Goal: Feedback & Contribution: Contribute content

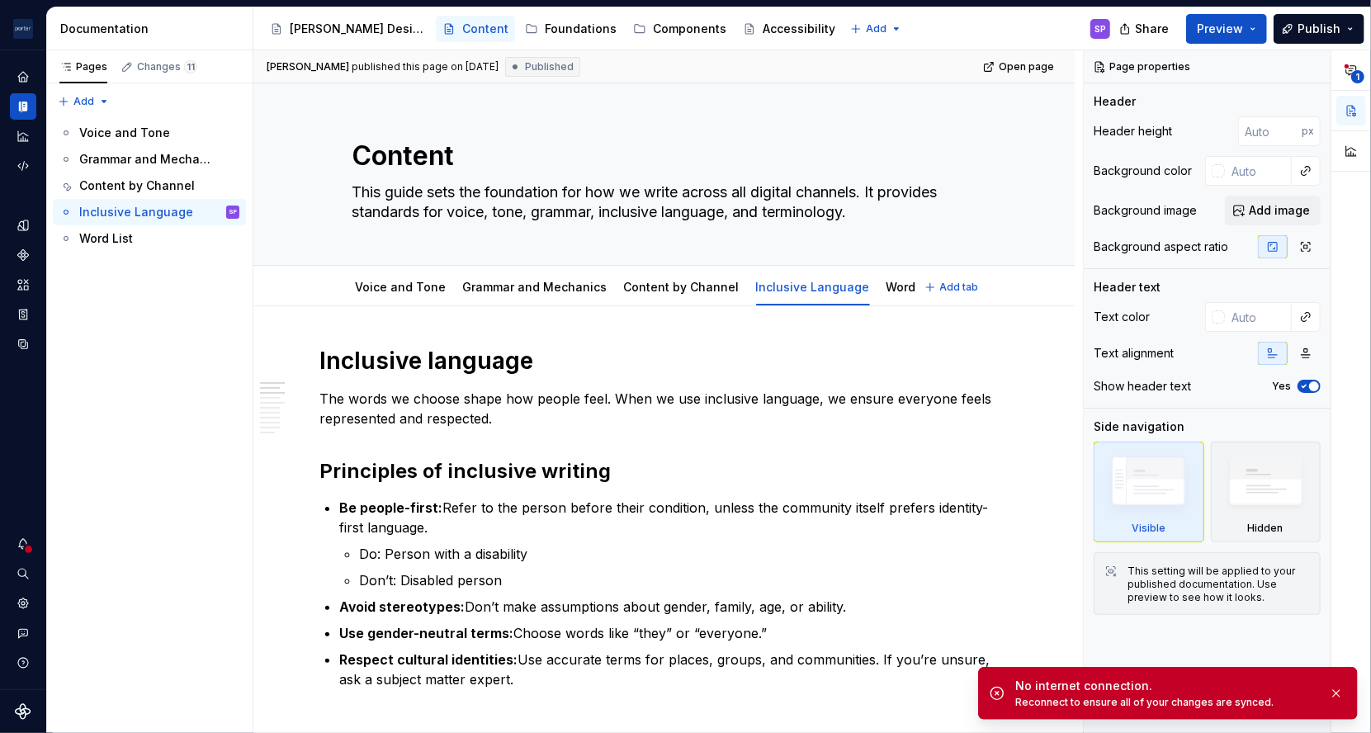
scroll to position [12, 0]
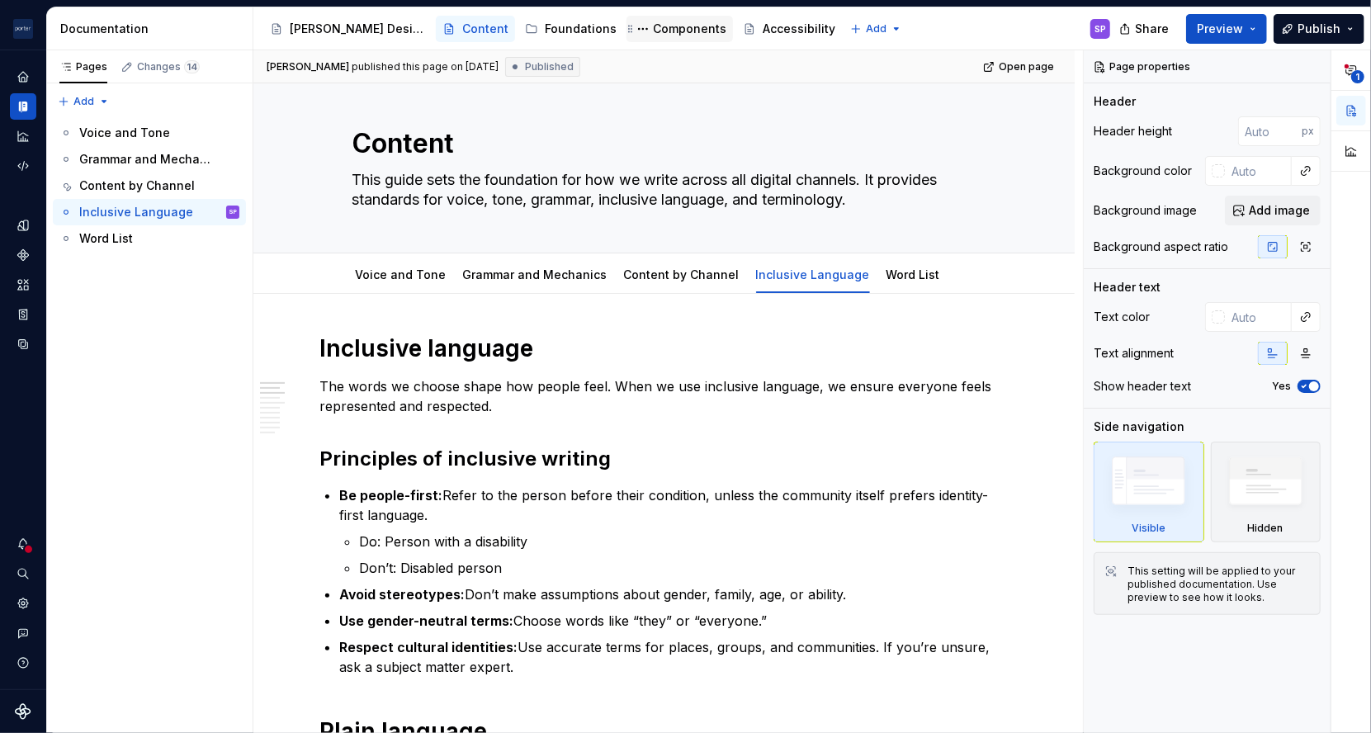
click at [653, 28] on div "Components" at bounding box center [689, 29] width 73 height 17
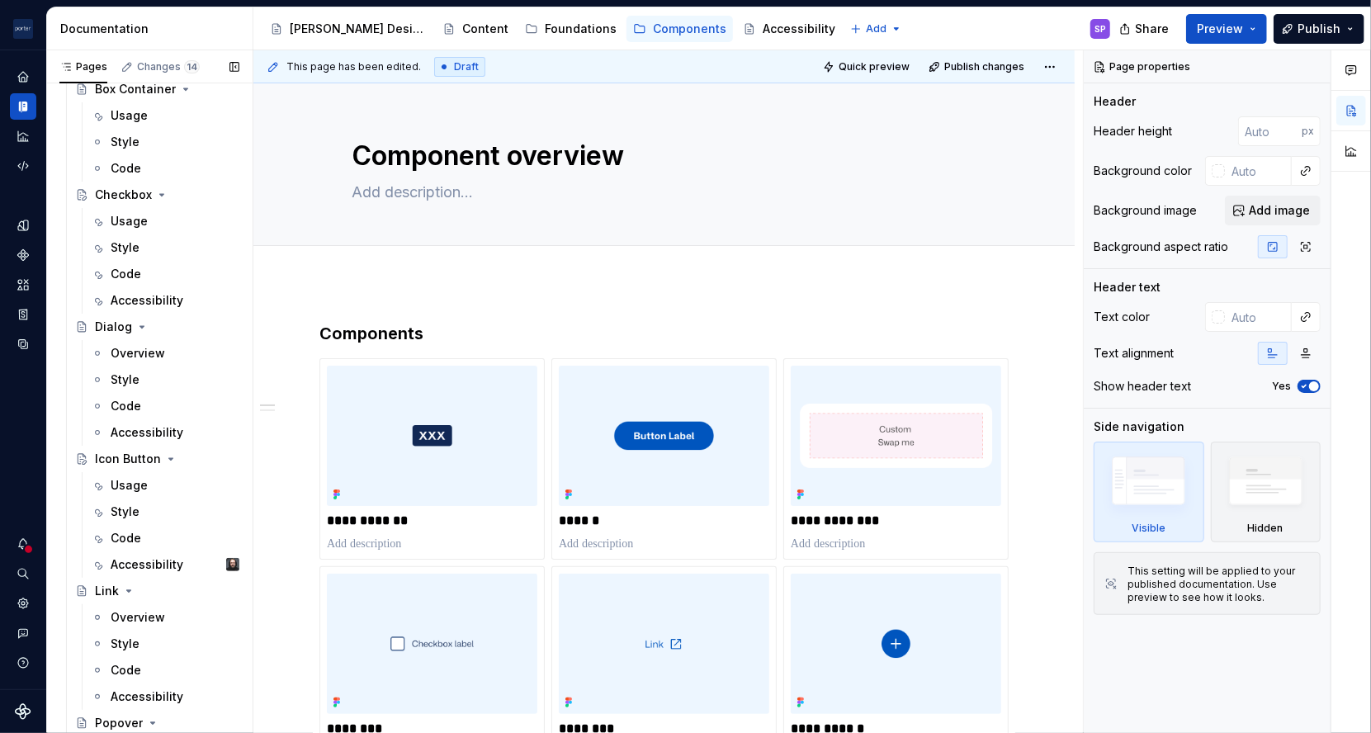
scroll to position [337, 0]
click at [136, 481] on div "Usage" at bounding box center [129, 483] width 37 height 17
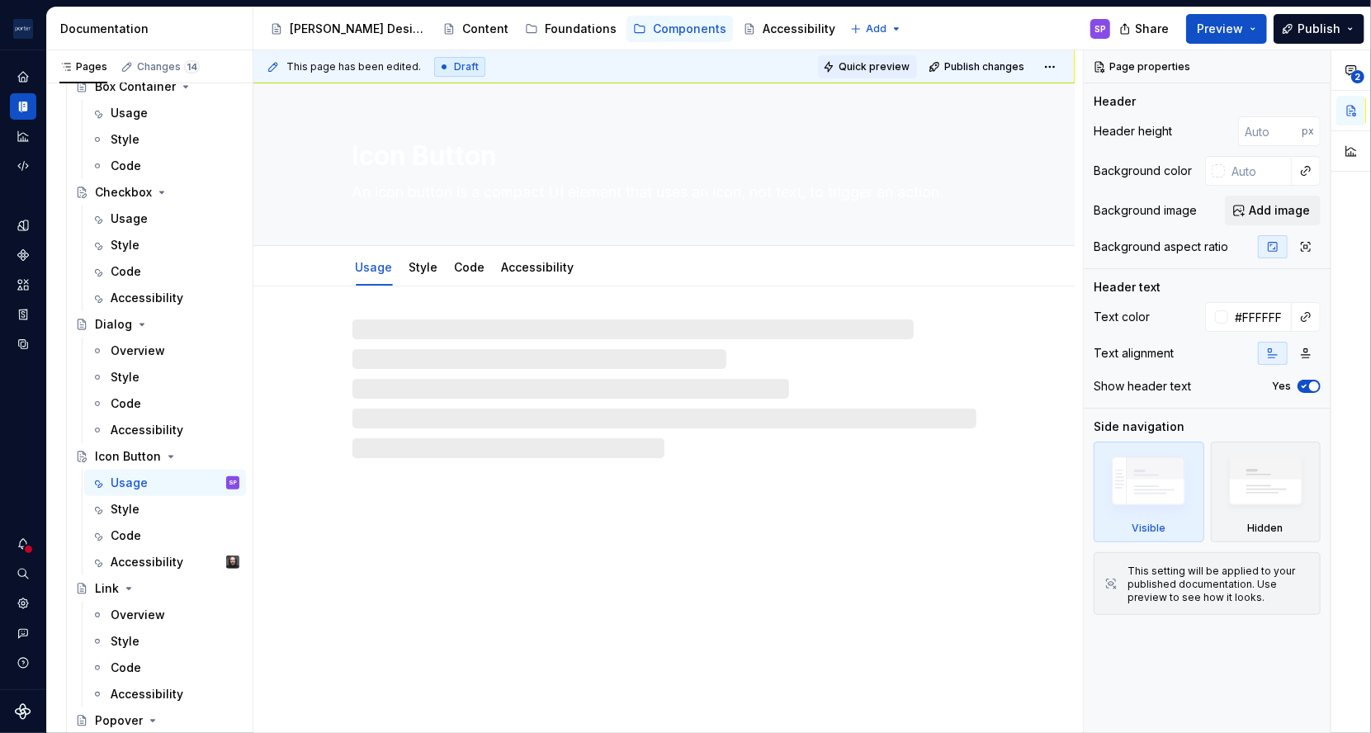
click at [842, 56] on button "Quick preview" at bounding box center [867, 66] width 99 height 23
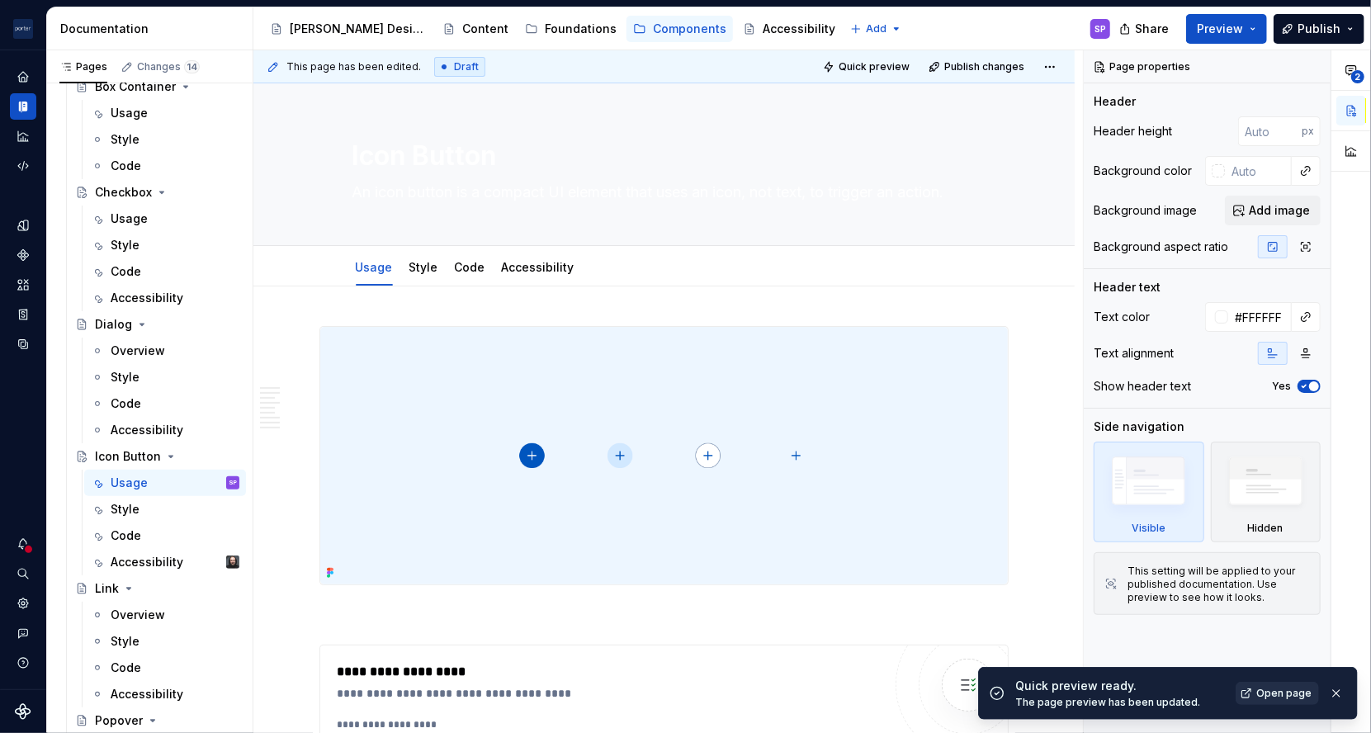
click at [1277, 696] on span "Open page" at bounding box center [1283, 693] width 55 height 13
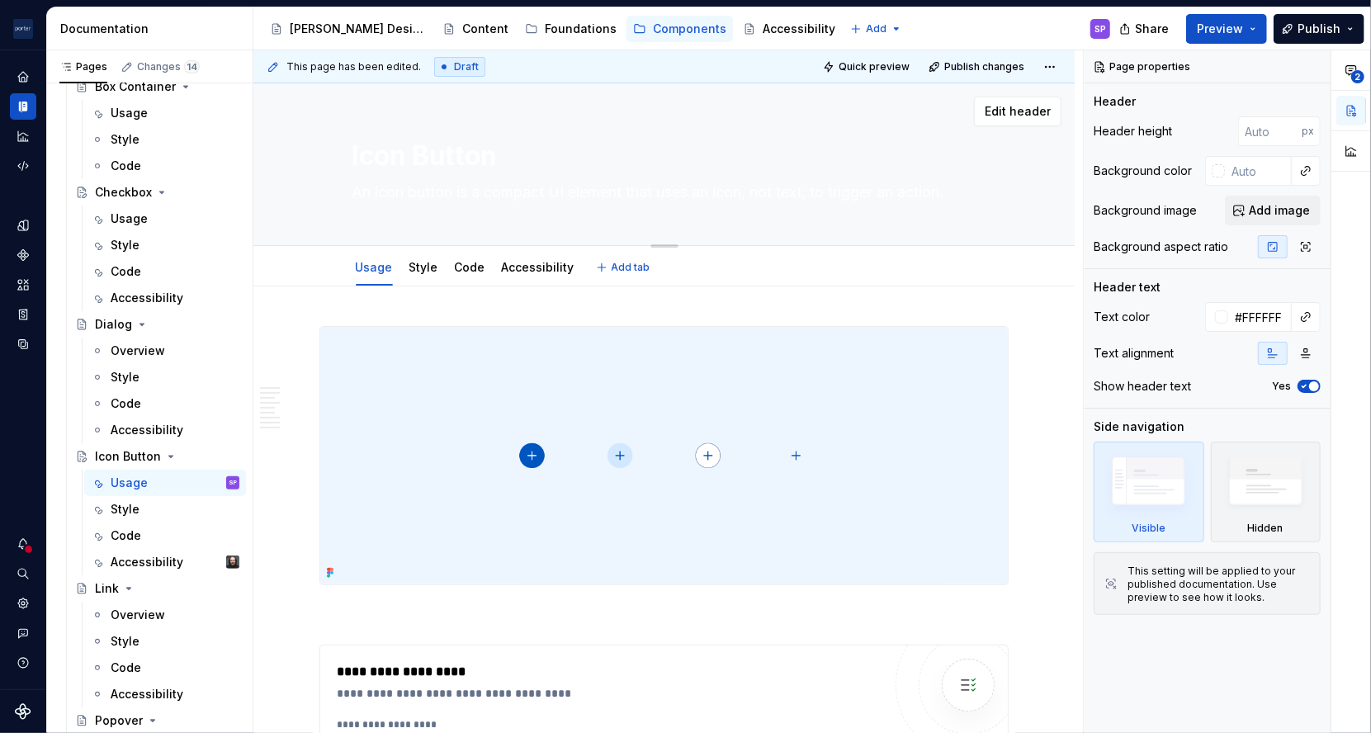
click at [446, 201] on textarea "An icon button is a compact UI element that uses an icon, not text, to trigger …" at bounding box center [661, 192] width 624 height 26
click at [452, 151] on textarea "Icon Button" at bounding box center [661, 156] width 624 height 40
click at [454, 209] on div "Icon Button An icon button is a compact UI element that uses an icon, not text,…" at bounding box center [664, 164] width 624 height 162
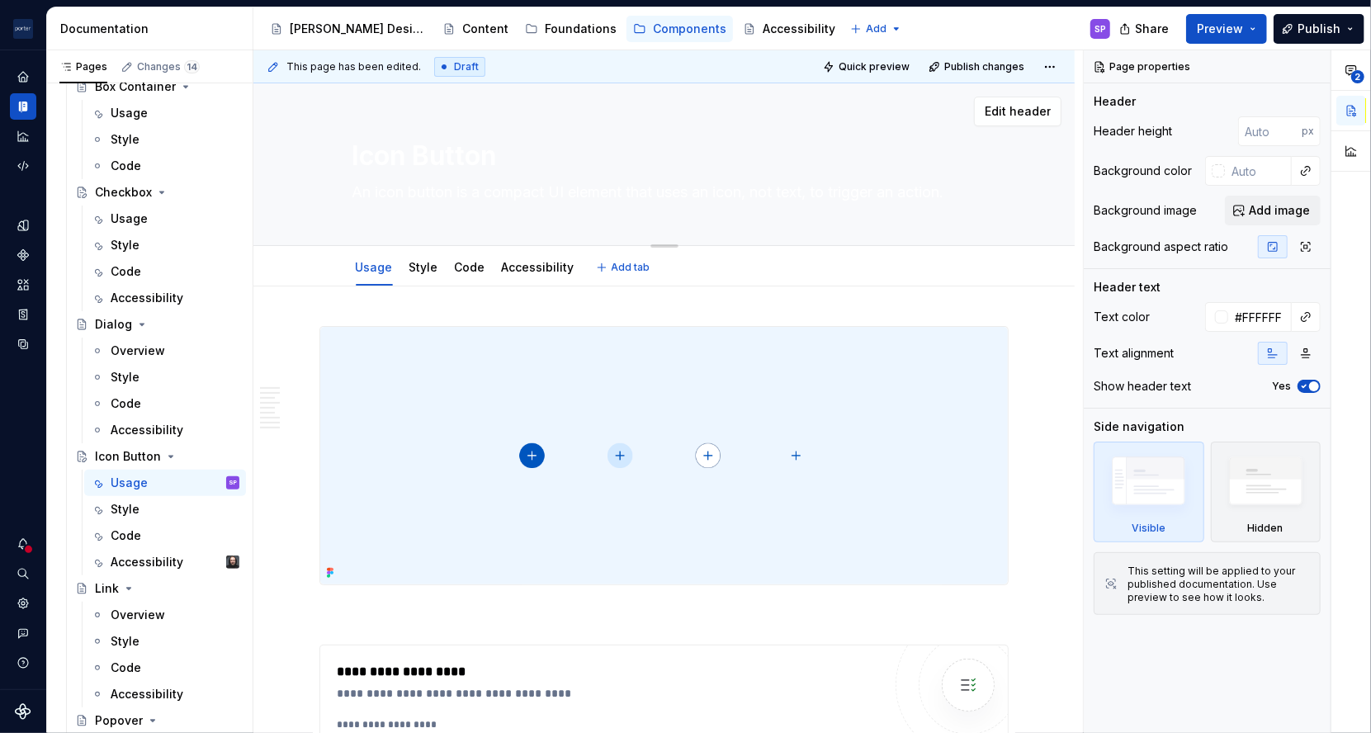
click at [453, 201] on textarea "An icon button is a compact UI element that uses an icon, not text, to trigger …" at bounding box center [661, 192] width 624 height 26
type textarea "*"
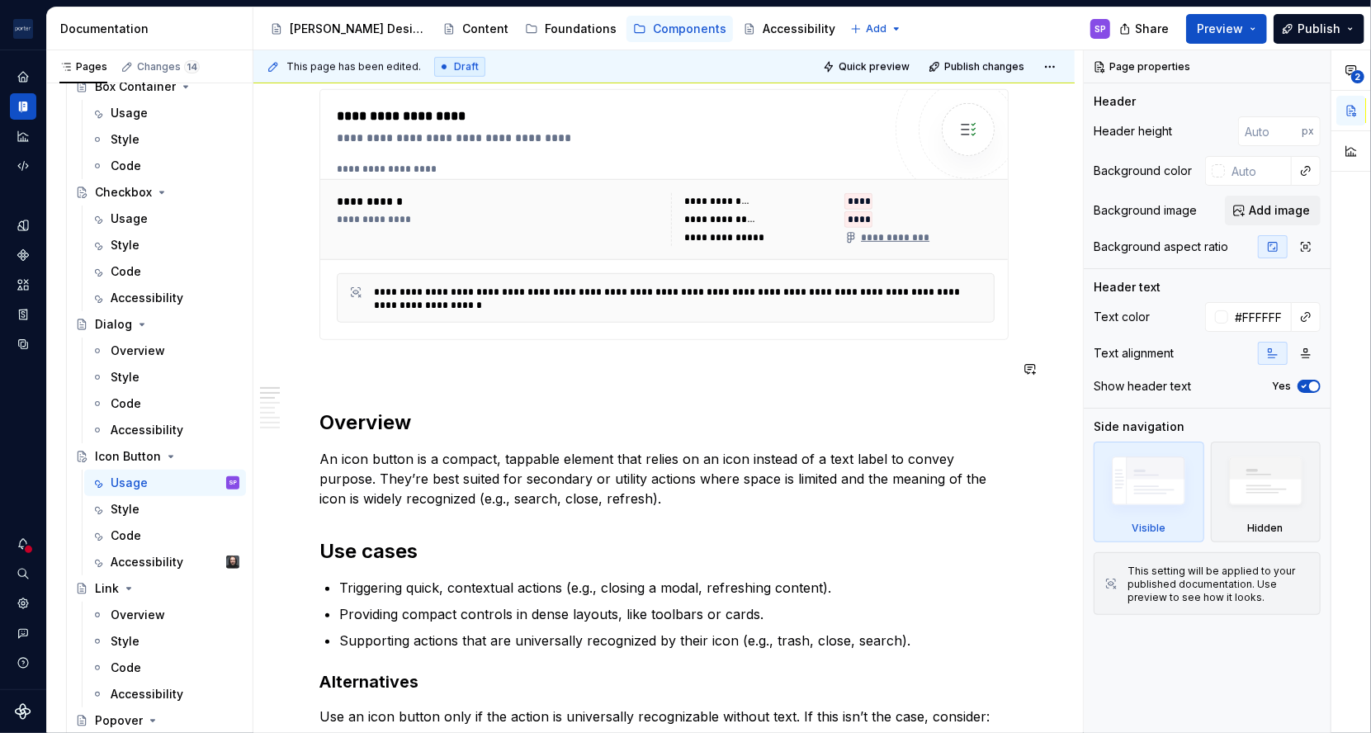
scroll to position [556, 0]
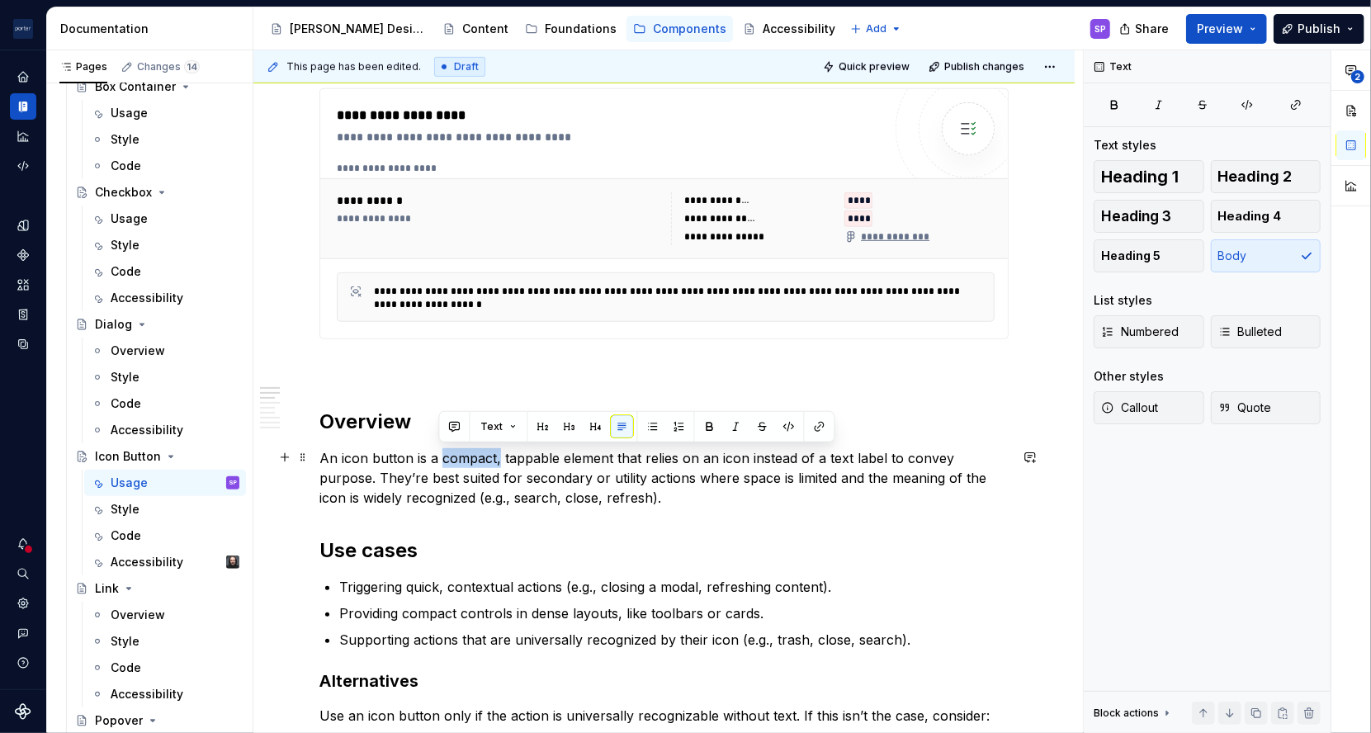
drag, startPoint x: 441, startPoint y: 448, endPoint x: 498, endPoint y: 455, distance: 57.3
click at [498, 455] on p "An icon button is a compact, tappable element that relies on an icon instead of…" at bounding box center [663, 477] width 689 height 59
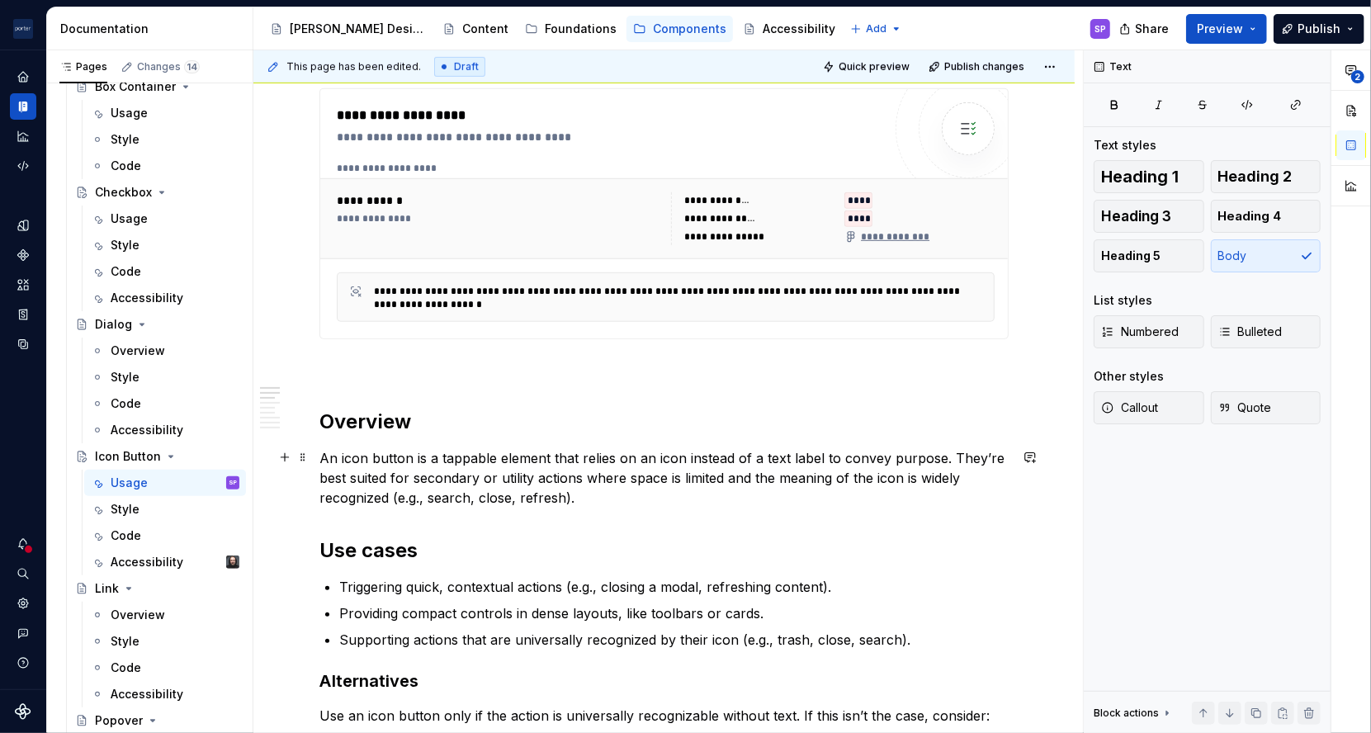
click at [730, 481] on p "An icon button is a tappable element that relies on an icon instead of a text l…" at bounding box center [663, 477] width 689 height 59
click at [768, 472] on p "An icon button is a tappable element that relies on an icon instead of a text l…" at bounding box center [663, 477] width 689 height 59
click at [749, 479] on p "An icon button is a tappable element that relies on an icon instead of a text l…" at bounding box center [663, 477] width 689 height 59
click at [339, 487] on p "An icon button is a tappable element that relies on an icon instead of a text l…" at bounding box center [663, 477] width 689 height 59
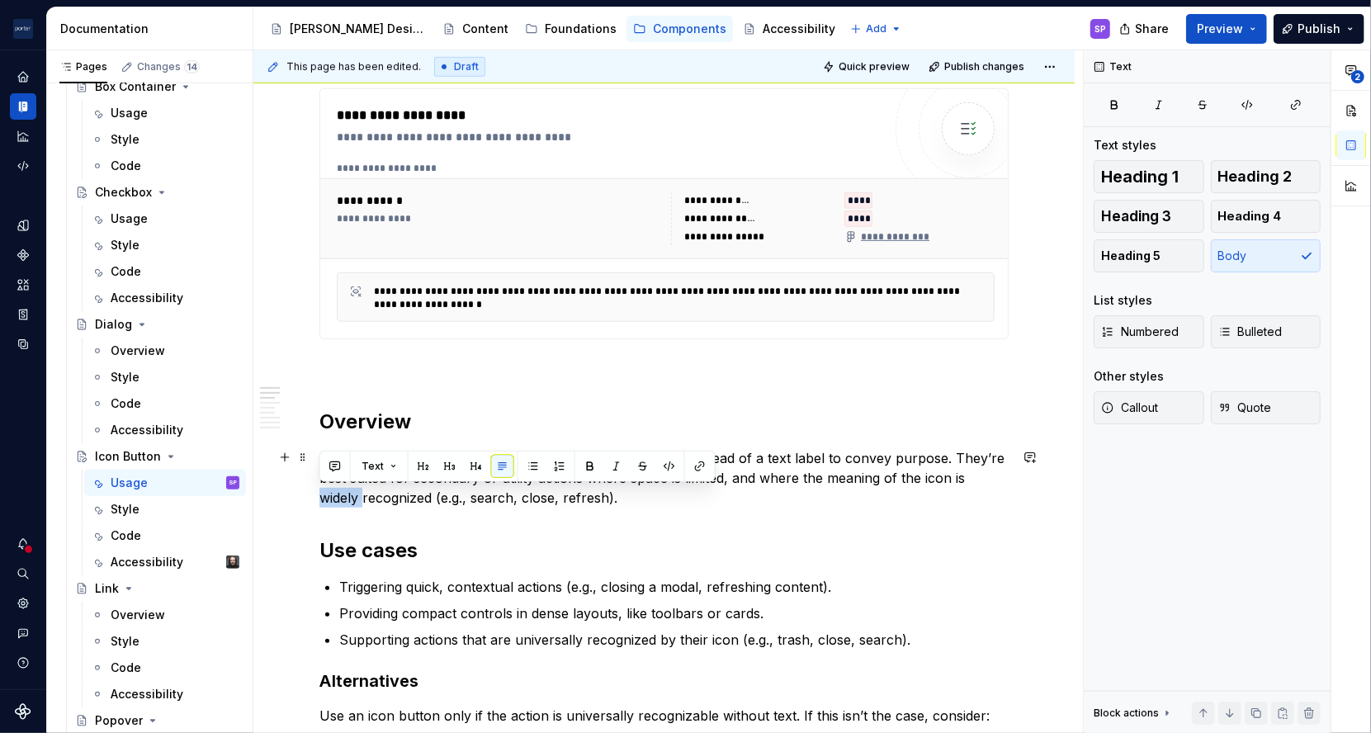
click at [339, 487] on p "An icon button is a tappable element that relies on an icon instead of a text l…" at bounding box center [663, 477] width 689 height 59
click at [416, 498] on p "An icon button is a tappable element that relies on an icon instead of a text l…" at bounding box center [663, 477] width 689 height 59
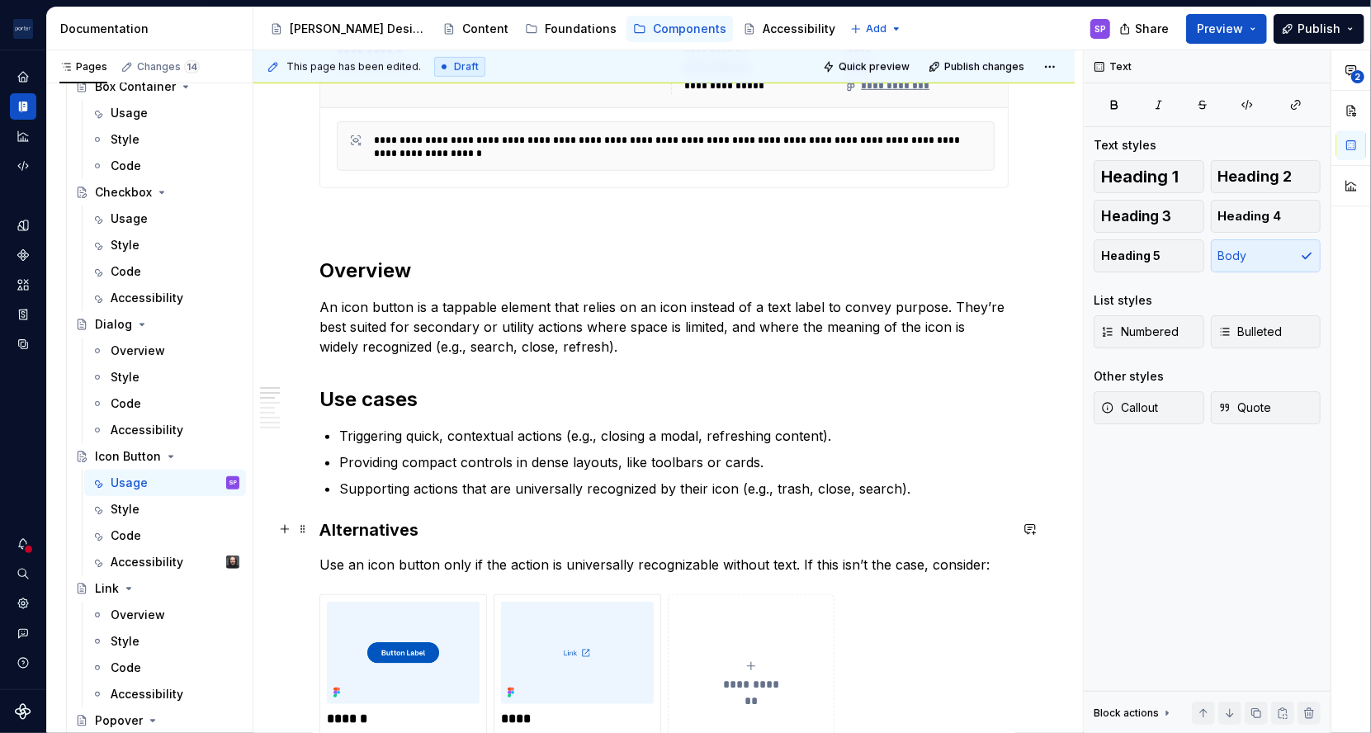
scroll to position [708, 0]
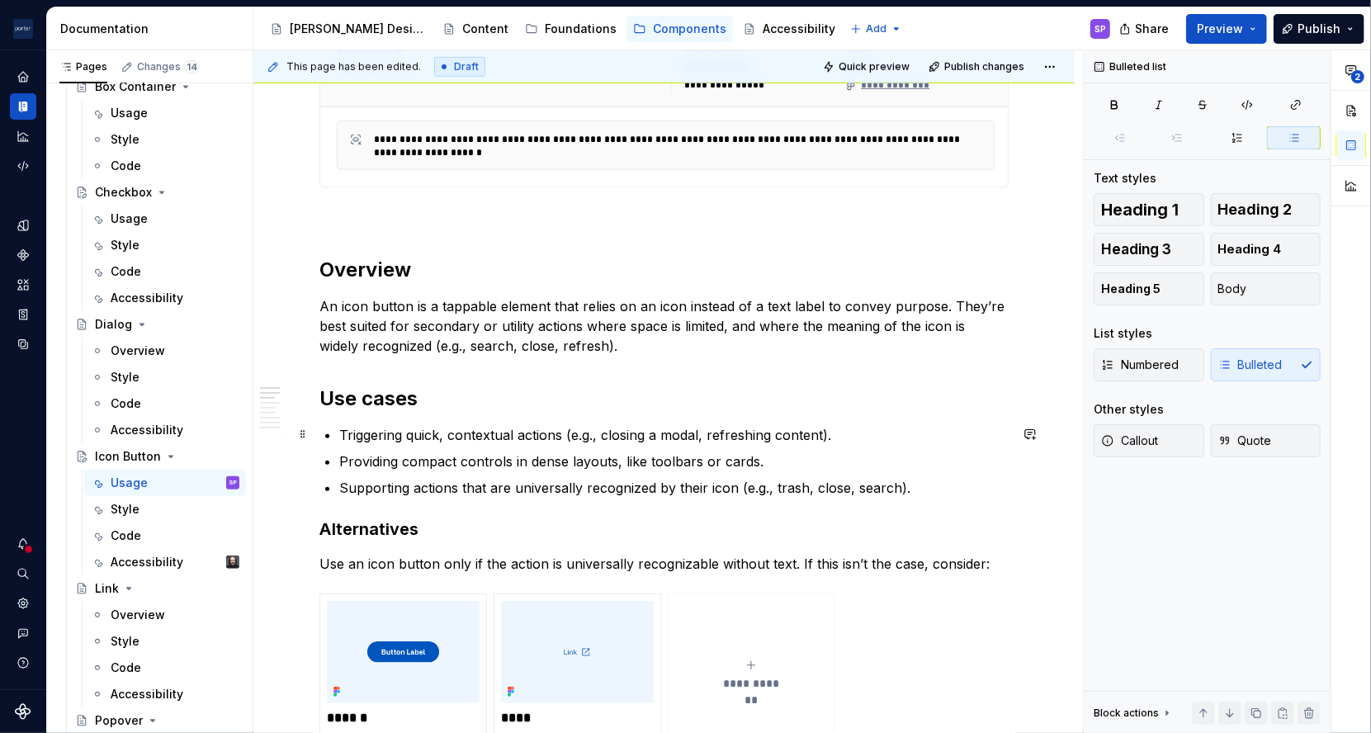
click at [366, 432] on p "Triggering quick, contextual actions (e.g., closing a modal, refreshing content…" at bounding box center [673, 435] width 669 height 20
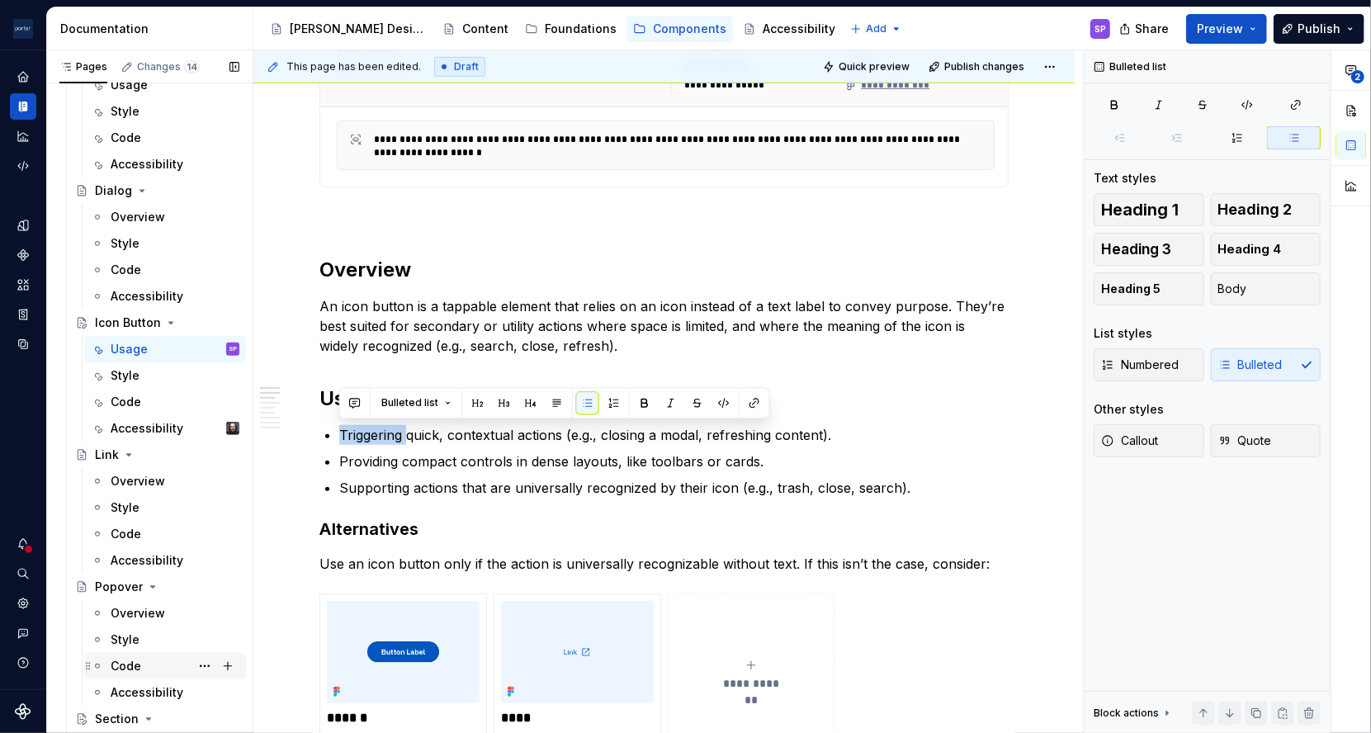
scroll to position [544, 0]
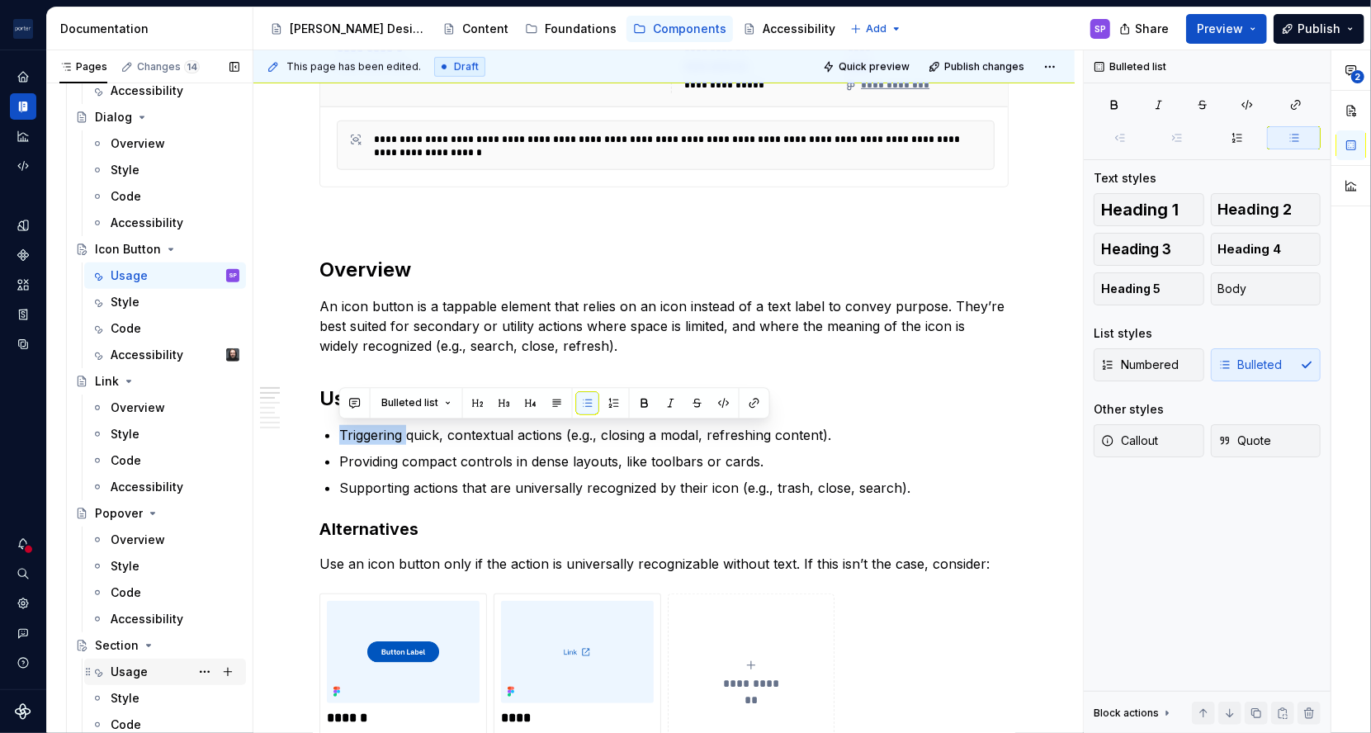
click at [135, 676] on div "Usage" at bounding box center [129, 672] width 37 height 17
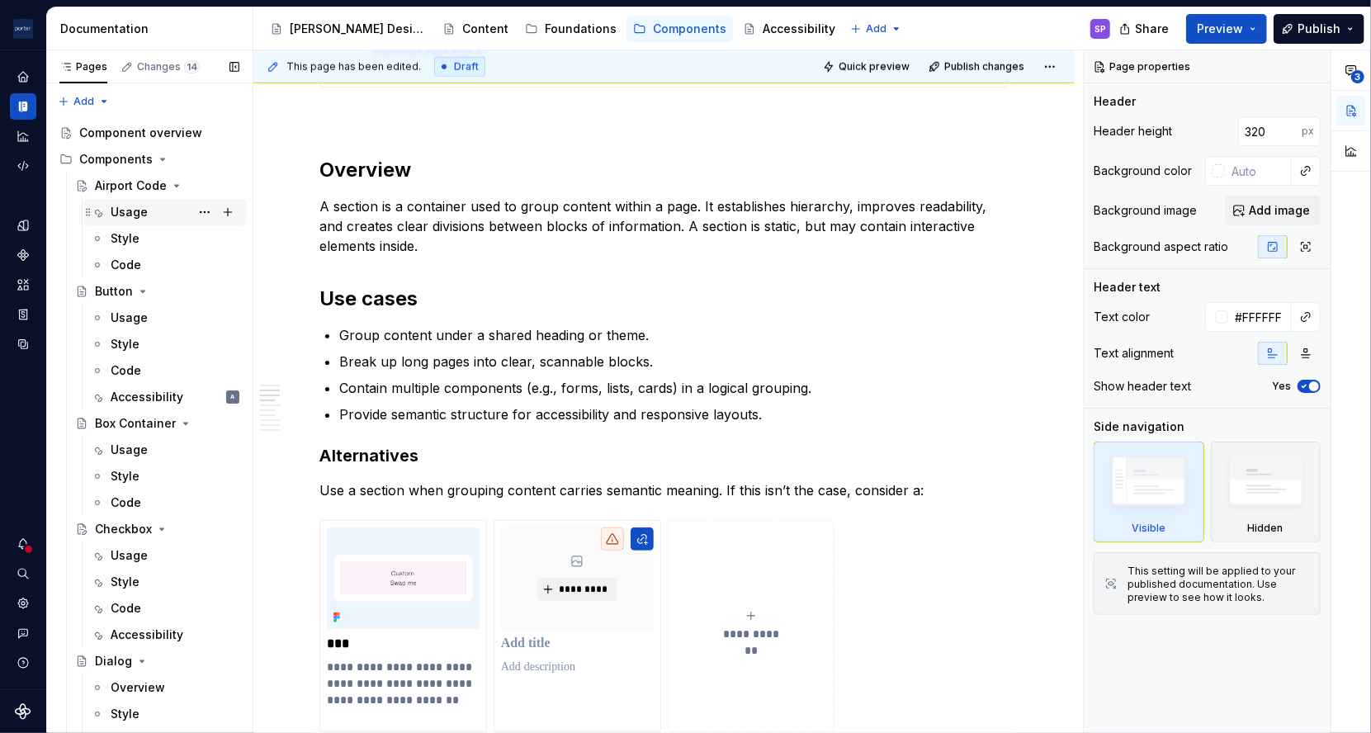
click at [139, 210] on div "Usage" at bounding box center [129, 212] width 37 height 17
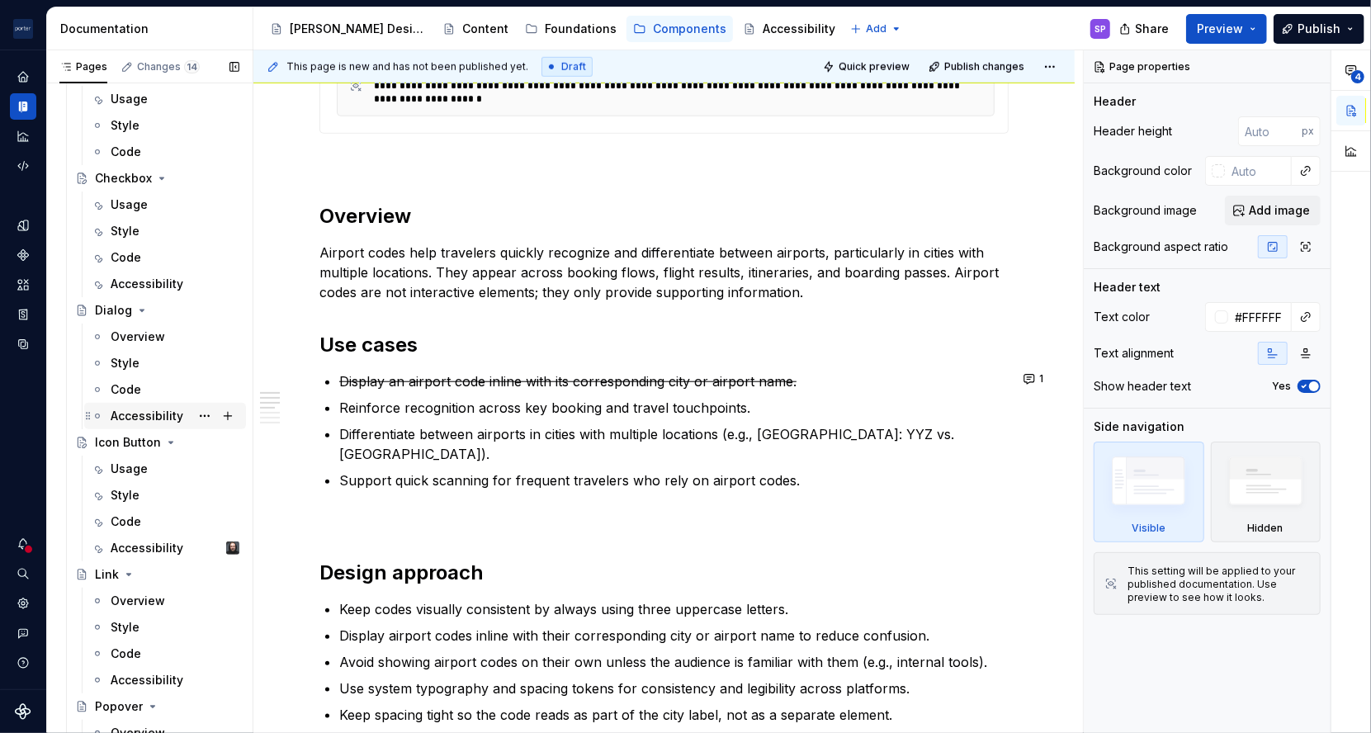
scroll to position [350, 0]
click at [126, 483] on div "Style" at bounding box center [165, 496] width 162 height 26
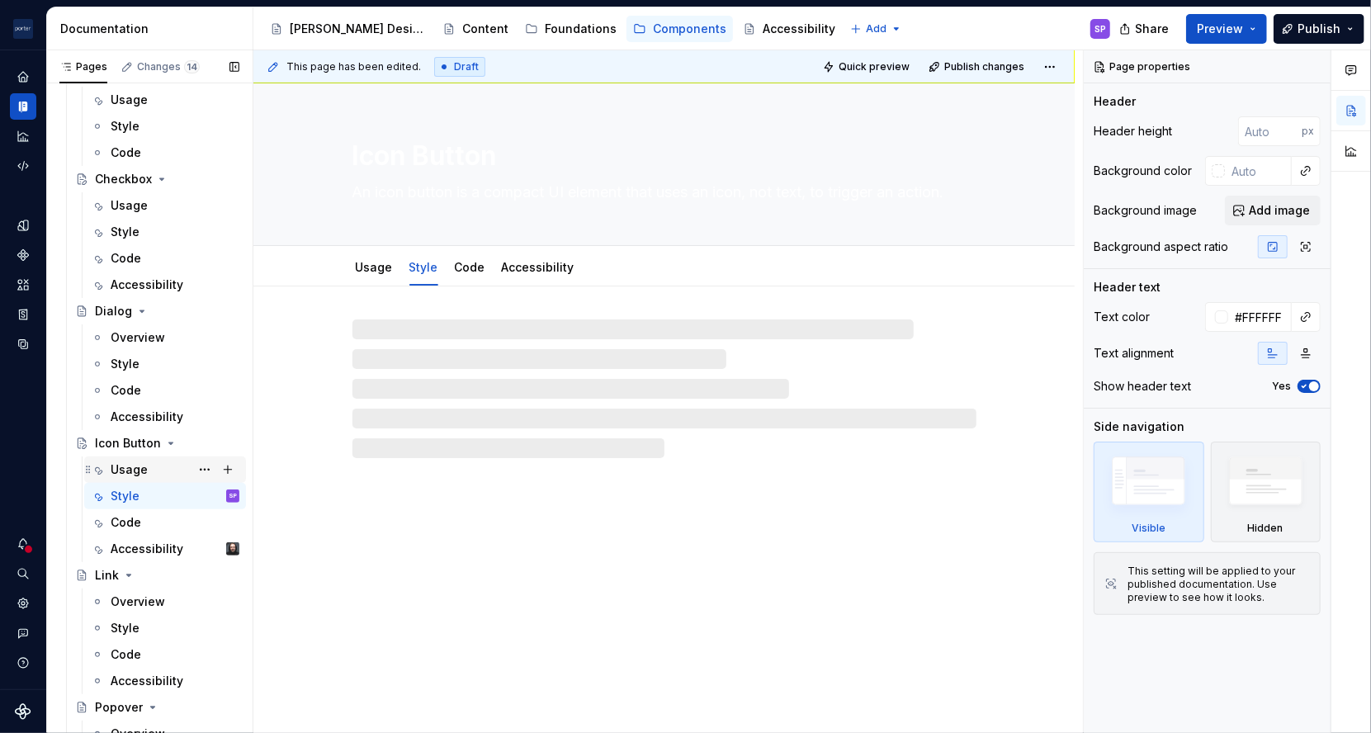
click at [126, 467] on div "Usage" at bounding box center [129, 469] width 37 height 17
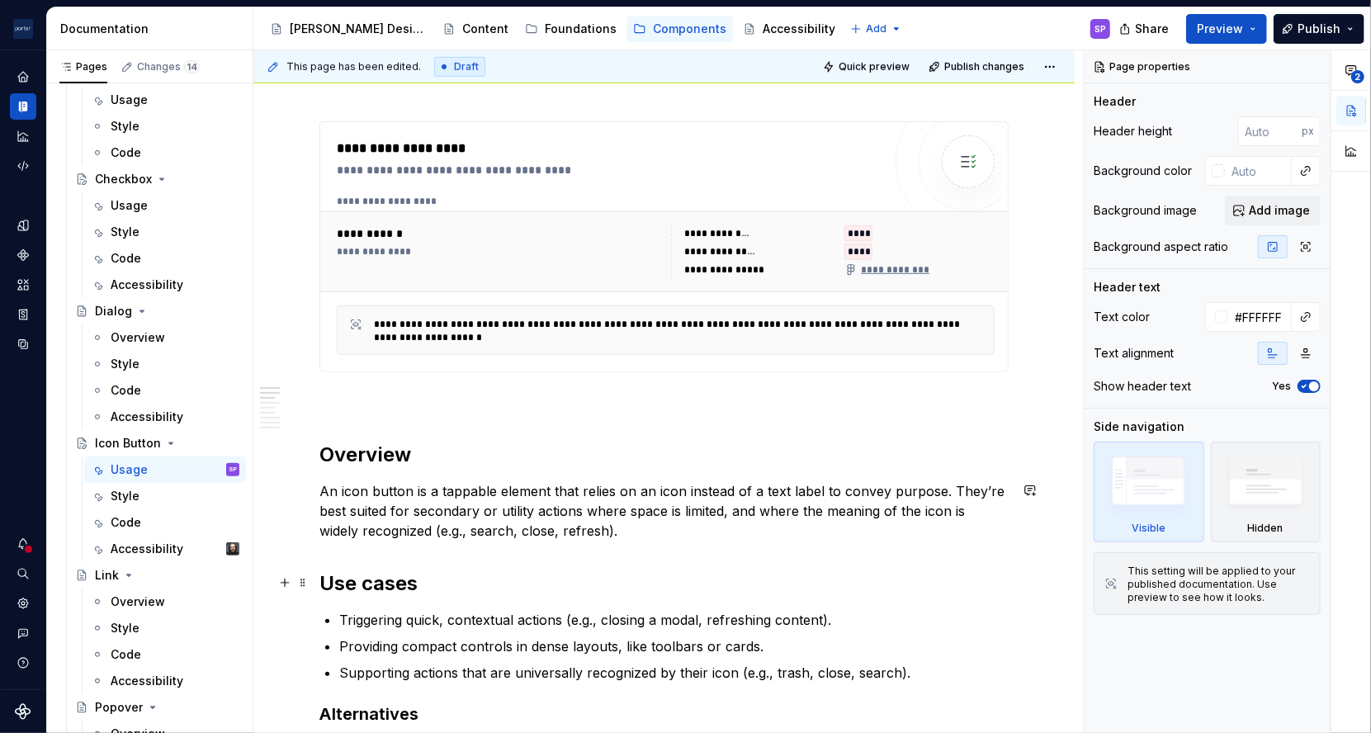
scroll to position [673, 0]
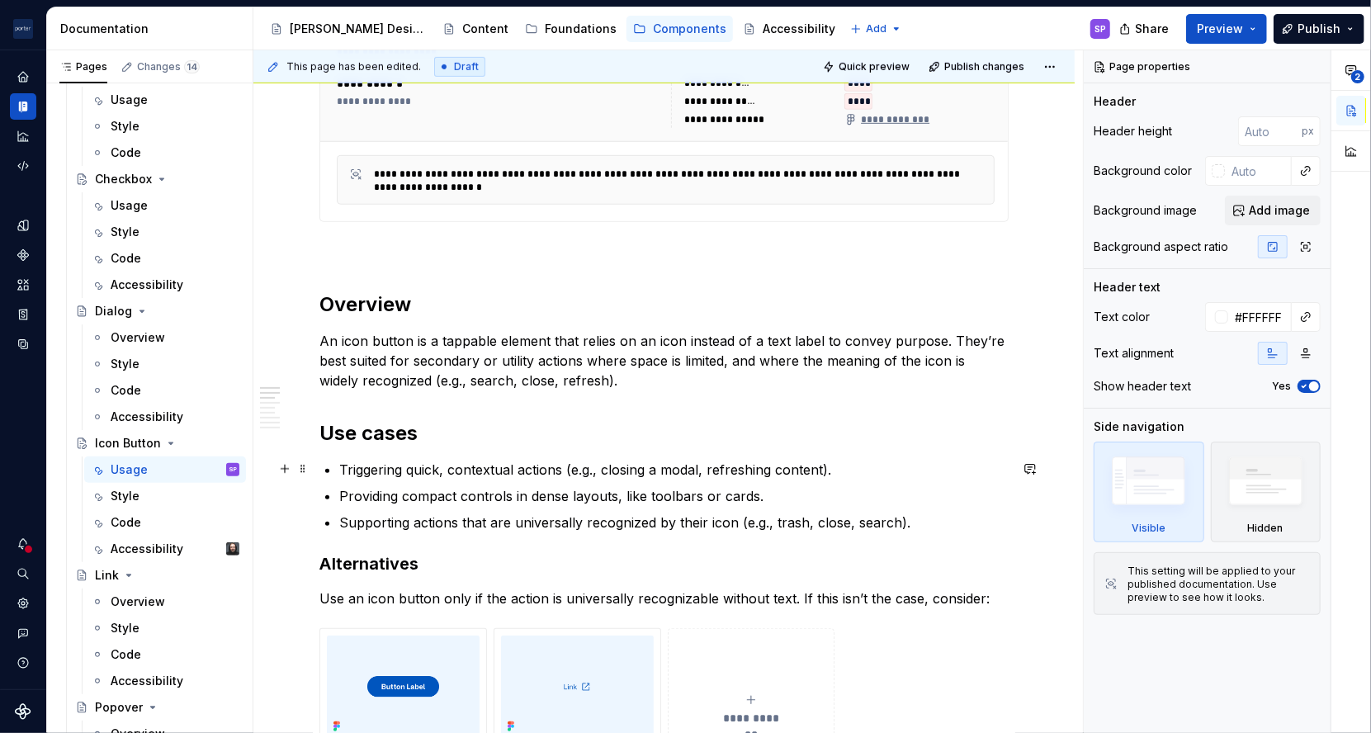
type textarea "*"
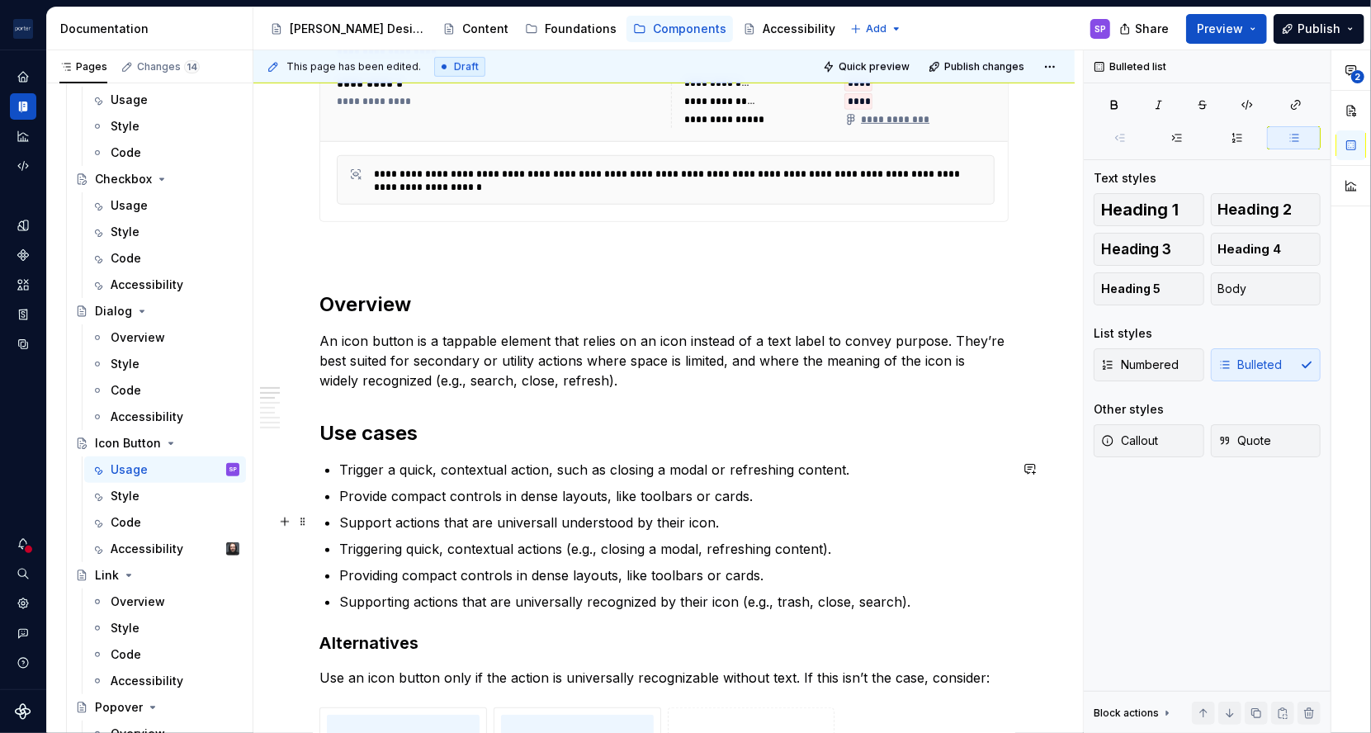
click at [541, 523] on p "Support actions that are universall understood by their icon." at bounding box center [673, 523] width 669 height 20
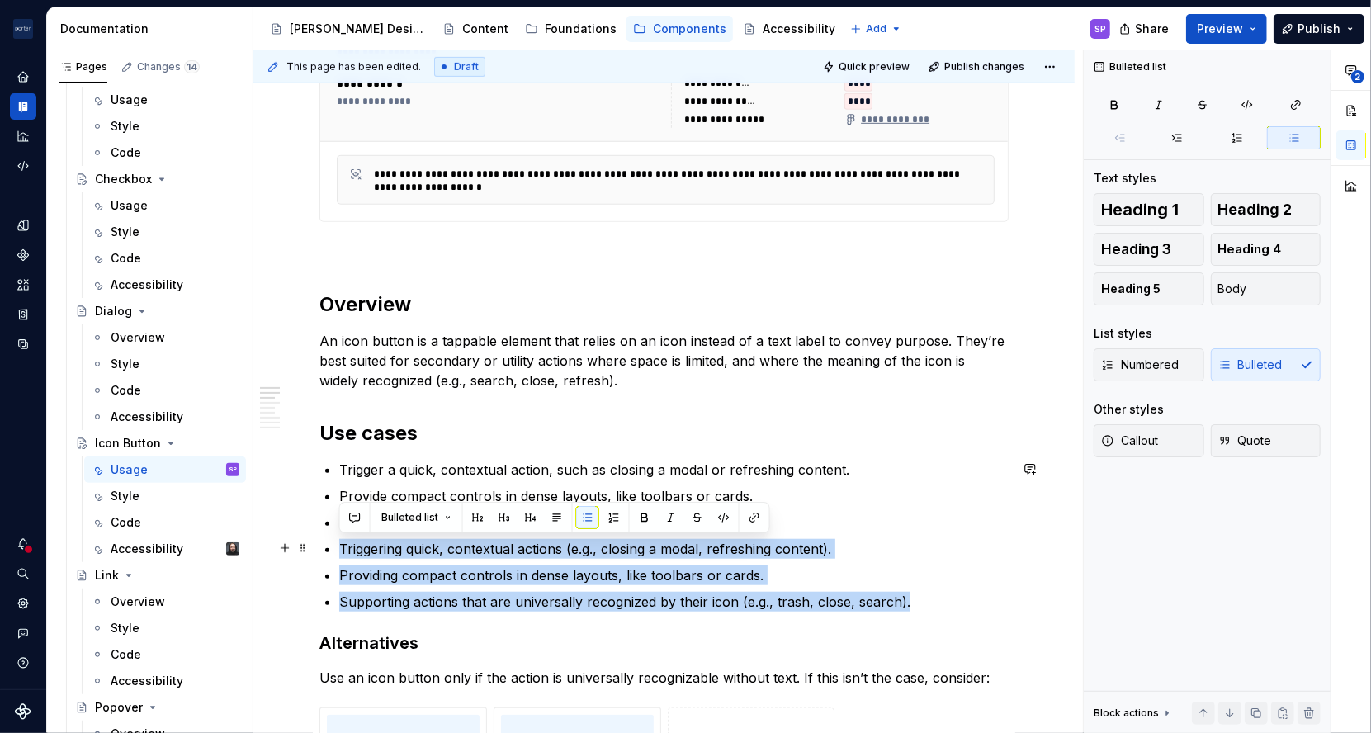
drag, startPoint x: 941, startPoint y: 604, endPoint x: 314, endPoint y: 554, distance: 629.3
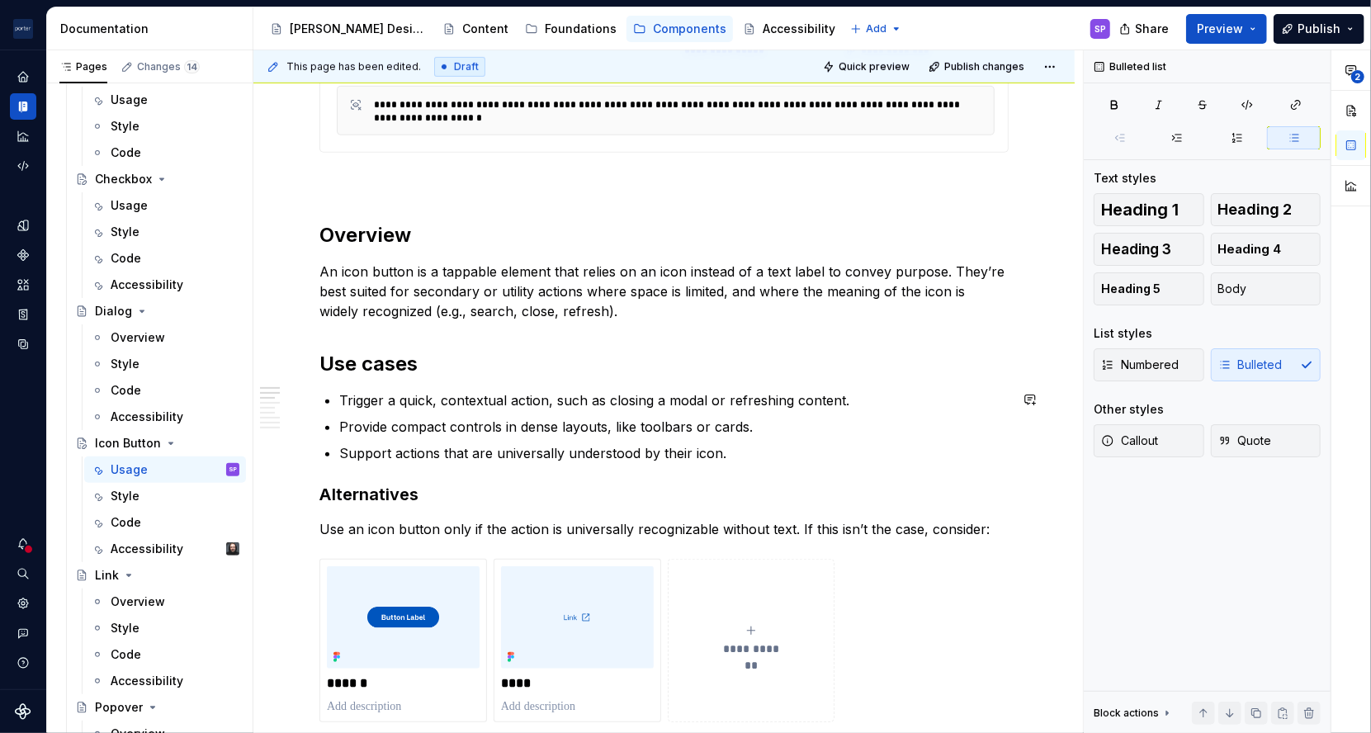
scroll to position [744, 0]
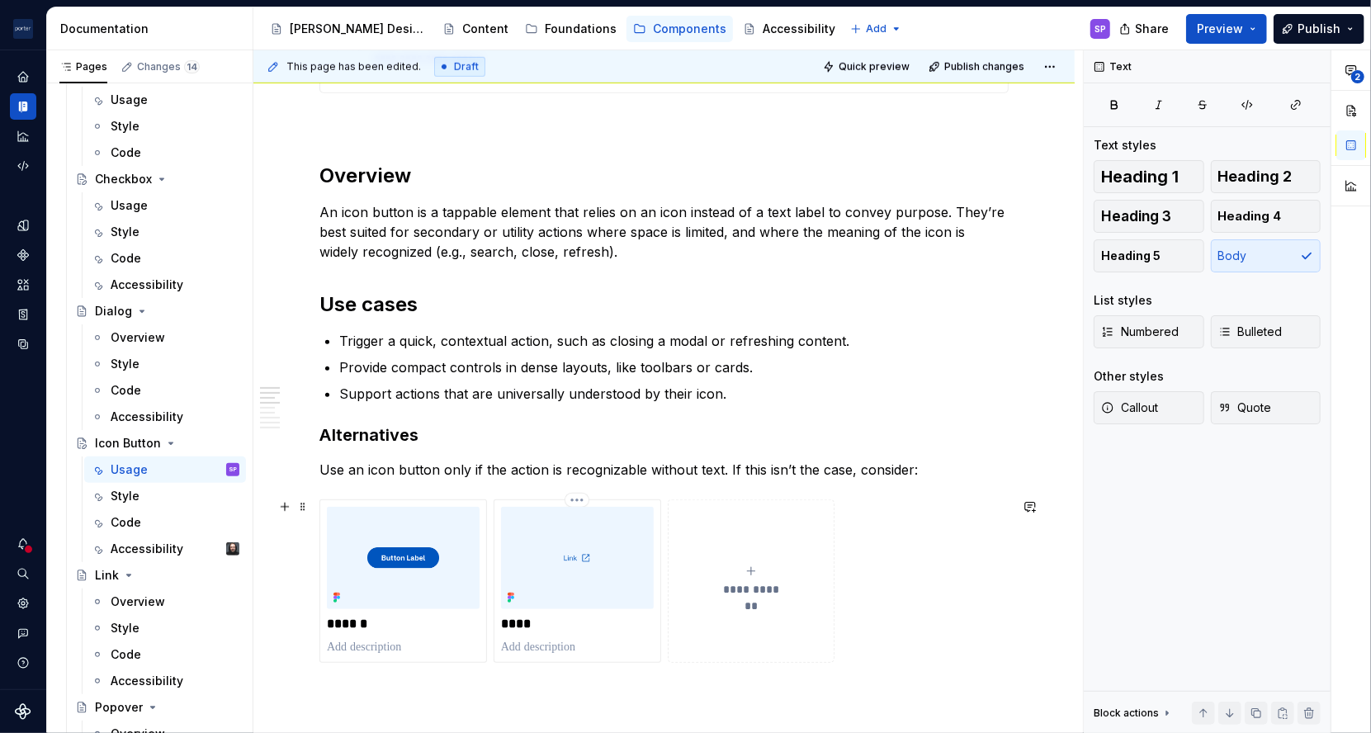
scroll to position [805, 0]
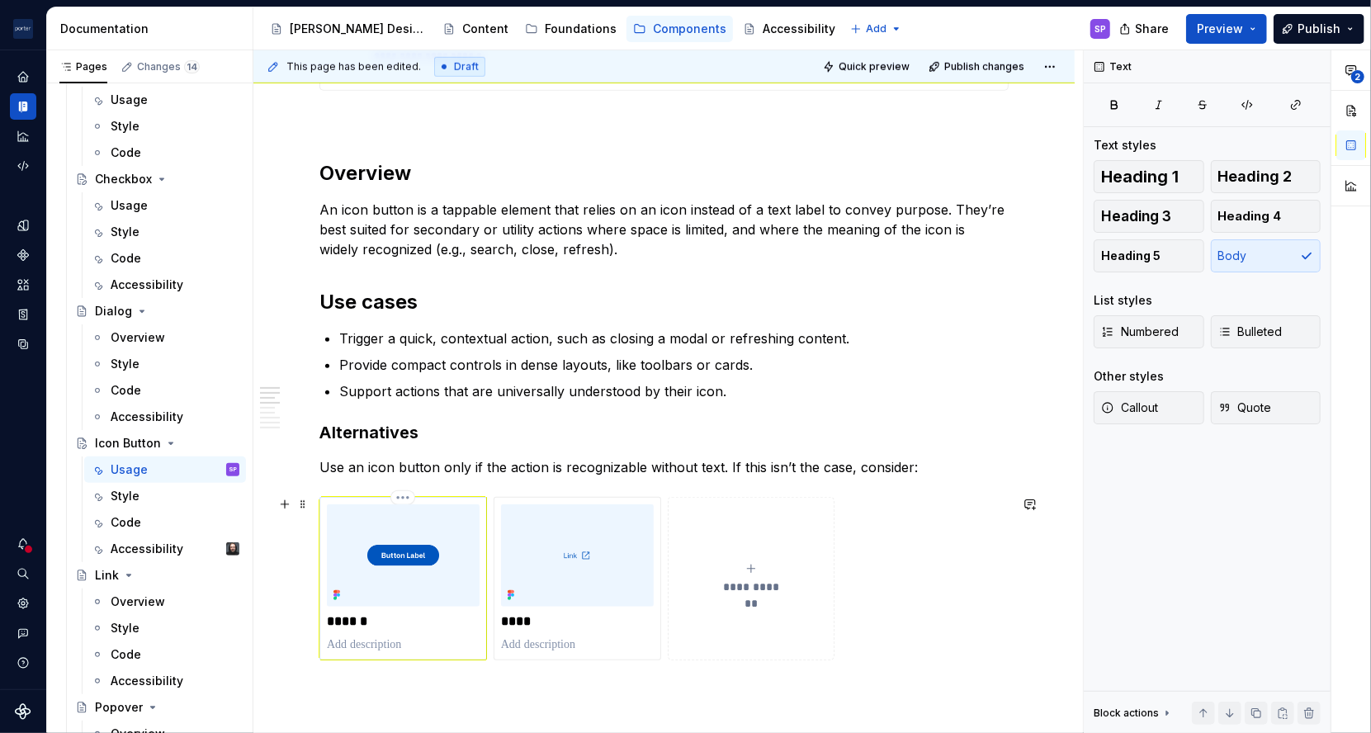
click at [380, 636] on p at bounding box center [403, 644] width 153 height 17
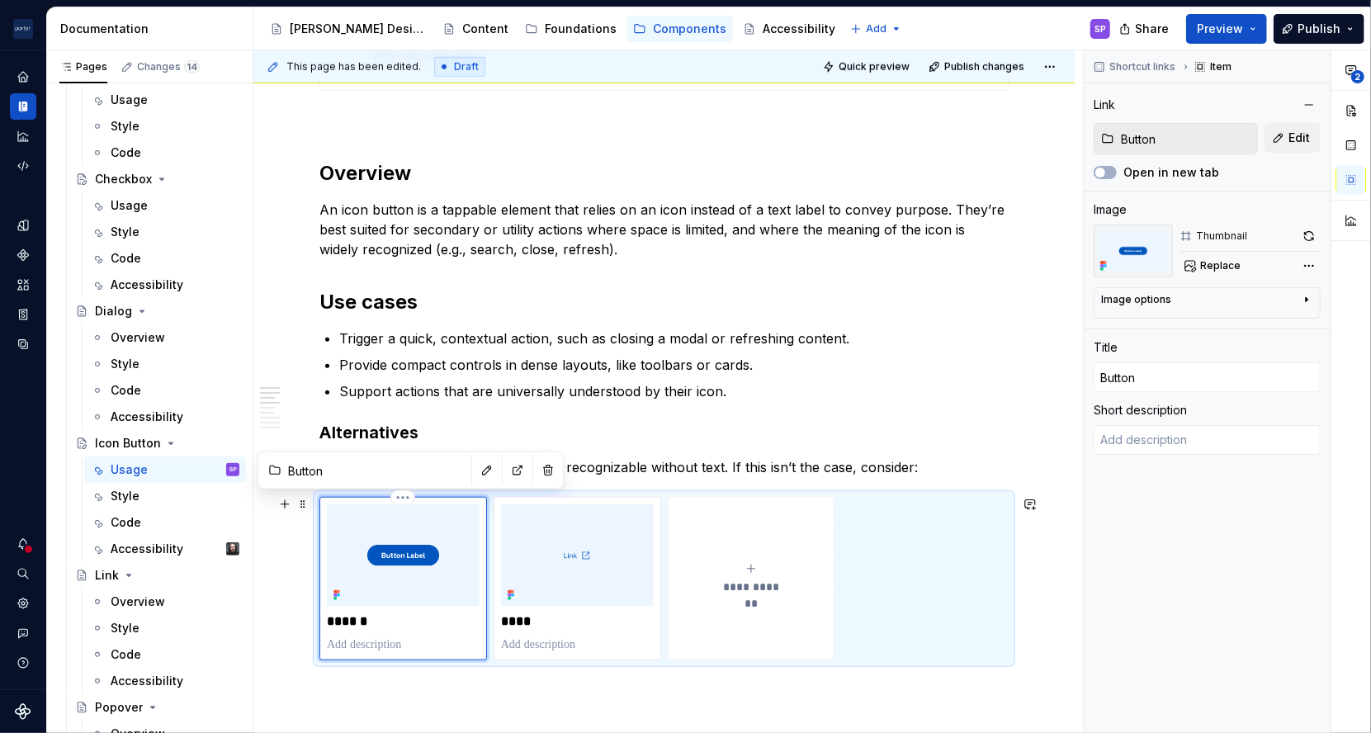
type textarea "*"
type textarea "B"
type textarea "*"
type textarea "Be"
type textarea "*"
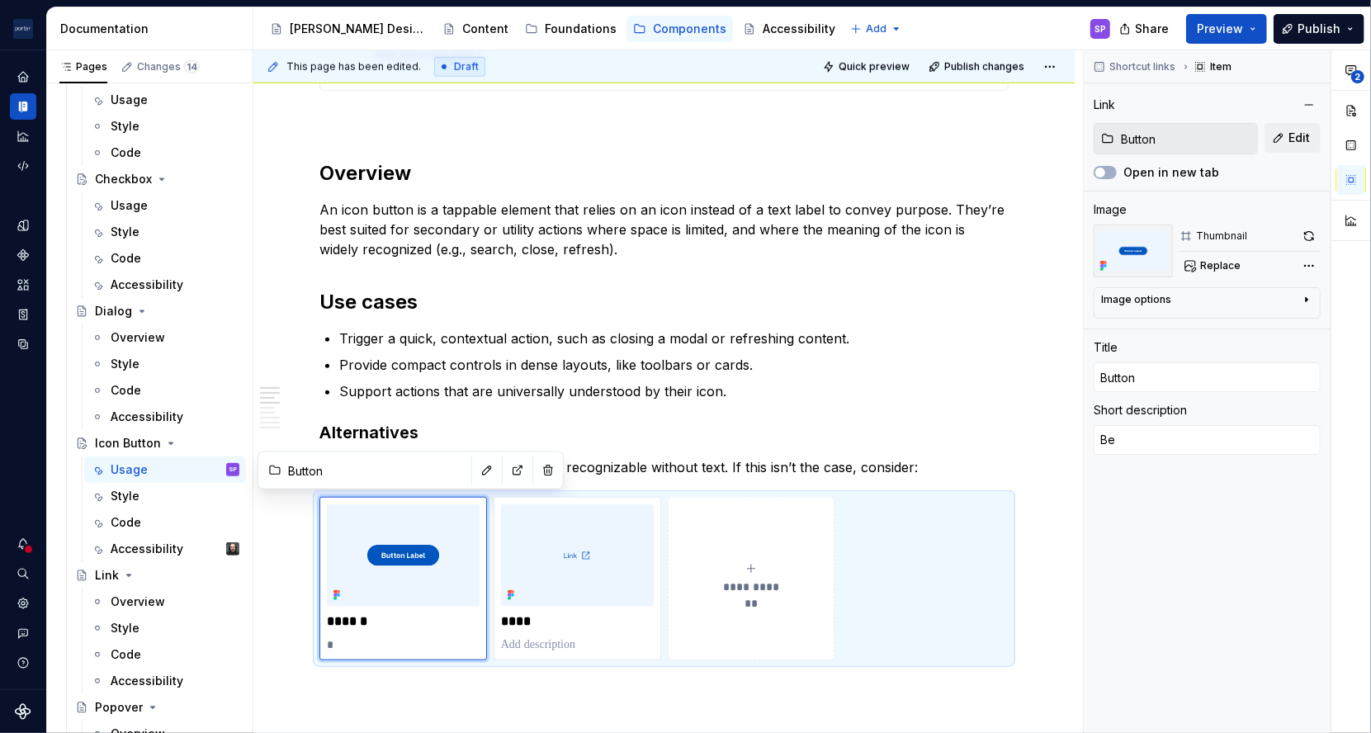
type textarea "Bes"
type textarea "*"
type textarea "Best"
type textarea "*"
type textarea "Best"
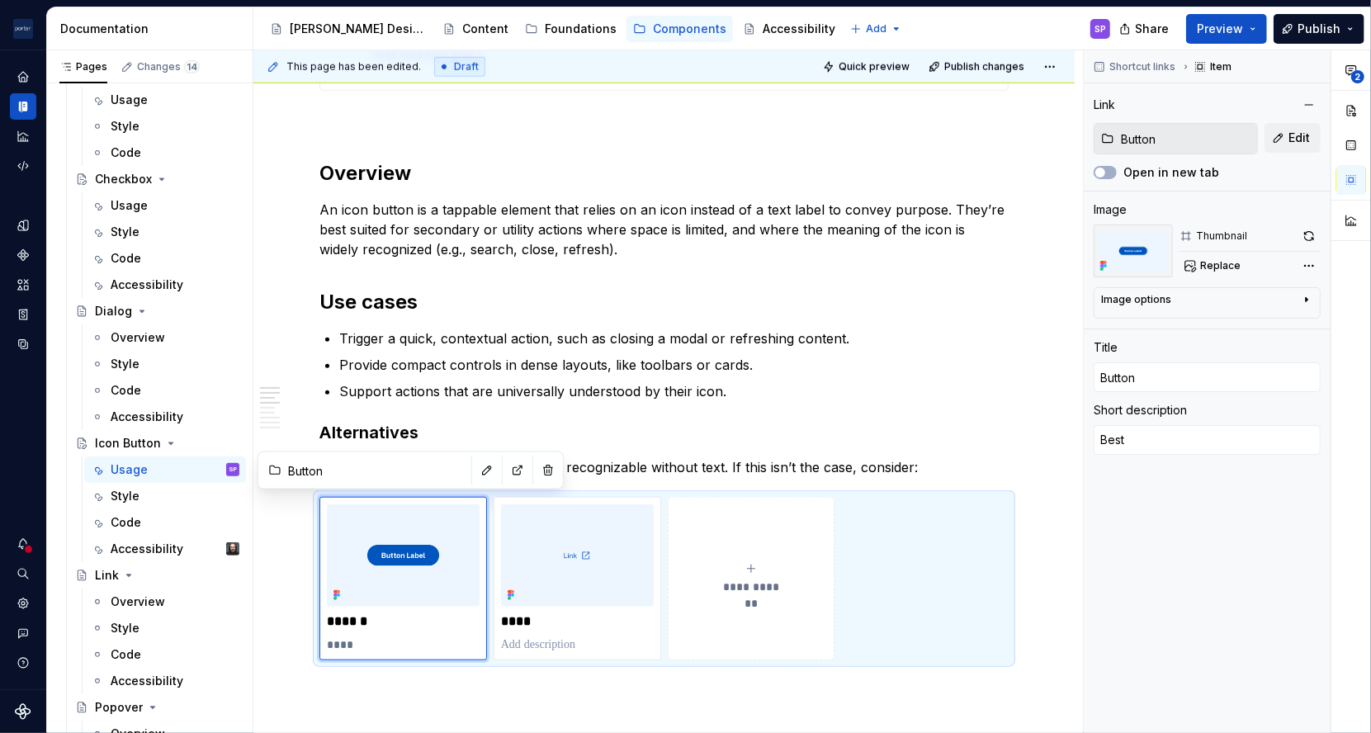
type textarea "*"
type textarea "Best f"
type textarea "*"
type textarea "Best fo"
type textarea "*"
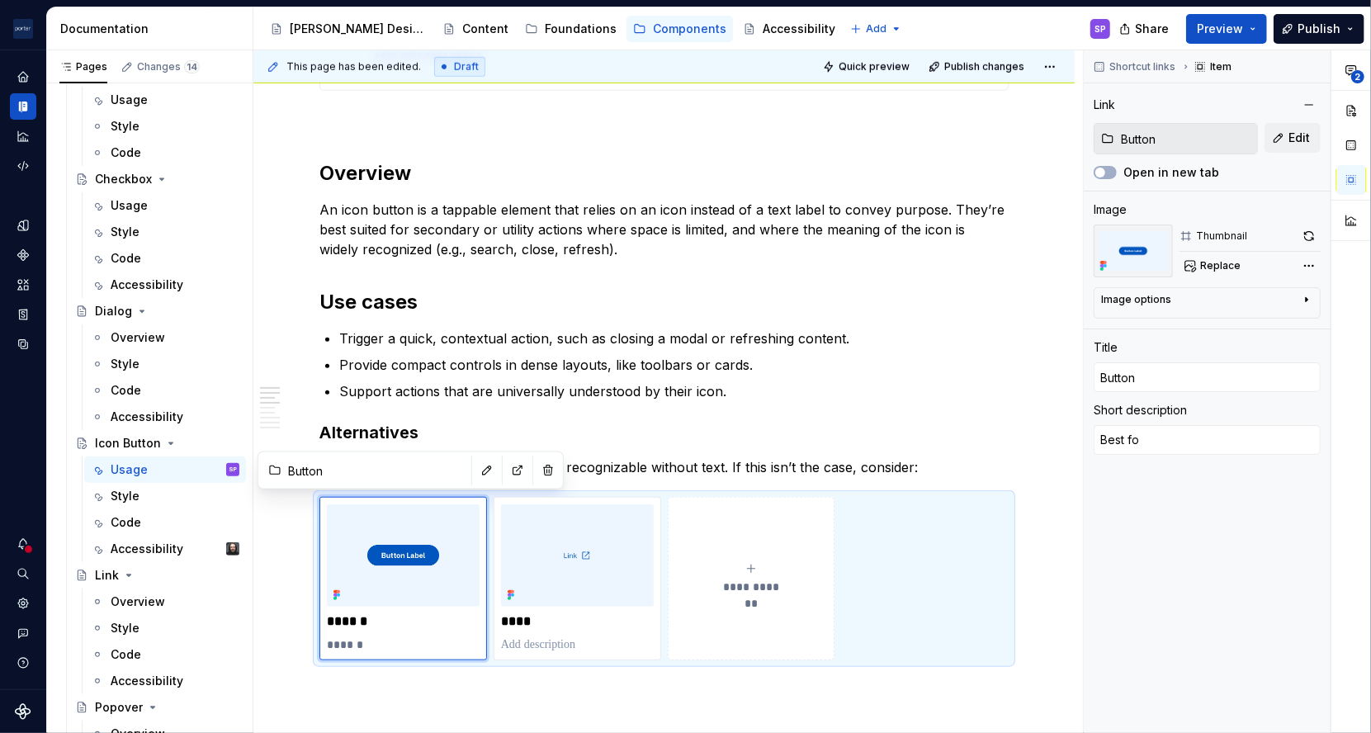
type textarea "Best for"
type textarea "*"
type textarea "Best for"
type textarea "*"
type textarea "Best for p"
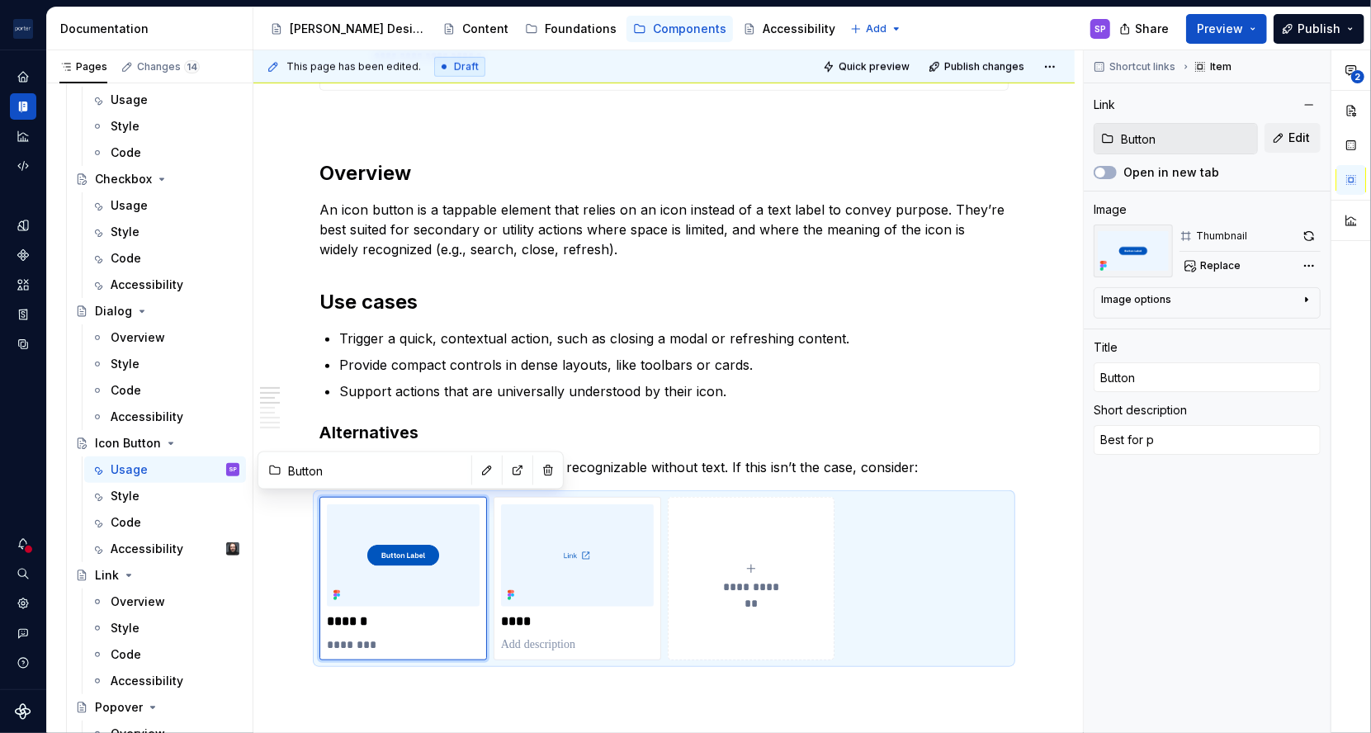
type textarea "*"
type textarea "Best for pr"
type textarea "*"
type textarea "Best for pri"
type textarea "*"
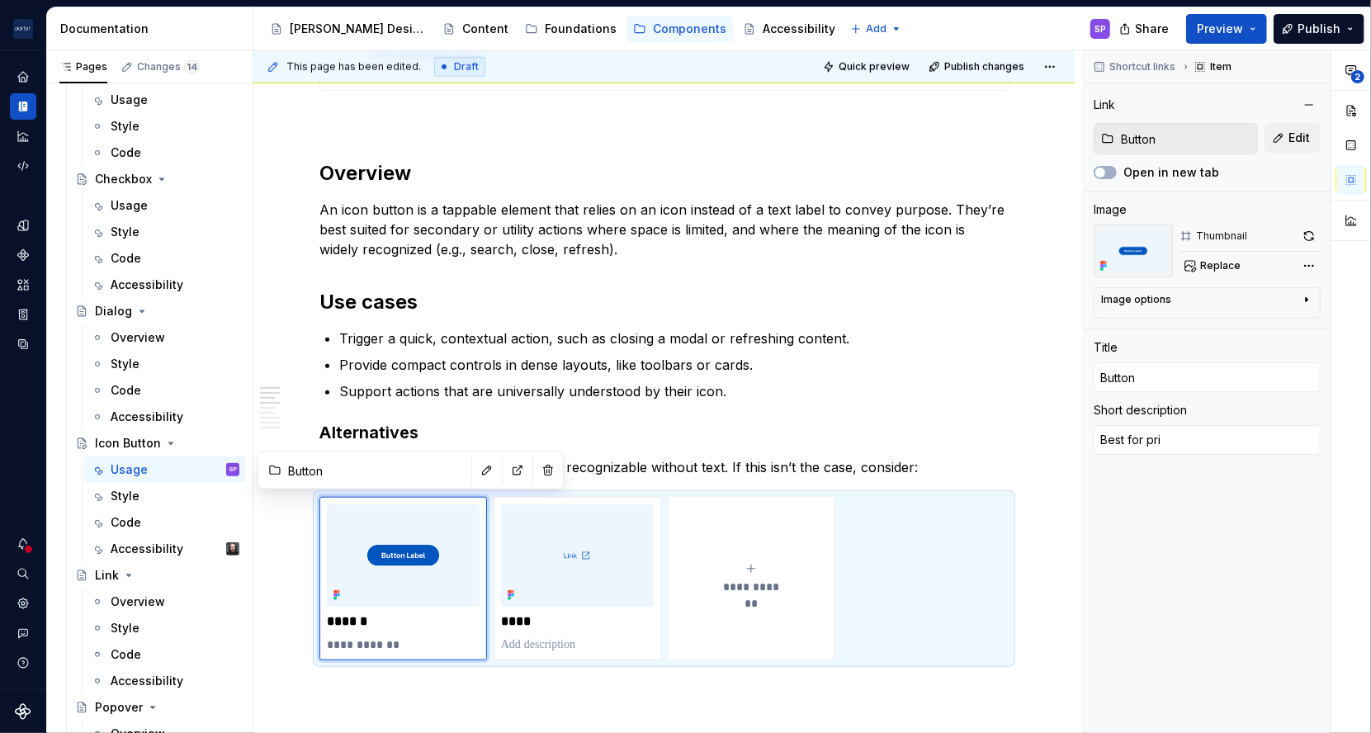
type textarea "Best for prim"
type textarea "*"
type textarea "Best for prima"
type textarea "*"
type textarea "Best for primar"
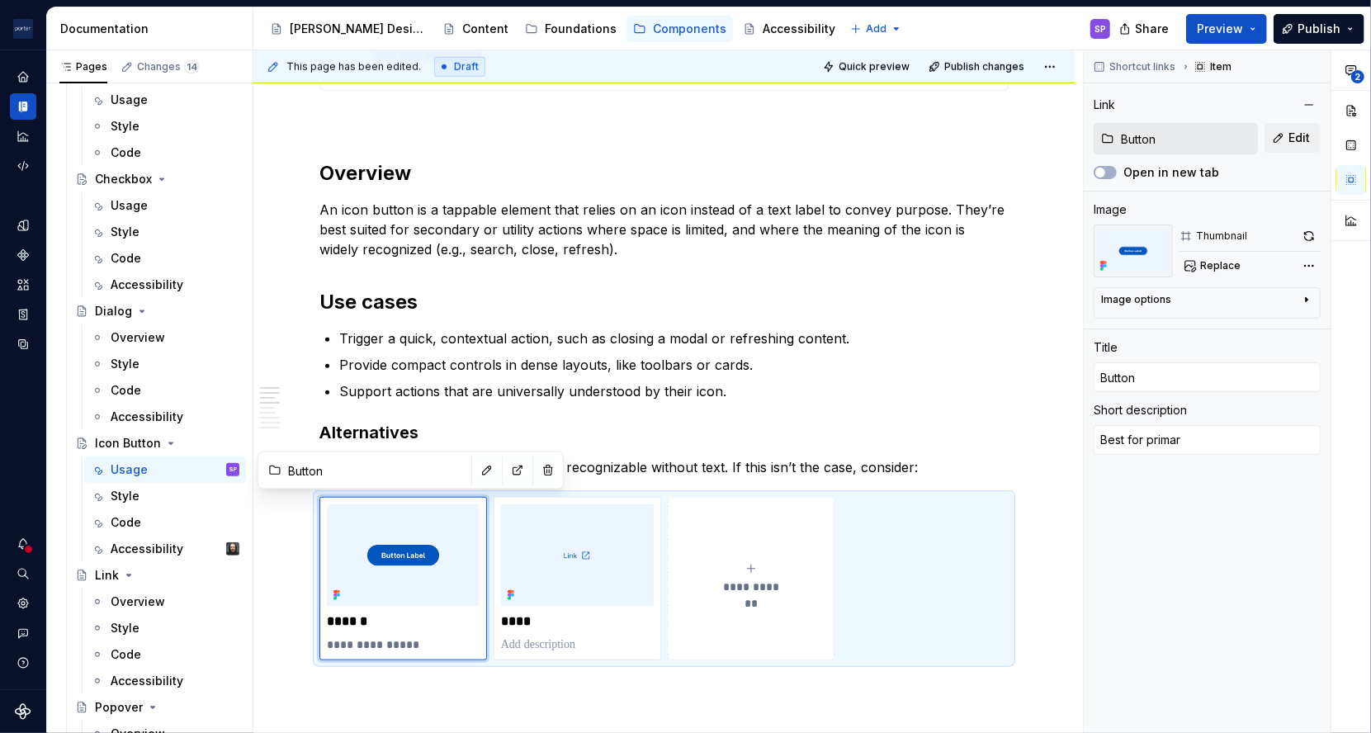
type textarea "*"
type textarea "Best for primary"
type textarea "*"
type textarea "Best for primary"
type textarea "*"
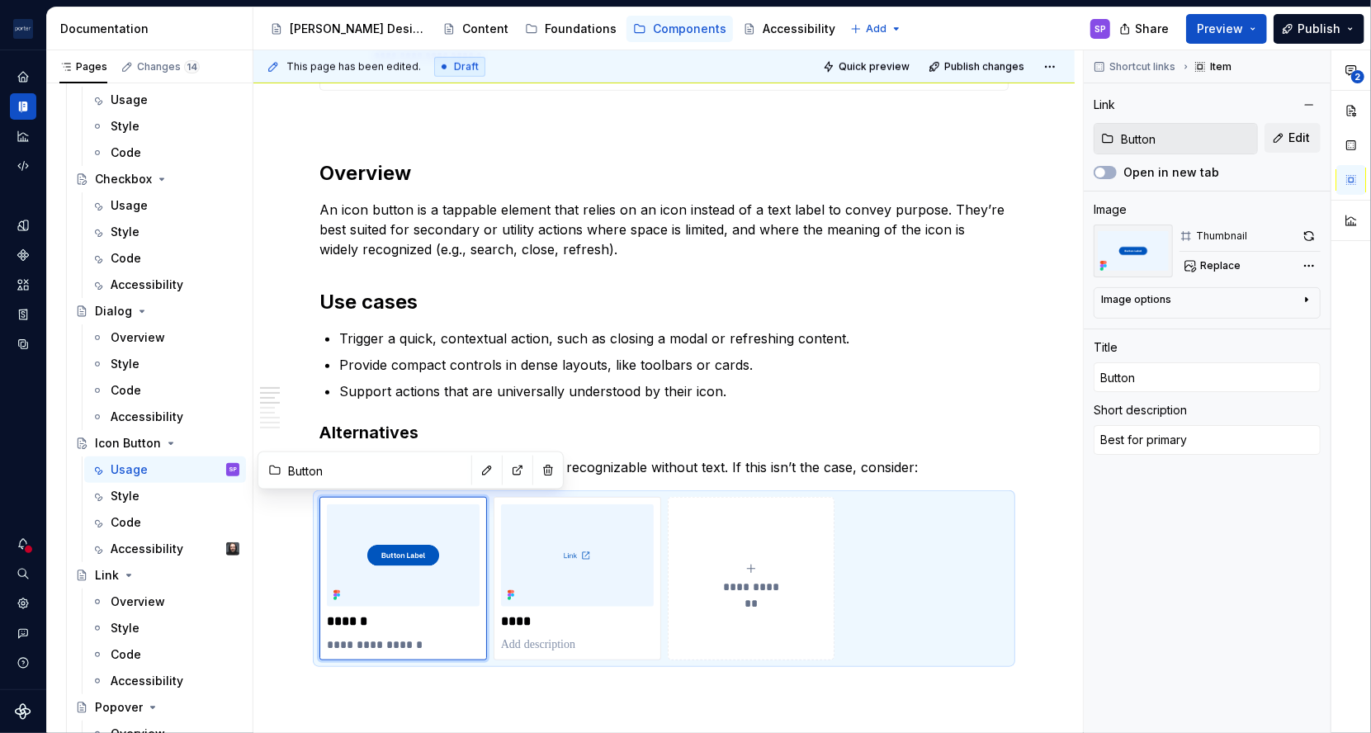
type textarea "Best for primary o"
type textarea "*"
type textarea "Best for primary or"
type textarea "*"
type textarea "Best for primary or"
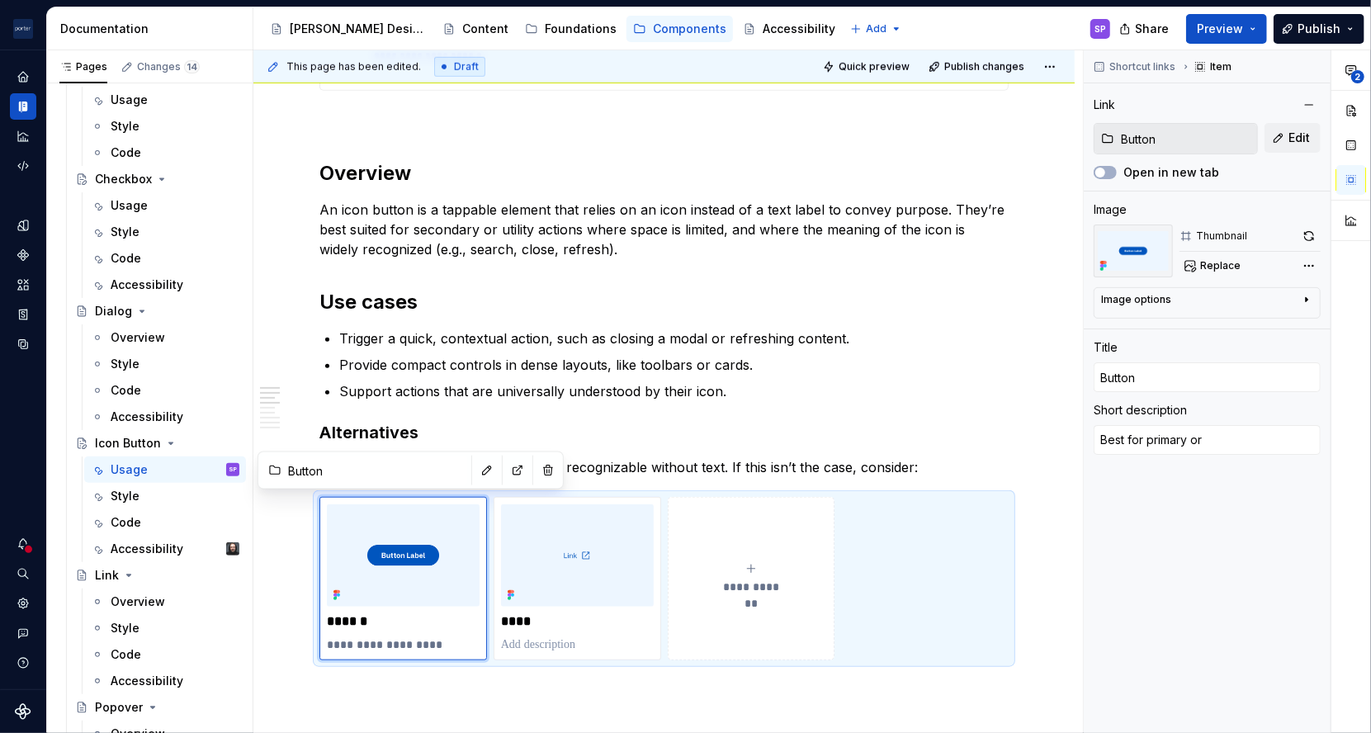
type textarea "*"
type textarea "Best for primary or i"
type textarea "*"
type textarea "Best for primary or im"
type textarea "*"
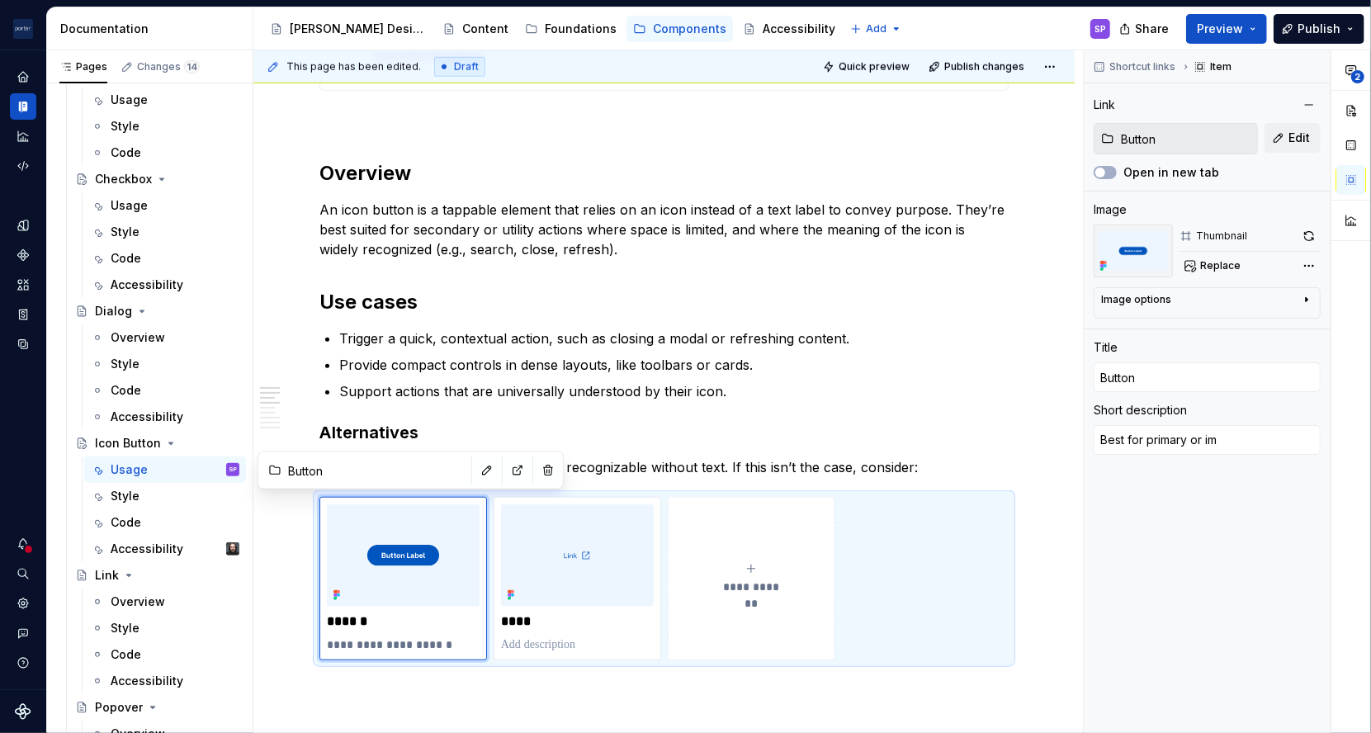
type textarea "Best for primary or imp"
type textarea "*"
type textarea "Best for primary or impo"
type textarea "*"
type textarea "Best for primary or impor"
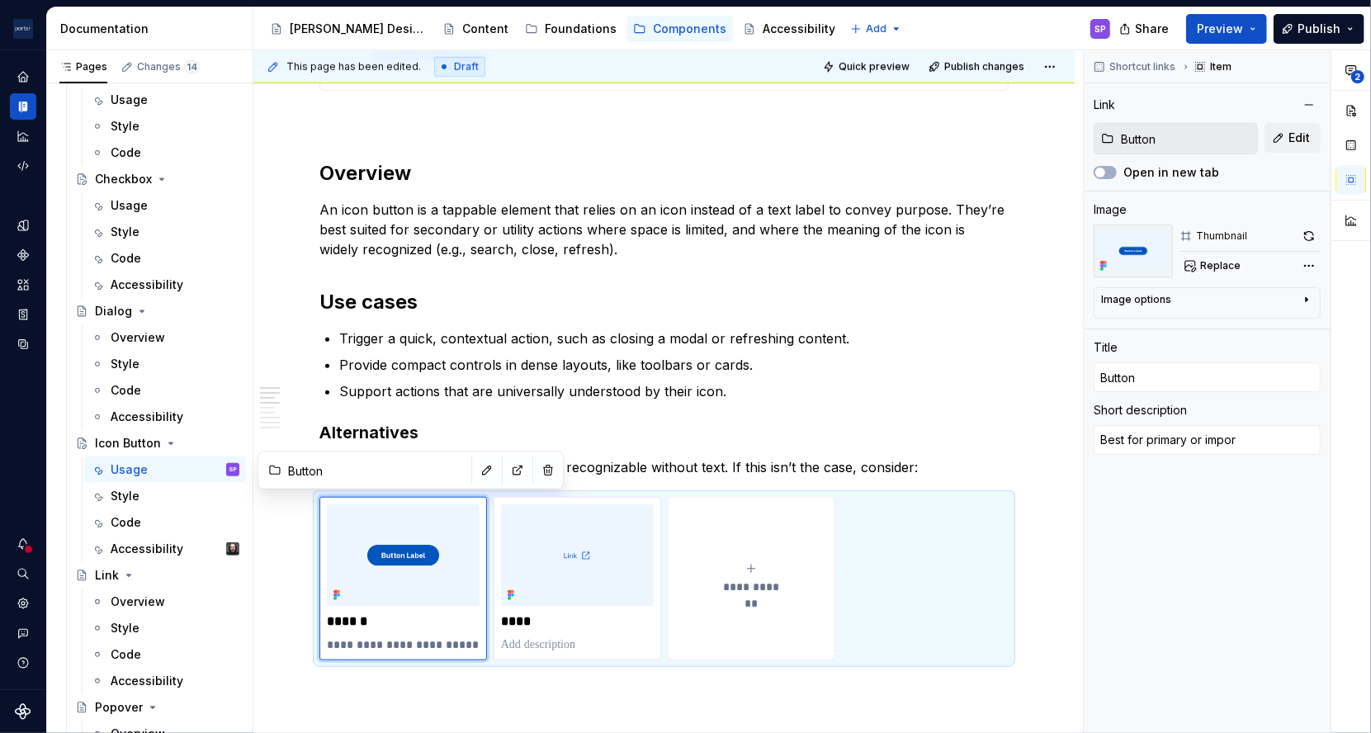
type textarea "*"
type textarea "Best for primary or import"
type textarea "*"
type textarea "Best for primary or importa"
type textarea "*"
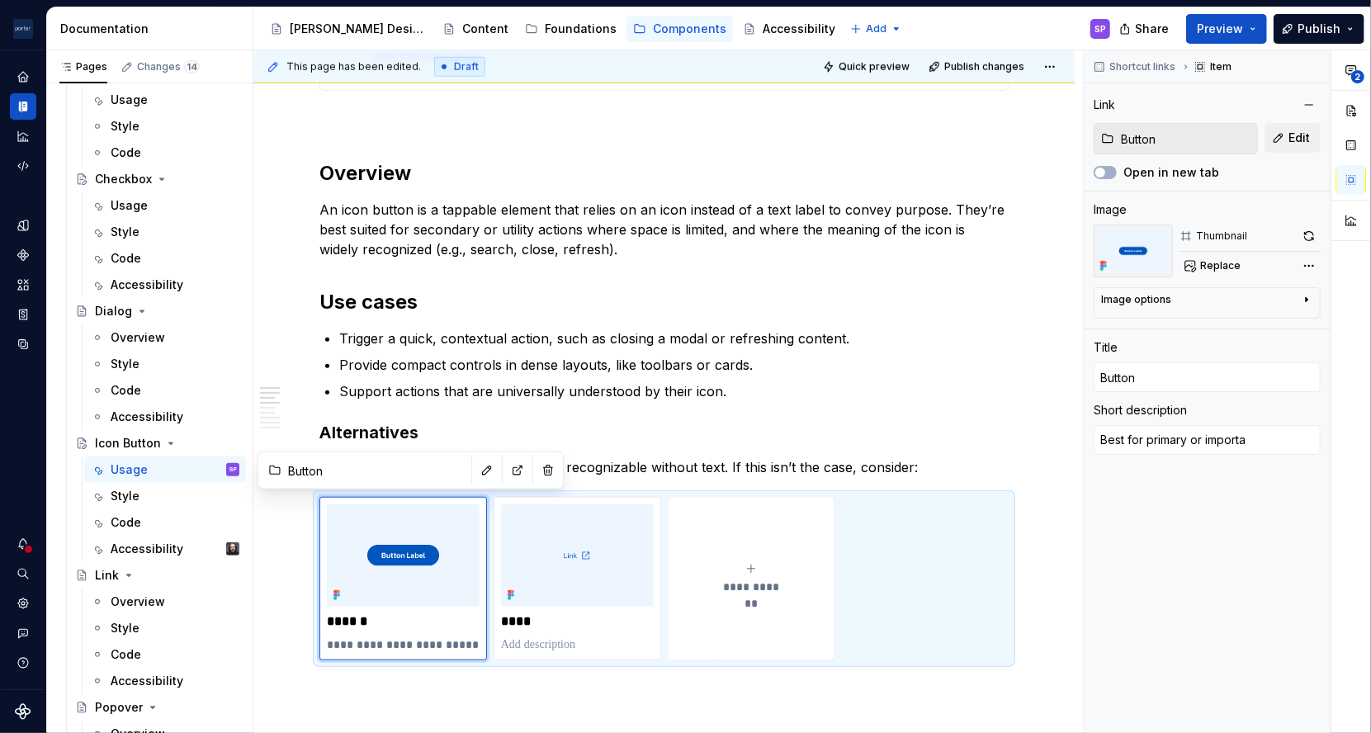
type textarea "Best for primary or importan"
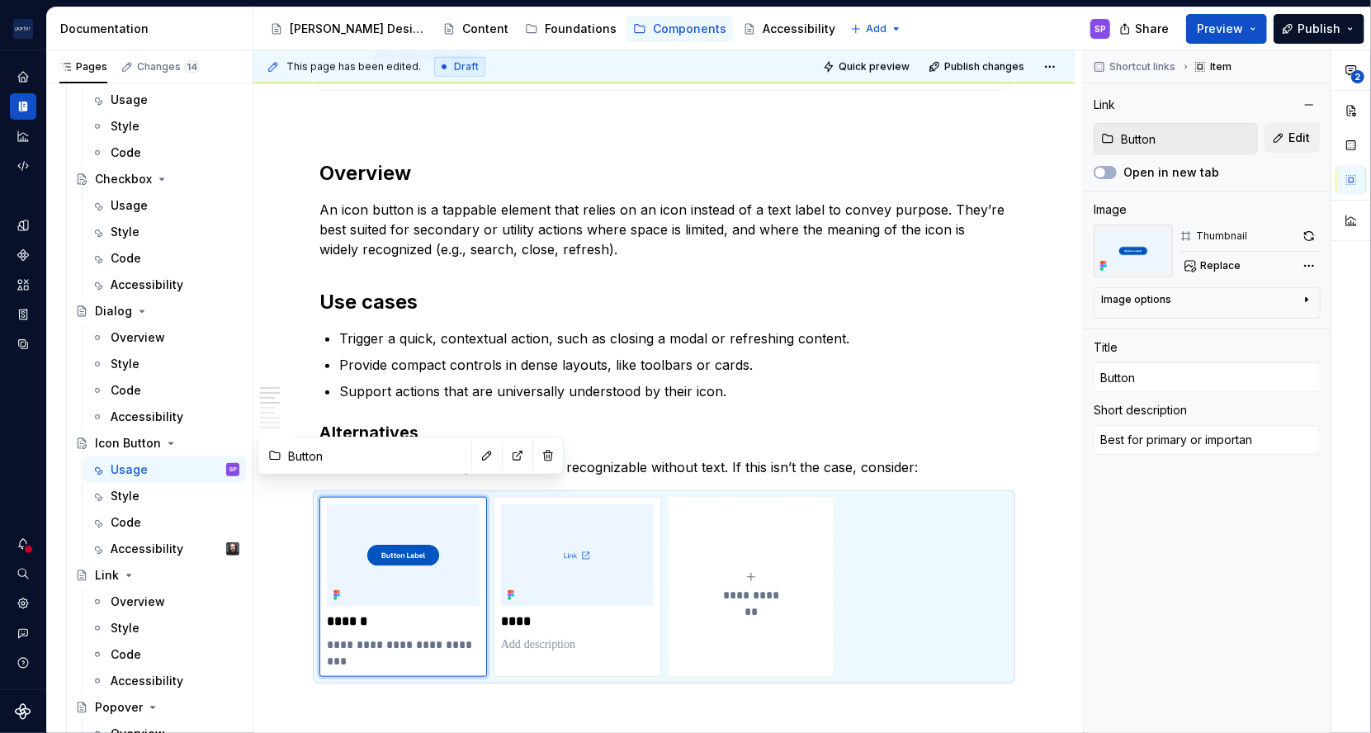
scroll to position [819, 0]
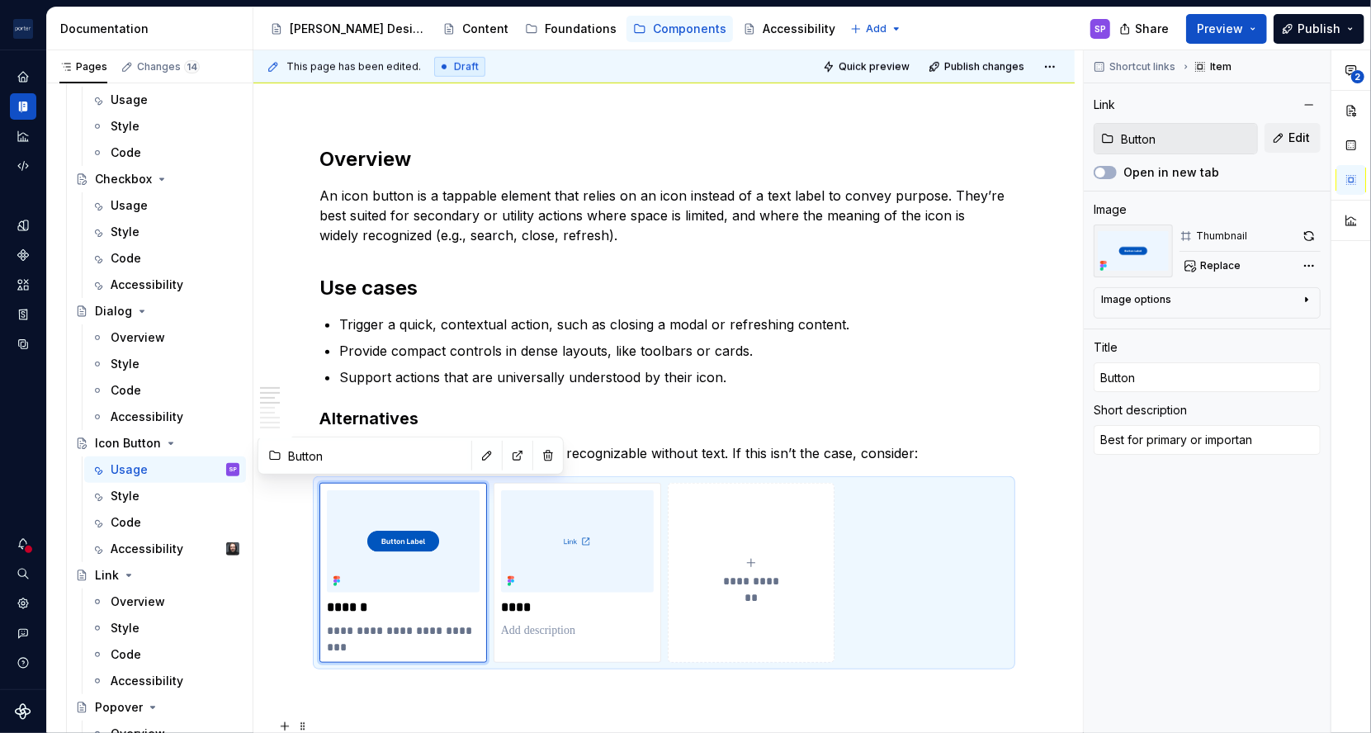
type textarea "*"
type textarea "Best for primary or important"
type textarea "*"
type textarea "Best for primary or important"
click at [411, 635] on p "**********" at bounding box center [403, 638] width 152 height 33
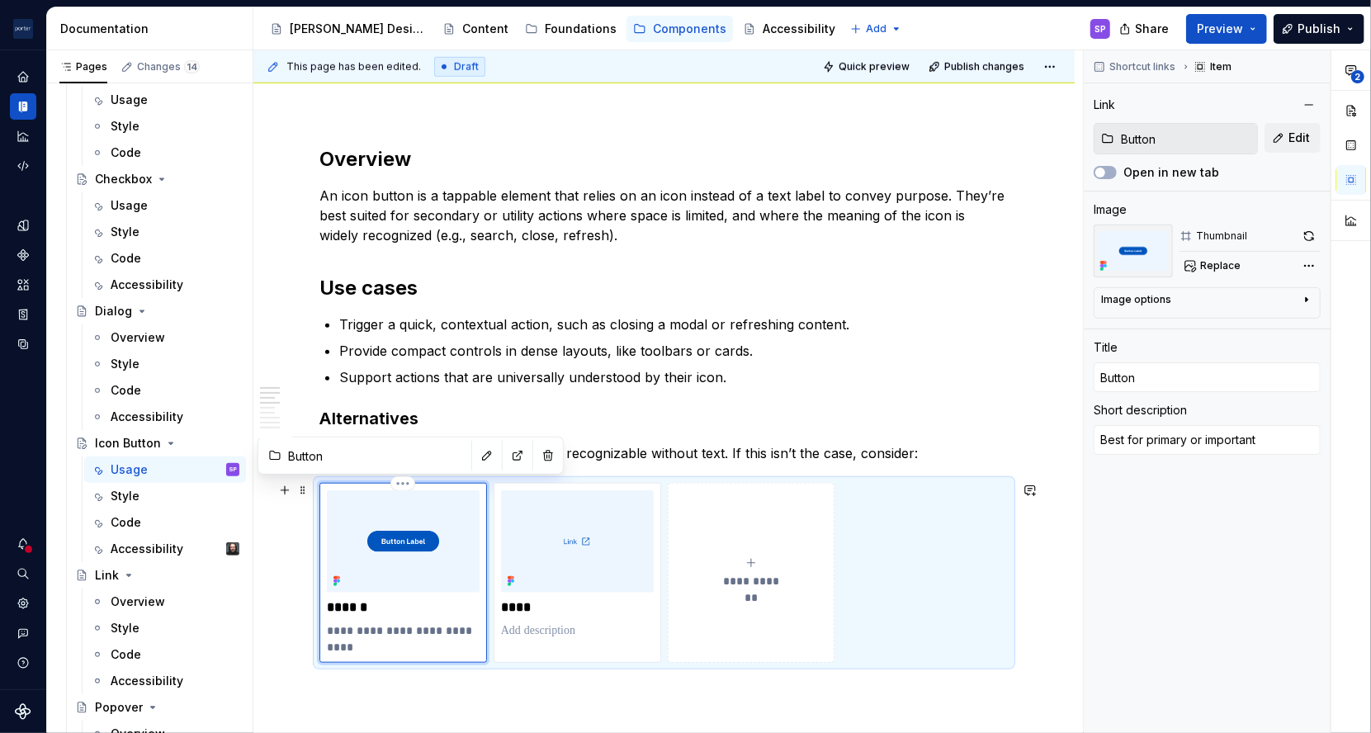
click at [412, 636] on body "[PERSON_NAME] Airlines SP Design system data Documentation Accessibility guide …" at bounding box center [685, 366] width 1371 height 733
click at [418, 630] on p "**********" at bounding box center [403, 638] width 152 height 33
type textarea "*"
type textarea "Best for primary a"
type textarea "*"
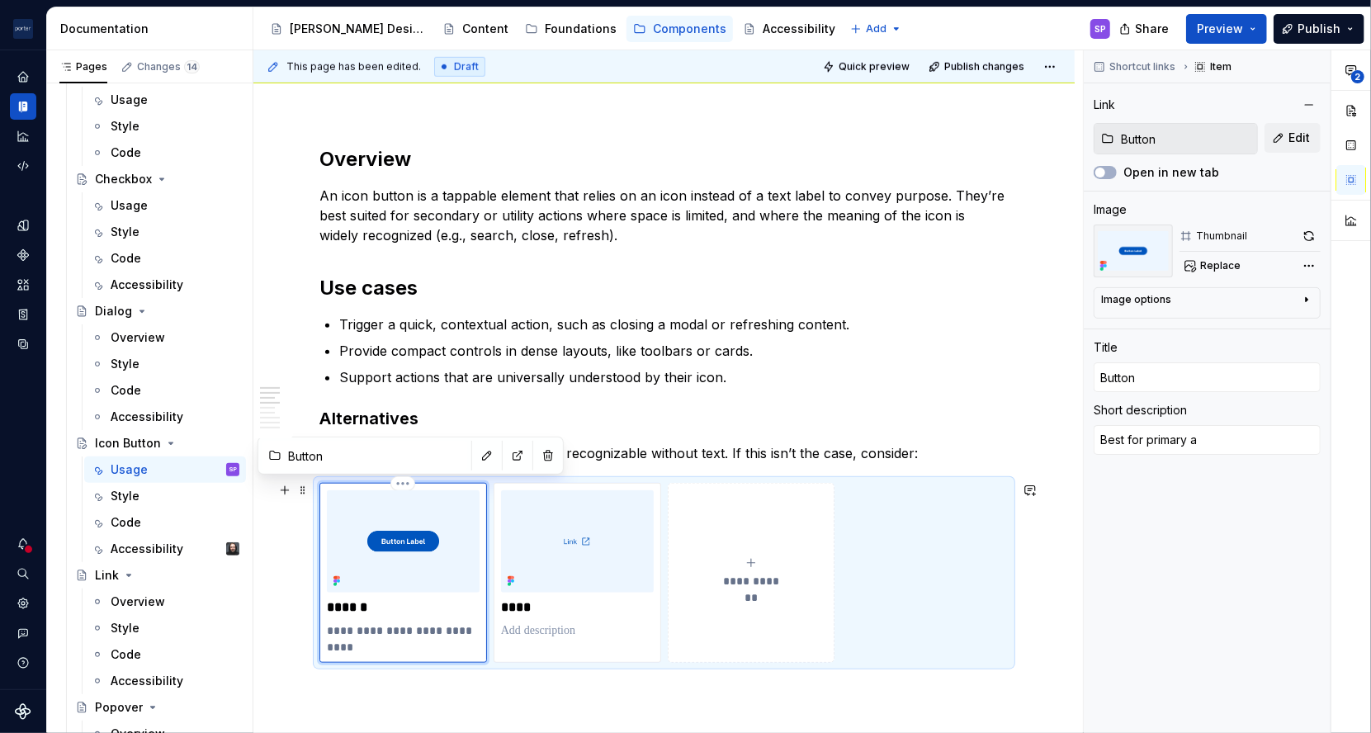
type textarea "Best for primary ac"
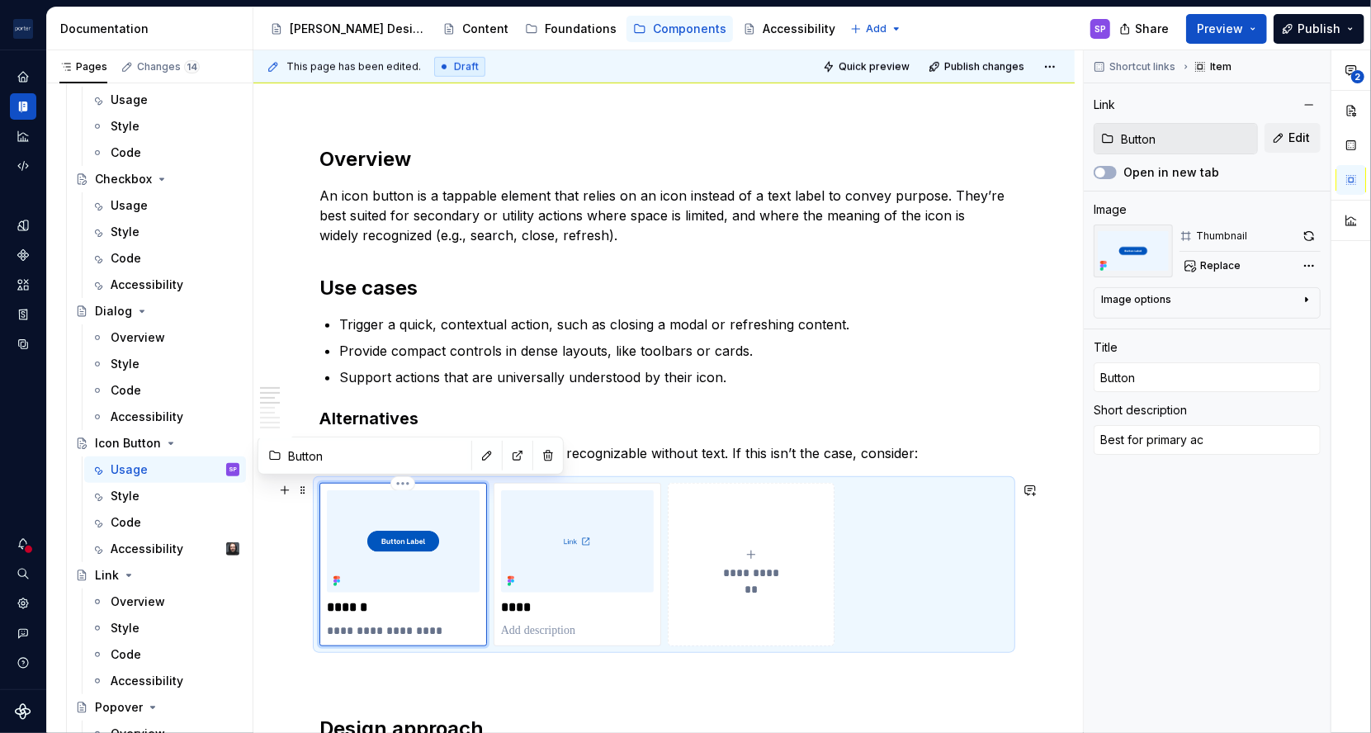
type textarea "*"
type textarea "Best for primary act"
type textarea "*"
type textarea "Best for primary acti"
type textarea "*"
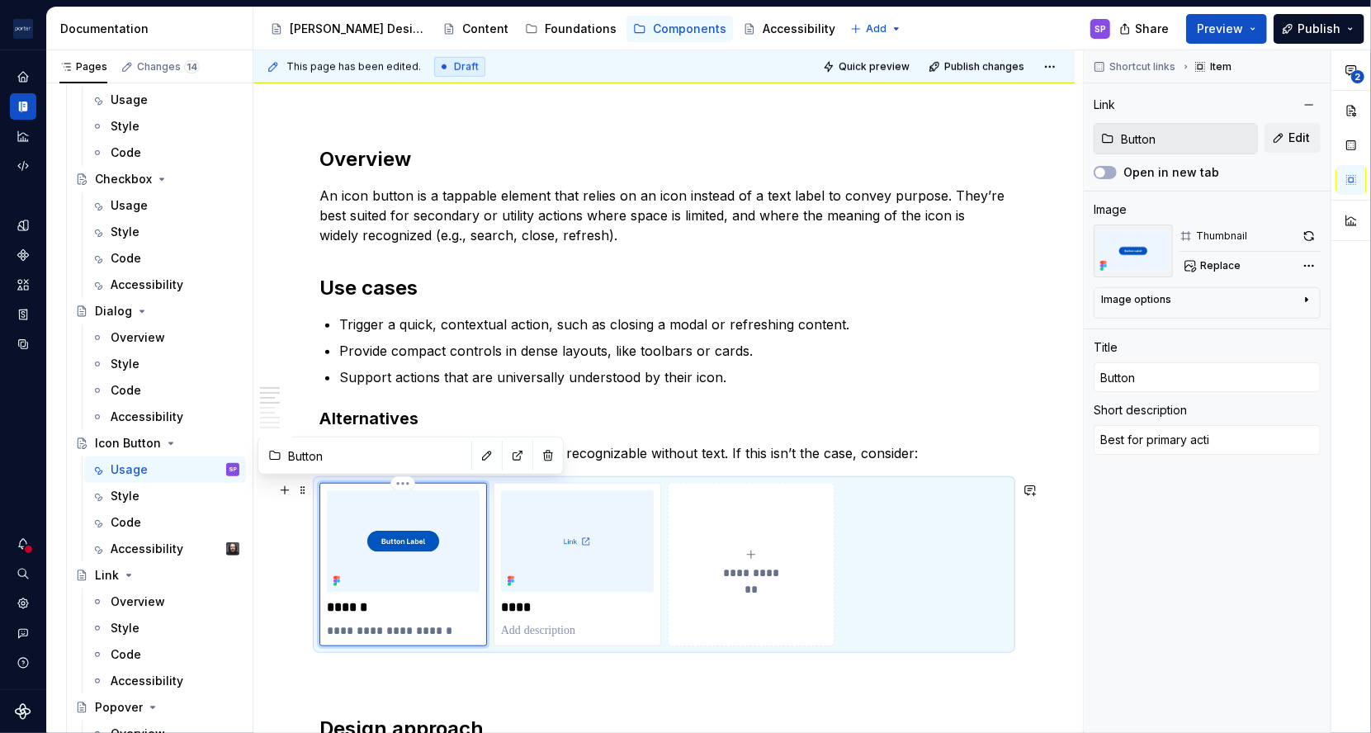
type textarea "Best for primary actio"
type textarea "*"
type textarea "Best for primary action"
type textarea "*"
type textarea "Best for primary actions"
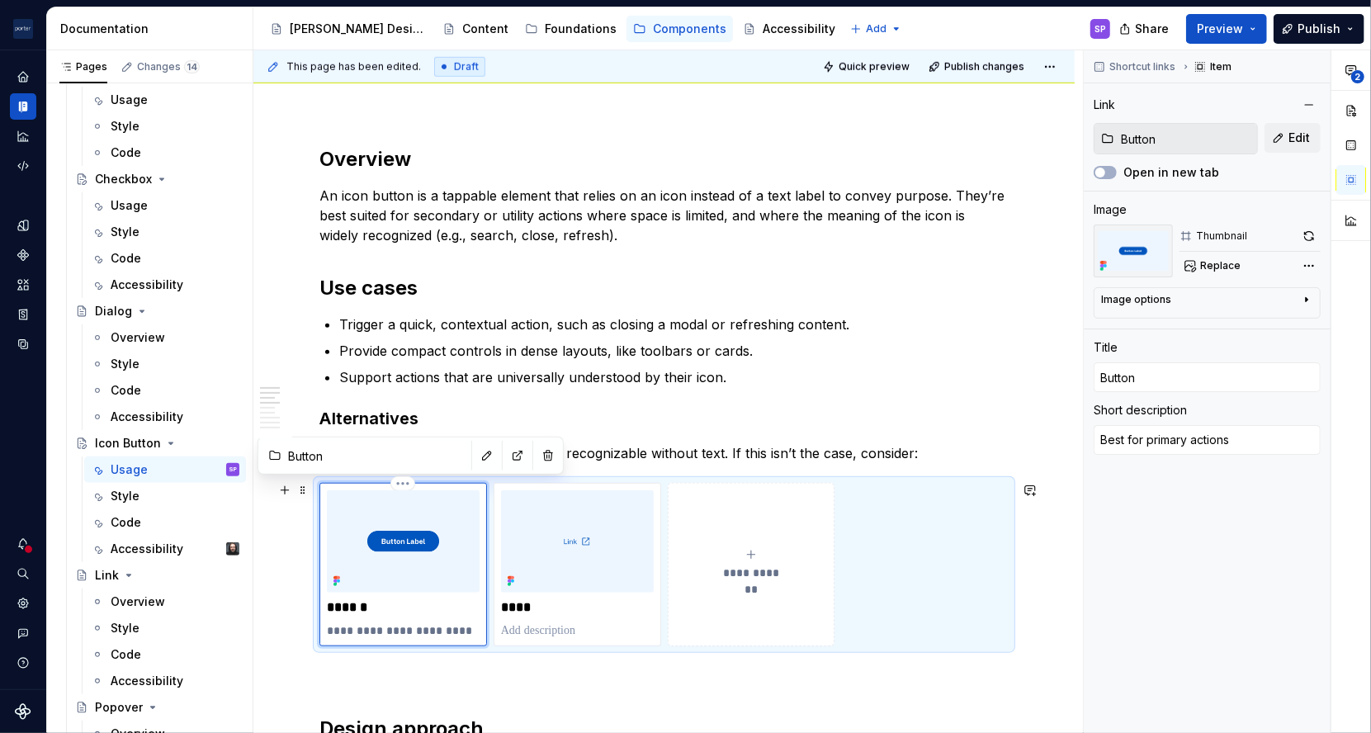
type textarea "*"
type textarea "Best for primary actions"
type textarea "*"
type textarea "Best for primary actions w"
type textarea "*"
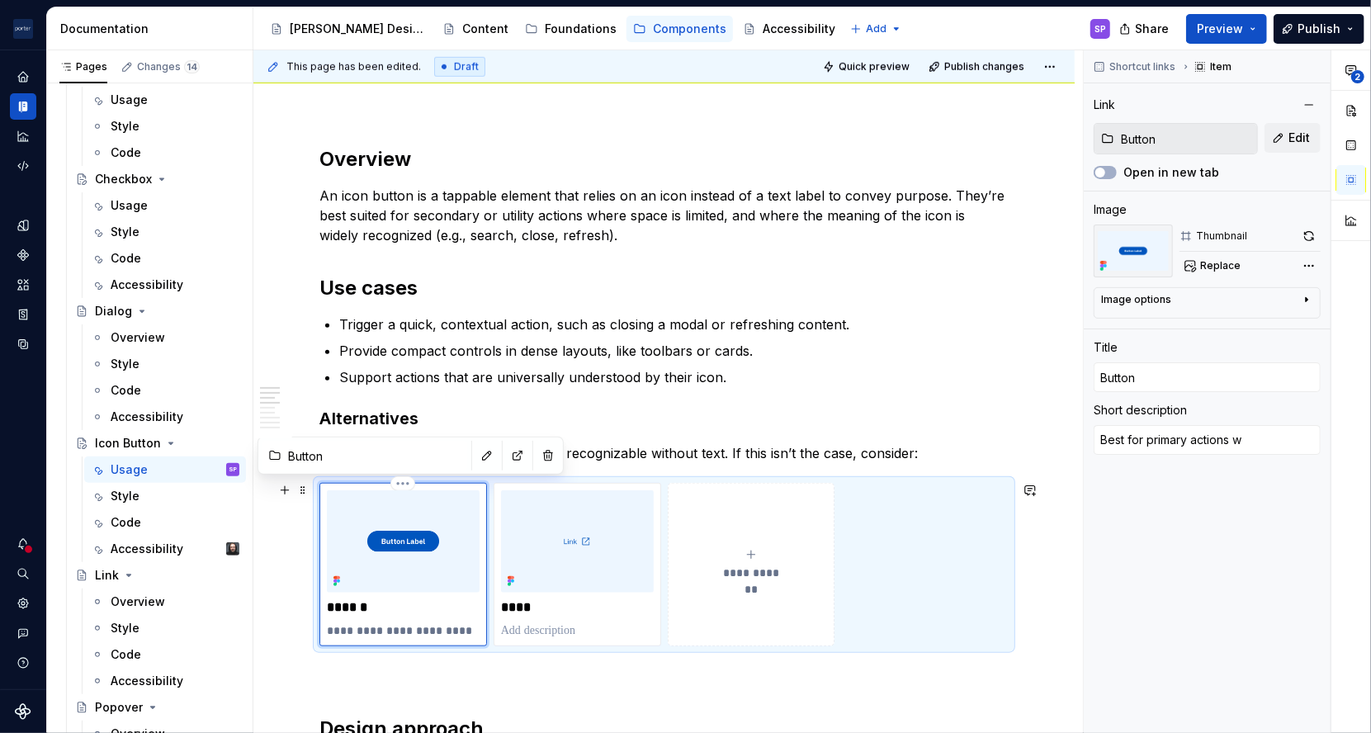
type textarea "Best for primary actions wh"
type textarea "*"
type textarea "Best for primary actions whe"
type textarea "*"
type textarea "Best for primary actions wher"
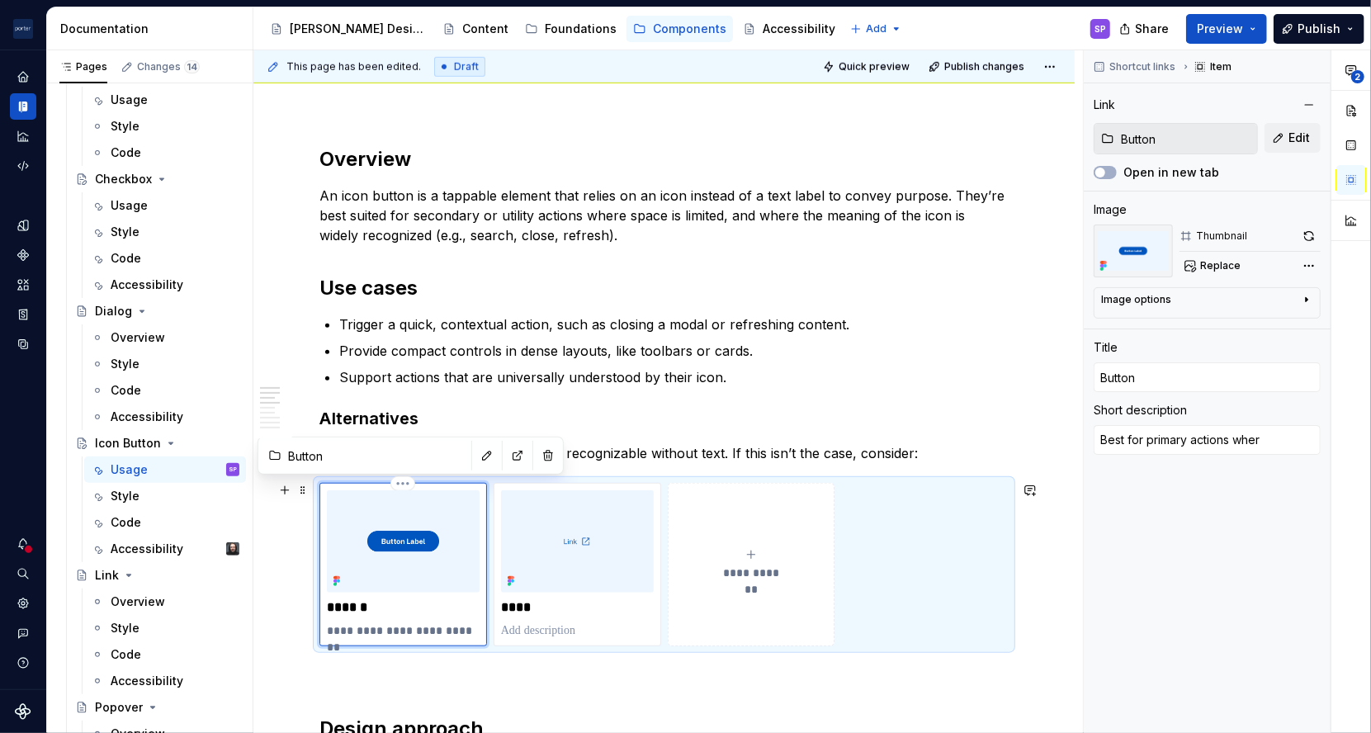
type textarea "*"
type textarea "Best for primary actions where"
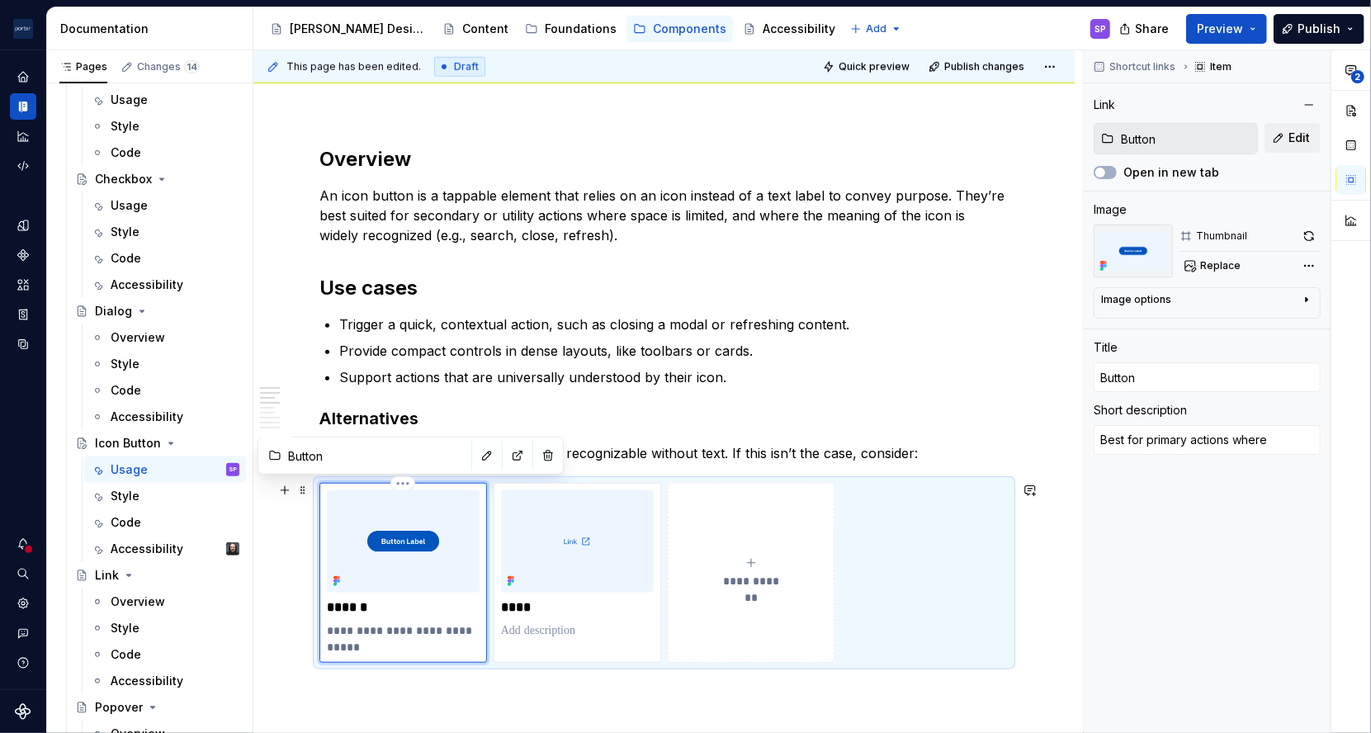
type textarea "*"
type textarea "Best for primary actions where"
type textarea "*"
type textarea "Best for primary actions where c"
type textarea "*"
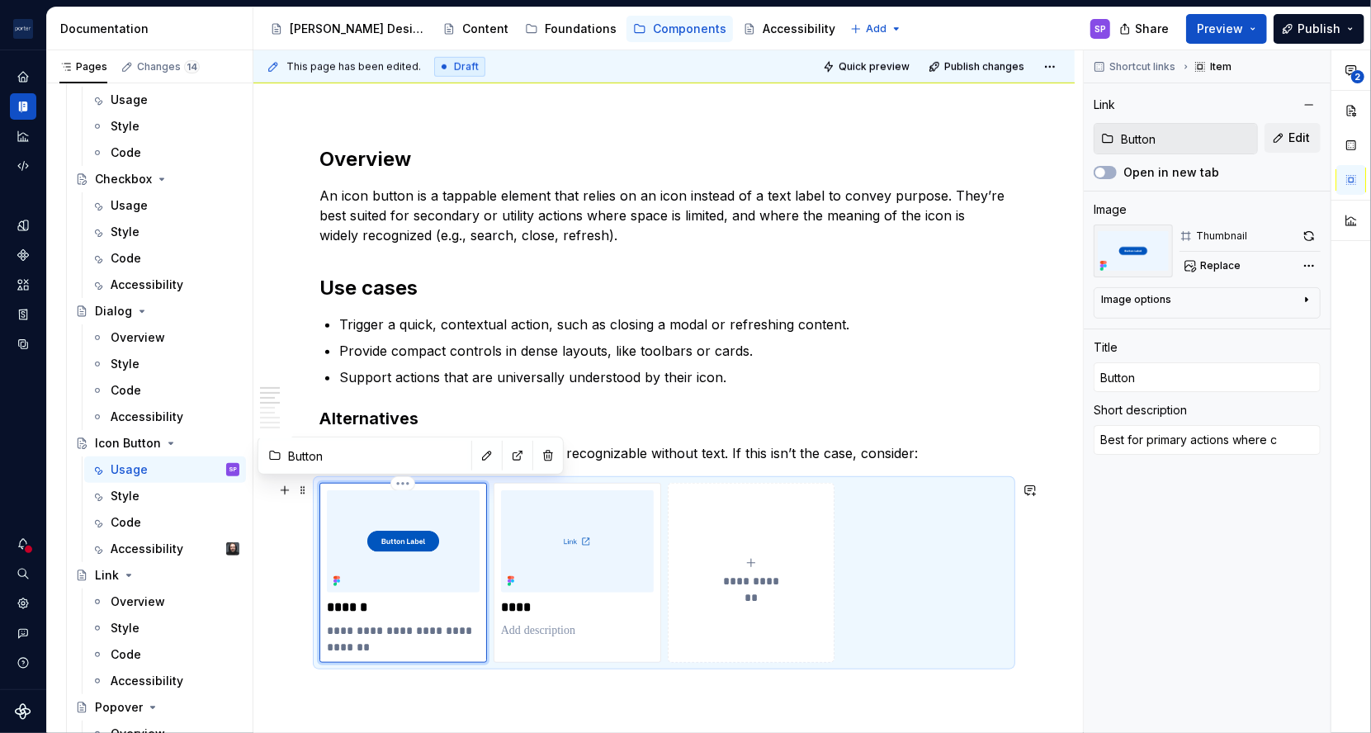
type textarea "Best for primary actions where cl"
type textarea "*"
type textarea "Best for primary actions where cla"
type textarea "*"
type textarea "Best for primary actions where clar"
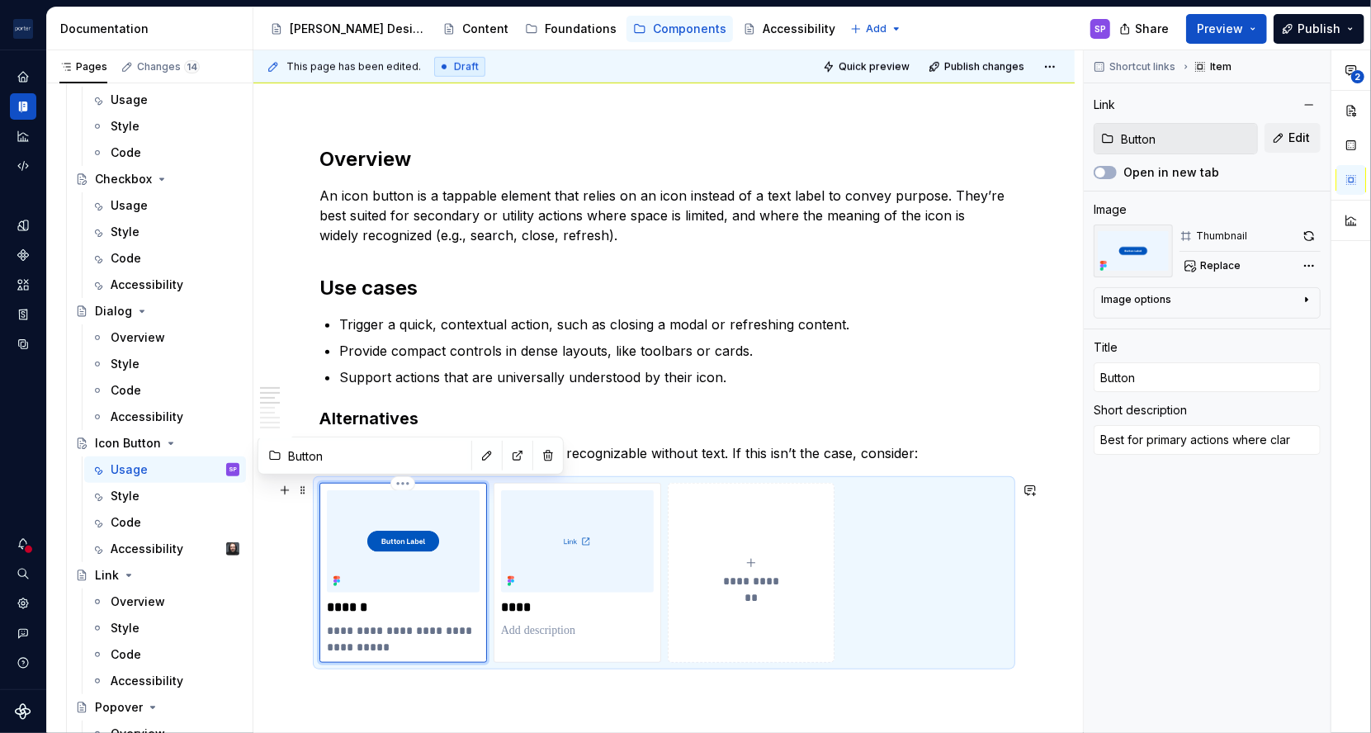
type textarea "*"
type textarea "Best for primary actions where clari"
type textarea "*"
type textarea "Best for primary actions where clarit"
type textarea "*"
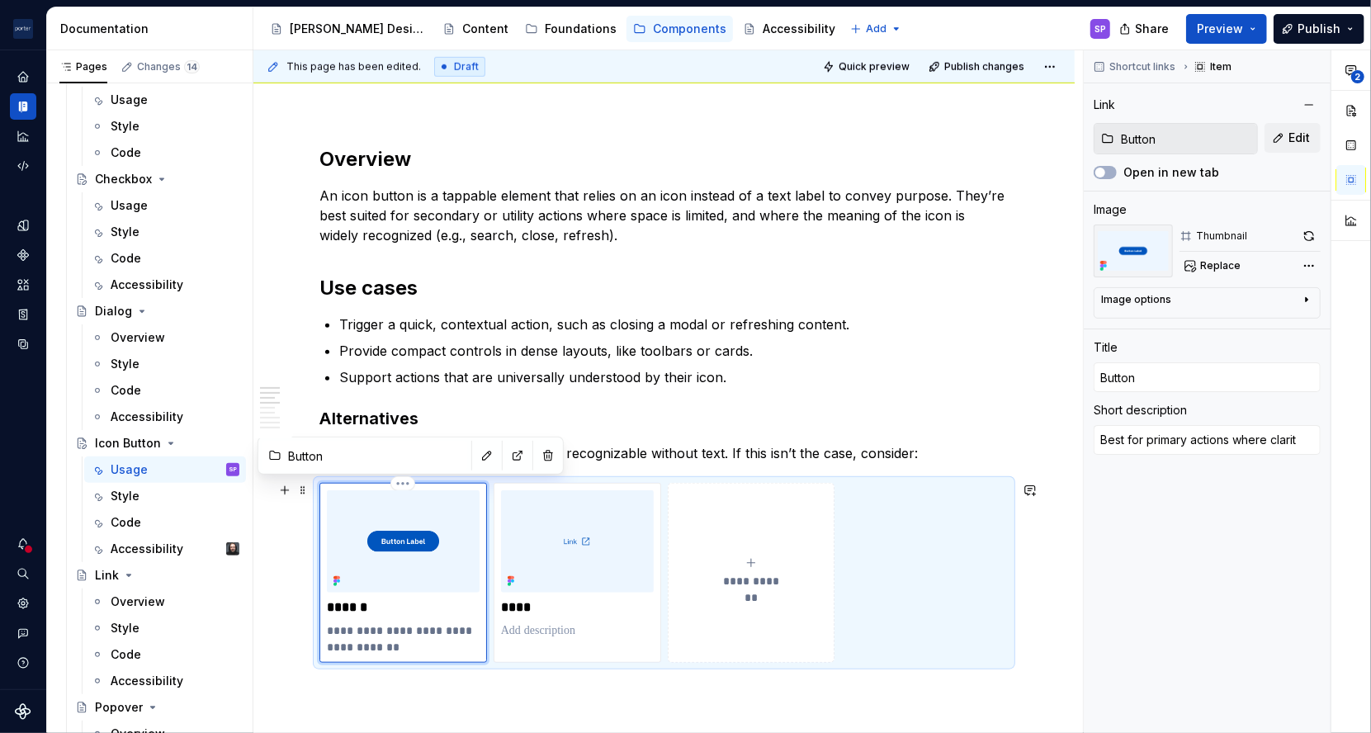
type textarea "Best for primary actions where clarity"
type textarea "*"
type textarea "Best for primary actions where clarity"
type textarea "*"
type textarea "Best for primary actions where clarity i"
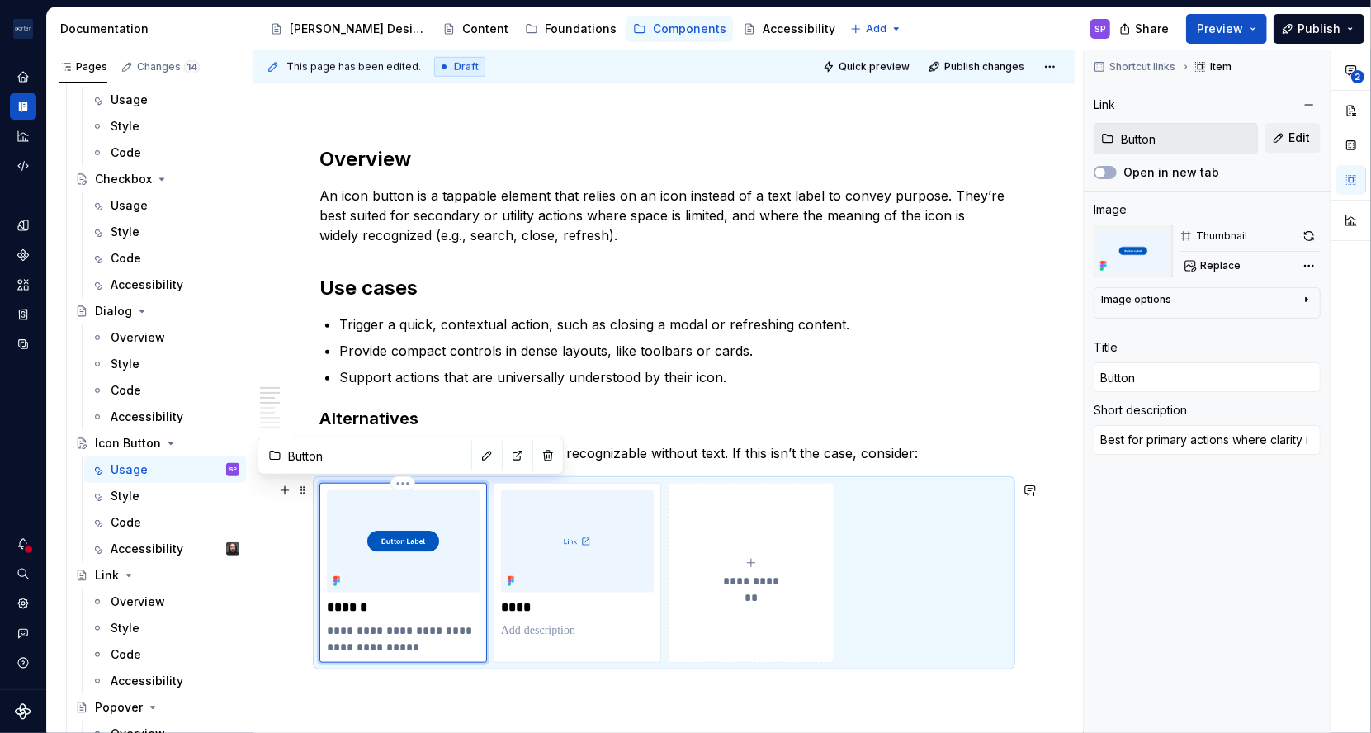
type textarea "*"
type textarea "Best for primary actions where clarity is"
type textarea "*"
type textarea "Best for primary actions where clarity is"
type textarea "*"
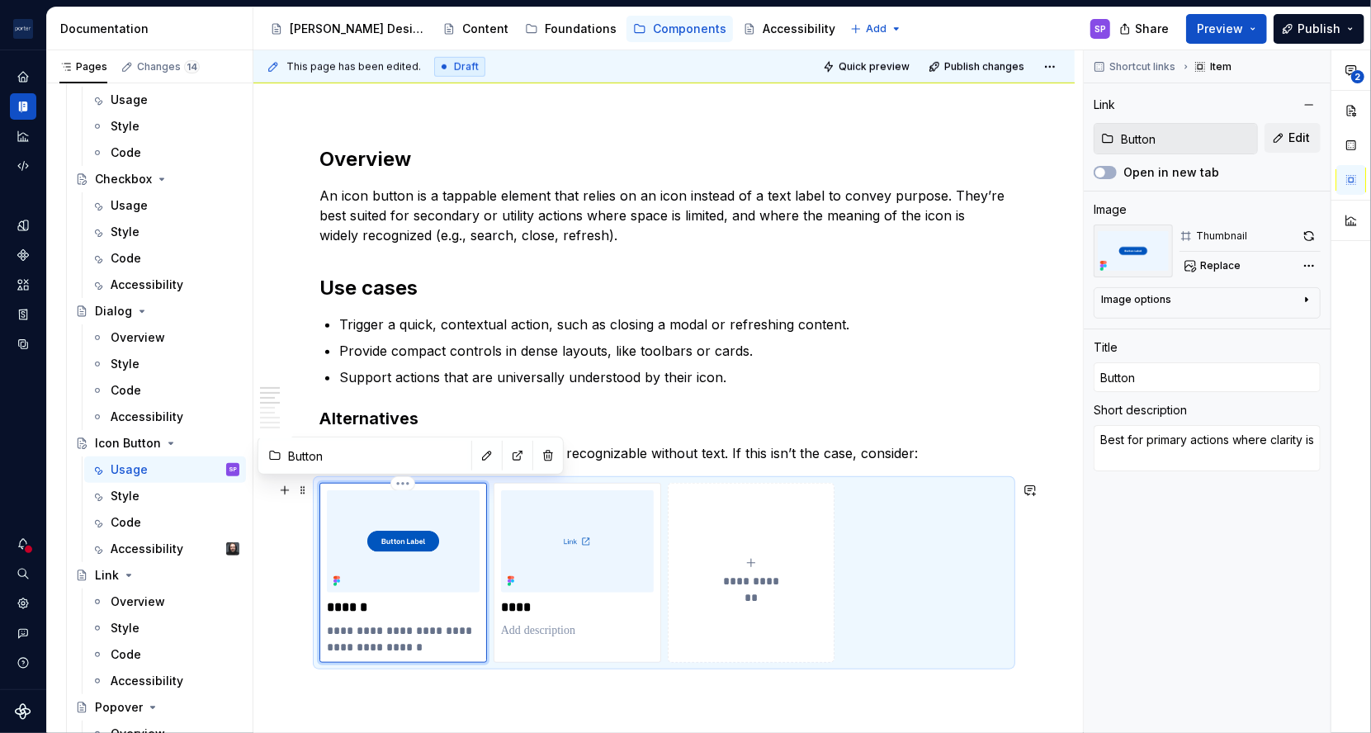
type textarea "Best for primary actions where clarity is k"
type textarea "*"
type textarea "Best for primary actions where clarity is ke"
type textarea "*"
type textarea "Best for primary actions where clarity is key"
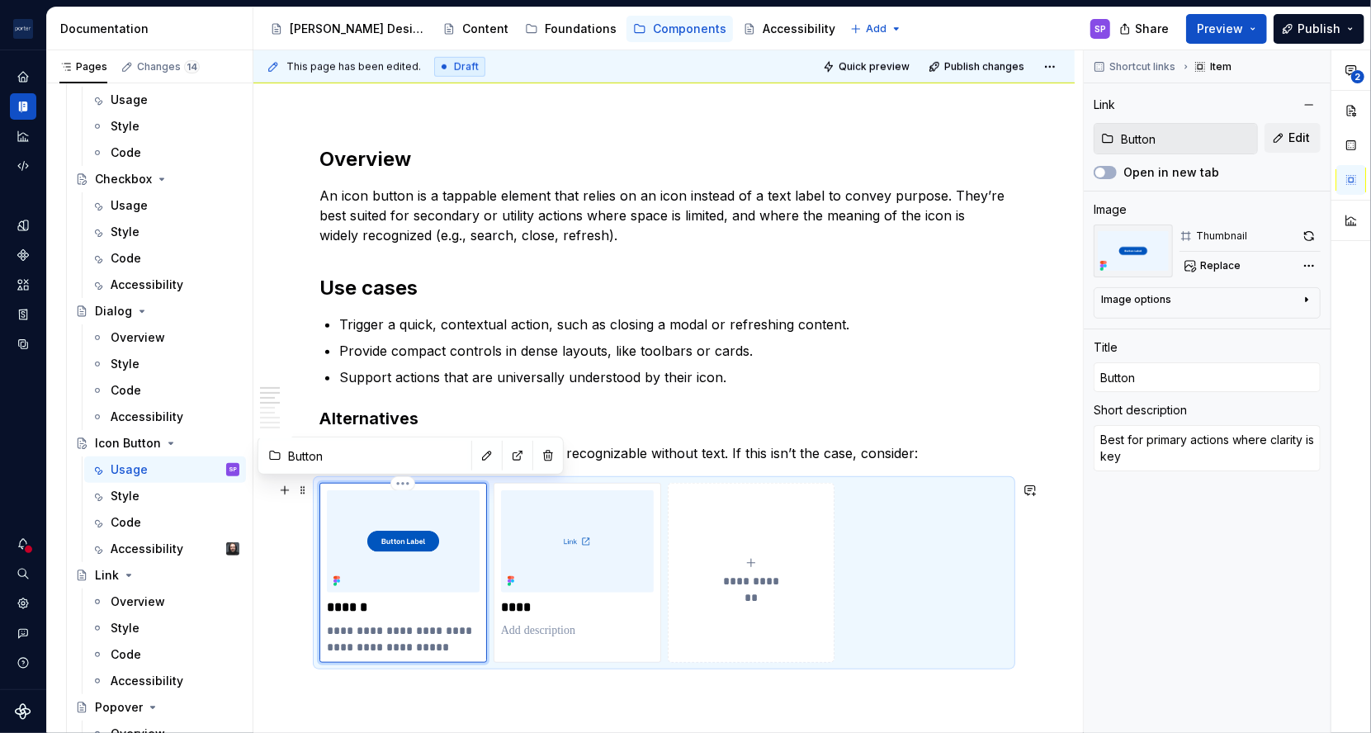
type textarea "*"
type textarea "Best for primary actions where clarity is key."
type textarea "*"
type textarea "Best for primary actions where clarity is key."
type textarea "*"
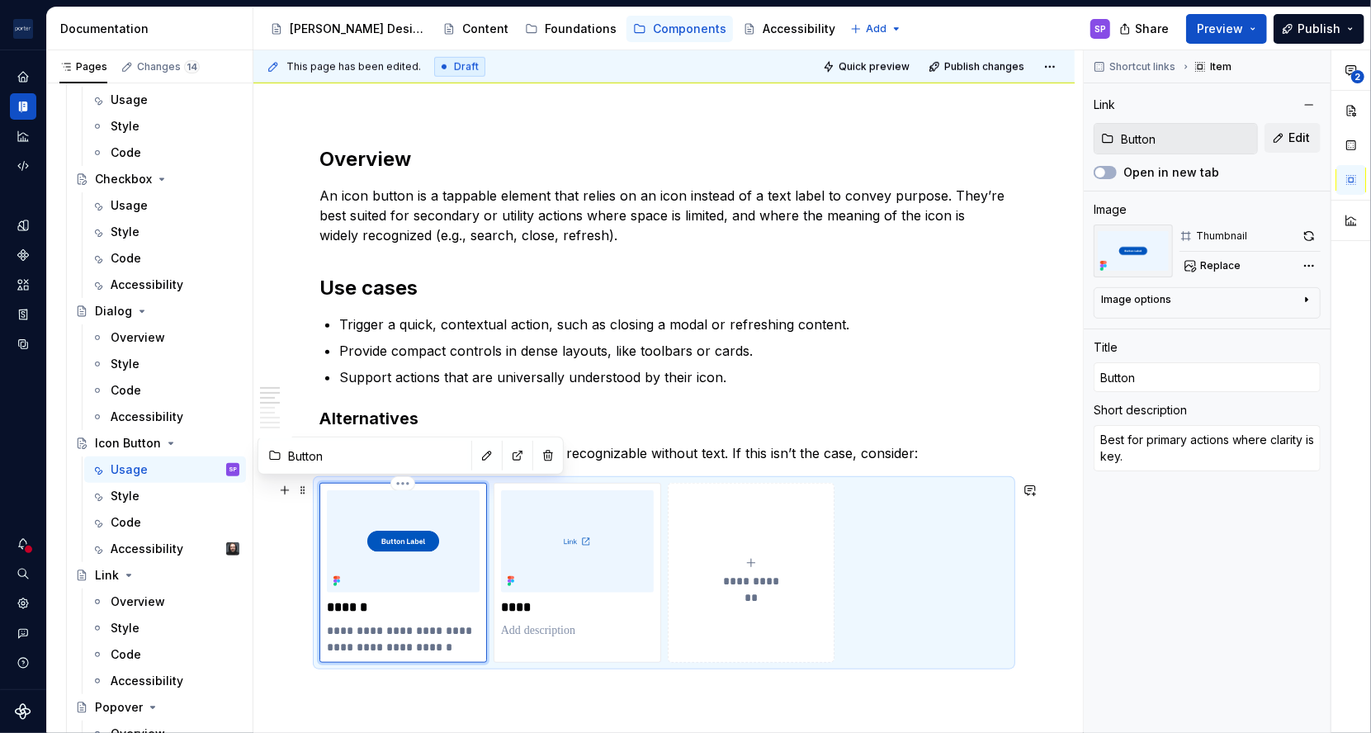
type textarea "Best for primary actions where clarity is key. A"
type textarea "*"
type textarea "Best for primary actions where clarity is key. A"
type textarea "*"
type textarea "Best for primary actions where clarity is key. A t"
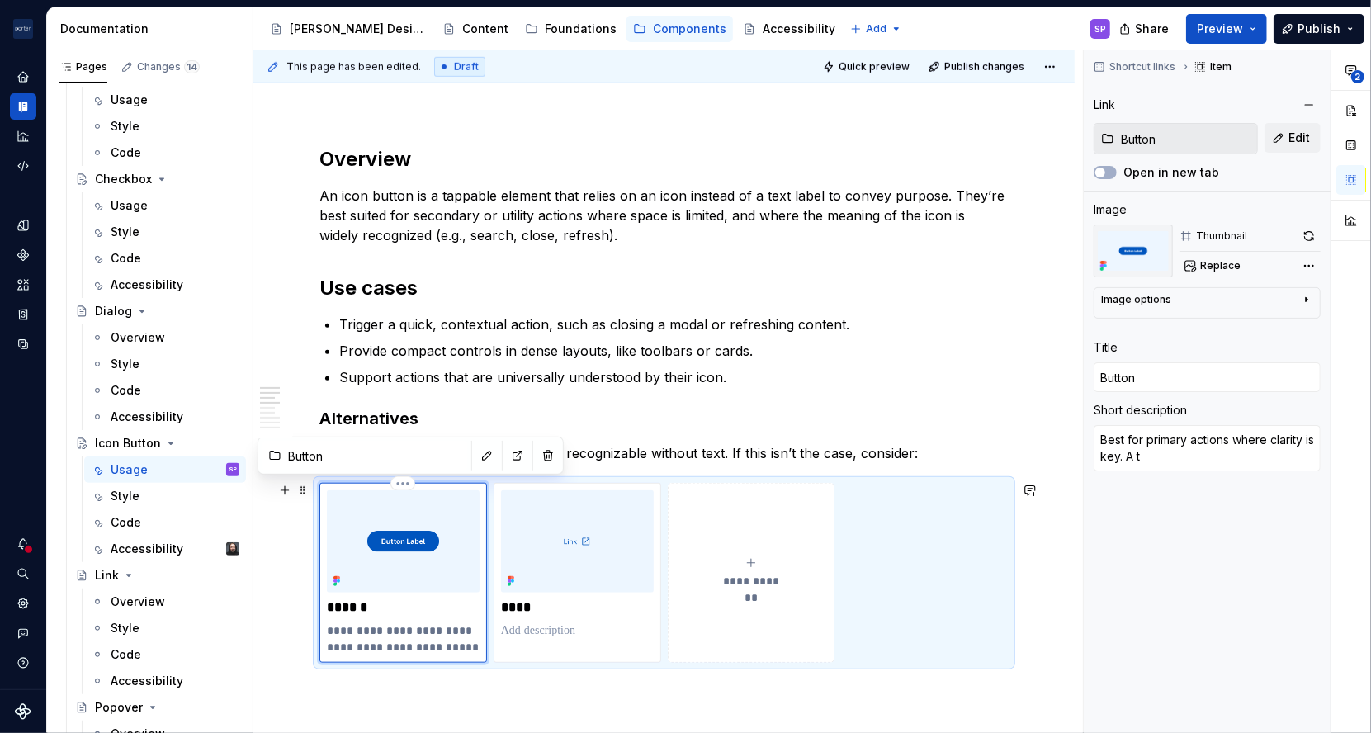
type textarea "*"
type textarea "Best for primary actions where clarity is key. A te"
type textarea "*"
type textarea "Best for primary actions where clarity is key. A tex"
type textarea "*"
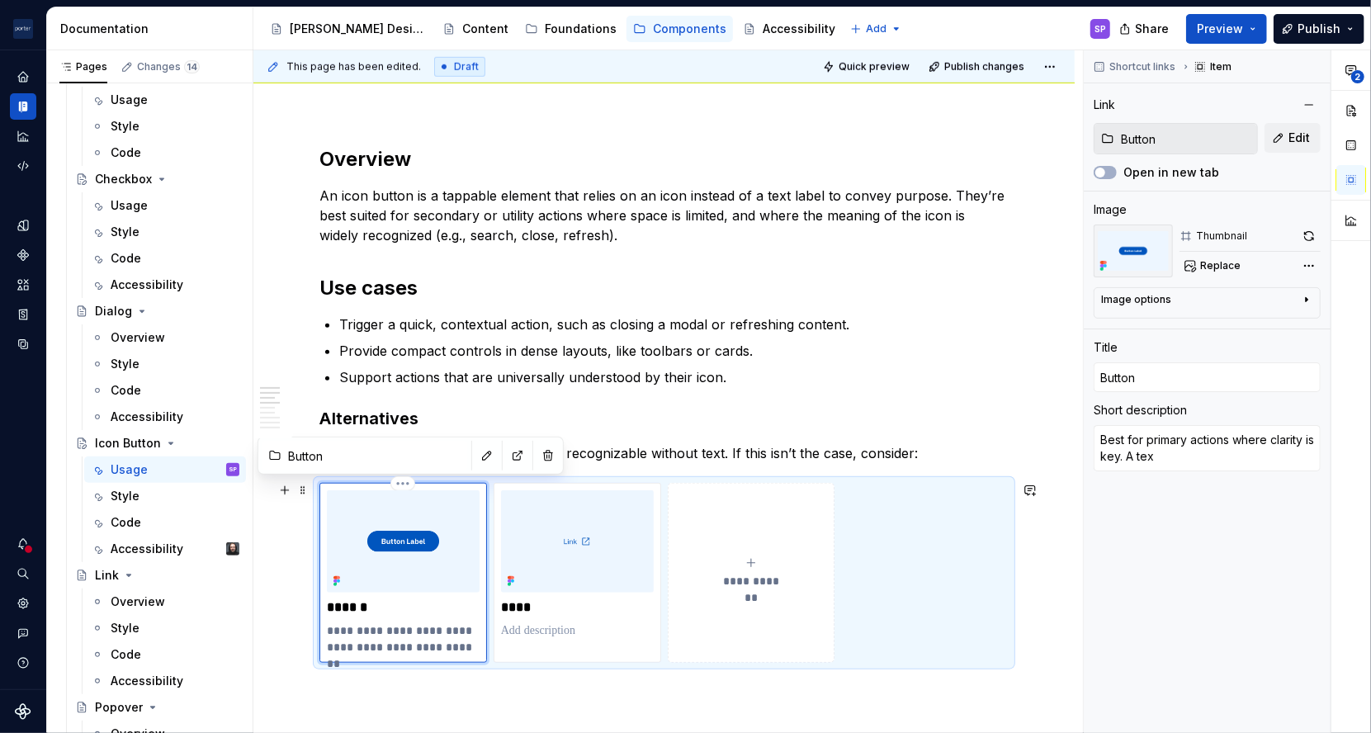
type textarea "Best for primary actions where clarity is key. A text"
type textarea "*"
type textarea "Best for primary actions where clarity is key. A text"
type textarea "*"
type textarea "Best for primary actions where clarity is key. A text b"
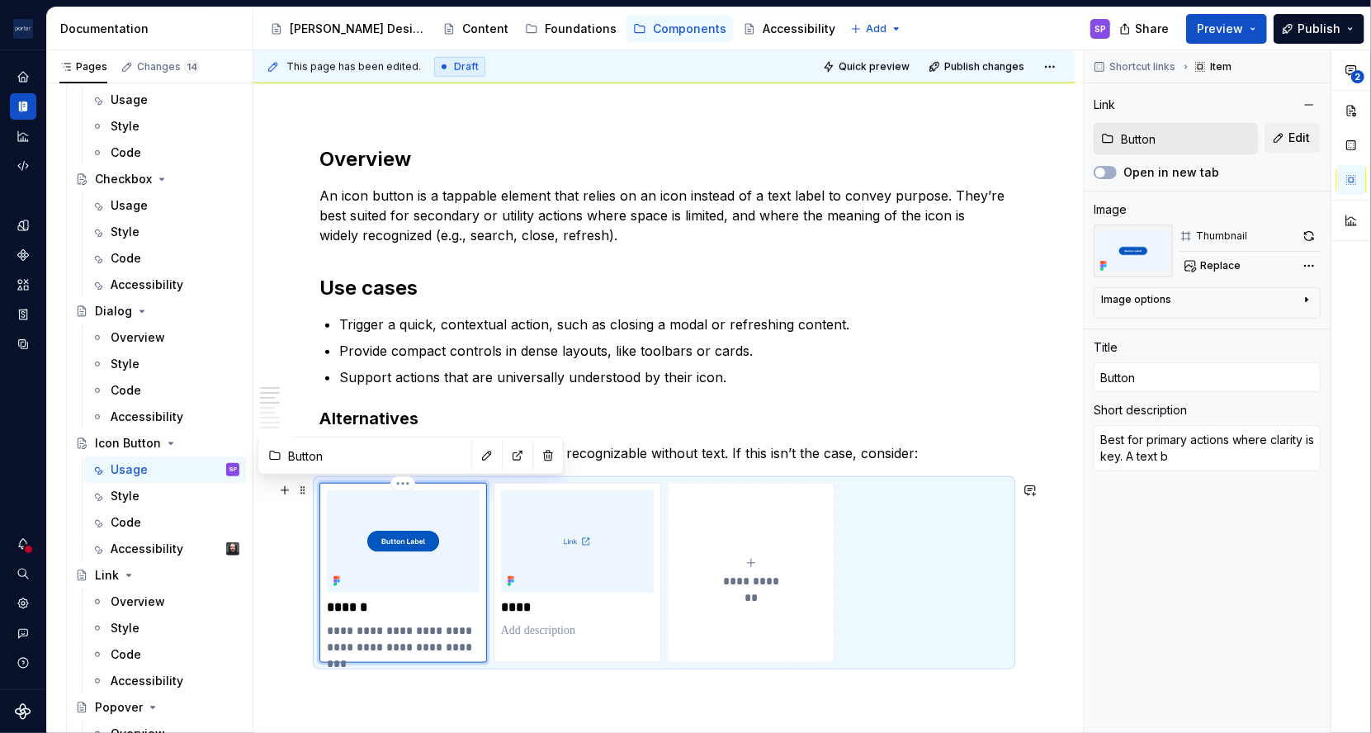
type textarea "*"
type textarea "Best for primary actions where clarity is key. A text bu"
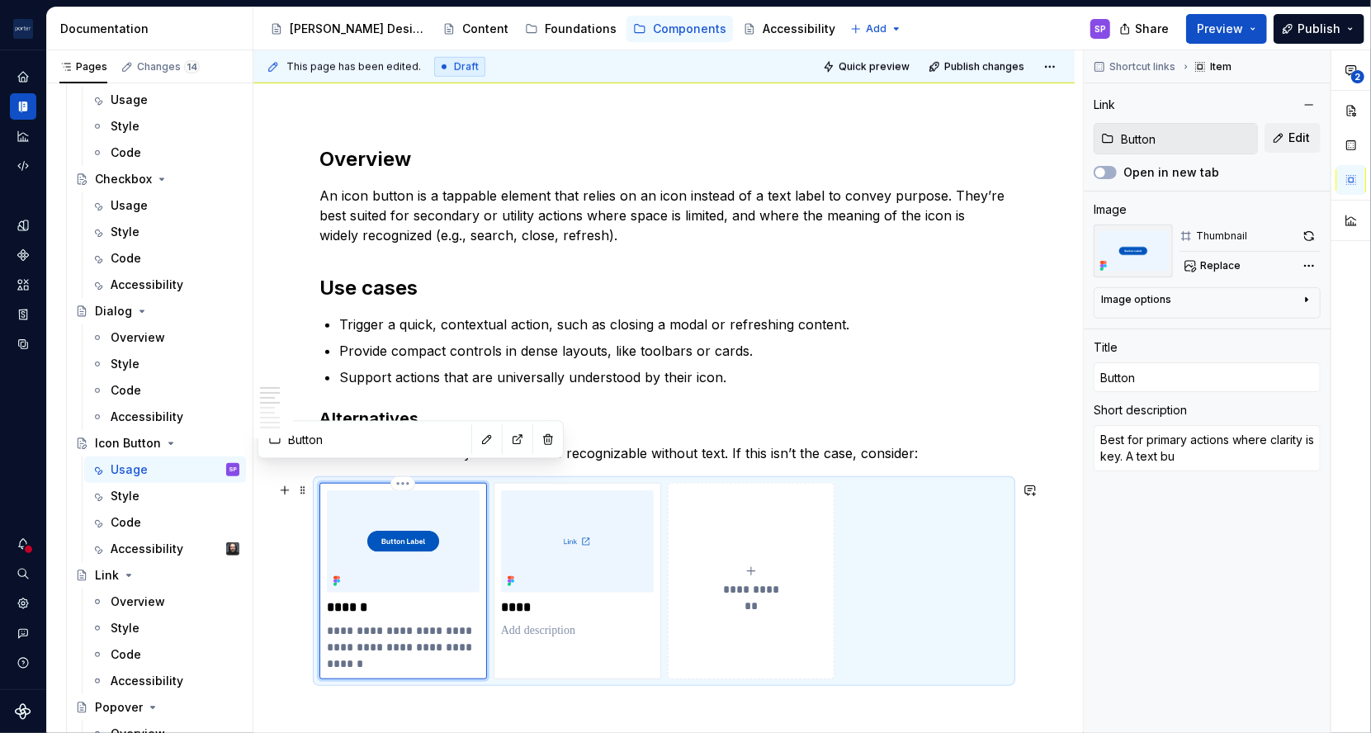
scroll to position [835, 0]
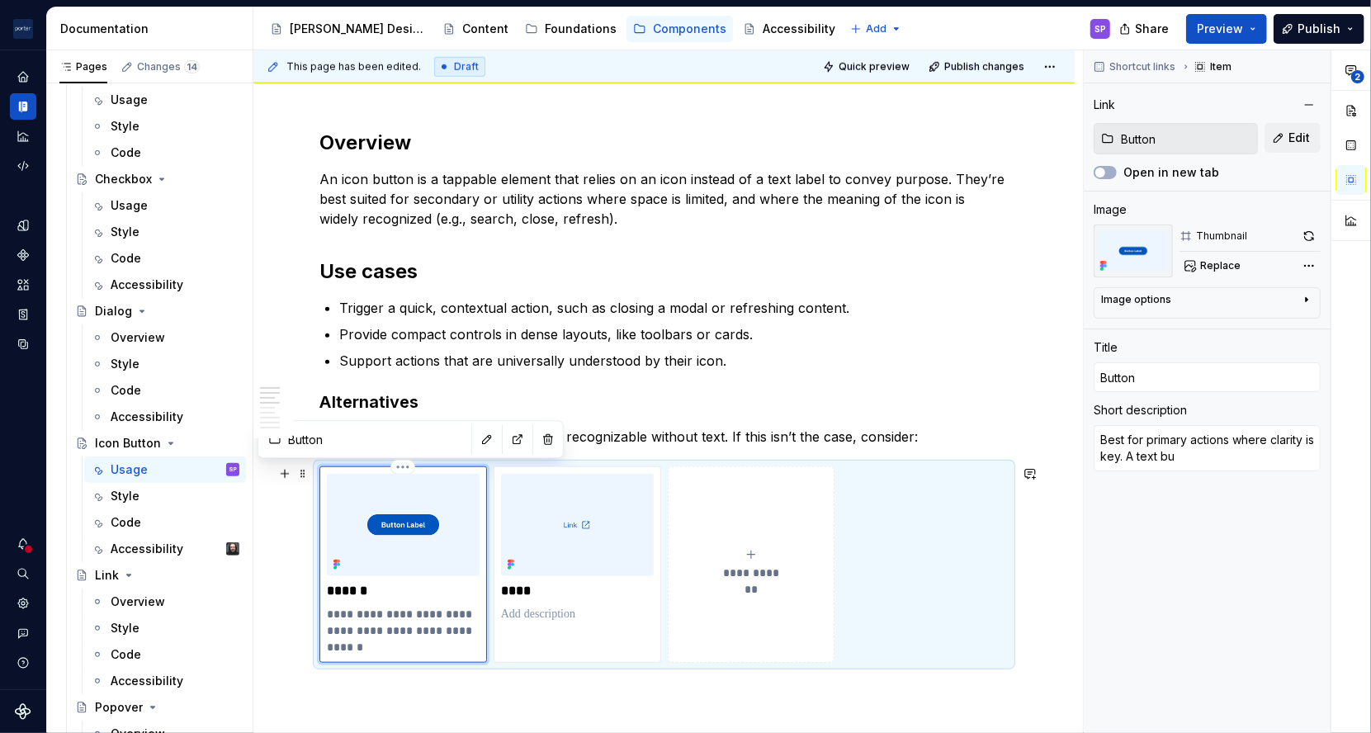
type textarea "*"
type textarea "Best for primary actions where clarity is key. A text but"
type textarea "*"
type textarea "Best for primary actions where clarity is key. A text butt"
type textarea "*"
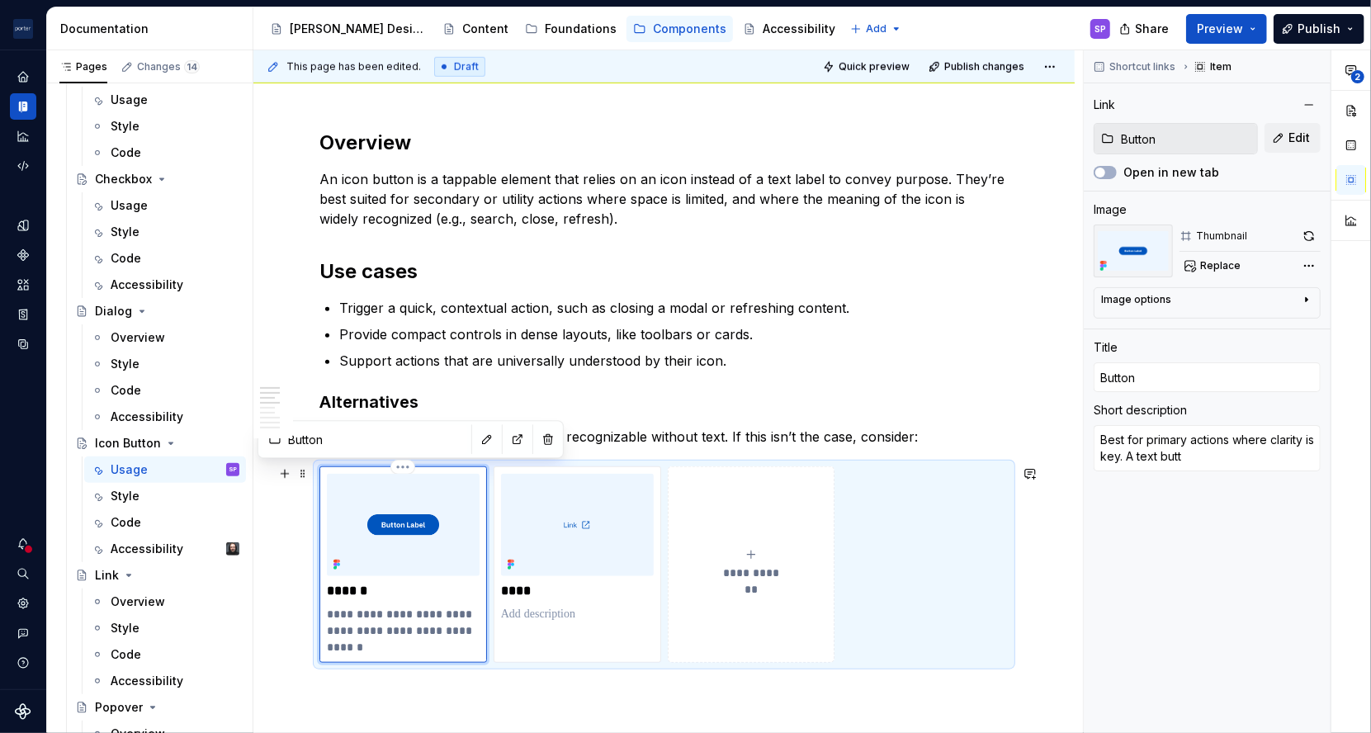
type textarea "Best for primary actions where clarity is key. A text butto"
type textarea "*"
type textarea "Best for primary actions where clarity is key. A text button"
type textarea "*"
type textarea "Best for primary actions where clarity is key. A text button"
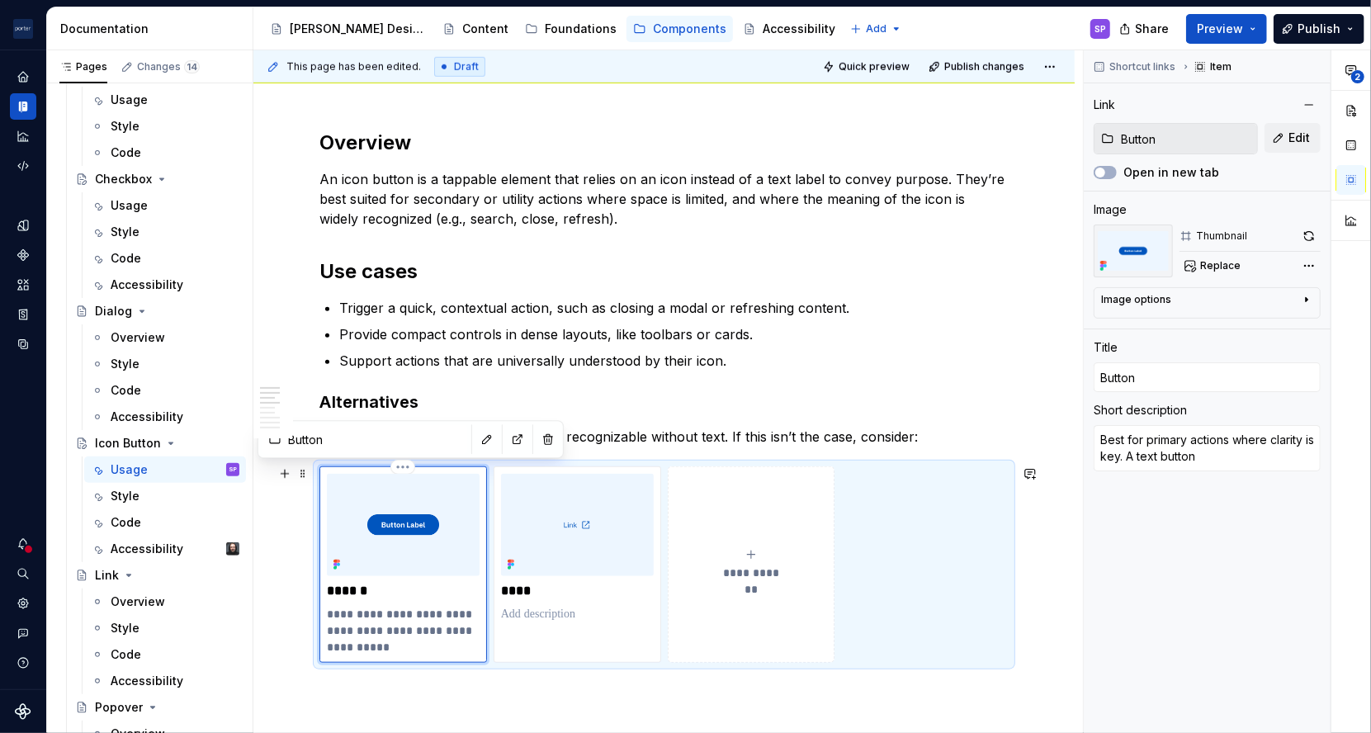
type textarea "*"
type textarea "Best for primary actions where clarity is key. A text button p"
type textarea "*"
type textarea "Best for primary actions where clarity is key. A text button pr"
type textarea "*"
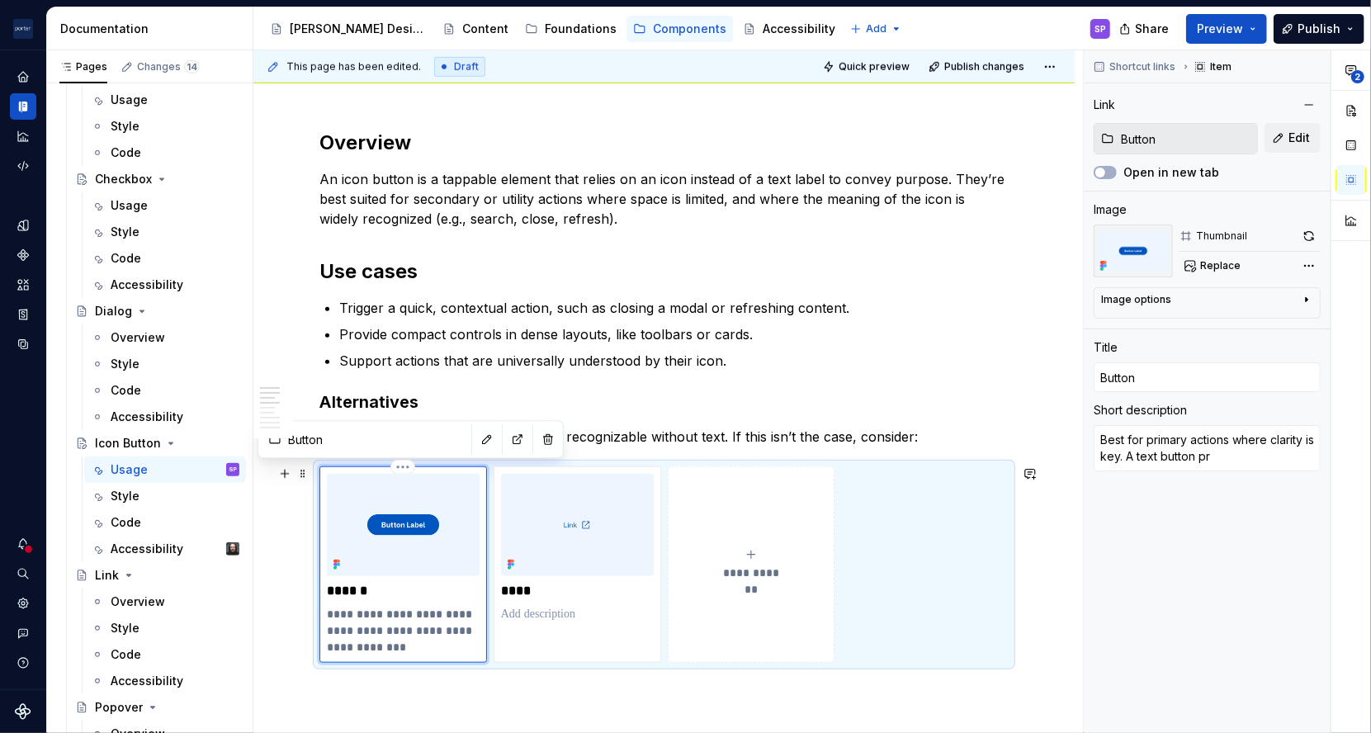
type textarea "Best for primary actions where clarity is key. A text button pro"
type textarea "*"
type textarea "Best for primary actions where clarity is key. A text button prov"
type textarea "*"
type textarea "Best for primary actions where clarity is key. A text button provi"
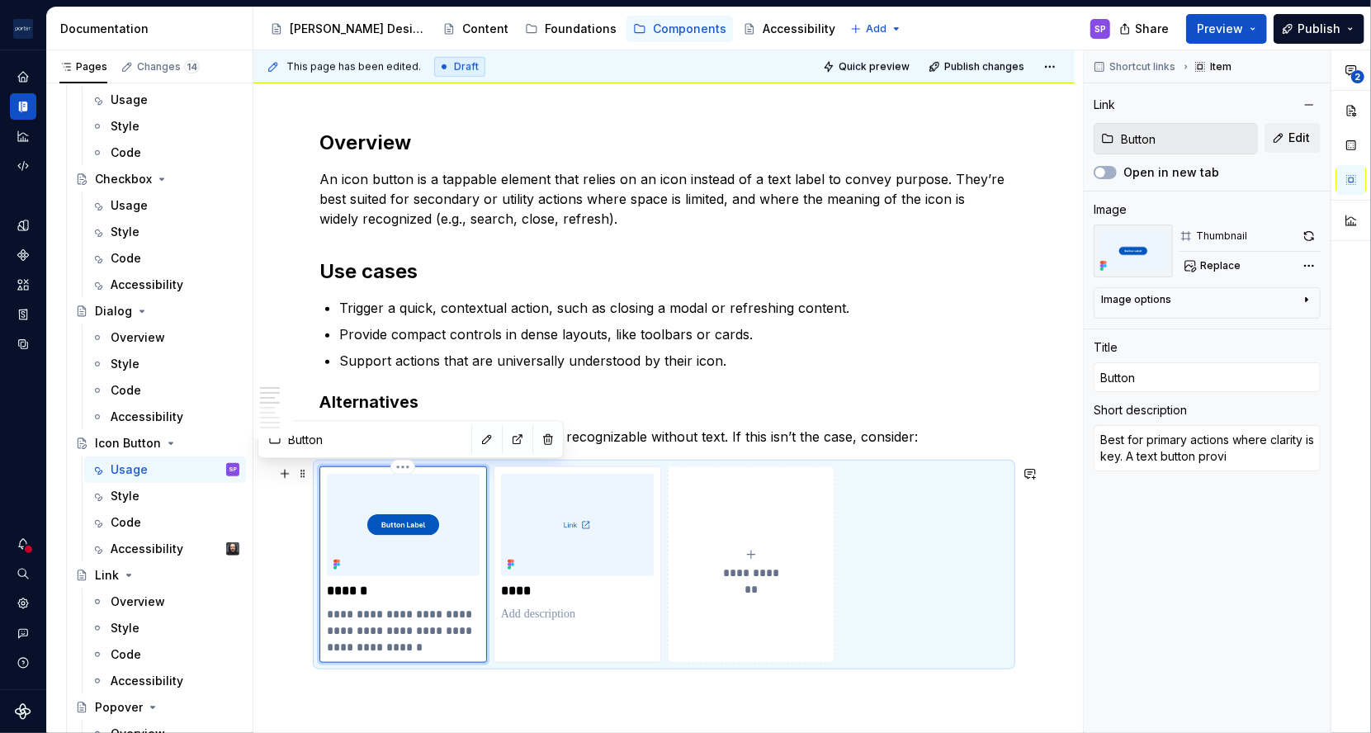
type textarea "*"
type textarea "Best for primary actions where clarity is key. A text button provid"
type textarea "*"
type textarea "Best for primary actions where clarity is key. A text button provide"
type textarea "*"
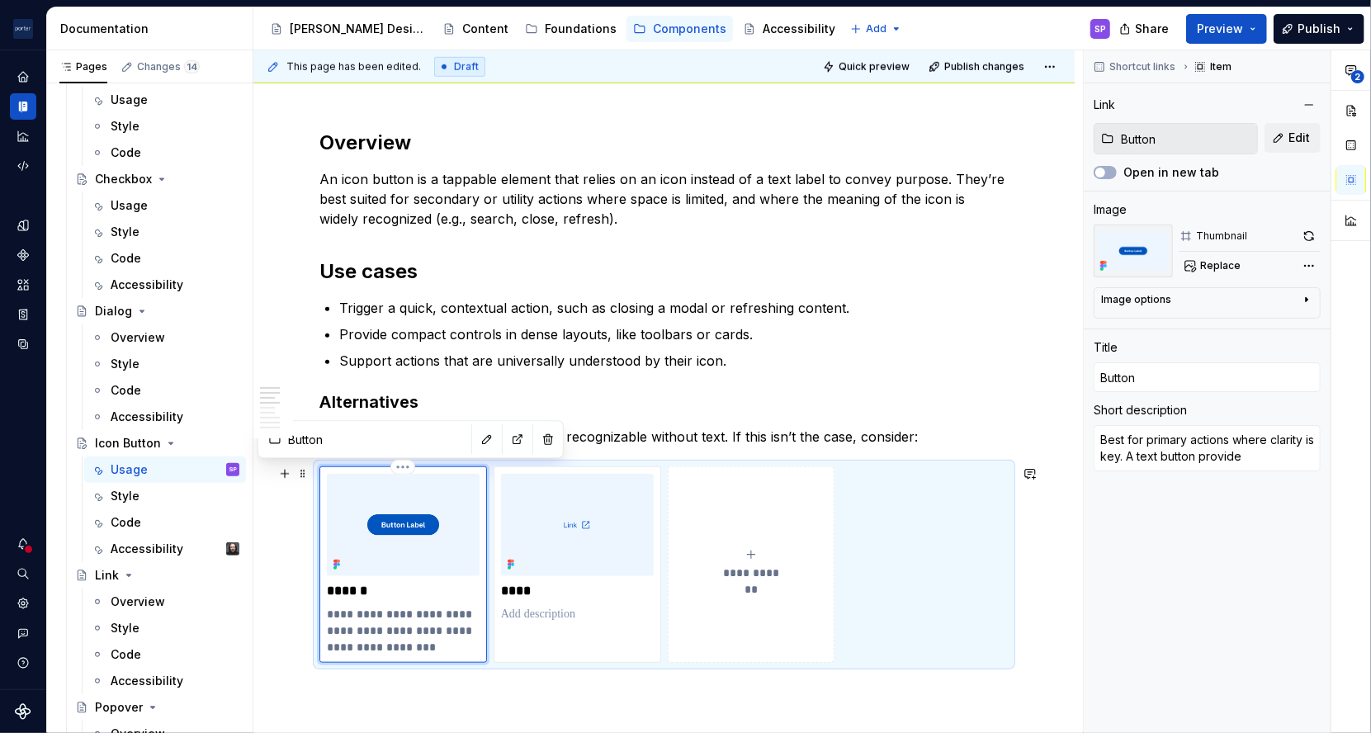
type textarea "Best for primary actions where clarity is key. A text button provides"
type textarea "*"
type textarea "Best for primary actions where clarity is key. A text button provides"
type textarea "*"
type textarea "Best for primary actions where clarity is key. A text button provides a"
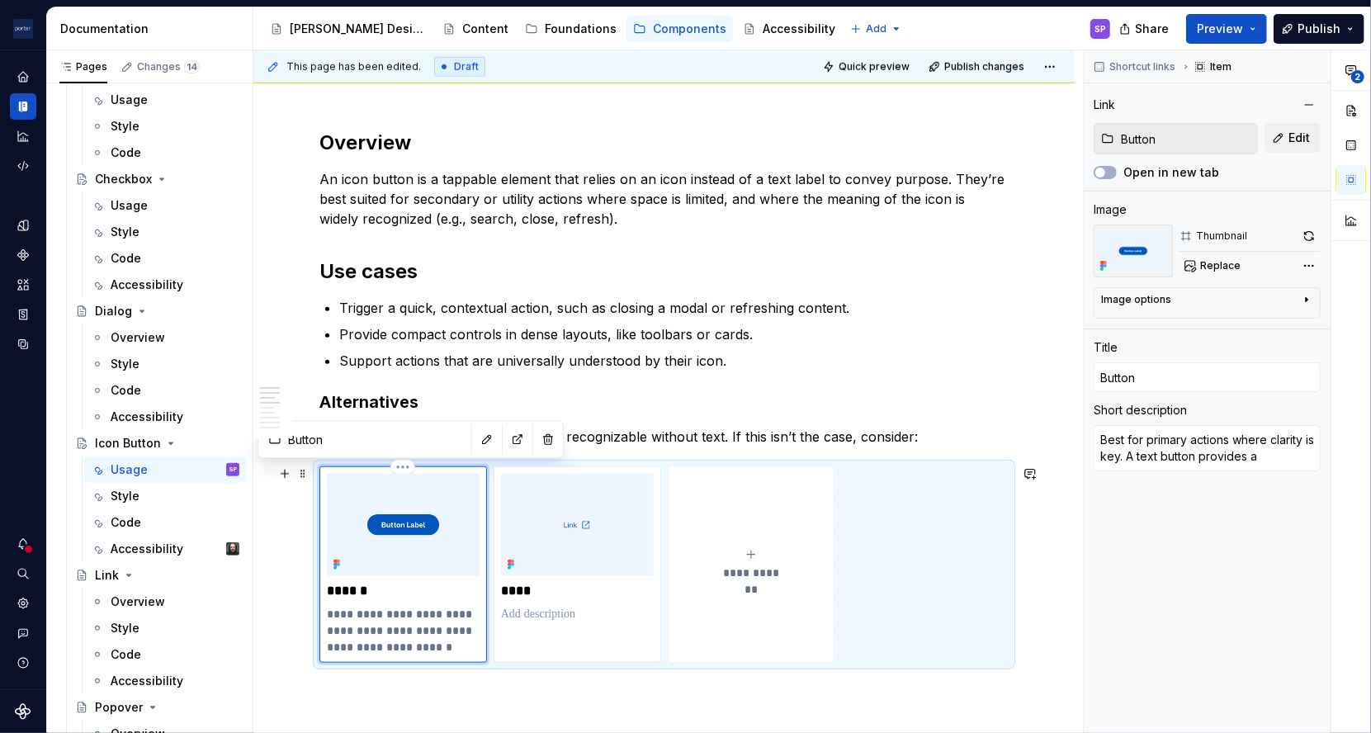
type textarea "*"
type textarea "Best for primary actions where clarity is key. A text button provides a"
type textarea "*"
type textarea "Best for primary actions where clarity is key. A text button provides a c"
type textarea "*"
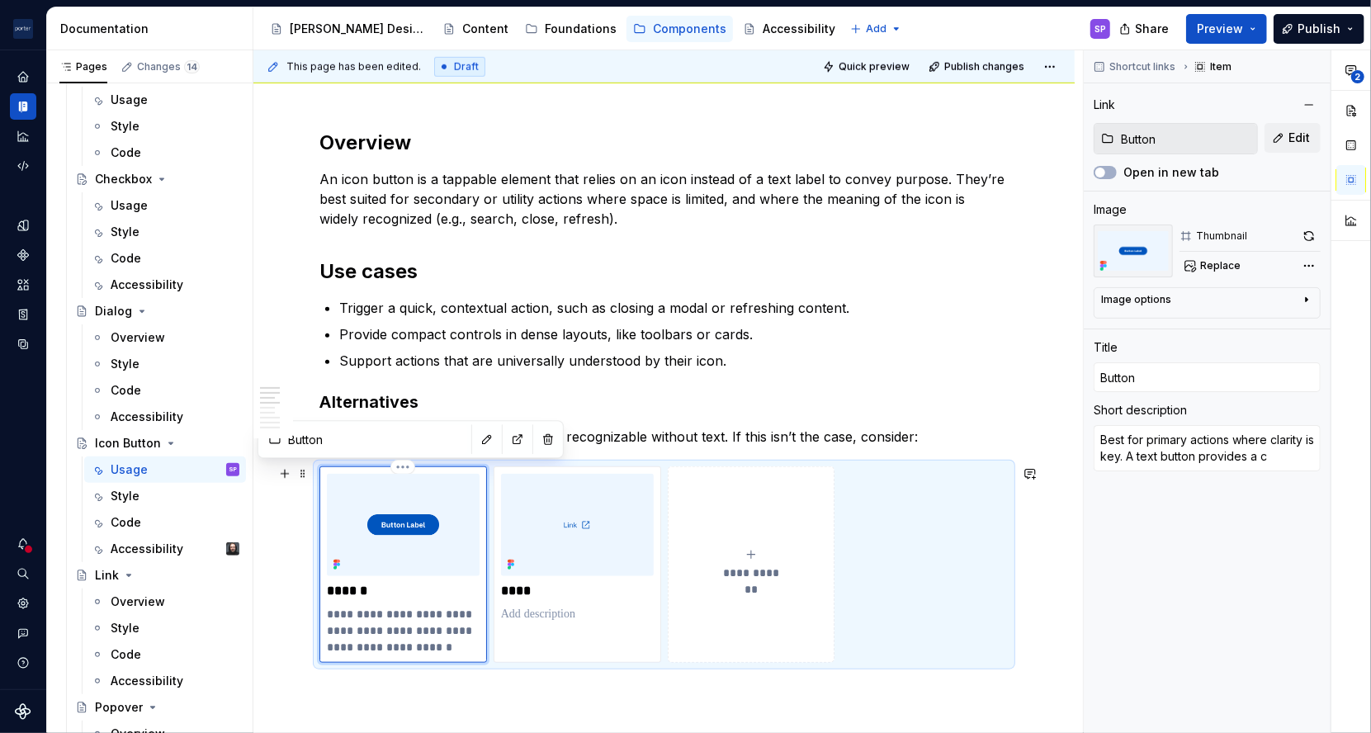
type textarea "Best for primary actions where clarity is key. A text button provides a cl"
type textarea "*"
type textarea "Best for primary actions where clarity is key. A text button provides a cle"
type textarea "*"
type textarea "Best for primary actions where clarity is key. A text button provides a clea"
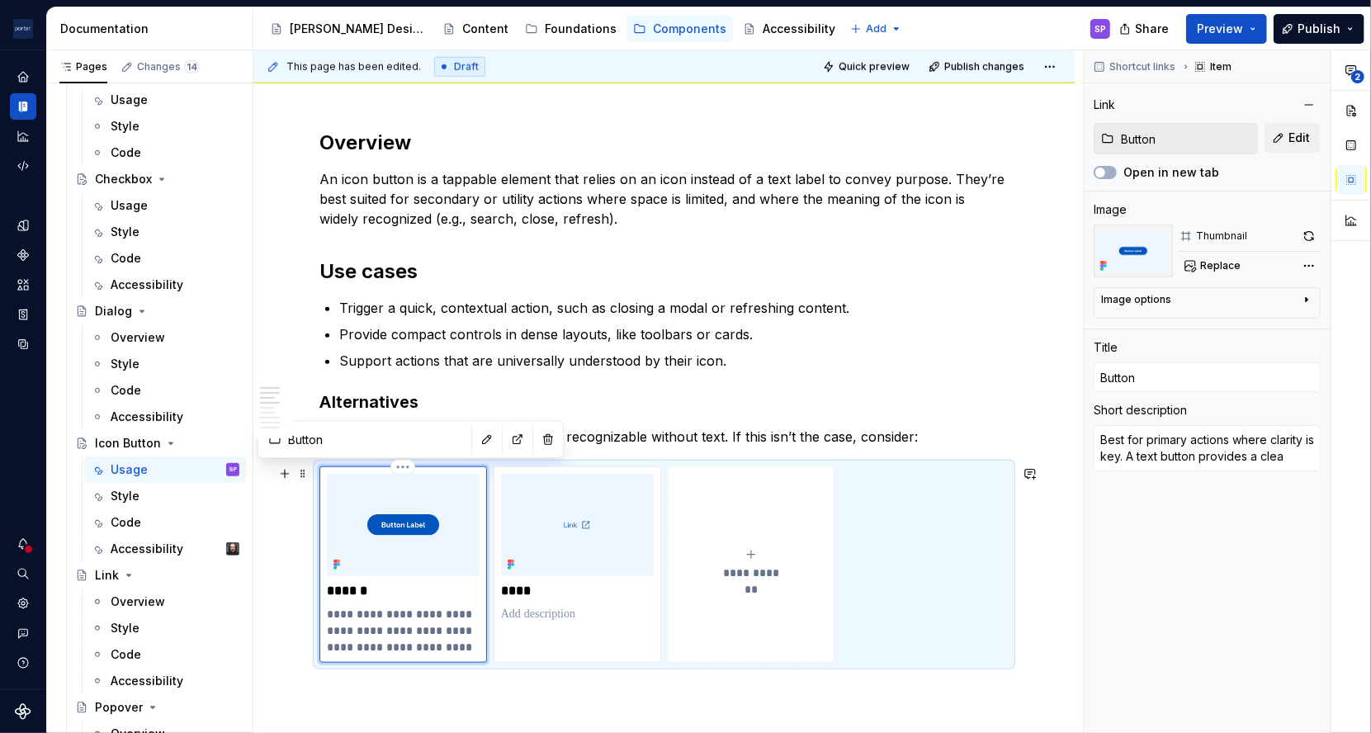
type textarea "*"
type textarea "Best for primary actions where clarity is key. A text button provides a clear"
type textarea "*"
type textarea "Best for primary actions where clarity is key. A text button provides a clear"
type textarea "*"
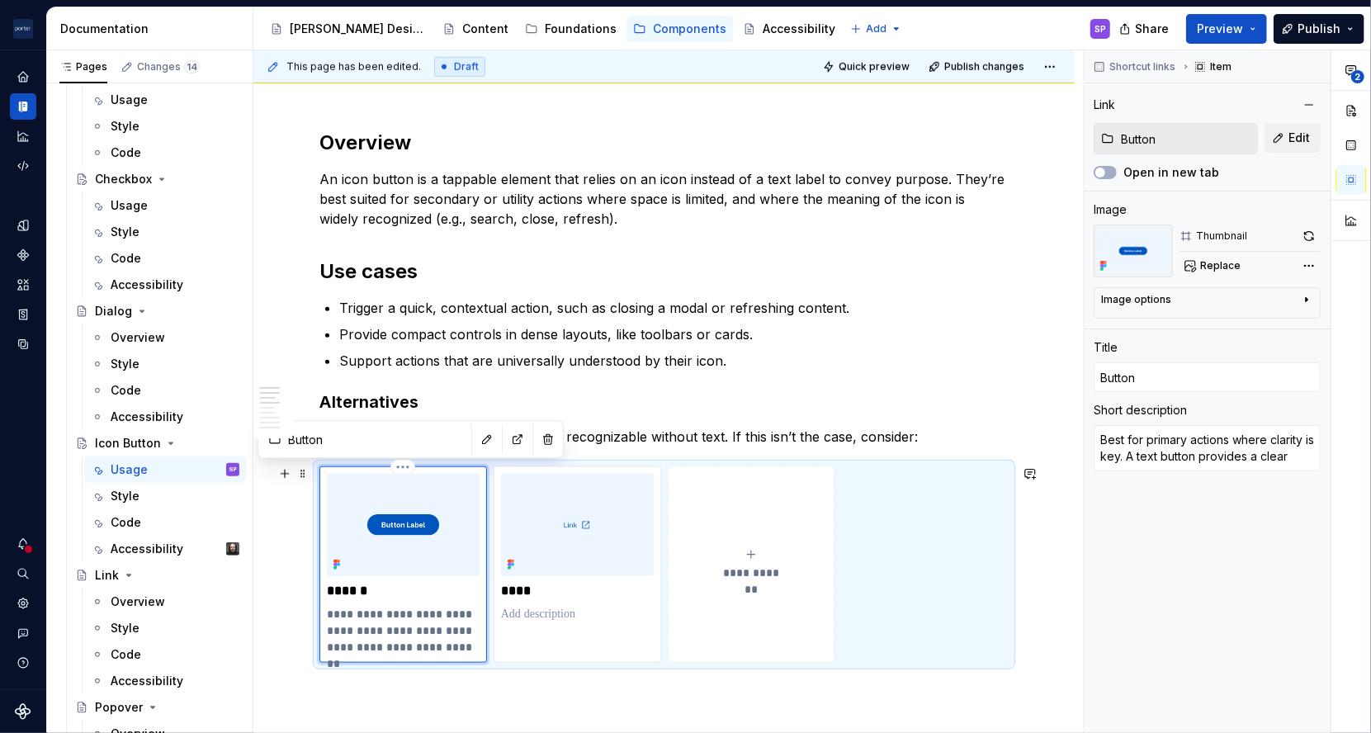
type textarea "Best for primary actions where clarity is key. A text button provides a clear l"
type textarea "*"
type textarea "Best for primary actions where clarity is key. A text button provides a clear la"
type textarea "*"
type textarea "Best for primary actions where clarity is key. A text button provides a clear l…"
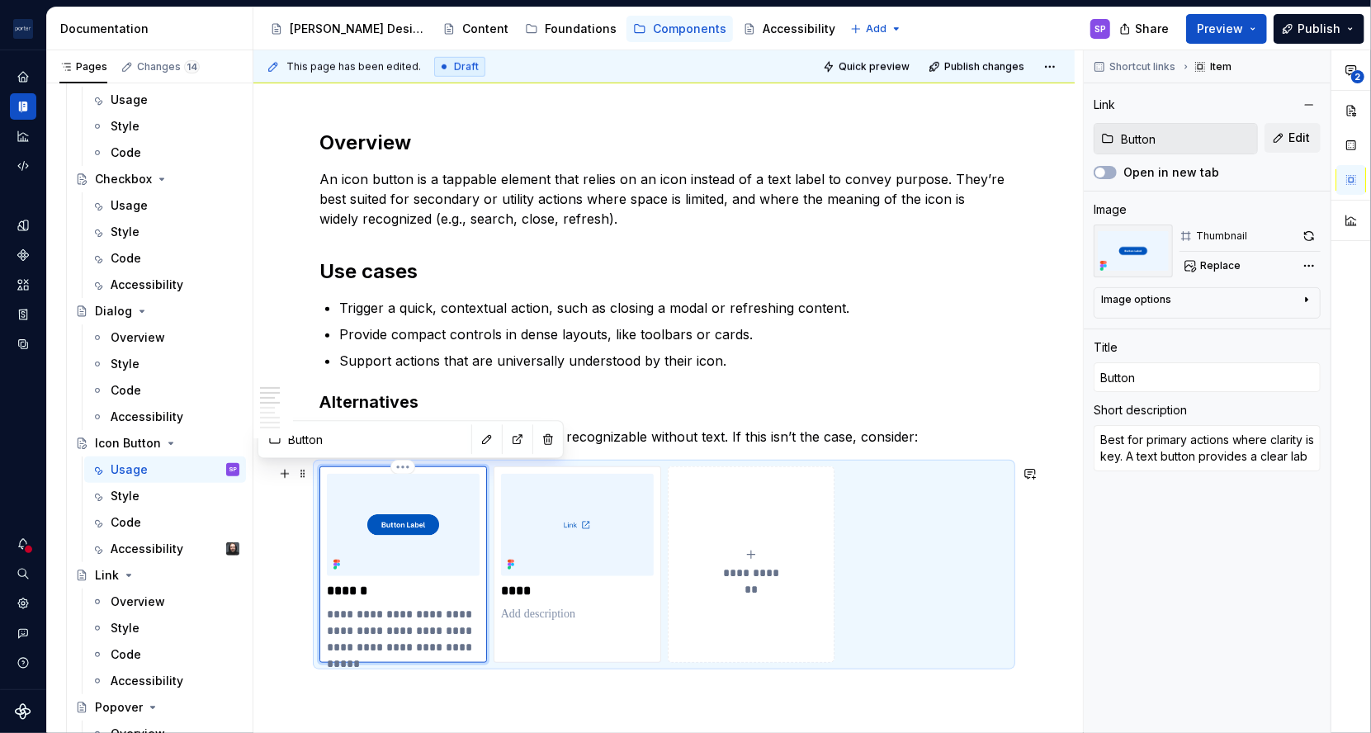
type textarea "*"
type textarea "Best for primary actions where clarity is key. A text button provides a clear l…"
type textarea "*"
type textarea "Best for primary actions where clarity is key. A text button provides a clear l…"
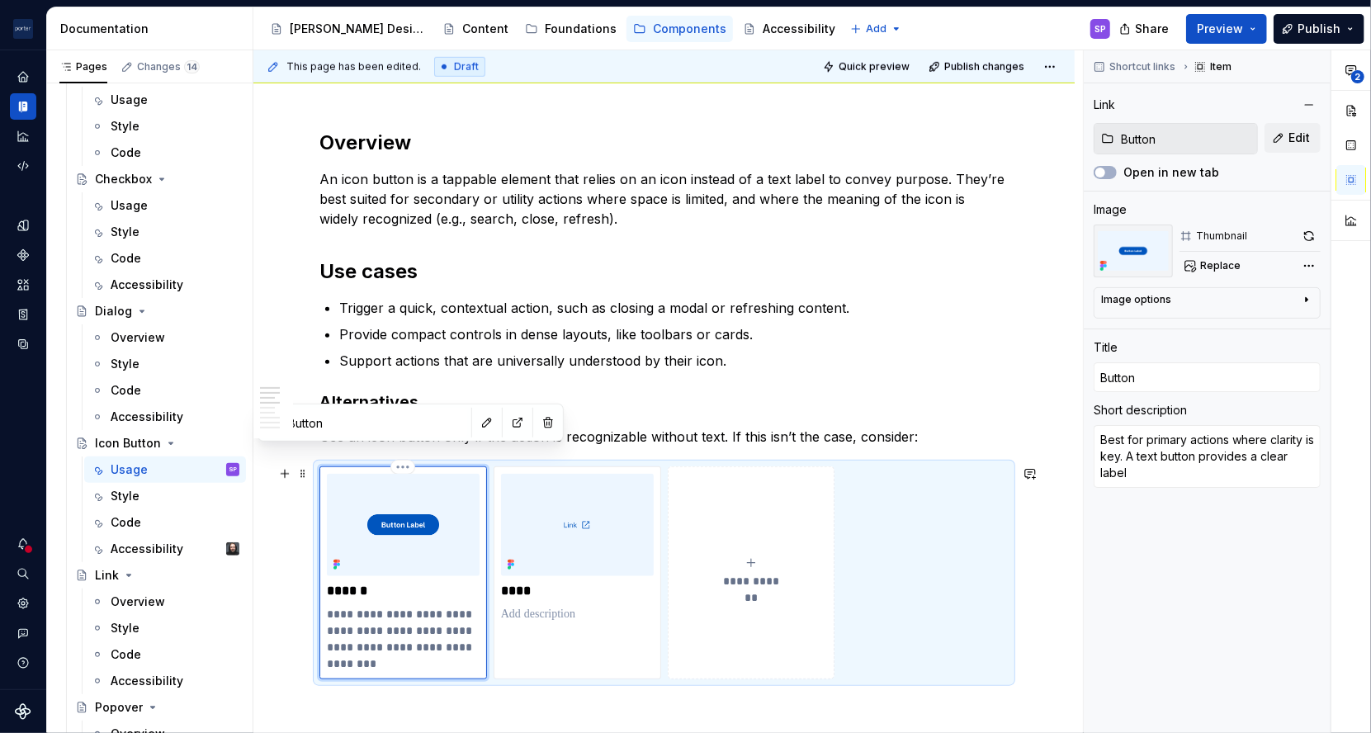
type textarea "*"
type textarea "Best for primary actions where clarity is key. A text button provides a clear l…"
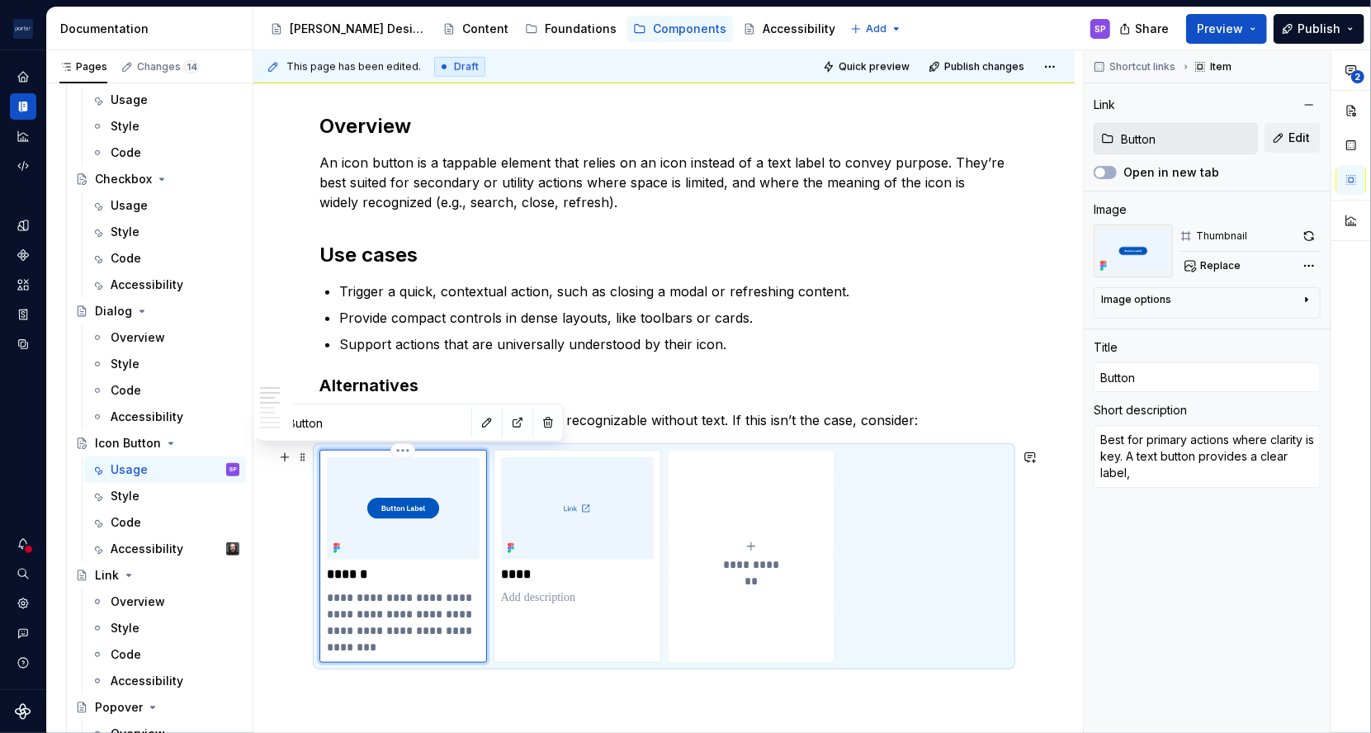
type textarea "*"
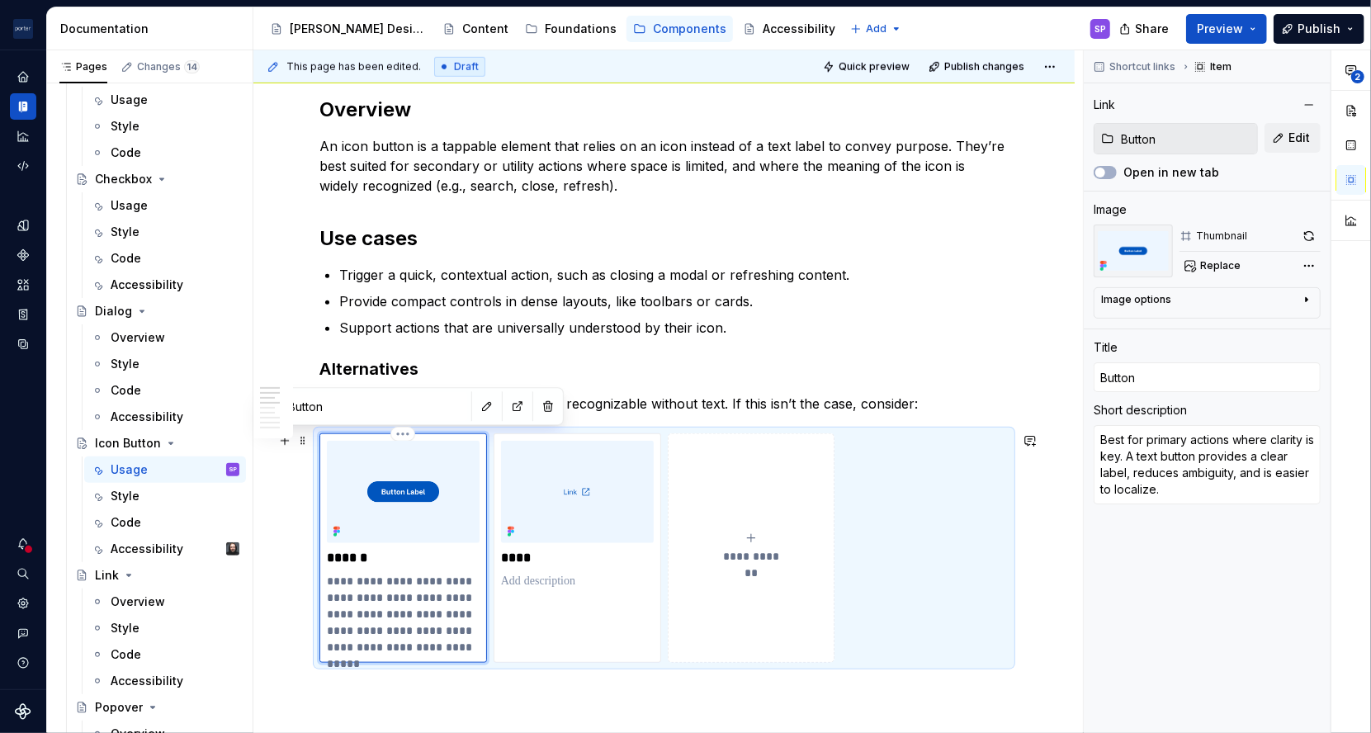
click at [354, 633] on p "**********" at bounding box center [403, 614] width 152 height 83
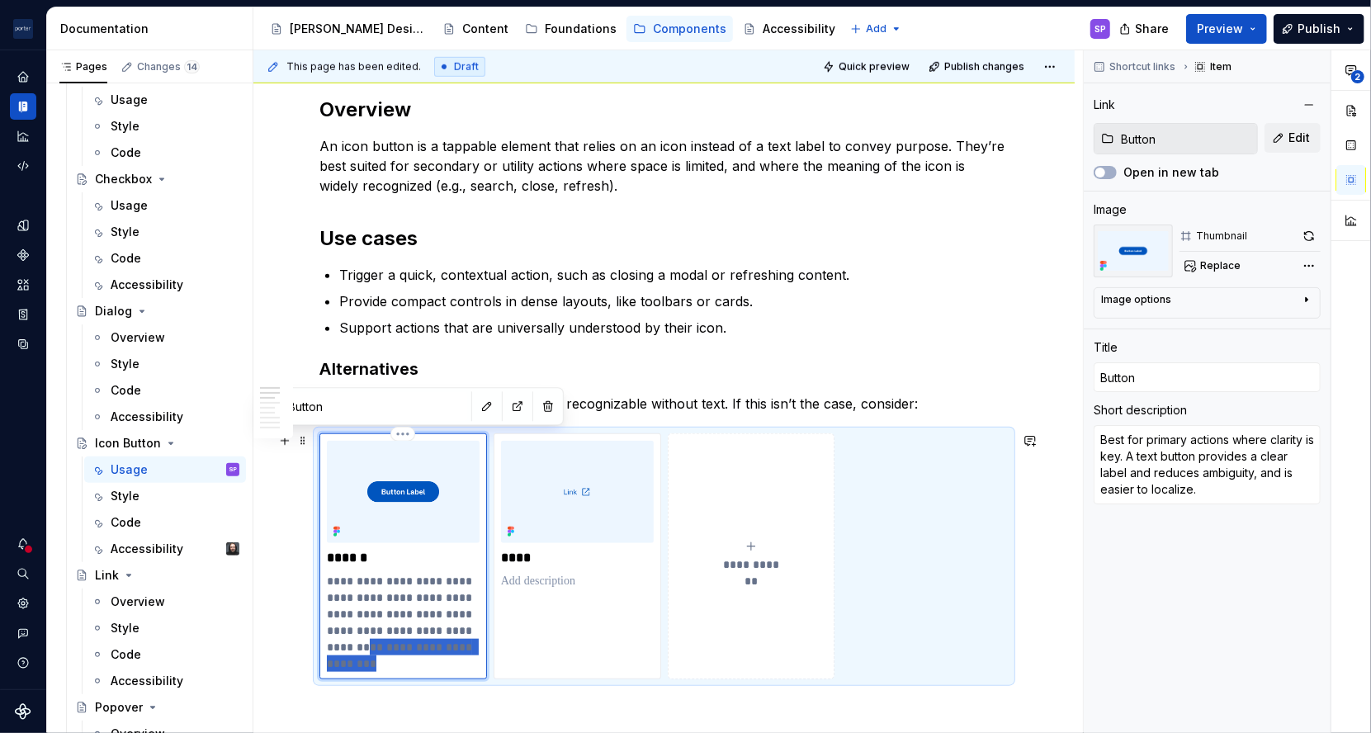
scroll to position [869, 0]
drag, startPoint x: 382, startPoint y: 652, endPoint x: 376, endPoint y: 645, distance: 9.4
click at [376, 645] on p "**********" at bounding box center [403, 621] width 152 height 99
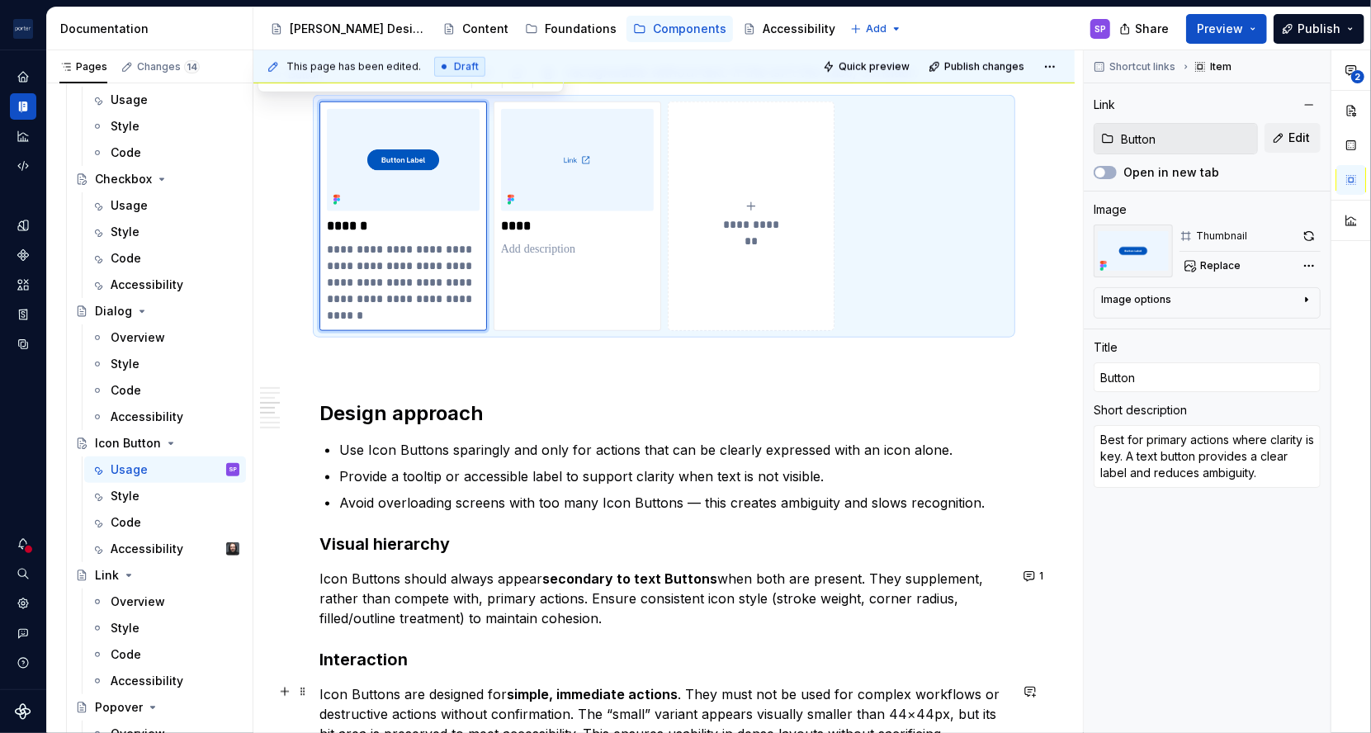
scroll to position [1202, 0]
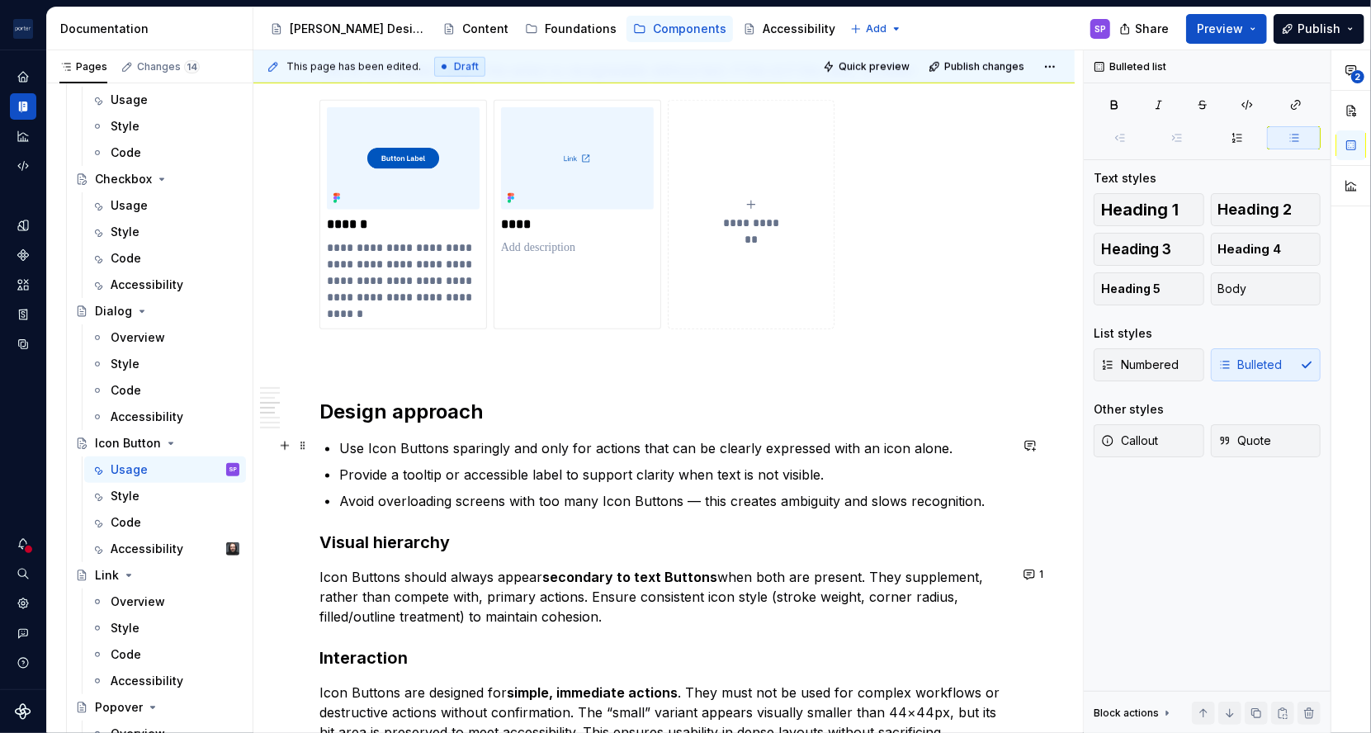
click at [345, 451] on p "Use Icon Buttons sparingly and only for actions that can be clearly expressed w…" at bounding box center [673, 448] width 669 height 20
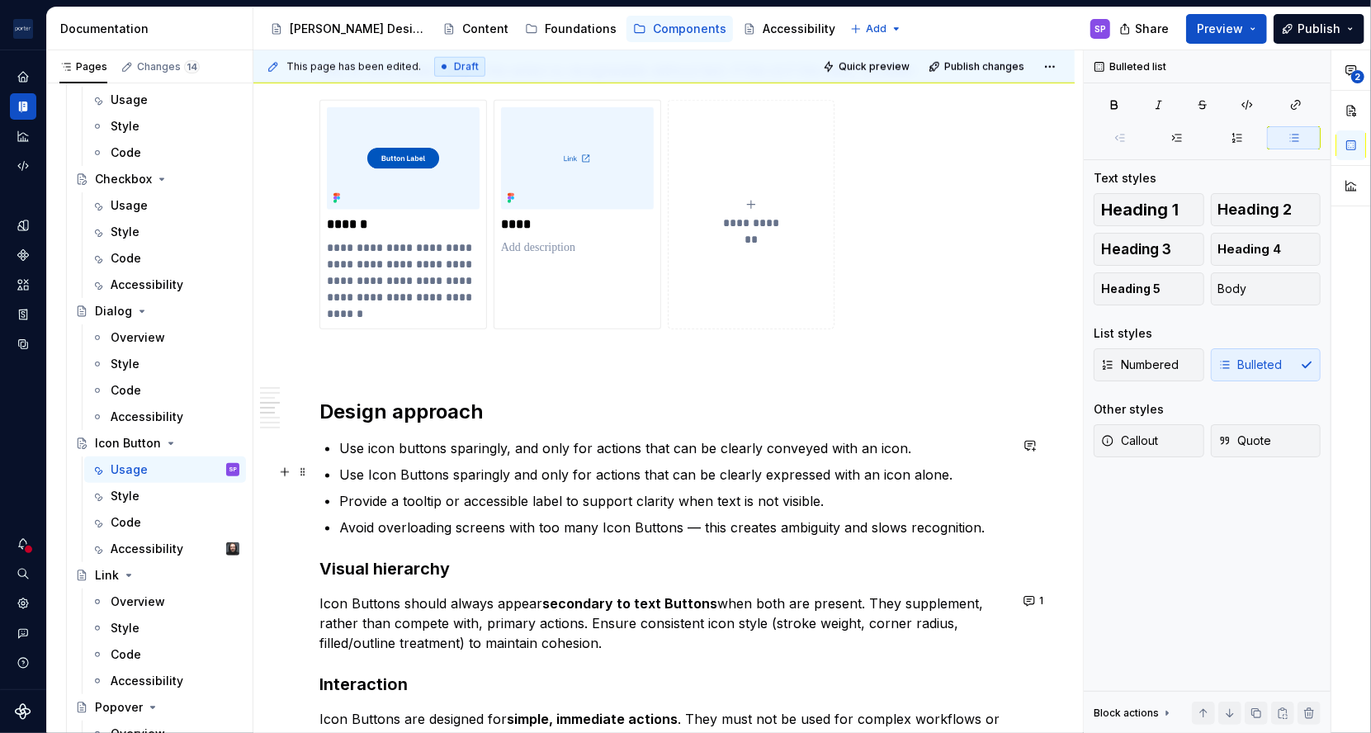
click at [588, 468] on p "Use Icon Buttons sparingly and only for actions that can be clearly expressed w…" at bounding box center [673, 475] width 669 height 20
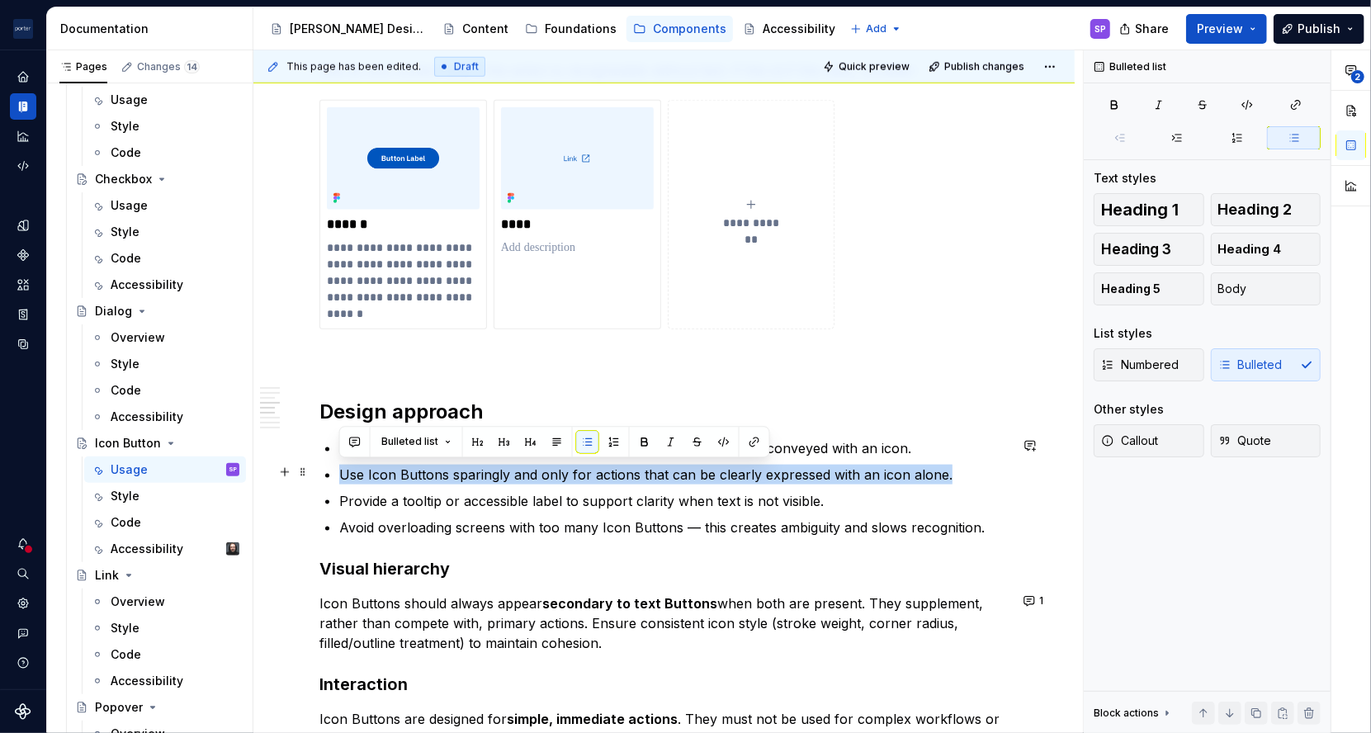
click at [588, 468] on p "Use Icon Buttons sparingly and only for actions that can be clearly expressed w…" at bounding box center [673, 475] width 669 height 20
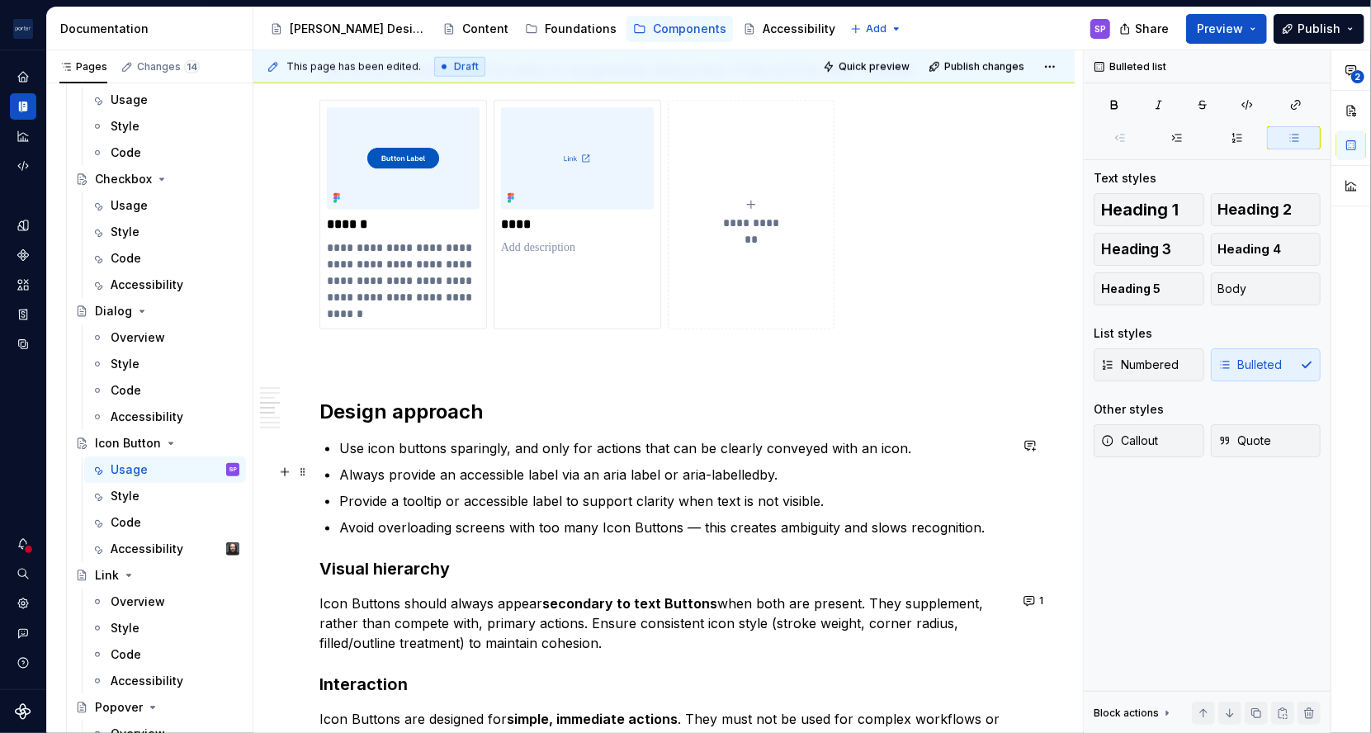
click at [458, 479] on p "Always provide an accessible label via an aria label or aria-labelledby." at bounding box center [673, 475] width 669 height 20
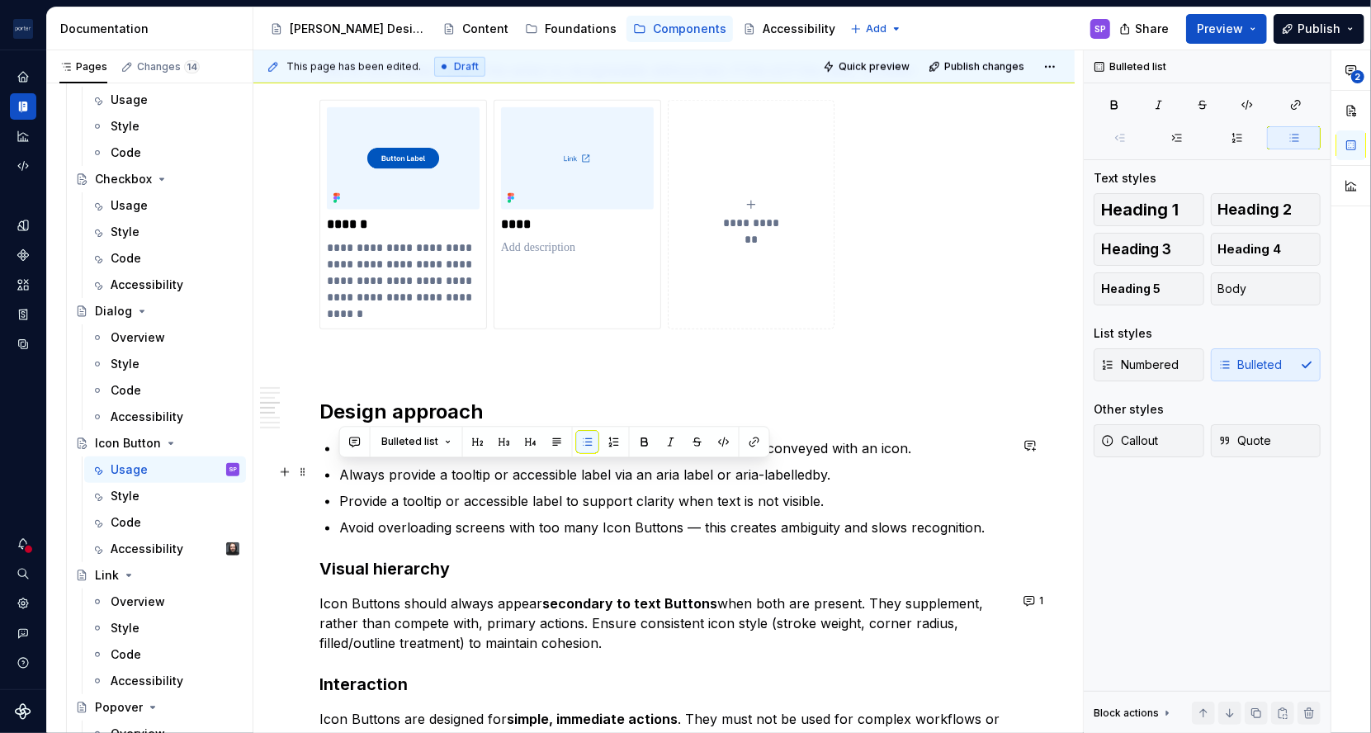
drag, startPoint x: 839, startPoint y: 482, endPoint x: 842, endPoint y: 463, distance: 19.3
click at [842, 463] on ul "Use icon buttons sparingly, and only for actions that can be clearly conveyed w…" at bounding box center [673, 487] width 669 height 99
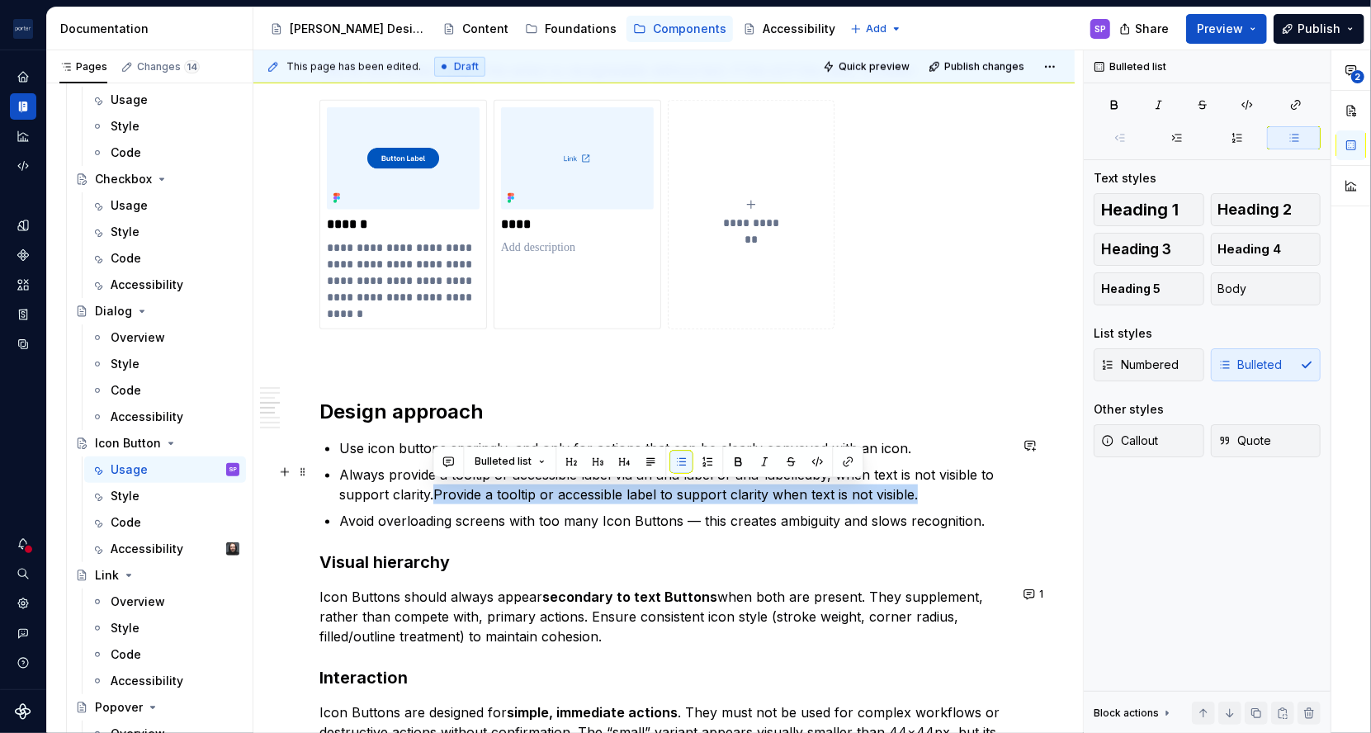
drag, startPoint x: 435, startPoint y: 493, endPoint x: 939, endPoint y: 498, distance: 504.3
click at [939, 498] on p "Always provide a tooltip or accessible label via an aria label or aria-labelled…" at bounding box center [673, 485] width 669 height 40
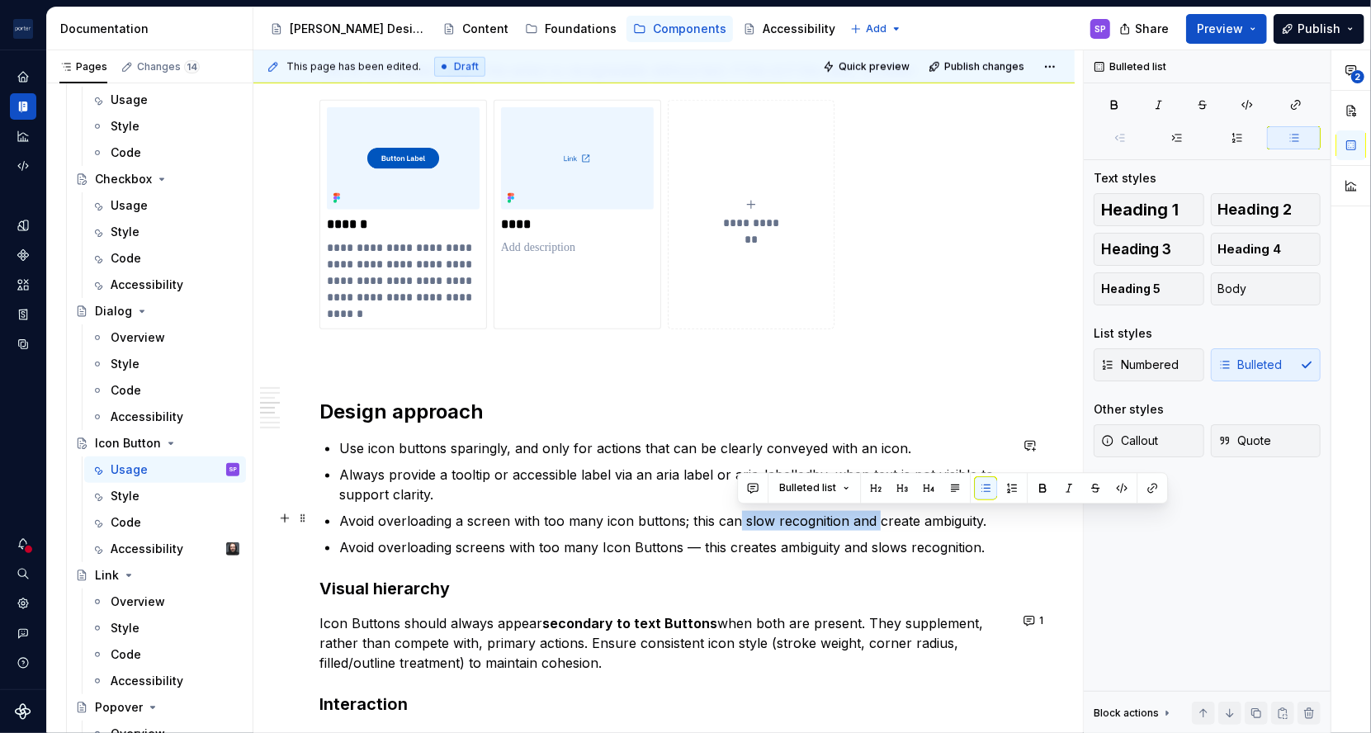
drag, startPoint x: 735, startPoint y: 519, endPoint x: 872, endPoint y: 523, distance: 137.1
click at [872, 523] on p "Avoid overloading a screen with too many icon buttons; this can slow recognitio…" at bounding box center [673, 521] width 669 height 20
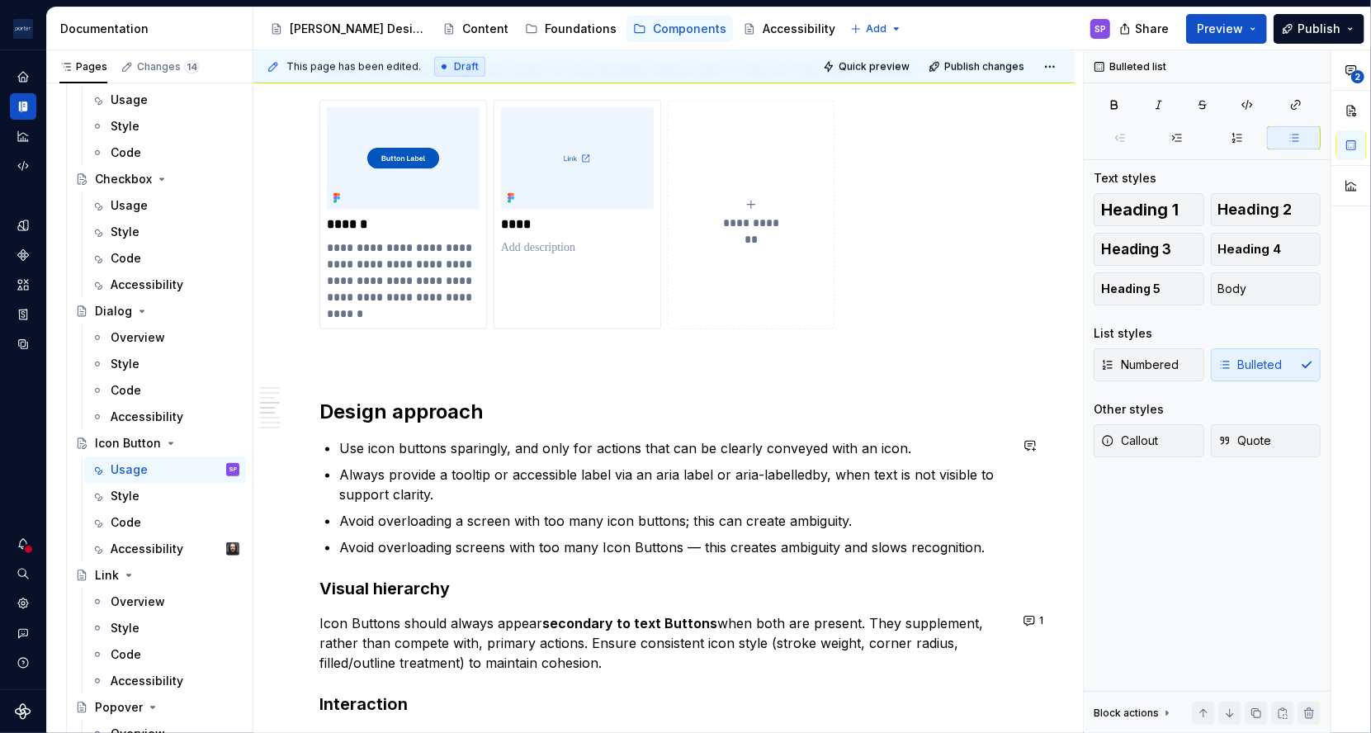
click at [872, 523] on p "Avoid overloading a screen with too many icon buttons; this can create ambiguit…" at bounding box center [673, 521] width 669 height 20
click at [693, 544] on p "Avoid overloading screens with too many Icon Buttons — this creates ambiguity a…" at bounding box center [673, 547] width 669 height 20
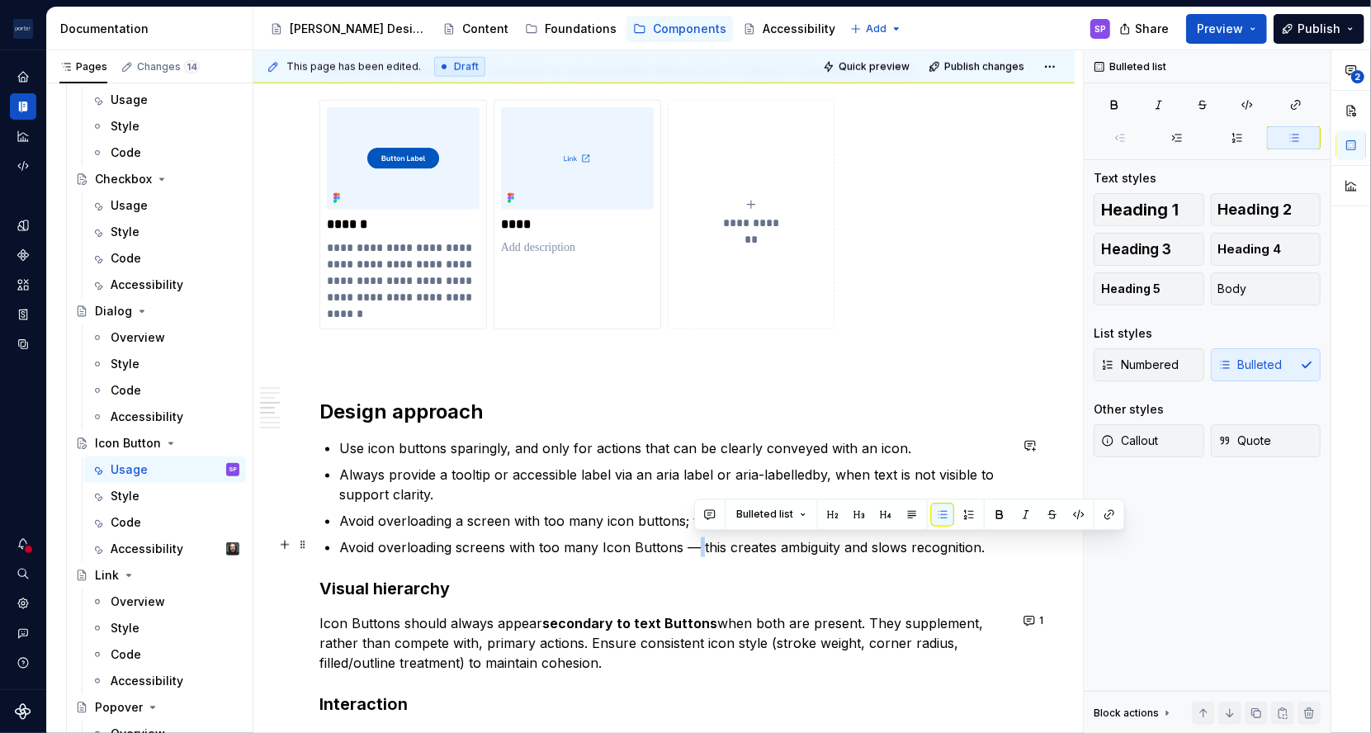
click at [693, 544] on p "Avoid overloading screens with too many Icon Buttons — this creates ambiguity a…" at bounding box center [673, 547] width 669 height 20
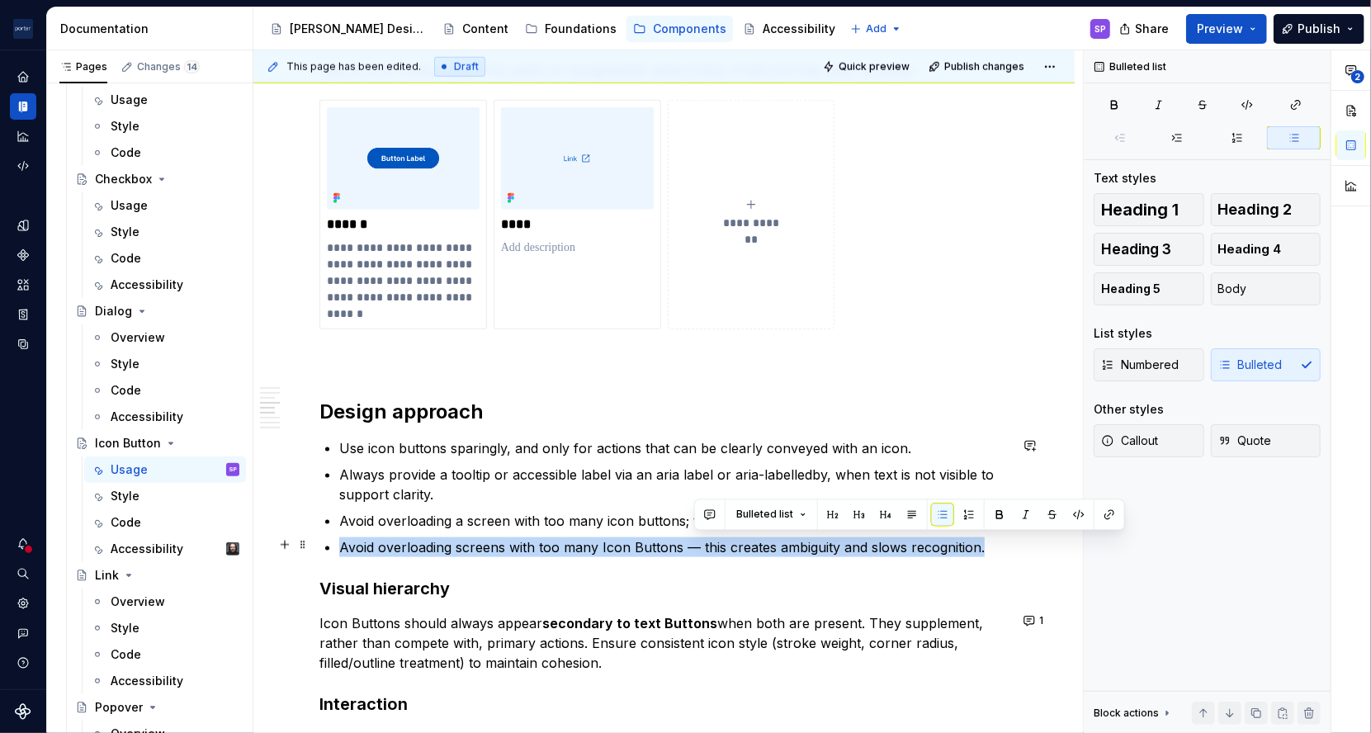
click at [693, 544] on p "Avoid overloading screens with too many Icon Buttons — this creates ambiguity a…" at bounding box center [673, 547] width 669 height 20
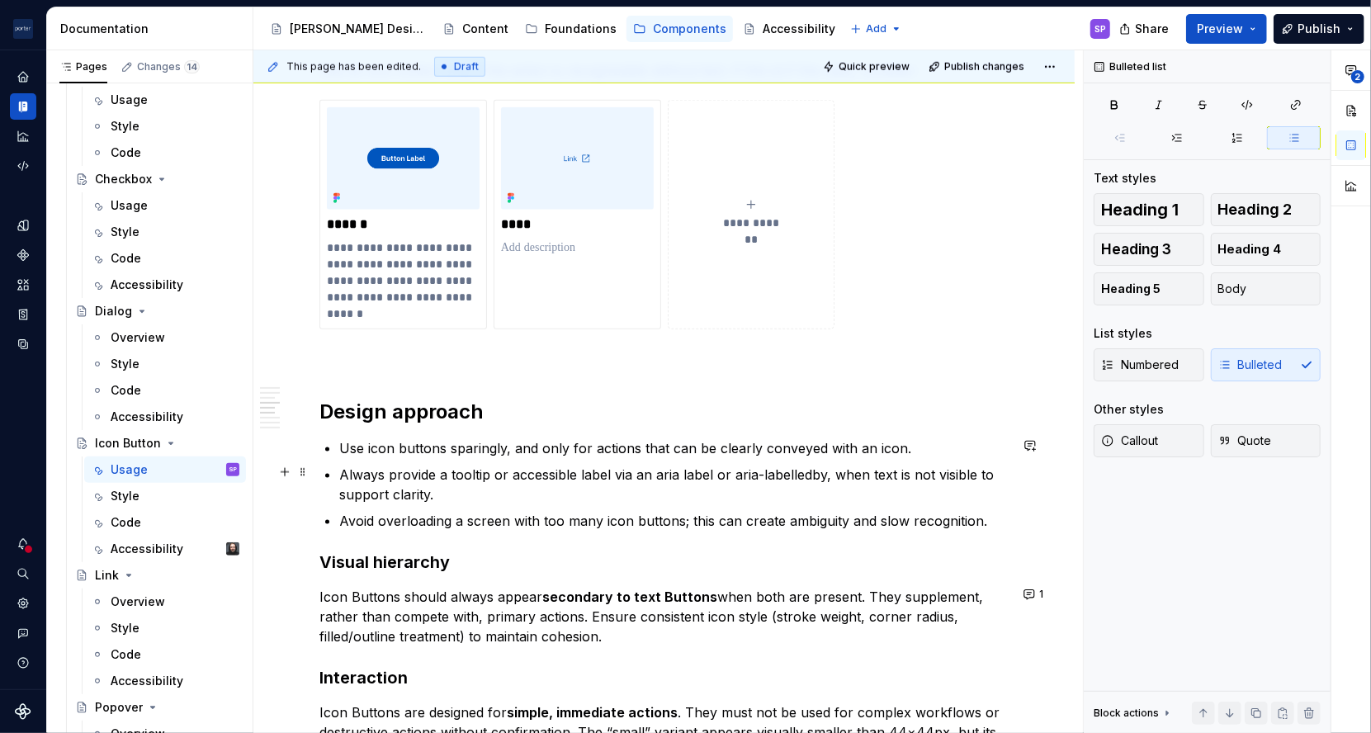
click at [787, 469] on p "Always provide a tooltip or accessible label via an aria label or aria-labelled…" at bounding box center [673, 485] width 669 height 40
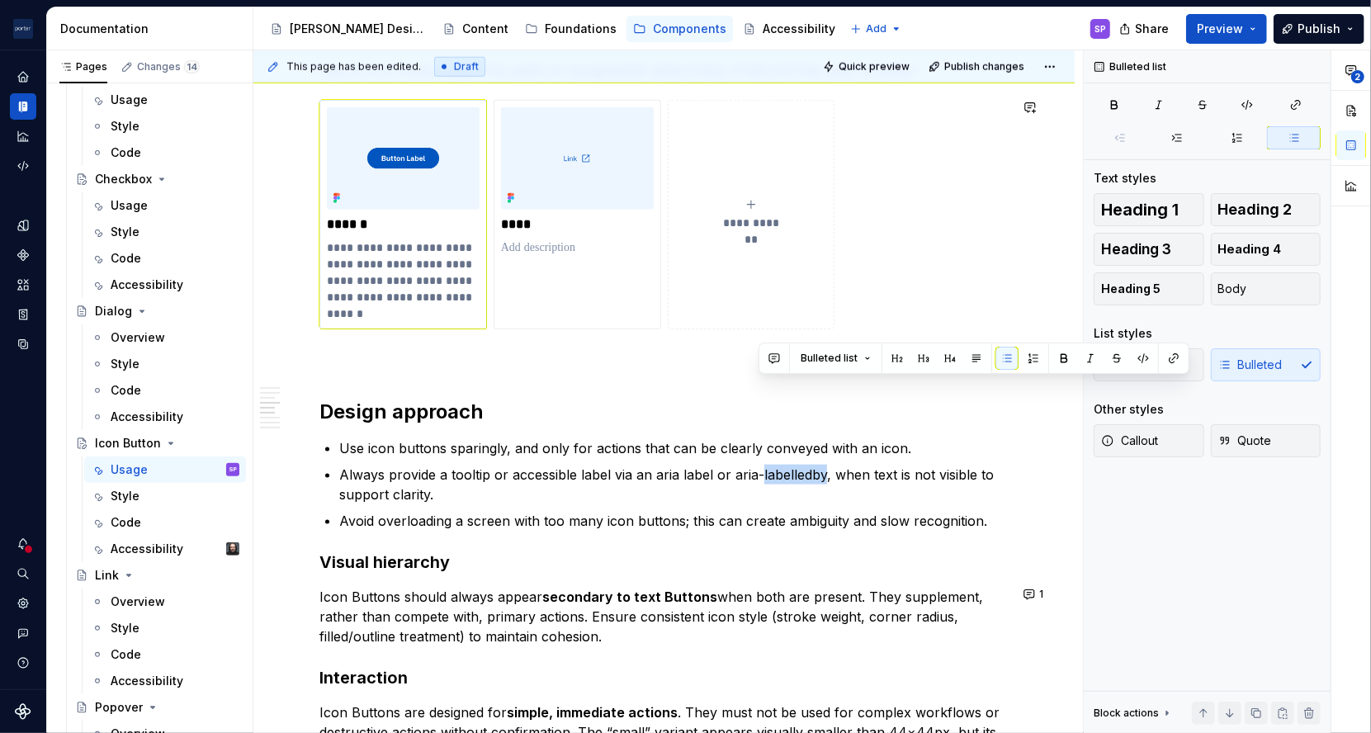
scroll to position [1287, 0]
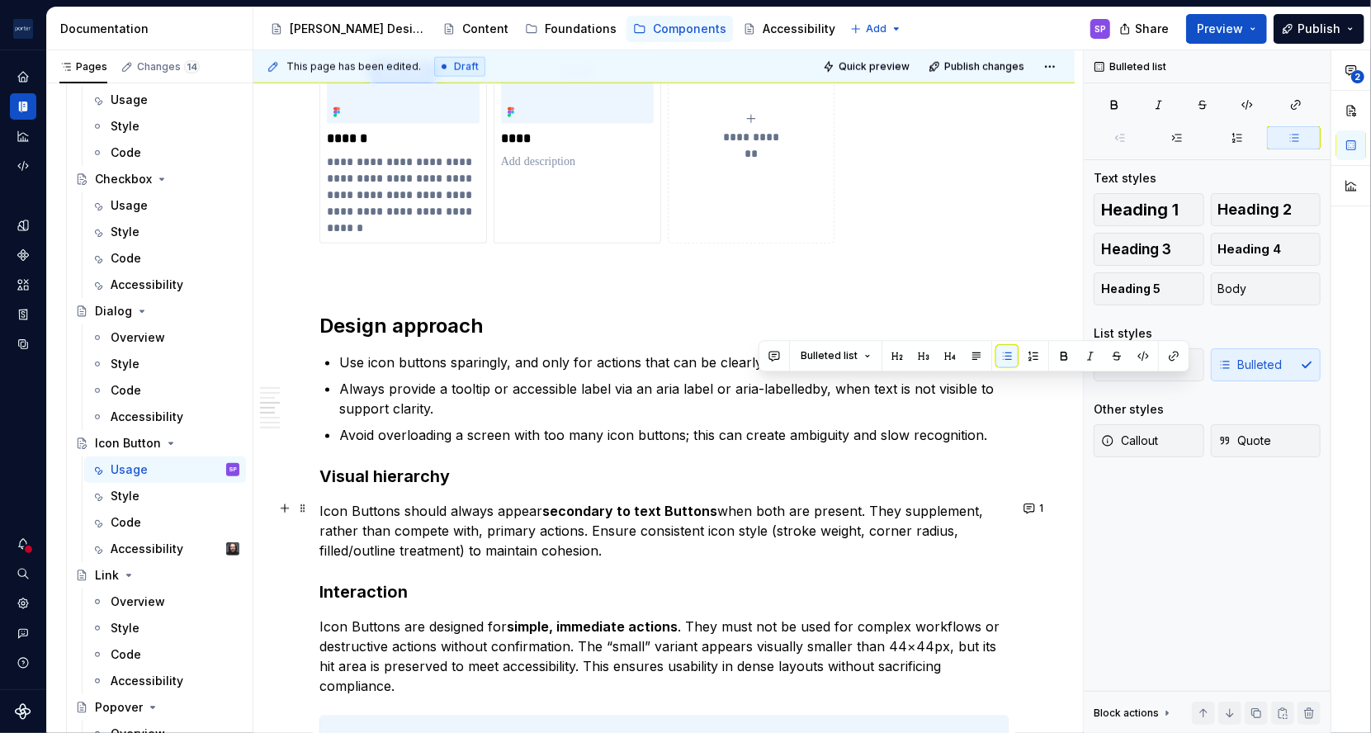
click at [324, 508] on p "Icon Buttons should always appear secondary to text Buttons when both are prese…" at bounding box center [663, 530] width 689 height 59
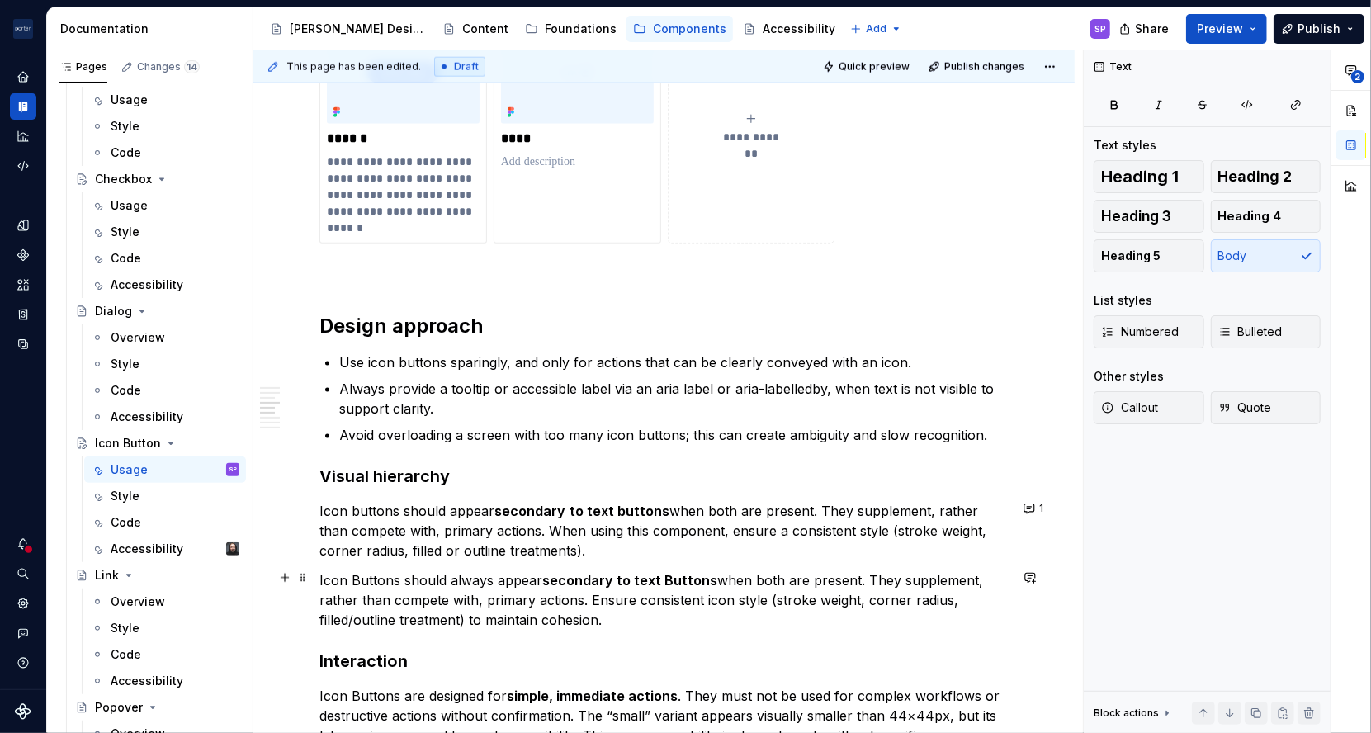
click at [753, 590] on p "Icon Buttons should always appear secondary to text Buttons when both are prese…" at bounding box center [663, 599] width 689 height 59
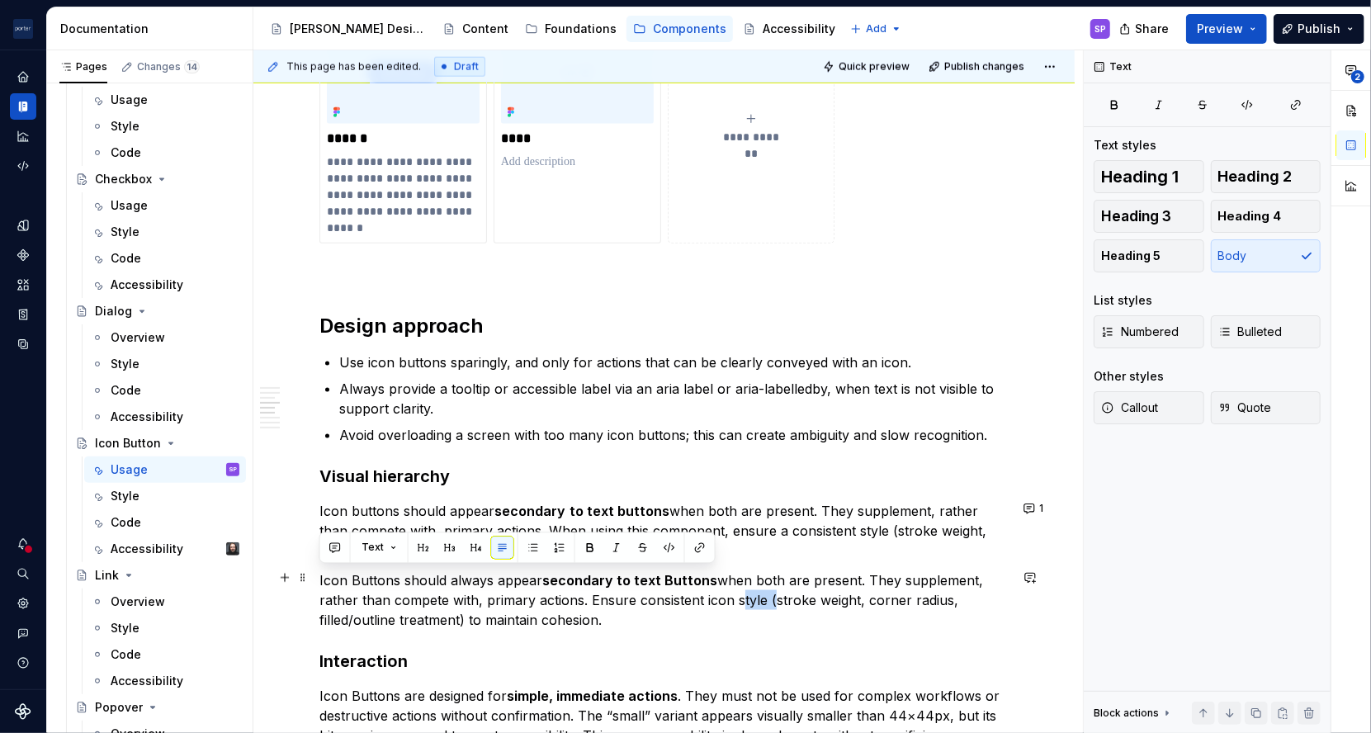
click at [810, 588] on p "Icon Buttons should always appear secondary to text Buttons when both are prese…" at bounding box center [663, 599] width 689 height 59
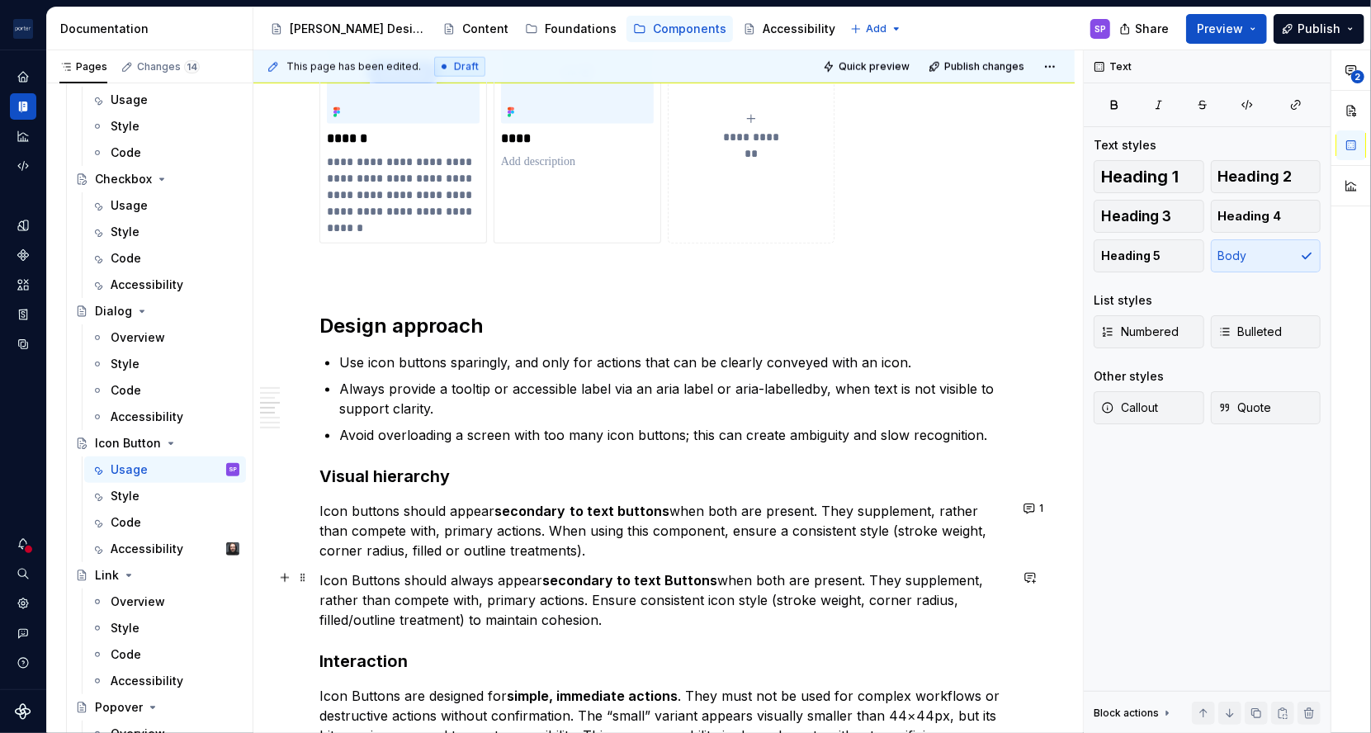
click at [810, 588] on p "Icon Buttons should always appear secondary to text Buttons when both are prese…" at bounding box center [663, 599] width 689 height 59
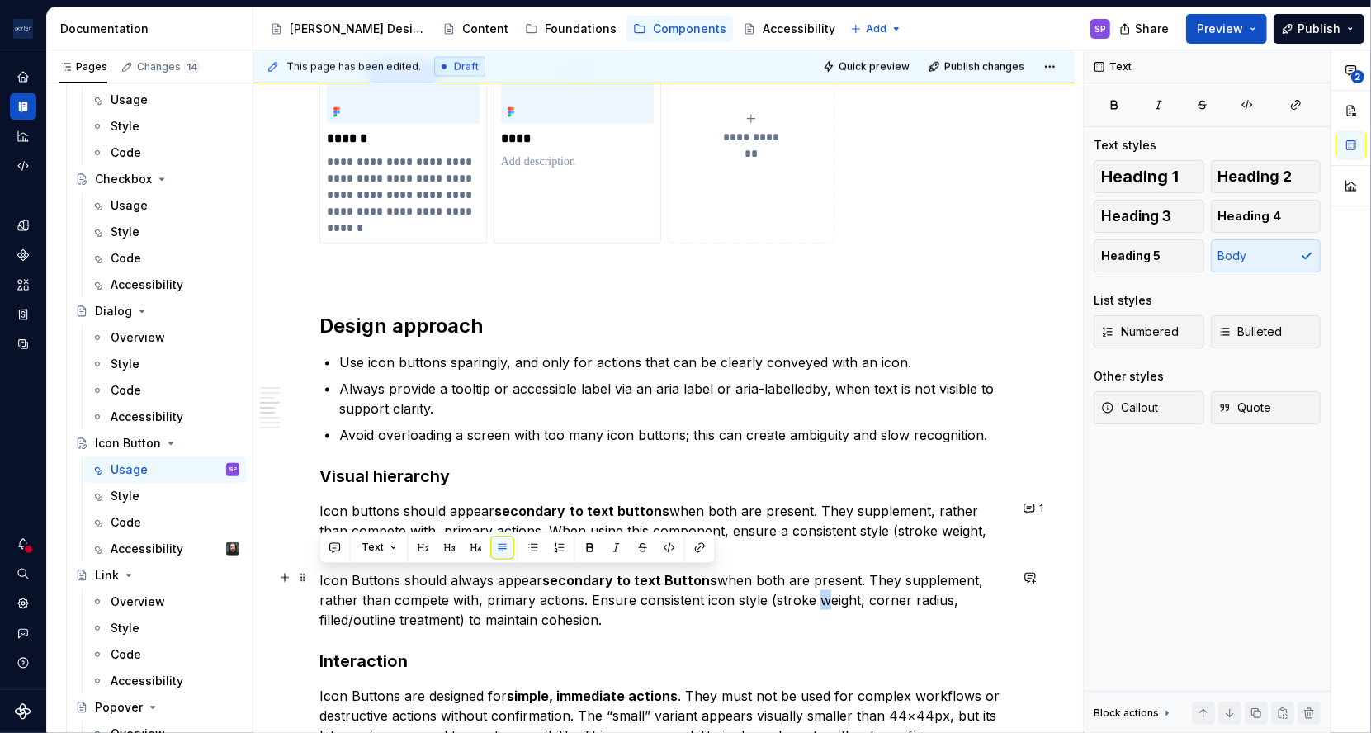
click at [810, 588] on p "Icon Buttons should always appear secondary to text Buttons when both are prese…" at bounding box center [663, 599] width 689 height 59
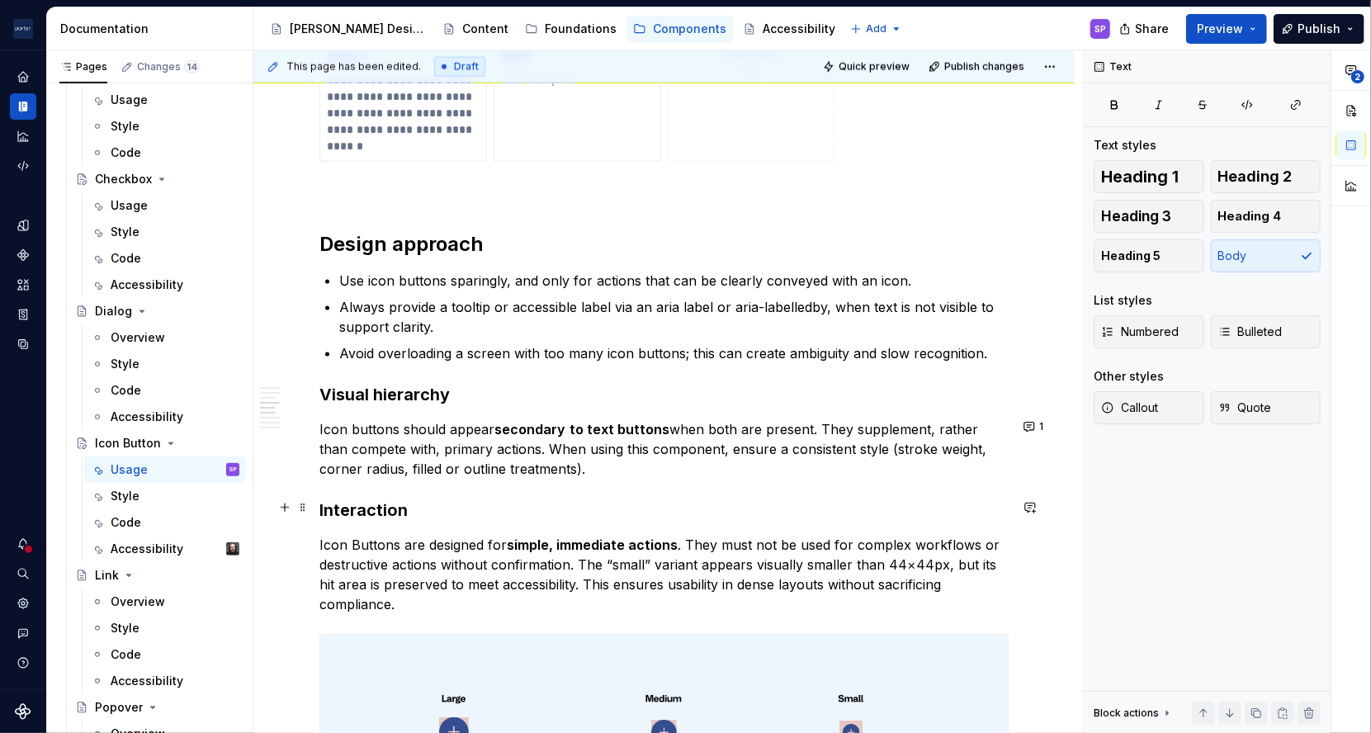
scroll to position [1371, 0]
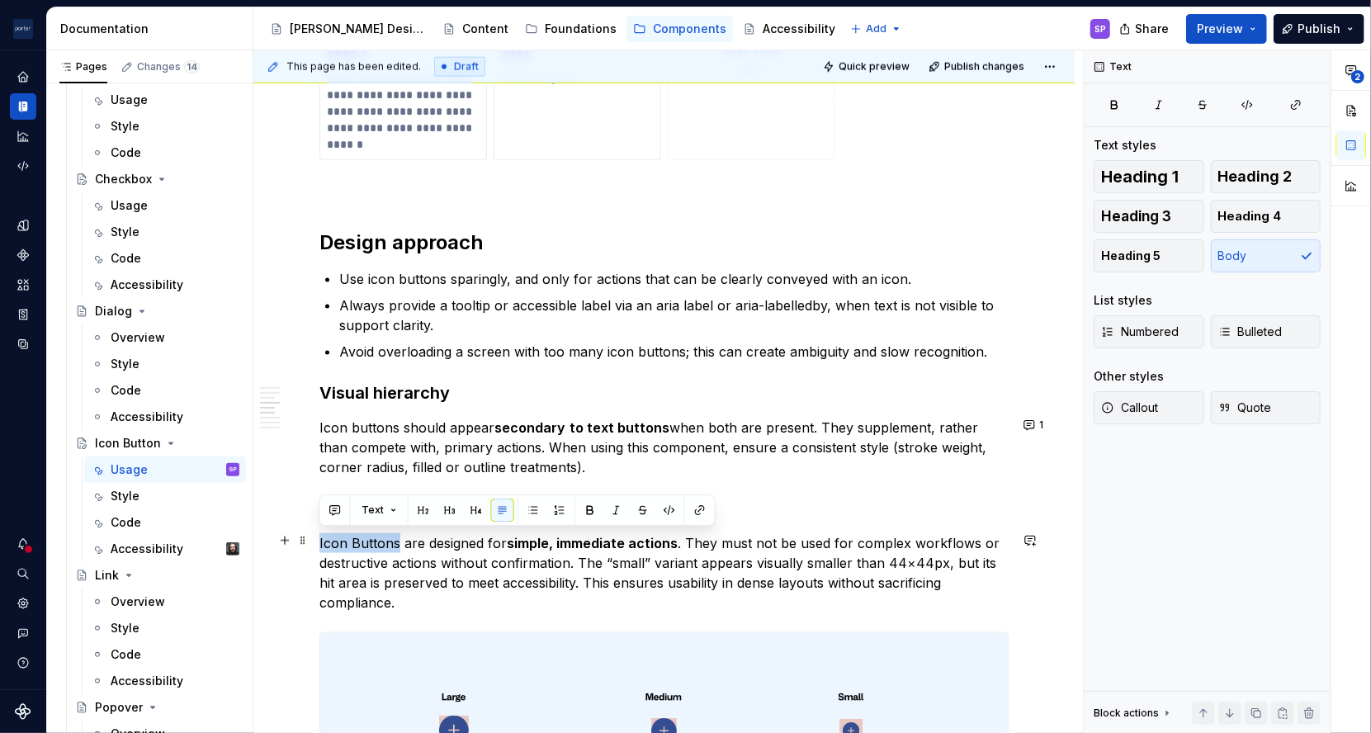
drag, startPoint x: 399, startPoint y: 544, endPoint x: 261, endPoint y: 541, distance: 137.9
click at [261, 541] on div "**********" at bounding box center [663, 313] width 821 height 2795
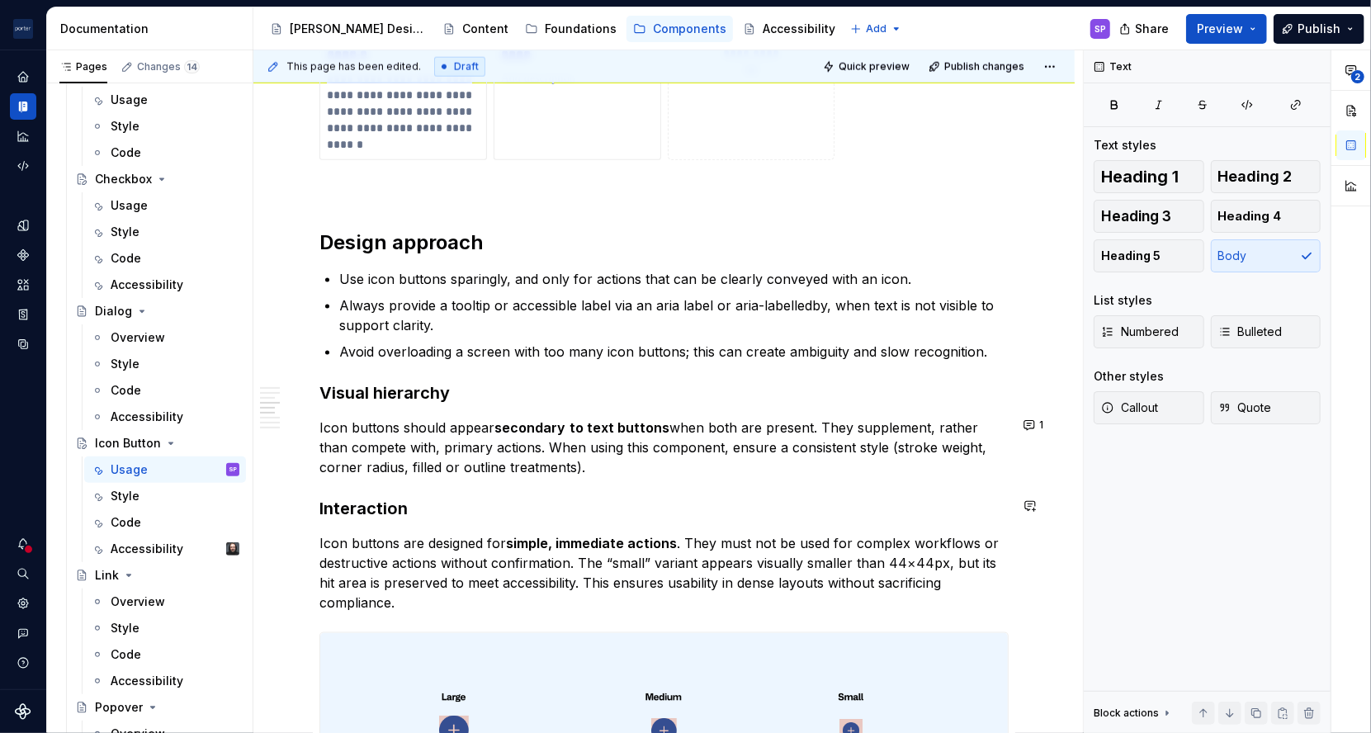
click at [613, 481] on div "**********" at bounding box center [663, 213] width 689 height 2516
click at [1084, 479] on div "Heading 3 Text styles Heading 1 Heading 2 Heading 3 Heading 4 Heading 5 Body Li…" at bounding box center [1207, 391] width 247 height 683
click at [684, 536] on p "Icon buttons are designed for simple, immediate actions . They must not be used…" at bounding box center [663, 572] width 689 height 79
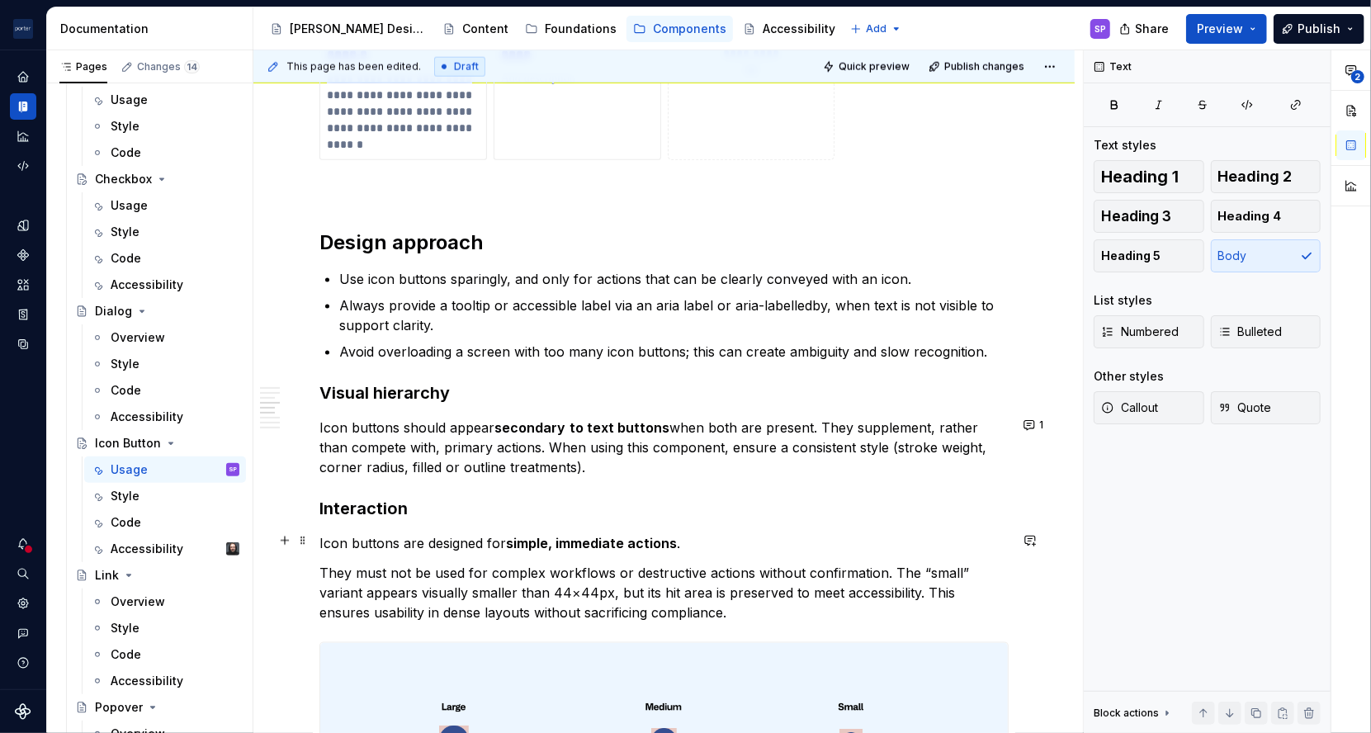
click at [706, 545] on p "Icon buttons are designed for simple, immediate actions ." at bounding box center [663, 543] width 689 height 20
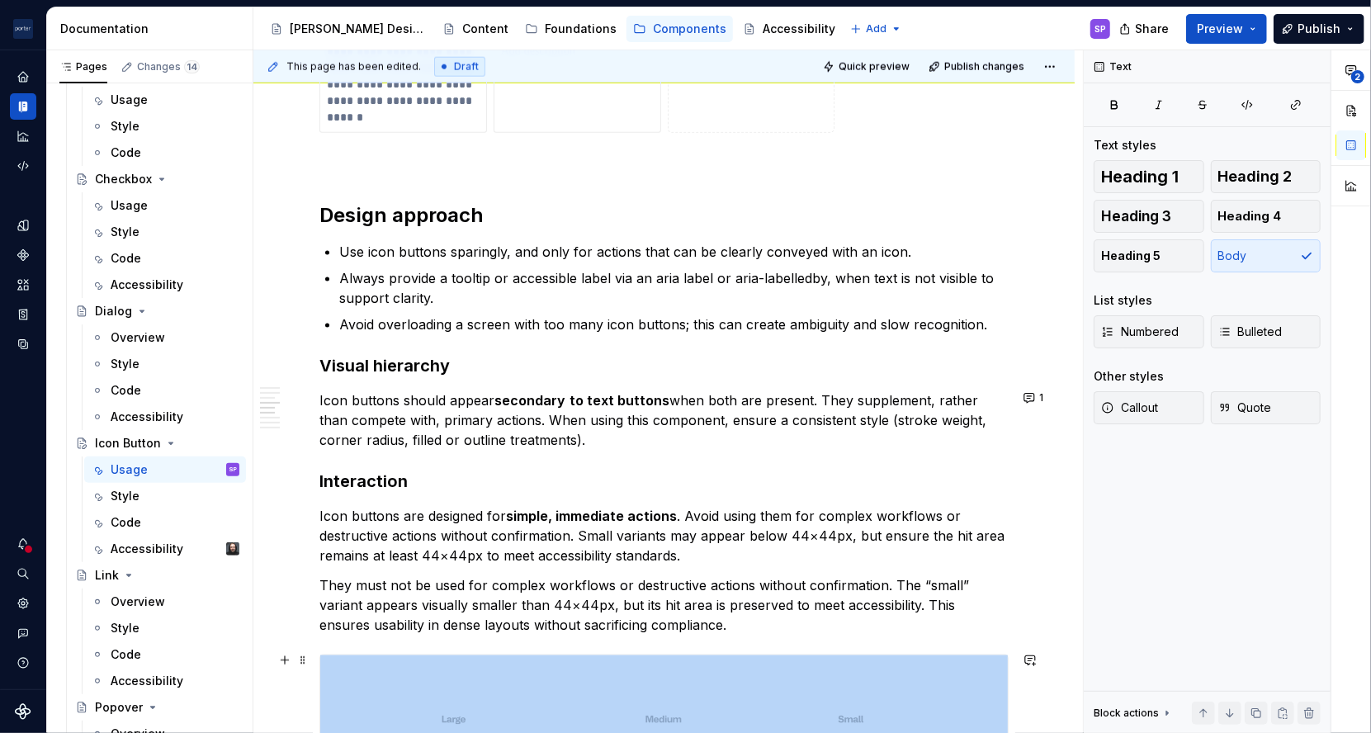
scroll to position [1399, 0]
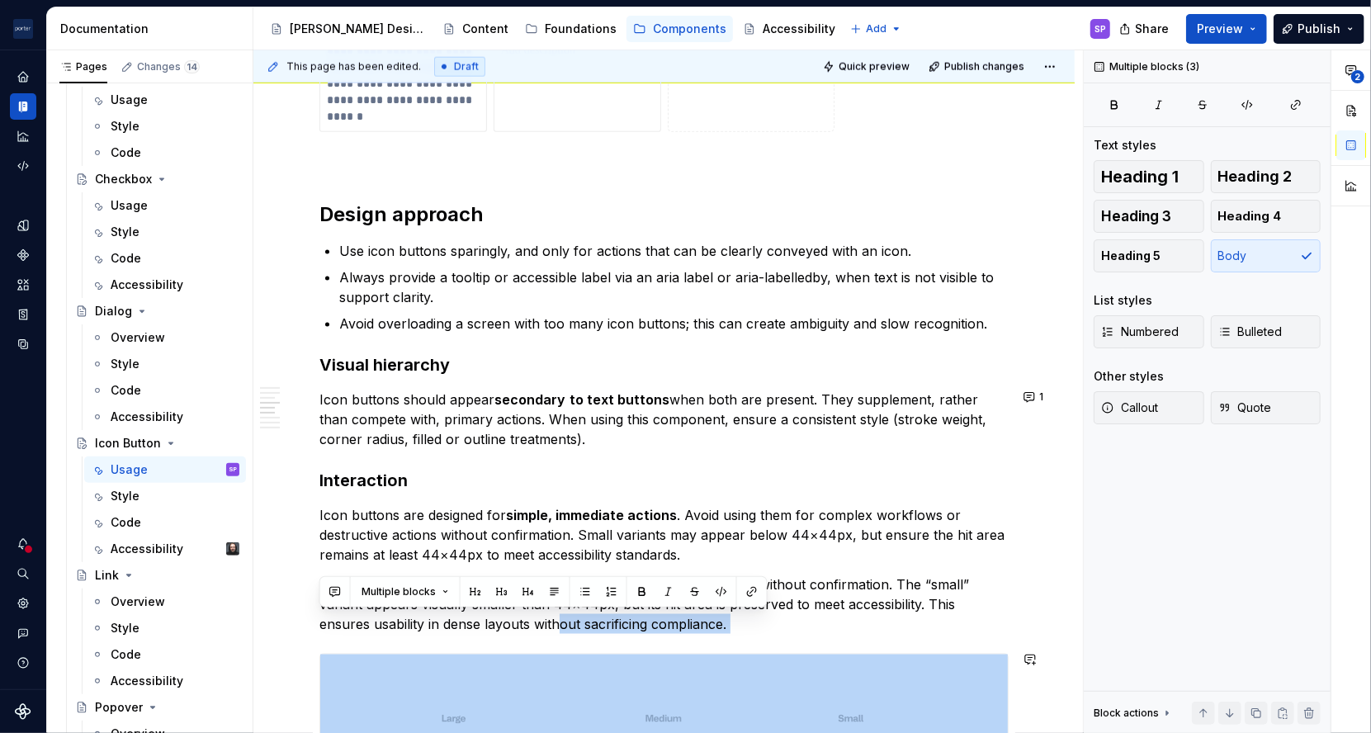
drag, startPoint x: 796, startPoint y: 661, endPoint x: 559, endPoint y: 611, distance: 243.0
click at [559, 611] on div "**********" at bounding box center [663, 210] width 689 height 2566
click at [556, 615] on p "They must not be used for complex workflows or destructive actions without conf…" at bounding box center [663, 603] width 689 height 59
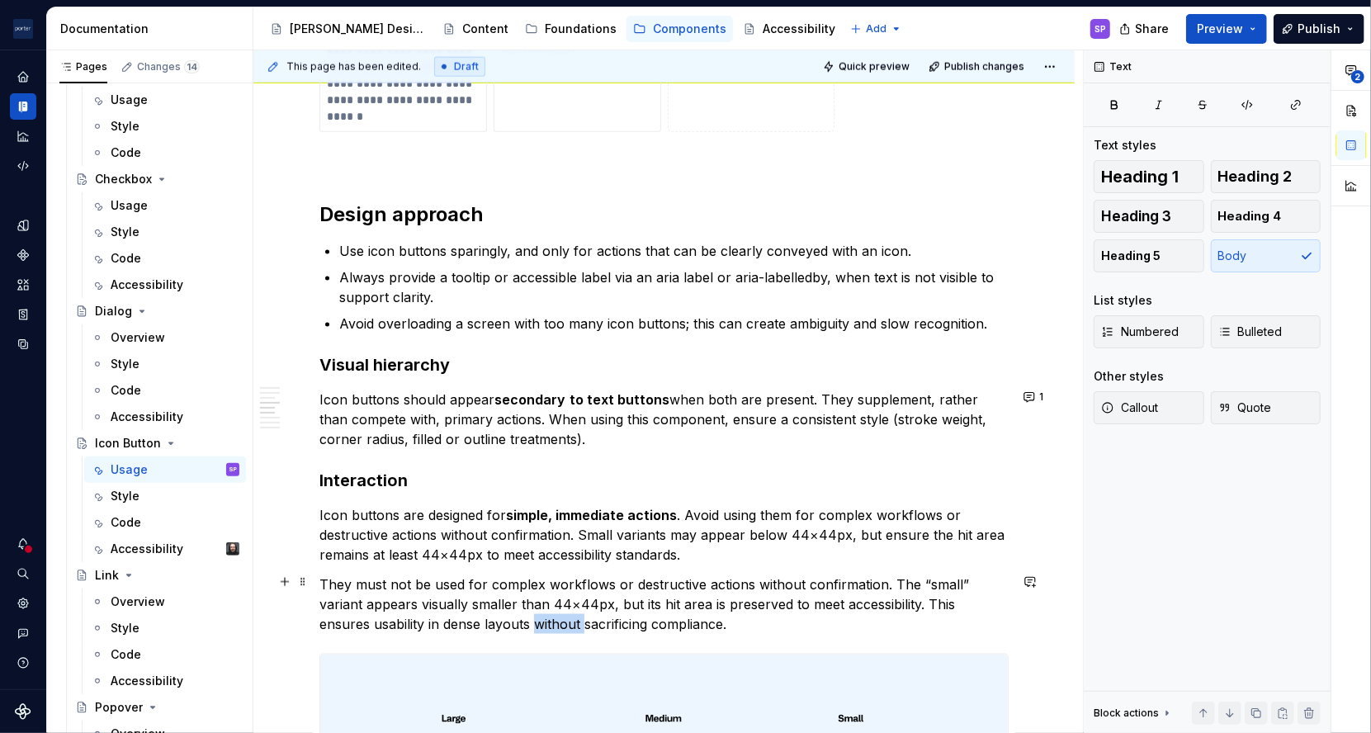
click at [556, 615] on p "They must not be used for complex workflows or destructive actions without conf…" at bounding box center [663, 603] width 689 height 59
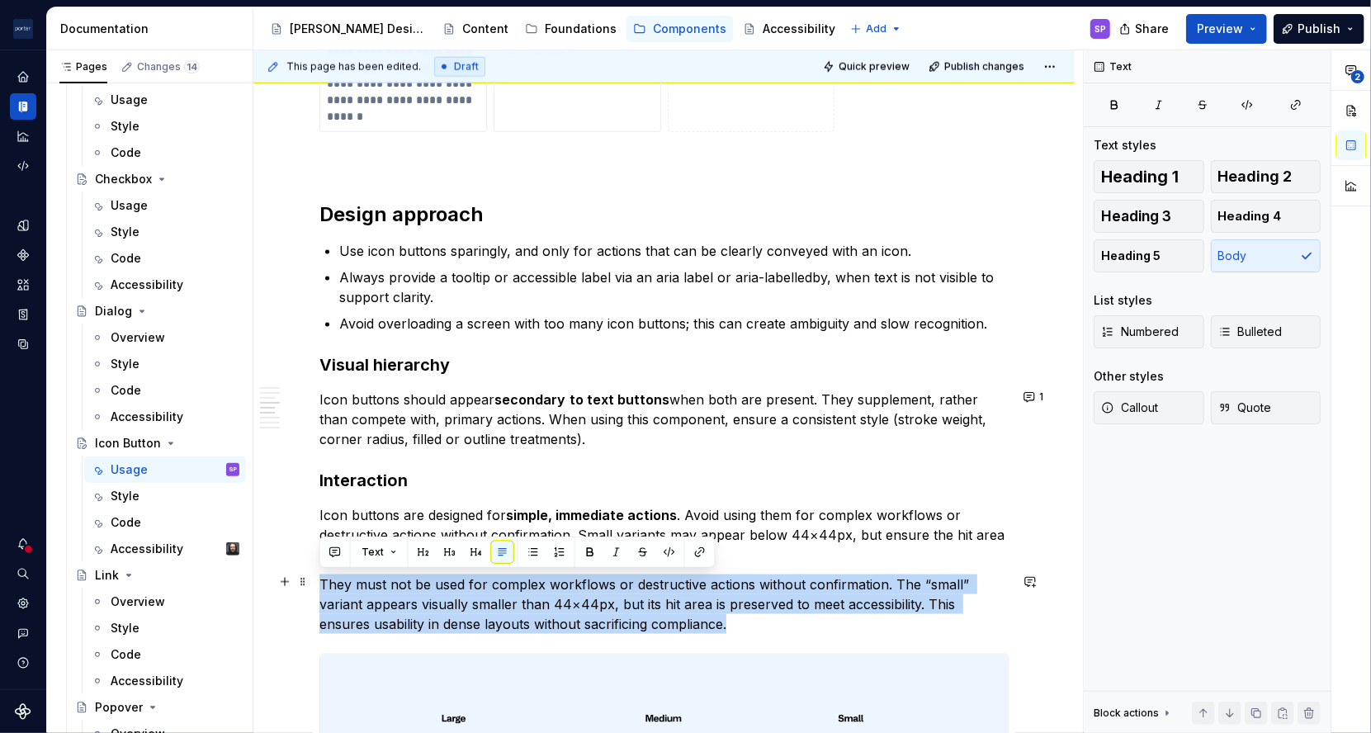
click at [556, 615] on p "They must not be used for complex workflows or destructive actions without conf…" at bounding box center [663, 603] width 689 height 59
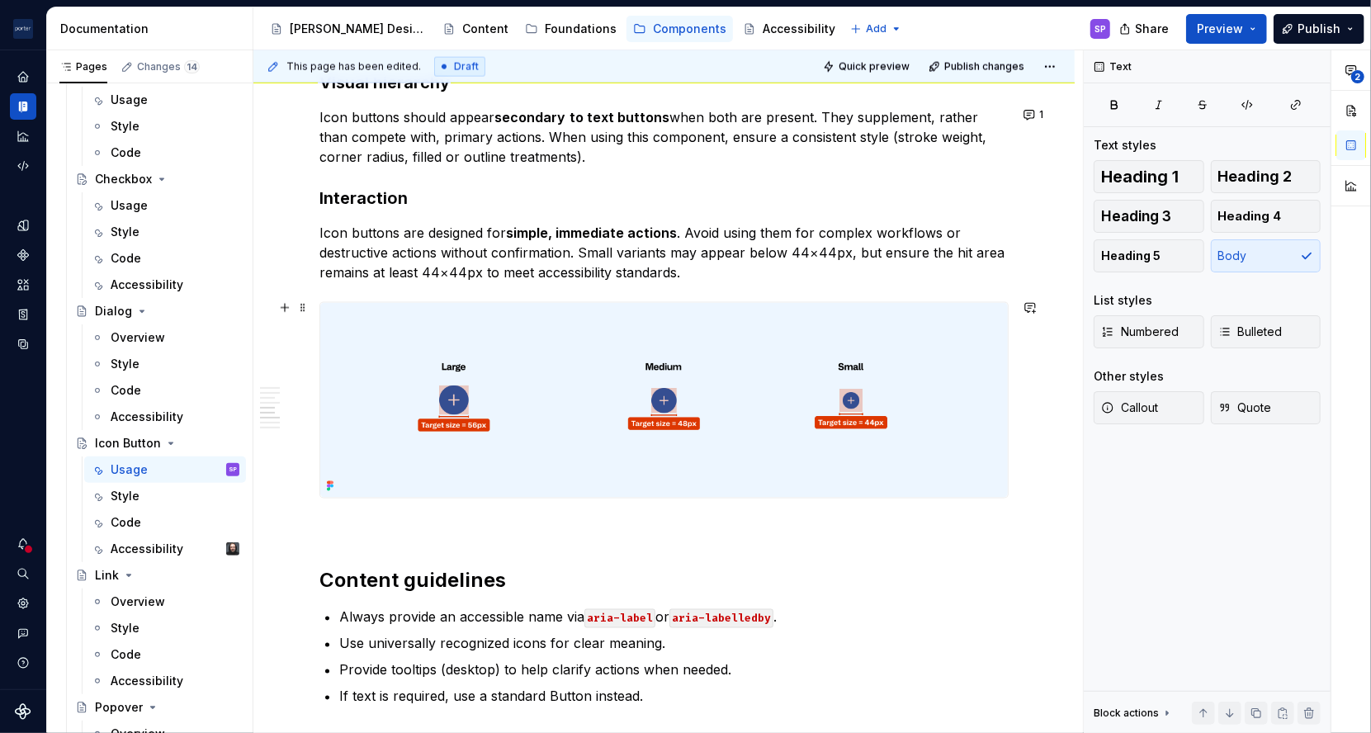
scroll to position [1770, 0]
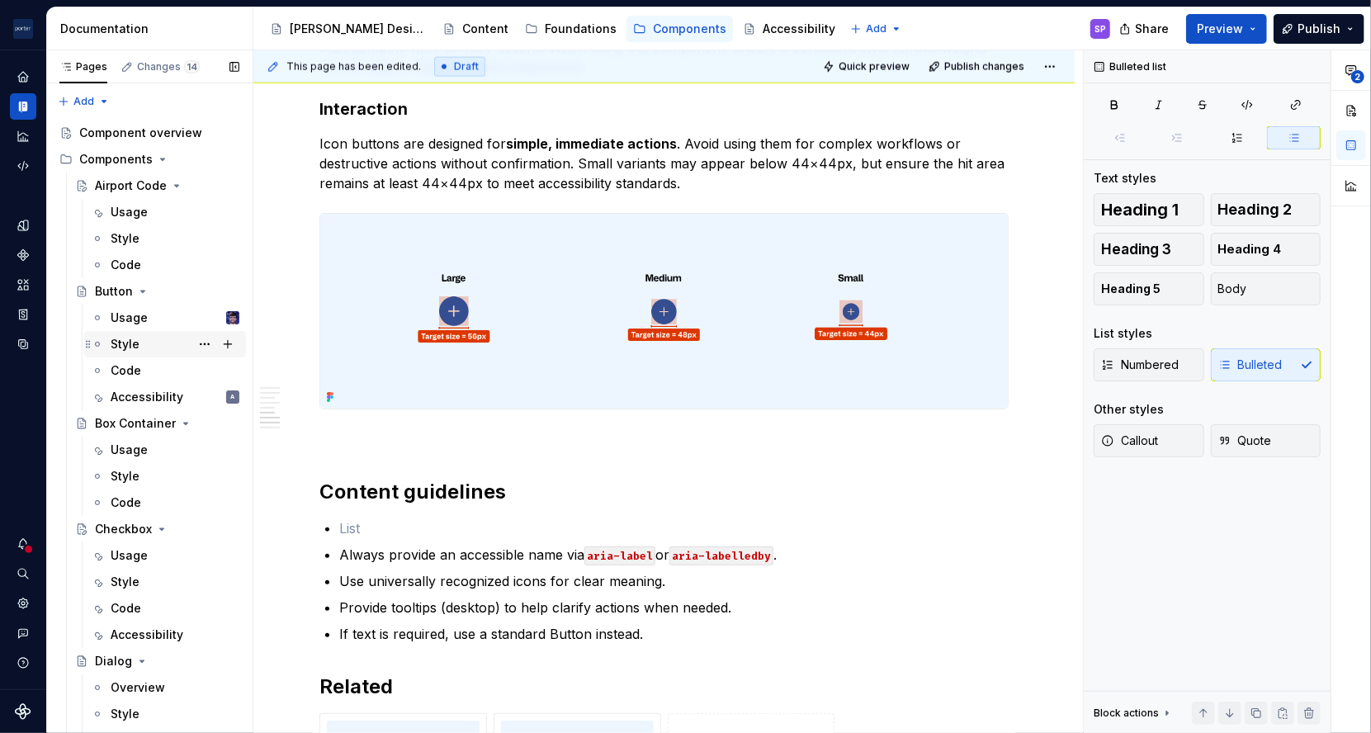
scroll to position [1, 0]
click at [135, 262] on div "Code" at bounding box center [126, 264] width 31 height 17
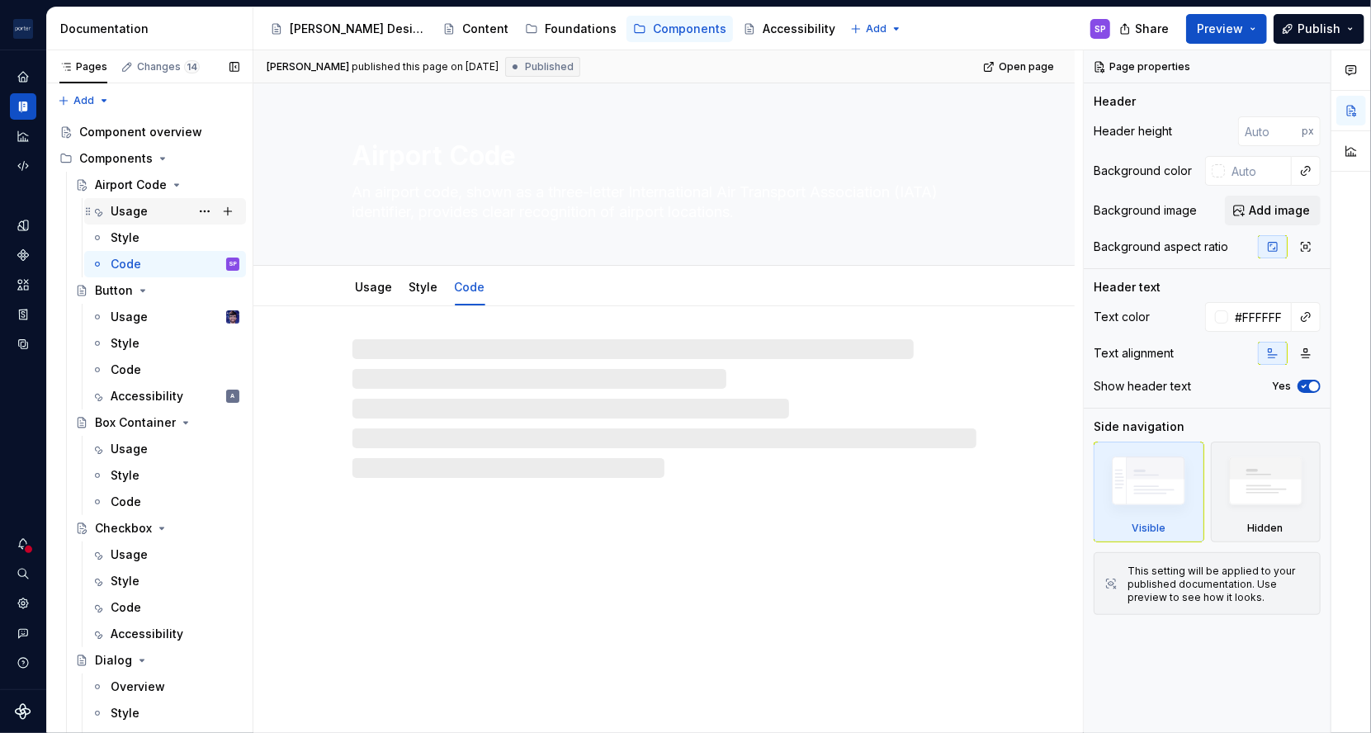
click at [133, 210] on div "Usage" at bounding box center [129, 211] width 37 height 17
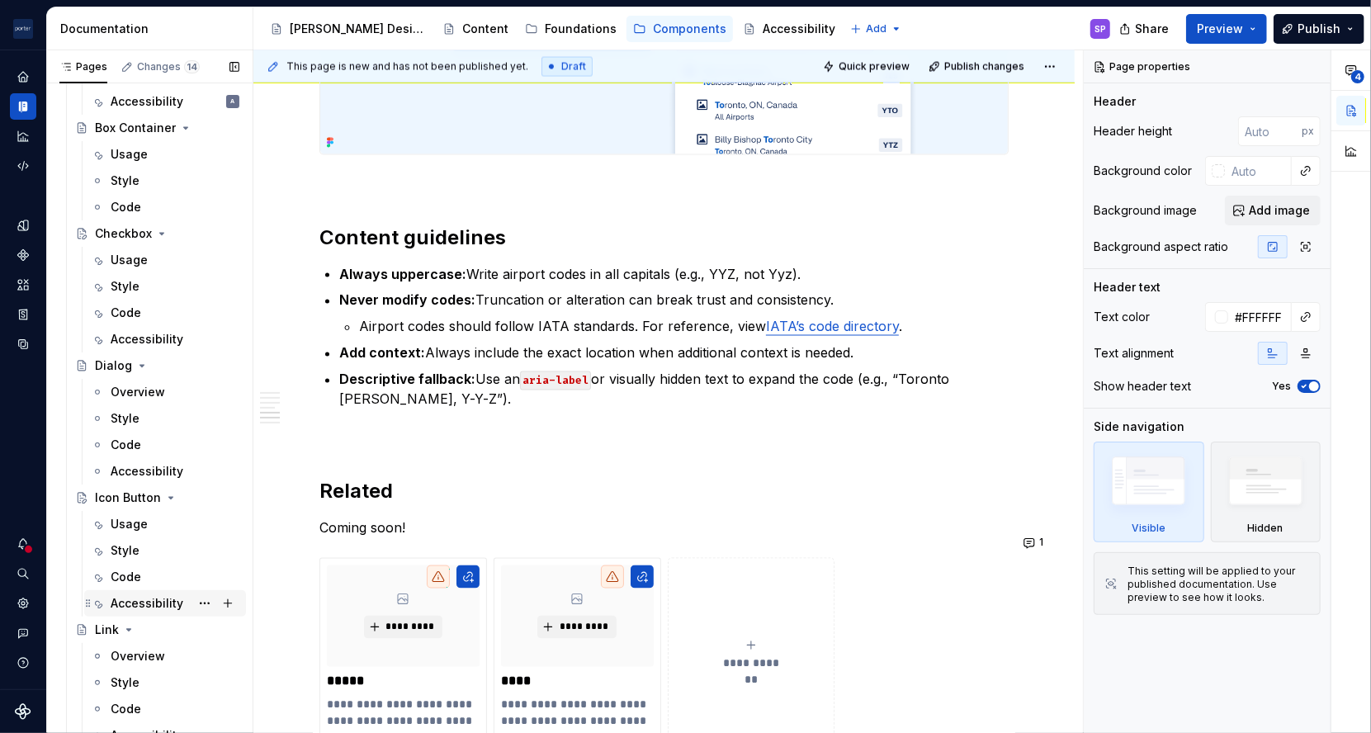
scroll to position [295, 0]
click at [147, 527] on div "Usage" at bounding box center [175, 524] width 129 height 23
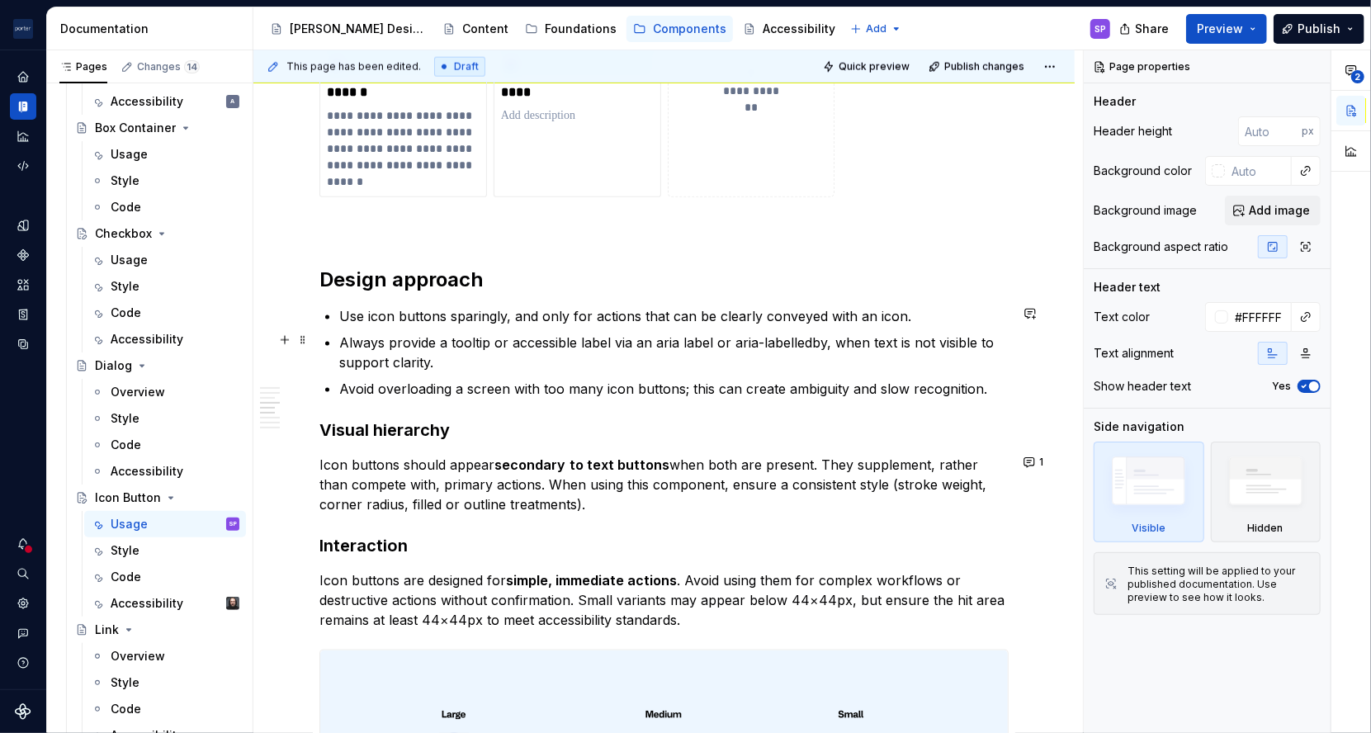
scroll to position [1359, 0]
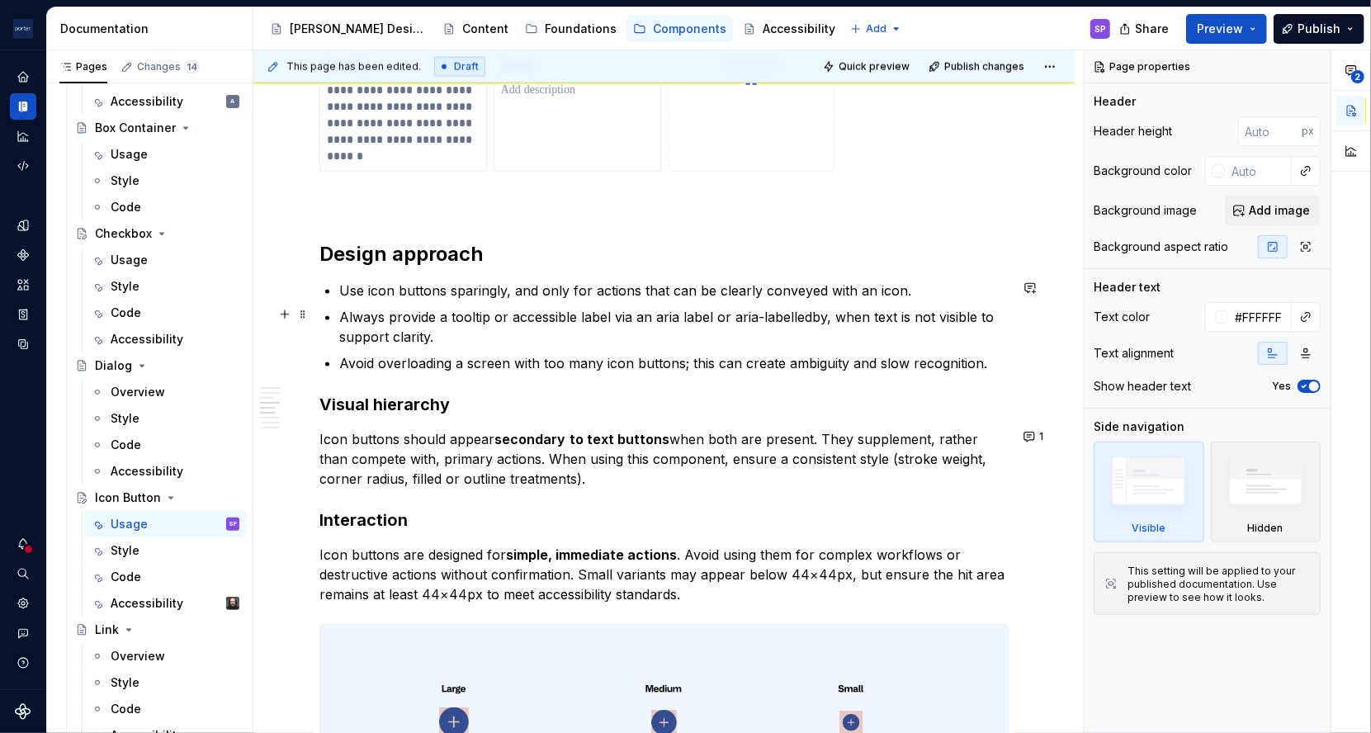
click at [401, 330] on p "Always provide a tooltip or accessible label via an aria label or aria-labelled…" at bounding box center [673, 327] width 669 height 40
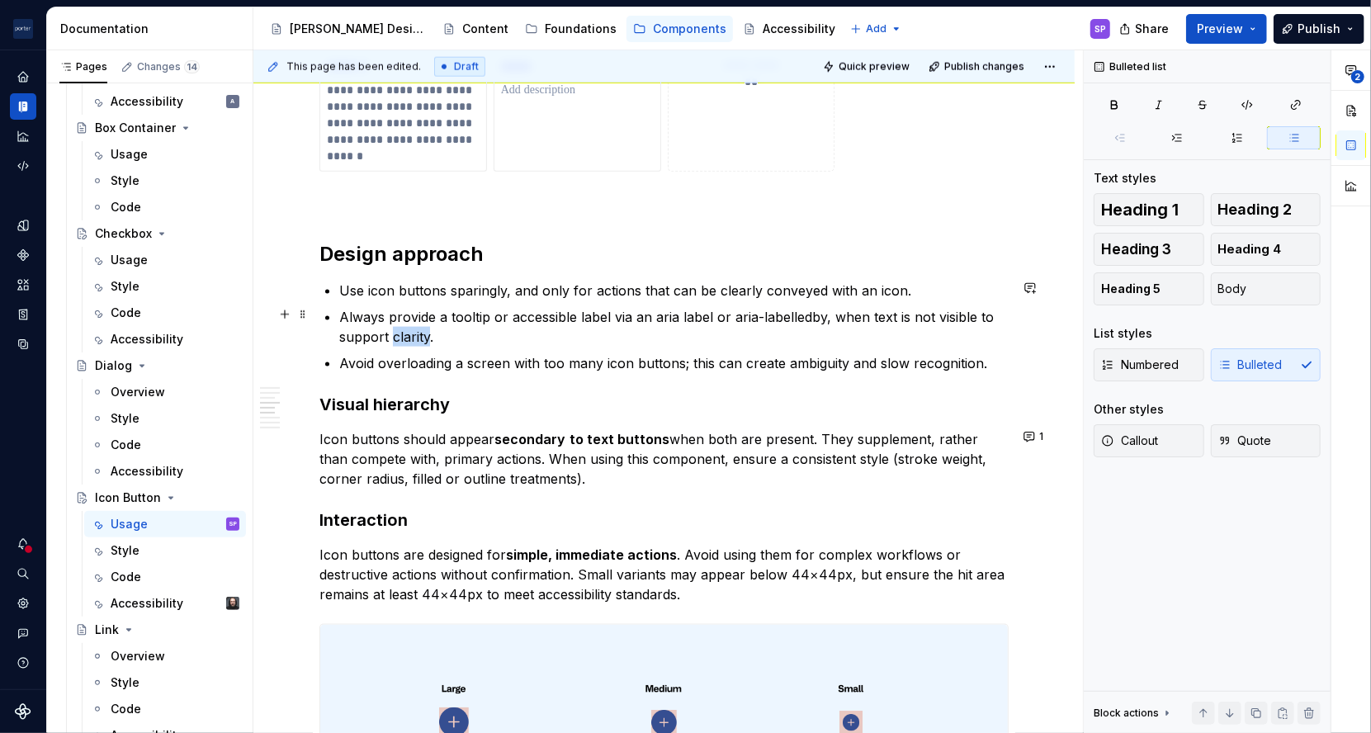
click at [401, 330] on p "Always provide a tooltip or accessible label via an aria label or aria-labelled…" at bounding box center [673, 327] width 669 height 40
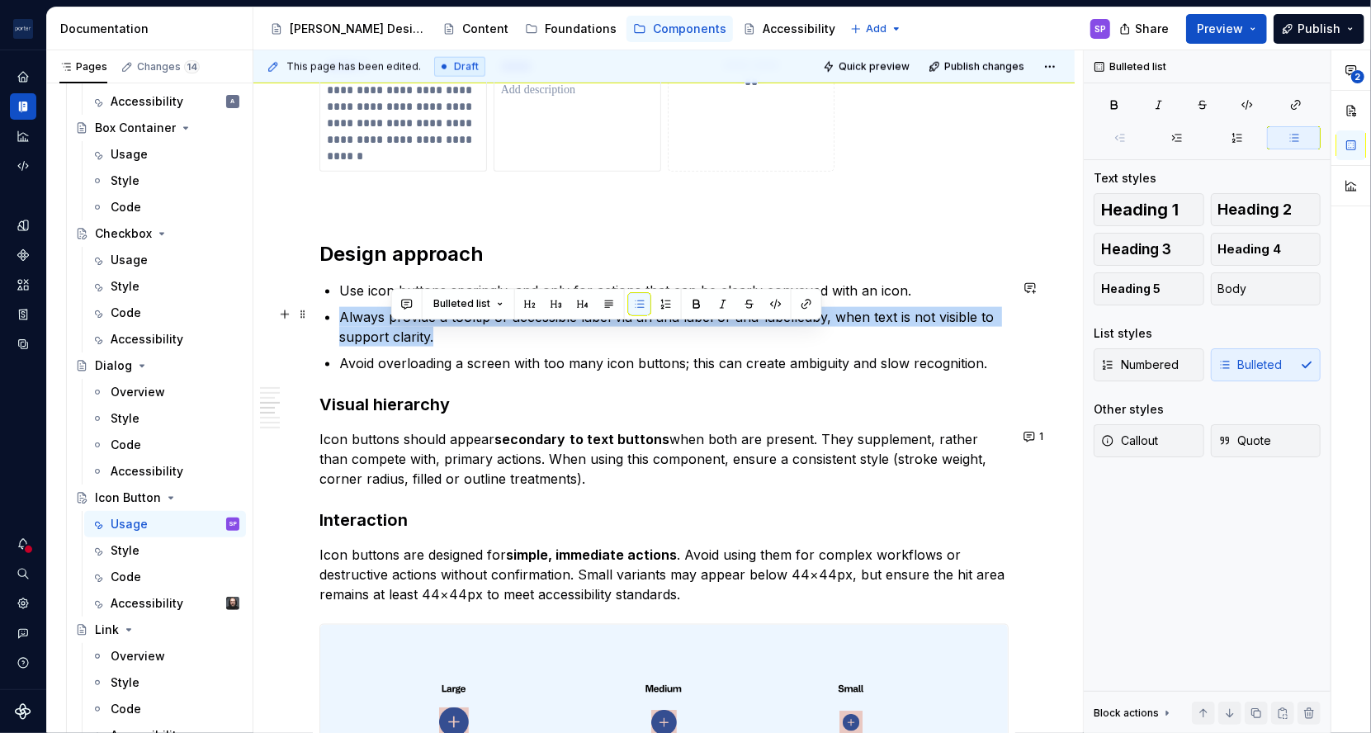
click at [401, 330] on p "Always provide a tooltip or accessible label via an aria label or aria-labelled…" at bounding box center [673, 327] width 669 height 40
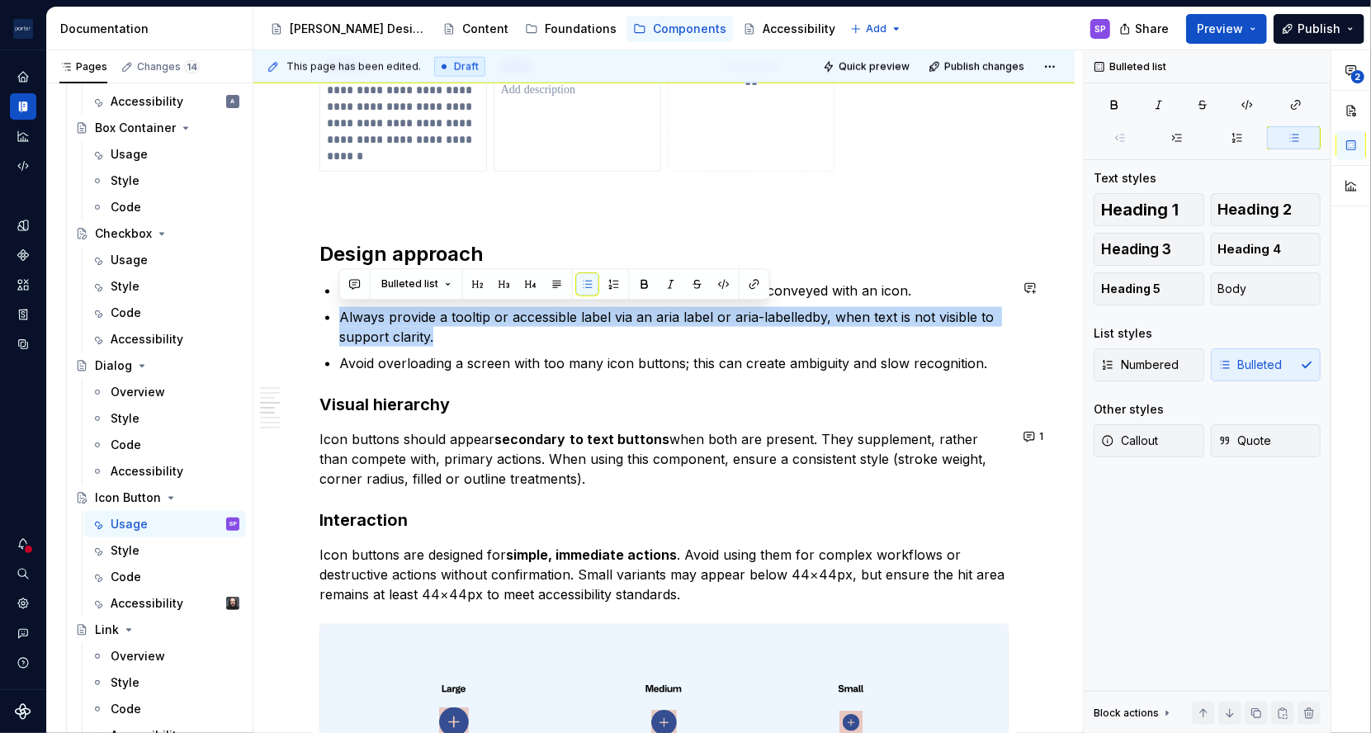
copy p "Always provide a tooltip or accessible label via an aria label or aria-labelled…"
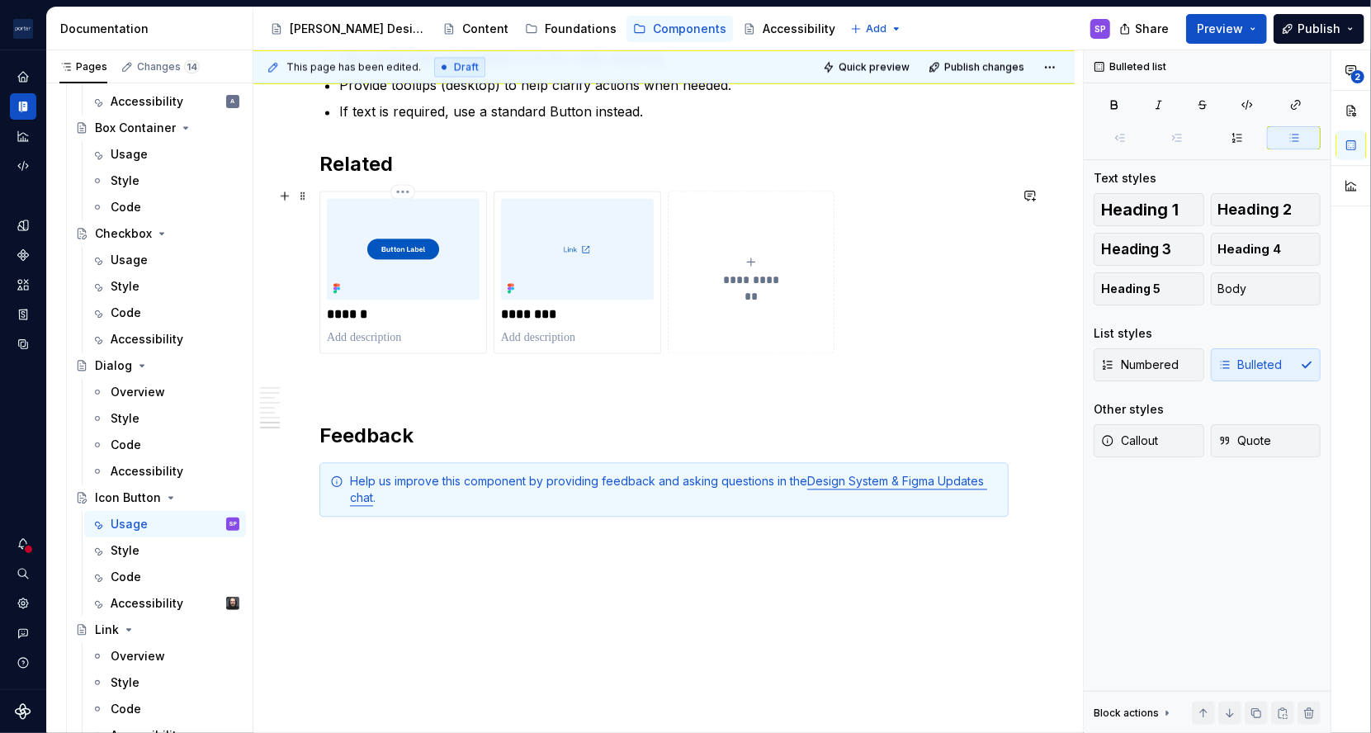
scroll to position [1977, 0]
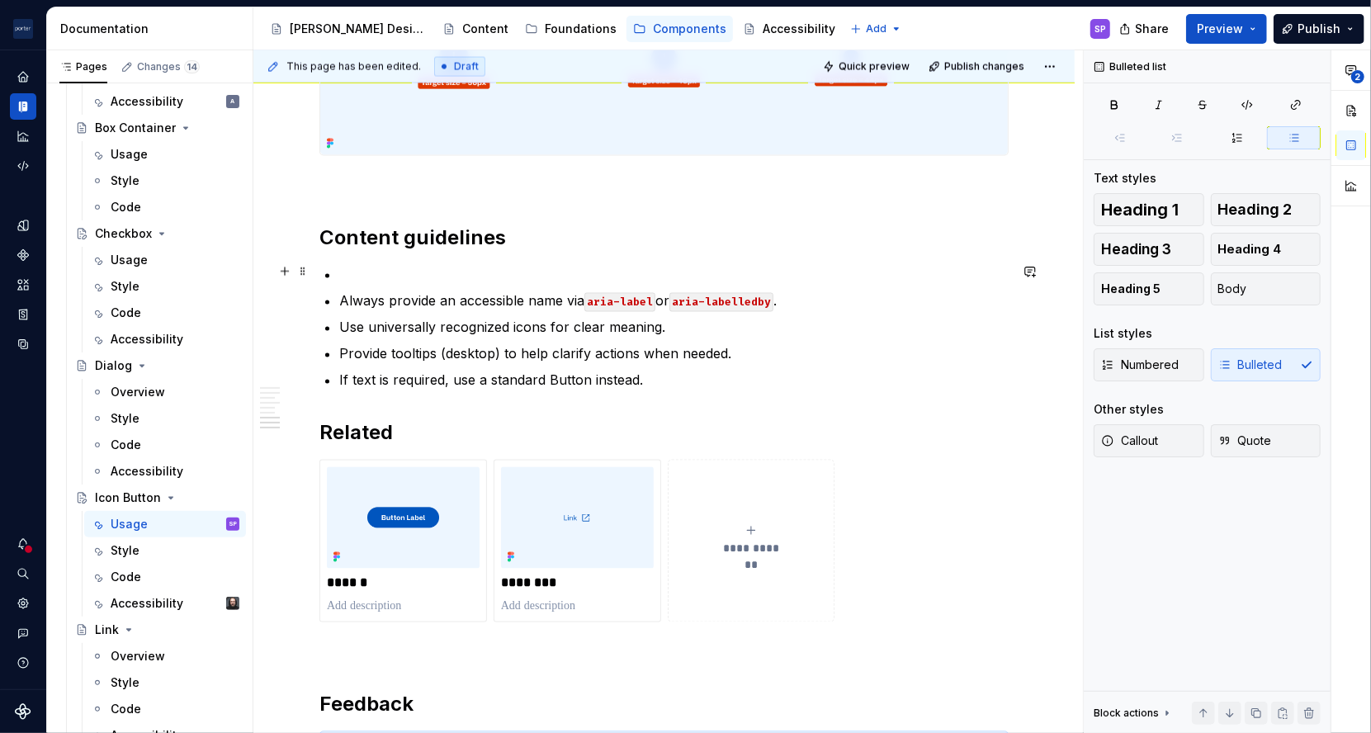
click at [385, 276] on p at bounding box center [673, 275] width 669 height 20
paste div
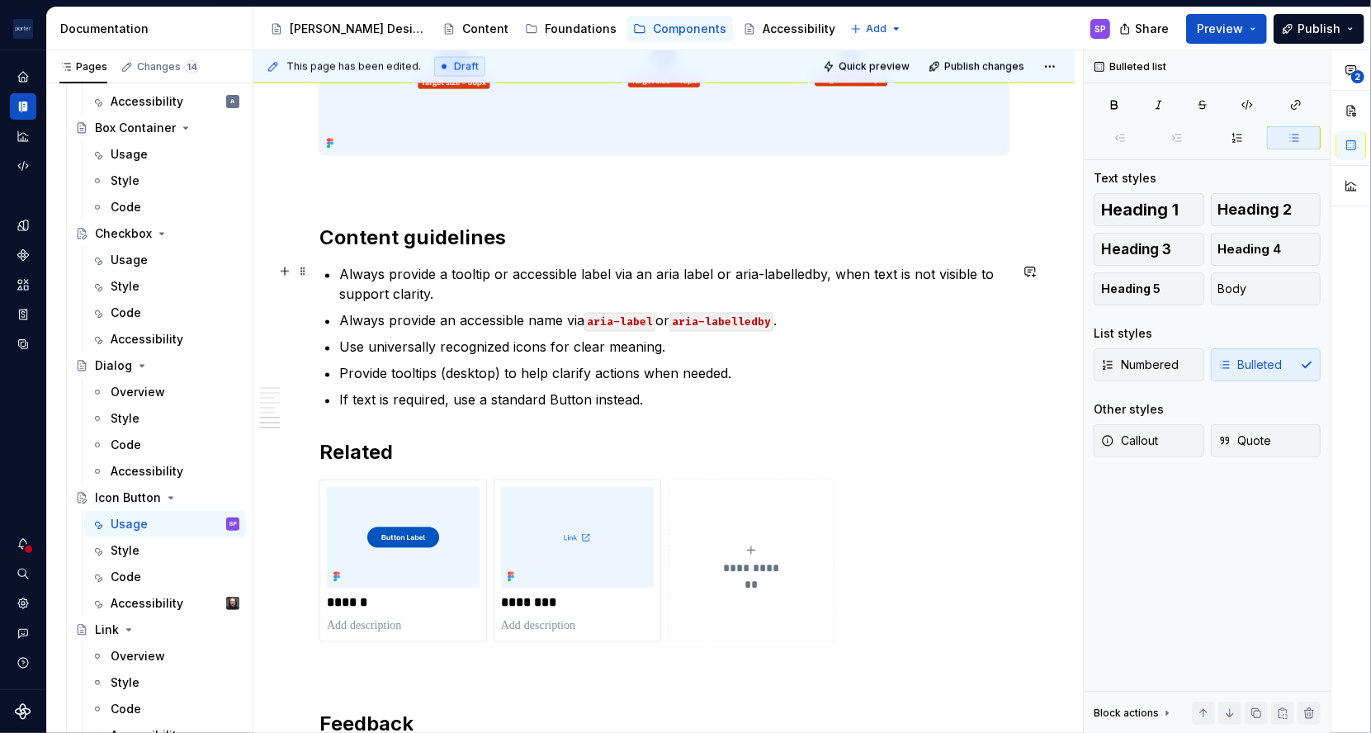
click at [598, 324] on code "aria-label" at bounding box center [619, 322] width 71 height 19
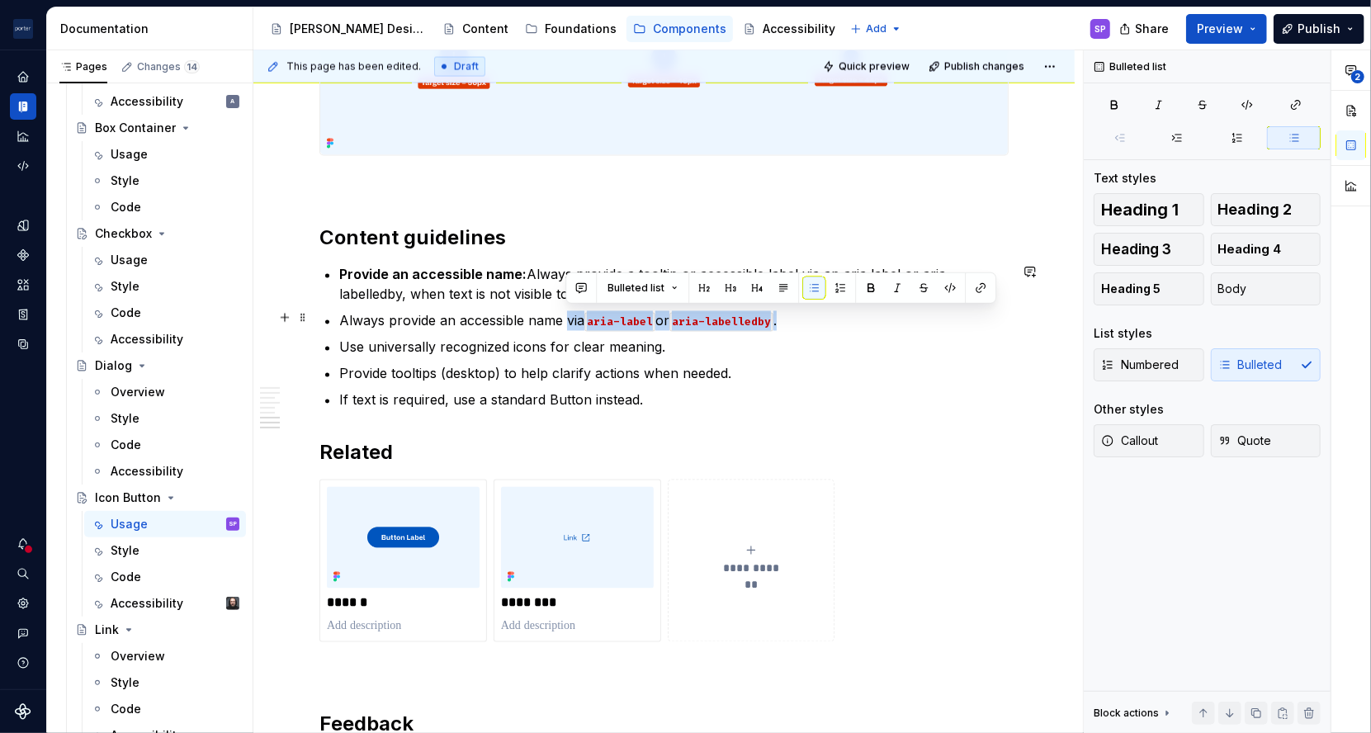
drag, startPoint x: 565, startPoint y: 316, endPoint x: 786, endPoint y: 320, distance: 221.2
click at [786, 320] on p "Always provide an accessible name via aria-label or aria-labelledby ." at bounding box center [673, 321] width 669 height 20
copy p "via aria-label or aria-labelledby ."
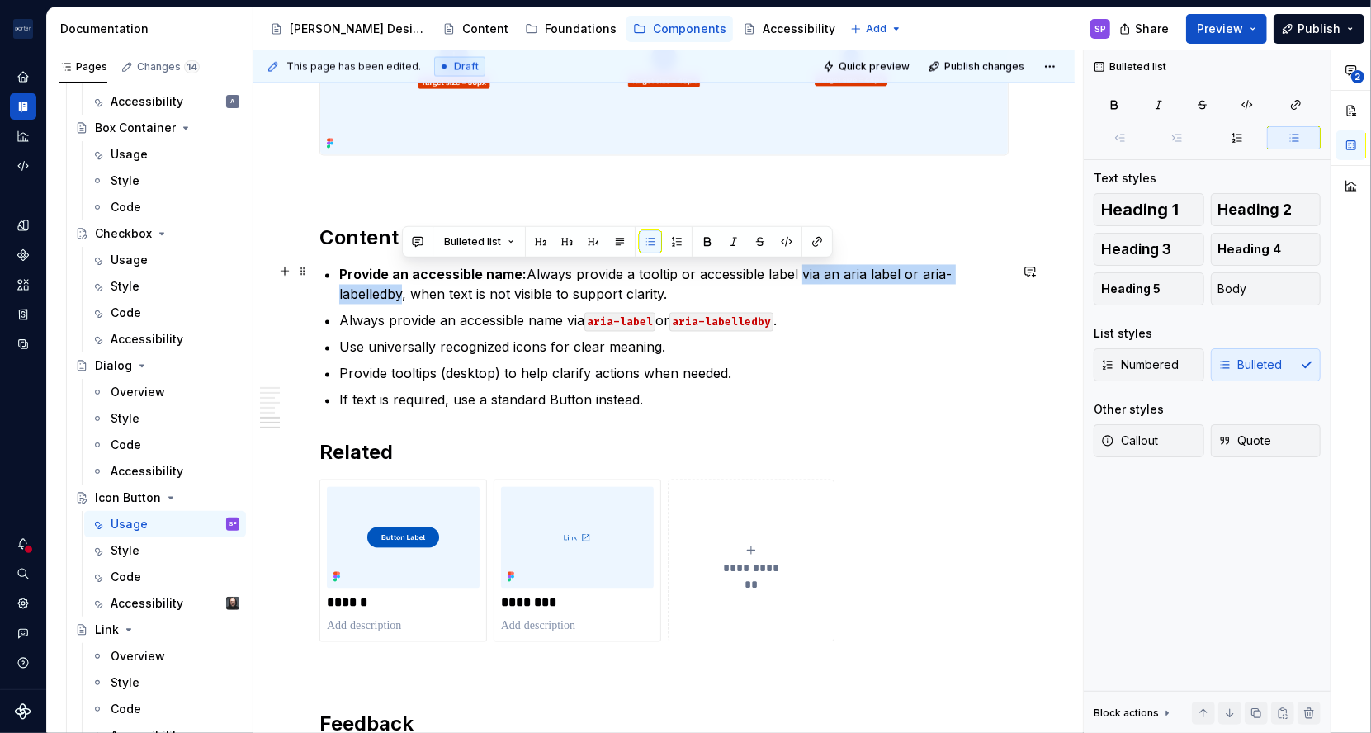
drag, startPoint x: 797, startPoint y: 263, endPoint x: 402, endPoint y: 294, distance: 396.5
click at [402, 294] on p "Provide an accessible name: Always provide a tooltip or accessible label via an…" at bounding box center [673, 285] width 669 height 40
copy p "via an aria label or aria-labelledby"
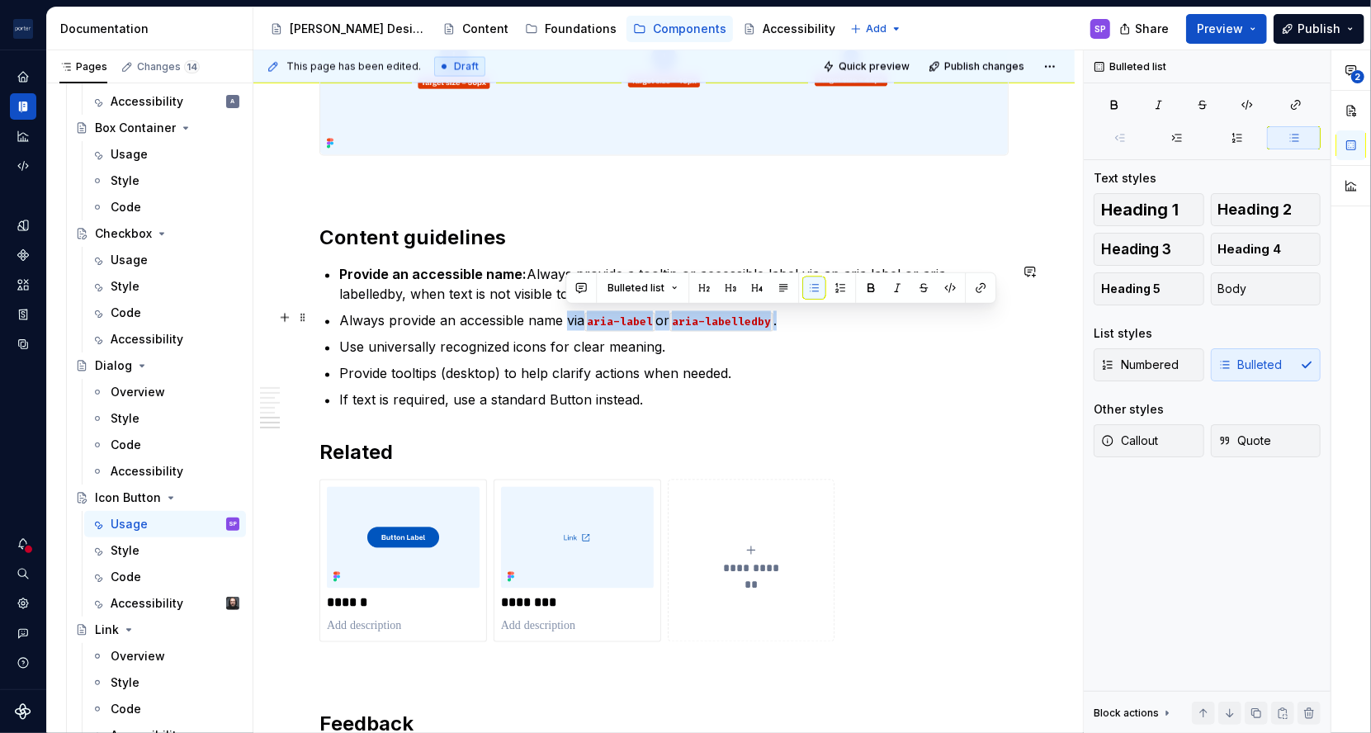
drag, startPoint x: 564, startPoint y: 314, endPoint x: 788, endPoint y: 322, distance: 224.6
click at [788, 322] on p "Always provide an accessible name via aria-label or aria-labelledby ." at bounding box center [673, 321] width 669 height 20
copy p "via aria-label or aria-labelledby ."
click at [731, 242] on h2 "Content guidelines" at bounding box center [663, 238] width 689 height 26
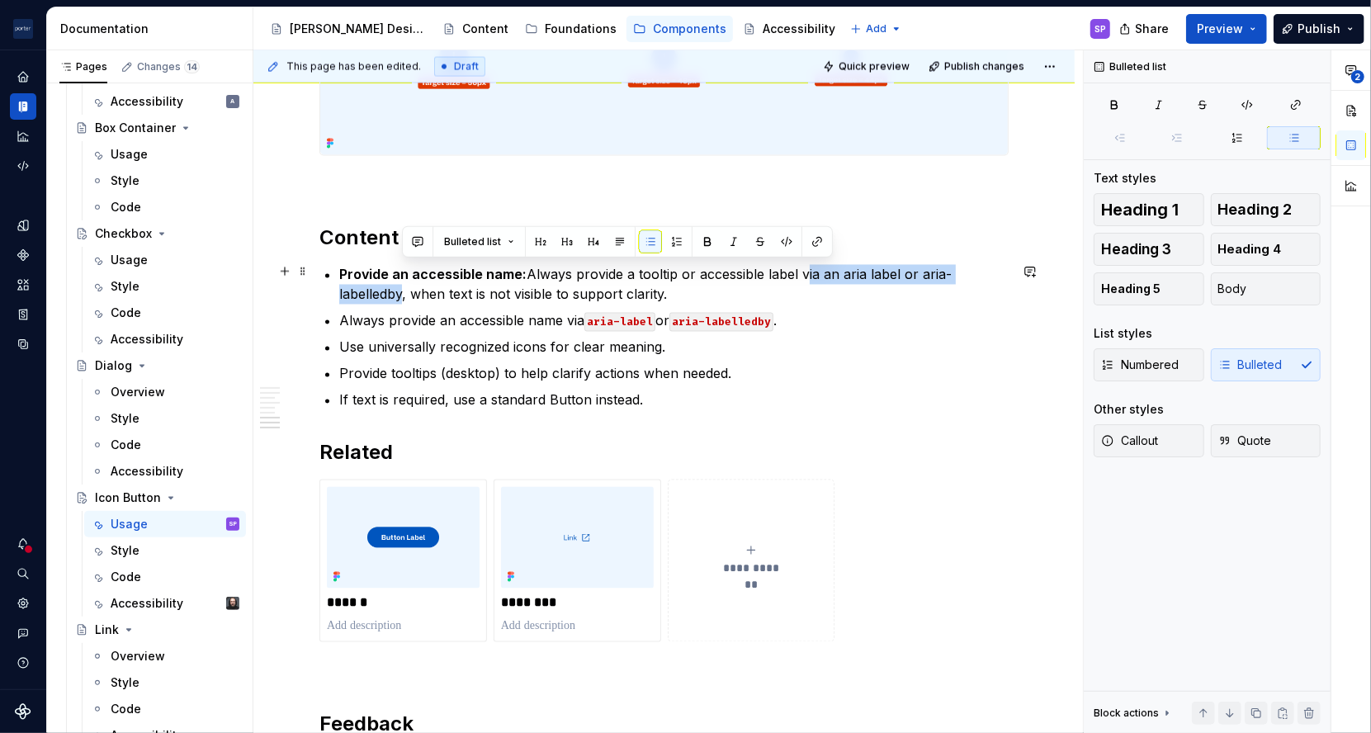
drag, startPoint x: 801, startPoint y: 271, endPoint x: 402, endPoint y: 288, distance: 399.8
click at [402, 288] on p "Provide an accessible name: Always provide a tooltip or accessible label via an…" at bounding box center [673, 285] width 669 height 40
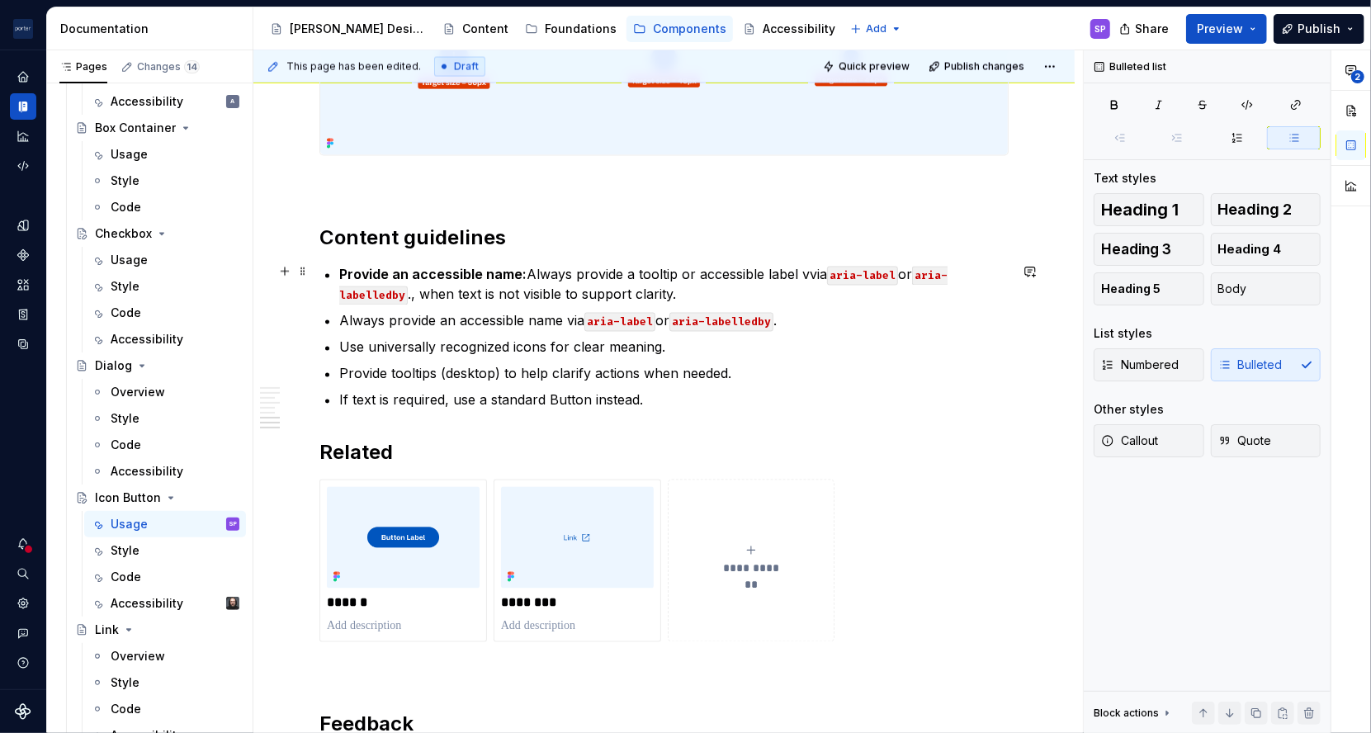
click at [806, 267] on p "Provide an accessible name: Always provide a tooltip or accessible label vvia a…" at bounding box center [673, 285] width 669 height 40
click at [459, 311] on p "Always provide an accessible name via aria-label or aria-labelledby ." at bounding box center [673, 321] width 669 height 20
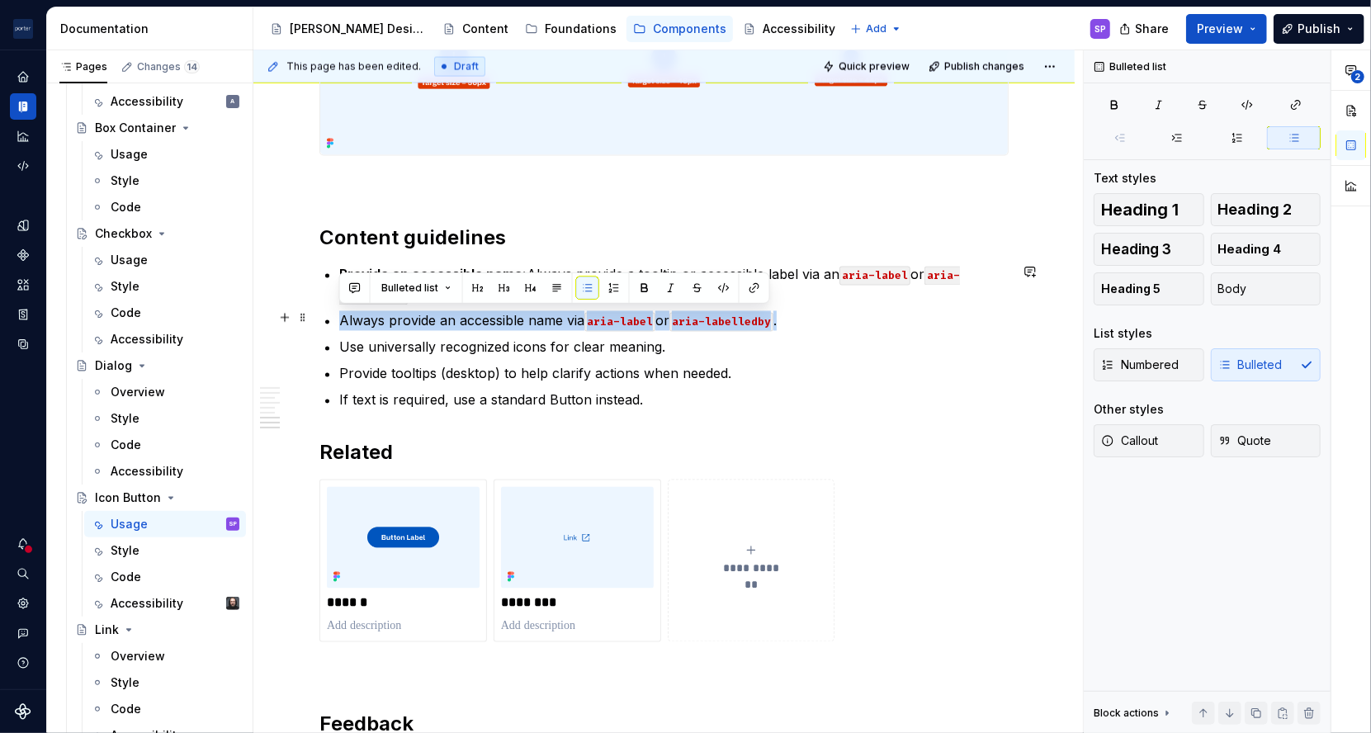
click at [459, 311] on p "Always provide an accessible name via aria-label or aria-labelledby ." at bounding box center [673, 321] width 669 height 20
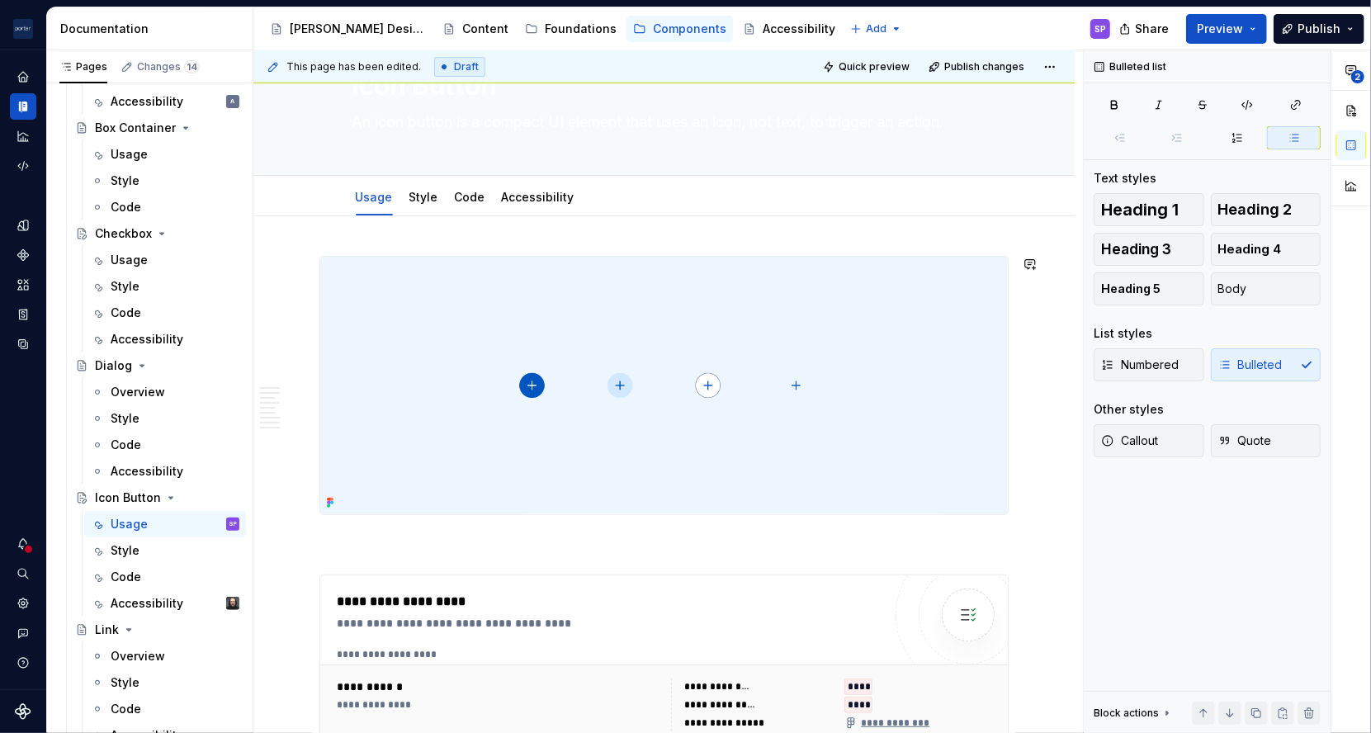
scroll to position [0, 0]
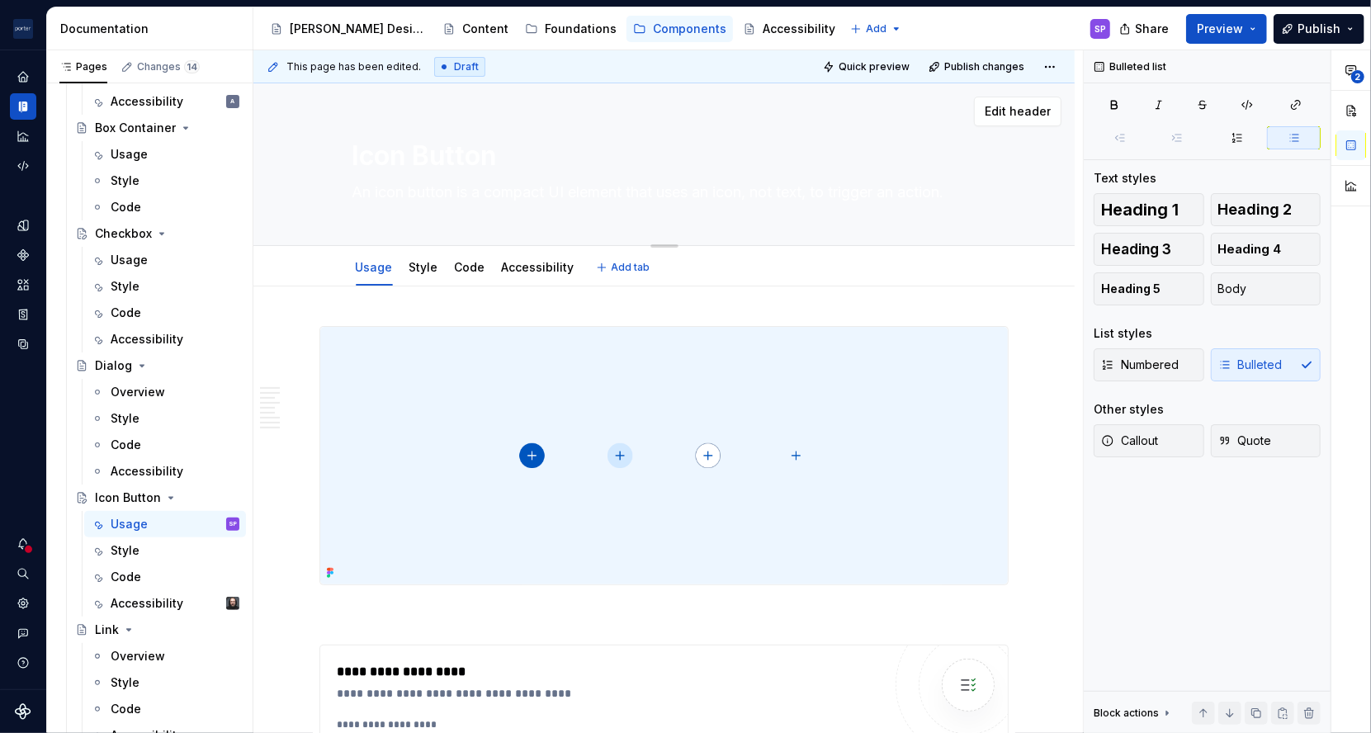
click at [441, 218] on div "Icon Button An icon button is a compact UI element that uses an icon, not text,…" at bounding box center [664, 164] width 624 height 162
click at [432, 197] on textarea "An icon button is a compact UI element that uses an icon, not text, to trigger …" at bounding box center [661, 192] width 624 height 26
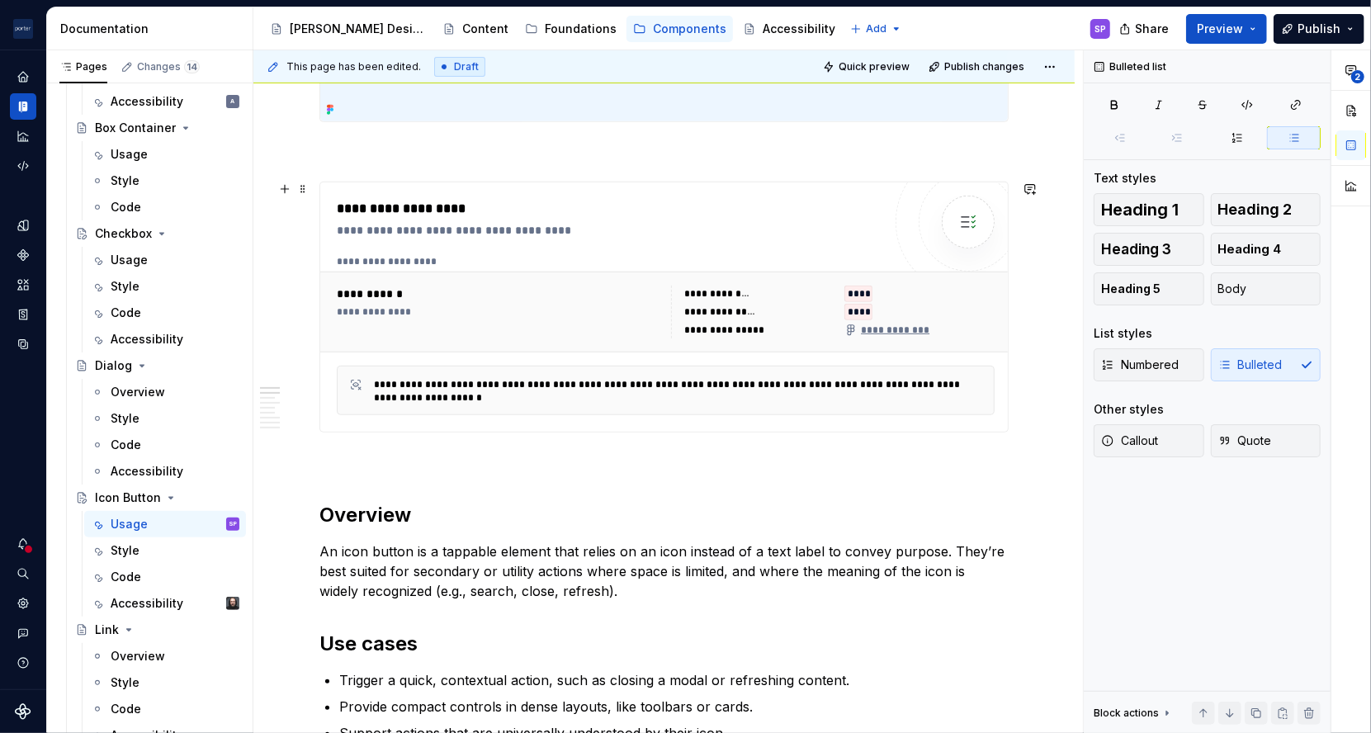
scroll to position [464, 0]
click at [957, 541] on p "An icon button is a tappable element that relies on an icon instead of a text l…" at bounding box center [663, 570] width 689 height 59
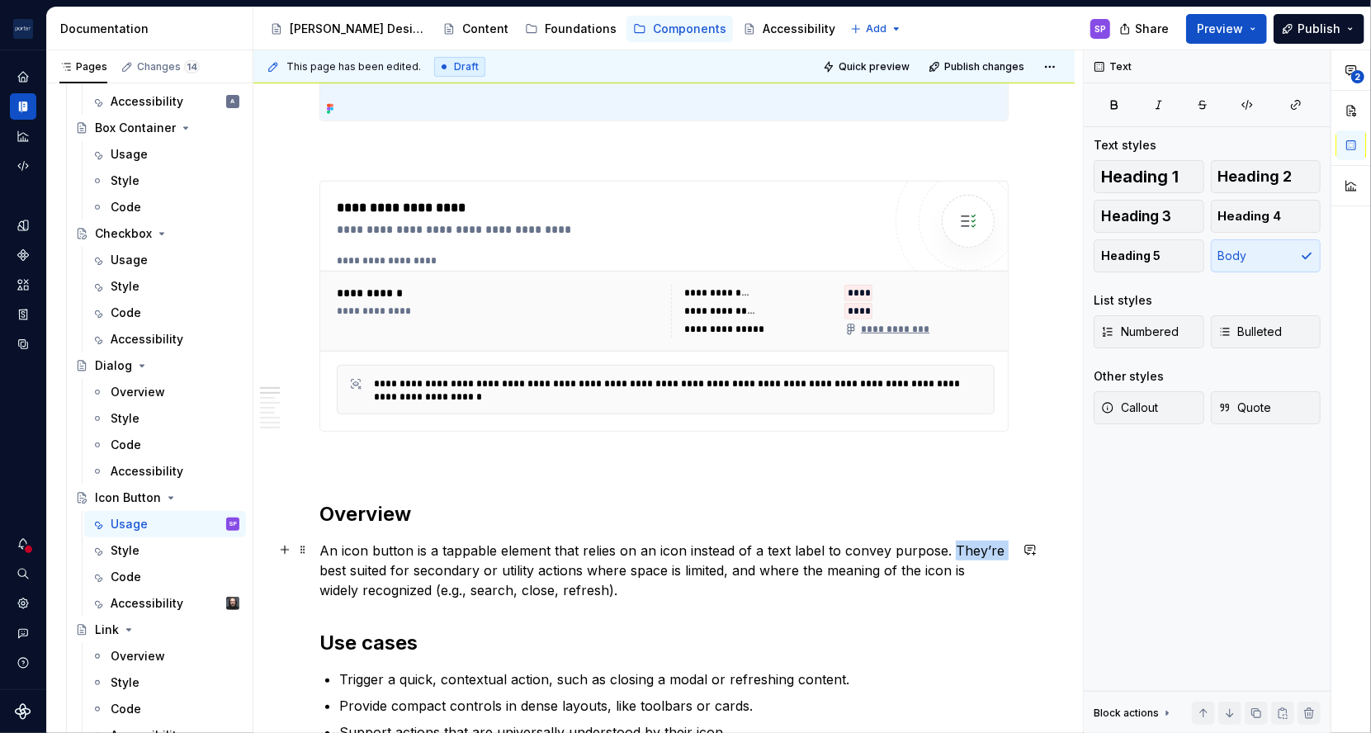
click at [957, 541] on p "An icon button is a tappable element that relies on an icon instead of a text l…" at bounding box center [663, 570] width 689 height 59
click at [346, 558] on p "An icon button is a tappable element that relies on an icon instead of a text l…" at bounding box center [663, 570] width 689 height 59
click at [340, 566] on p "An icon button is a tappable element that relies on an icon instead of a text l…" at bounding box center [663, 570] width 689 height 59
click at [373, 568] on p "An icon button is a tappable element that relies on an icon instead of a text l…" at bounding box center [663, 570] width 689 height 59
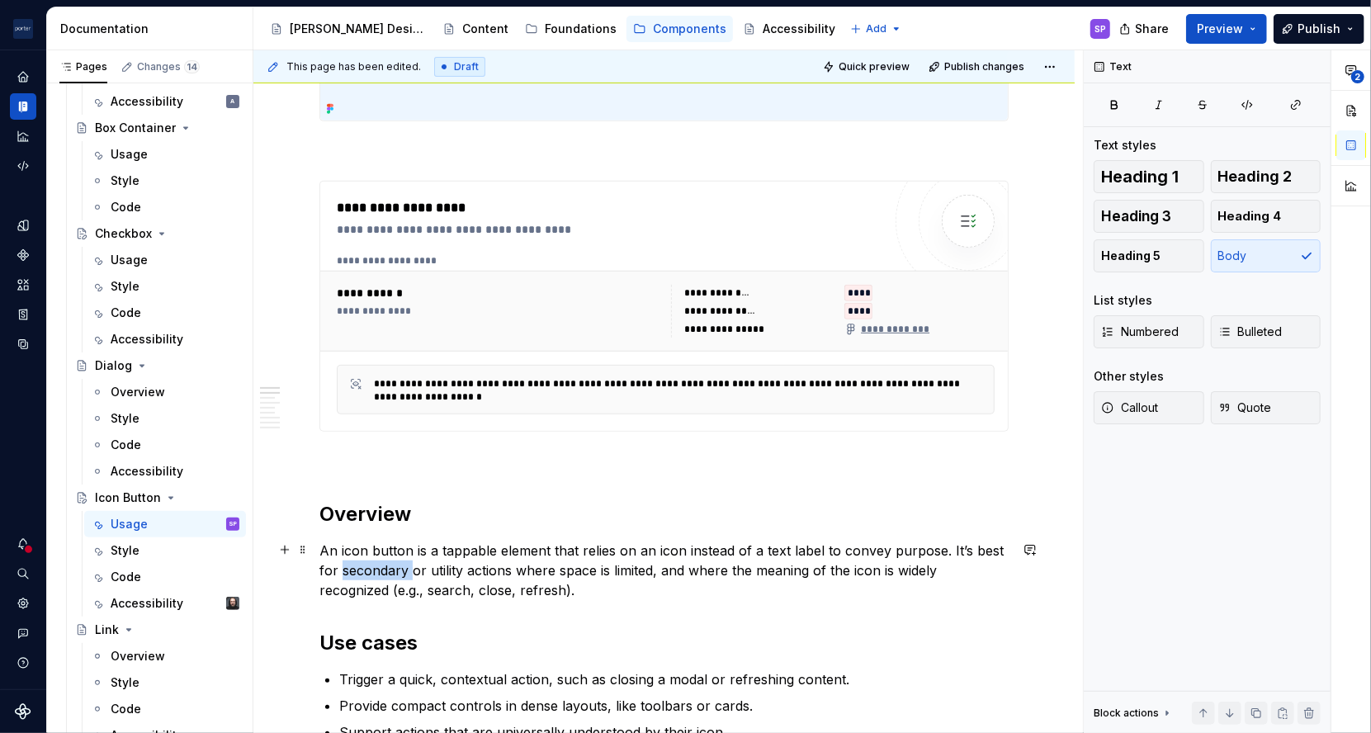
click at [373, 568] on p "An icon button is a tappable element that relies on an icon instead of a text l…" at bounding box center [663, 570] width 689 height 59
click at [413, 570] on p "An icon button is a tappable element that relies on an icon instead of a text l…" at bounding box center [663, 570] width 689 height 59
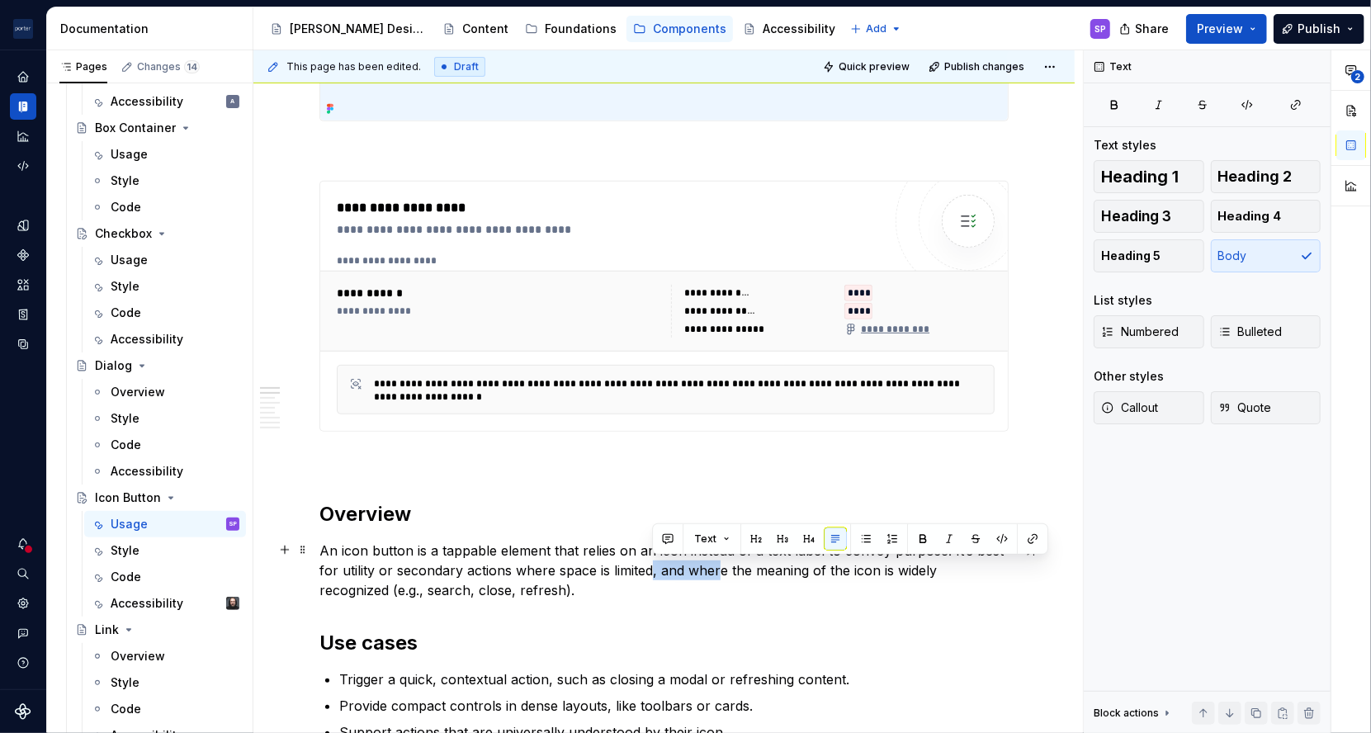
drag, startPoint x: 650, startPoint y: 572, endPoint x: 720, endPoint y: 572, distance: 70.2
click at [720, 572] on p "An icon button is a tappable element that relies on an icon instead of a text l…" at bounding box center [663, 570] width 689 height 59
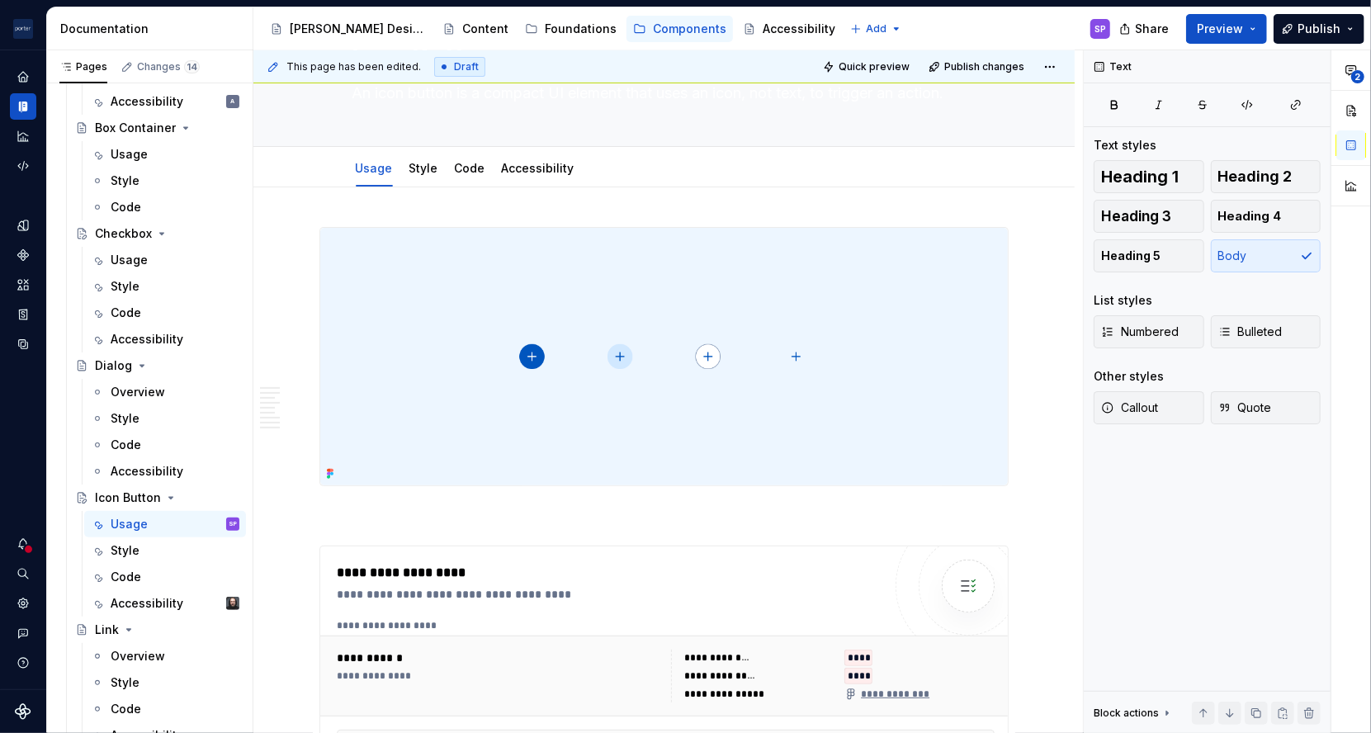
scroll to position [0, 0]
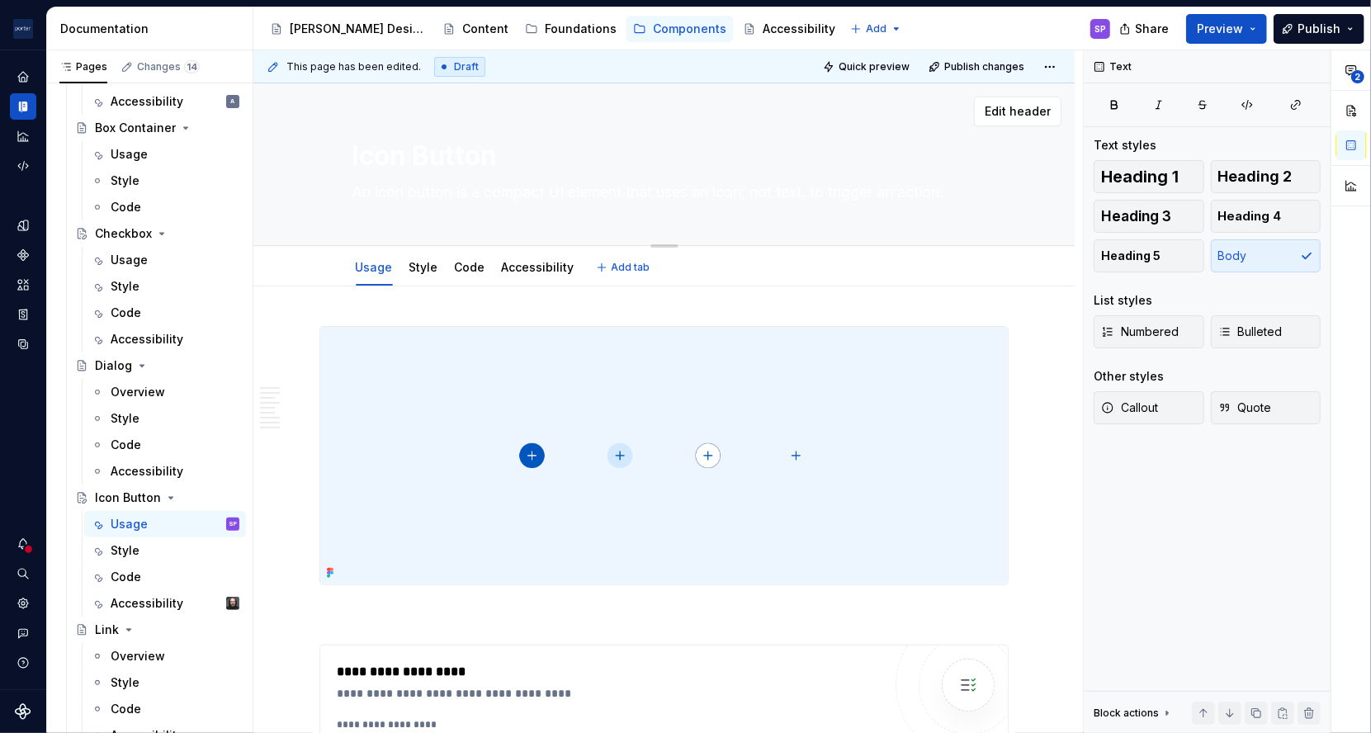
click at [733, 182] on textarea "An icon button is a compact UI element that uses an icon, not text, to trigger …" at bounding box center [661, 192] width 624 height 26
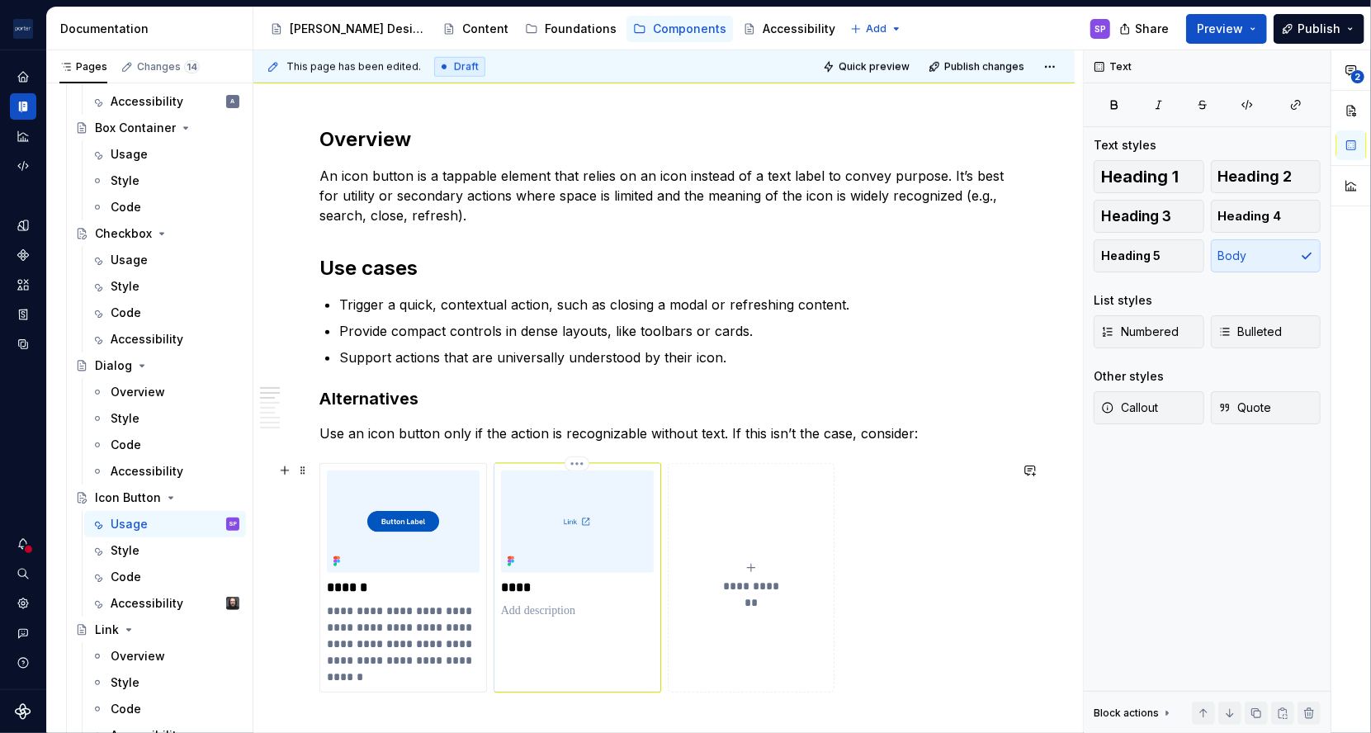
scroll to position [878, 0]
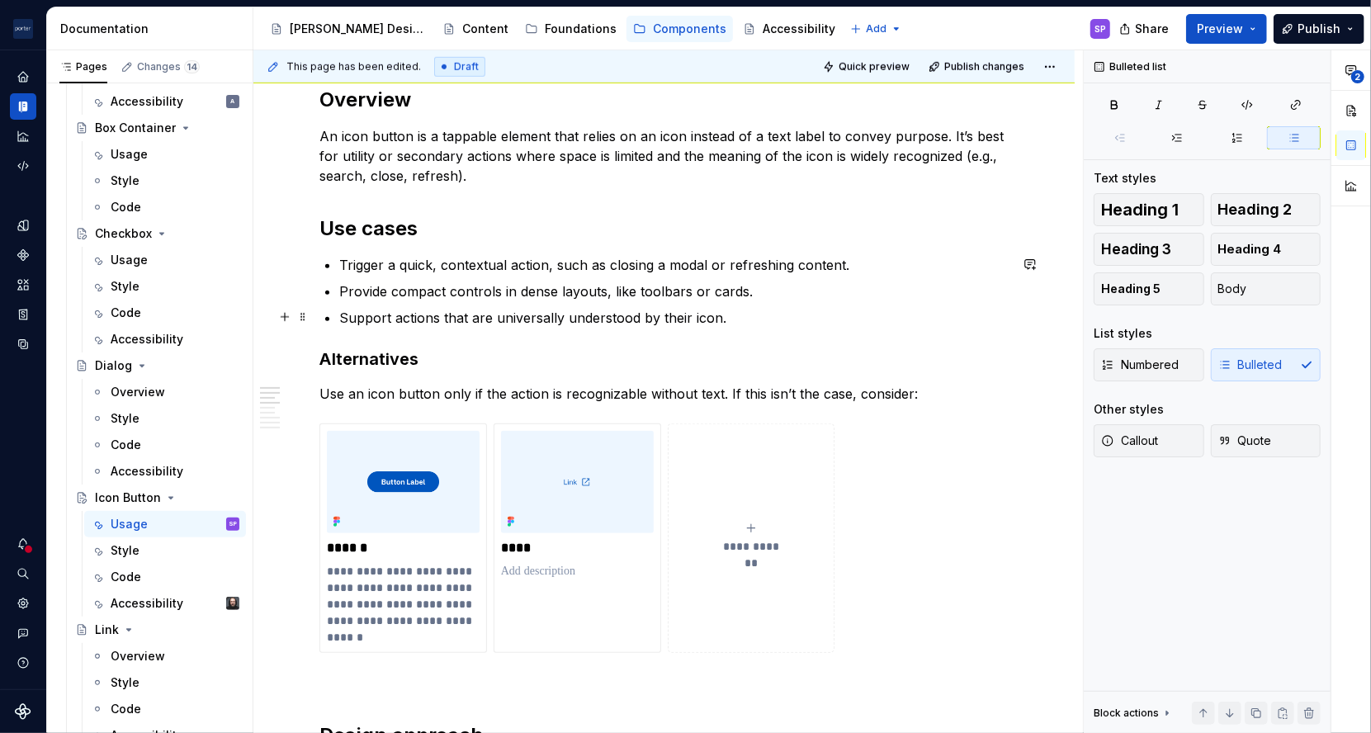
click at [413, 314] on p "Support actions that are universally understood by their icon." at bounding box center [673, 318] width 669 height 20
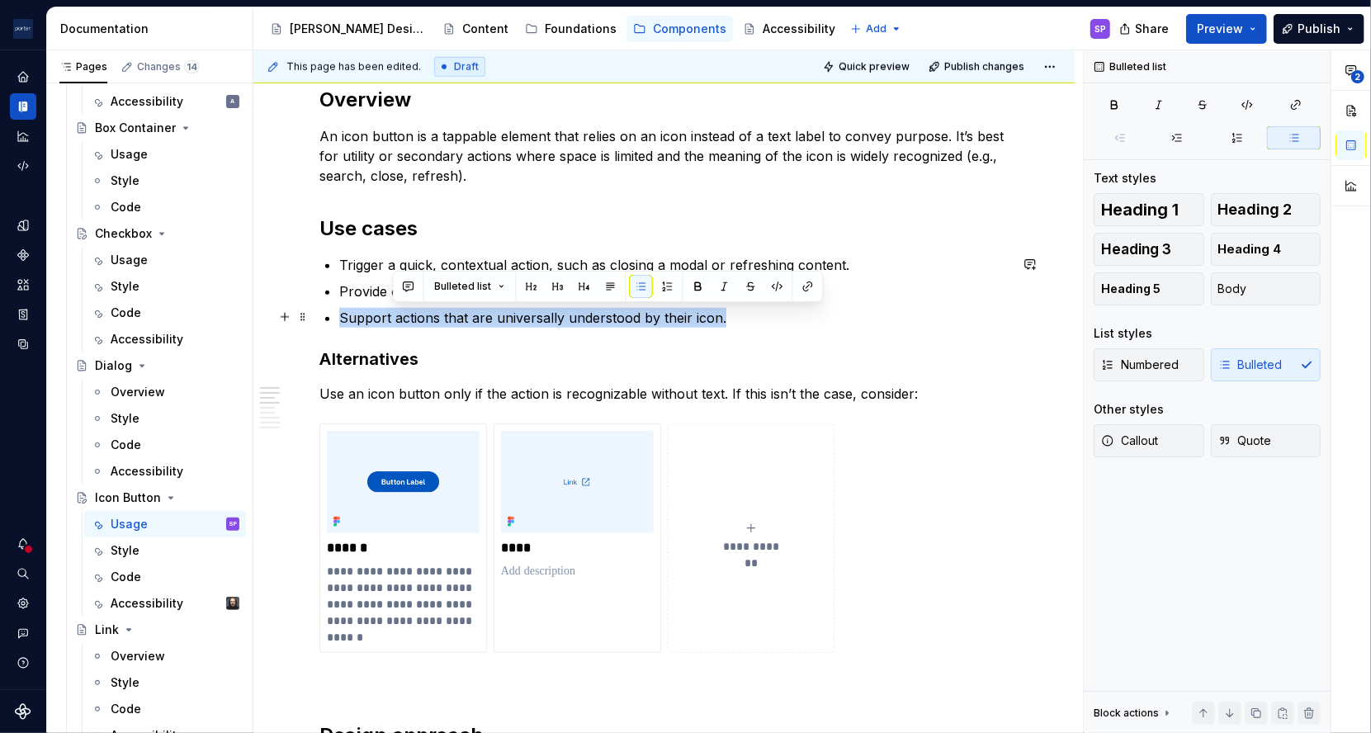
click at [413, 314] on p "Support actions that are universally understood by their icon." at bounding box center [673, 318] width 669 height 20
click at [491, 314] on p "Support actions that are universally understood by their icon." at bounding box center [673, 318] width 669 height 20
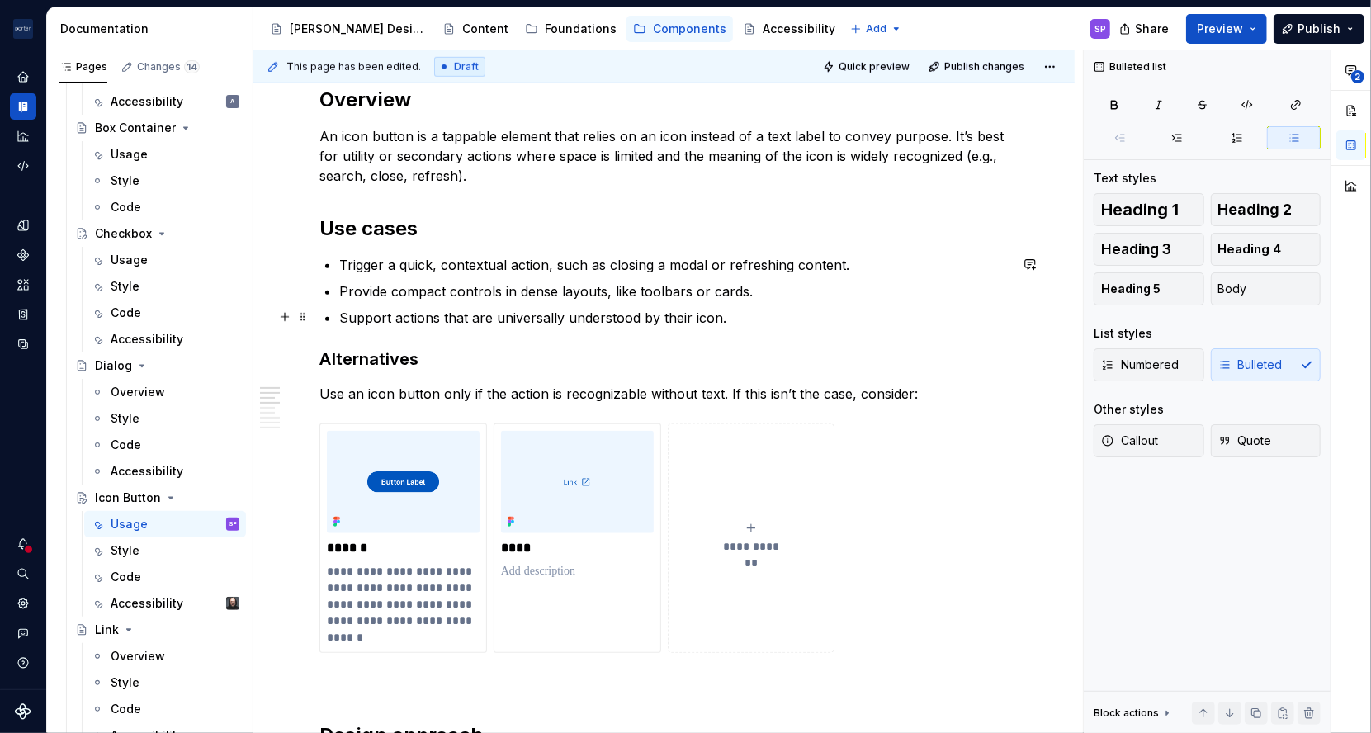
click at [762, 314] on p "Support actions that are universally understood by their icon." at bounding box center [673, 318] width 669 height 20
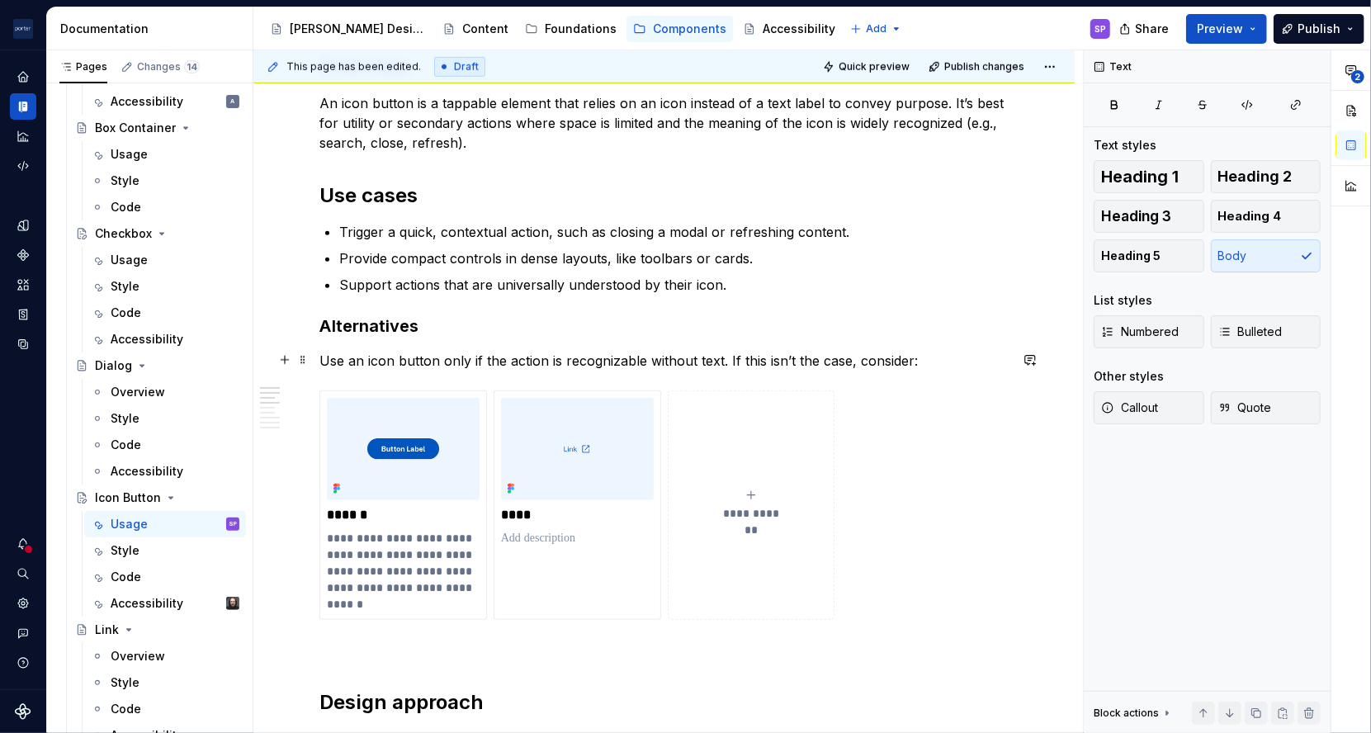
click at [612, 358] on p "Use an icon button only if the action is recognizable without text. If this isn…" at bounding box center [663, 361] width 689 height 20
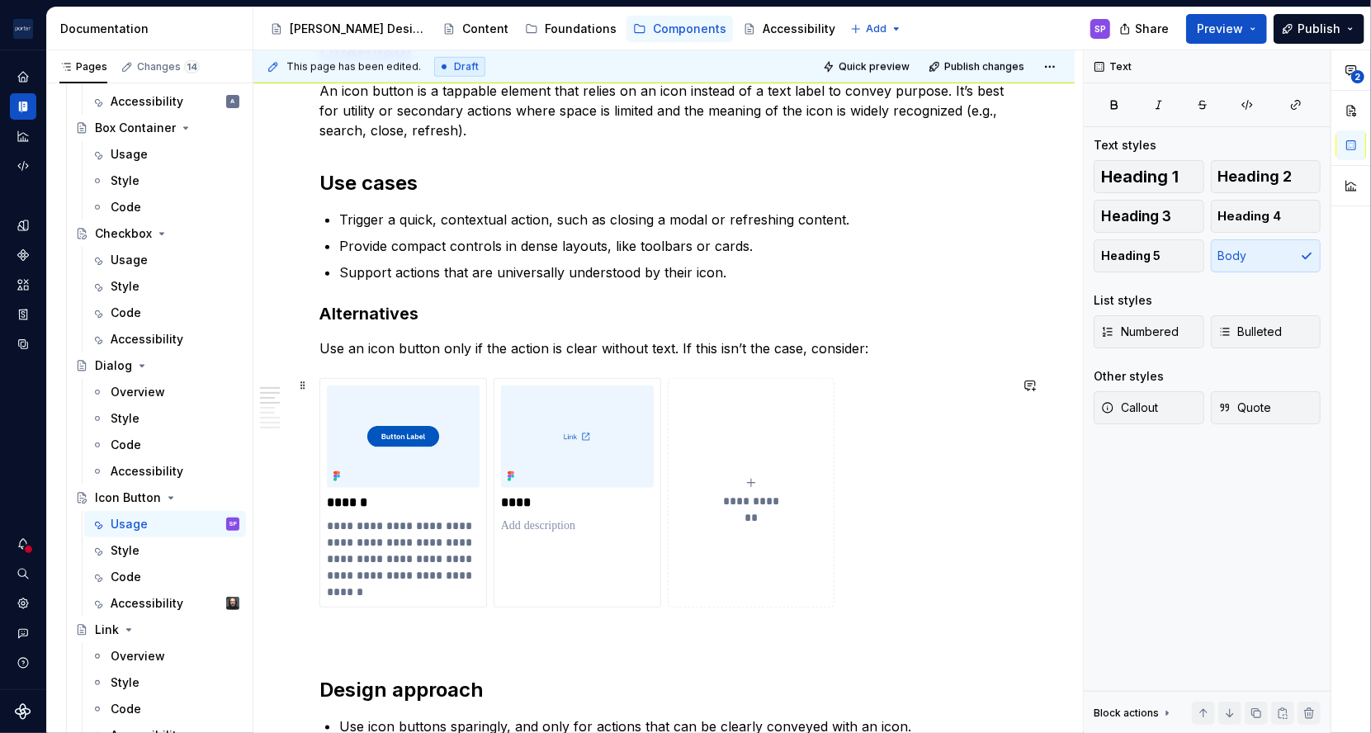
scroll to position [924, 0]
click at [351, 558] on p "**********" at bounding box center [403, 558] width 152 height 83
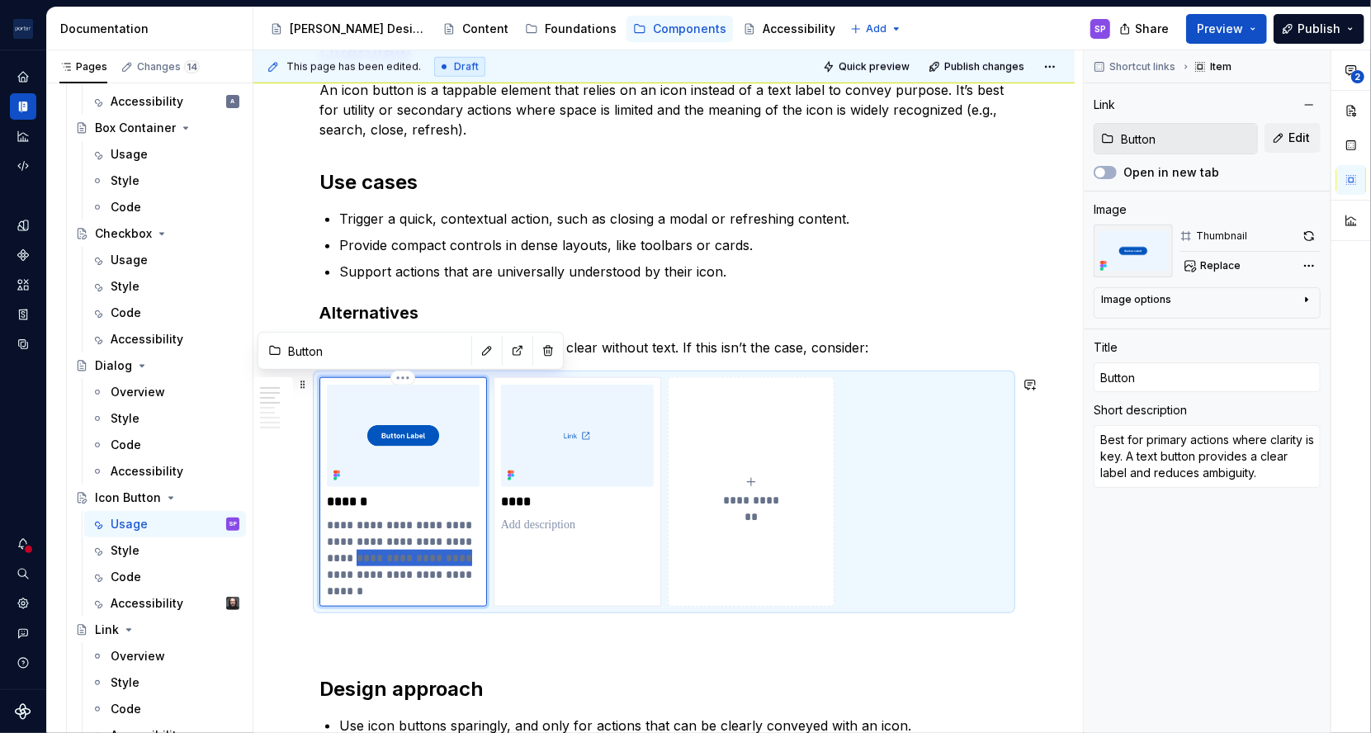
drag, startPoint x: 331, startPoint y: 556, endPoint x: 435, endPoint y: 553, distance: 104.0
click at [435, 553] on p "**********" at bounding box center [403, 558] width 152 height 83
click at [350, 551] on p "**********" at bounding box center [403, 558] width 152 height 83
drag, startPoint x: 363, startPoint y: 555, endPoint x: 445, endPoint y: 586, distance: 87.2
click at [445, 586] on p "**********" at bounding box center [403, 558] width 152 height 83
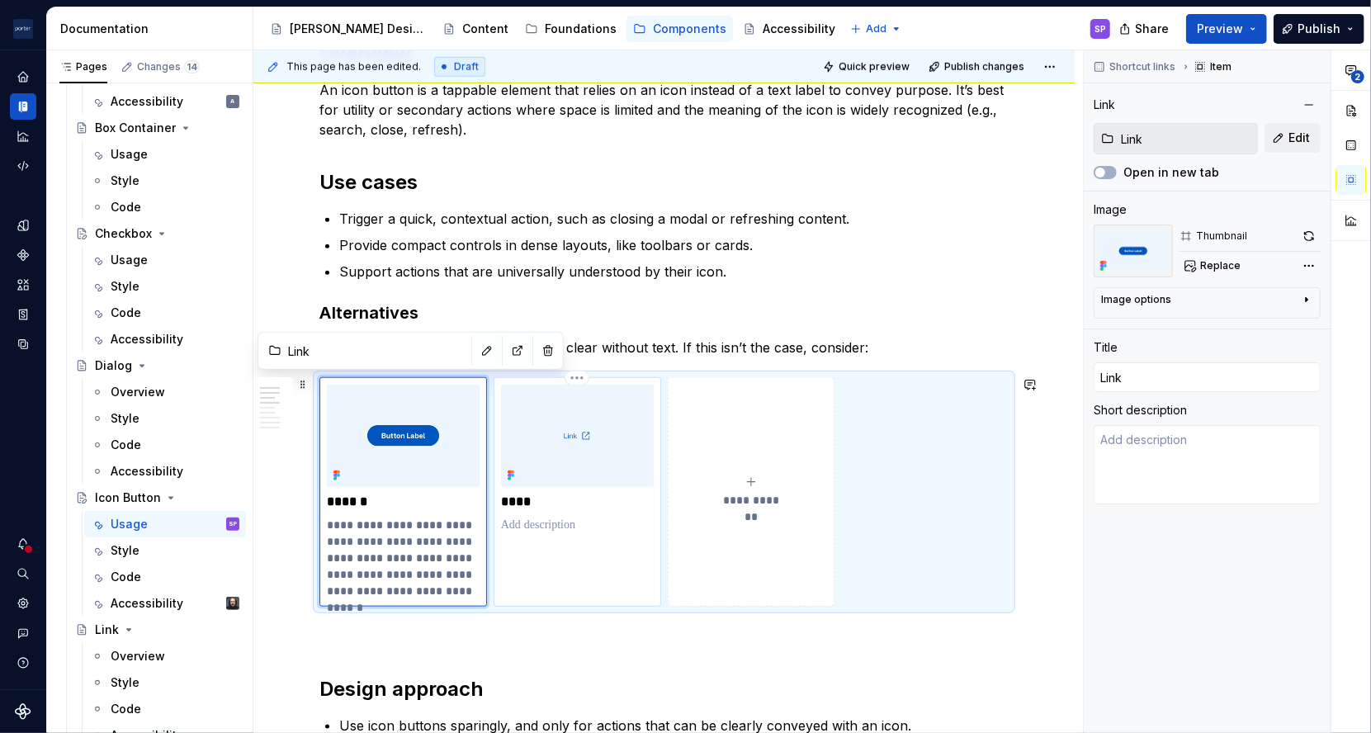
click at [554, 512] on div "****" at bounding box center [577, 459] width 153 height 148
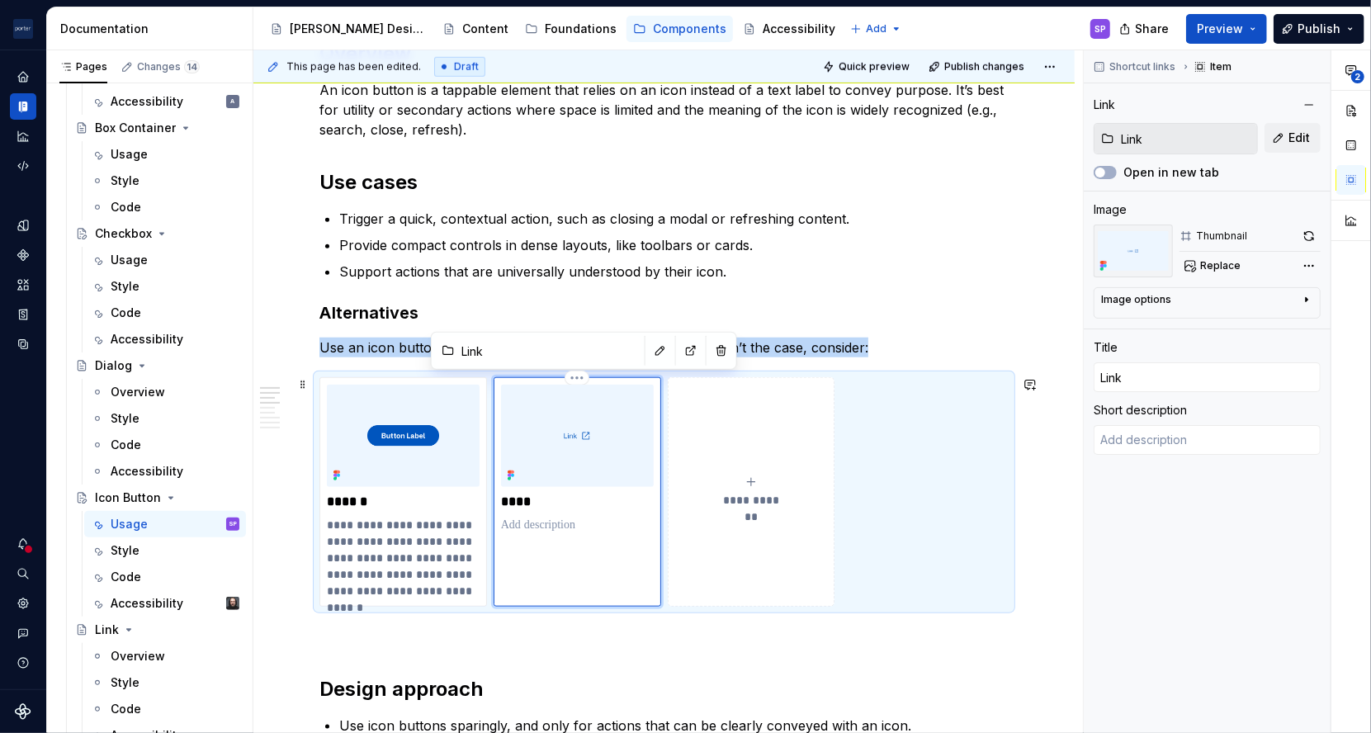
click at [547, 517] on p at bounding box center [577, 525] width 153 height 17
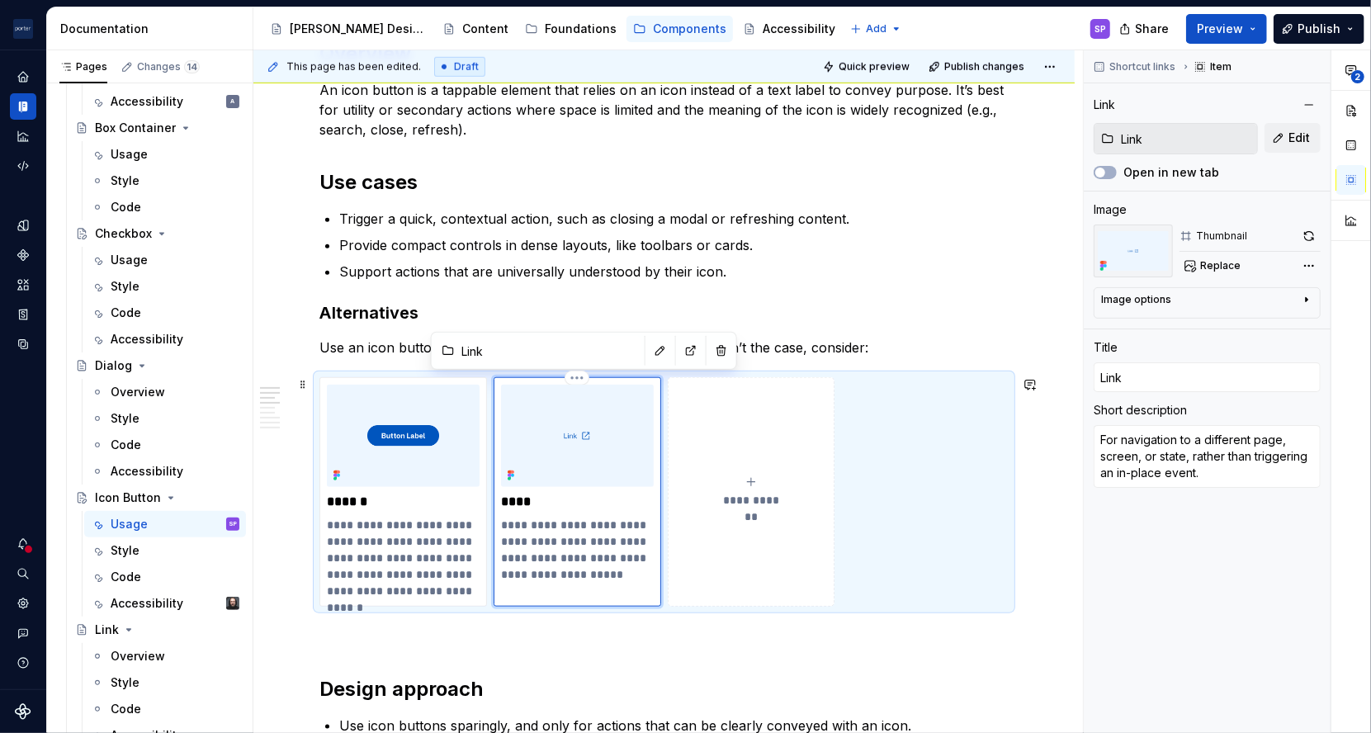
click at [503, 527] on p "**********" at bounding box center [577, 550] width 152 height 66
drag, startPoint x: 561, startPoint y: 527, endPoint x: 442, endPoint y: 527, distance: 118.8
click at [442, 527] on div "**********" at bounding box center [663, 491] width 689 height 229
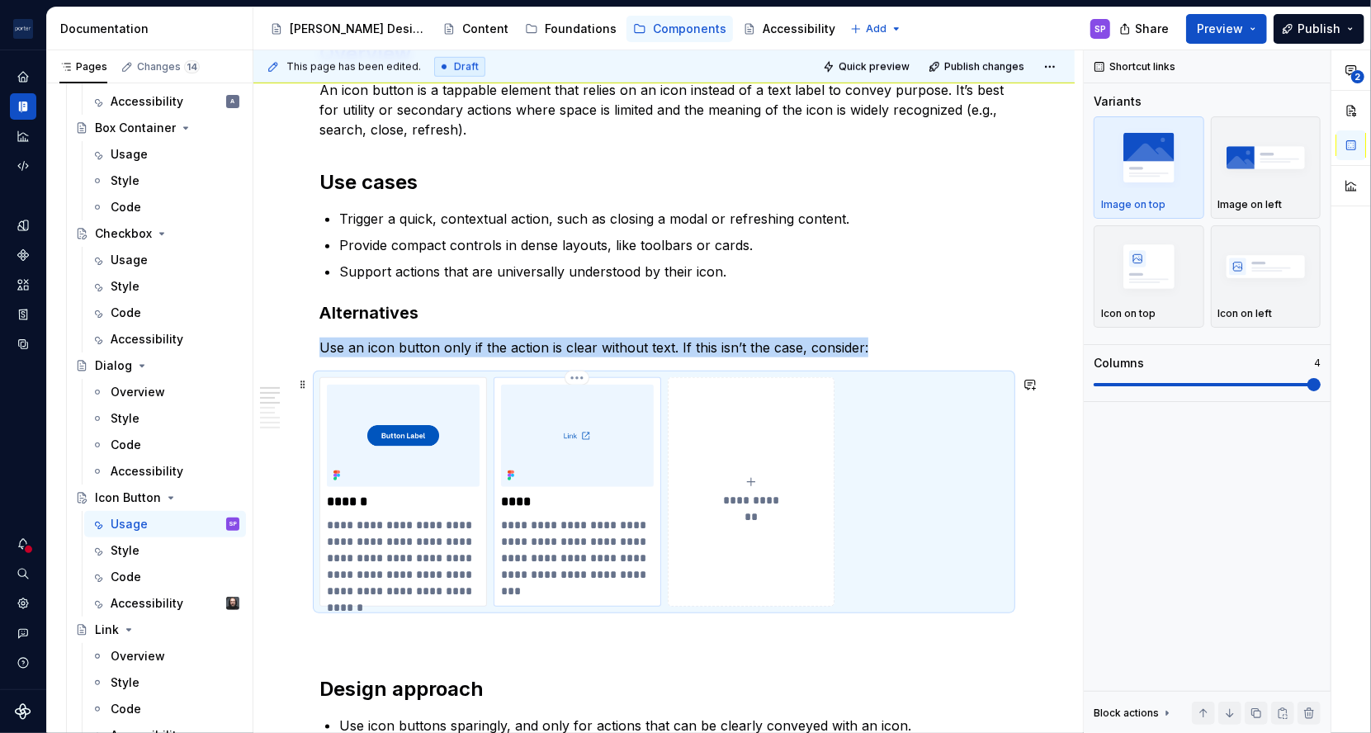
click at [553, 519] on p "**********" at bounding box center [577, 550] width 152 height 66
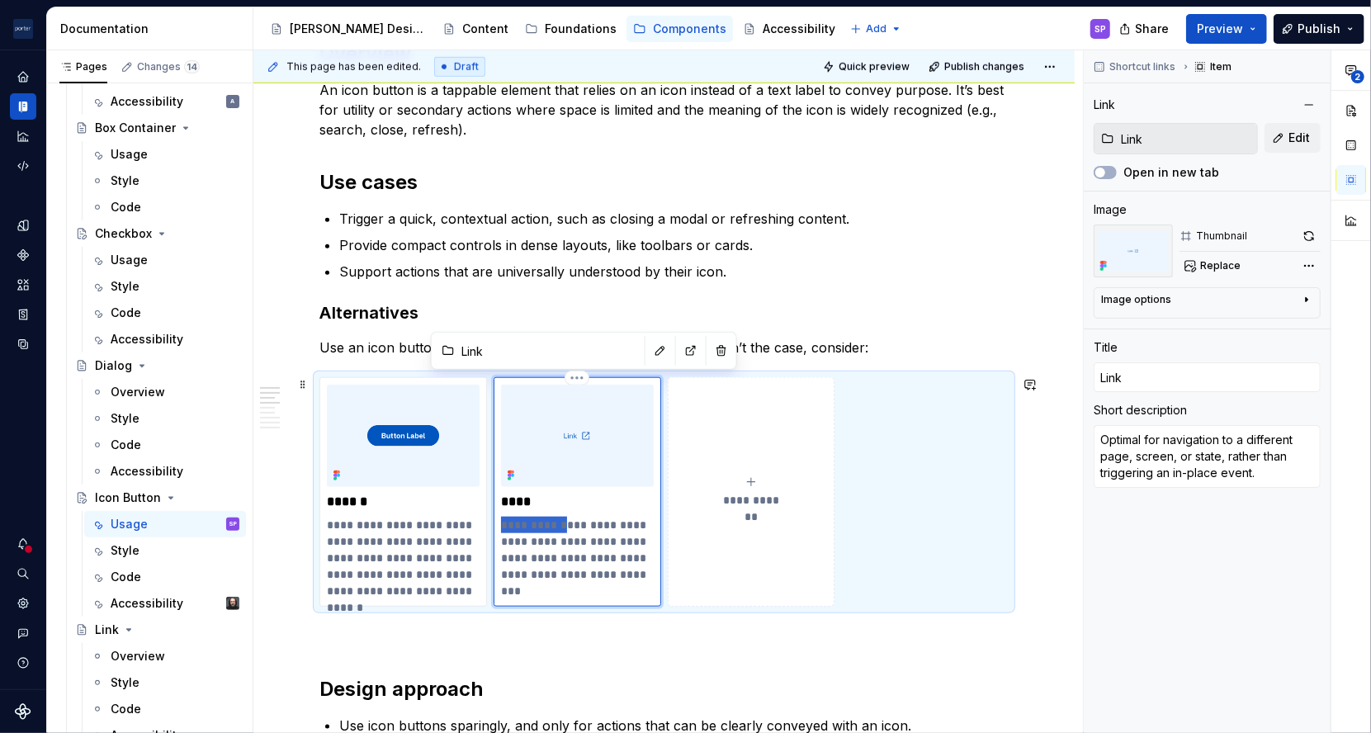
drag, startPoint x: 560, startPoint y: 528, endPoint x: 497, endPoint y: 525, distance: 62.8
click at [497, 525] on div "**********" at bounding box center [578, 491] width 168 height 229
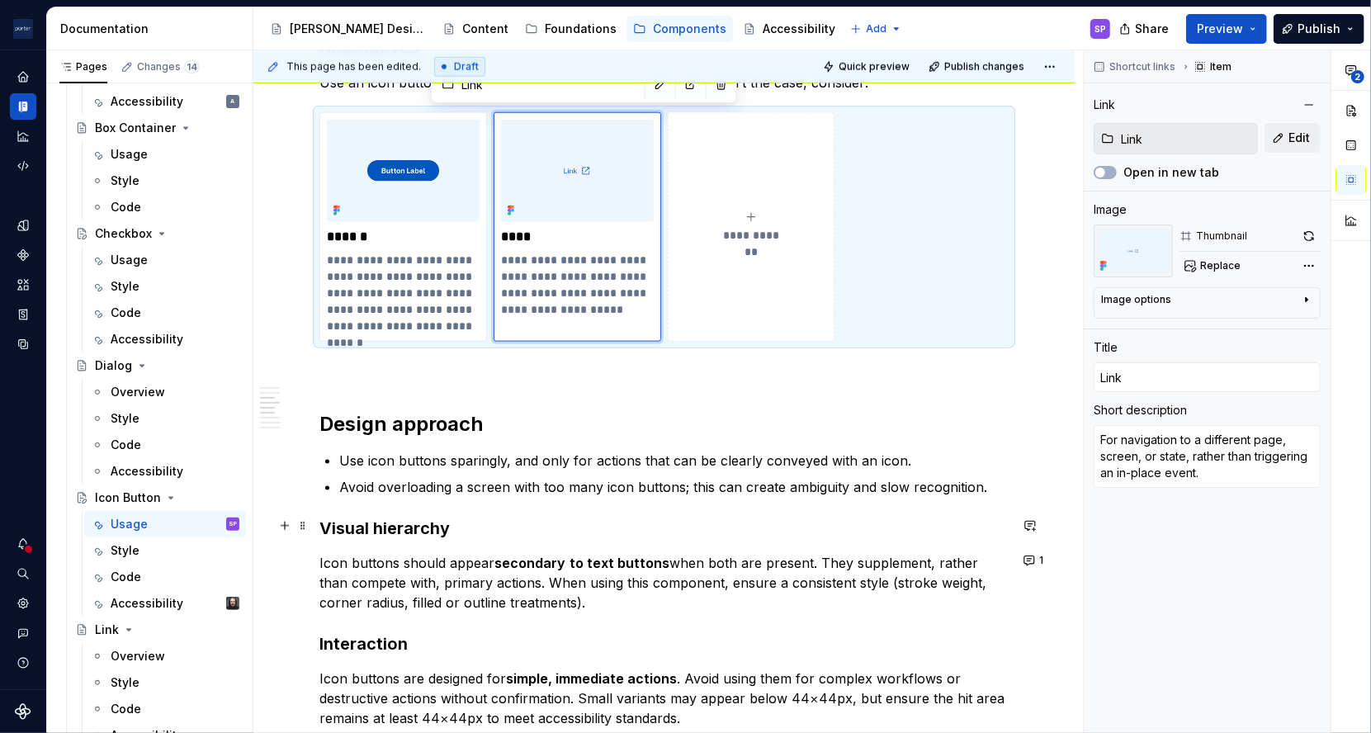
scroll to position [1190, 0]
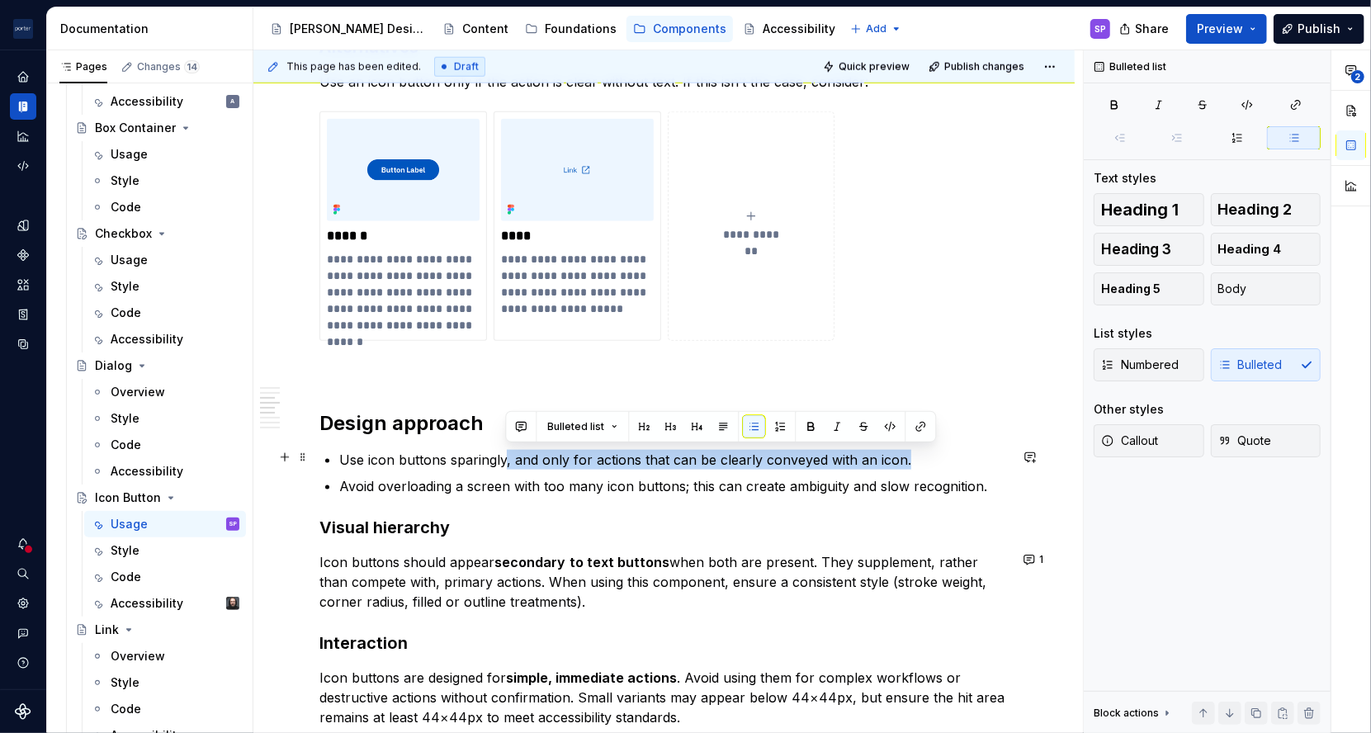
drag, startPoint x: 504, startPoint y: 461, endPoint x: 918, endPoint y: 461, distance: 413.5
click at [918, 461] on p "Use icon buttons sparingly, and only for actions that can be clearly conveyed w…" at bounding box center [673, 460] width 669 height 20
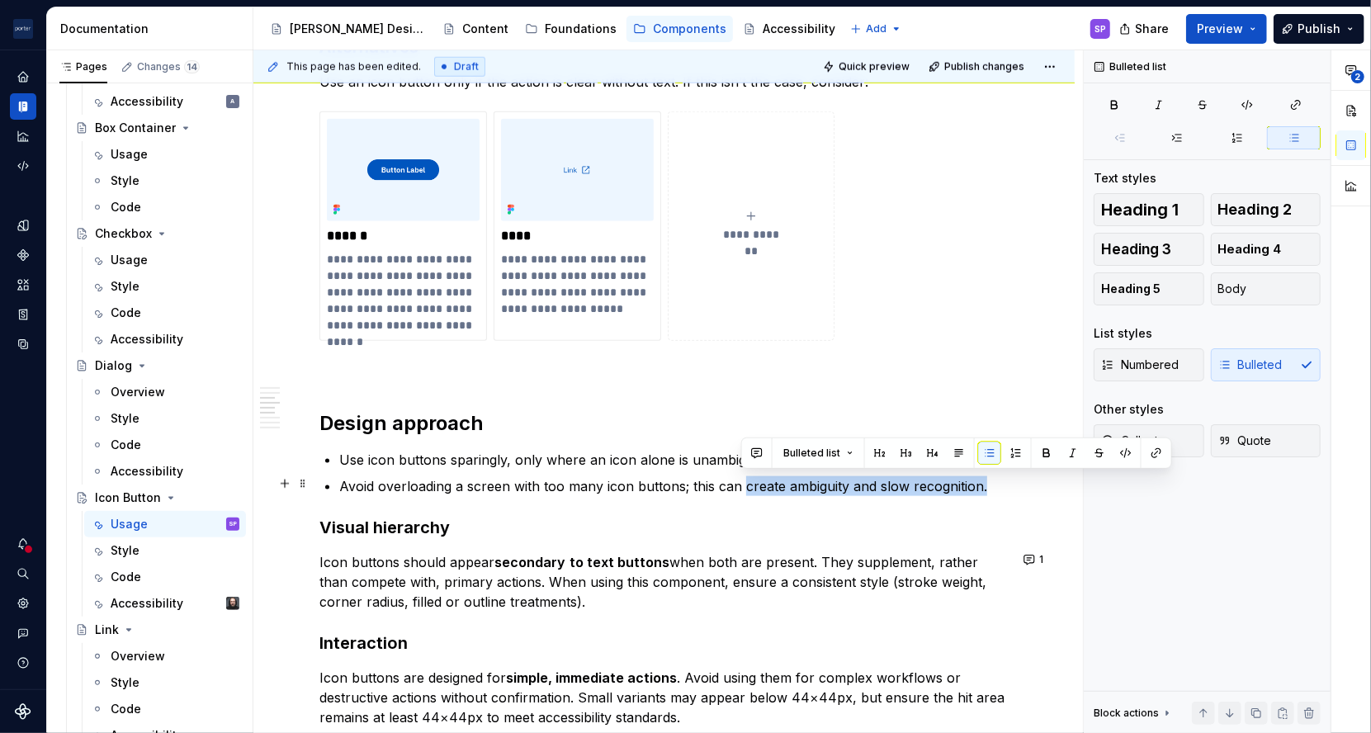
drag, startPoint x: 742, startPoint y: 487, endPoint x: 983, endPoint y: 478, distance: 241.2
click at [983, 478] on p "Avoid overloading a screen with too many icon buttons; this can create ambiguit…" at bounding box center [673, 486] width 669 height 20
drag, startPoint x: 739, startPoint y: 489, endPoint x: 870, endPoint y: 487, distance: 130.4
click at [870, 487] on p "Avoid overloading a screen with too many icon buttons; this can create ambiguit…" at bounding box center [673, 486] width 669 height 20
copy p "create ambiguity and"
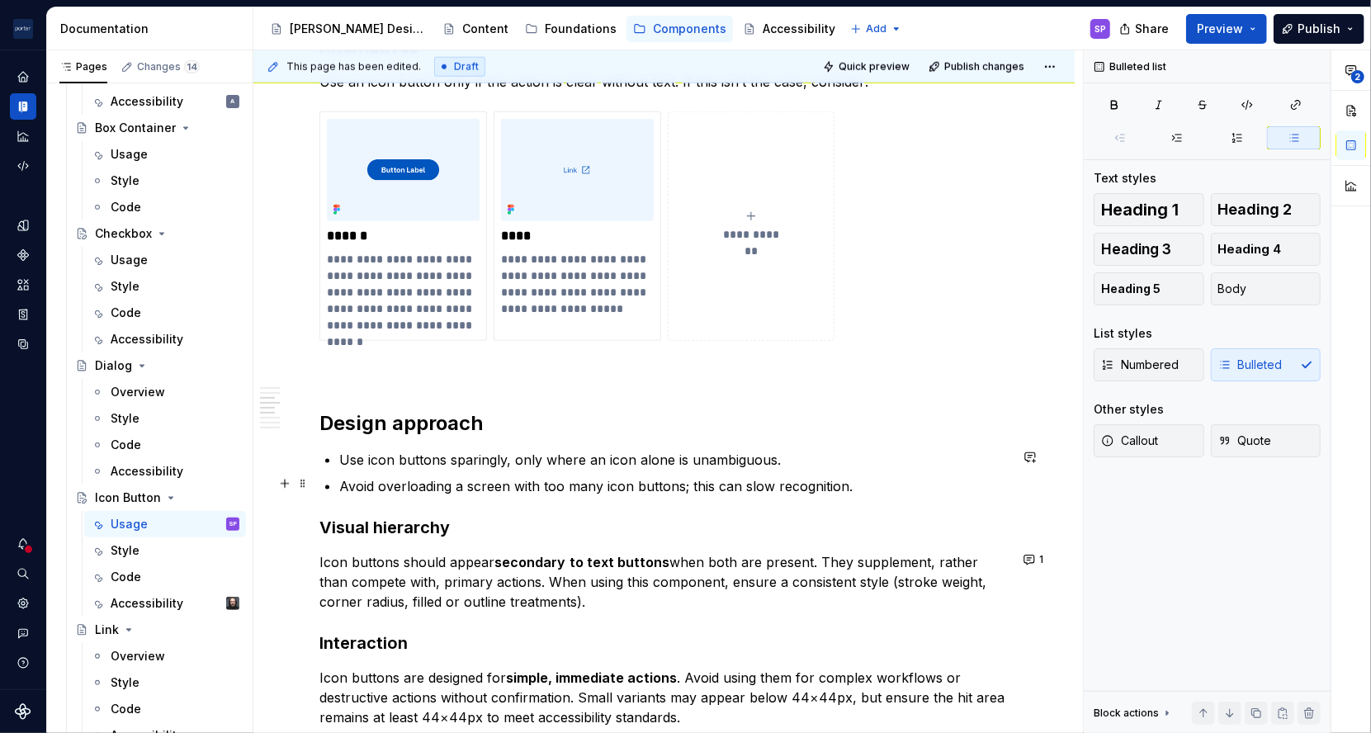
click at [929, 485] on p "Avoid overloading a screen with too many icon buttons; this can slow recognitio…" at bounding box center [673, 486] width 669 height 20
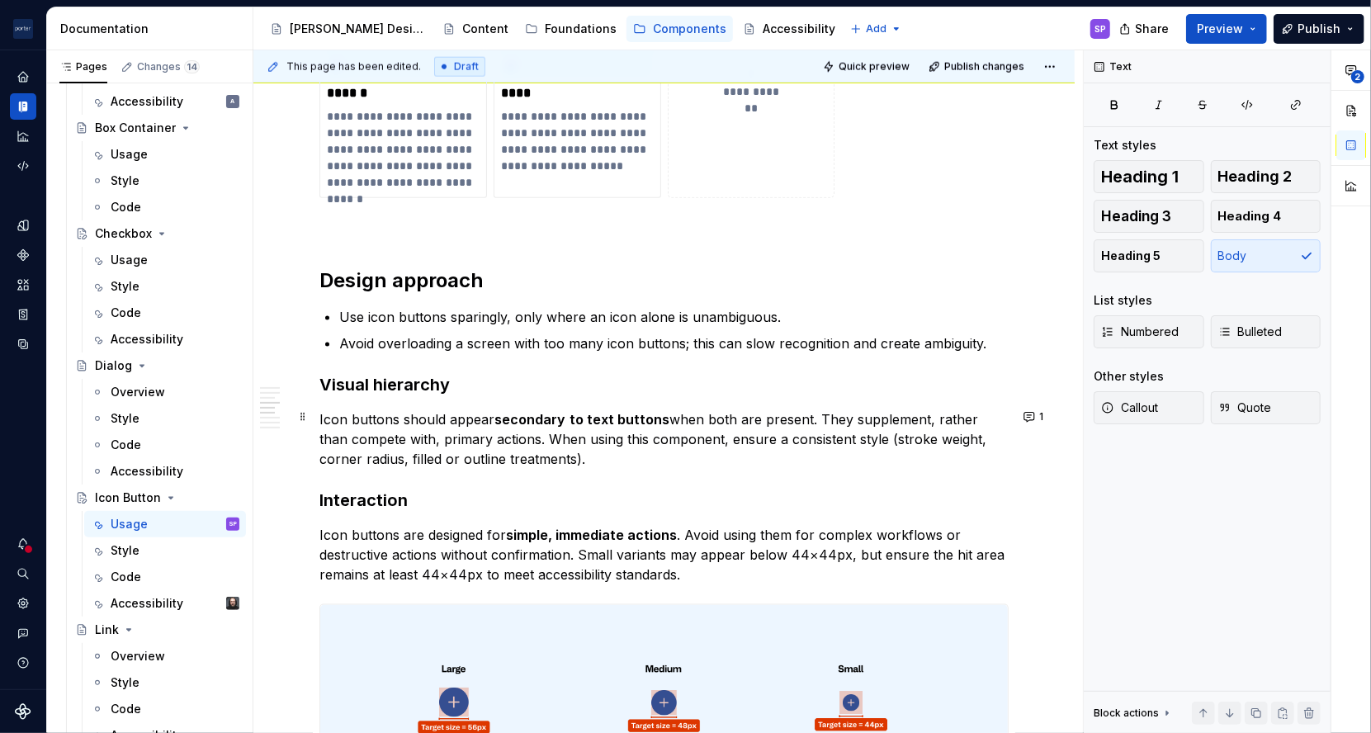
click at [886, 419] on p "Icon buttons should appear secondary to text buttons when both are present. The…" at bounding box center [663, 438] width 689 height 59
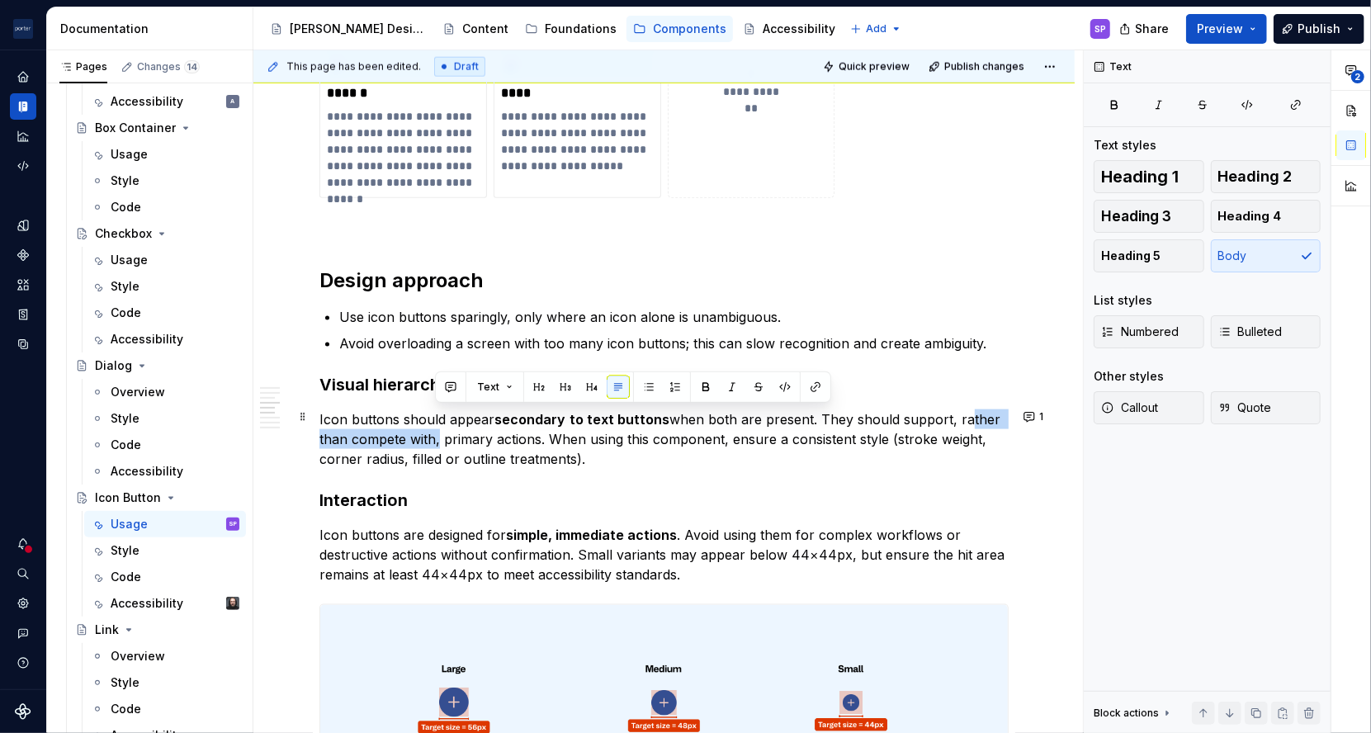
drag, startPoint x: 950, startPoint y: 418, endPoint x: 434, endPoint y: 440, distance: 516.3
click at [434, 440] on p "Icon buttons should appear secondary to text buttons when both are present. The…" at bounding box center [663, 438] width 689 height 59
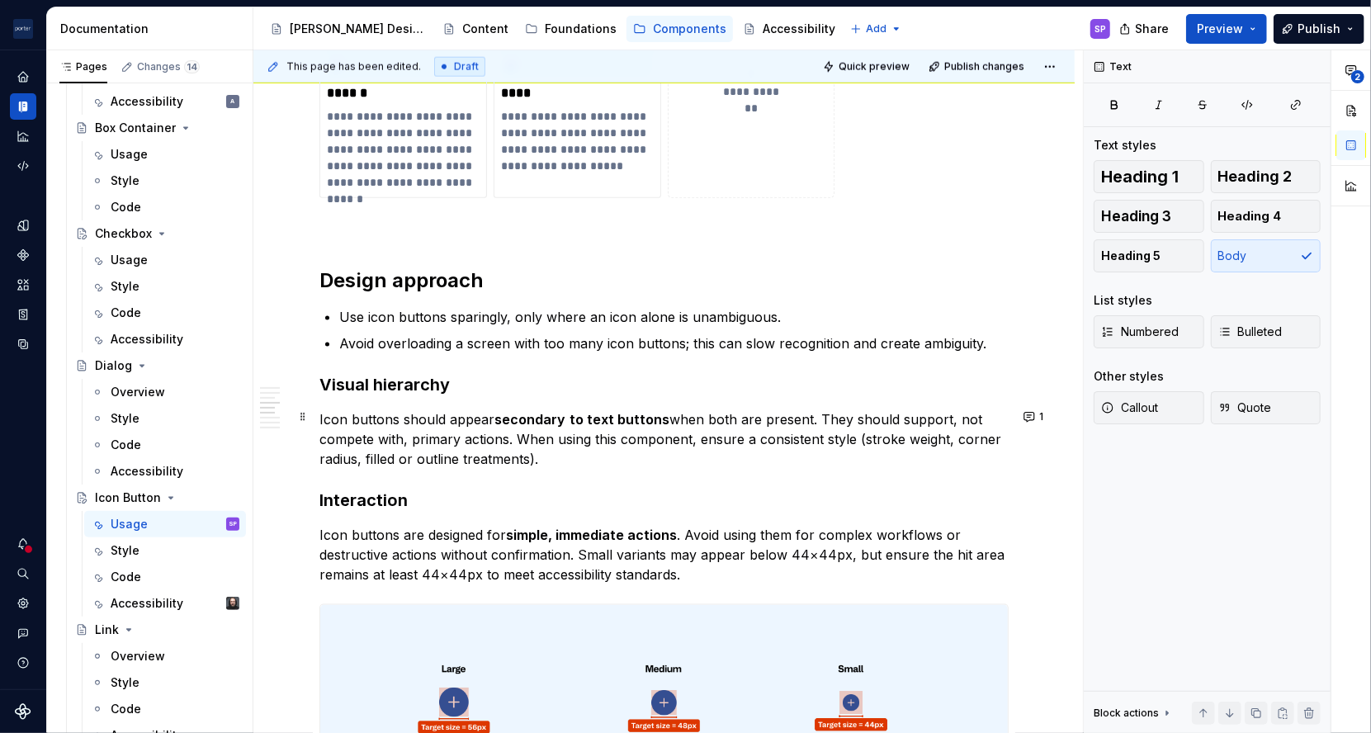
click at [834, 435] on p "Icon buttons should appear secondary to text buttons when both are present. The…" at bounding box center [663, 438] width 689 height 59
click at [830, 435] on p "Icon buttons should appear secondary to text buttons when both are present. The…" at bounding box center [663, 438] width 689 height 59
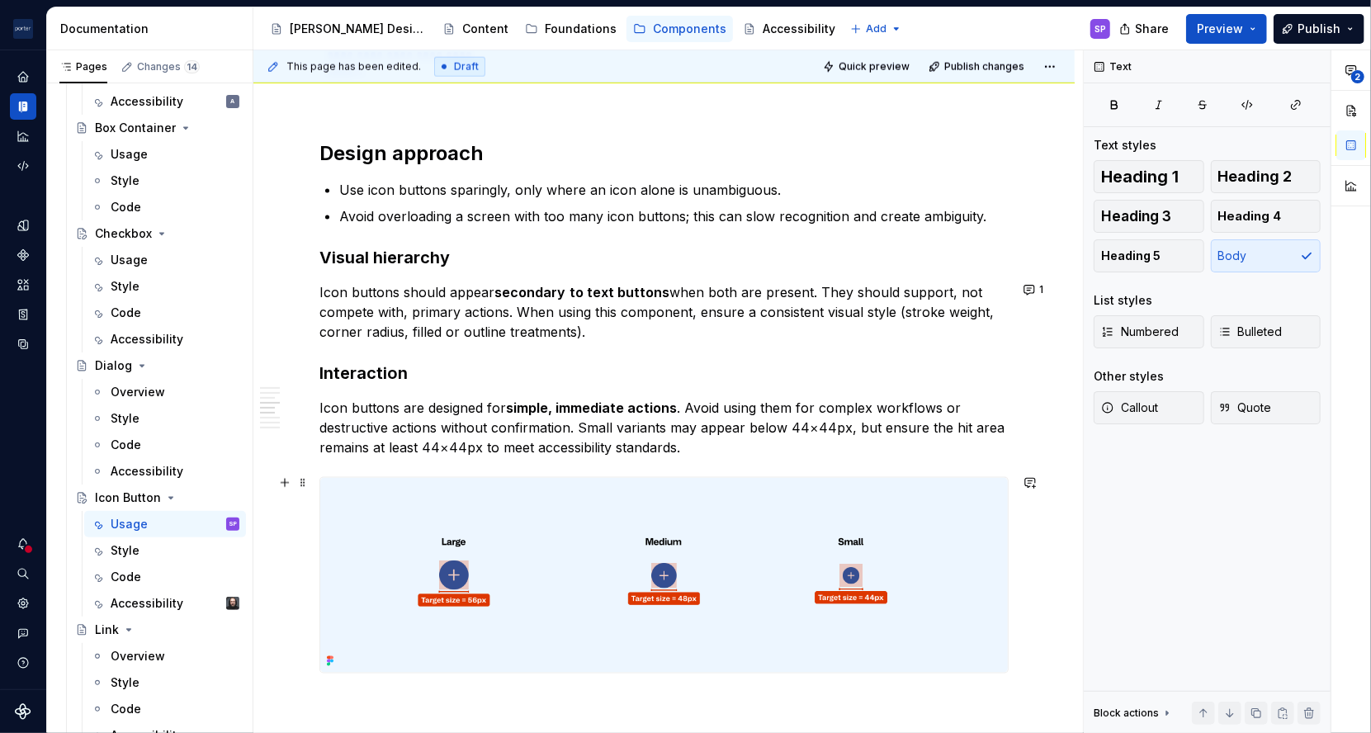
scroll to position [1461, 0]
click at [592, 424] on p "Icon buttons are designed for simple, immediate actions . Avoid using them for …" at bounding box center [663, 426] width 689 height 59
click at [954, 428] on p "Icon buttons are designed for simple, immediate actions . Avoid using them for …" at bounding box center [663, 426] width 689 height 59
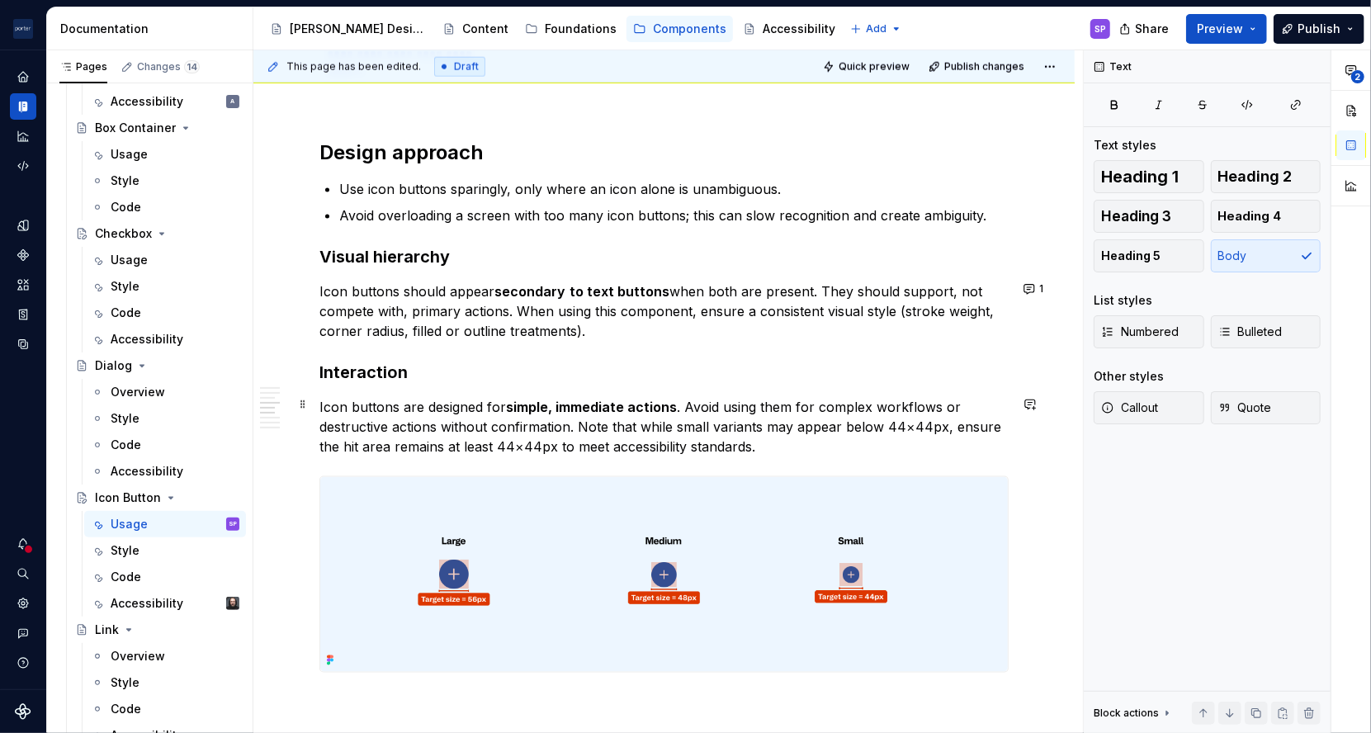
click at [978, 420] on p "Icon buttons are designed for simple, immediate actions . Avoid using them for …" at bounding box center [663, 426] width 689 height 59
click at [376, 439] on p "Icon buttons are designed for simple, immediate actions . Avoid using them for …" at bounding box center [663, 426] width 689 height 59
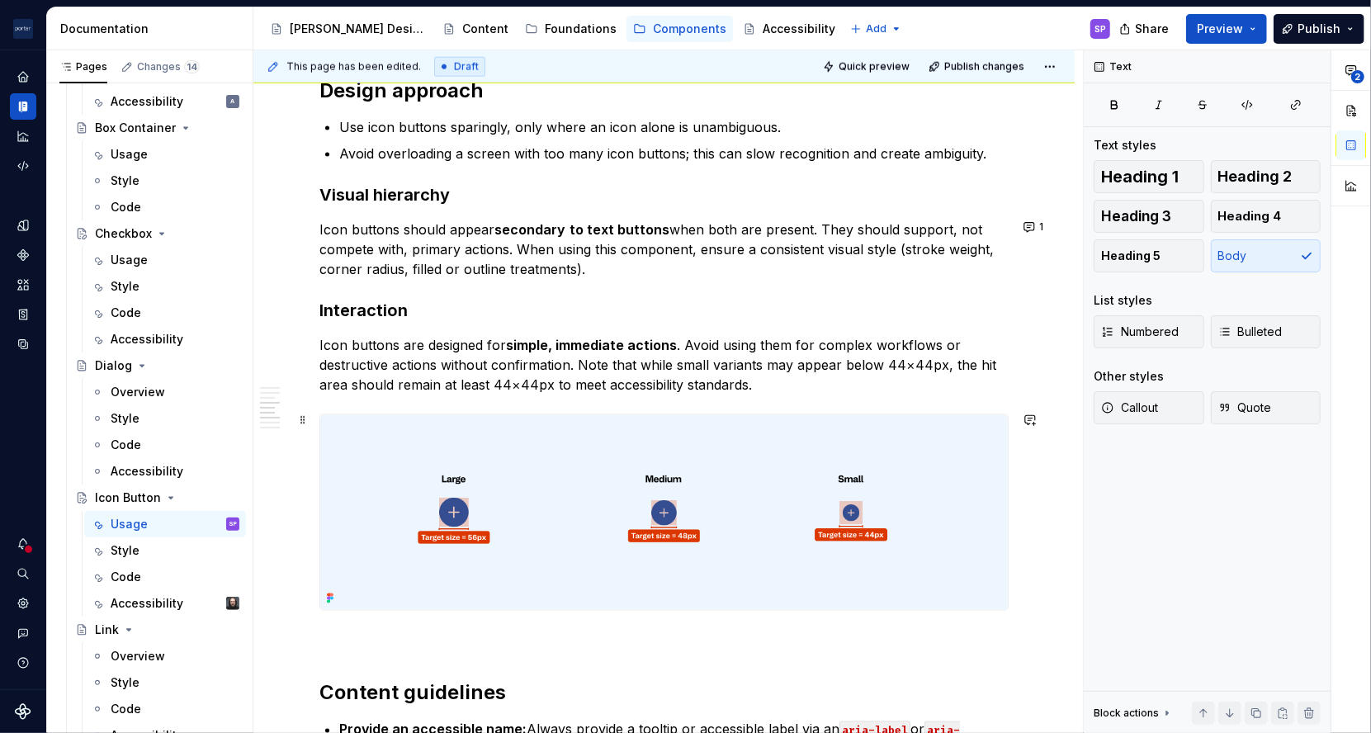
scroll to position [1529, 0]
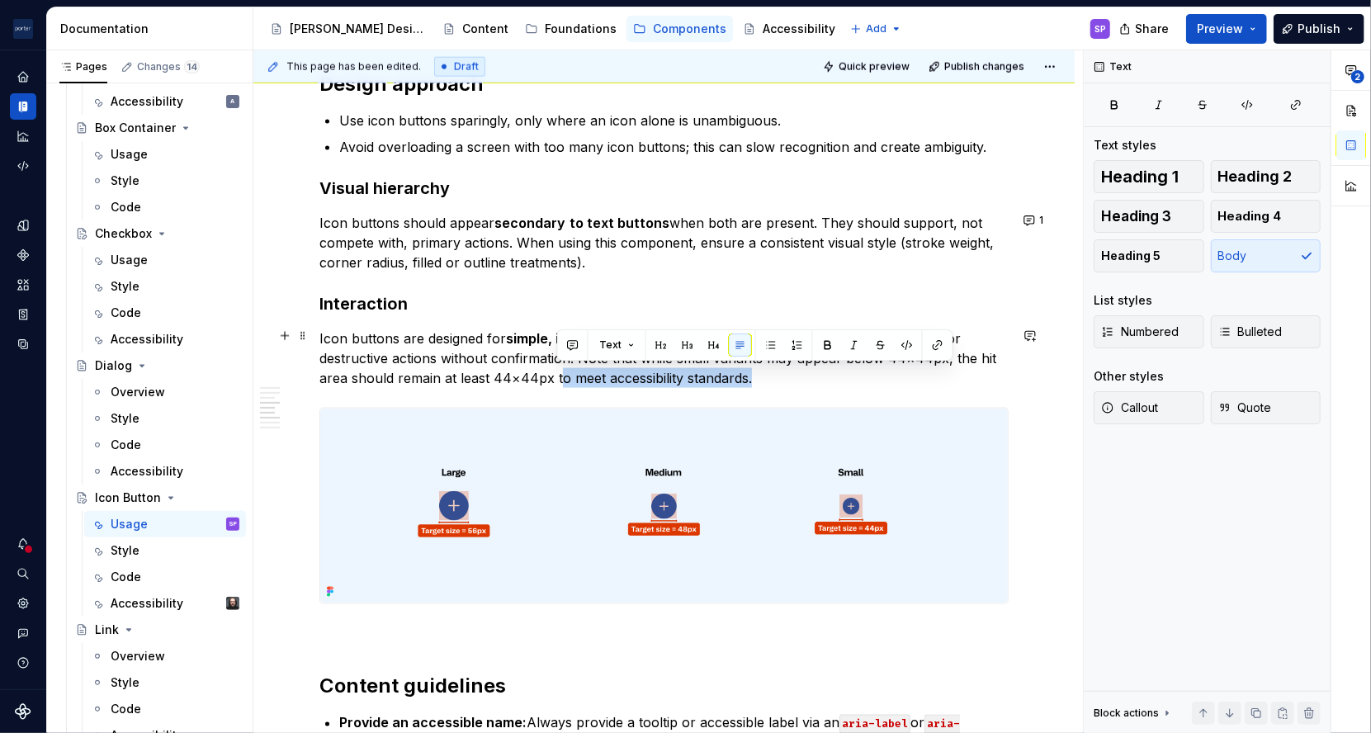
drag, startPoint x: 558, startPoint y: 380, endPoint x: 754, endPoint y: 373, distance: 196.5
click at [754, 373] on p "Icon buttons are designed for simple, immediate actions . Avoid using them for …" at bounding box center [663, 357] width 689 height 59
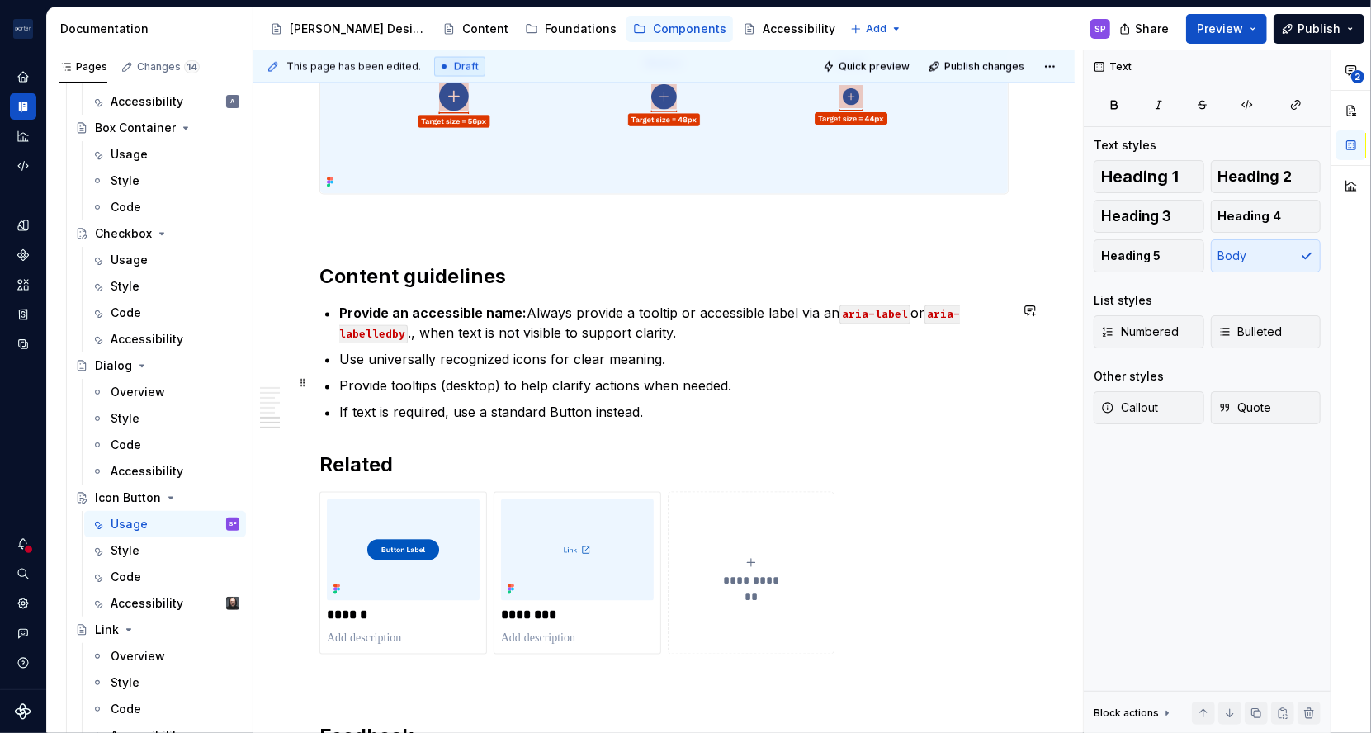
scroll to position [1971, 0]
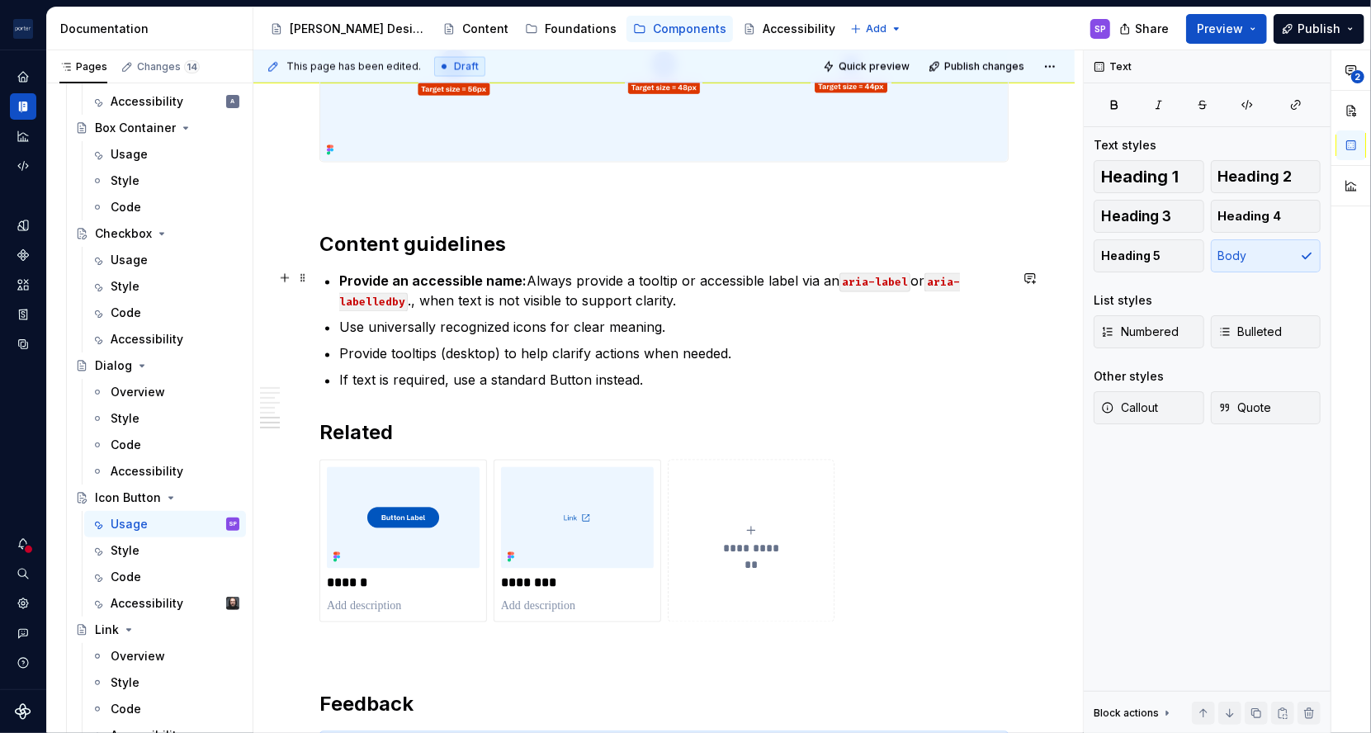
click at [530, 277] on p "Provide an accessible name: Always provide a tooltip or accessible label via an…" at bounding box center [673, 292] width 669 height 40
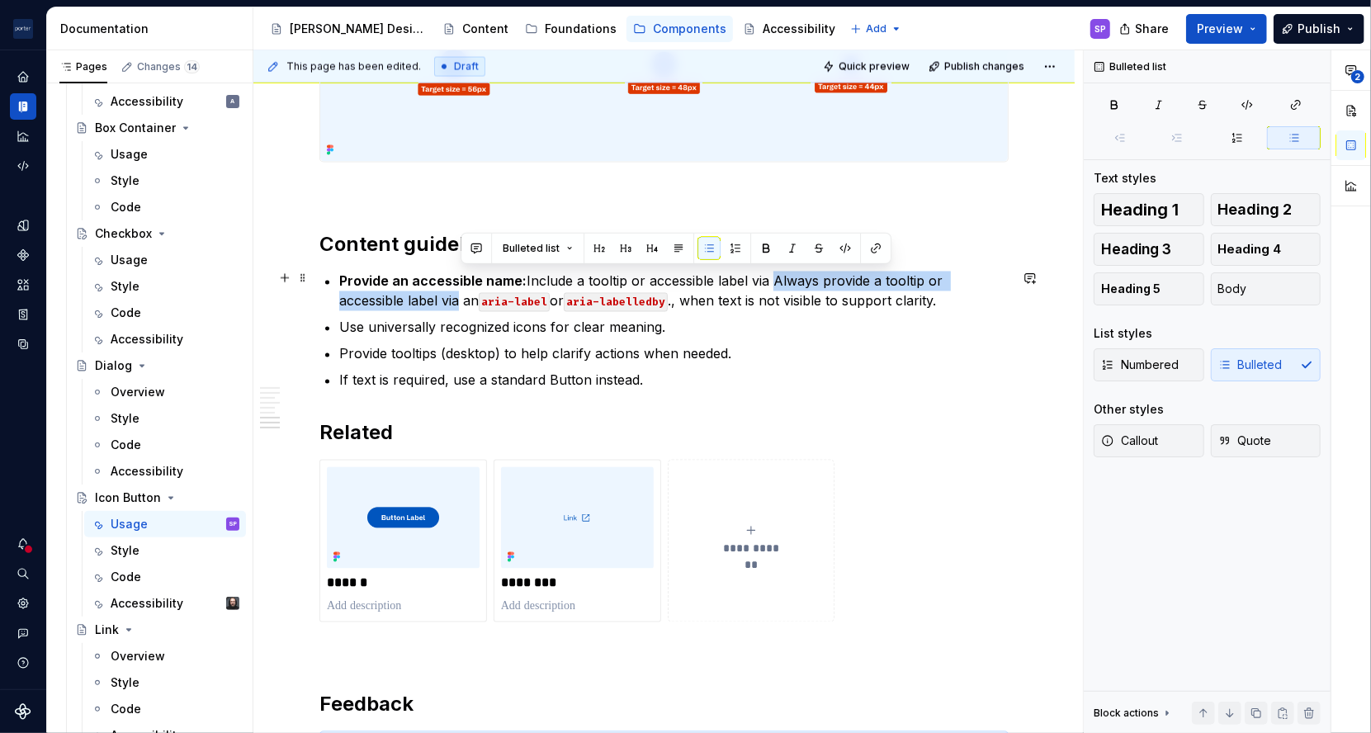
drag, startPoint x: 457, startPoint y: 293, endPoint x: 770, endPoint y: 284, distance: 312.9
click at [770, 284] on p "Provide an accessible name: Include a tooltip or accessible label via Always pr…" at bounding box center [673, 292] width 669 height 40
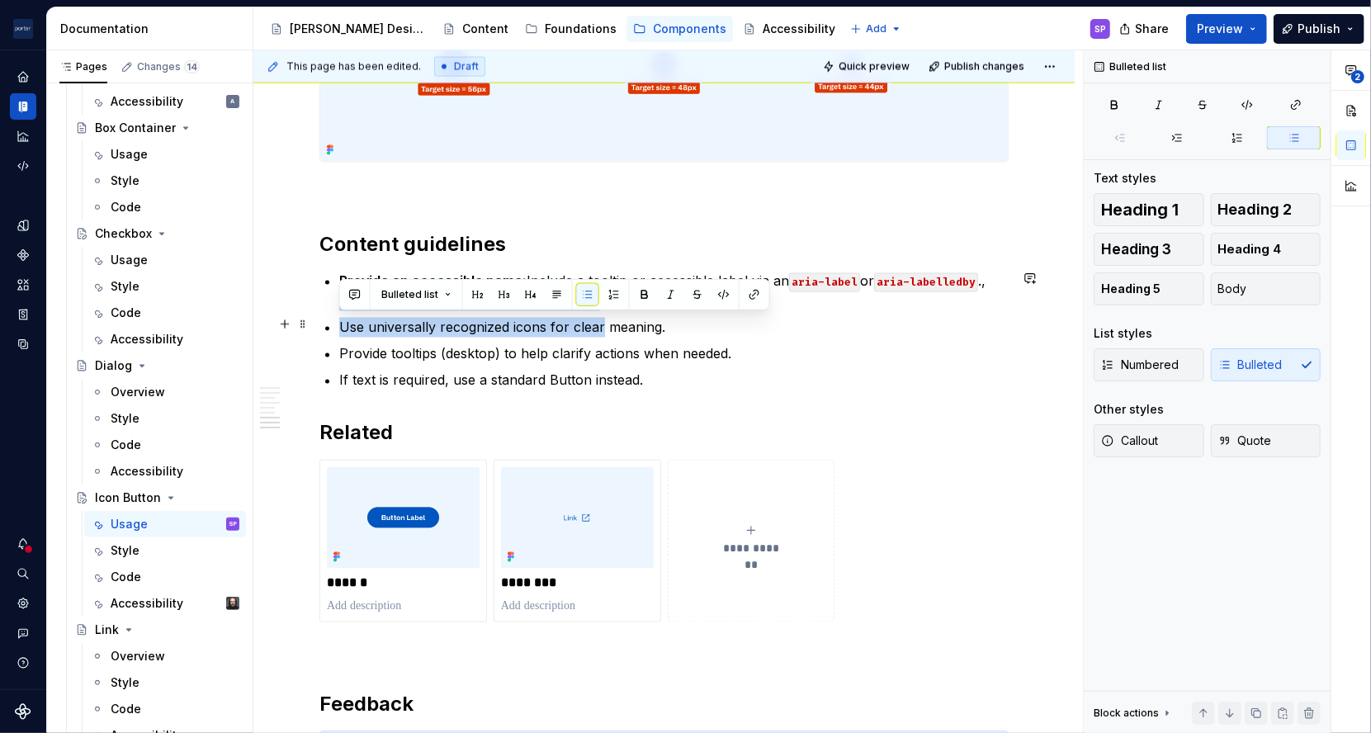
drag, startPoint x: 601, startPoint y: 315, endPoint x: 324, endPoint y: 302, distance: 276.8
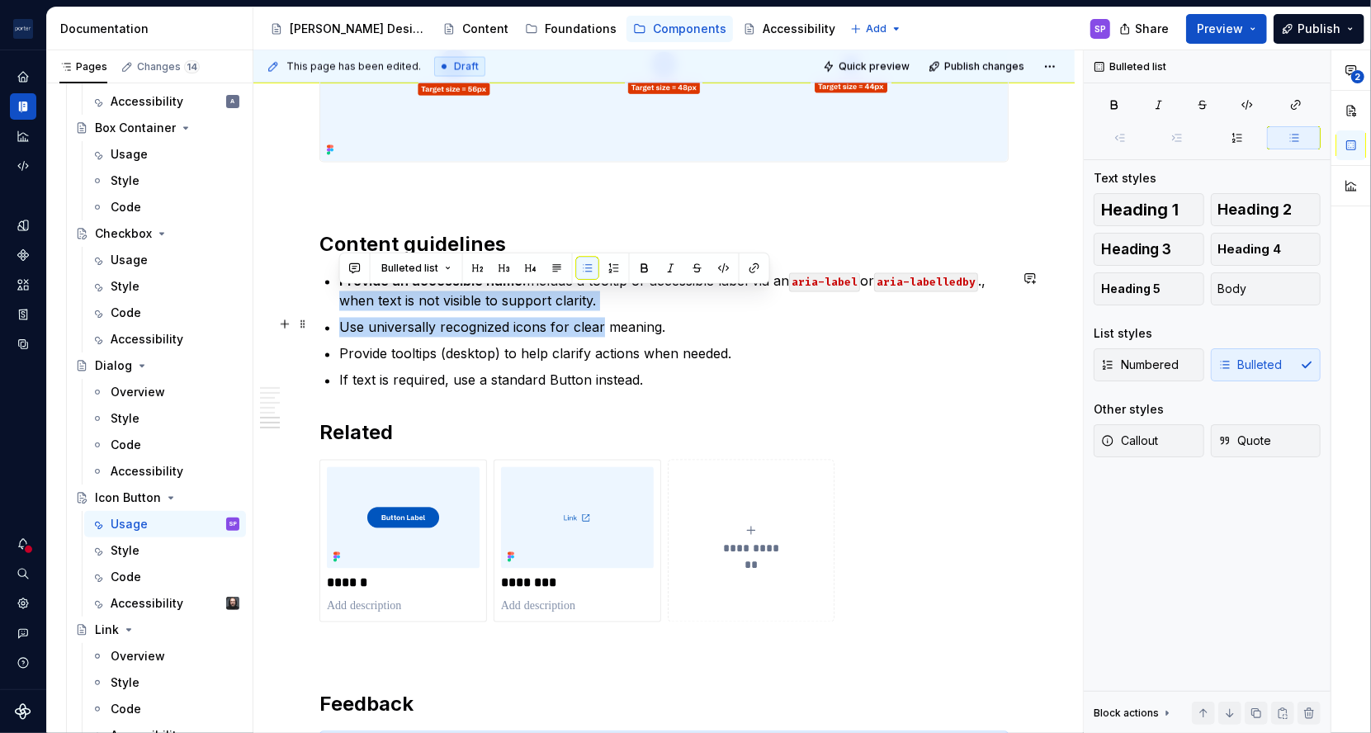
click at [419, 318] on p "Use universally recognized icons for clear meaning." at bounding box center [673, 328] width 669 height 20
drag, startPoint x: 506, startPoint y: 300, endPoint x: 317, endPoint y: 295, distance: 189.1
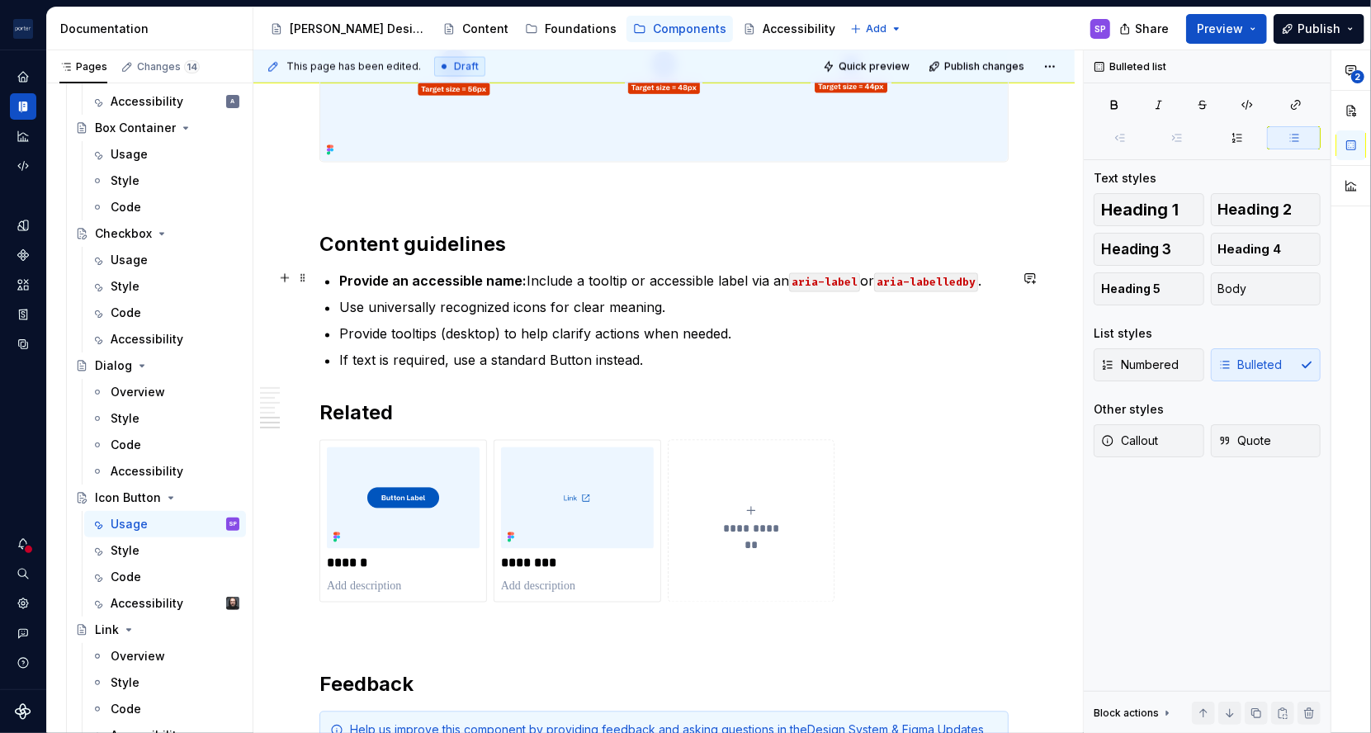
click at [528, 281] on p "Provide an accessible name: Include a tooltip or accessible label via an aria-l…" at bounding box center [673, 282] width 669 height 20
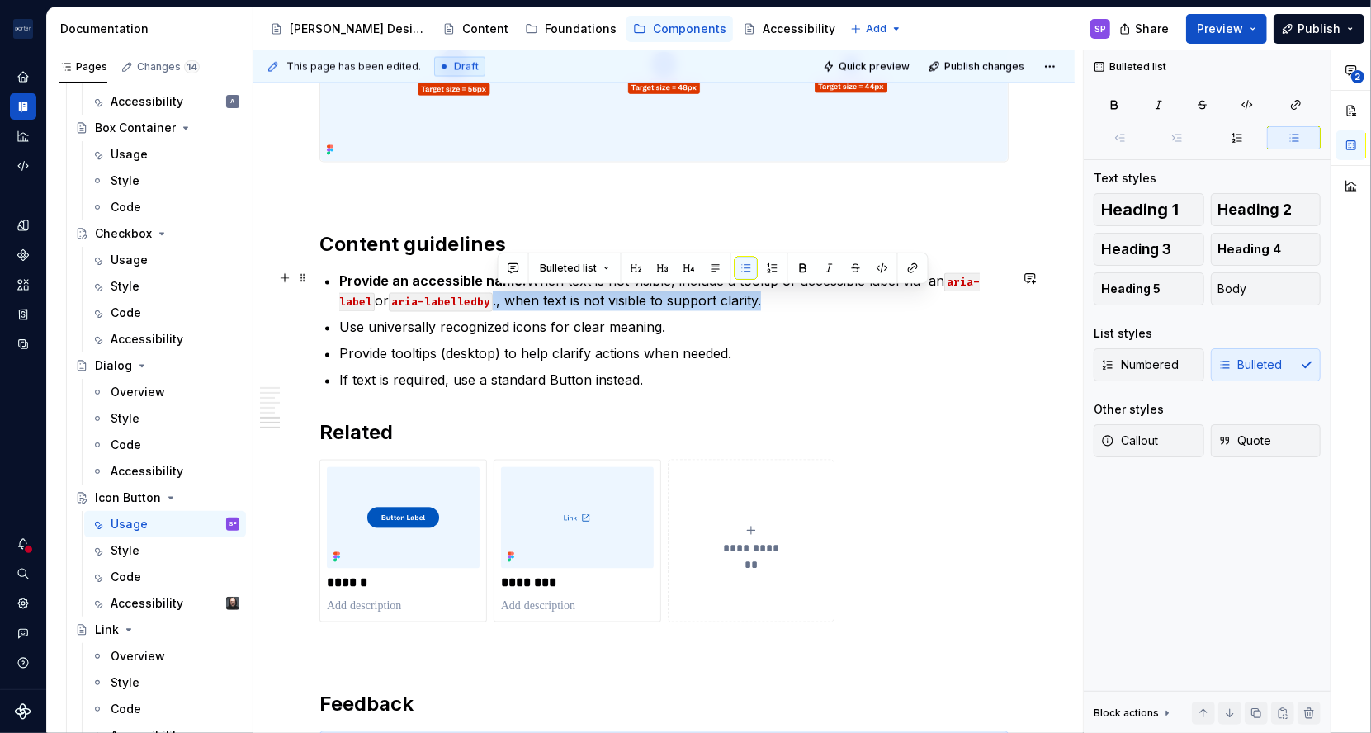
drag, startPoint x: 796, startPoint y: 292, endPoint x: 499, endPoint y: 295, distance: 296.3
click at [499, 295] on p "Provide an accessible name: When text is not visible, include a tooltip or acce…" at bounding box center [673, 292] width 669 height 40
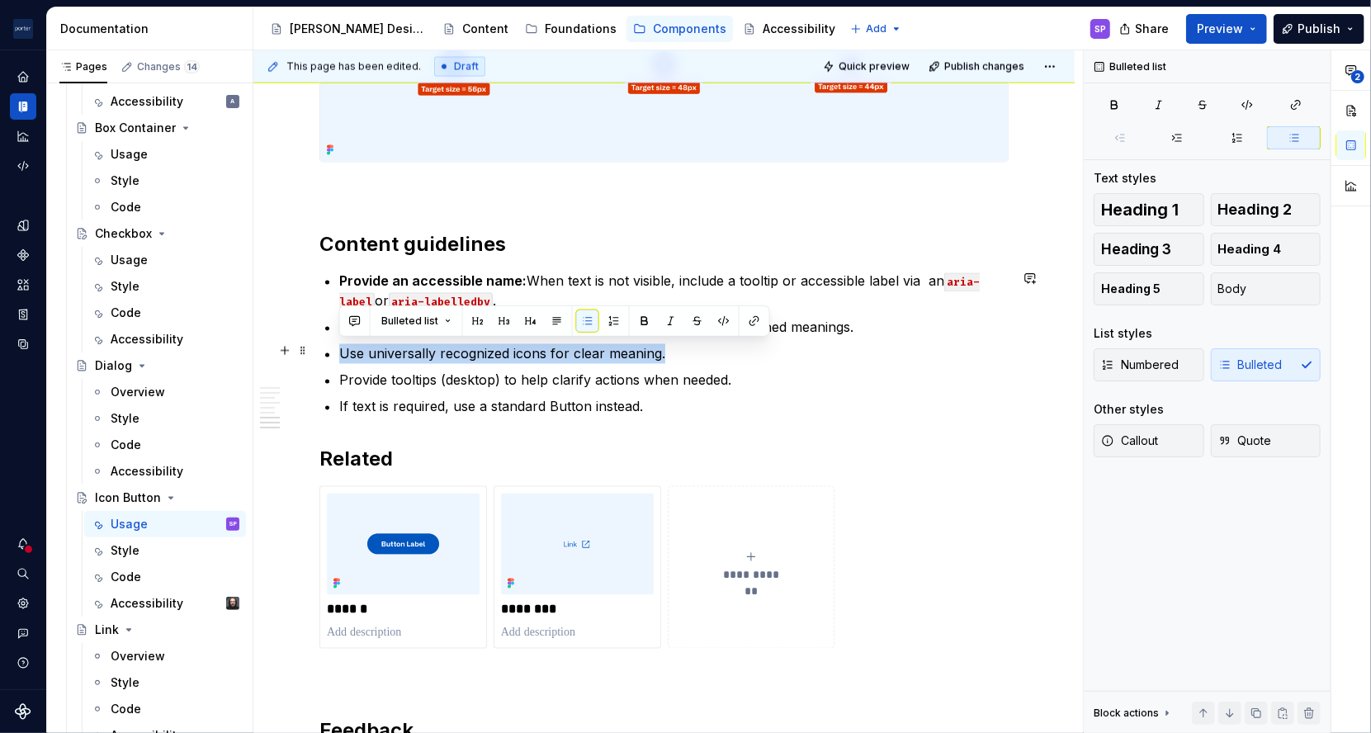
drag, startPoint x: 673, startPoint y: 352, endPoint x: 314, endPoint y: 359, distance: 359.1
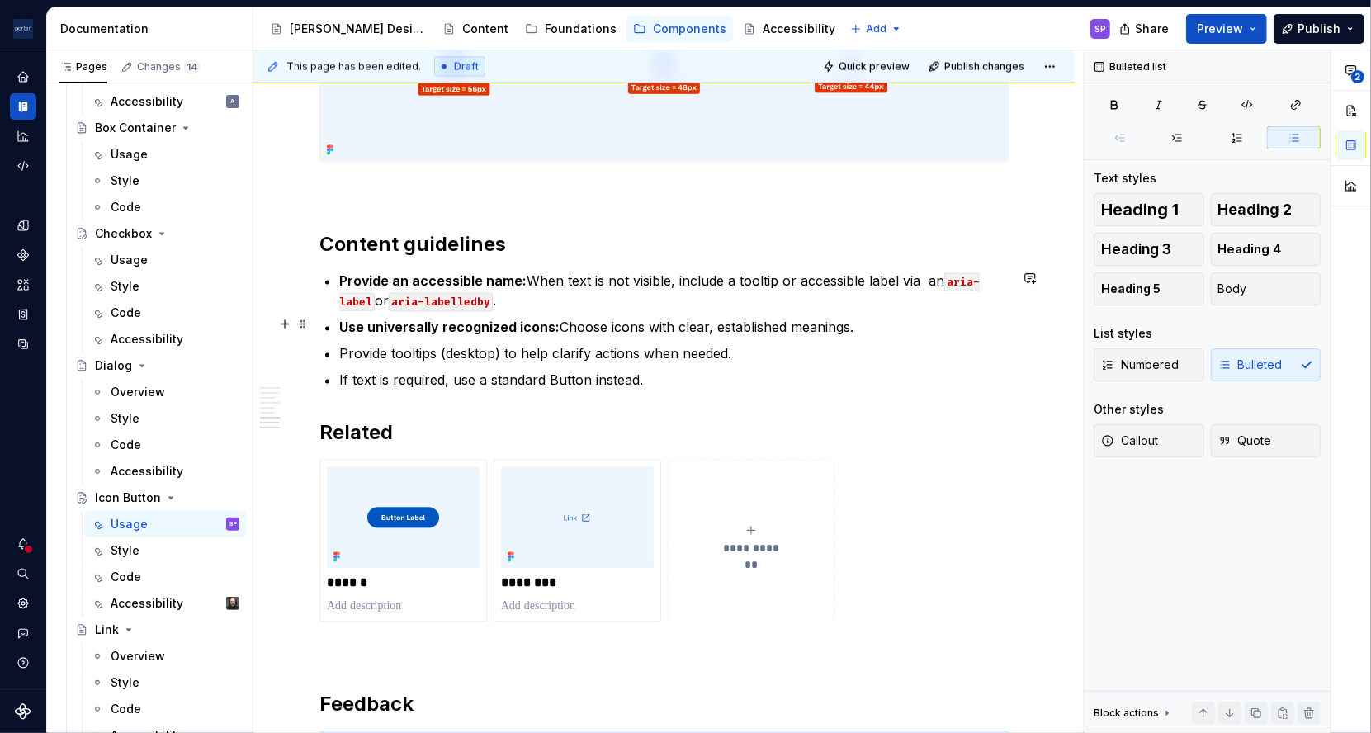
click at [501, 324] on strong "Use universally recognized icons:" at bounding box center [449, 327] width 220 height 17
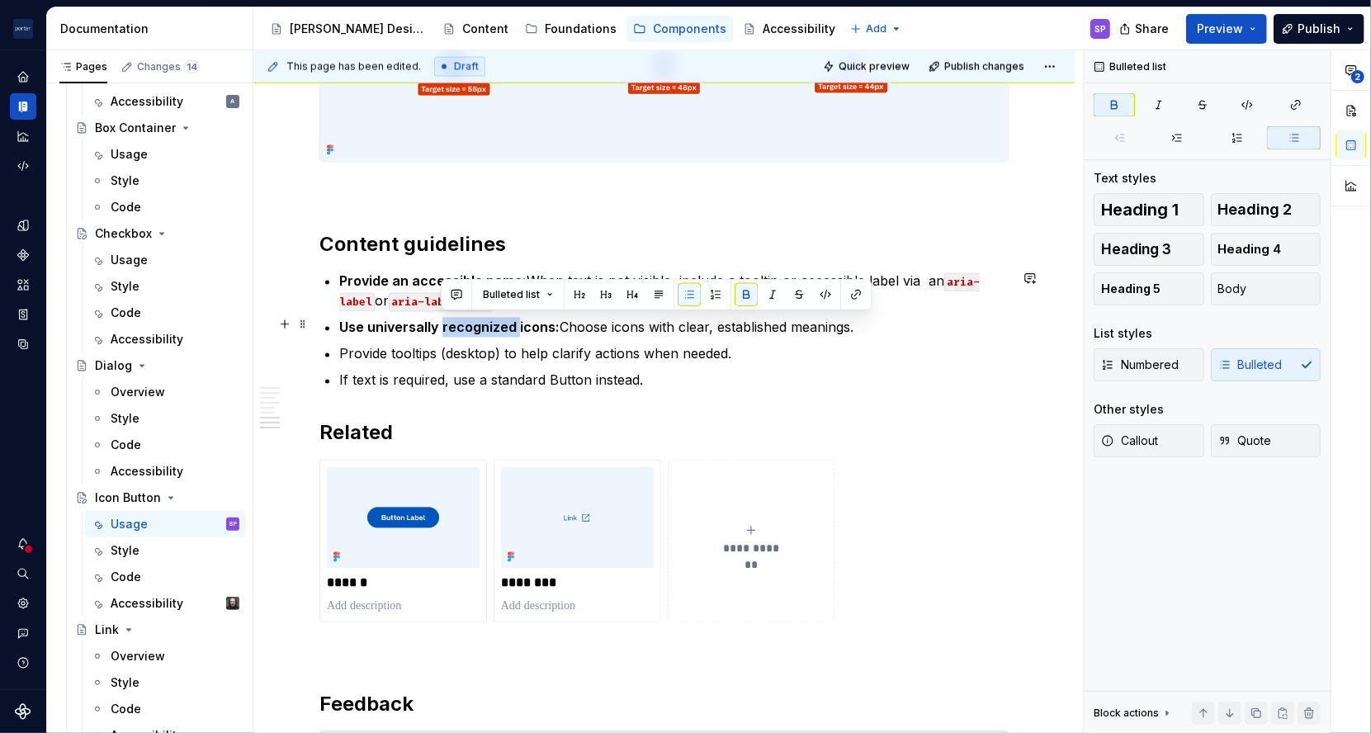
click at [501, 324] on strong "Use universally recognized icons:" at bounding box center [449, 327] width 220 height 17
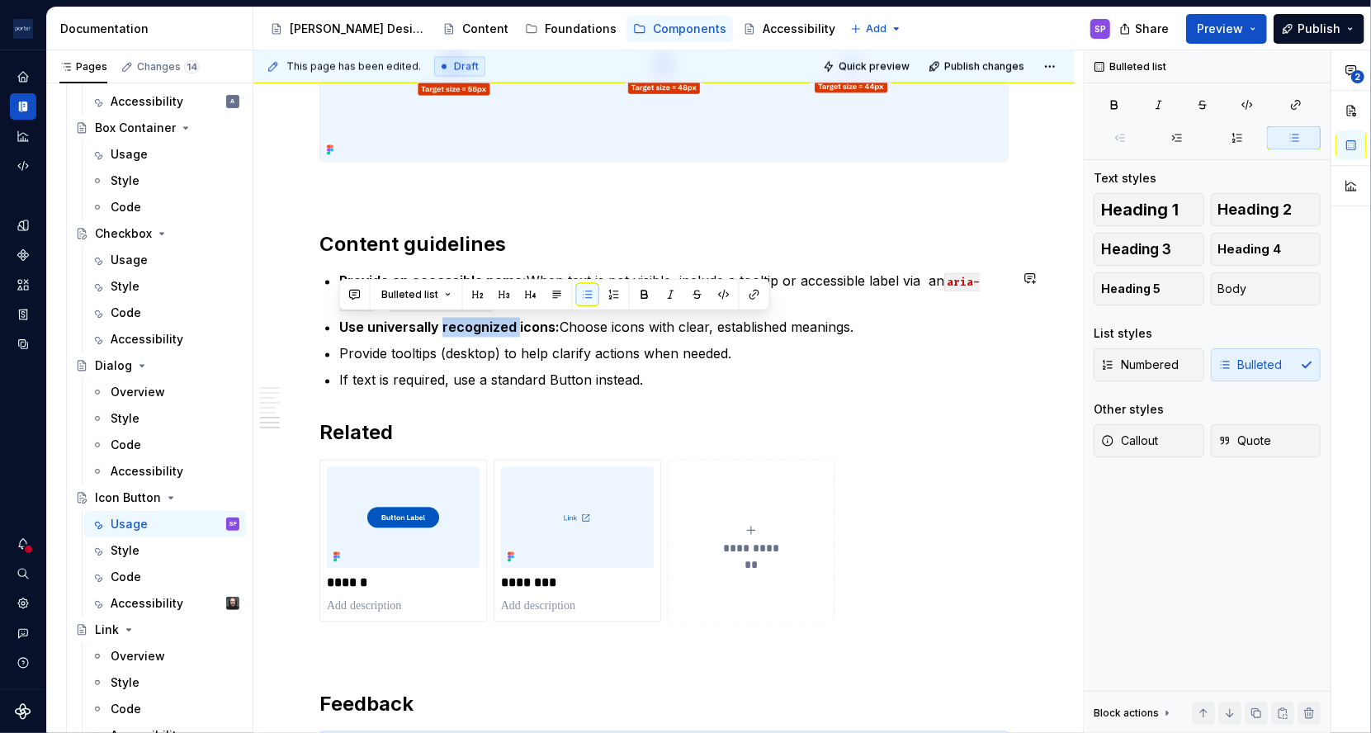
copy p "Use universally recognized icons: Choose icons with clear, established meanings."
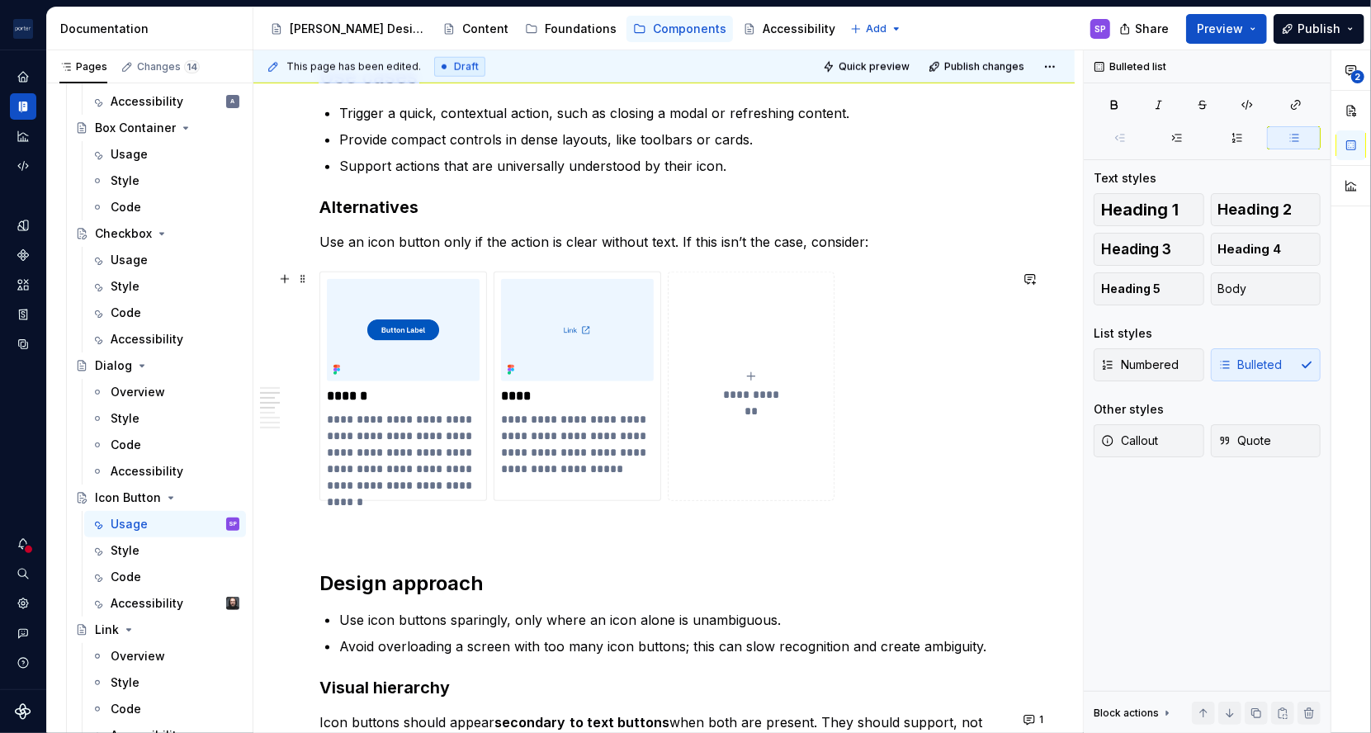
scroll to position [1160, 0]
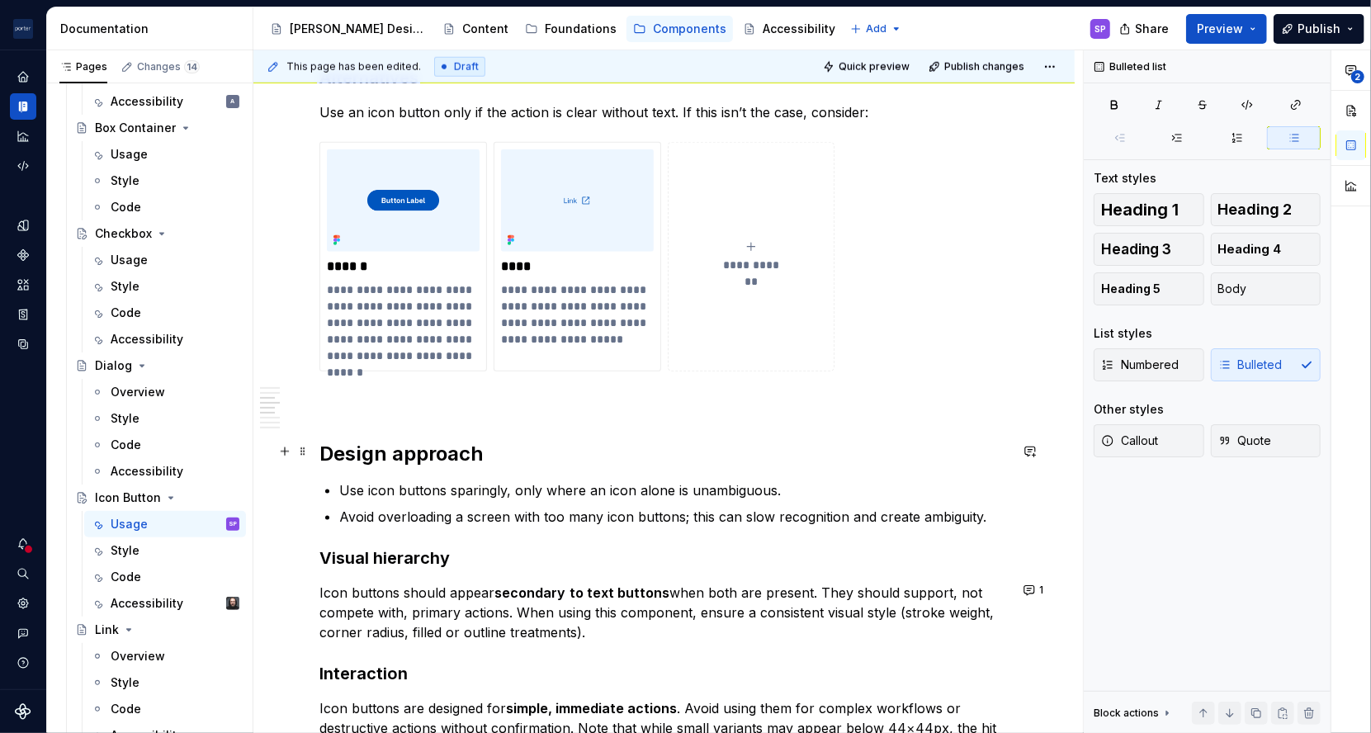
click at [794, 457] on h2 "Design approach" at bounding box center [663, 454] width 689 height 26
click at [801, 490] on p "Use icon buttons sparingly, only where an icon alone is unambiguous." at bounding box center [673, 490] width 669 height 20
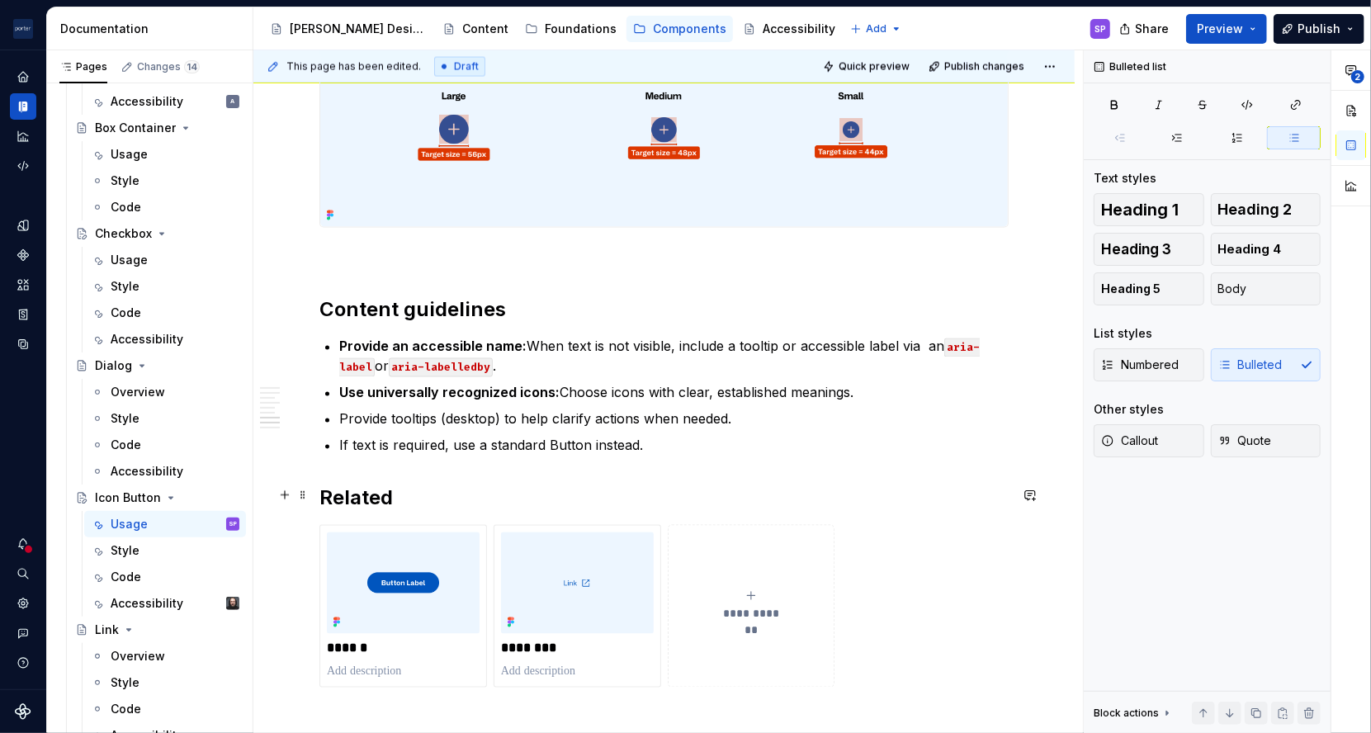
scroll to position [1926, 0]
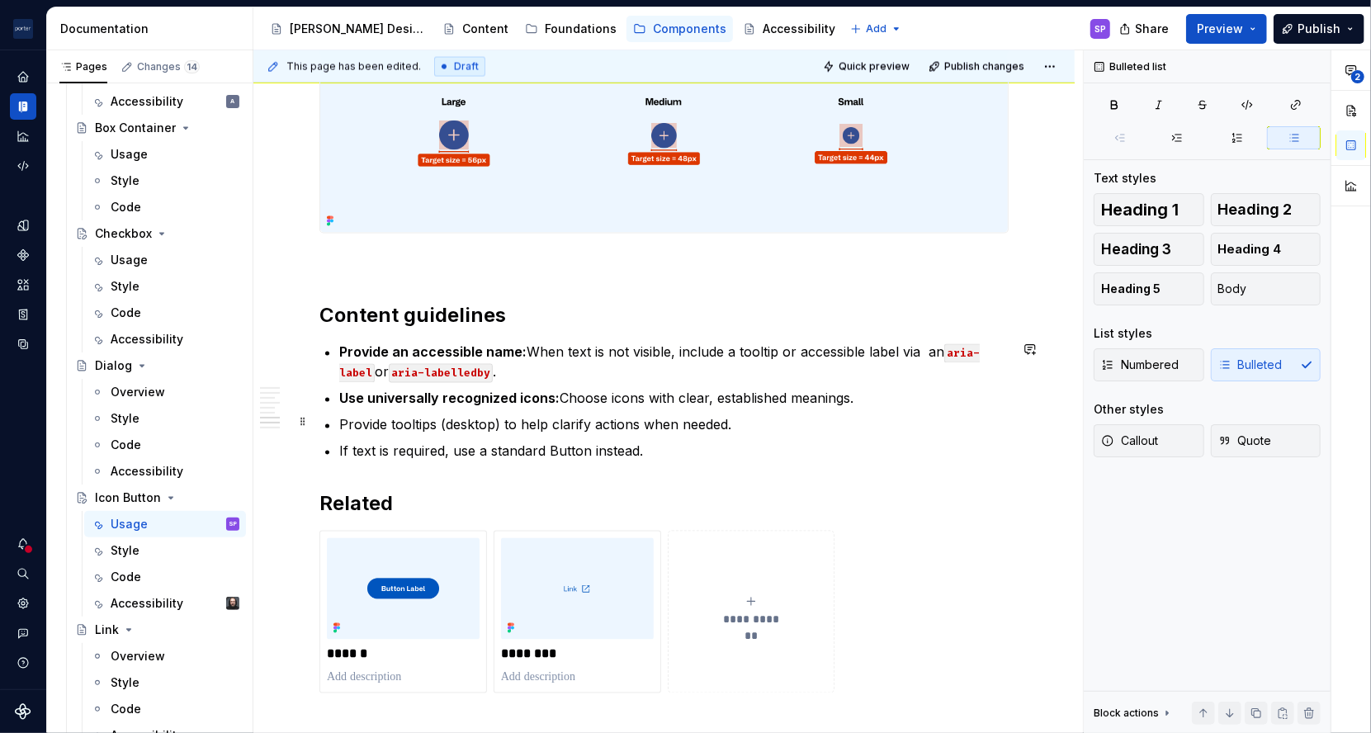
click at [442, 406] on ul "Provide an accessible name: When text is not visible, include a tooltip or acce…" at bounding box center [673, 402] width 669 height 119
click at [442, 406] on div "Bulleted list" at bounding box center [554, 391] width 431 height 31
drag, startPoint x: 442, startPoint y: 406, endPoint x: 429, endPoint y: 426, distance: 23.4
click at [429, 426] on p "Provide tooltips (desktop) to help clarify actions when needed." at bounding box center [673, 425] width 669 height 20
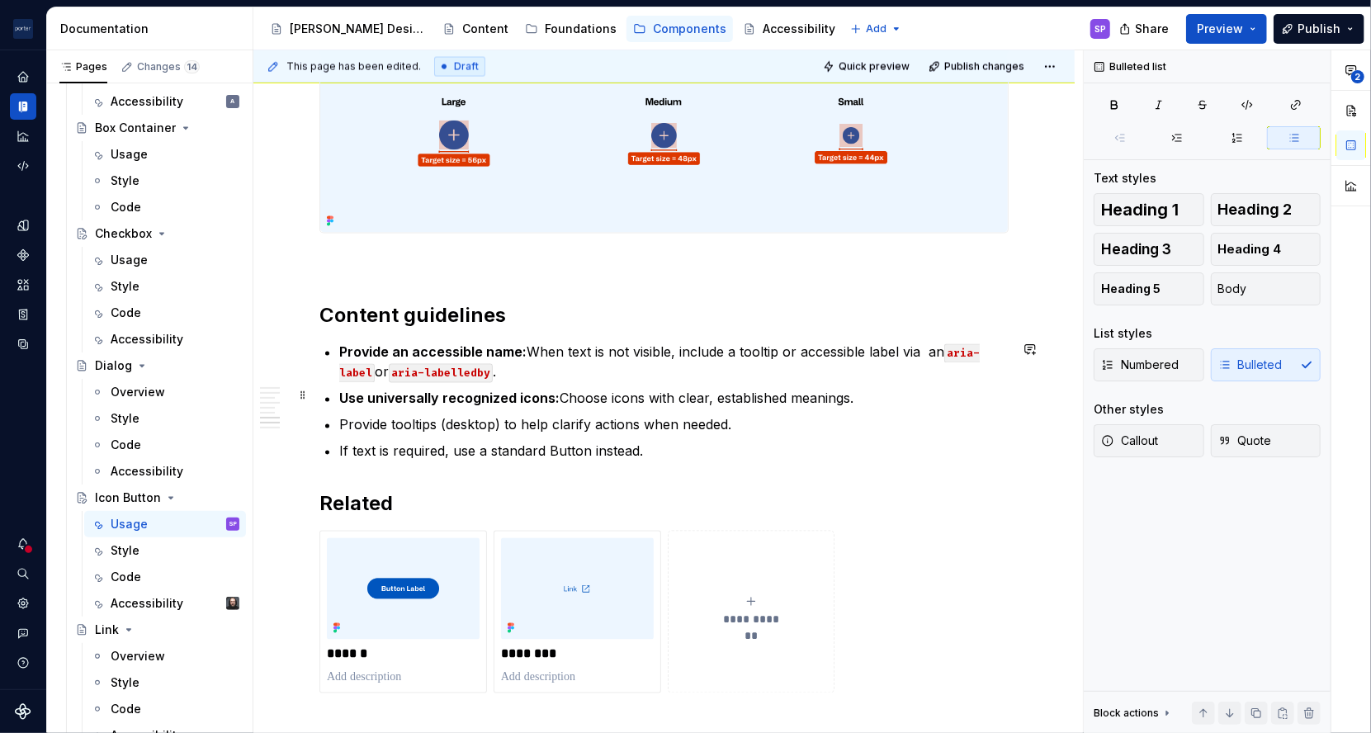
click at [422, 404] on p "Use universally recognized icons: Choose icons with clear, established meanings." at bounding box center [673, 399] width 669 height 20
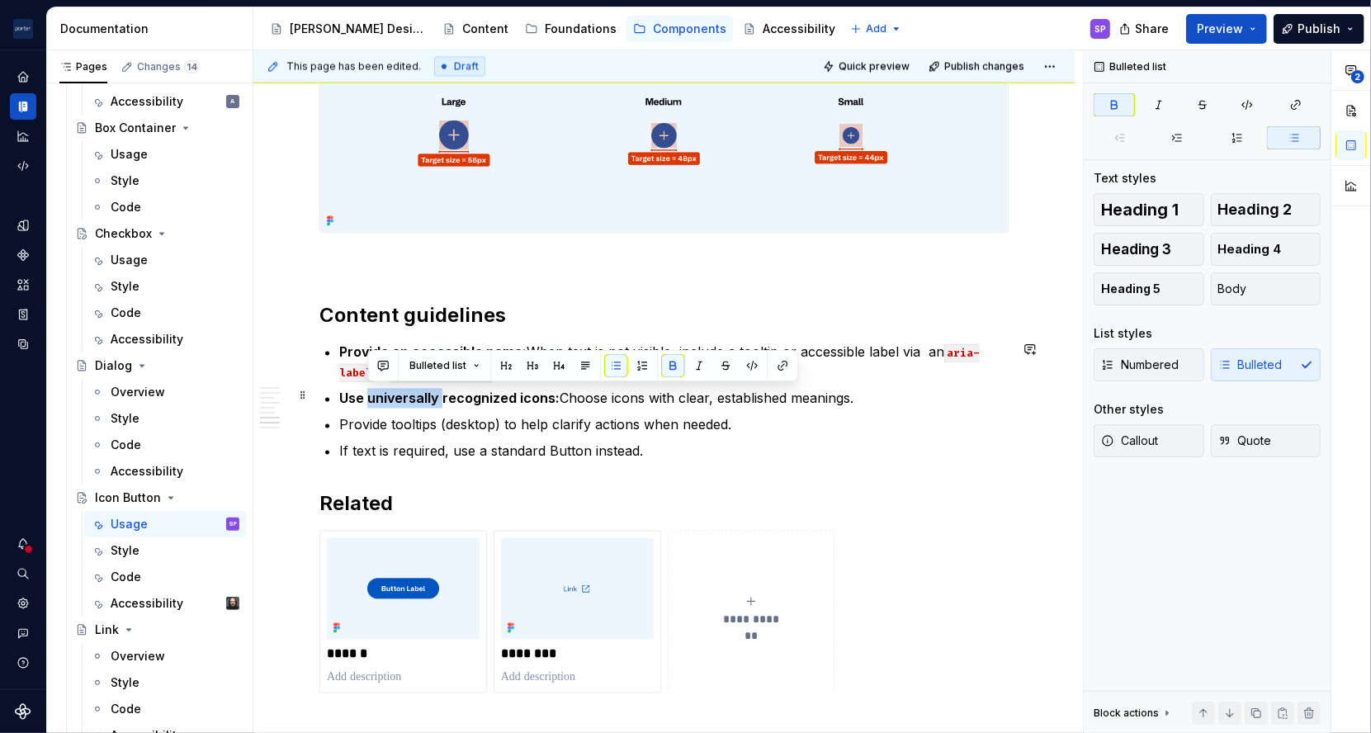
click at [422, 404] on p "Use universally recognized icons: Choose icons with clear, established meanings." at bounding box center [673, 399] width 669 height 20
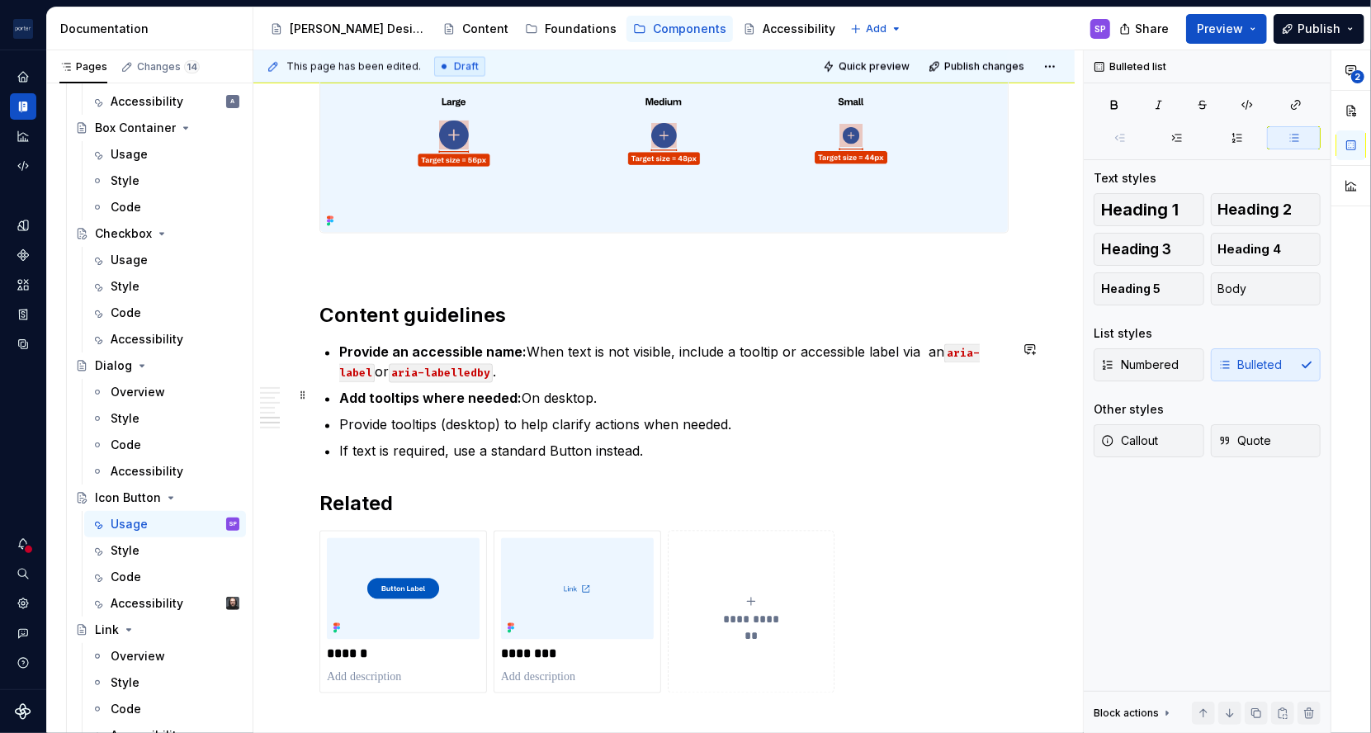
drag, startPoint x: 439, startPoint y: 387, endPoint x: 739, endPoint y: 395, distance: 299.7
click at [739, 395] on p "Add tooltips where needed: On desktop." at bounding box center [673, 399] width 669 height 20
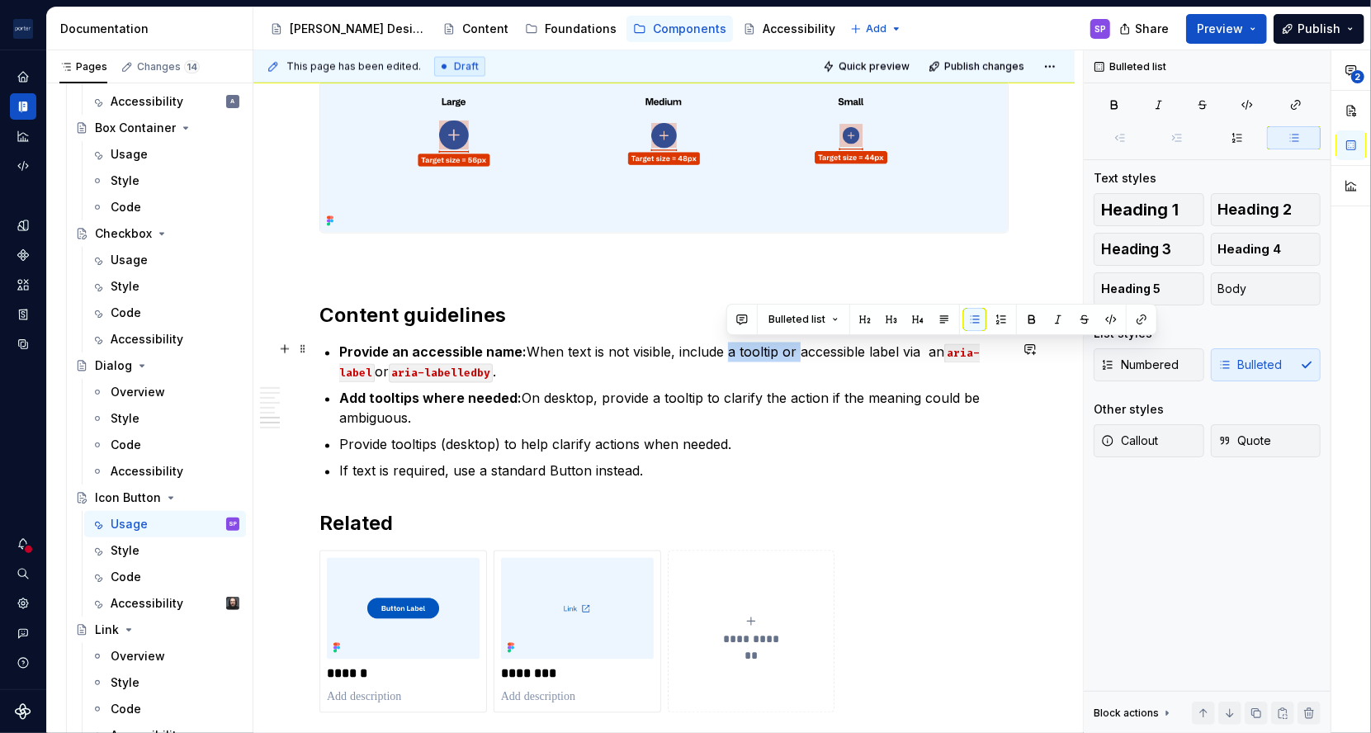
drag, startPoint x: 725, startPoint y: 351, endPoint x: 799, endPoint y: 357, distance: 73.7
click at [799, 357] on p "Provide an accessible name: When text is not visible, include a tooltip or acce…" at bounding box center [673, 363] width 669 height 40
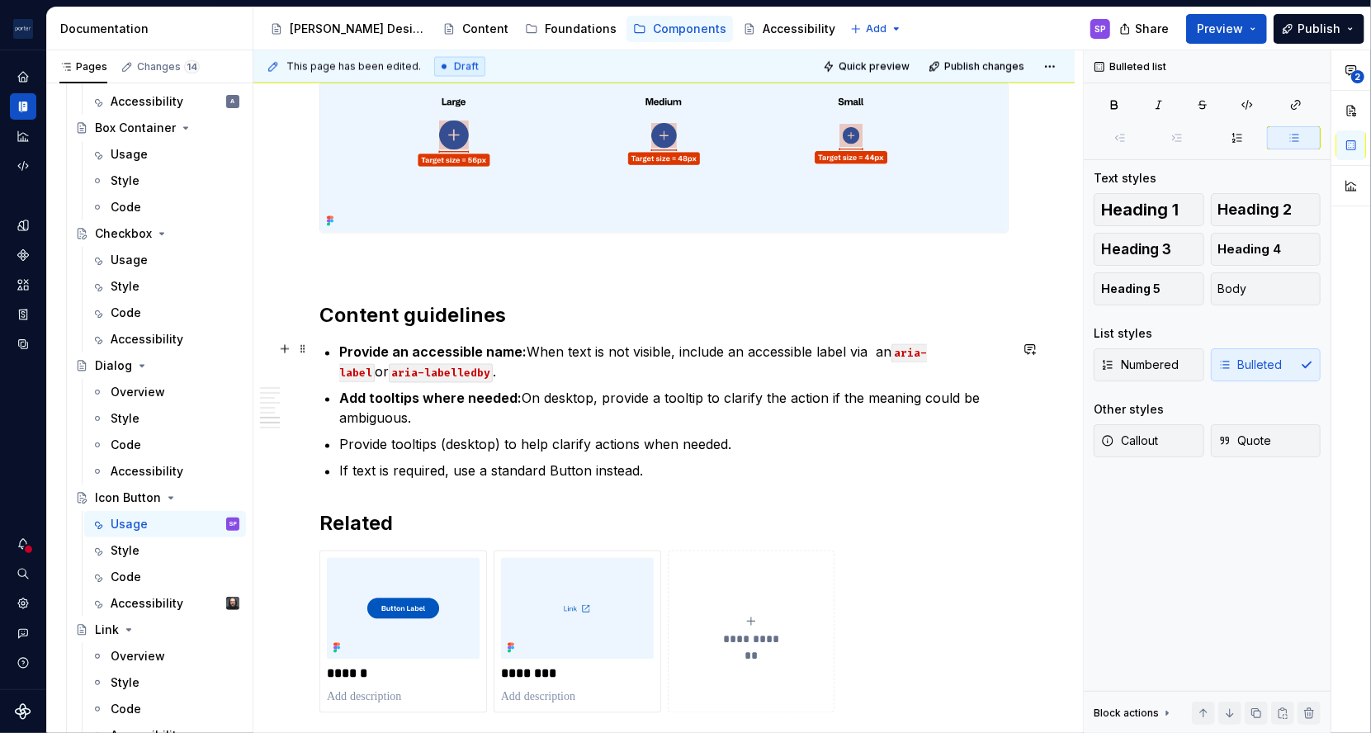
click at [876, 347] on p "Provide an accessible name: When text is not visible, include an accessible lab…" at bounding box center [673, 363] width 669 height 40
click at [733, 435] on p "Provide tooltips (desktop) to help clarify actions when needed." at bounding box center [673, 445] width 669 height 20
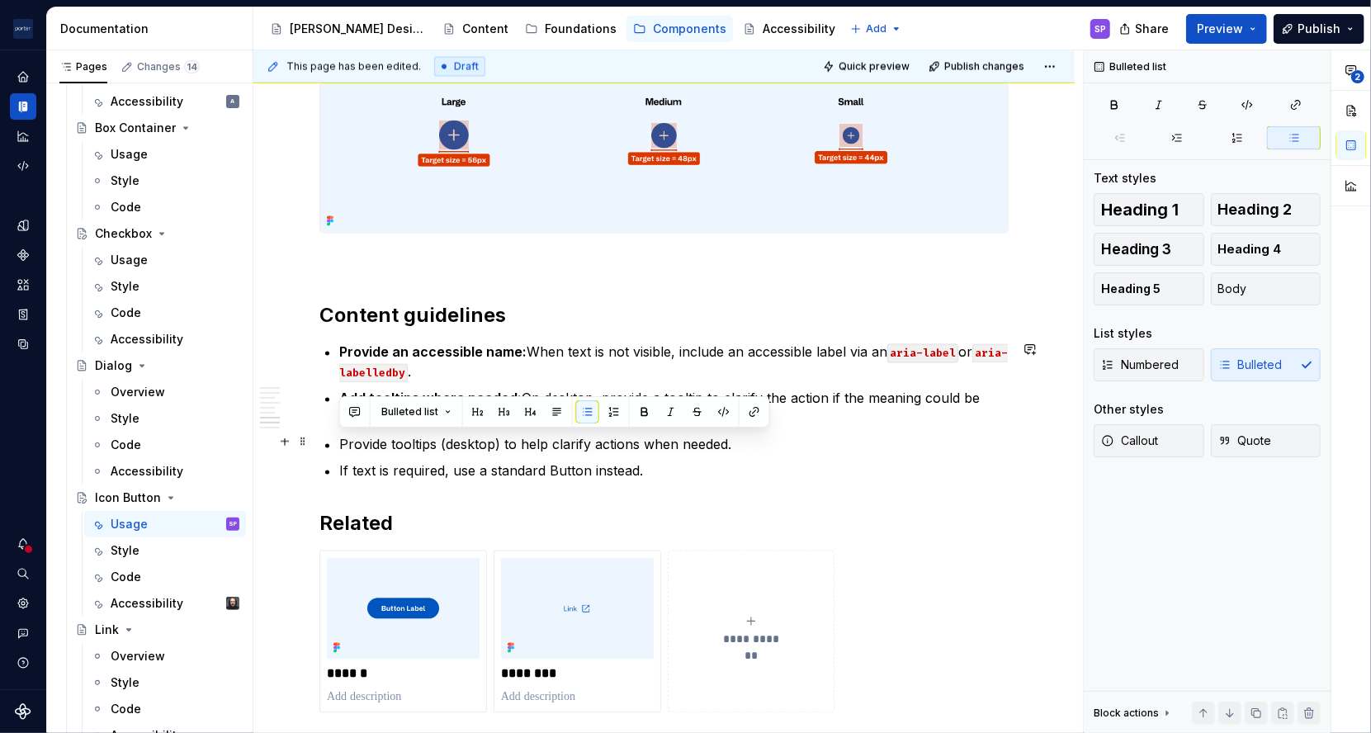
click at [733, 435] on p "Provide tooltips (desktop) to help clarify actions when needed." at bounding box center [673, 445] width 669 height 20
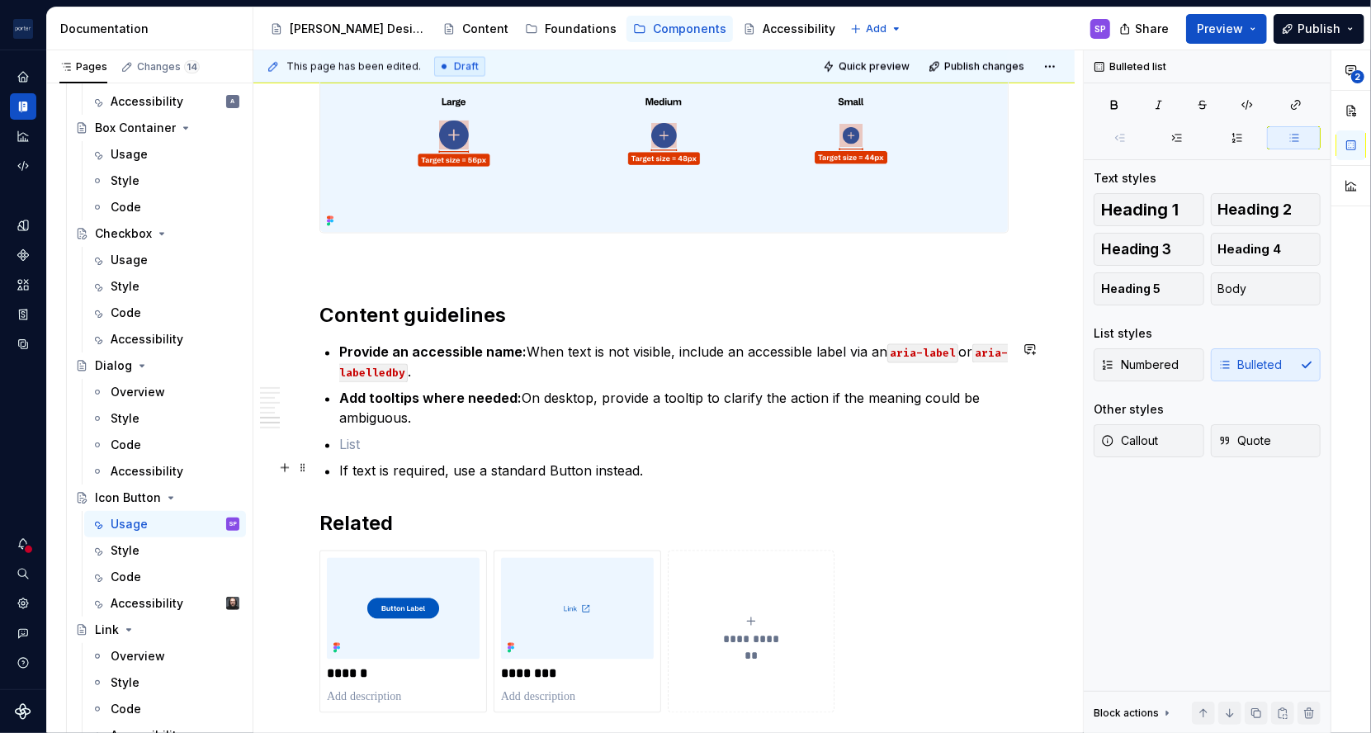
click at [528, 469] on p "If text is required, use a standard Button instead." at bounding box center [673, 471] width 669 height 20
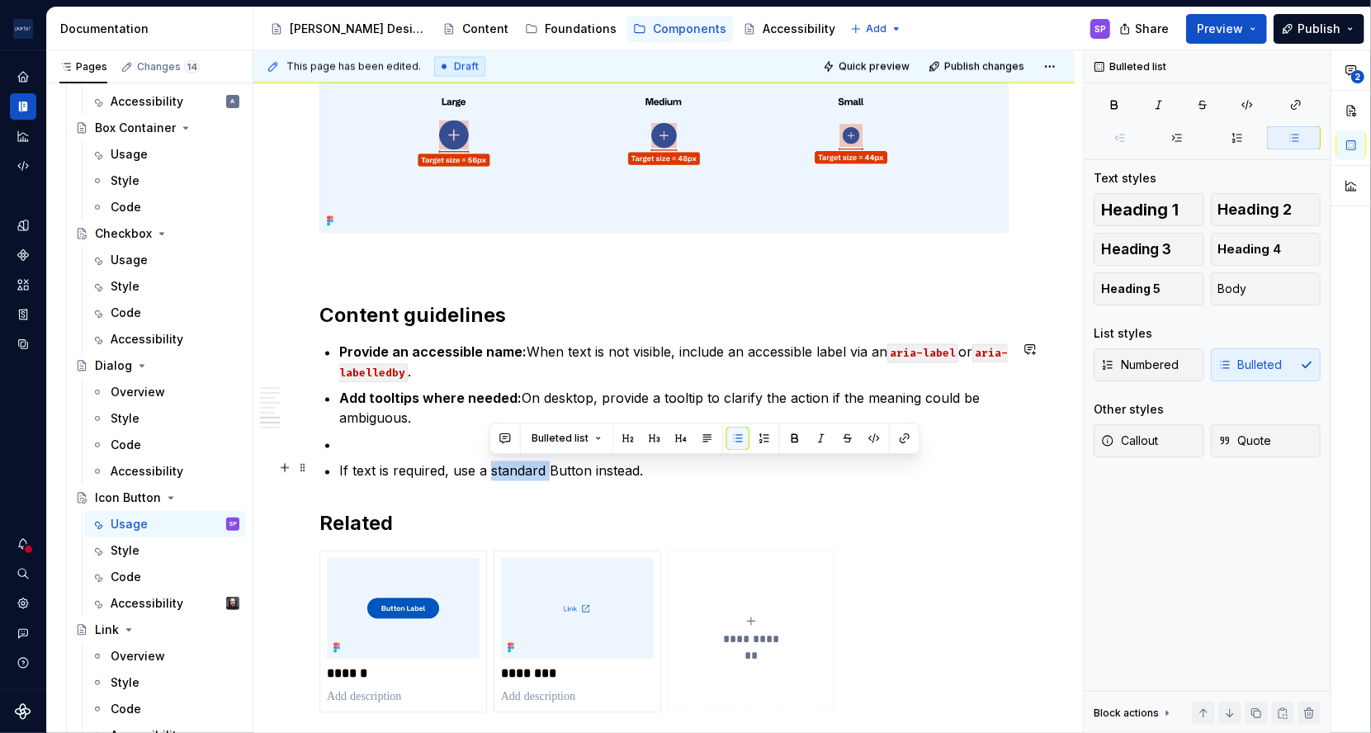
click at [528, 469] on p "If text is required, use a standard Button instead." at bounding box center [673, 471] width 669 height 20
click at [456, 403] on p "Add tooltips where needed: On desktop, provide a tooltip to clarify the action …" at bounding box center [673, 409] width 669 height 40
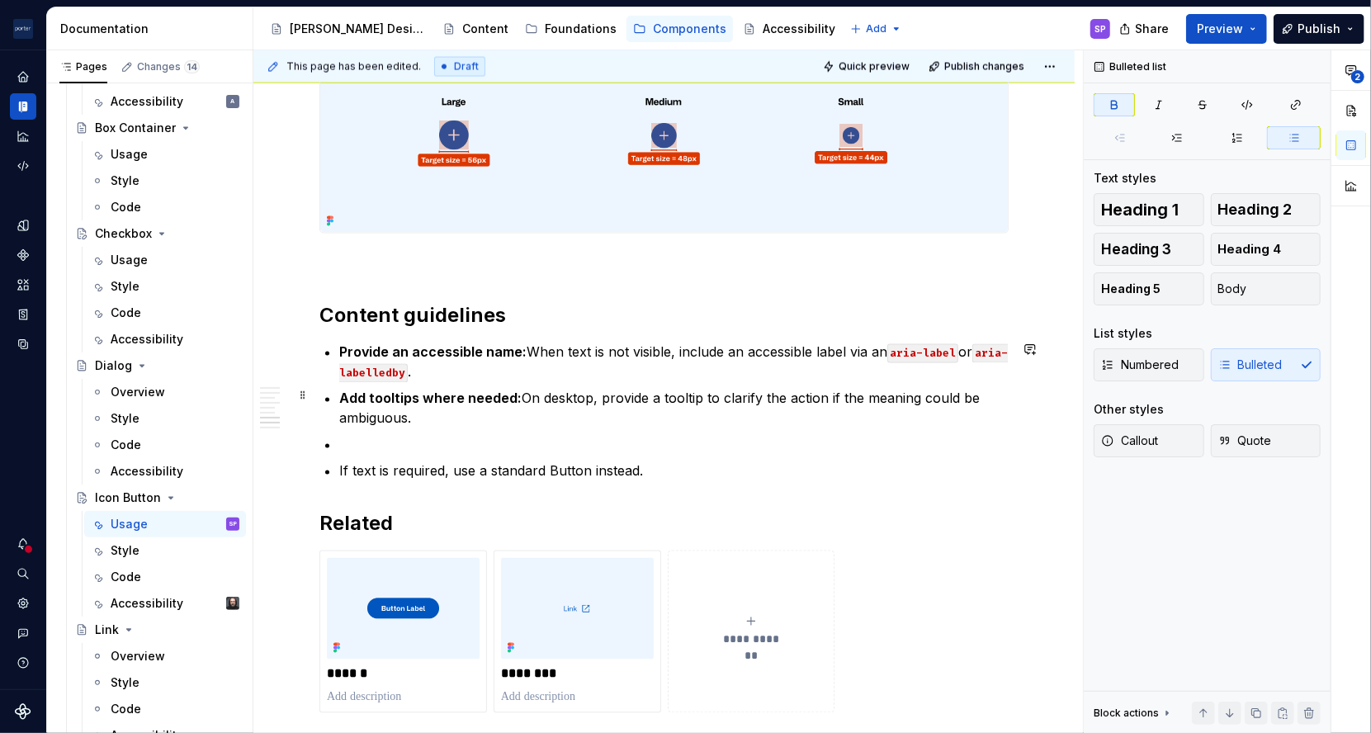
click at [456, 403] on p "Add tooltips where needed: On desktop, provide a tooltip to clarify the action …" at bounding box center [673, 409] width 669 height 40
click at [456, 413] on p "Add tooltips where needed: On desktop, provide a tooltip to clarify the action …" at bounding box center [673, 409] width 669 height 40
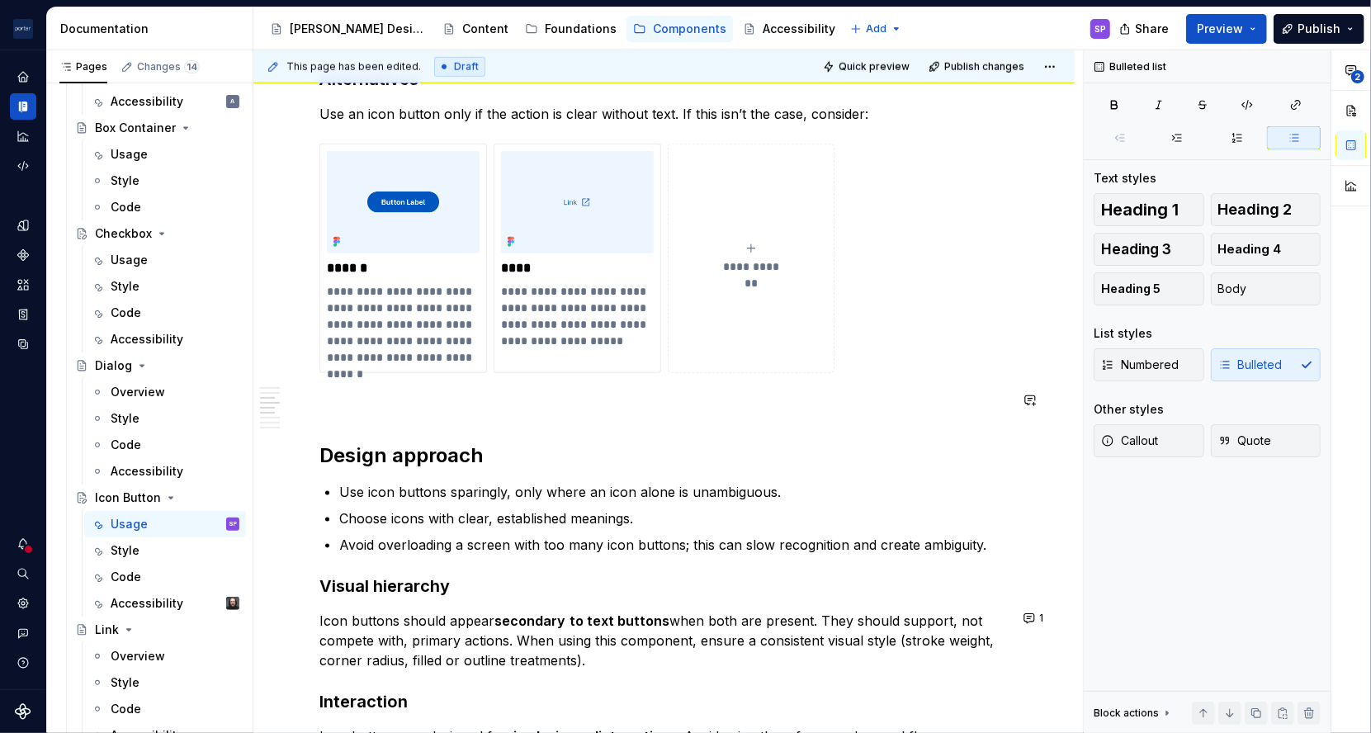
scroll to position [1174, 0]
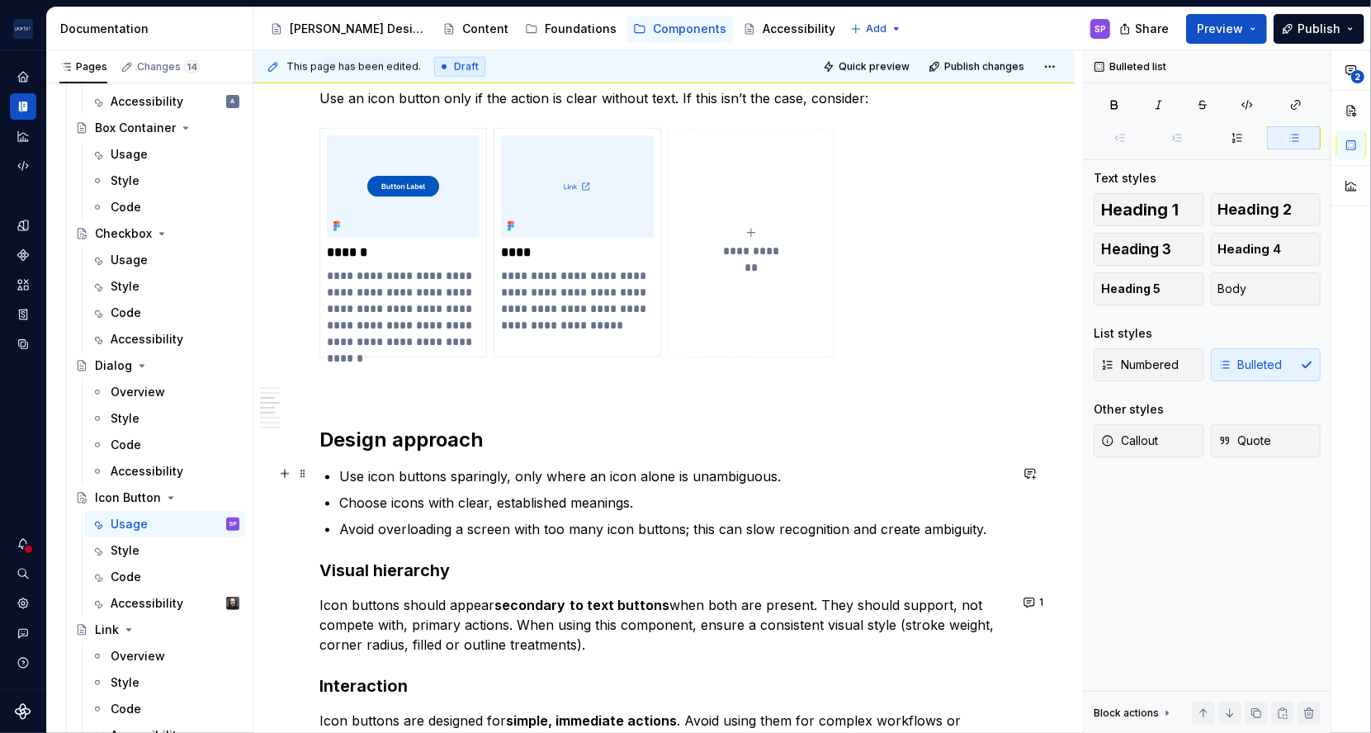
click at [681, 482] on p "Use icon buttons sparingly, only where an icon alone is unambiguous." at bounding box center [673, 476] width 669 height 20
click at [704, 519] on p "Avoid overloading a screen with too many icon buttons; this can slow recognitio…" at bounding box center [673, 529] width 669 height 20
click at [697, 506] on p "Choose icons with clear, established meanings." at bounding box center [673, 503] width 669 height 20
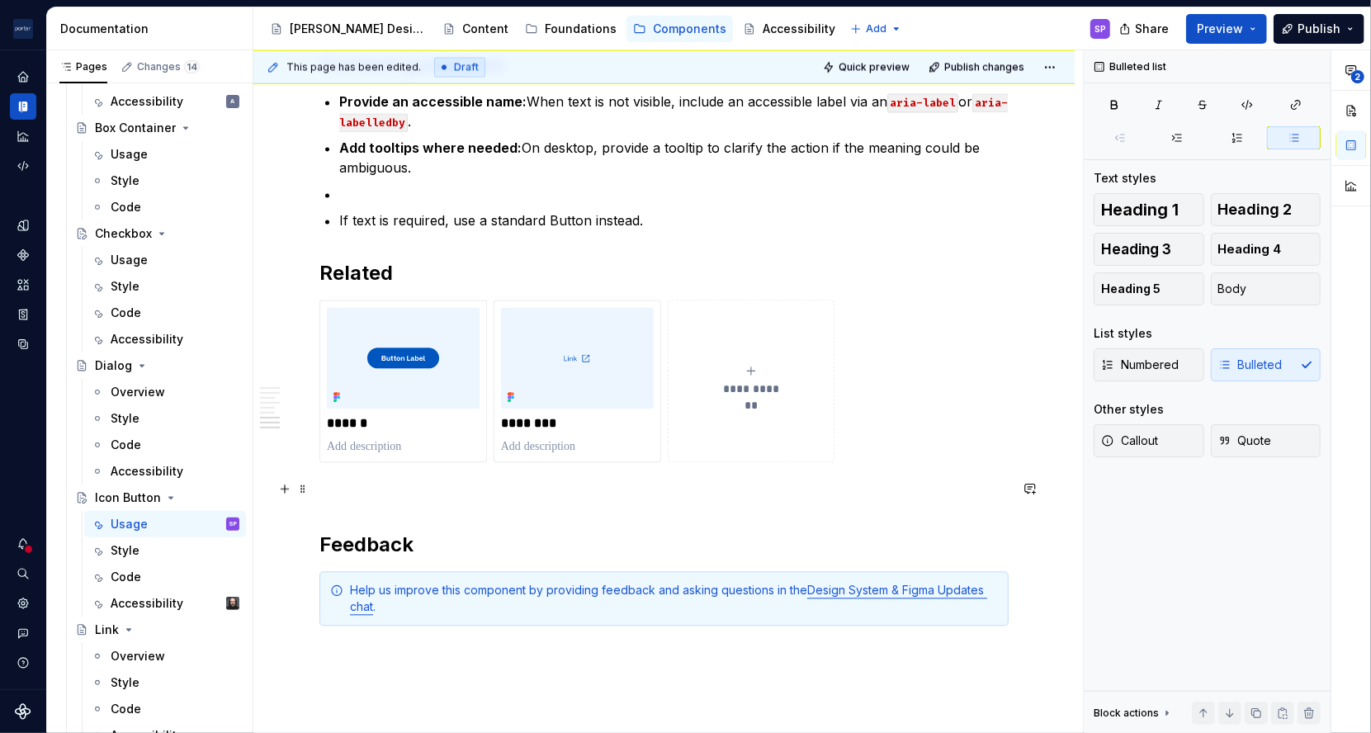
scroll to position [2229, 0]
click at [588, 225] on p "If text is required, use a standard Button instead." at bounding box center [673, 221] width 669 height 20
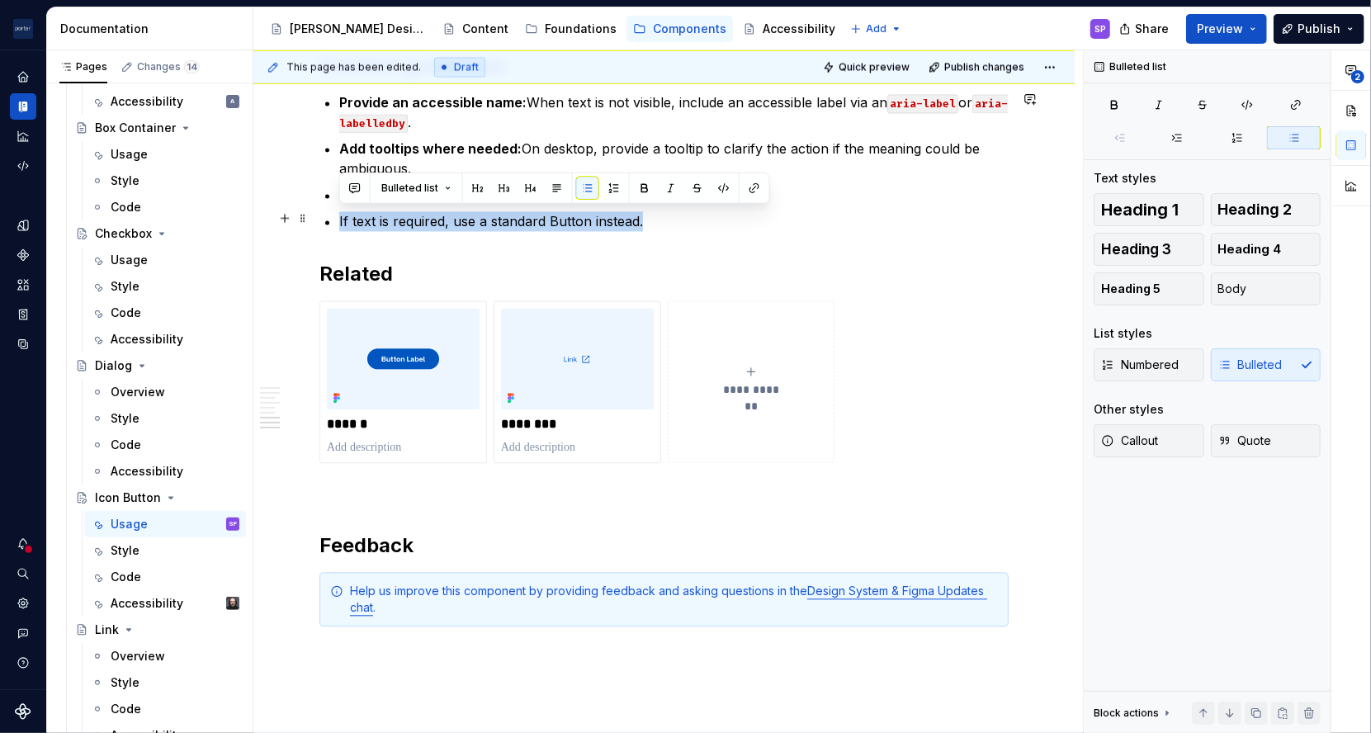
click at [588, 225] on p "If text is required, use a standard Button instead." at bounding box center [673, 221] width 669 height 20
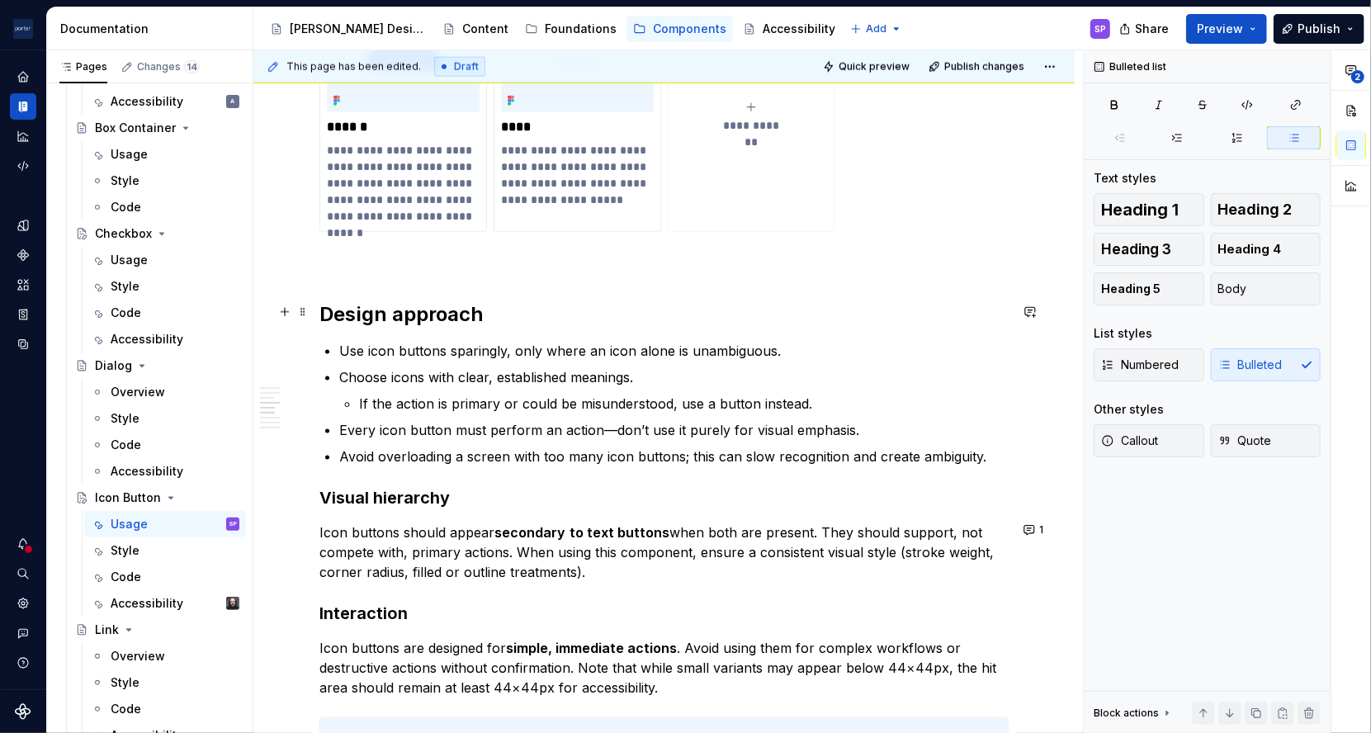
scroll to position [1299, 0]
click at [834, 341] on p "Use icon buttons sparingly, only where an icon alone is unambiguous." at bounding box center [673, 351] width 669 height 20
click at [877, 389] on li "Choose icons with clear, established meanings. If the action is primary or coul…" at bounding box center [673, 390] width 669 height 46
click at [806, 413] on ul "Use icon buttons sparingly, only where an icon alone is unambiguous. Choose ico…" at bounding box center [673, 403] width 669 height 125
click at [839, 397] on p "If the action is primary or could be misunderstood, use a button instead." at bounding box center [684, 404] width 650 height 20
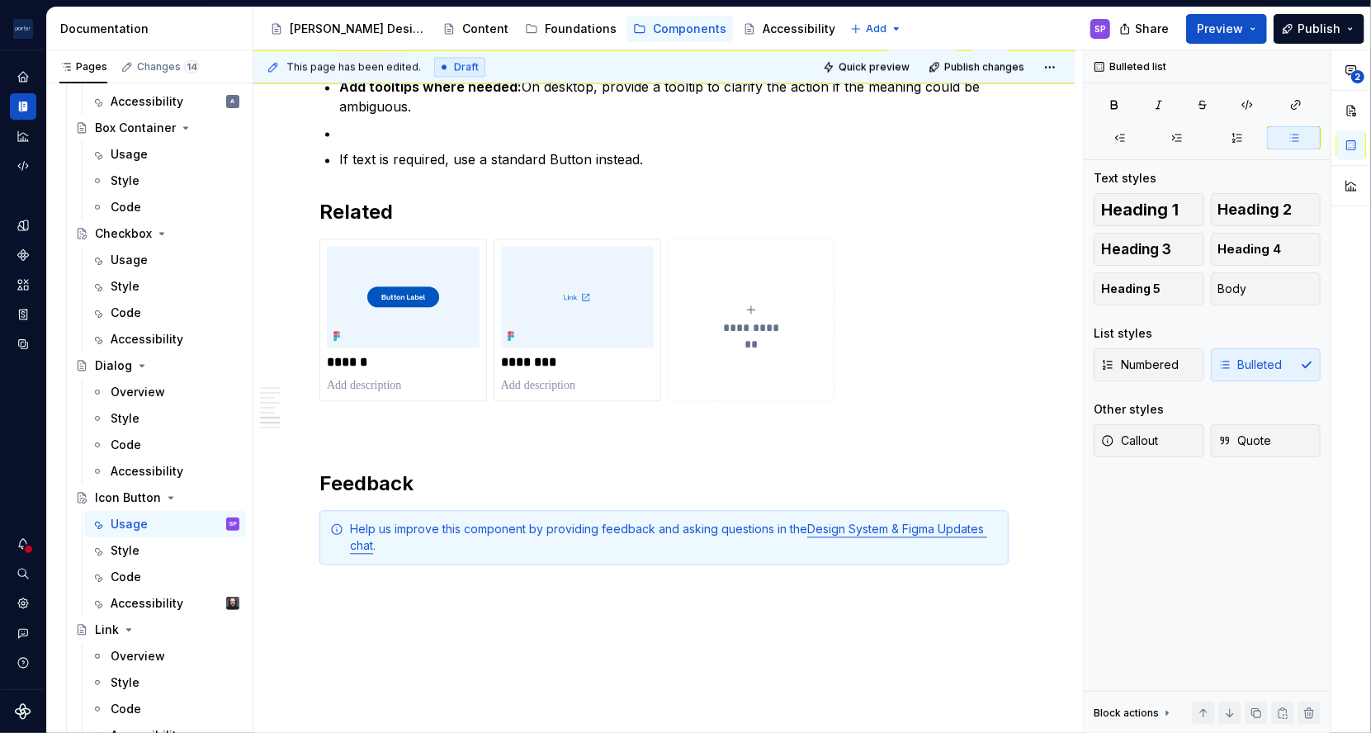
scroll to position [2327, 0]
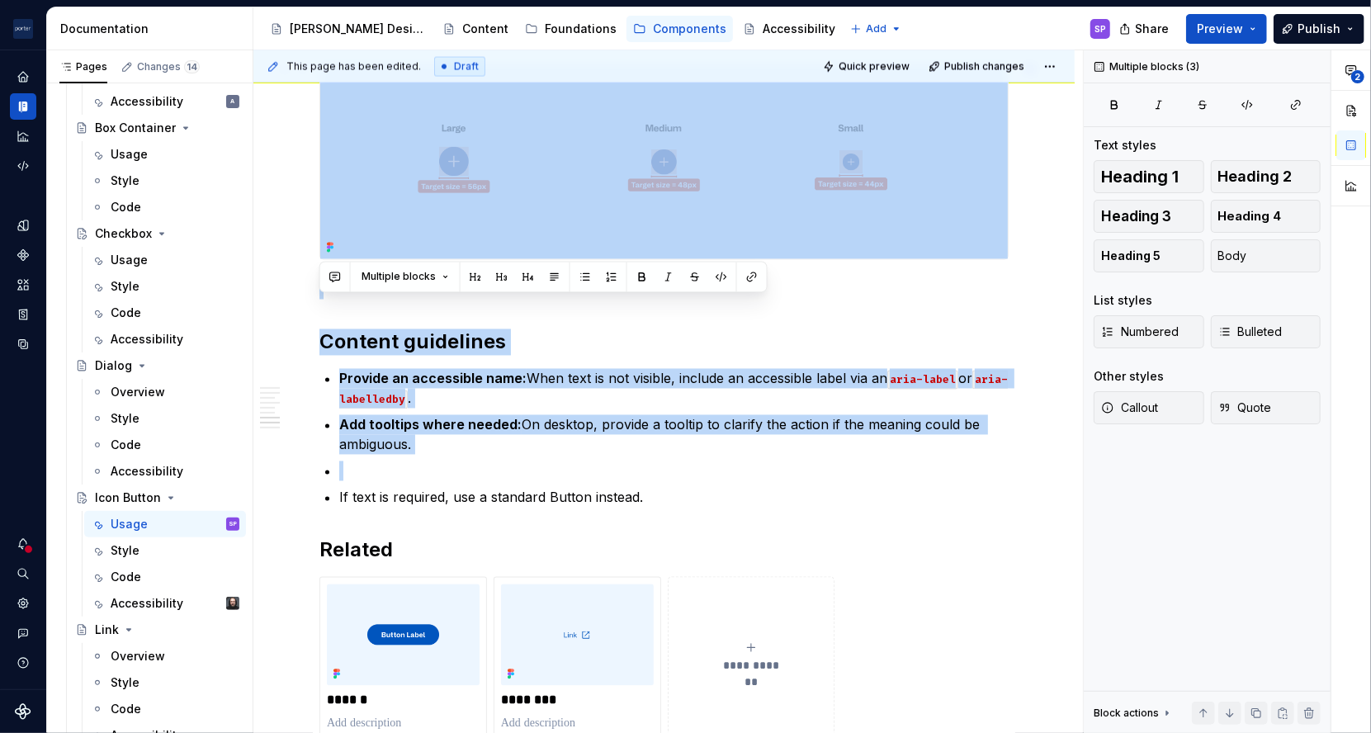
scroll to position [1958, 0]
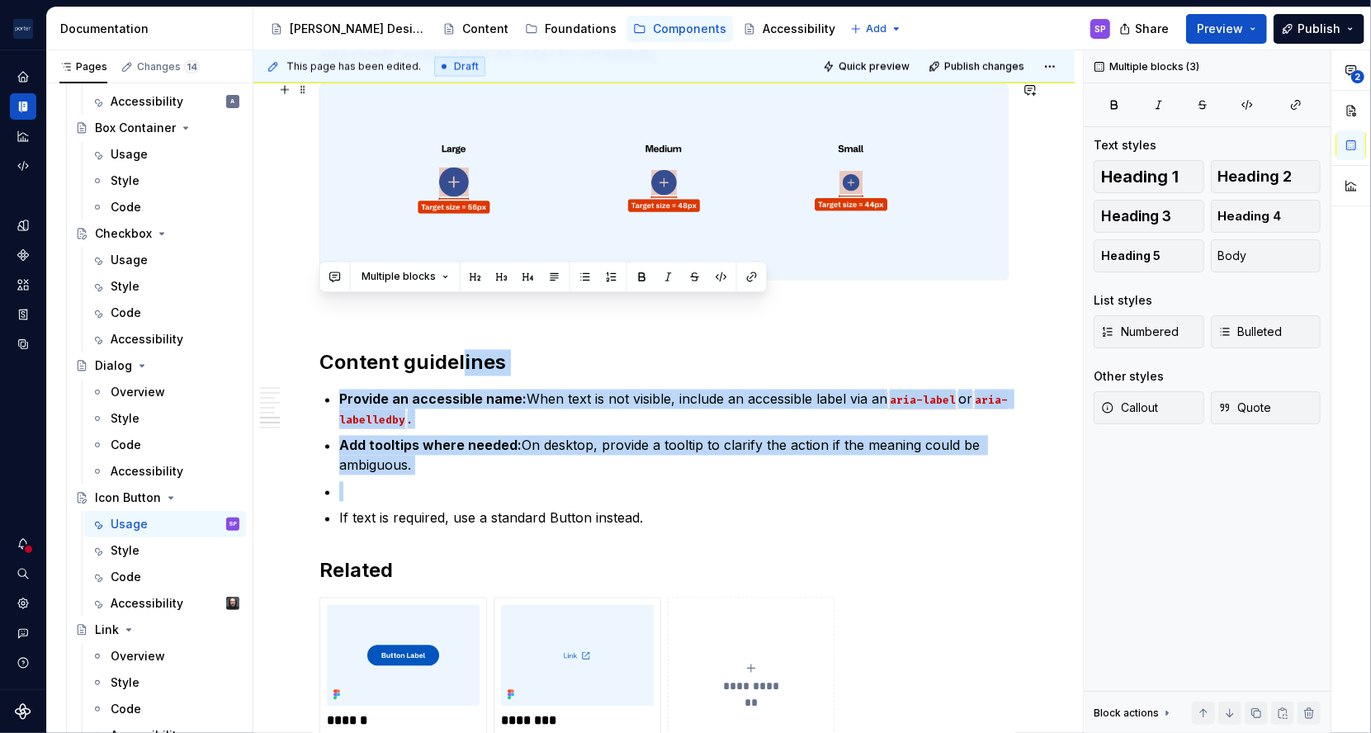
drag, startPoint x: 673, startPoint y: 135, endPoint x: 491, endPoint y: 489, distance: 398.3
click at [491, 489] on ul "Provide an accessible name: When text is not visible, include an accessible lab…" at bounding box center [673, 459] width 669 height 139
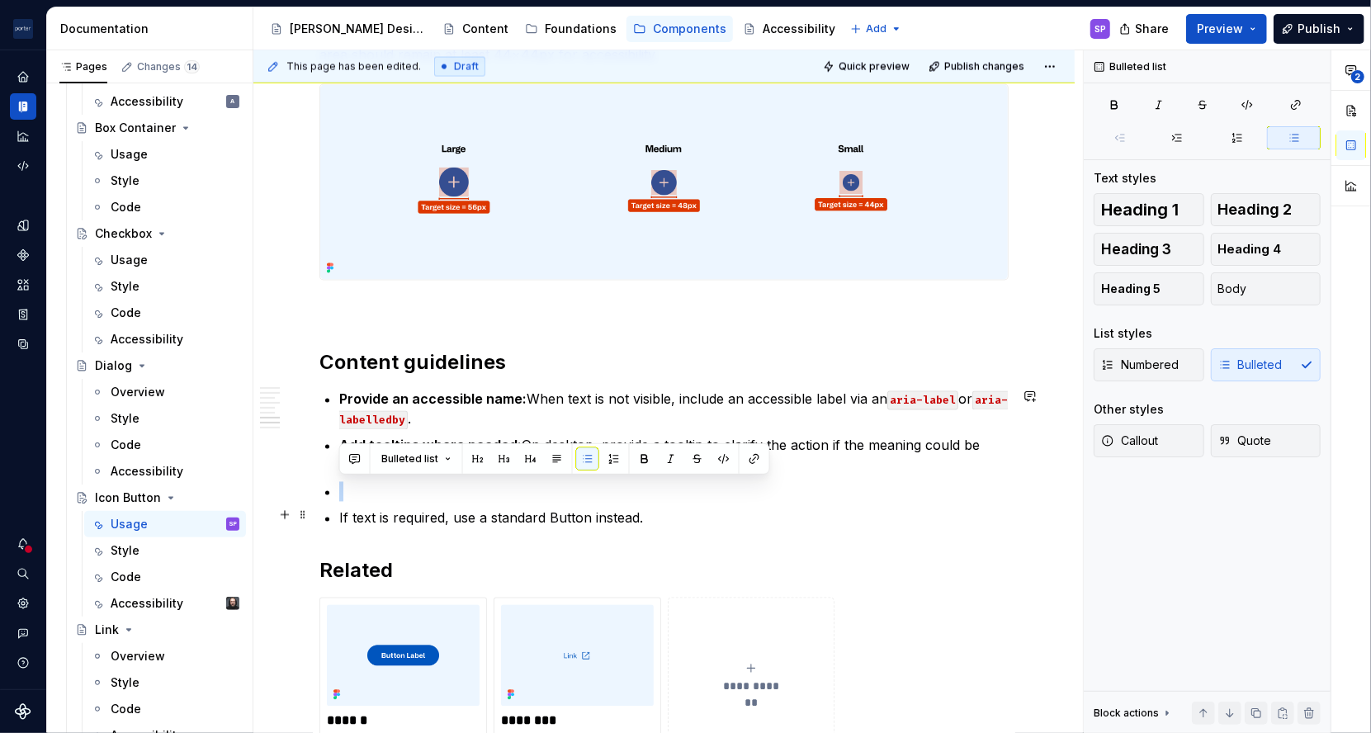
click at [456, 498] on p at bounding box center [673, 492] width 669 height 20
drag, startPoint x: 461, startPoint y: 473, endPoint x: 465, endPoint y: 505, distance: 32.5
click at [465, 505] on ul "Provide an accessible name: When text is not visible, include an accessible lab…" at bounding box center [673, 459] width 669 height 139
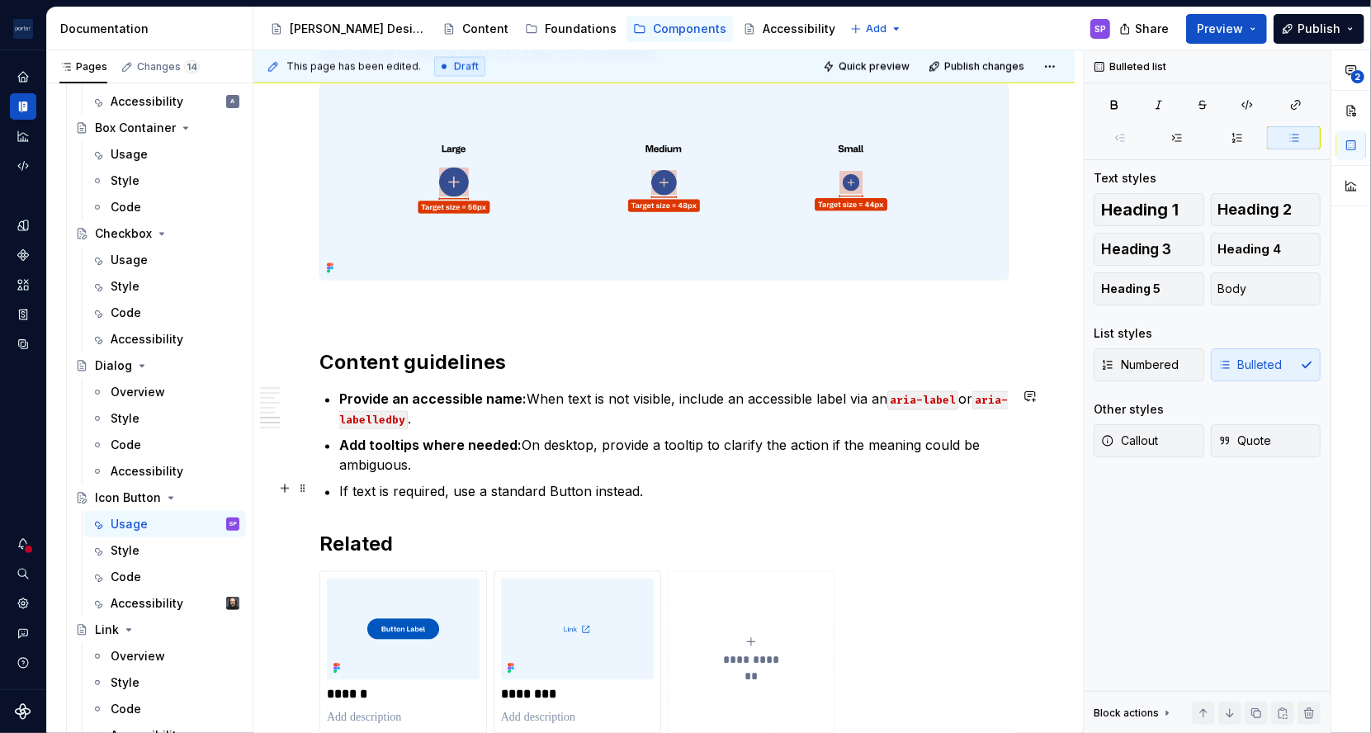
click at [424, 472] on ul "Provide an accessible name: When text is not visible, include an accessible lab…" at bounding box center [673, 446] width 669 height 112
click at [424, 482] on p "If text is required, use a standard Button instead." at bounding box center [673, 492] width 669 height 20
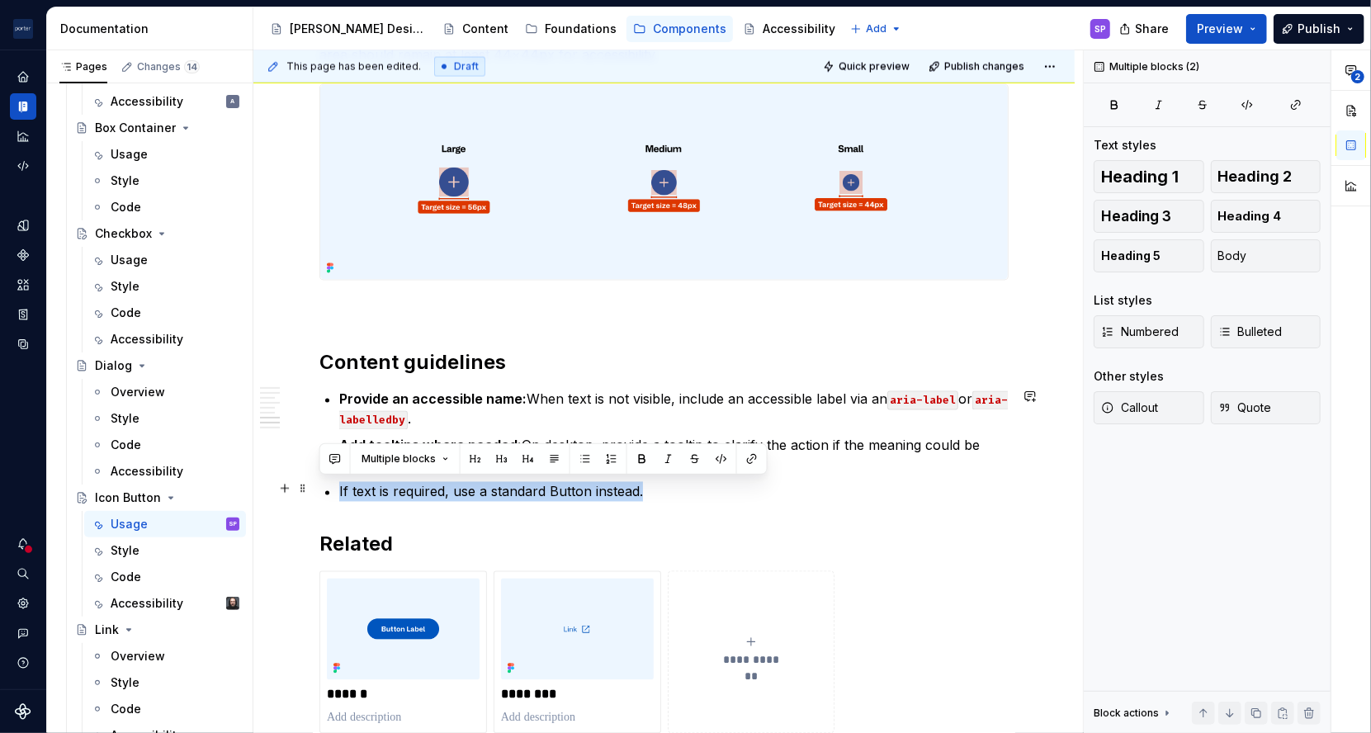
click at [424, 482] on p "If text is required, use a standard Button instead." at bounding box center [673, 492] width 669 height 20
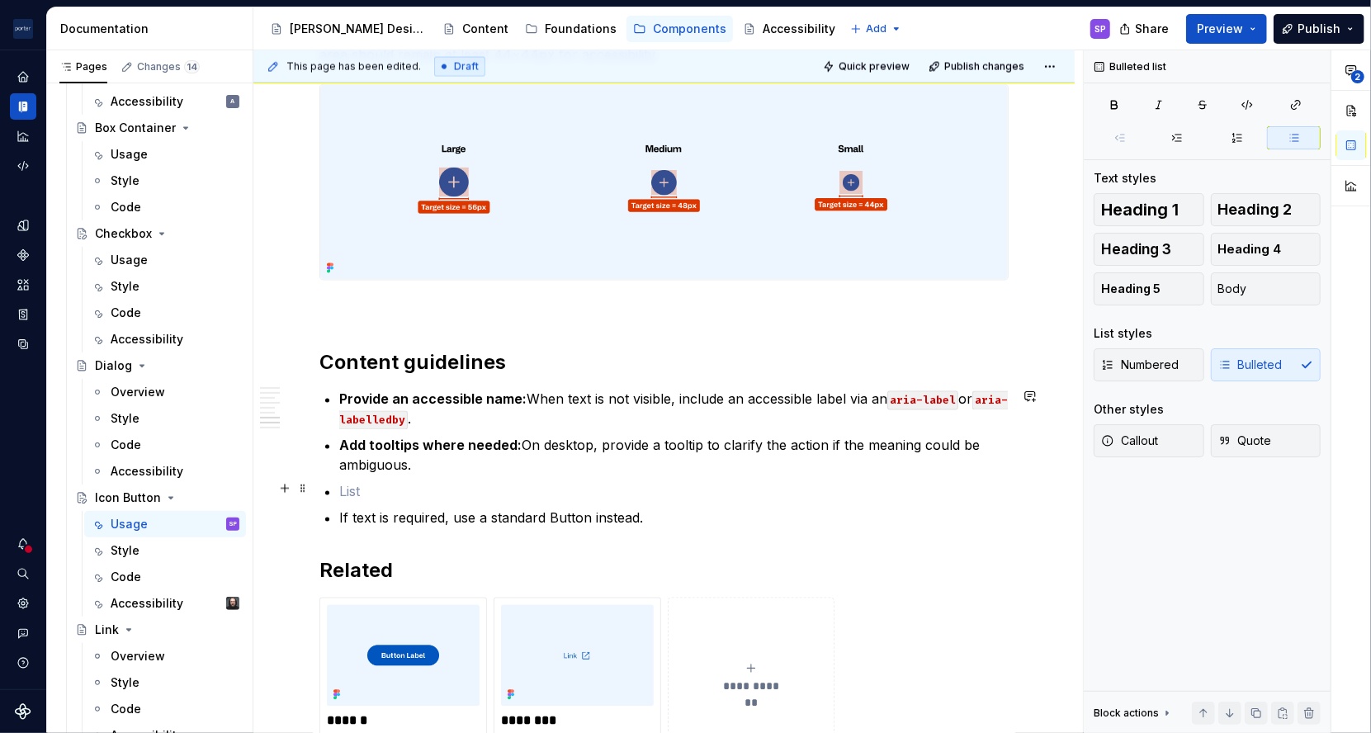
click at [718, 493] on p at bounding box center [673, 492] width 669 height 20
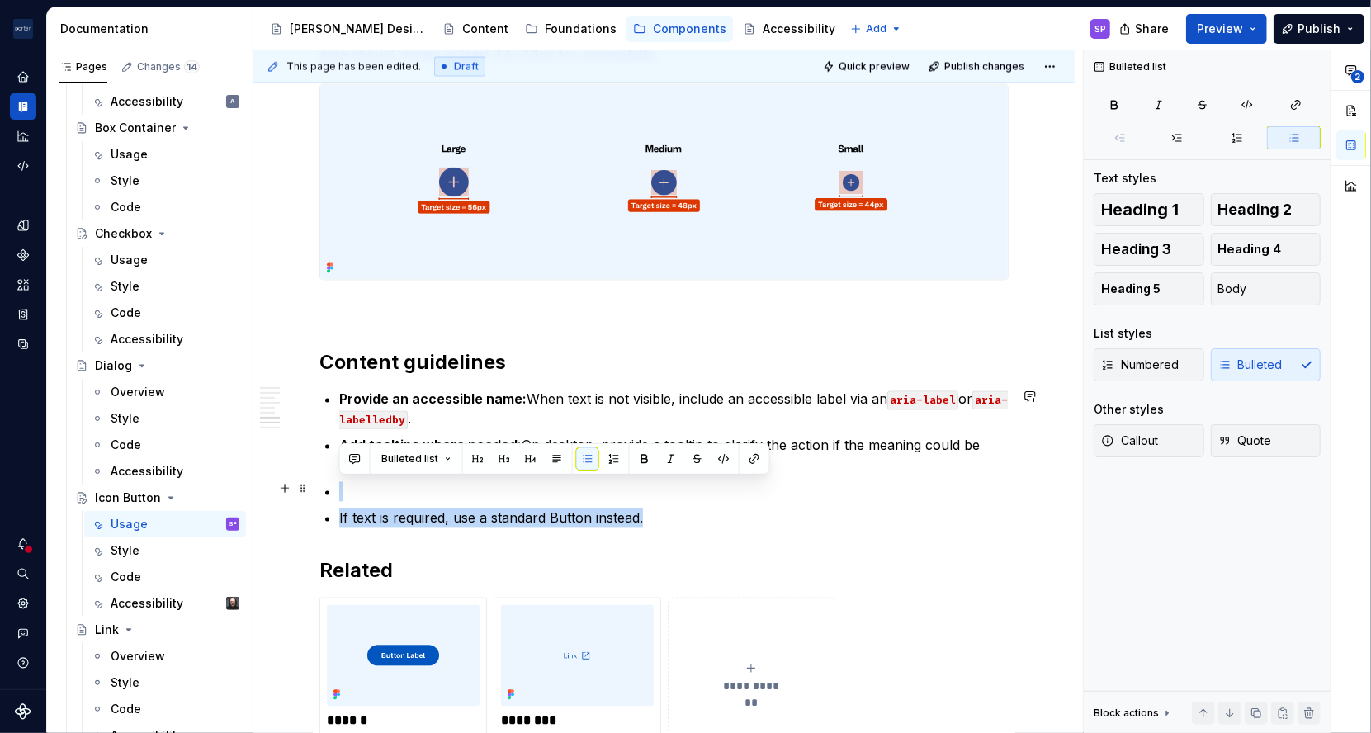
drag, startPoint x: 678, startPoint y: 511, endPoint x: 413, endPoint y: 488, distance: 265.9
click at [413, 488] on ul "Provide an accessible name: When text is not visible, include an accessible lab…" at bounding box center [673, 459] width 669 height 139
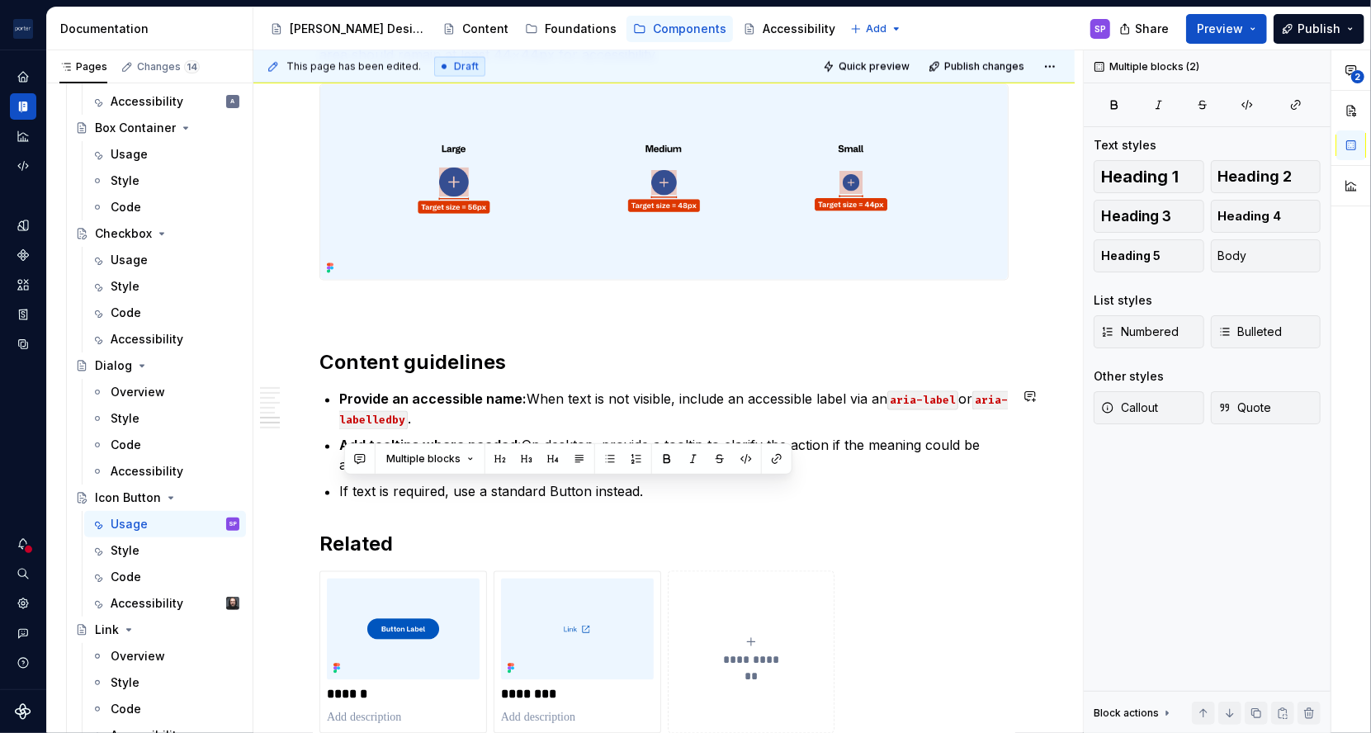
drag, startPoint x: 652, startPoint y: 485, endPoint x: 315, endPoint y: 503, distance: 337.2
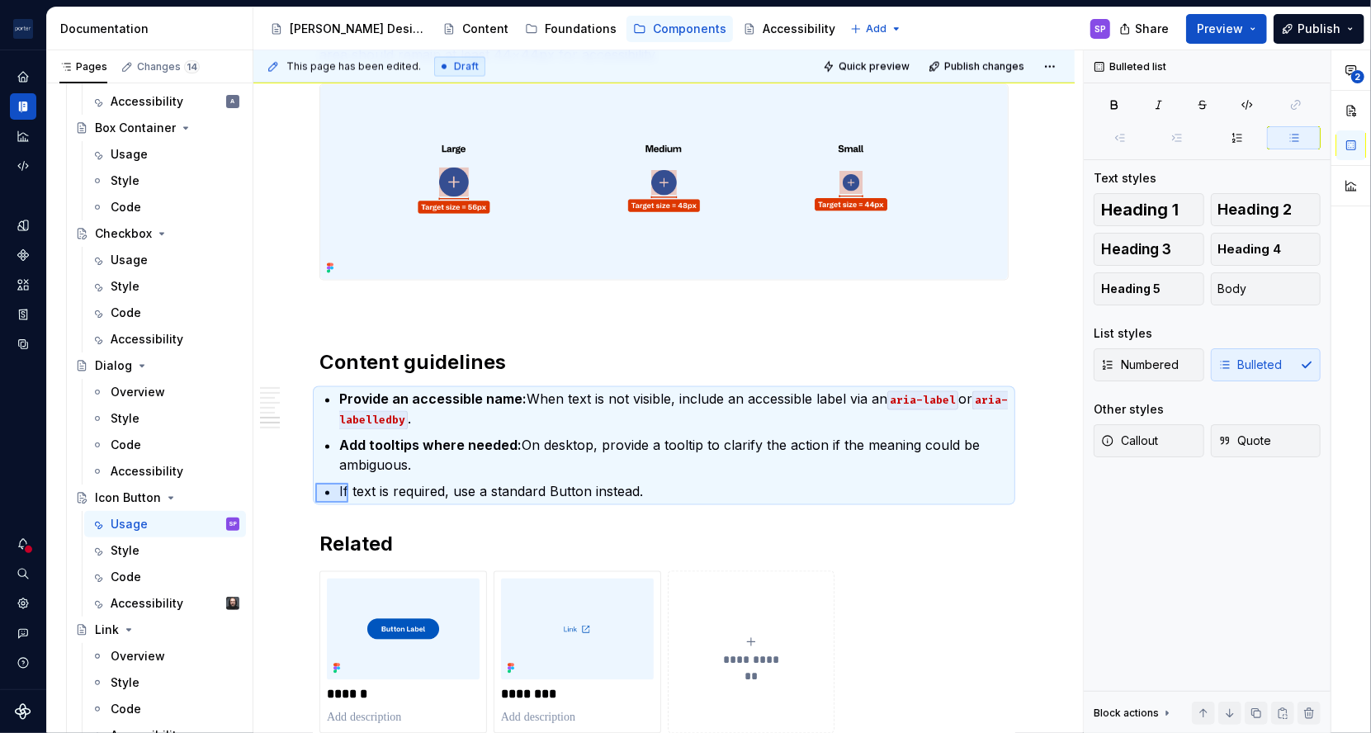
click at [362, 486] on div "**********" at bounding box center [667, 391] width 829 height 683
click at [362, 486] on p "If text is required, use a standard Button instead." at bounding box center [673, 492] width 669 height 20
click at [387, 487] on p "If text is required, use a standard Button instead." at bounding box center [673, 492] width 669 height 20
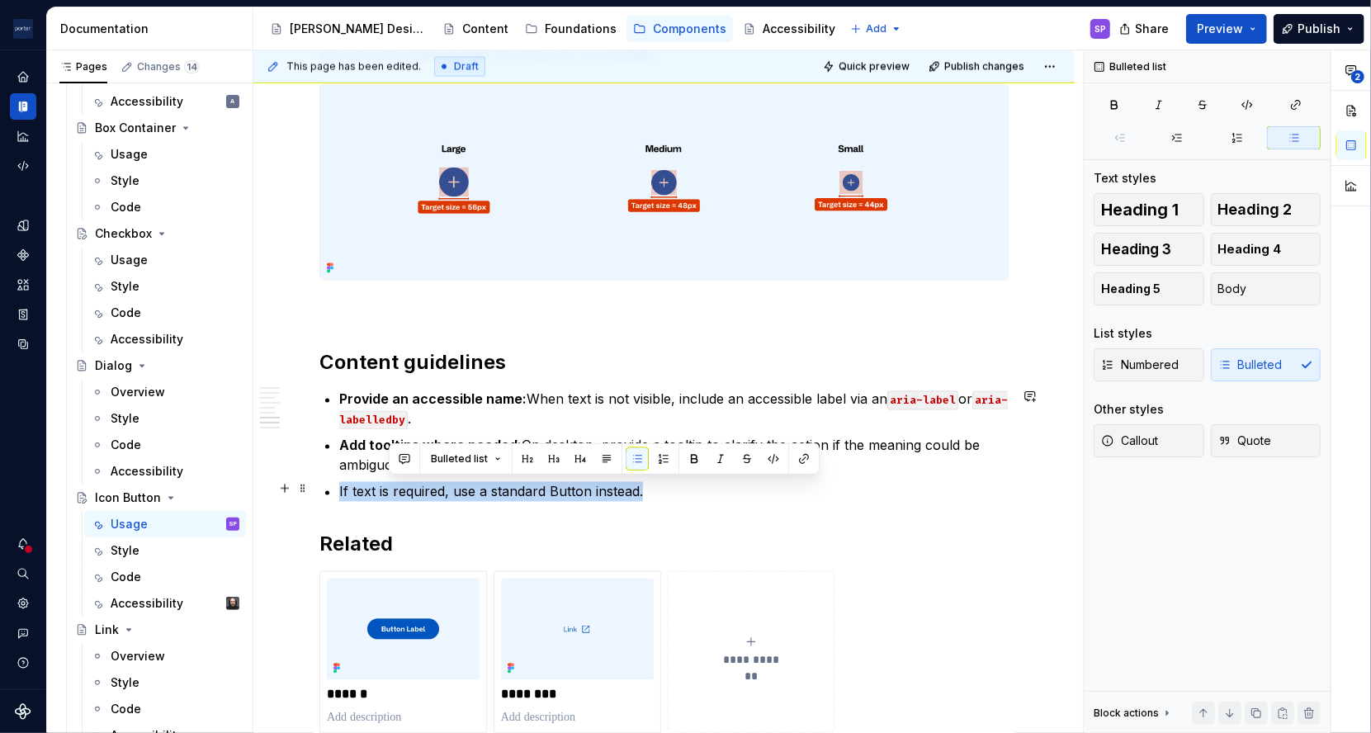
click at [387, 487] on p "If text is required, use a standard Button instead." at bounding box center [673, 492] width 669 height 20
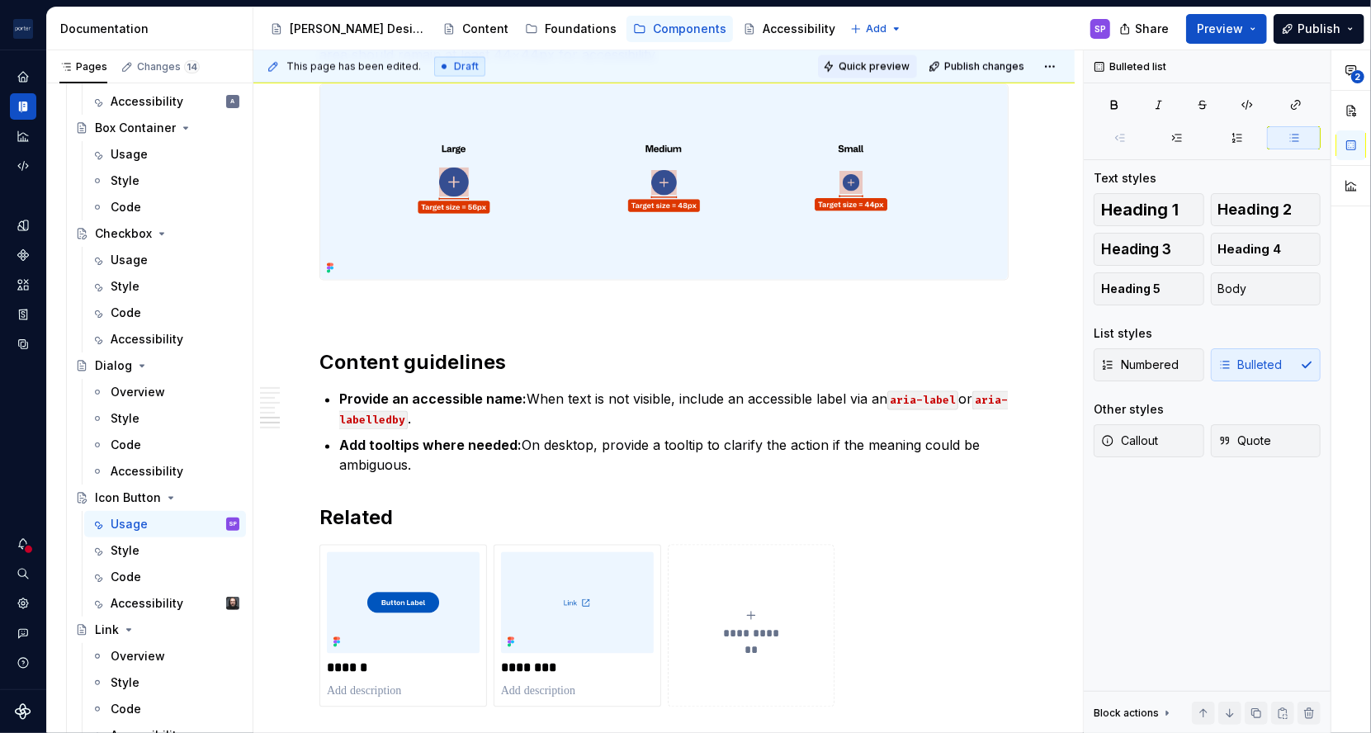
click at [896, 57] on button "Quick preview" at bounding box center [867, 66] width 99 height 23
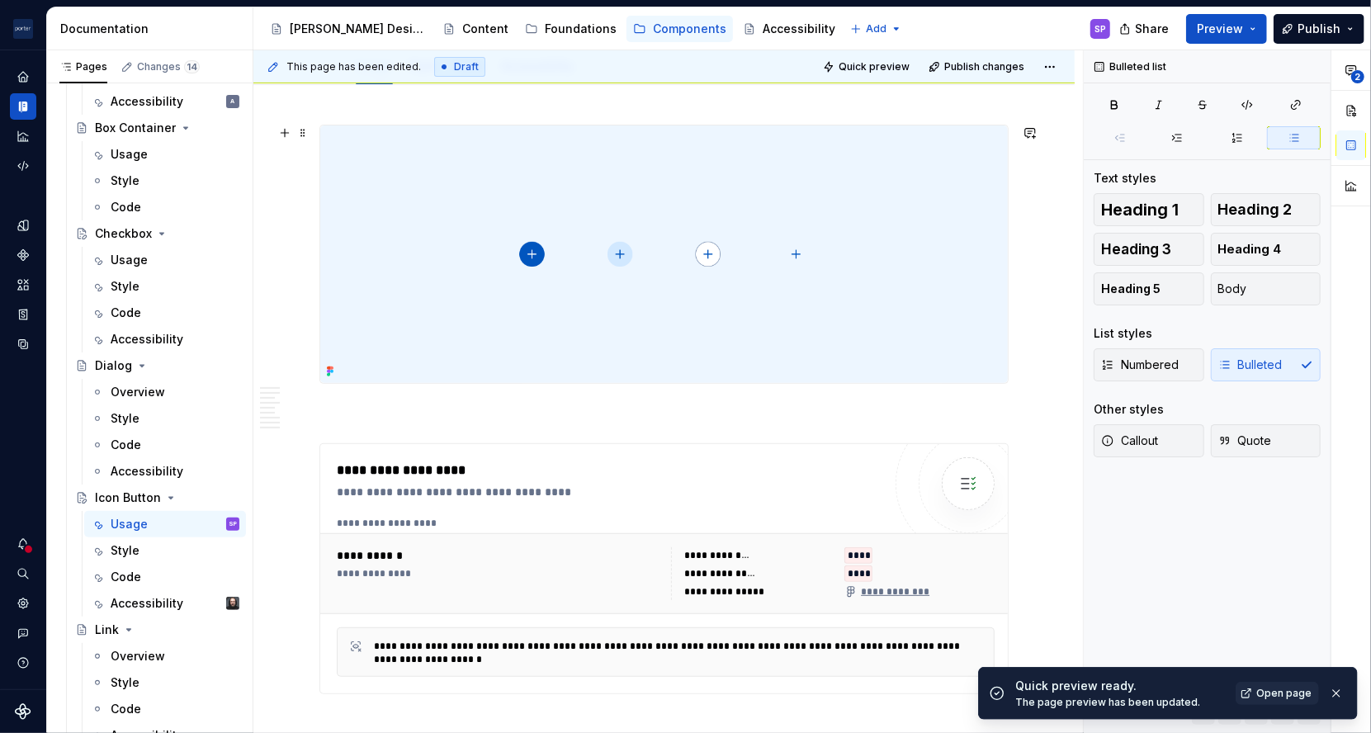
scroll to position [200, 0]
click at [1287, 696] on span "Open page" at bounding box center [1283, 693] width 55 height 13
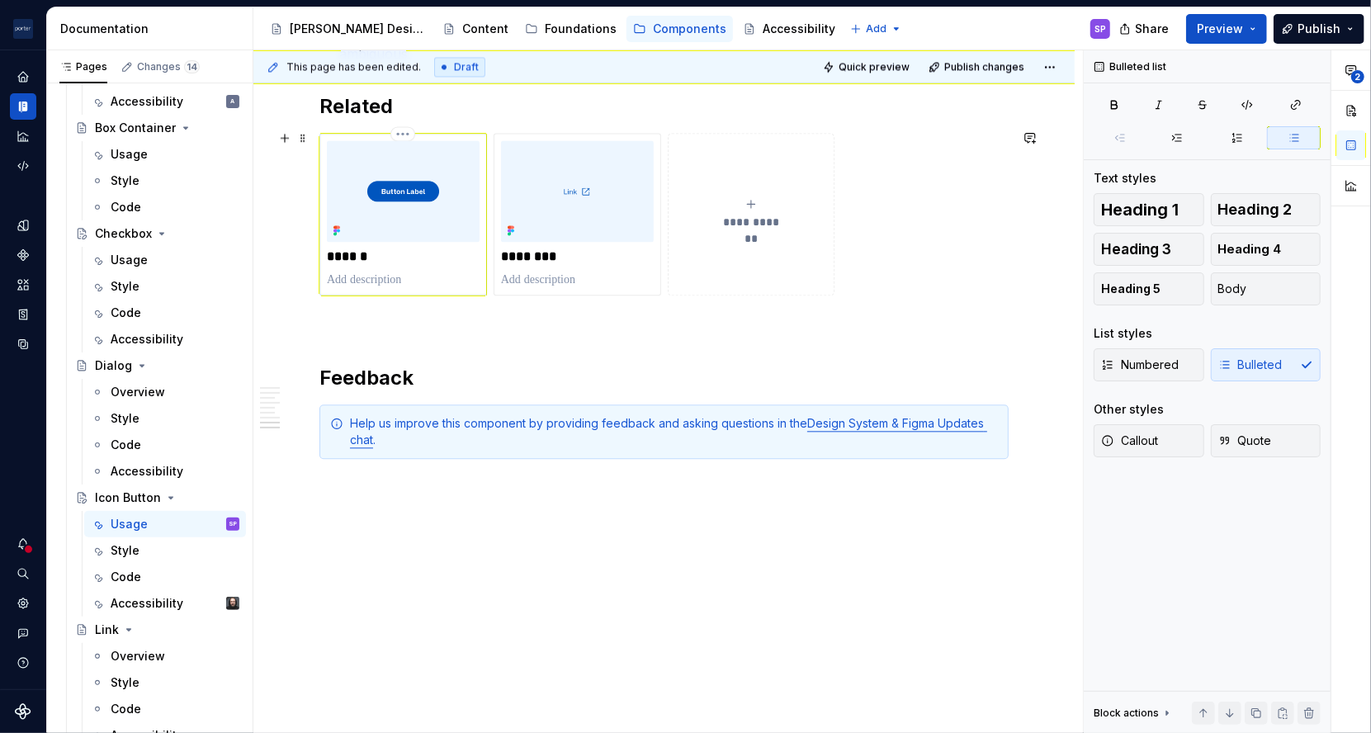
scroll to position [2304, 0]
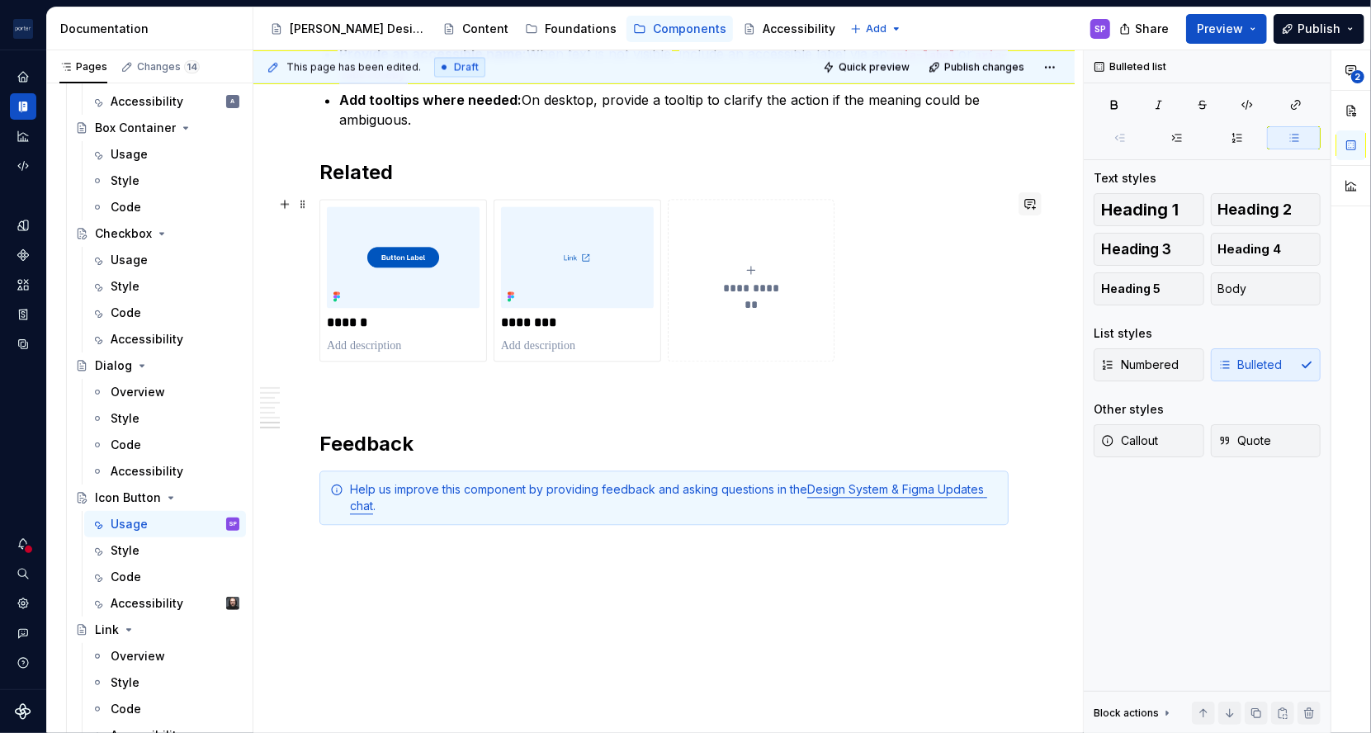
click at [1018, 201] on button "button" at bounding box center [1029, 203] width 23 height 23
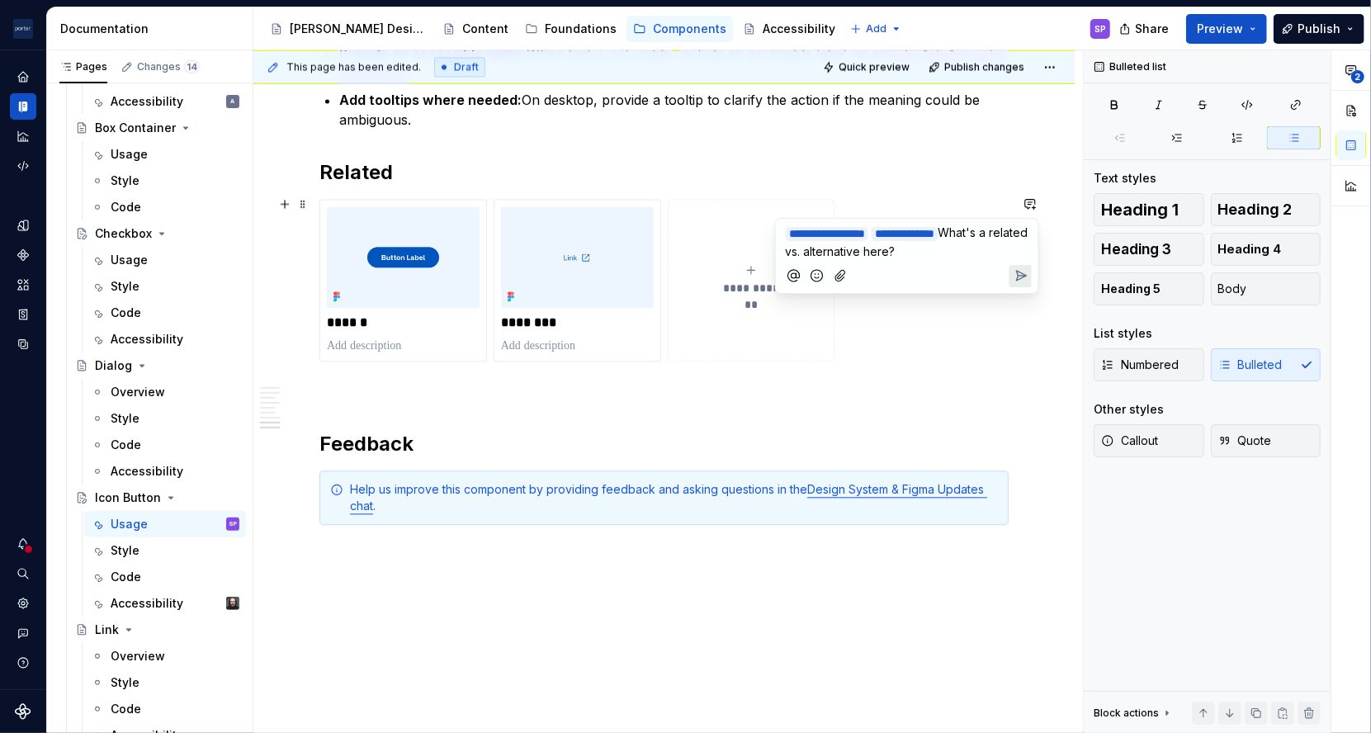
click at [876, 253] on span "What's a related vs. alternative here?" at bounding box center [909, 241] width 246 height 33
click at [887, 248] on span "What's a related compnent vs. alternative here?" at bounding box center [909, 241] width 246 height 33
click at [872, 260] on p "**********" at bounding box center [907, 242] width 243 height 36
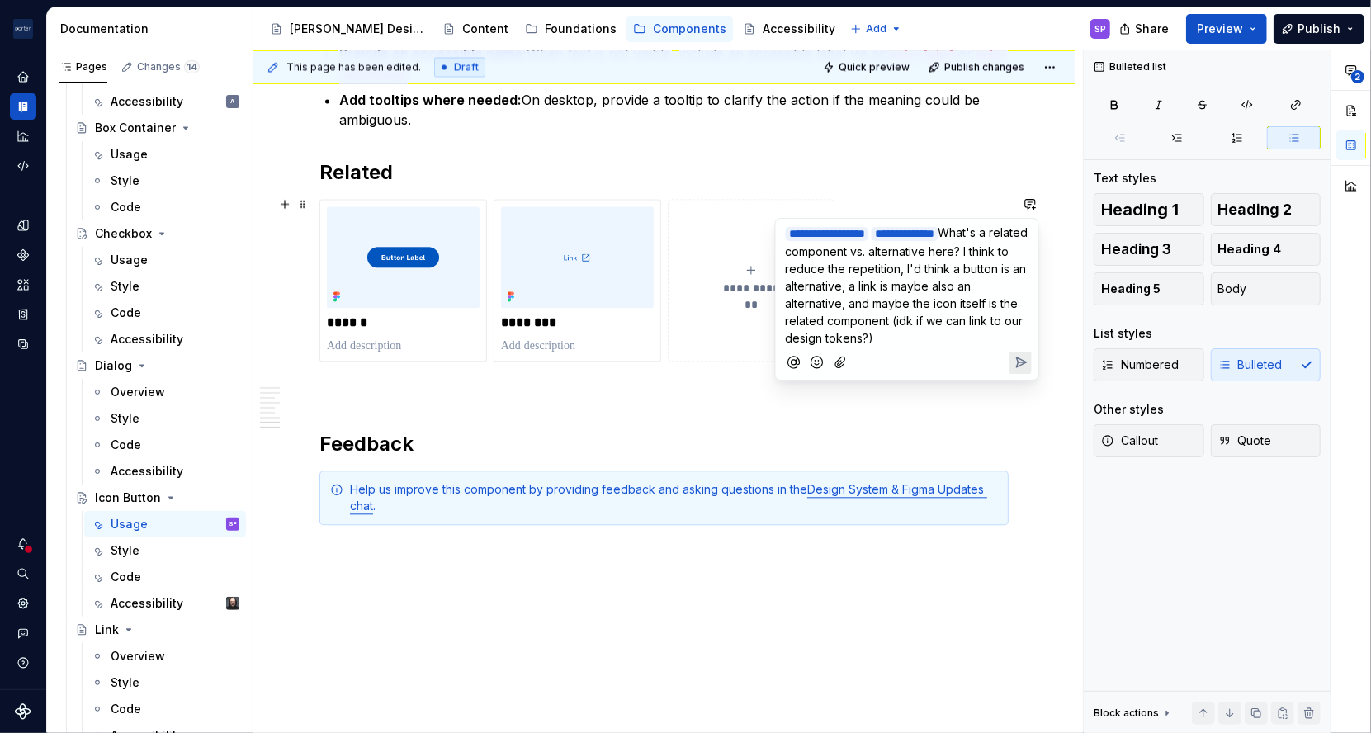
click at [1023, 354] on icon "Send" at bounding box center [1020, 362] width 17 height 17
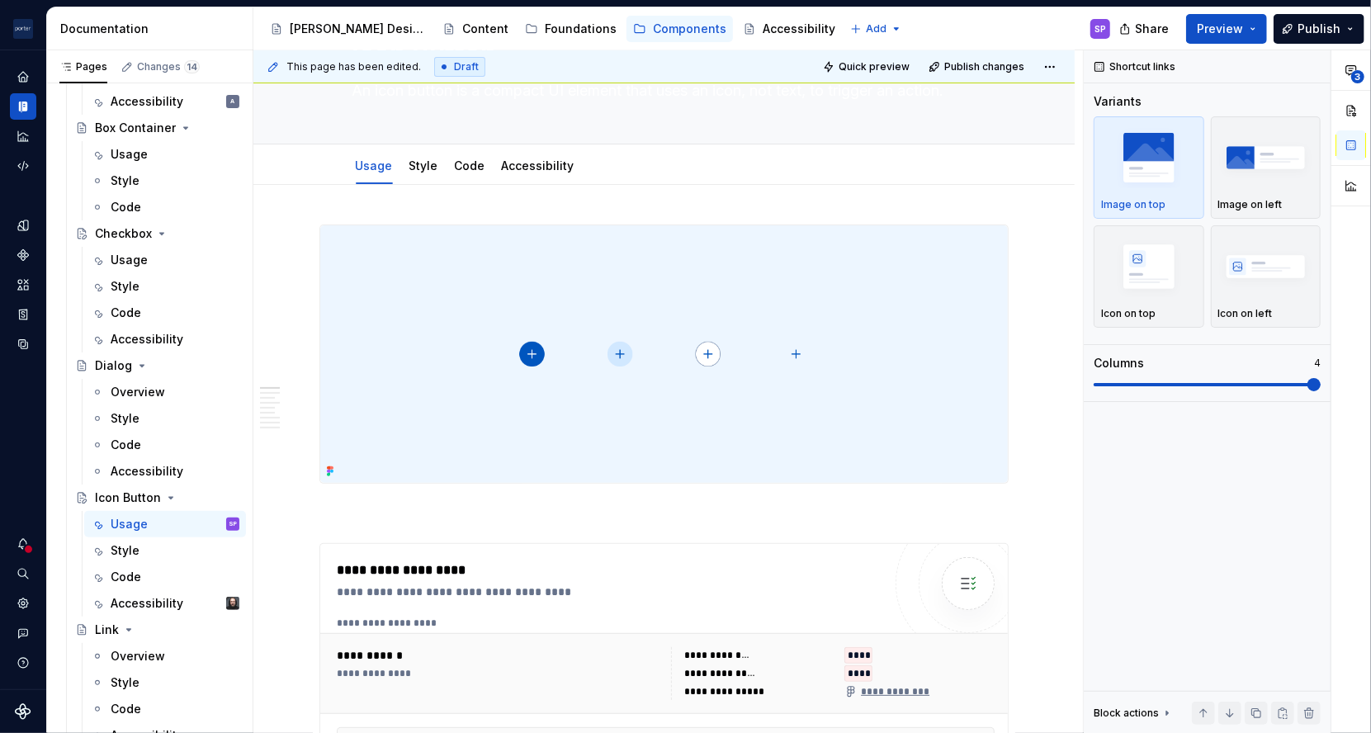
scroll to position [0, 0]
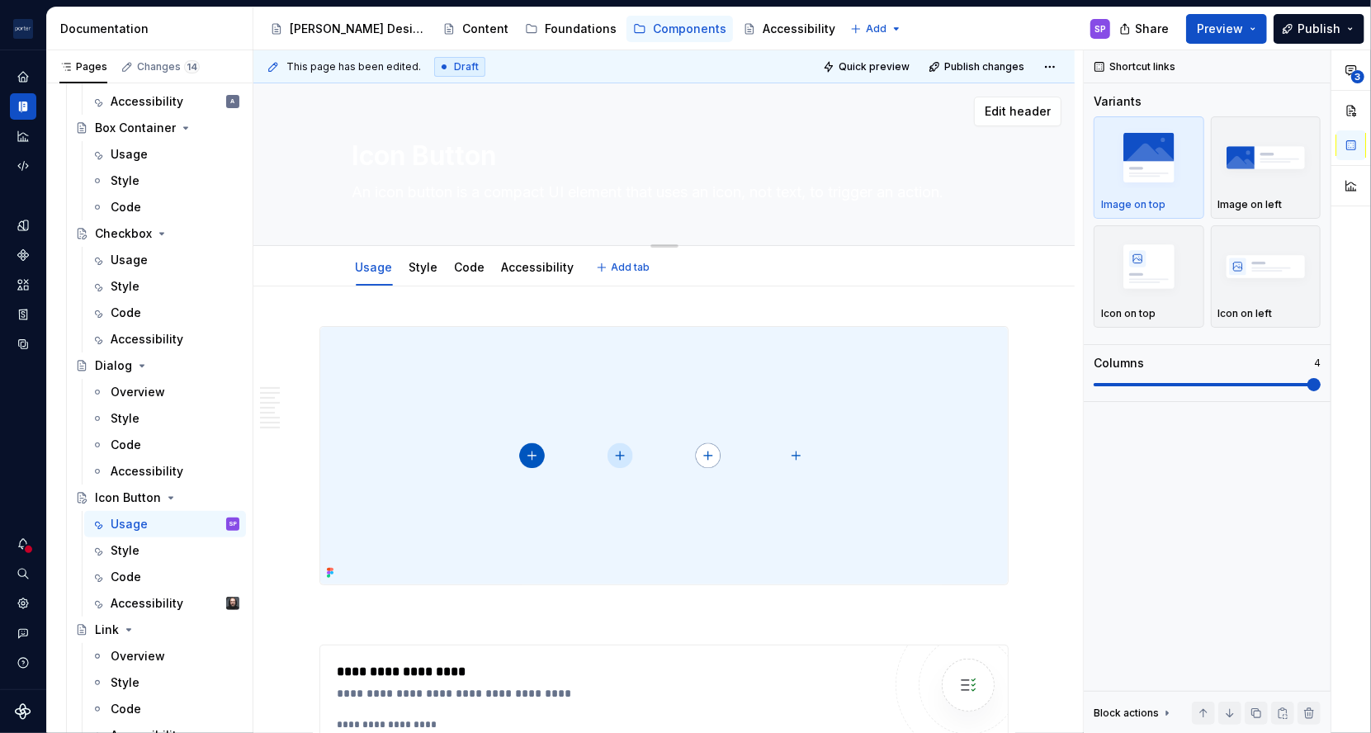
click at [423, 142] on textarea "Icon Button" at bounding box center [661, 156] width 624 height 40
click at [429, 160] on textarea "Icon Button" at bounding box center [661, 156] width 624 height 40
click at [429, 160] on textarea "Icon button" at bounding box center [661, 156] width 624 height 40
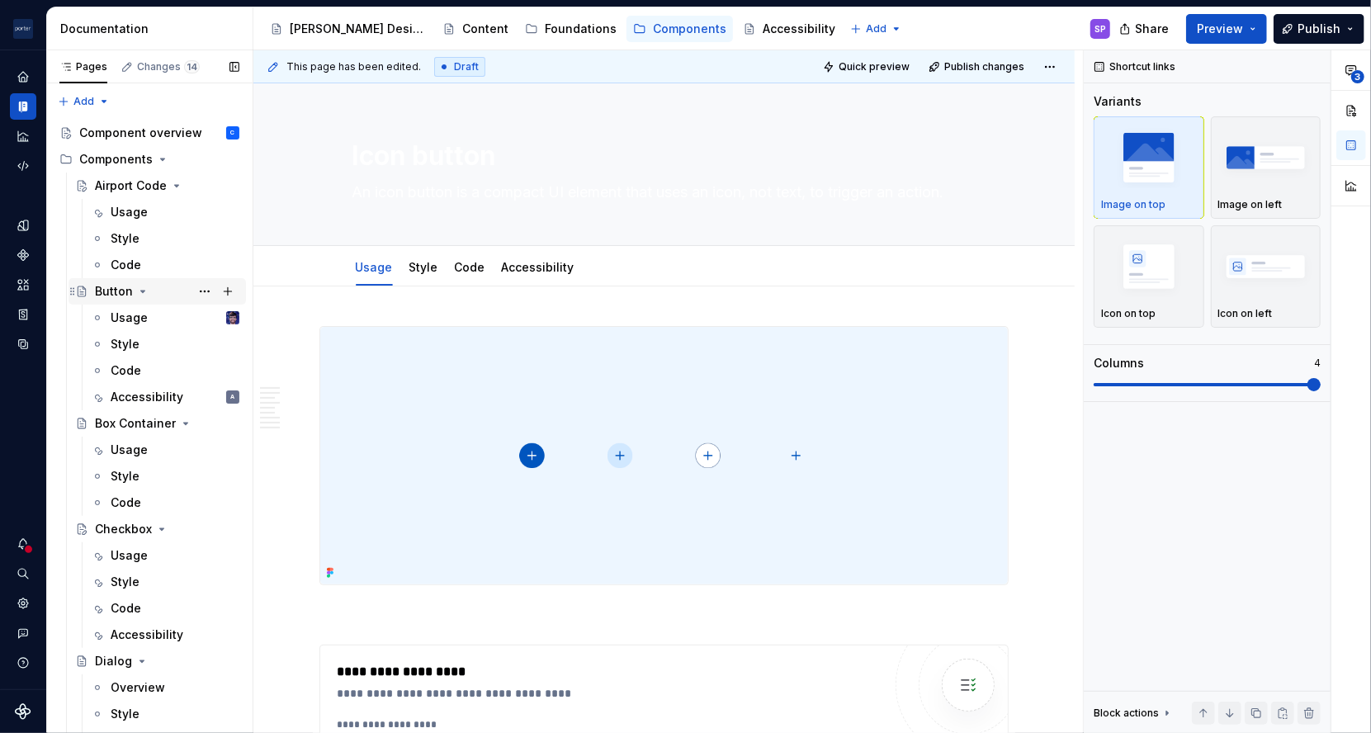
scroll to position [1, 0]
click at [126, 179] on div "Airport Code" at bounding box center [131, 185] width 72 height 17
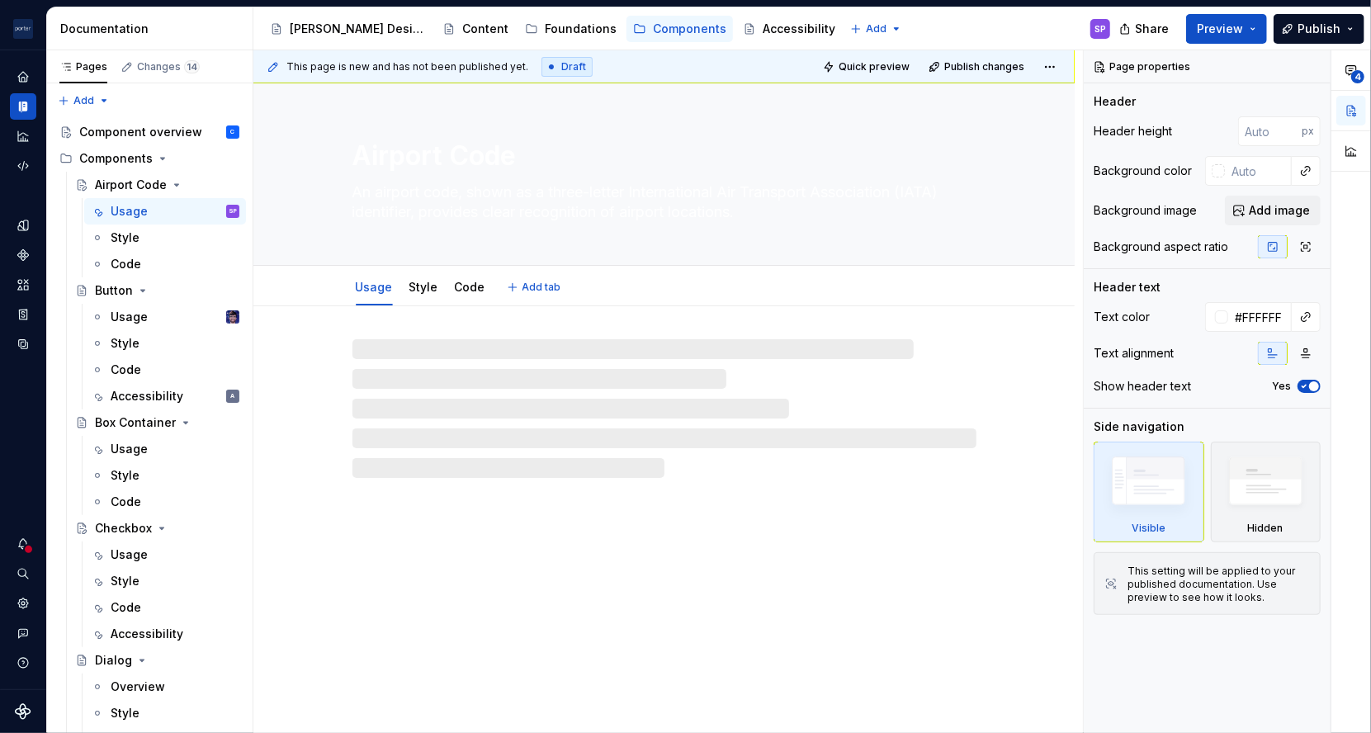
click at [495, 135] on div "Airport Code An airport code, shown as a three-letter International Air Transpo…" at bounding box center [664, 174] width 624 height 182
click at [467, 150] on textarea "Airport Code" at bounding box center [661, 156] width 624 height 40
click at [442, 148] on textarea "Airport Code" at bounding box center [661, 156] width 624 height 40
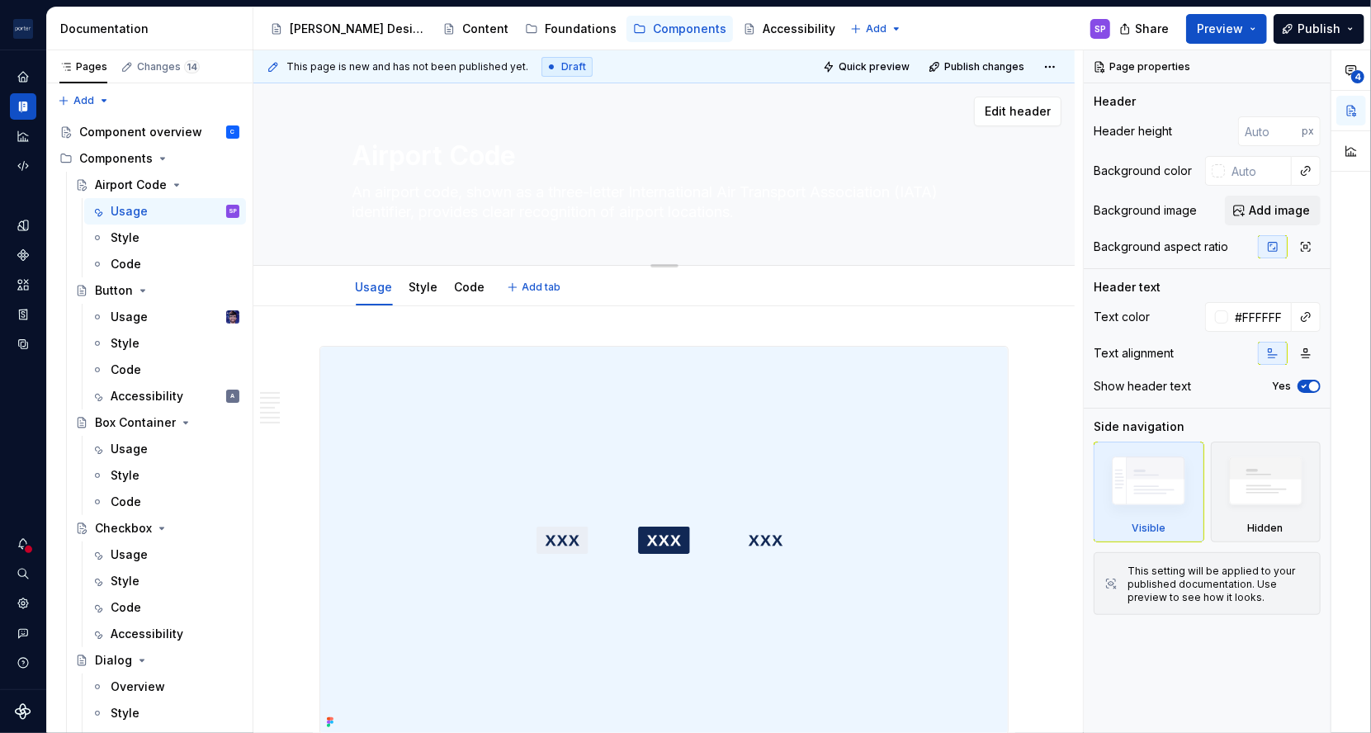
click at [484, 148] on textarea "Airport Code" at bounding box center [661, 156] width 624 height 40
click at [481, 152] on textarea "Airport Code" at bounding box center [661, 156] width 624 height 40
click at [481, 152] on textarea "Airport dode" at bounding box center [661, 156] width 624 height 40
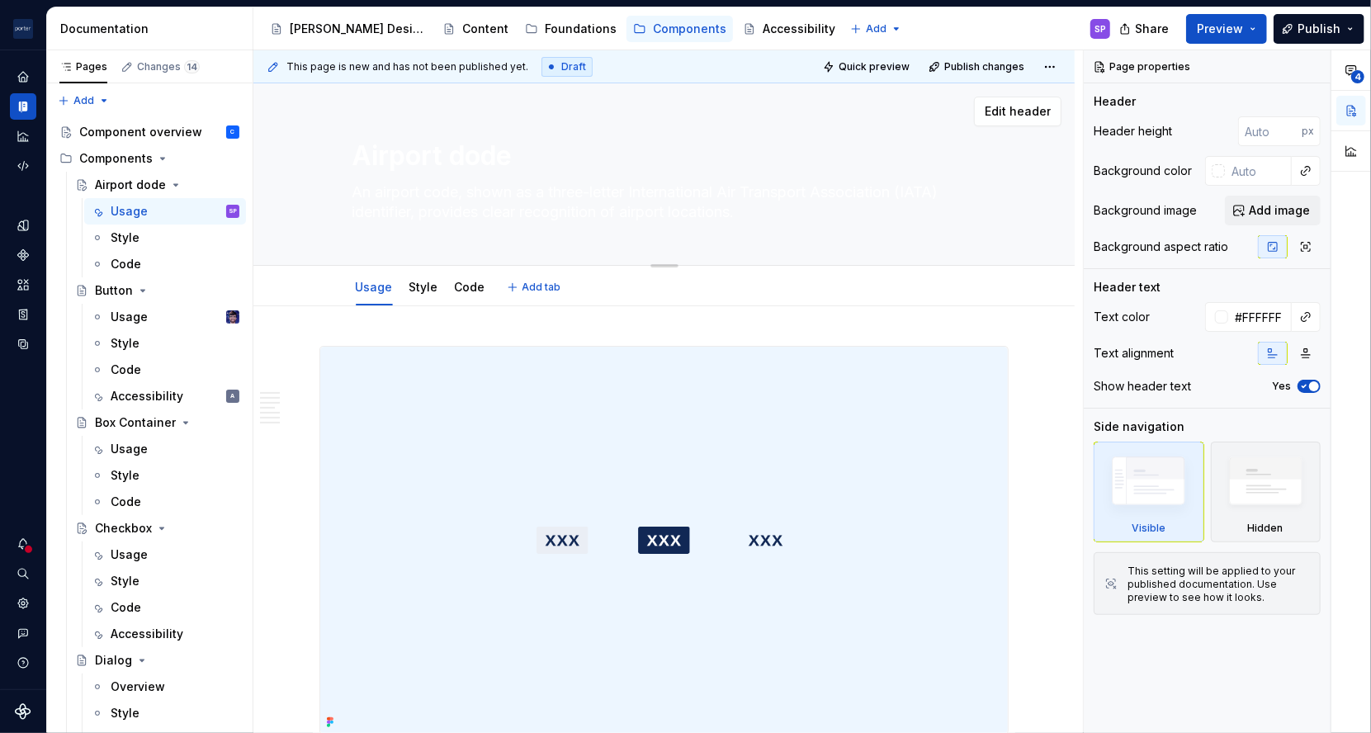
click at [462, 154] on textarea "Airport dode" at bounding box center [661, 156] width 624 height 40
click at [462, 154] on textarea "Airport code" at bounding box center [661, 156] width 624 height 40
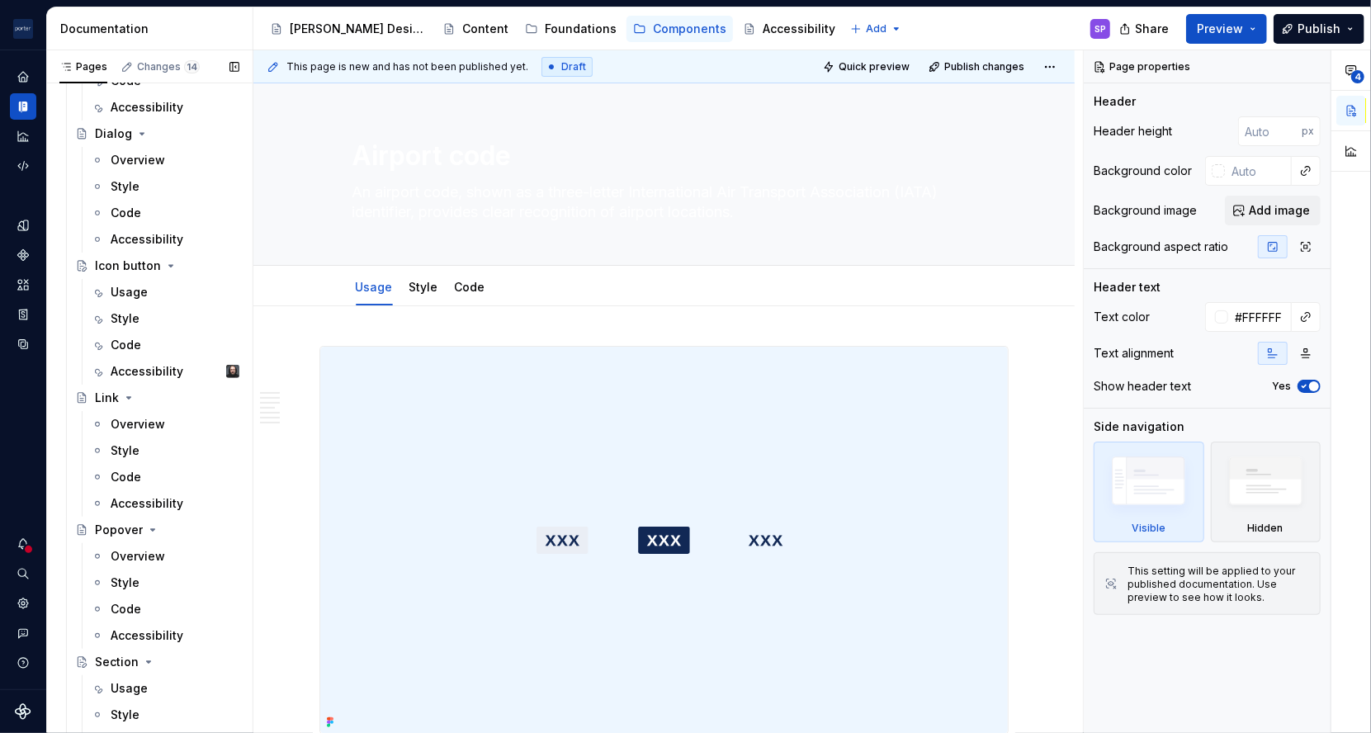
scroll to position [544, 0]
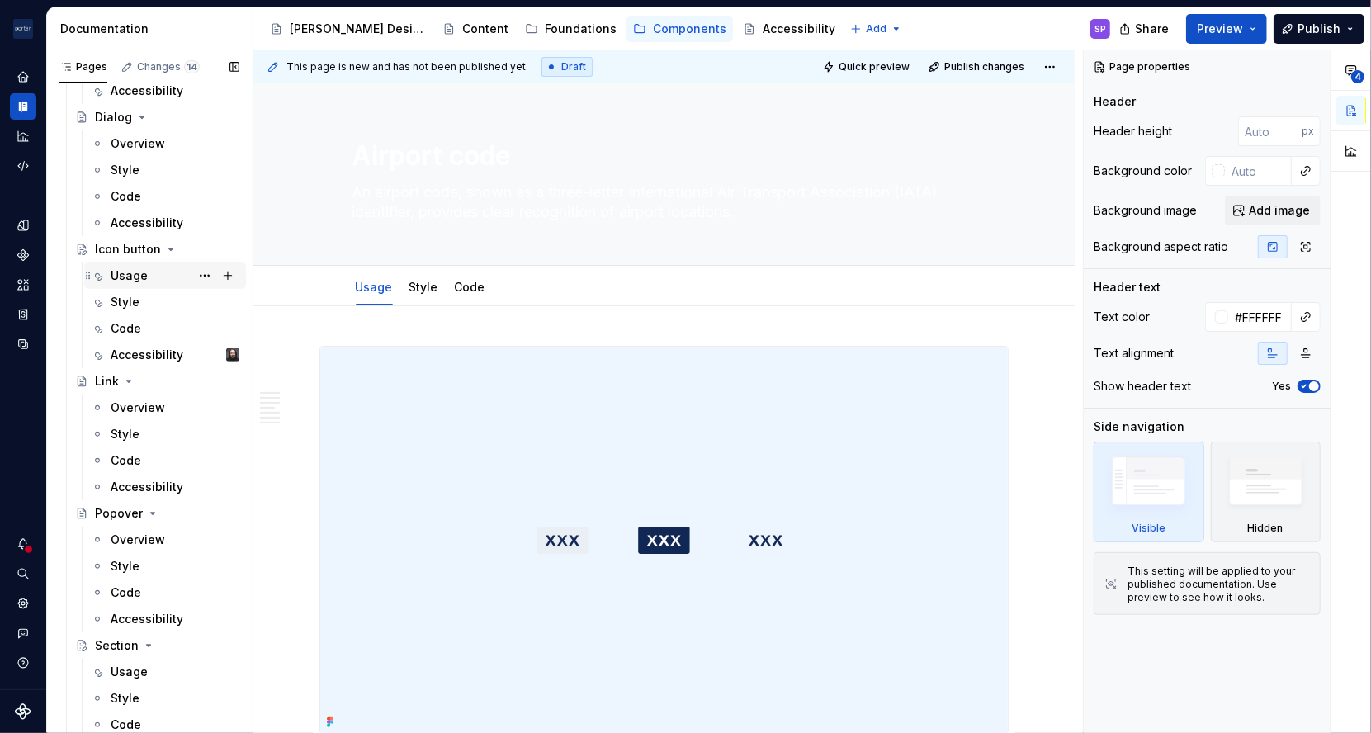
click at [144, 271] on div "Usage" at bounding box center [129, 275] width 37 height 17
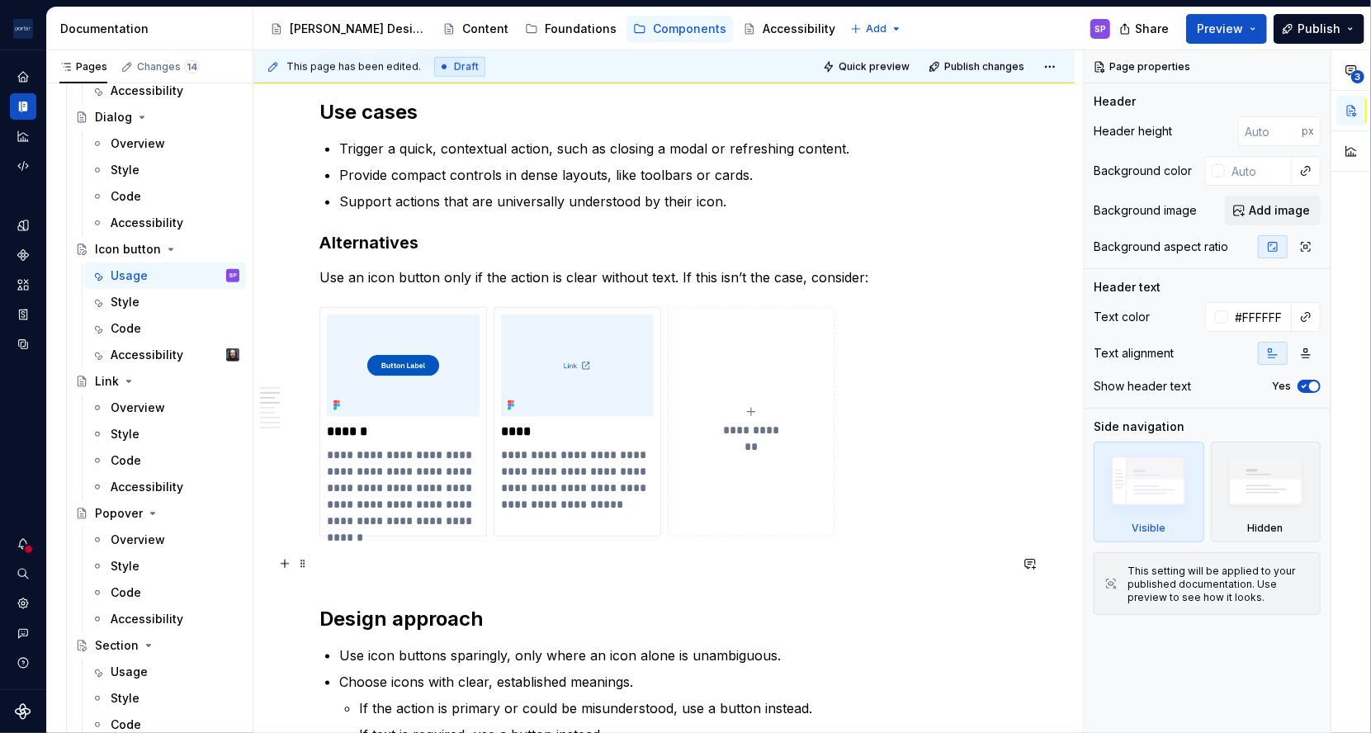
scroll to position [996, 0]
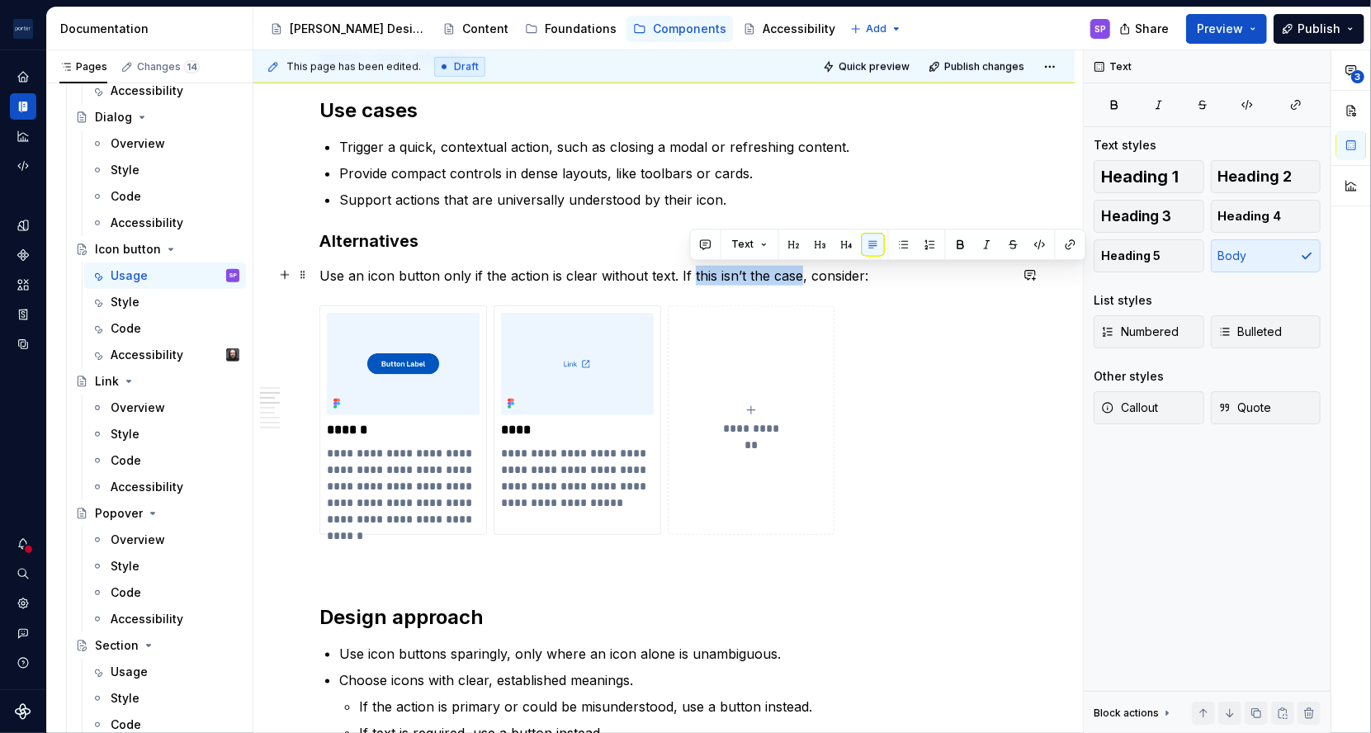
drag, startPoint x: 692, startPoint y: 280, endPoint x: 799, endPoint y: 281, distance: 107.3
click at [799, 281] on p "Use an icon button only if the action is clear without text. If this isn’t the …" at bounding box center [663, 276] width 689 height 20
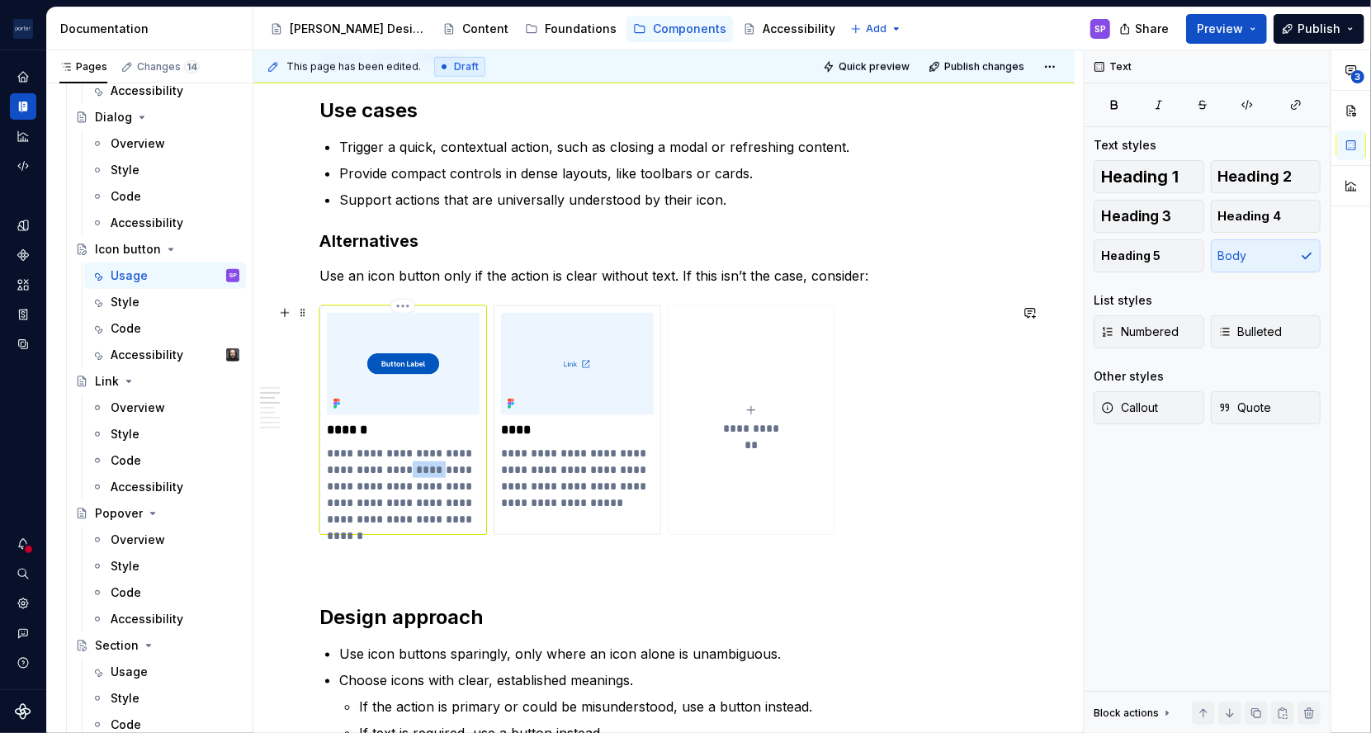
drag, startPoint x: 399, startPoint y: 468, endPoint x: 429, endPoint y: 466, distance: 30.6
click at [429, 466] on p "**********" at bounding box center [403, 486] width 152 height 83
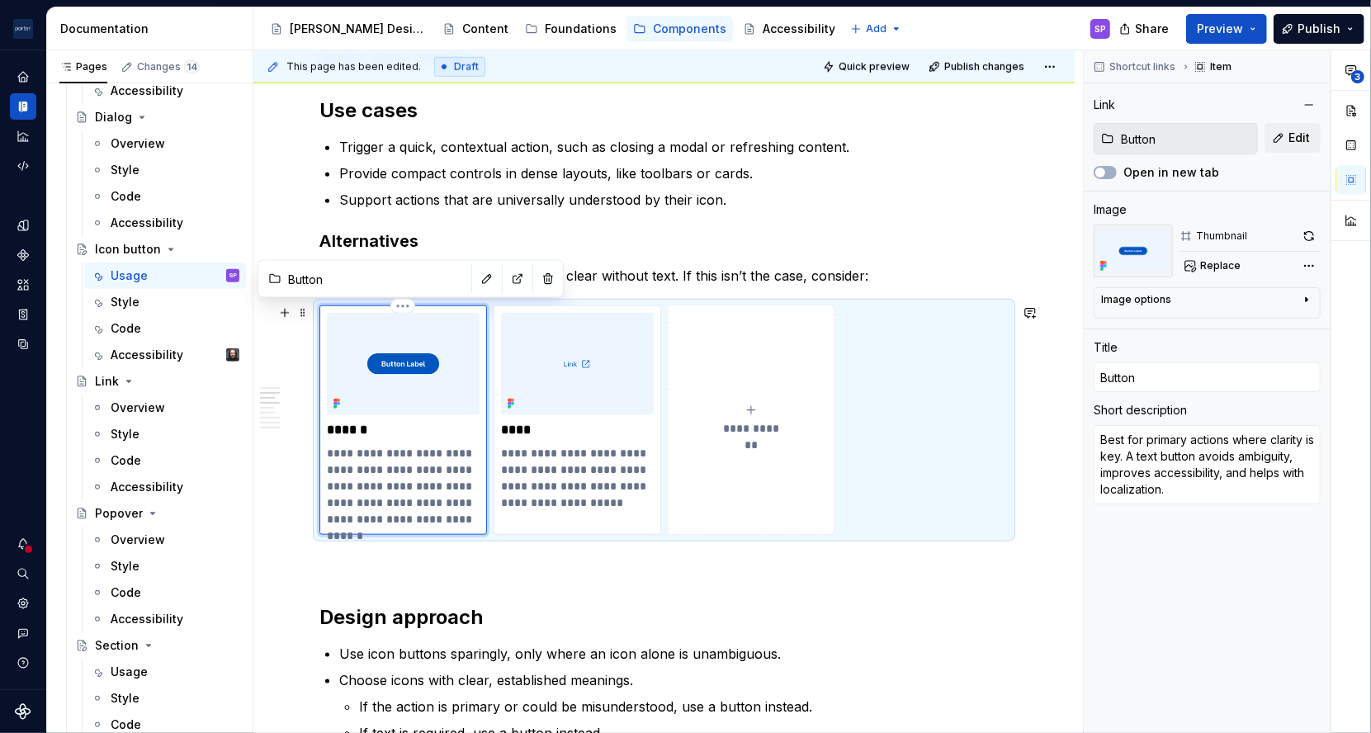
click at [435, 476] on p "**********" at bounding box center [403, 486] width 152 height 83
click at [454, 497] on p "**********" at bounding box center [403, 486] width 152 height 83
drag, startPoint x: 380, startPoint y: 519, endPoint x: 324, endPoint y: 520, distance: 55.3
click at [324, 520] on div "**********" at bounding box center [403, 419] width 168 height 229
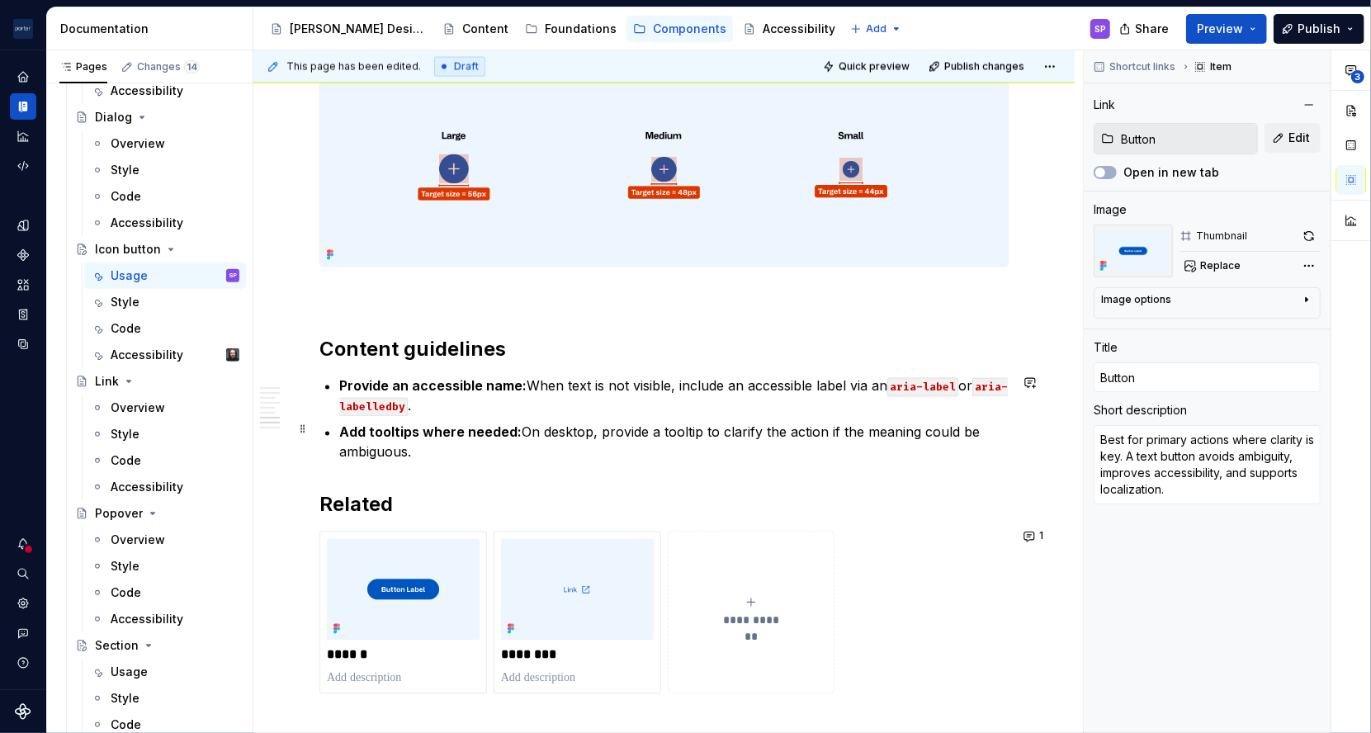
scroll to position [1793, 0]
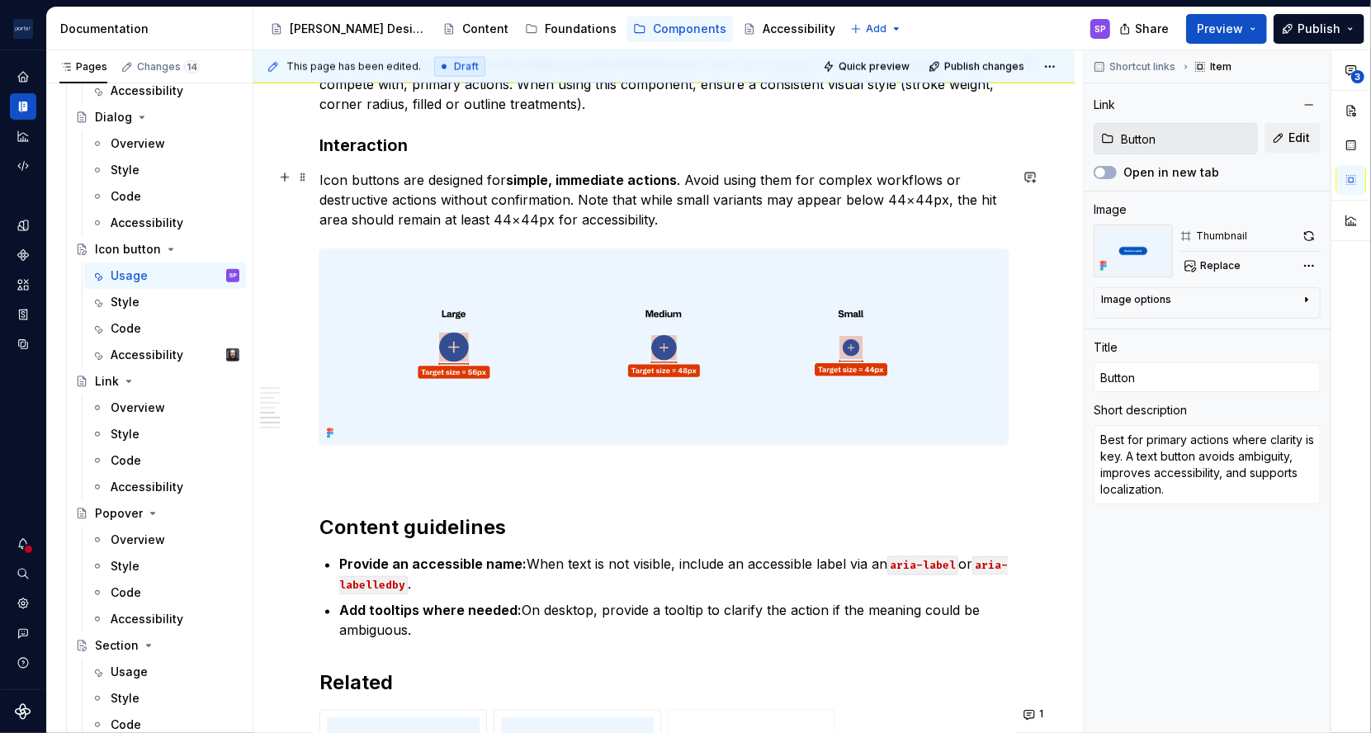
click at [358, 218] on p "Icon buttons are designed for simple, immediate actions . Avoid using them for …" at bounding box center [663, 199] width 689 height 59
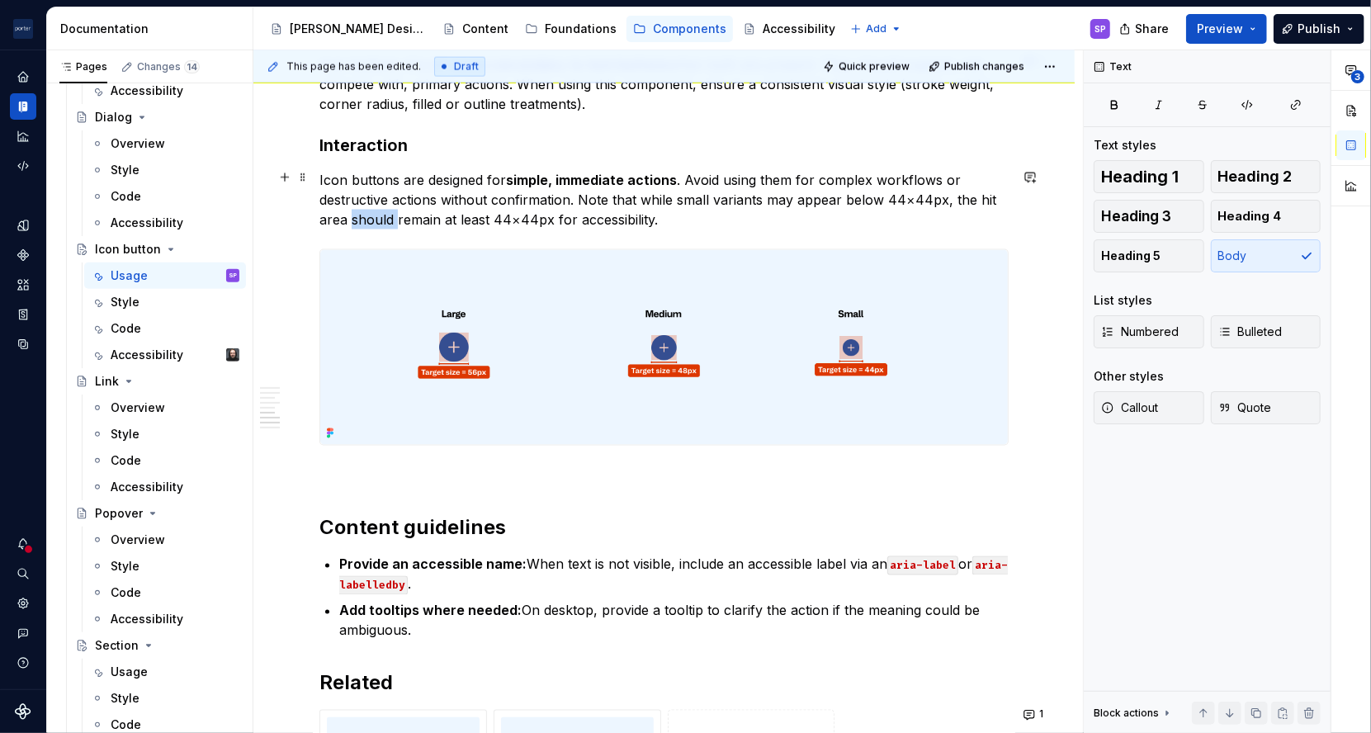
click at [358, 218] on p "Icon buttons are designed for simple, immediate actions . Avoid using them for …" at bounding box center [663, 199] width 689 height 59
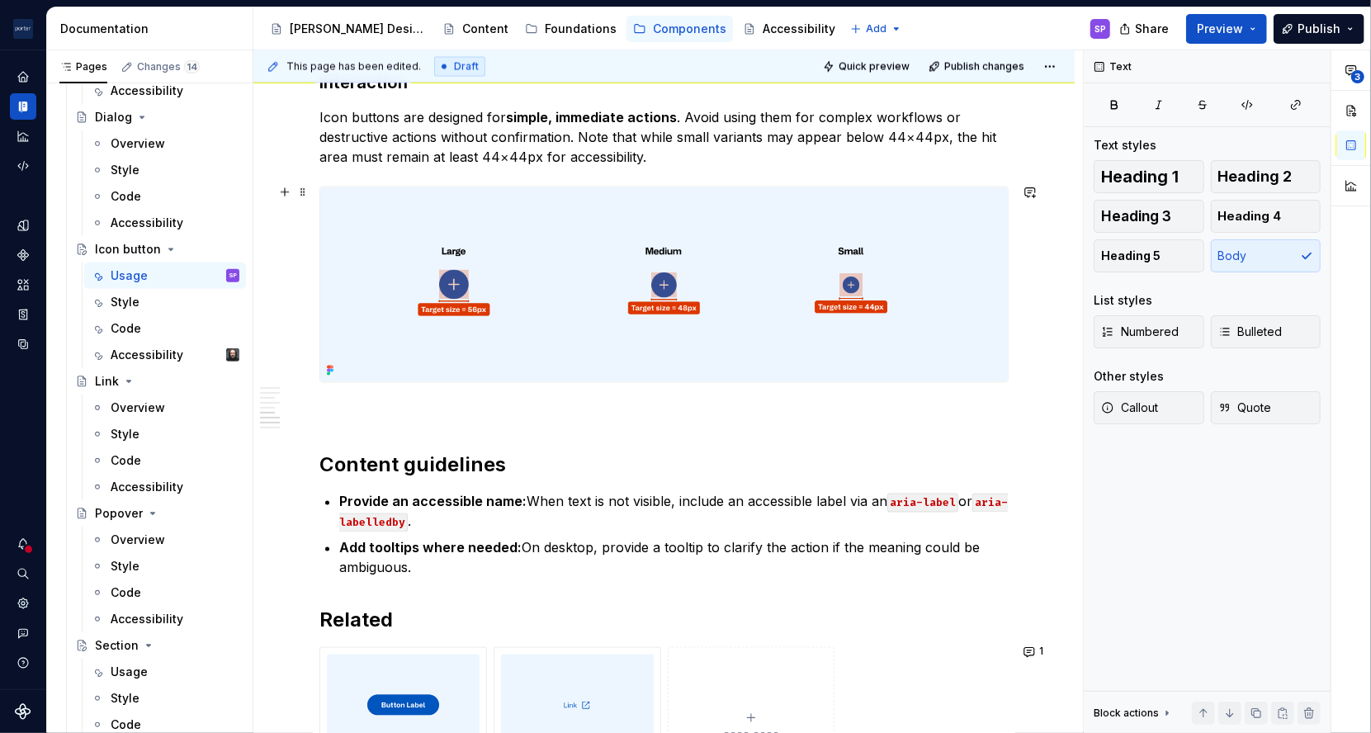
scroll to position [1857, 0]
click at [705, 503] on p "Provide an accessible name: When text is not visible, include an accessible lab…" at bounding box center [673, 511] width 669 height 40
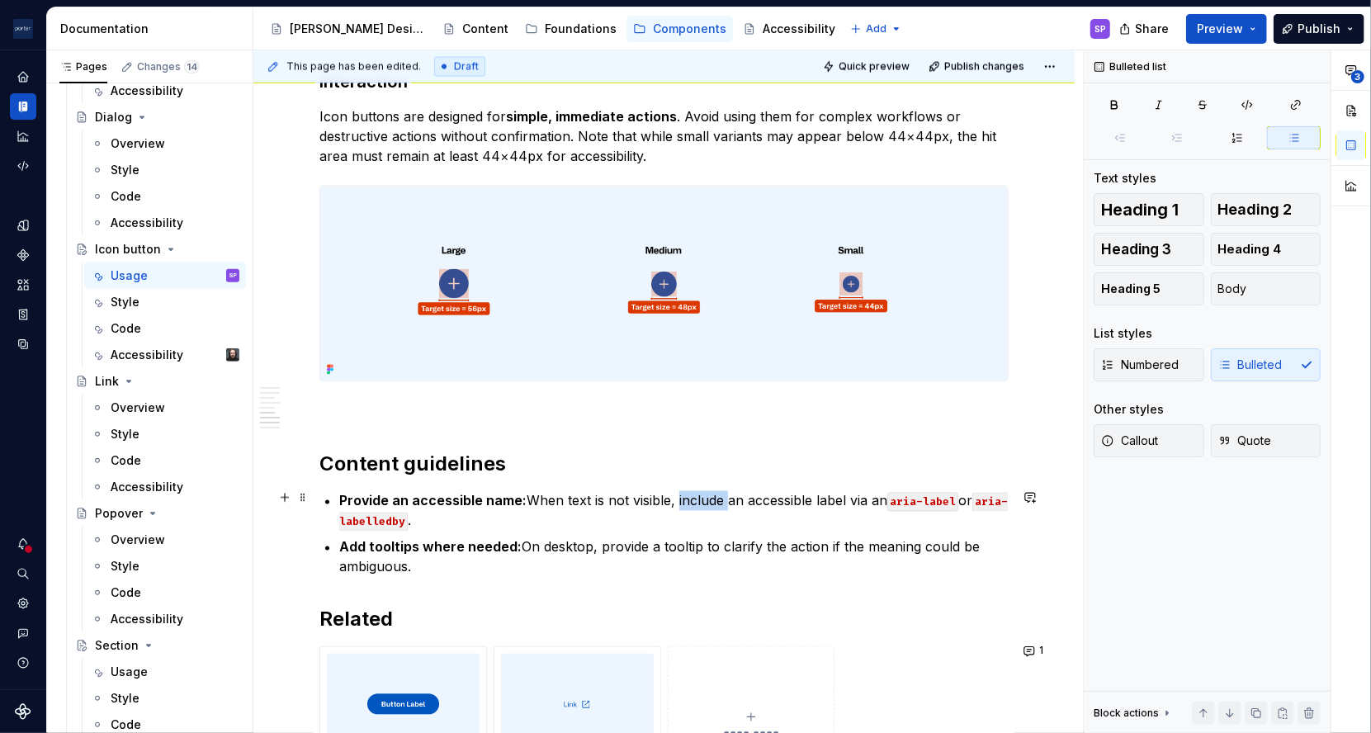
click at [705, 503] on p "Provide an accessible name: When text is not visible, include an accessible lab…" at bounding box center [673, 511] width 669 height 40
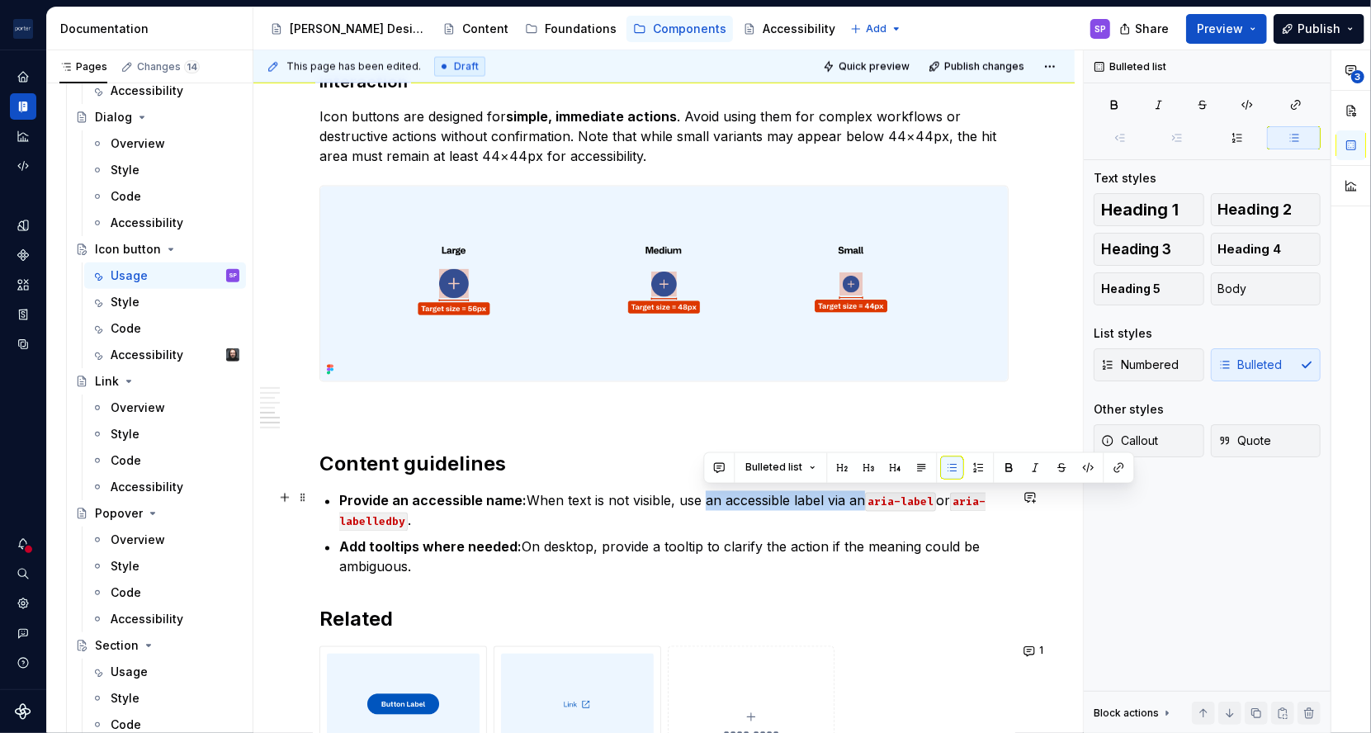
drag, startPoint x: 705, startPoint y: 503, endPoint x: 862, endPoint y: 498, distance: 157.7
click at [862, 498] on p "Provide an accessible name: When text is not visible, use an accessible label v…" at bounding box center [673, 511] width 669 height 40
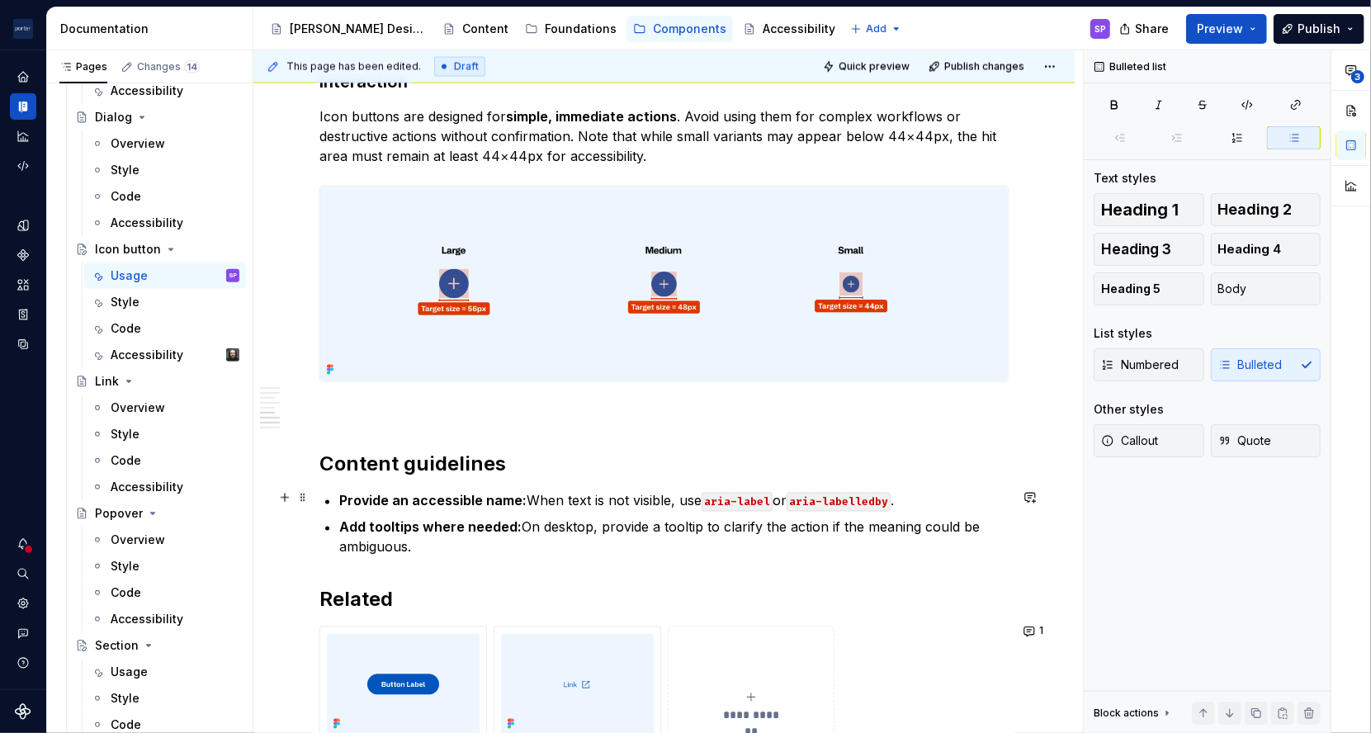
click at [919, 491] on p "Provide an accessible name: When text is not visible, use aria-label or aria-la…" at bounding box center [673, 501] width 669 height 20
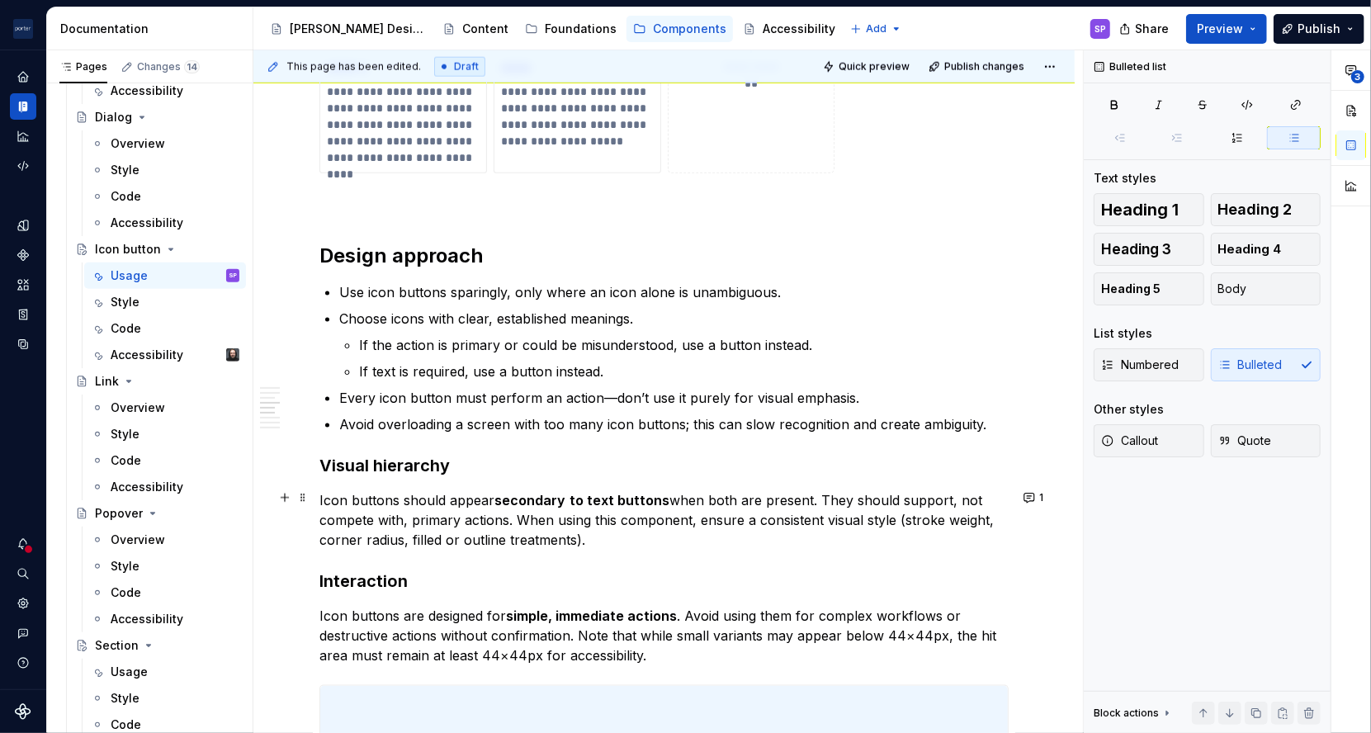
scroll to position [1359, 0]
click at [506, 316] on p "Choose icons with clear, established meanings." at bounding box center [673, 317] width 669 height 20
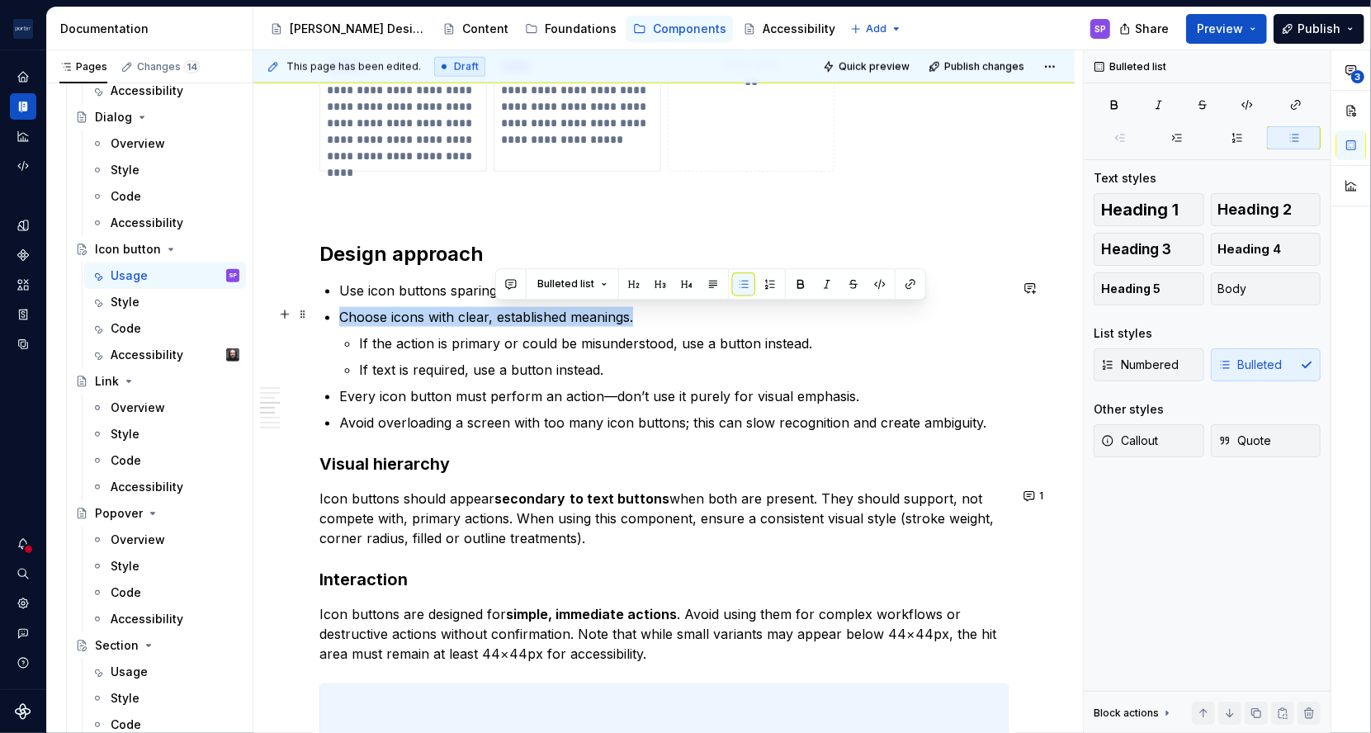
click at [506, 316] on p "Choose icons with clear, established meanings." at bounding box center [673, 317] width 669 height 20
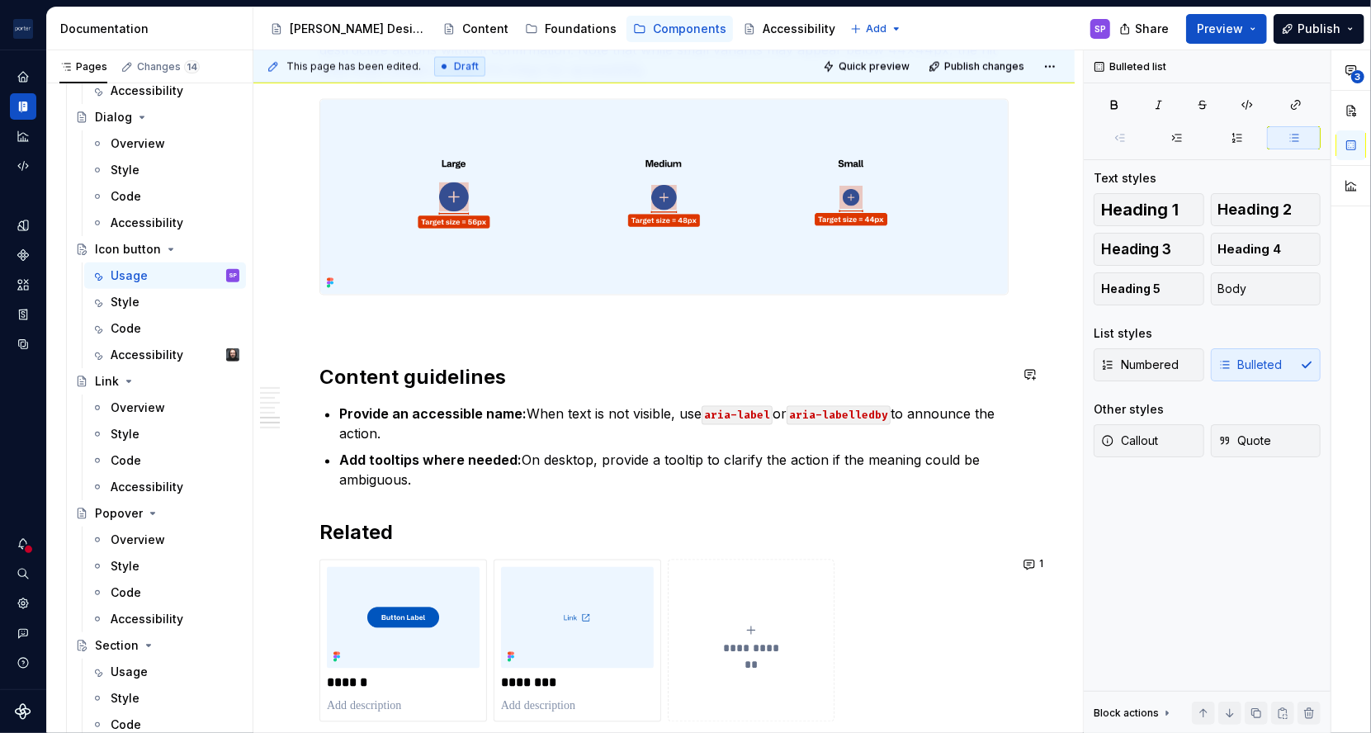
scroll to position [1920, 0]
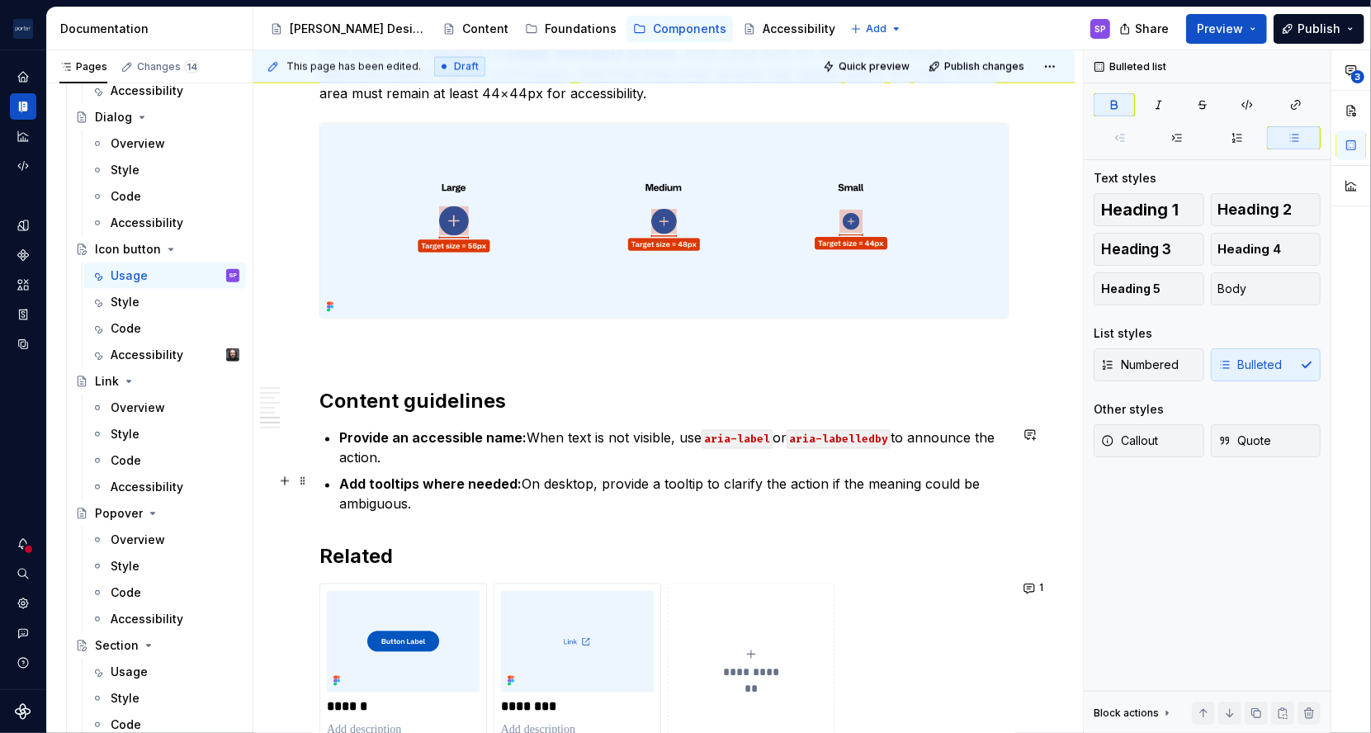
click at [424, 467] on ul "Provide an accessible name: When text is not visible, use aria-label or aria-la…" at bounding box center [673, 471] width 669 height 86
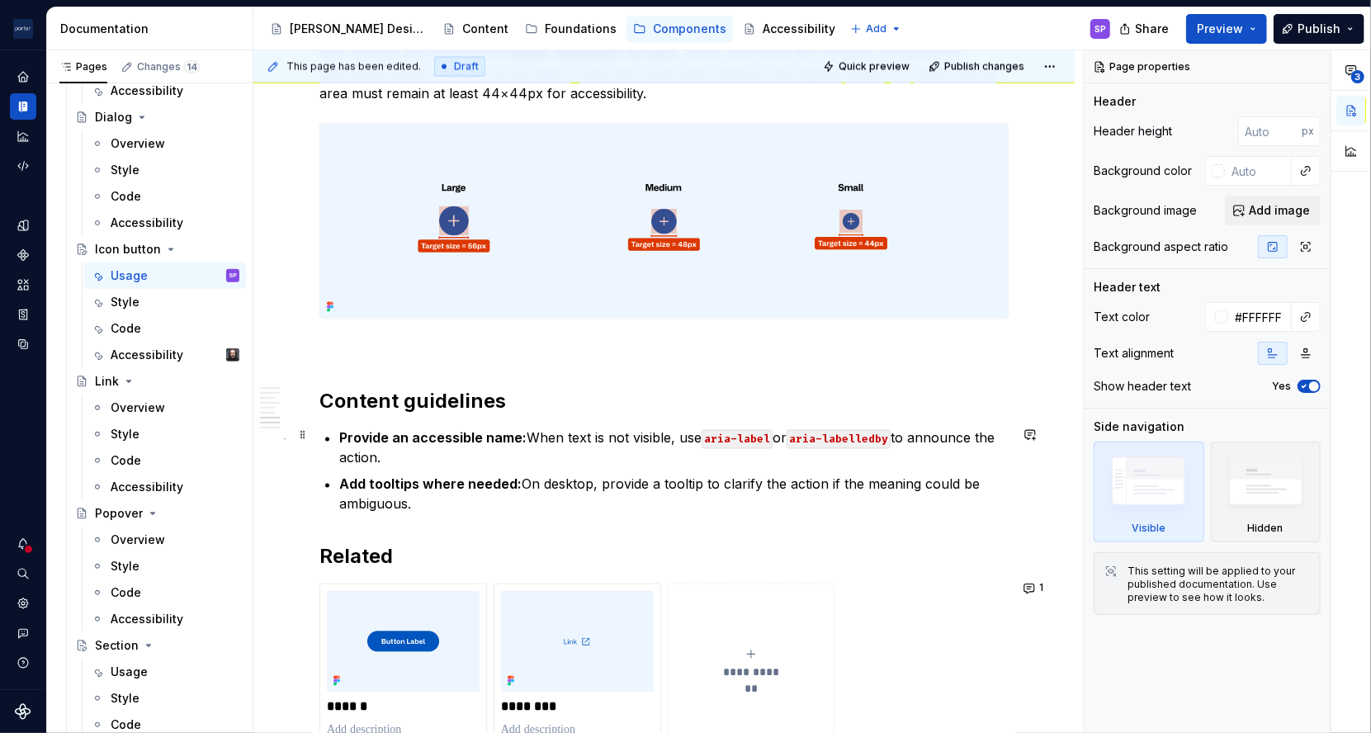
click at [512, 435] on strong "Provide an accessible name:" at bounding box center [432, 438] width 187 height 17
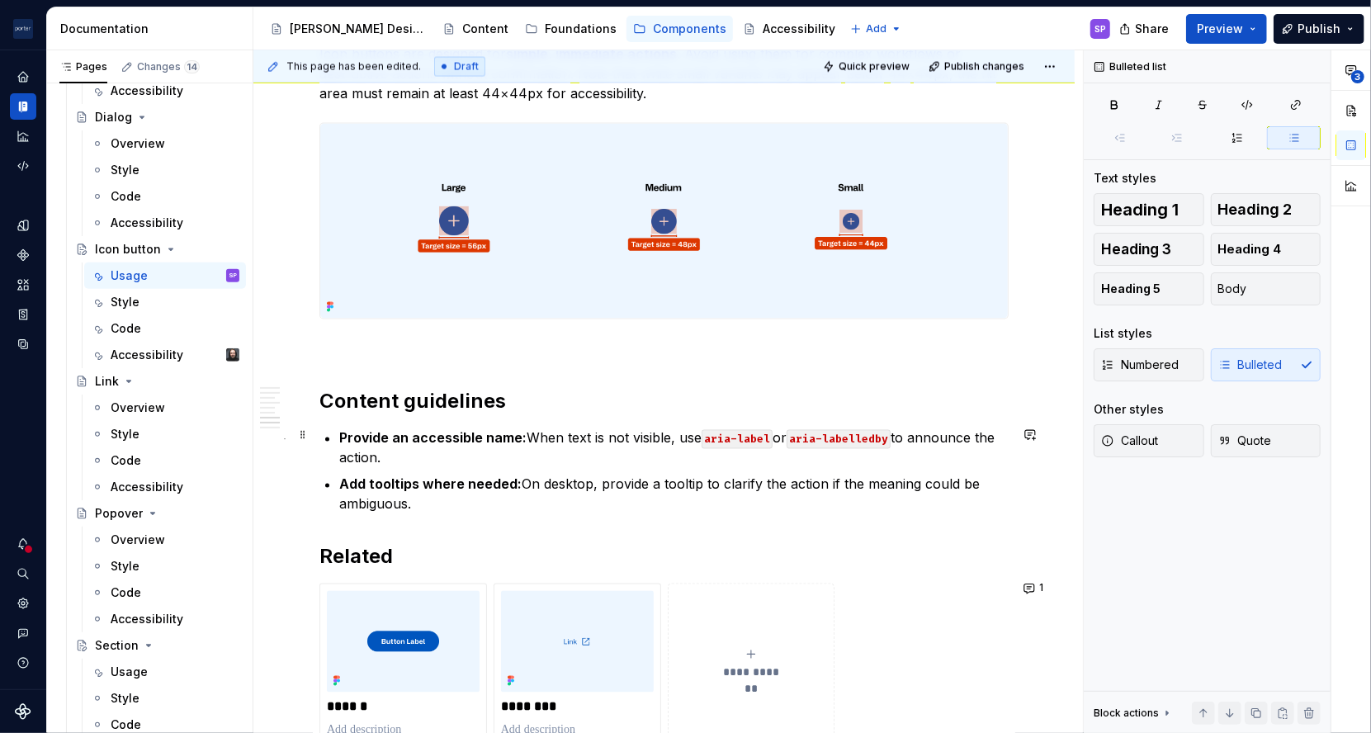
click at [502, 459] on p "Provide an accessible name: When text is not visible, use aria-label or aria-la…" at bounding box center [673, 448] width 669 height 40
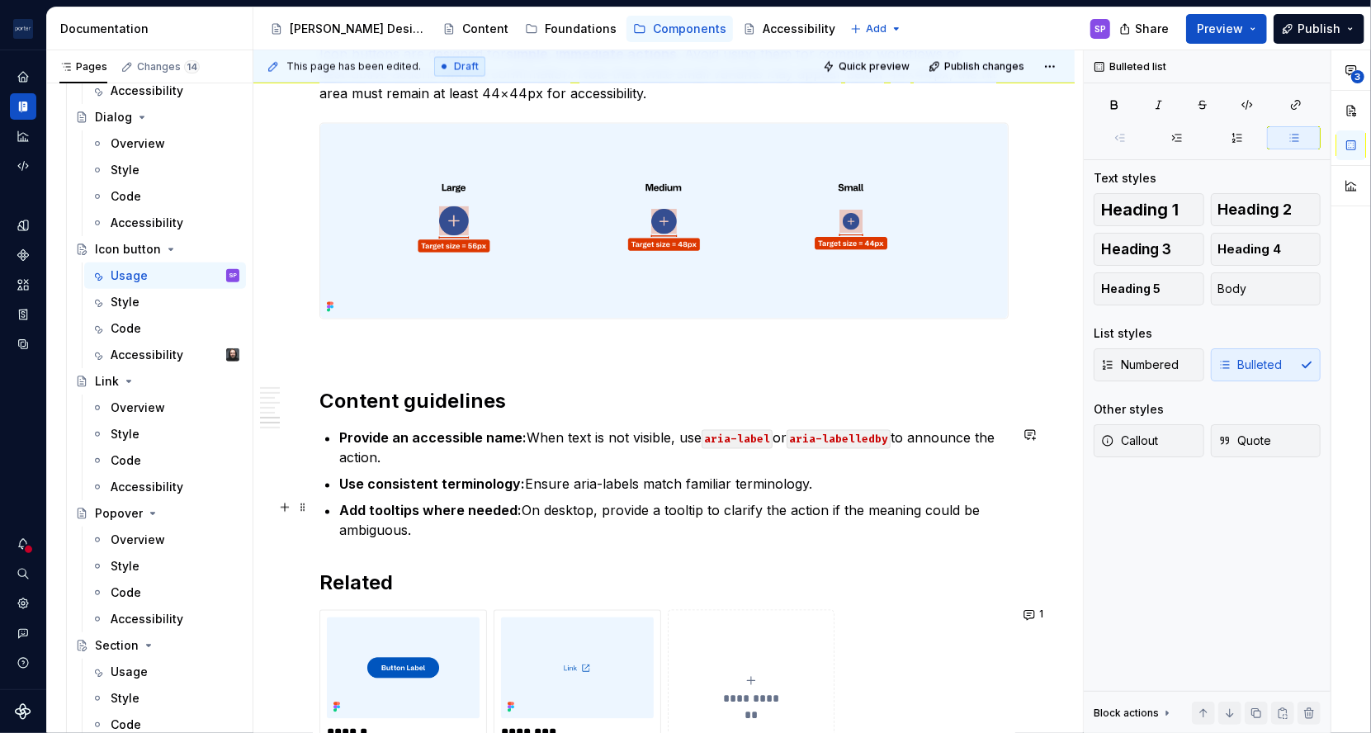
drag, startPoint x: 520, startPoint y: 508, endPoint x: 529, endPoint y: 519, distance: 14.1
click at [529, 519] on p "Add tooltips where needed: On desktop, provide a tooltip to clarify the action …" at bounding box center [673, 521] width 669 height 40
click at [481, 518] on p "Add tooltips where needed: On desktop, provide a tooltip to clarify the action …" at bounding box center [673, 521] width 669 height 40
drag, startPoint x: 423, startPoint y: 504, endPoint x: 513, endPoint y: 504, distance: 89.1
click at [513, 504] on strong "Add tooltips where needed:" at bounding box center [430, 511] width 182 height 17
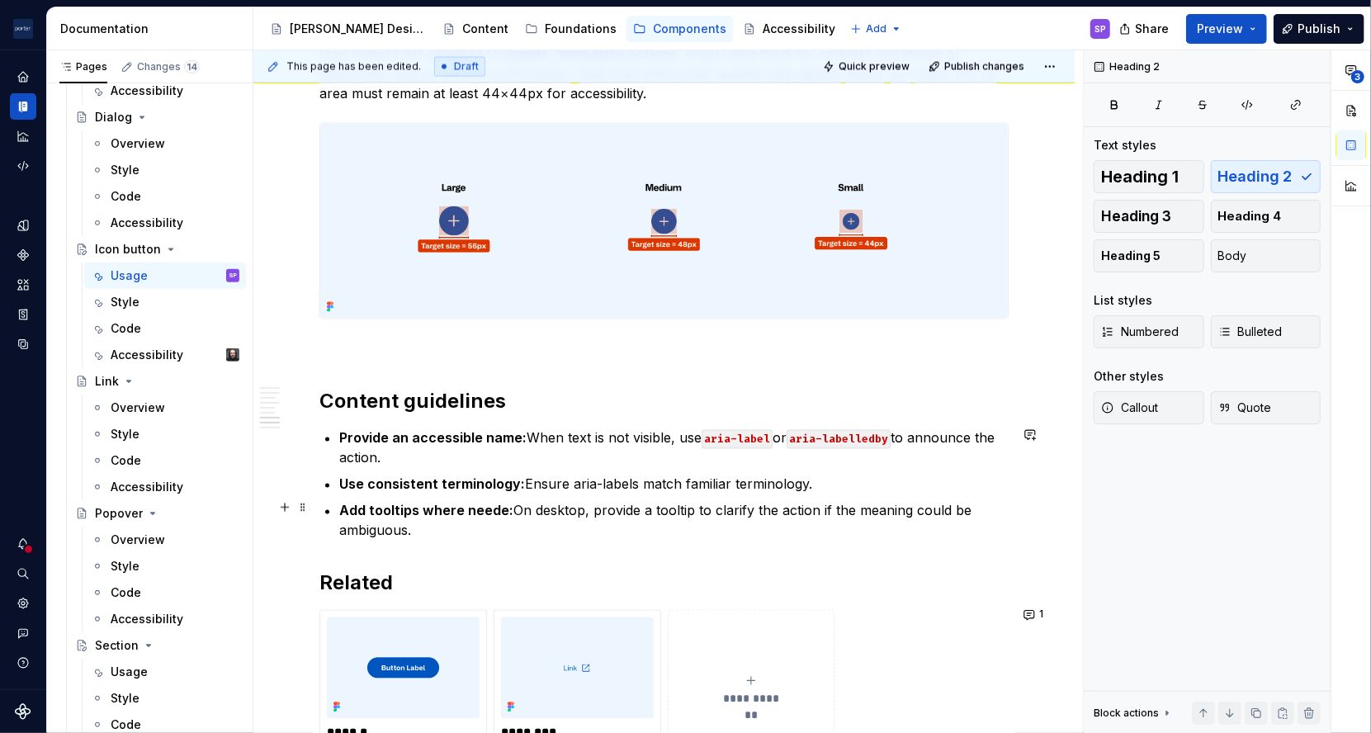
click at [553, 523] on p "Add tooltips where neede: On desktop, provide a tooltip to clarify the action i…" at bounding box center [673, 521] width 669 height 40
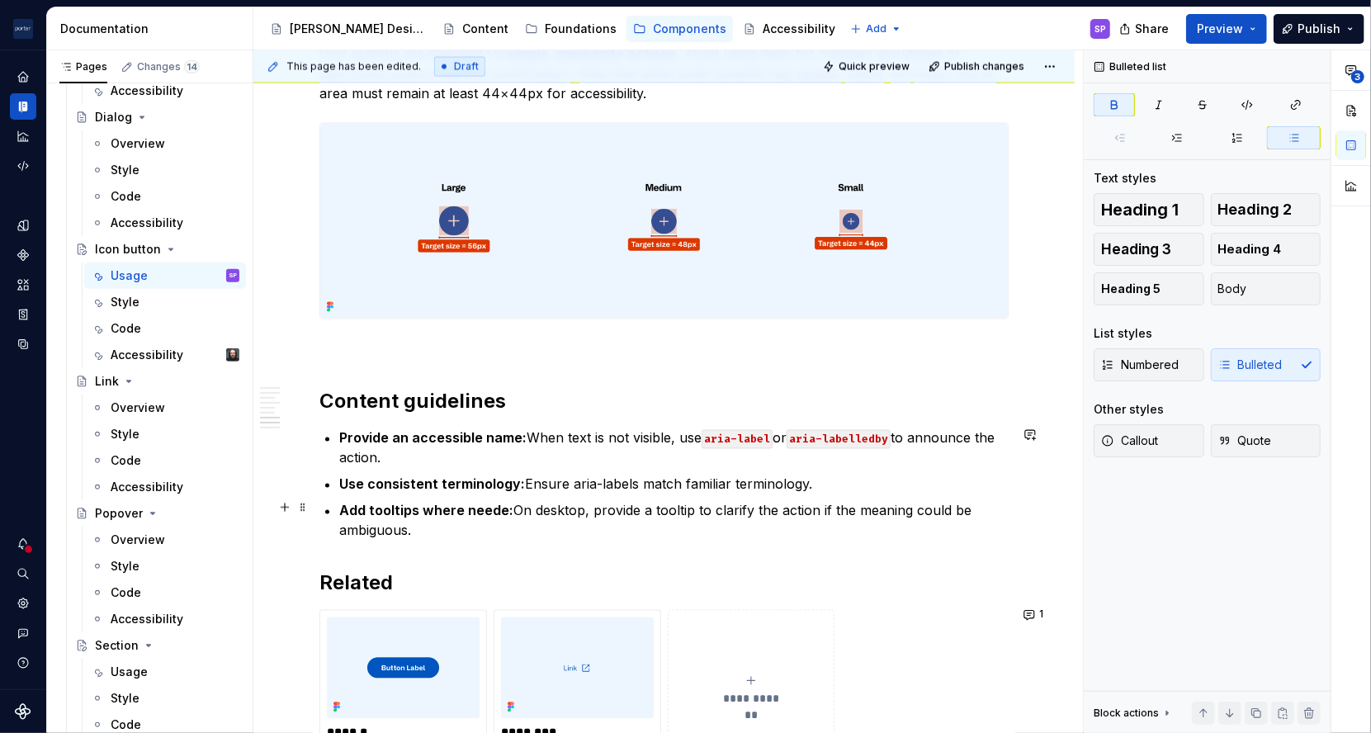
click at [498, 513] on strong "Add tooltips where neede:" at bounding box center [426, 511] width 174 height 17
click at [603, 504] on p "Add tooltips where needed: On desktop, provide a tooltip to clarify the action …" at bounding box center [673, 521] width 669 height 40
click at [663, 510] on p "Add tooltips where needed: On desktop, provide a tooltip to clarify the action …" at bounding box center [673, 521] width 669 height 40
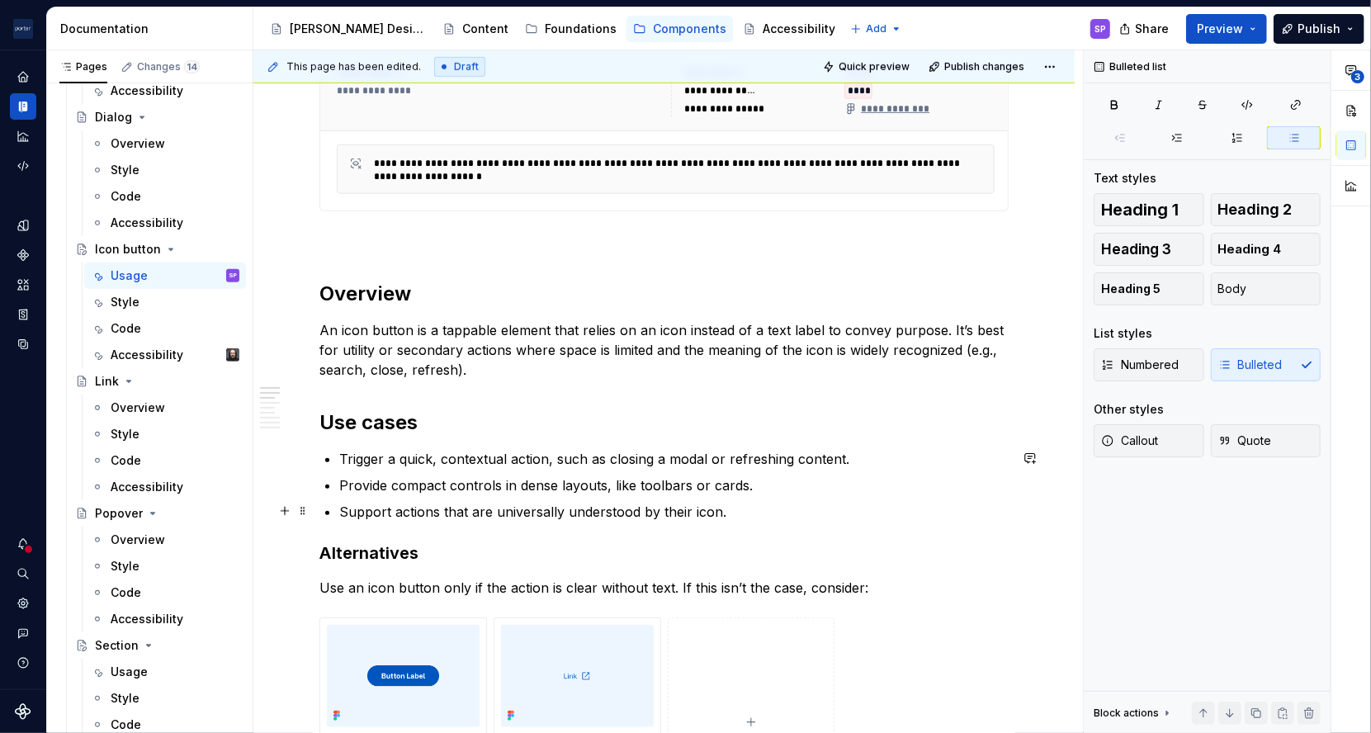
scroll to position [743, 0]
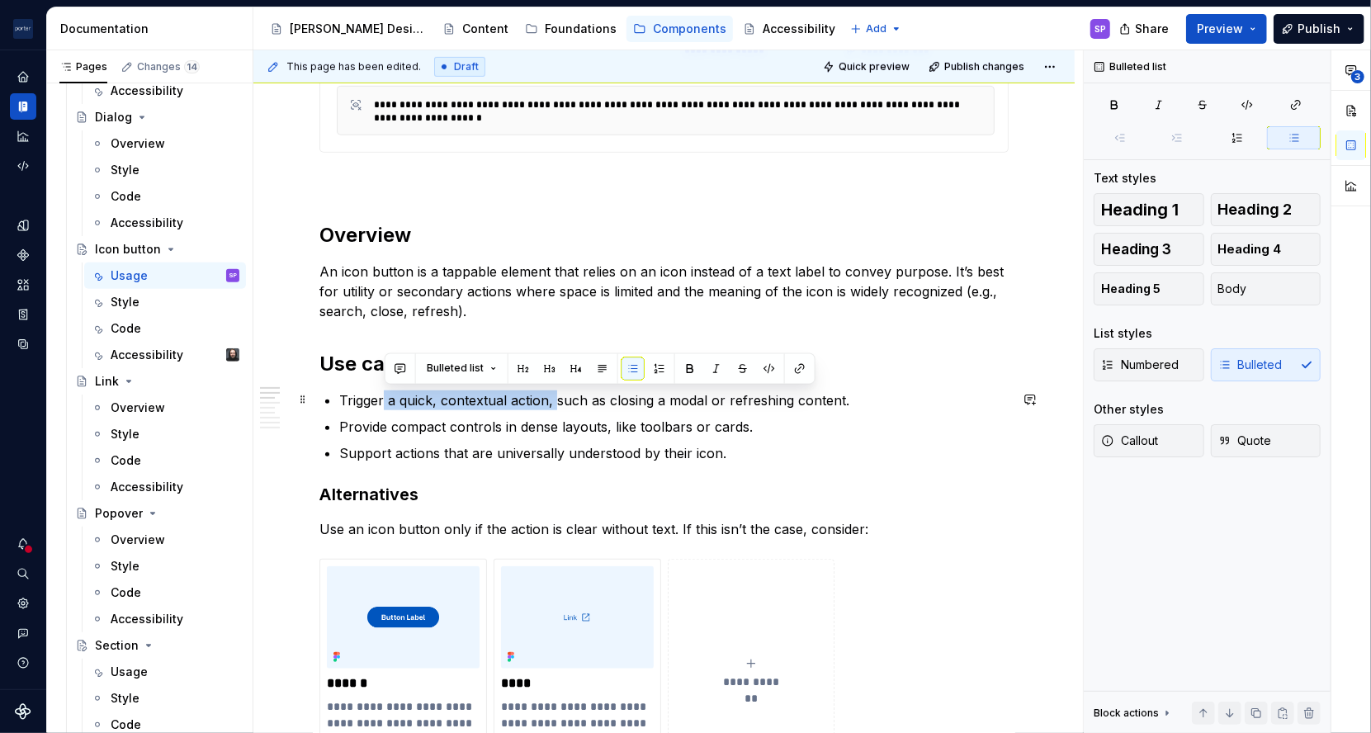
drag, startPoint x: 383, startPoint y: 399, endPoint x: 555, endPoint y: 403, distance: 171.7
click at [555, 403] on p "Trigger a quick, contextual action, such as closing a modal or refreshing conte…" at bounding box center [673, 400] width 669 height 20
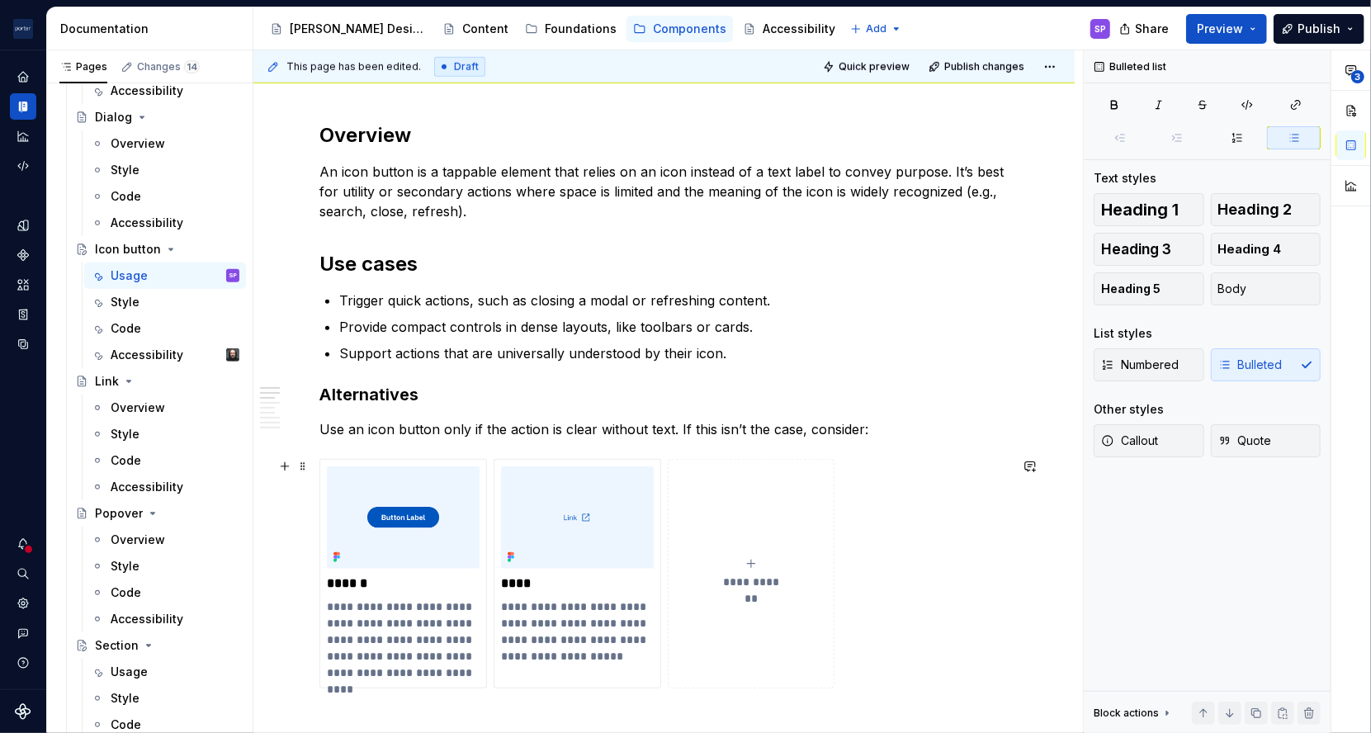
scroll to position [853, 0]
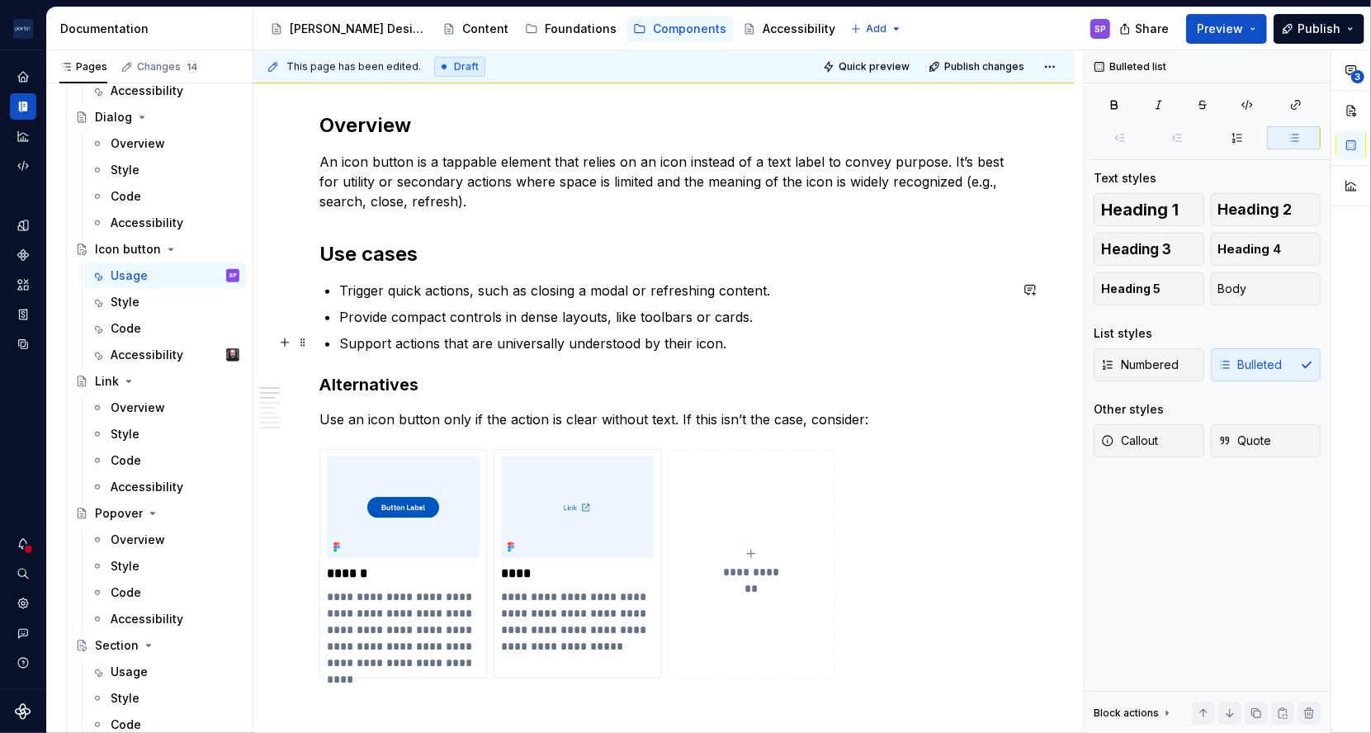
click at [522, 343] on p "Support actions that are universally understood by their icon." at bounding box center [673, 343] width 669 height 20
click at [598, 345] on p "Support actions that are instantly understood by their icon." at bounding box center [673, 343] width 669 height 20
click at [744, 344] on p "Support actions that are instantly understood by their icon." at bounding box center [673, 343] width 669 height 20
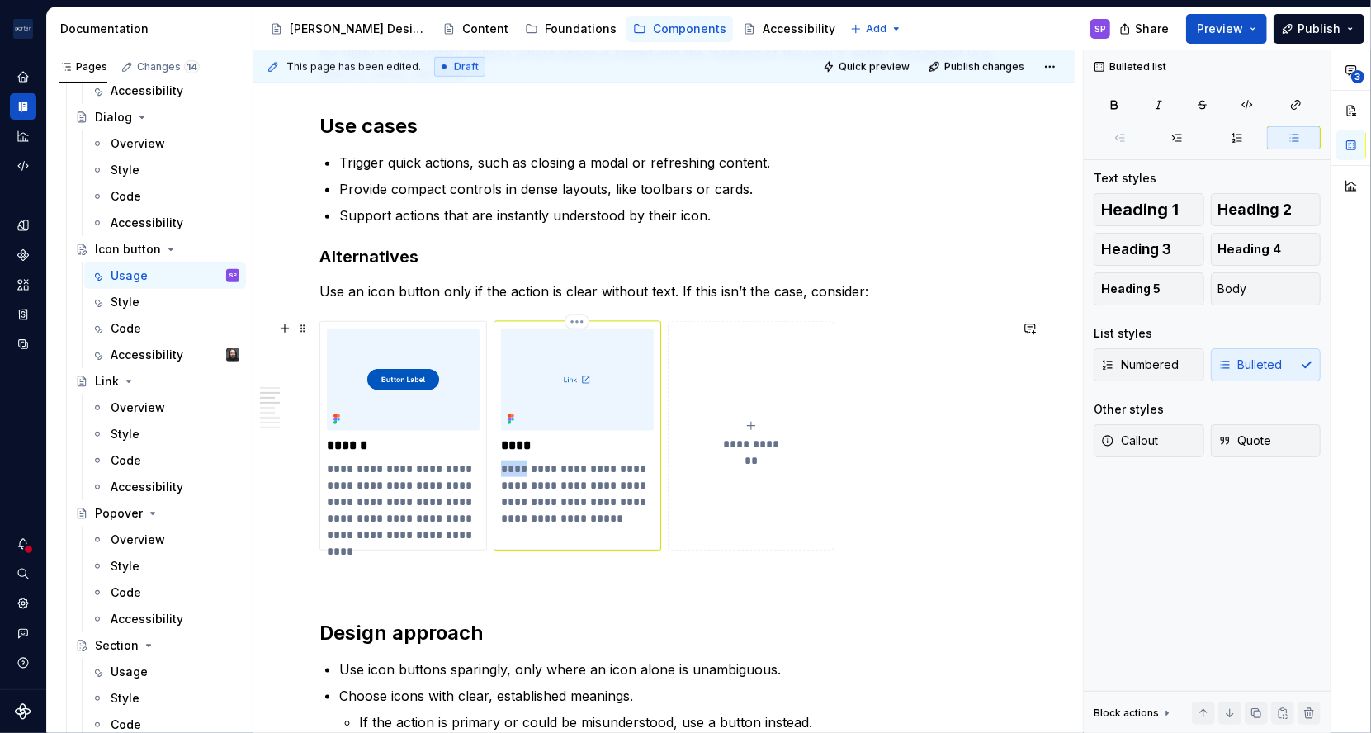
drag, startPoint x: 522, startPoint y: 465, endPoint x: 494, endPoint y: 470, distance: 28.4
click at [494, 470] on div "**********" at bounding box center [578, 435] width 168 height 229
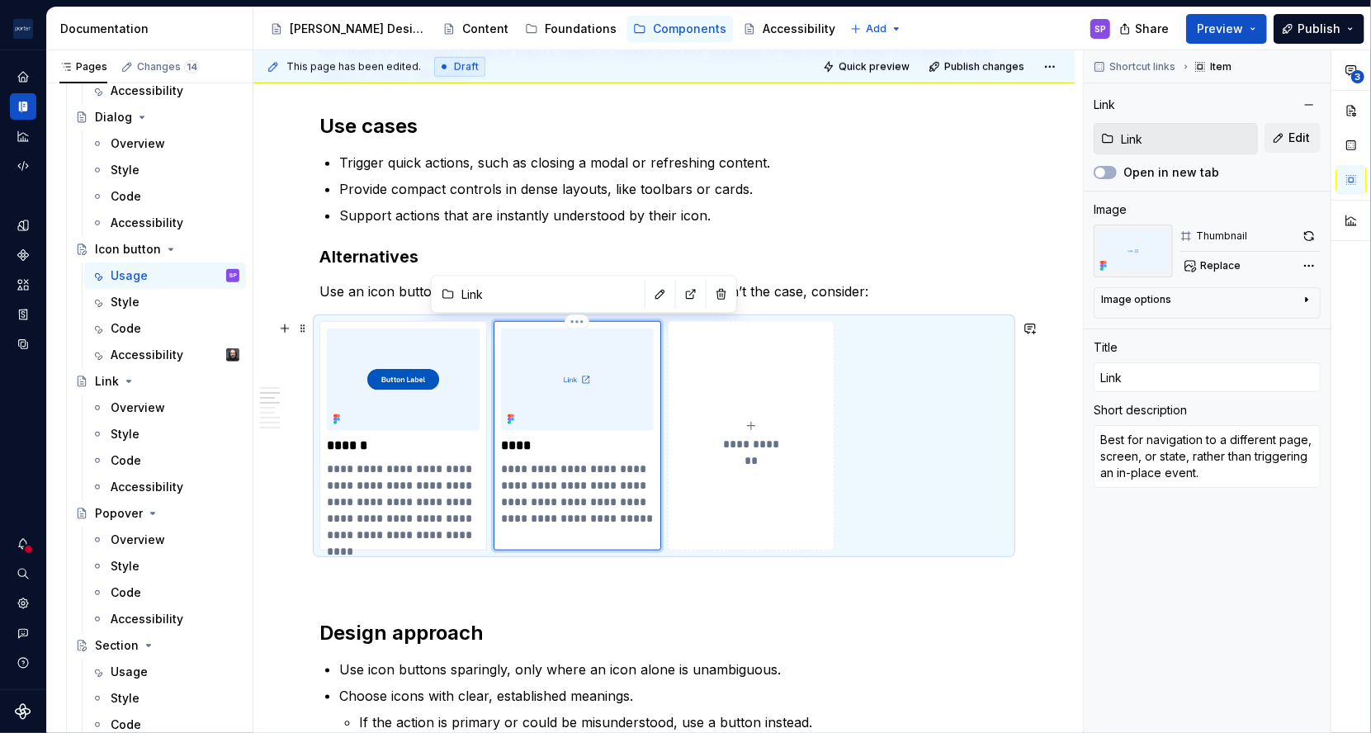
click at [517, 486] on p "**********" at bounding box center [577, 494] width 152 height 66
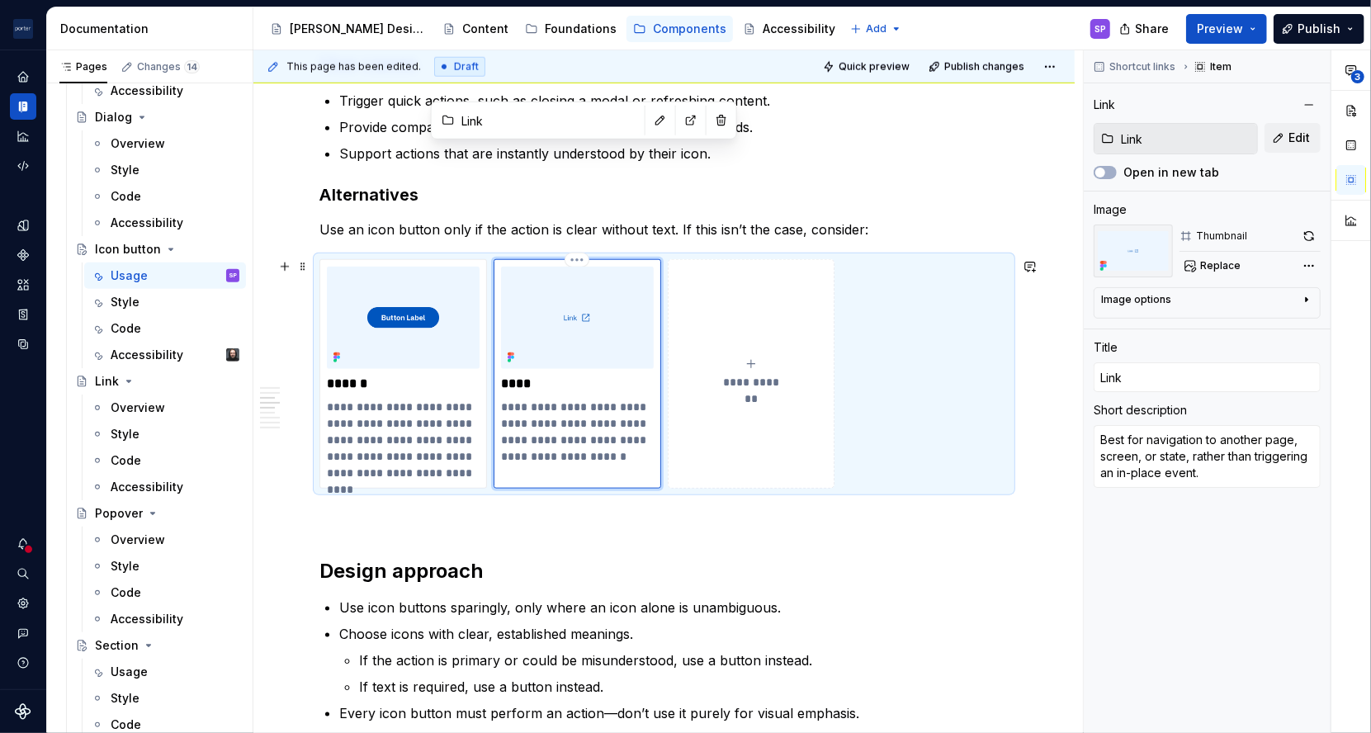
scroll to position [1210, 0]
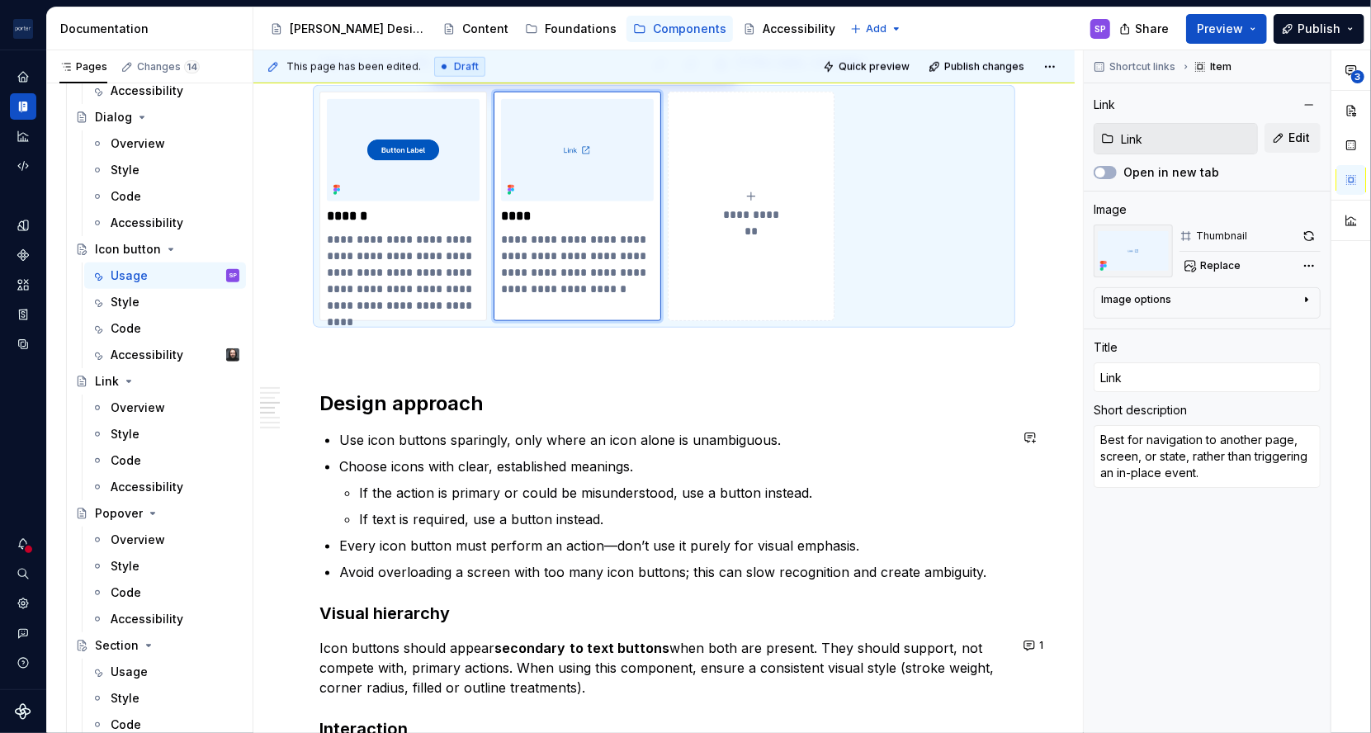
click at [529, 423] on div "**********" at bounding box center [663, 400] width 689 height 2569
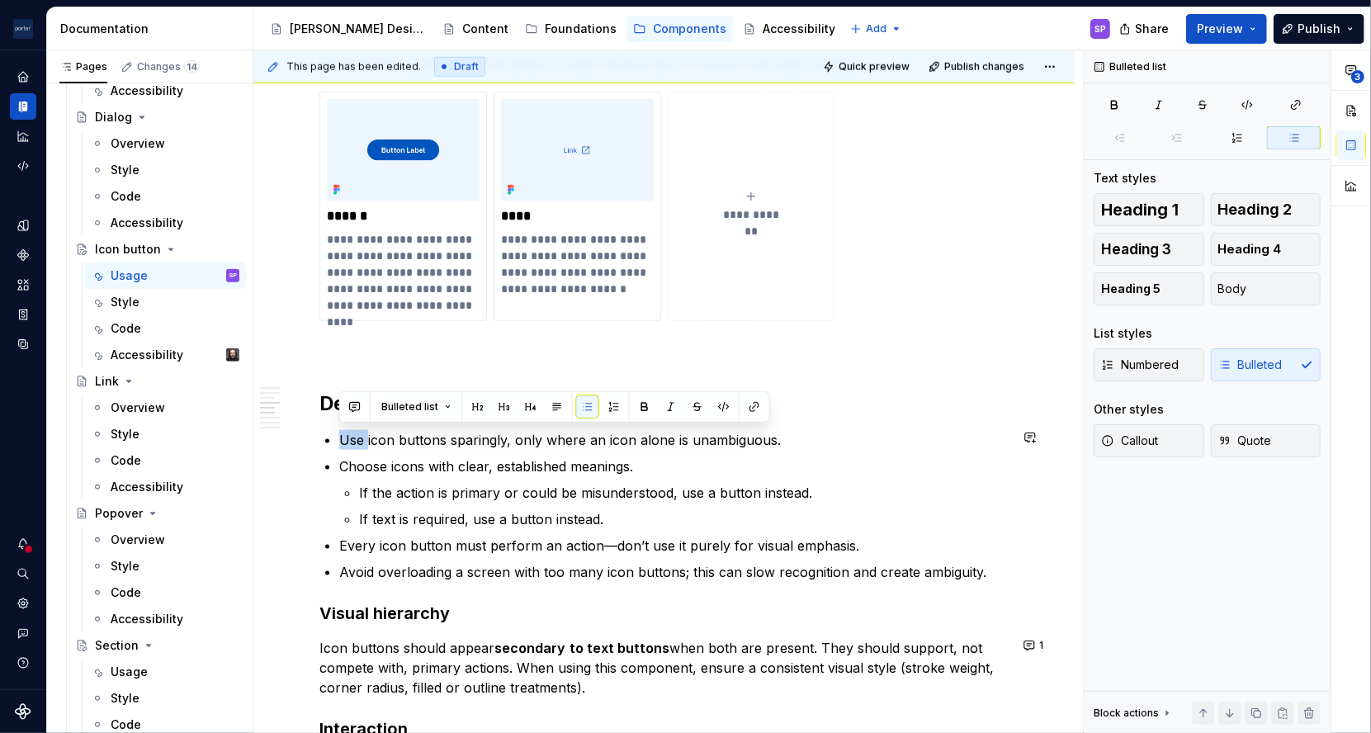
click at [529, 423] on div "**********" at bounding box center [663, 400] width 689 height 2569
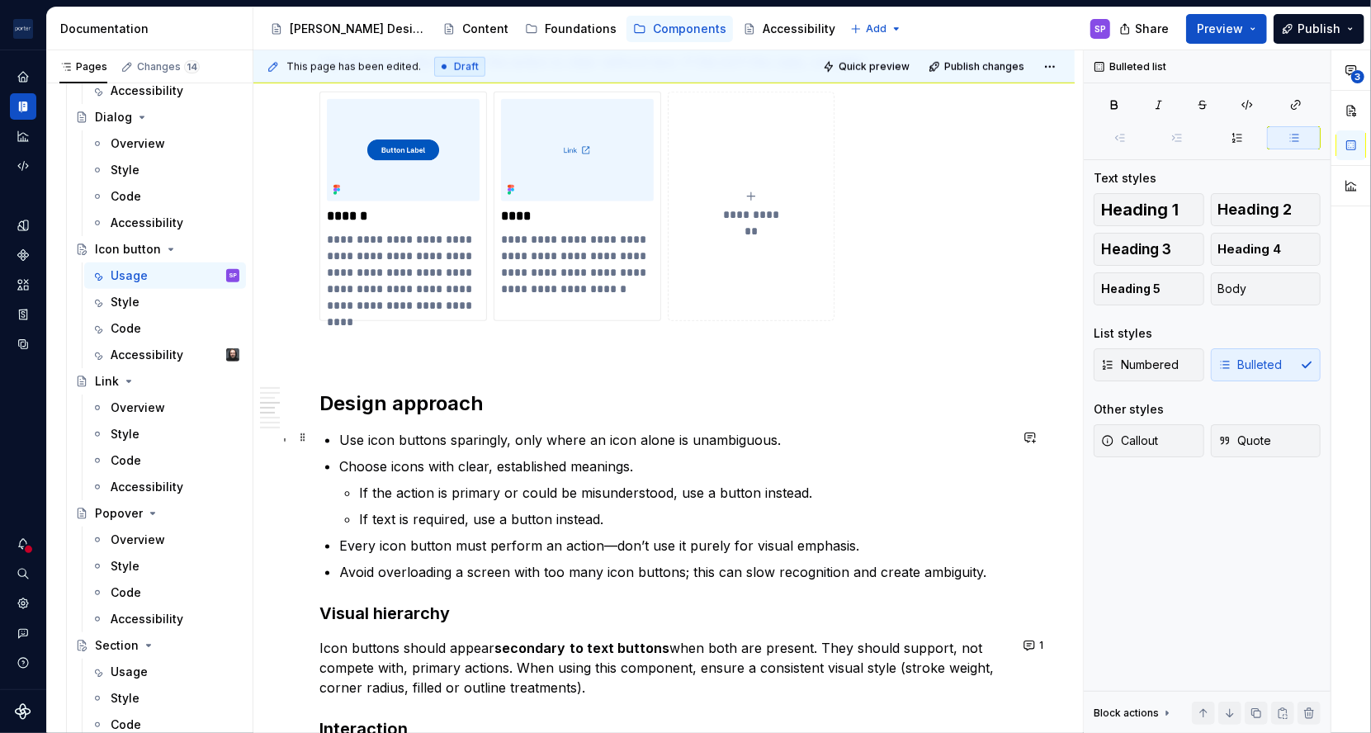
click at [528, 430] on p "Use icon buttons sparingly, only where an icon alone is unambiguous." at bounding box center [673, 440] width 669 height 20
click at [586, 442] on p "Use icon buttons sparingly and only where an icon alone is unambiguous." at bounding box center [673, 440] width 669 height 20
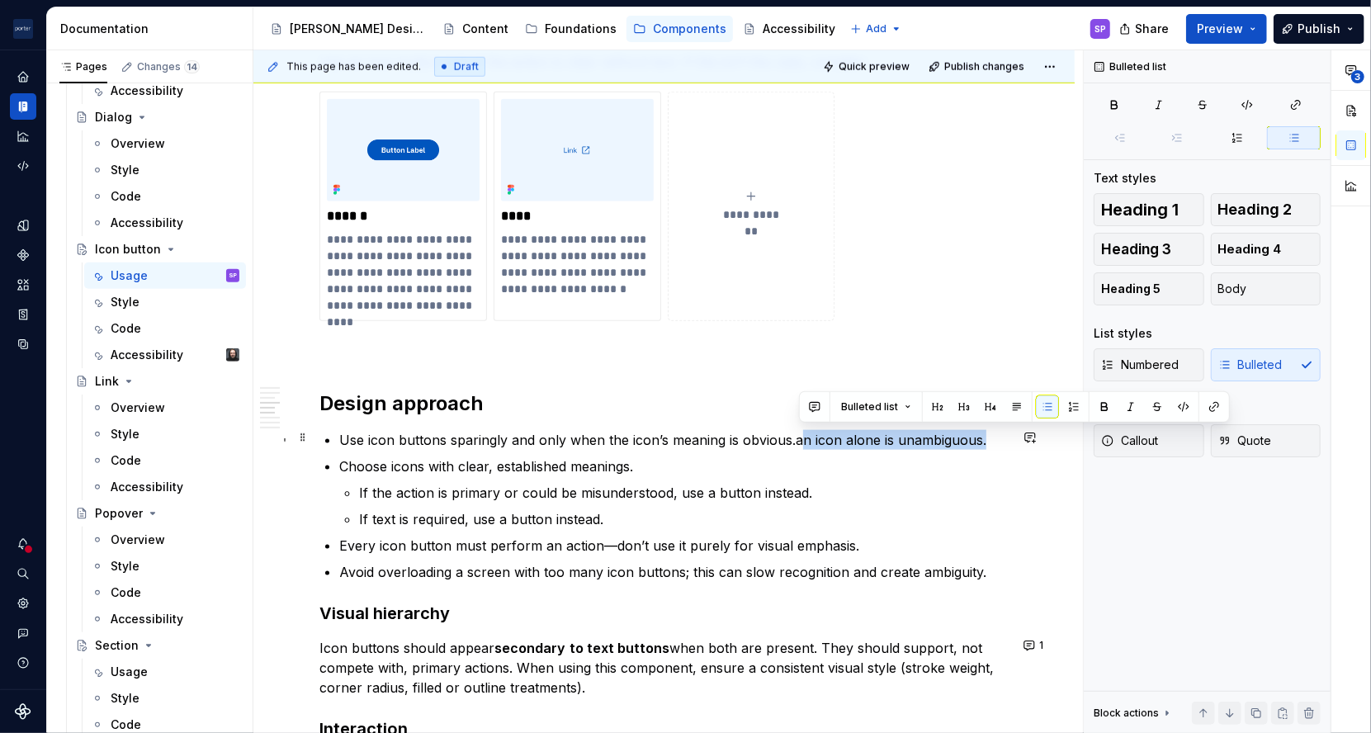
drag, startPoint x: 797, startPoint y: 439, endPoint x: 984, endPoint y: 434, distance: 186.6
click at [984, 434] on p "Use icon buttons sparingly and only when the icon’s meaning is obvious.an icon …" at bounding box center [673, 440] width 669 height 20
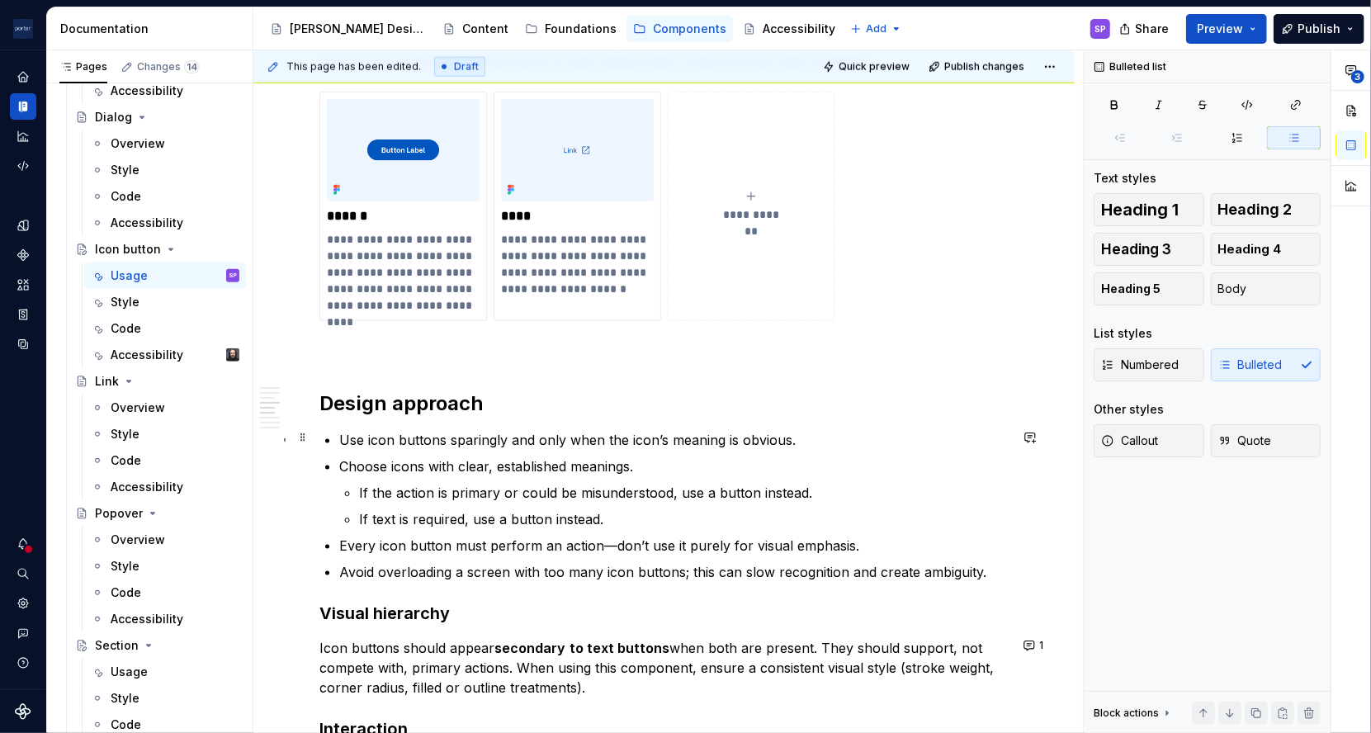
click at [506, 435] on p "Use icon buttons sparingly and only when the icon’s meaning is obvious." at bounding box center [673, 440] width 669 height 20
click at [645, 439] on p "Use icon buttons sparingly, and only when the icon’s meaning is obvious." at bounding box center [673, 440] width 669 height 20
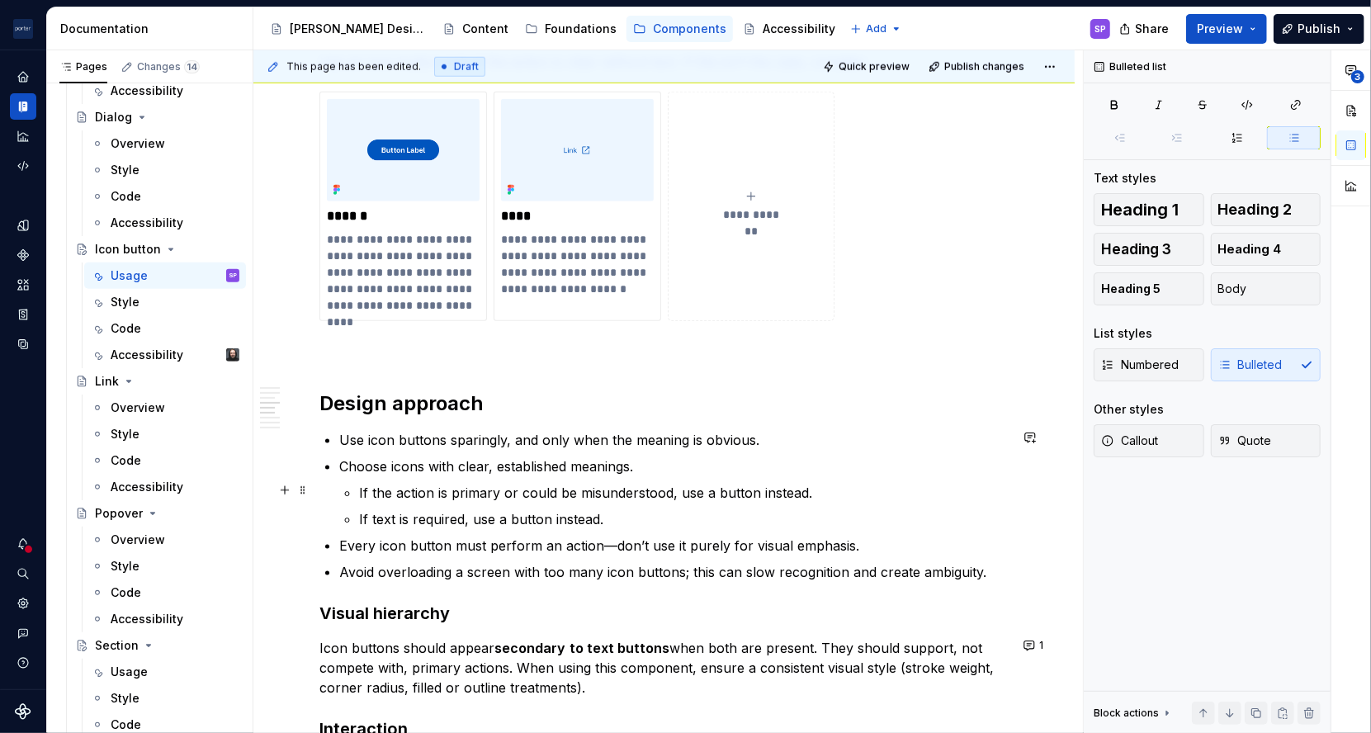
click at [652, 487] on p "If the action is primary or could be misunderstood, use a button instead." at bounding box center [684, 493] width 650 height 20
click at [582, 499] on ul "If the action is primary or could be misunderstood, use a button instead. If te…" at bounding box center [684, 506] width 650 height 46
click at [582, 499] on div "Bulleted list" at bounding box center [574, 485] width 431 height 31
drag, startPoint x: 582, startPoint y: 499, endPoint x: 593, endPoint y: 545, distance: 46.6
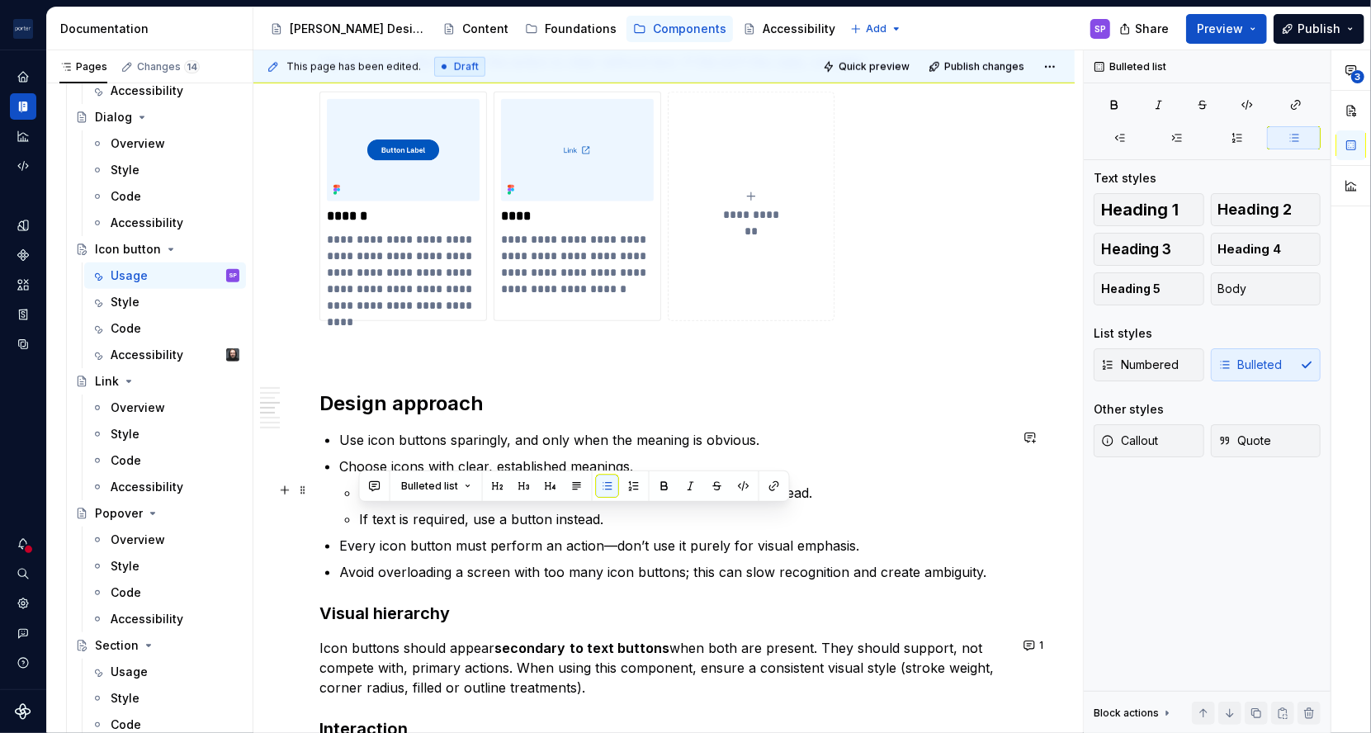
click at [593, 545] on p "Every icon button must perform an action—don’t use it purely for visual emphasi…" at bounding box center [673, 546] width 669 height 20
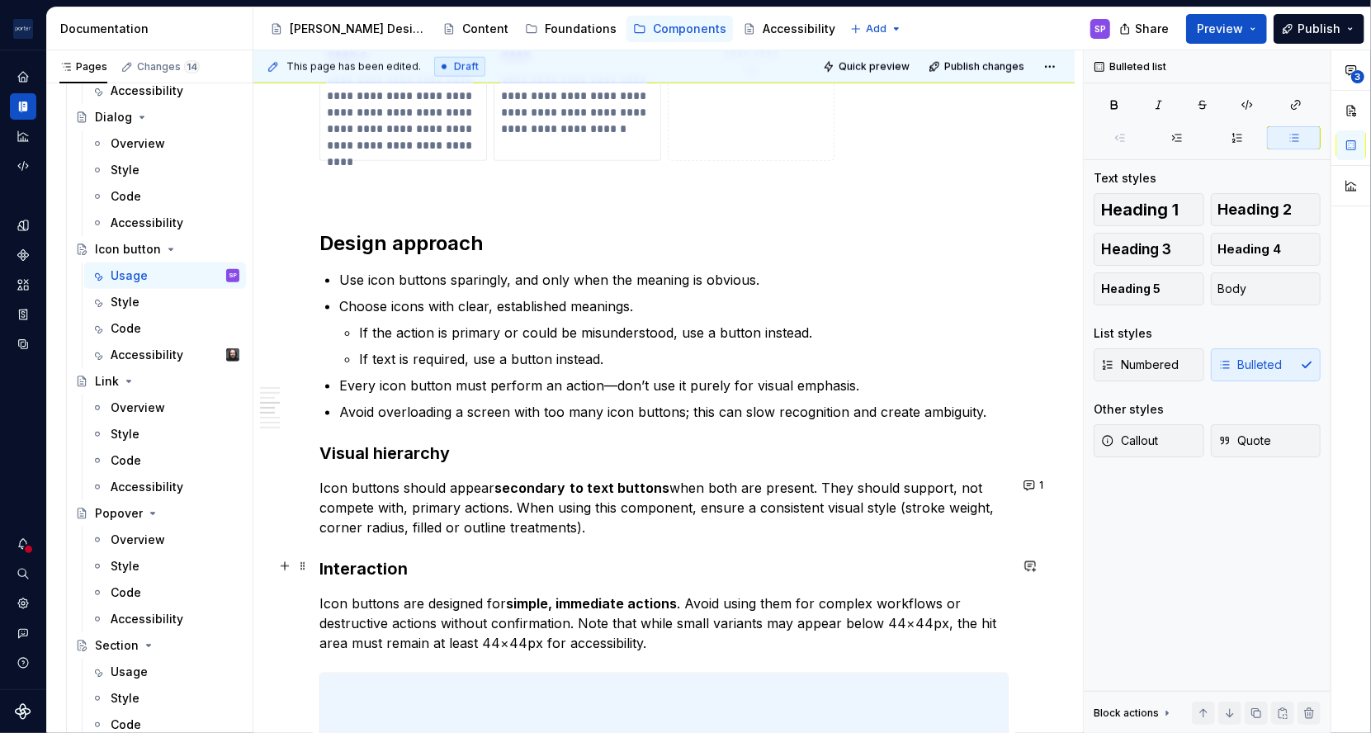
scroll to position [1371, 0]
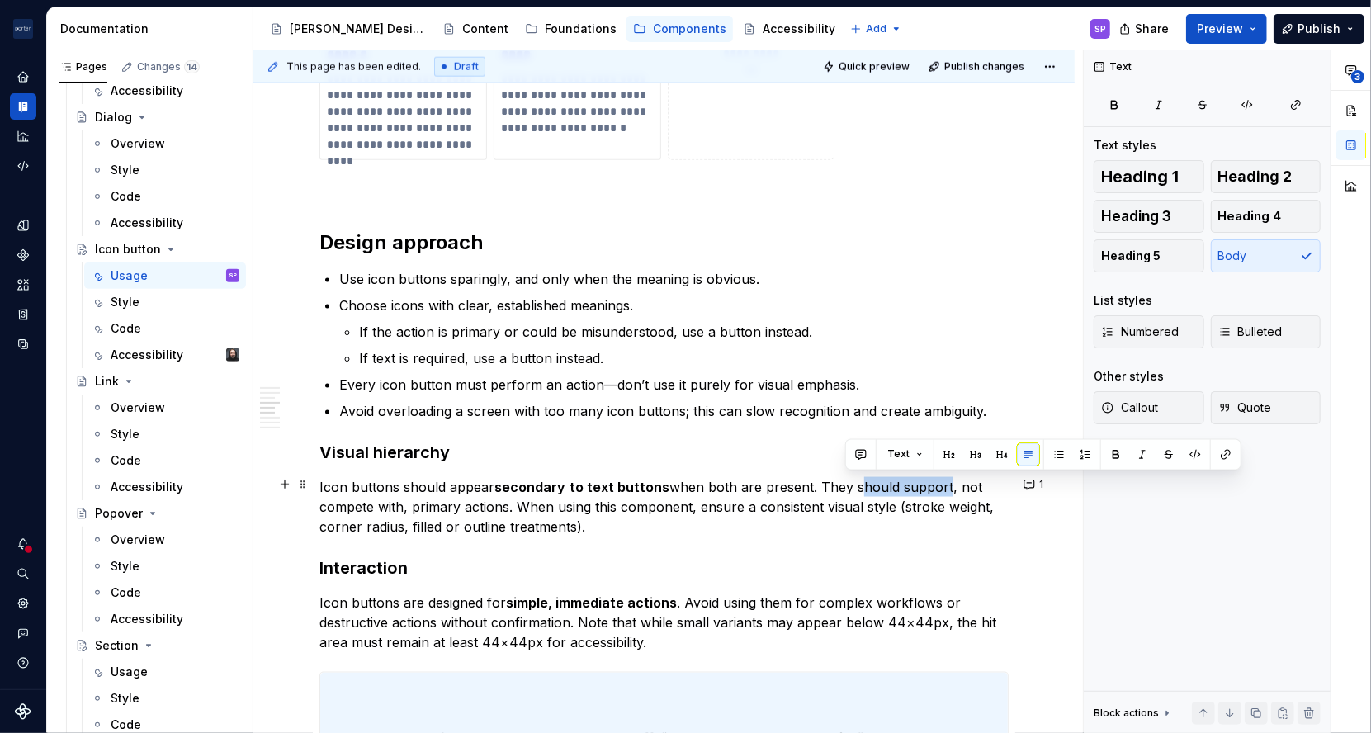
drag, startPoint x: 848, startPoint y: 485, endPoint x: 934, endPoint y: 478, distance: 87.0
click at [934, 478] on p "Icon buttons should appear secondary to text buttons when both are present. The…" at bounding box center [663, 506] width 689 height 59
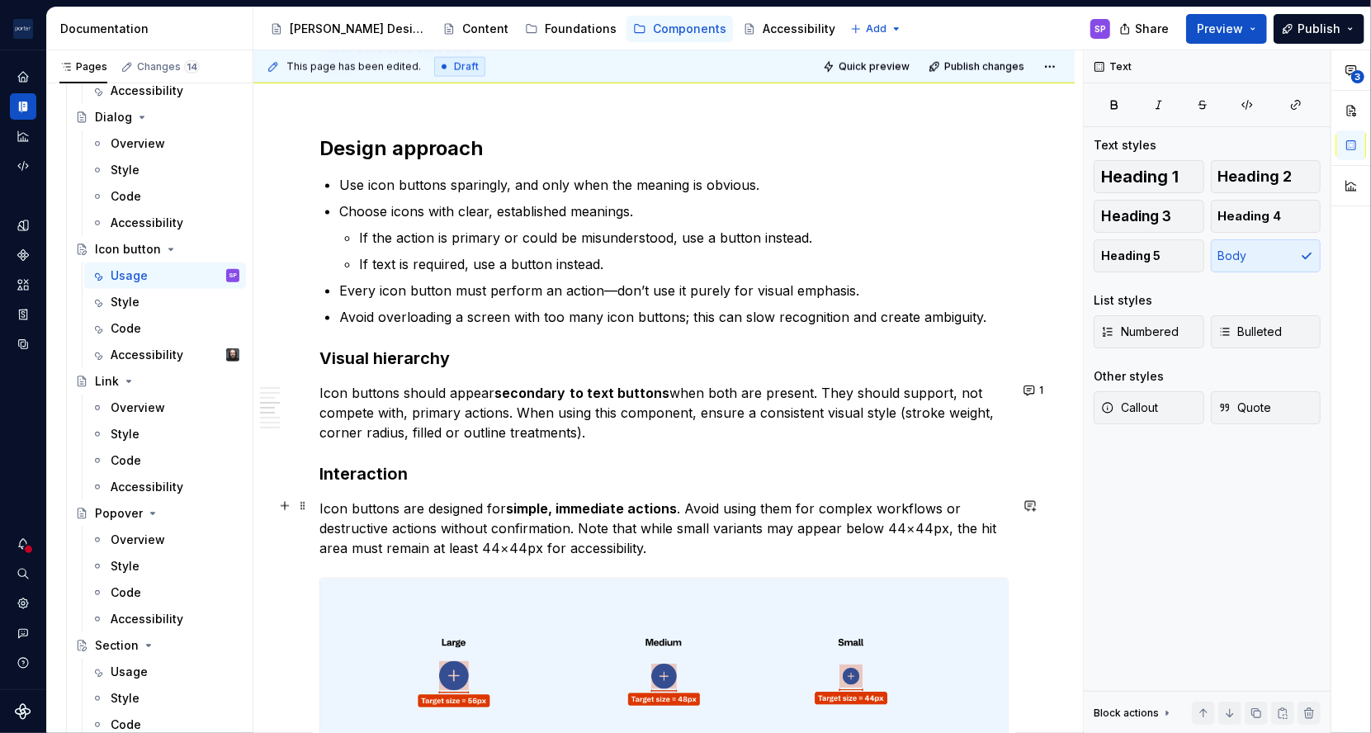
scroll to position [1469, 0]
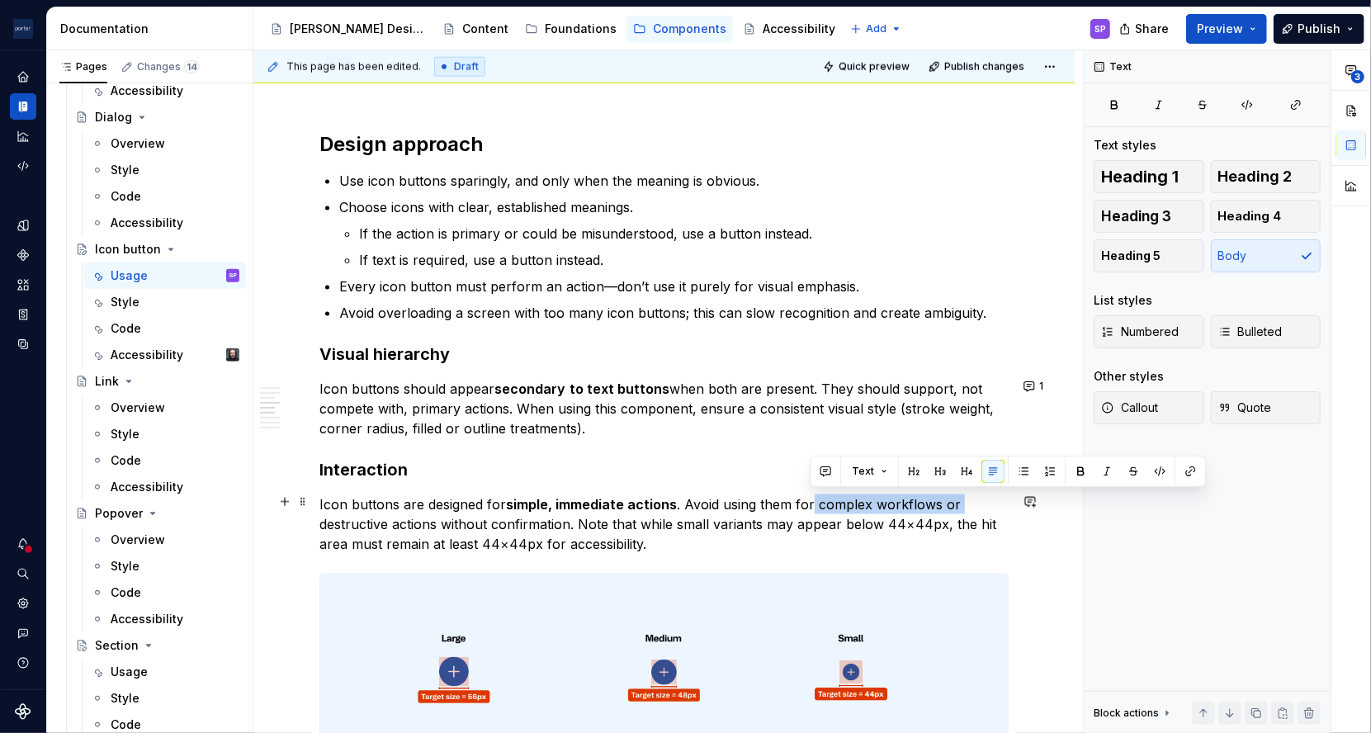
drag, startPoint x: 810, startPoint y: 502, endPoint x: 957, endPoint y: 498, distance: 147.0
click at [957, 498] on p "Icon buttons are designed for simple, immediate actions . Avoid using them for …" at bounding box center [663, 523] width 689 height 59
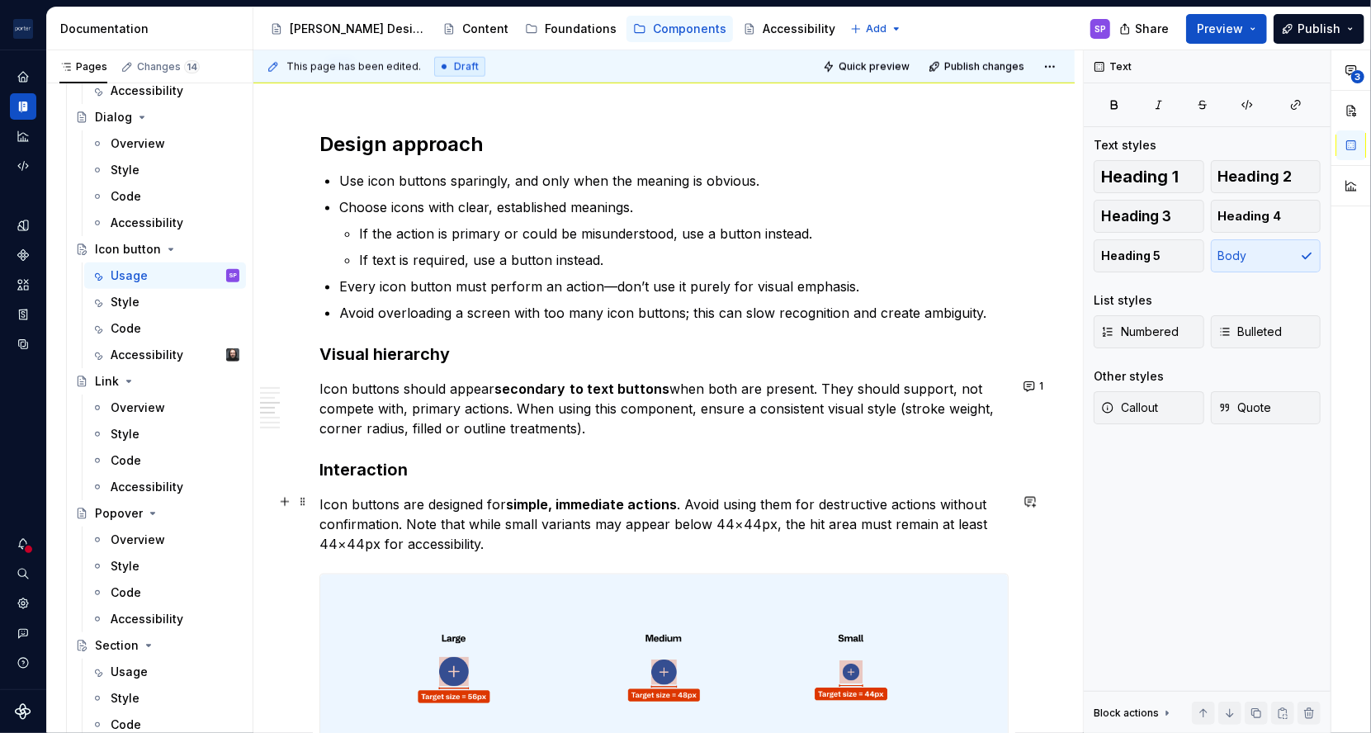
click at [933, 500] on p "Icon buttons are designed for simple, immediate actions . Avoid using them for …" at bounding box center [663, 523] width 689 height 59
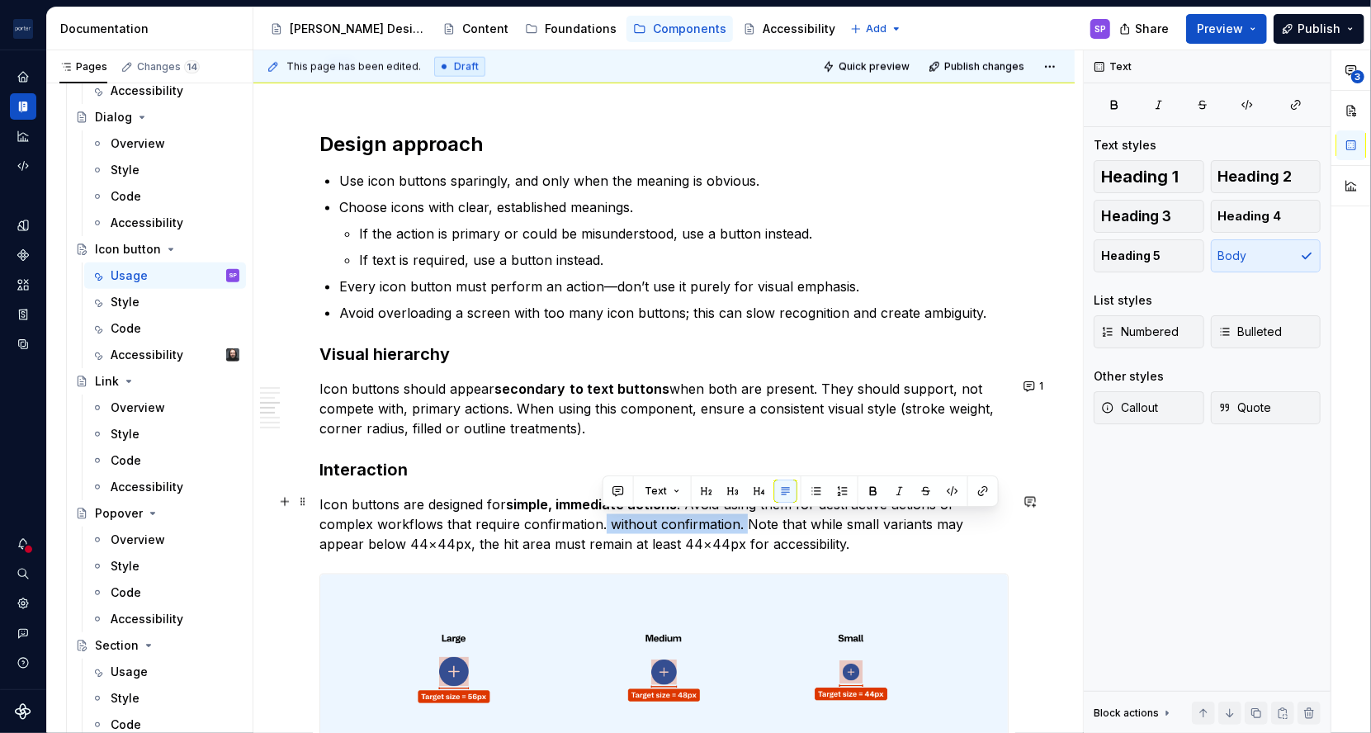
drag, startPoint x: 601, startPoint y: 521, endPoint x: 744, endPoint y: 524, distance: 142.8
click at [744, 524] on p "Icon buttons are designed for simple, immediate actions . Avoid using them for …" at bounding box center [663, 523] width 689 height 59
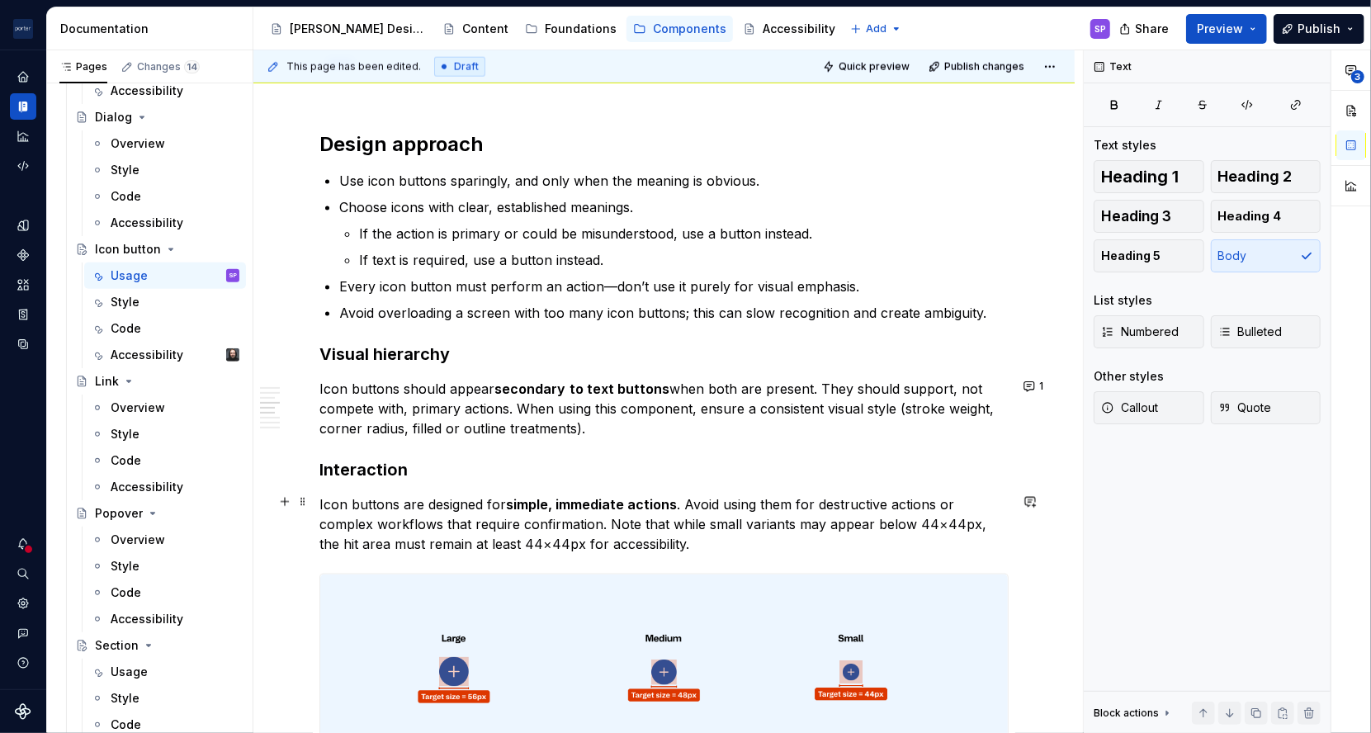
click at [330, 542] on p "Icon buttons are designed for simple, immediate actions . Avoid using them for …" at bounding box center [663, 523] width 689 height 59
drag, startPoint x: 561, startPoint y: 542, endPoint x: 739, endPoint y: 532, distance: 178.6
click at [739, 532] on p "Icon buttons are designed for simple, immediate actions . Avoid using them for …" at bounding box center [663, 523] width 689 height 59
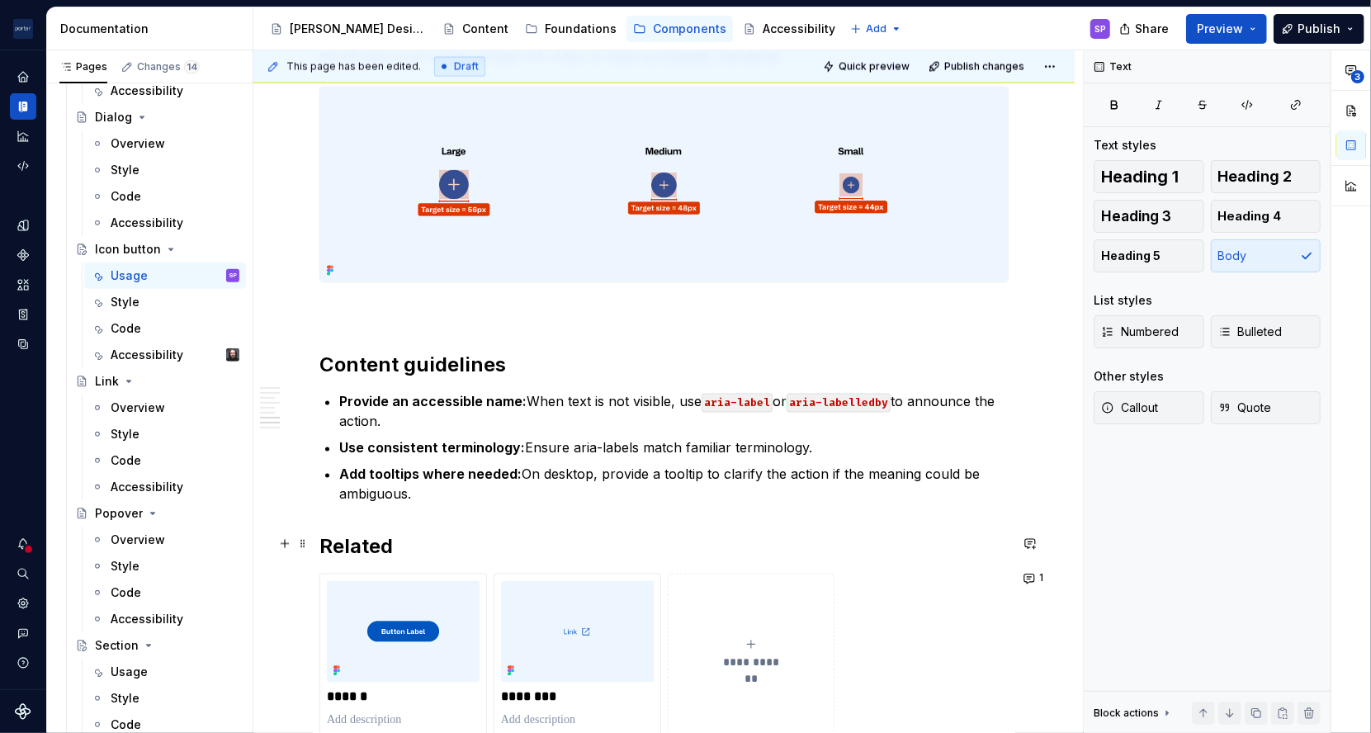
scroll to position [1965, 0]
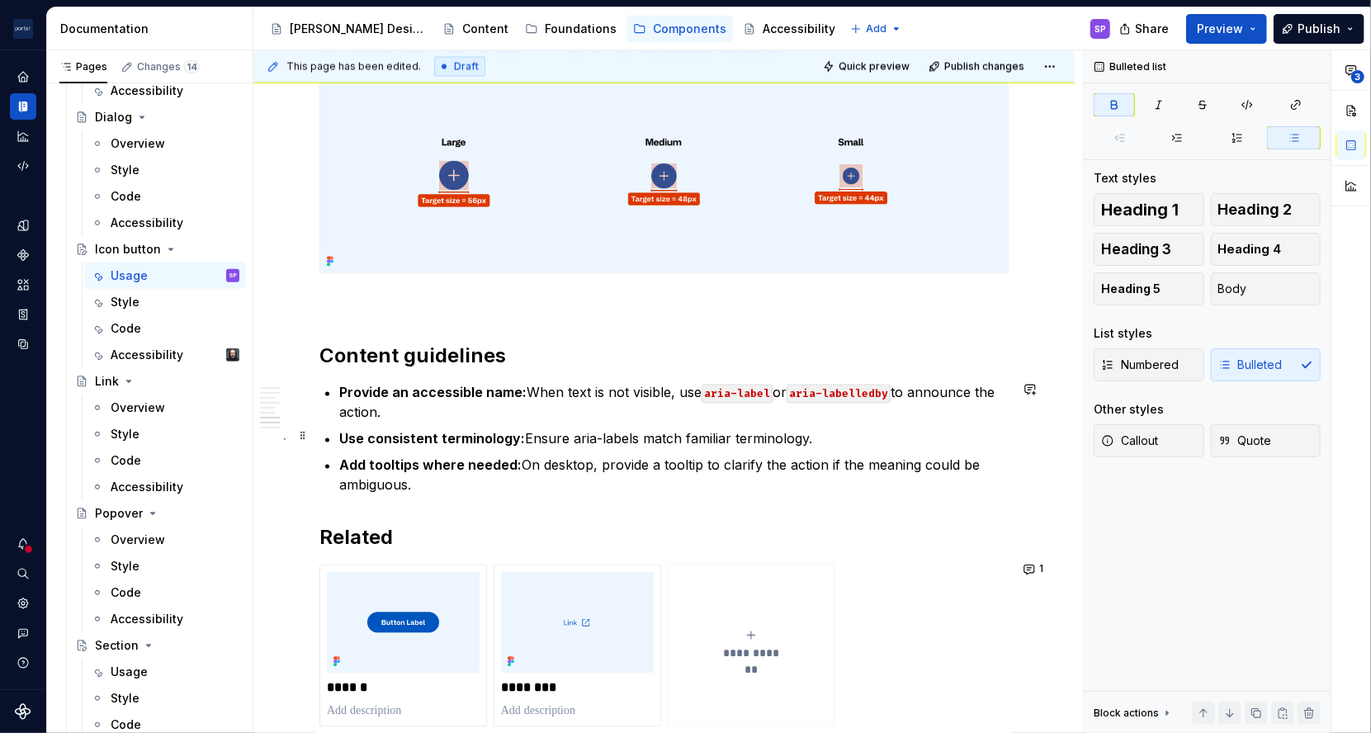
click at [409, 434] on strong "Use consistent terminology:" at bounding box center [432, 439] width 186 height 17
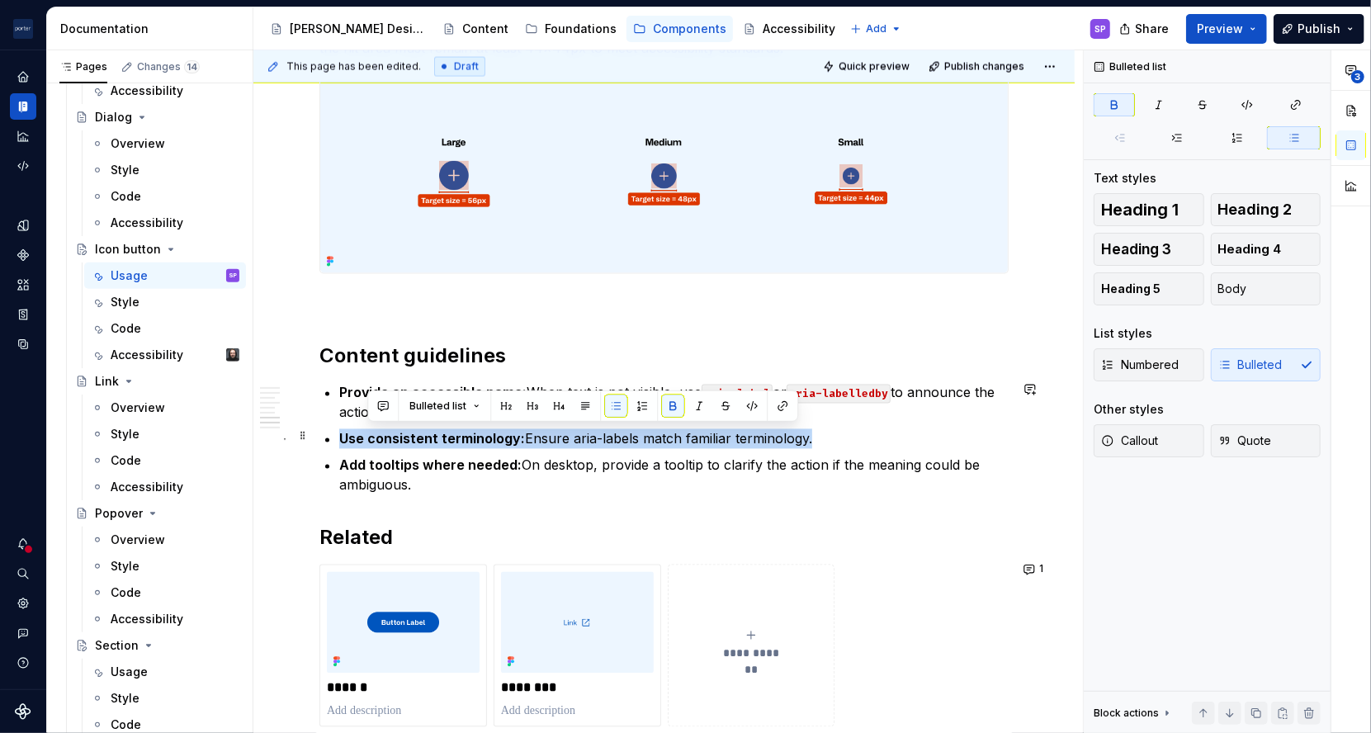
click at [409, 434] on strong "Use consistent terminology:" at bounding box center [432, 439] width 186 height 17
click at [504, 443] on p "Use consistent terminology: Ensure aria-labels match familiar terminology." at bounding box center [673, 439] width 669 height 20
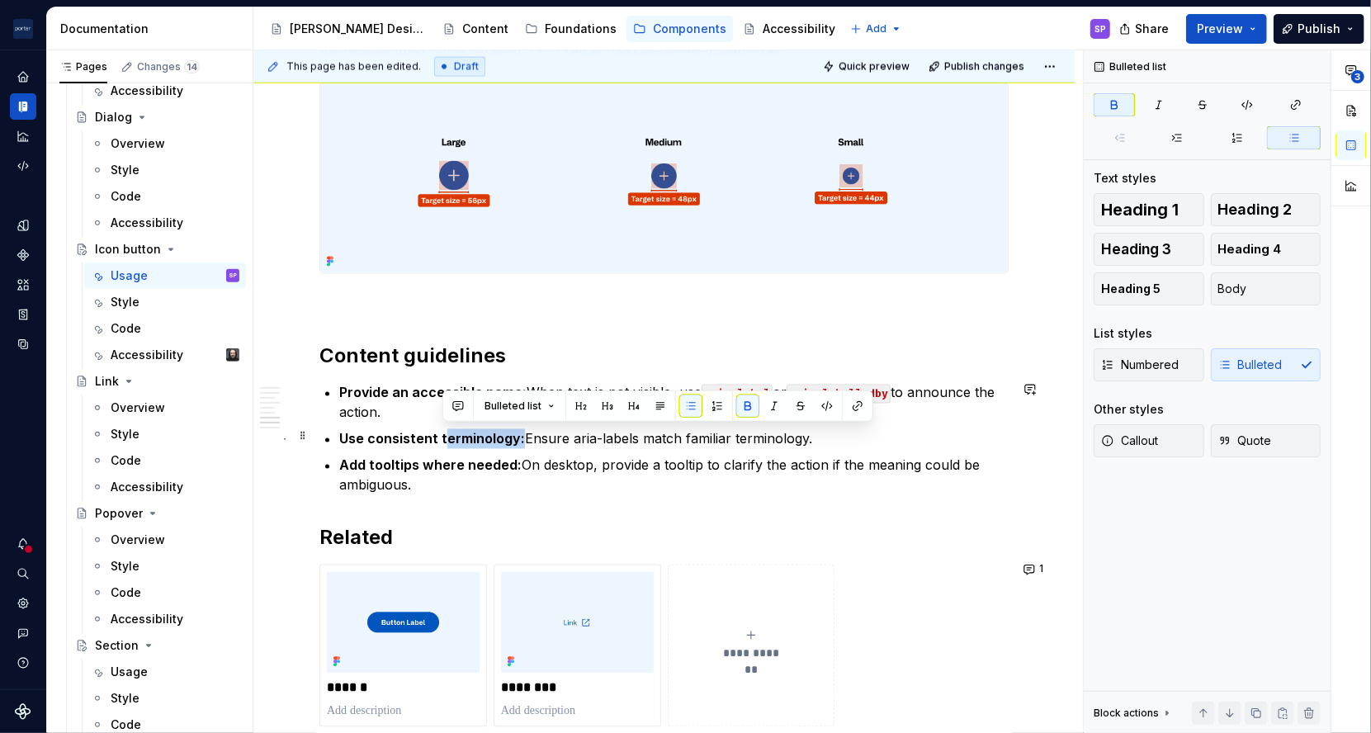
drag, startPoint x: 521, startPoint y: 438, endPoint x: 442, endPoint y: 444, distance: 79.4
click at [442, 444] on p "Use consistent terminology: Ensure aria-labels match familiar terminology." at bounding box center [673, 439] width 669 height 20
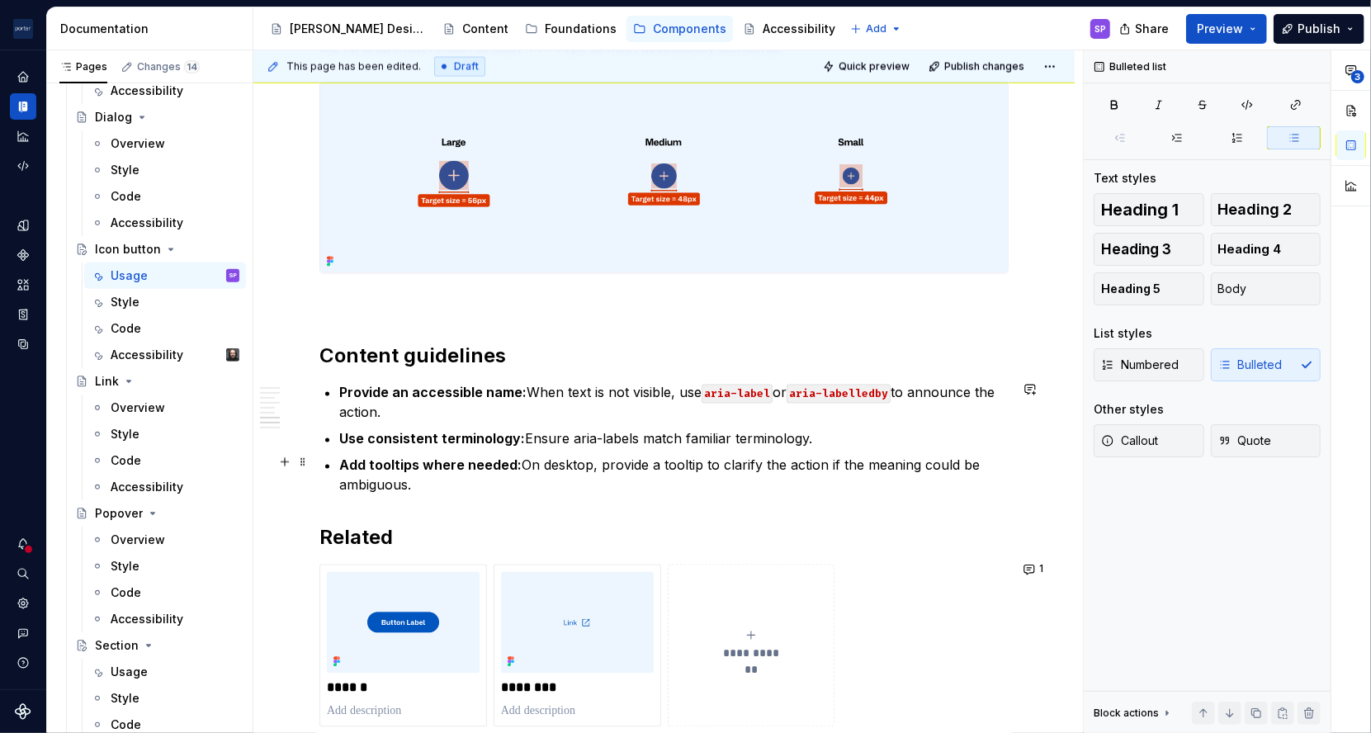
click at [571, 457] on p "Add tooltips where needed: On desktop, provide a tooltip to clarify the action …" at bounding box center [673, 476] width 669 height 40
click at [812, 433] on p "Use consistent terminology: Ensure aria-labels match familiar terminology." at bounding box center [673, 439] width 669 height 20
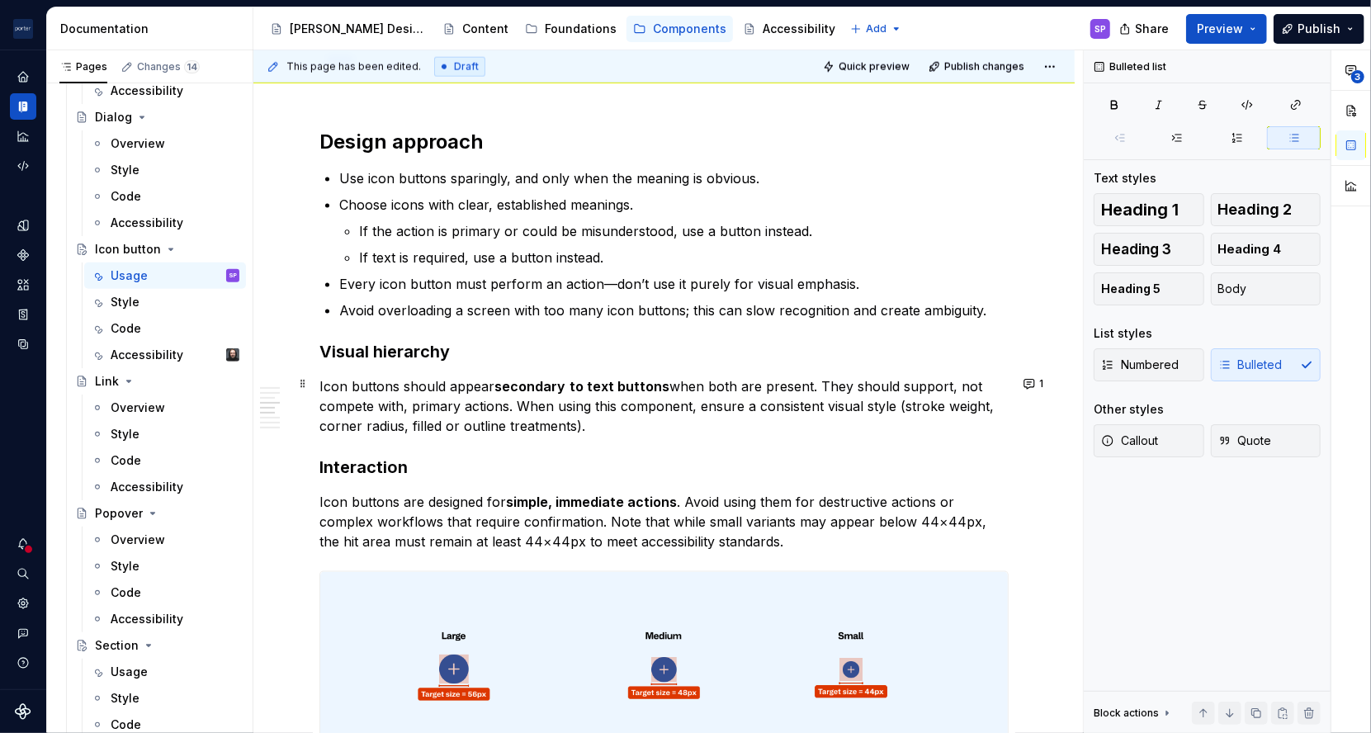
scroll to position [1321, 0]
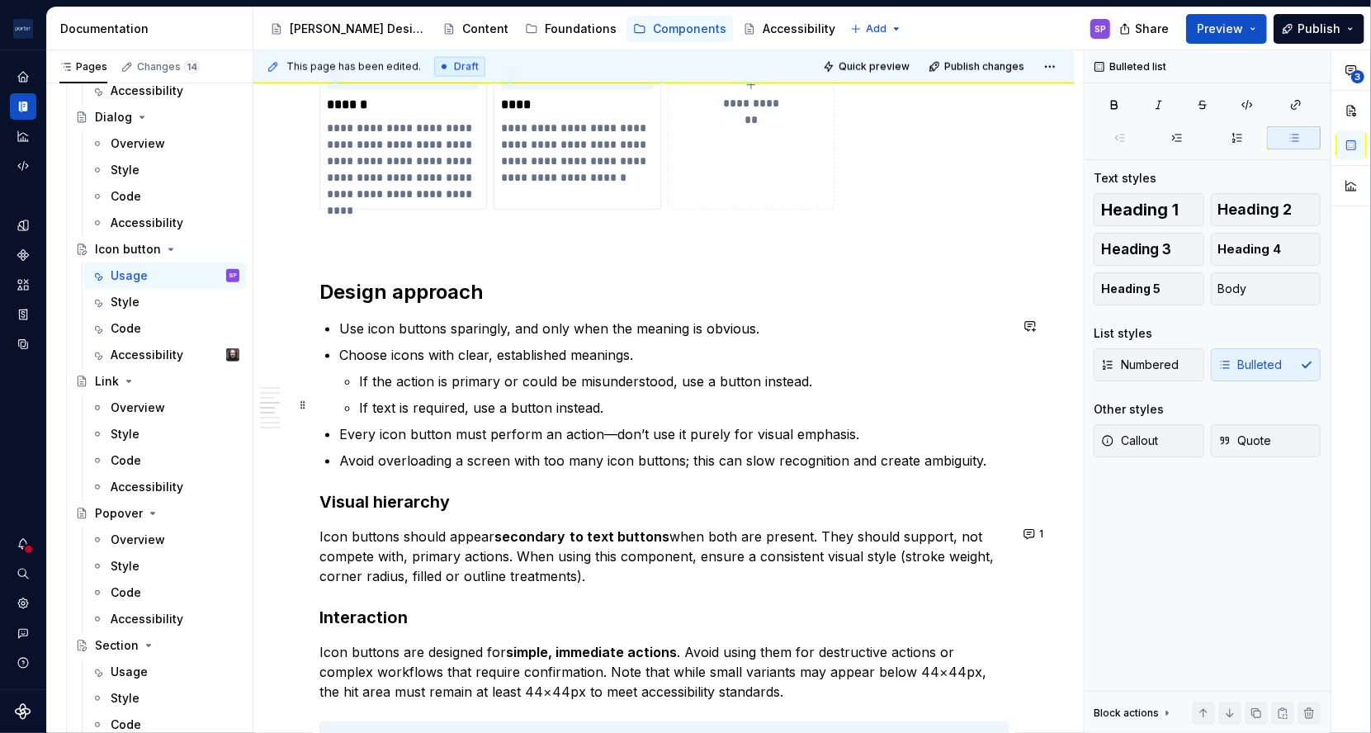
click at [659, 393] on ul "If the action is primary or could be misunderstood, use a button instead. If te…" at bounding box center [684, 394] width 650 height 46
click at [661, 407] on p "If text is required, use a button instead." at bounding box center [684, 408] width 650 height 20
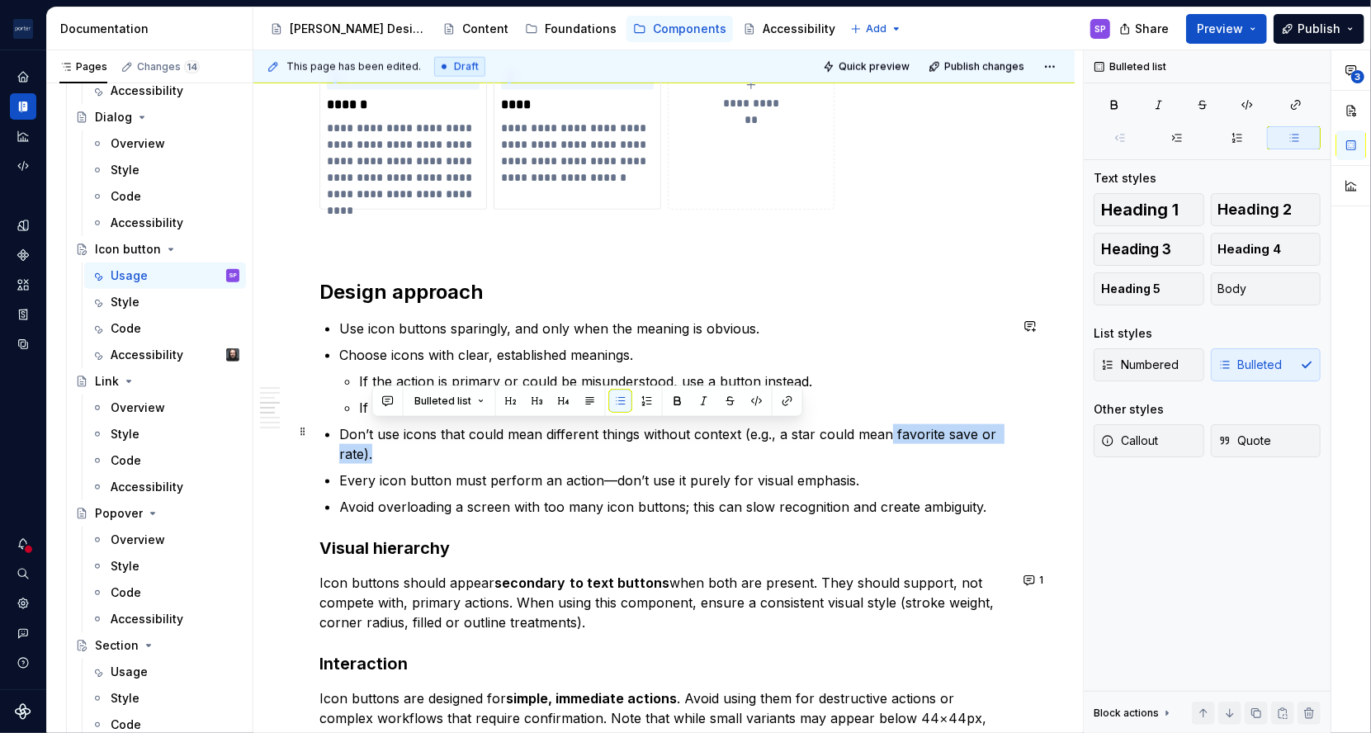
drag, startPoint x: 889, startPoint y: 435, endPoint x: 920, endPoint y: 442, distance: 32.0
click at [920, 442] on p "Don’t use icons that could mean different things without context (e.g., a star …" at bounding box center [673, 444] width 669 height 40
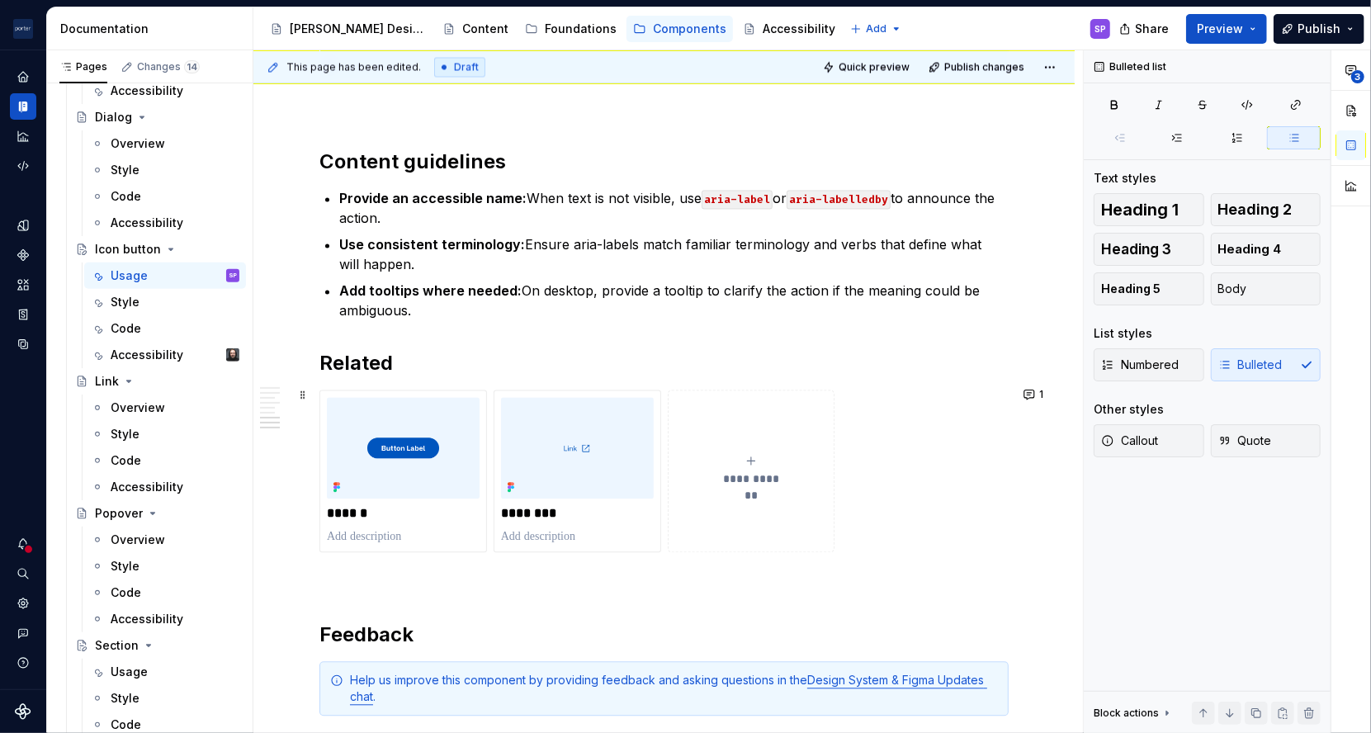
scroll to position [2207, 0]
click at [881, 63] on span "Quick preview" at bounding box center [874, 66] width 71 height 13
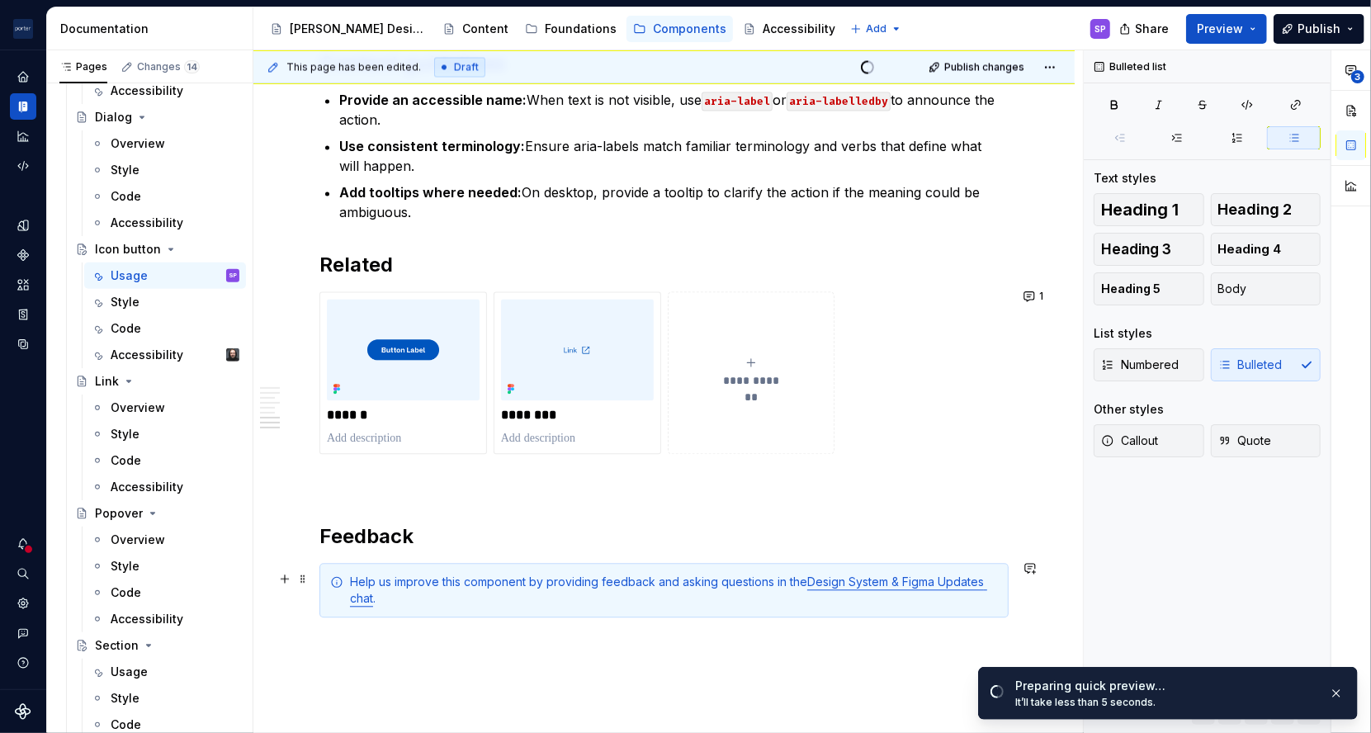
scroll to position [2436, 0]
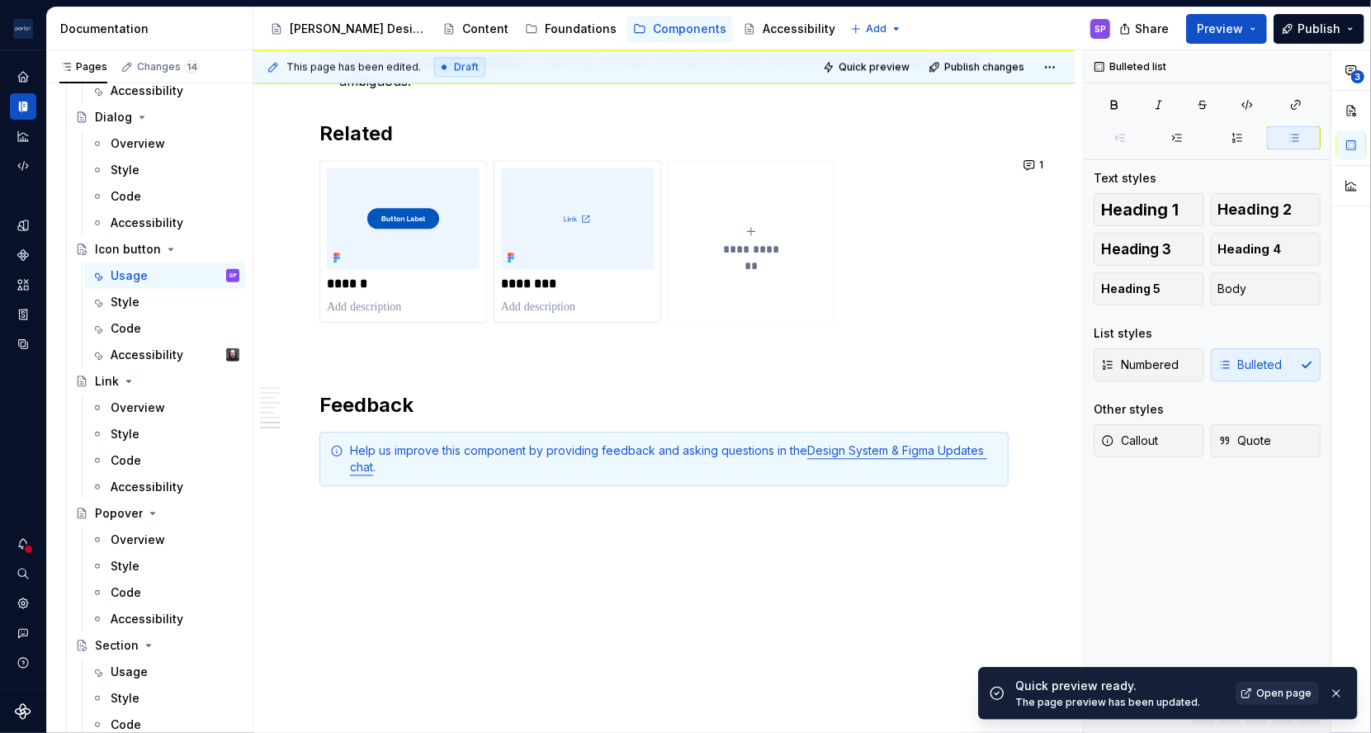
click at [1289, 702] on link "Open page" at bounding box center [1277, 693] width 83 height 23
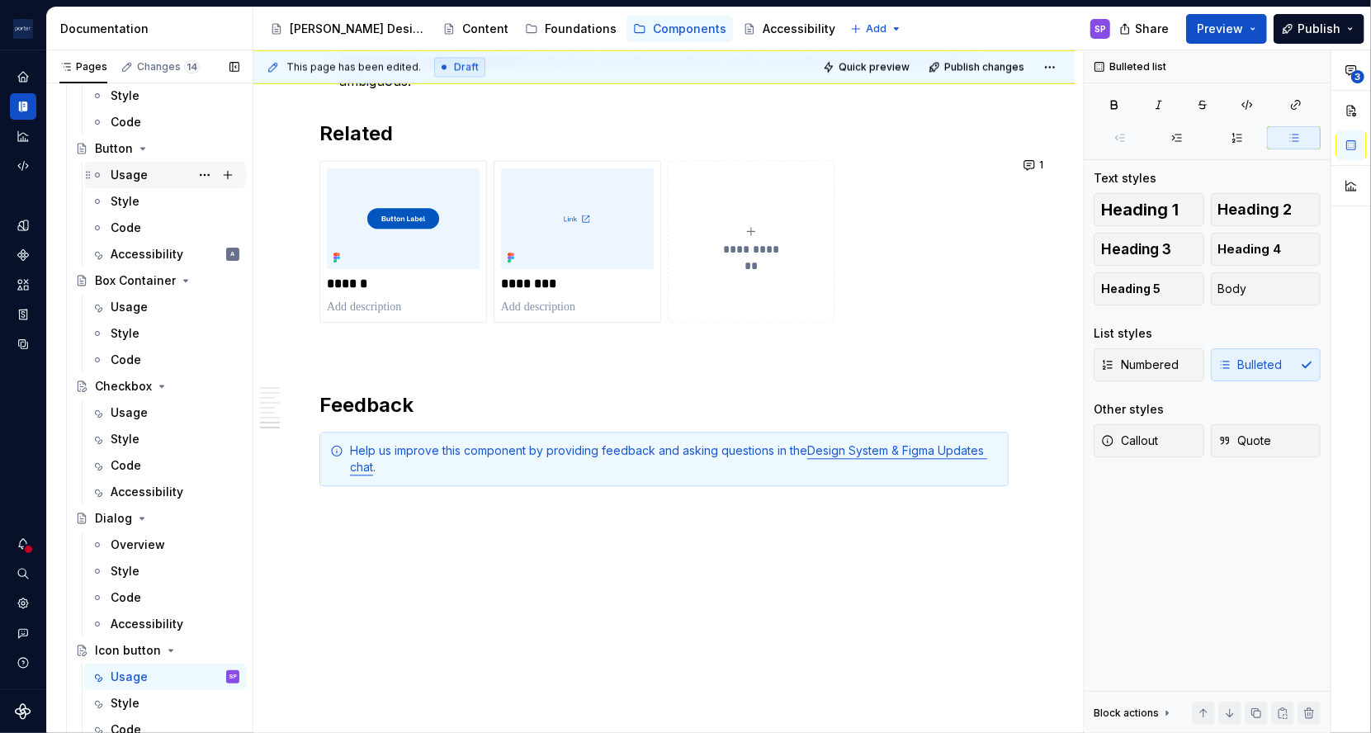
scroll to position [0, 0]
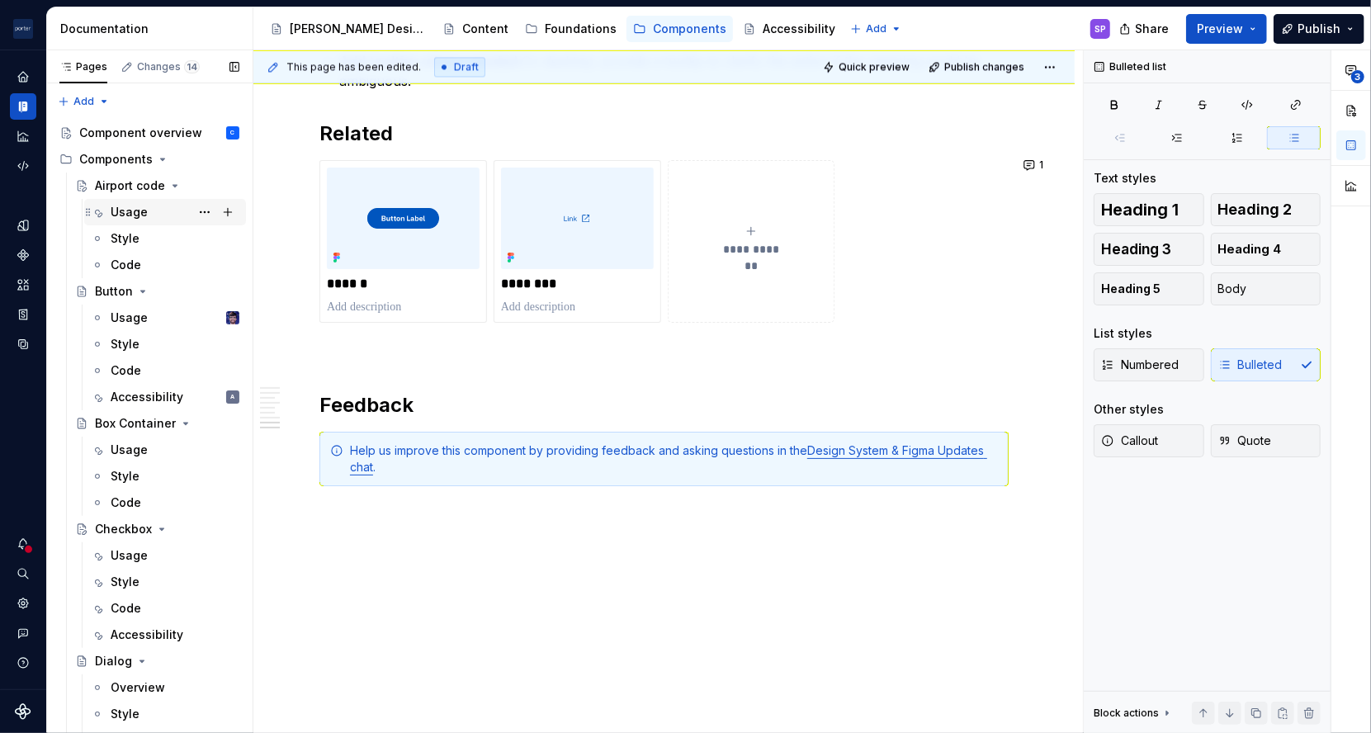
click at [139, 209] on div "Usage" at bounding box center [129, 212] width 37 height 17
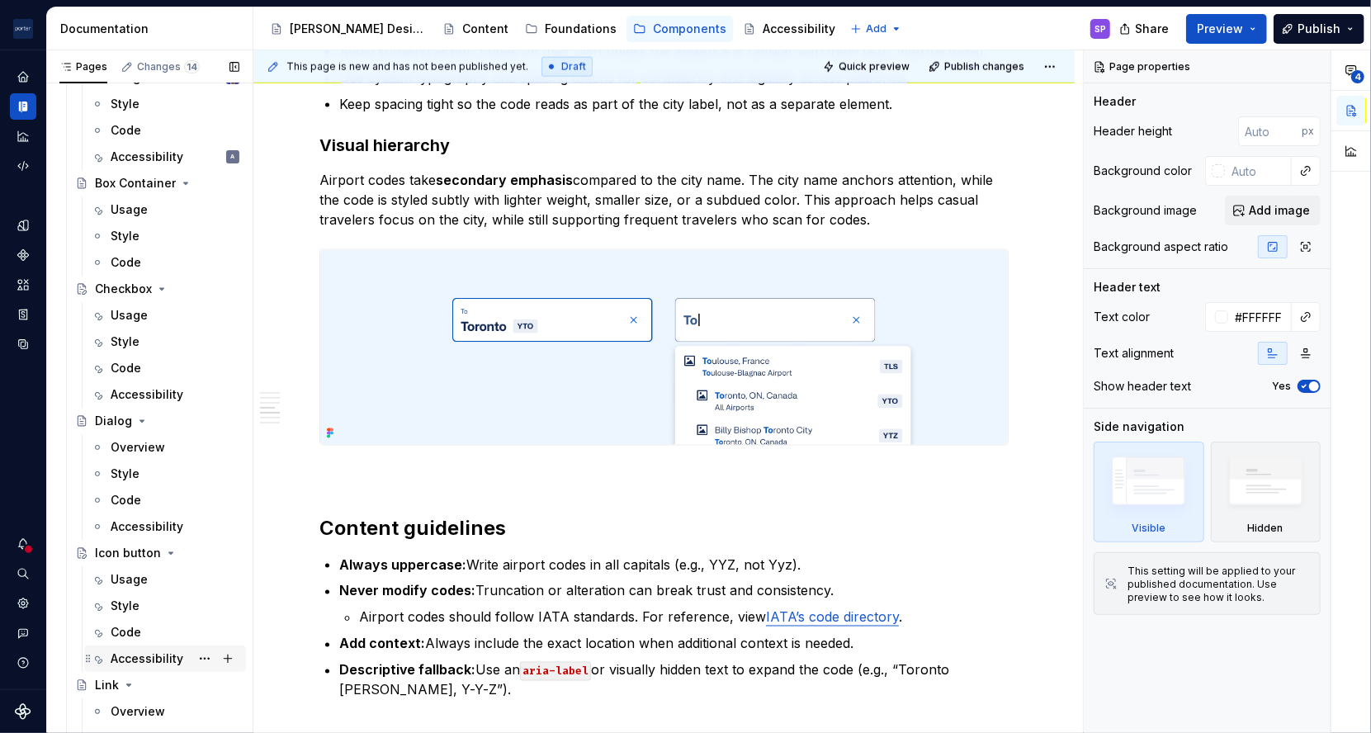
scroll to position [544, 0]
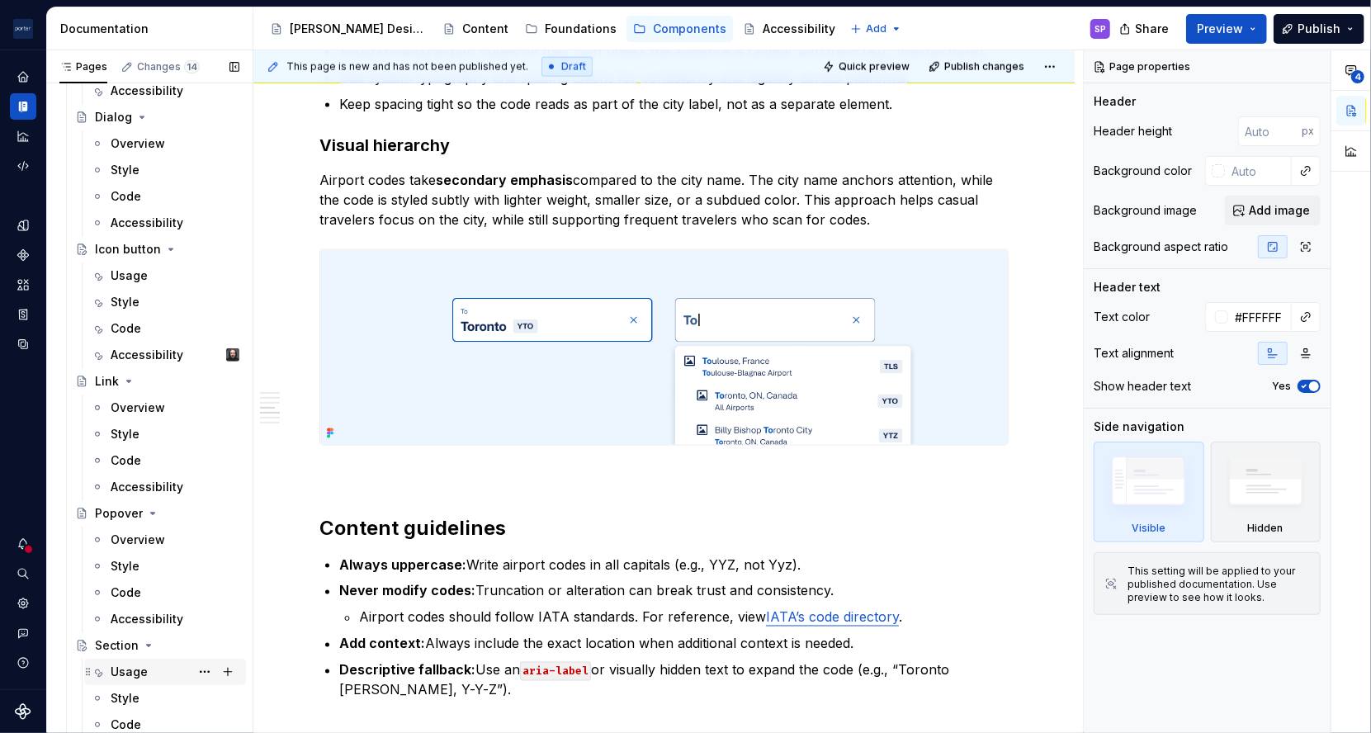
click at [147, 665] on div "Usage" at bounding box center [175, 671] width 129 height 23
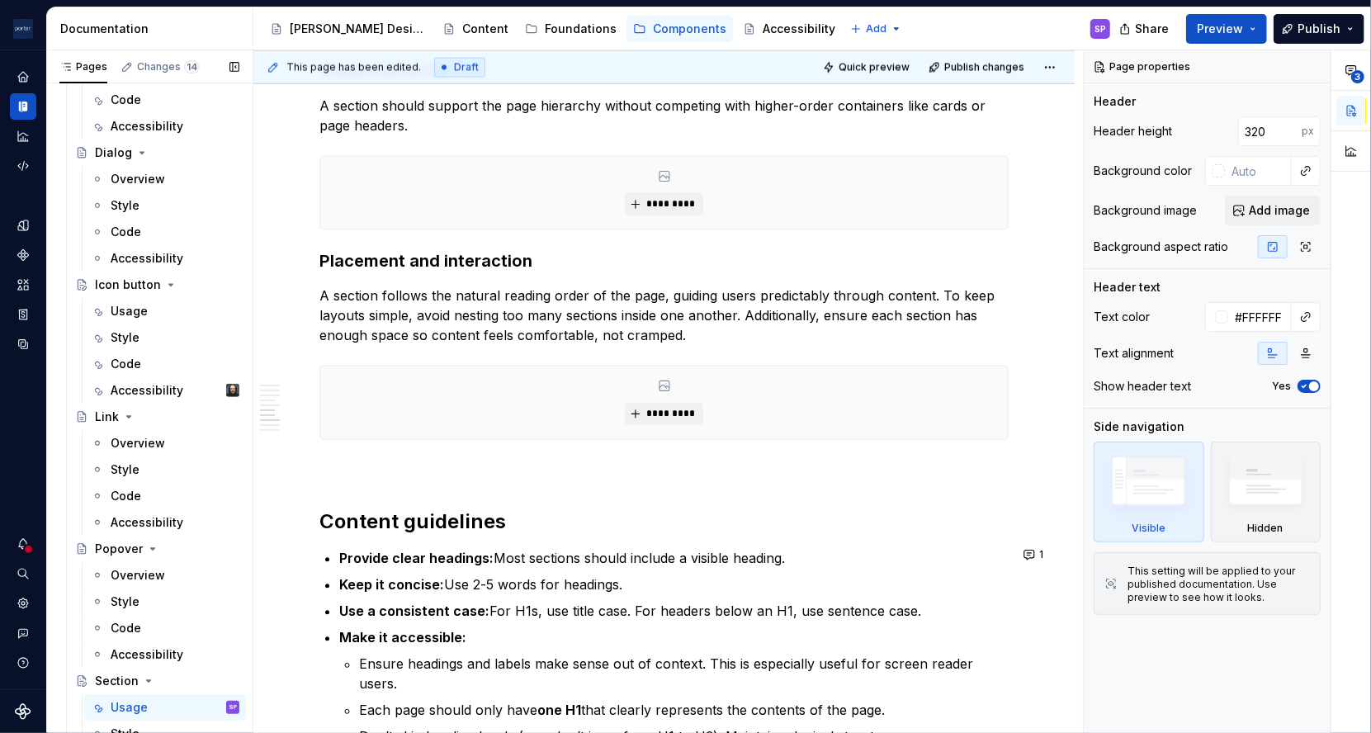
scroll to position [508, 0]
click at [134, 300] on div "Usage" at bounding box center [175, 311] width 129 height 23
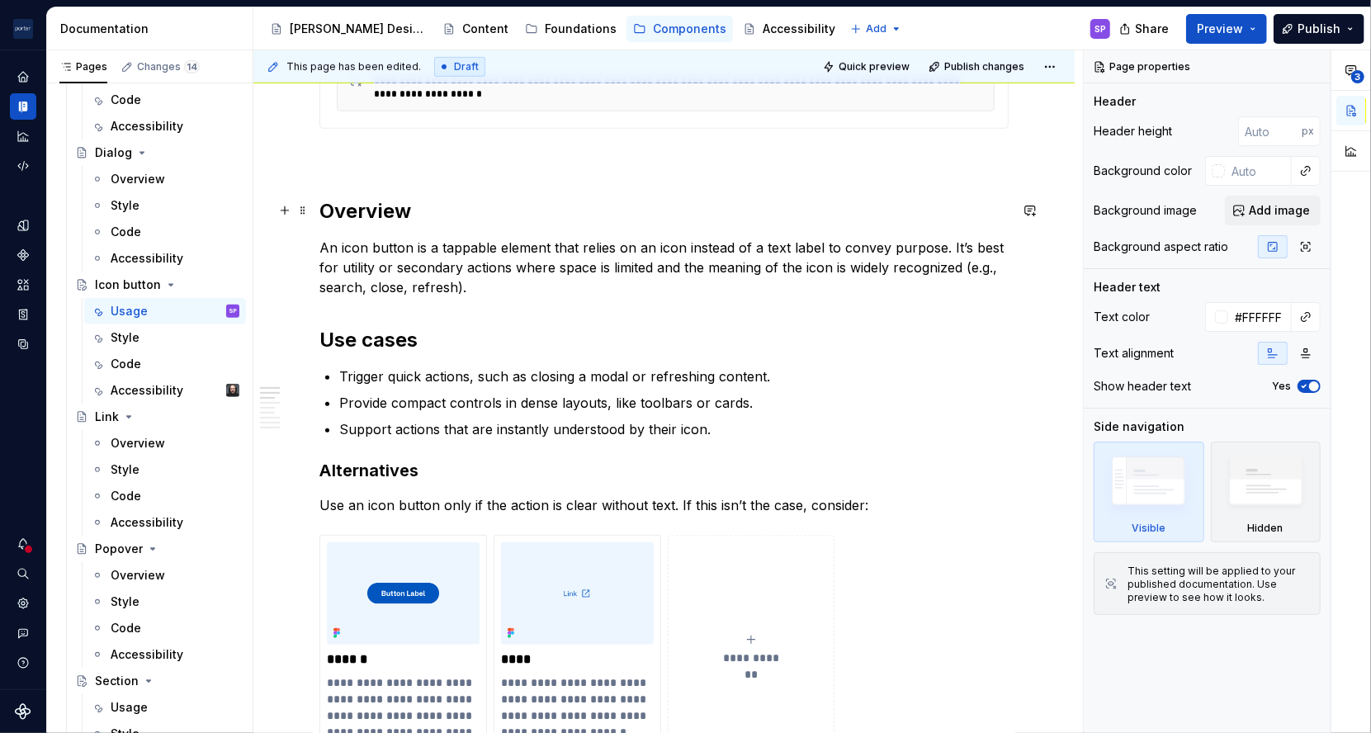
scroll to position [776, 0]
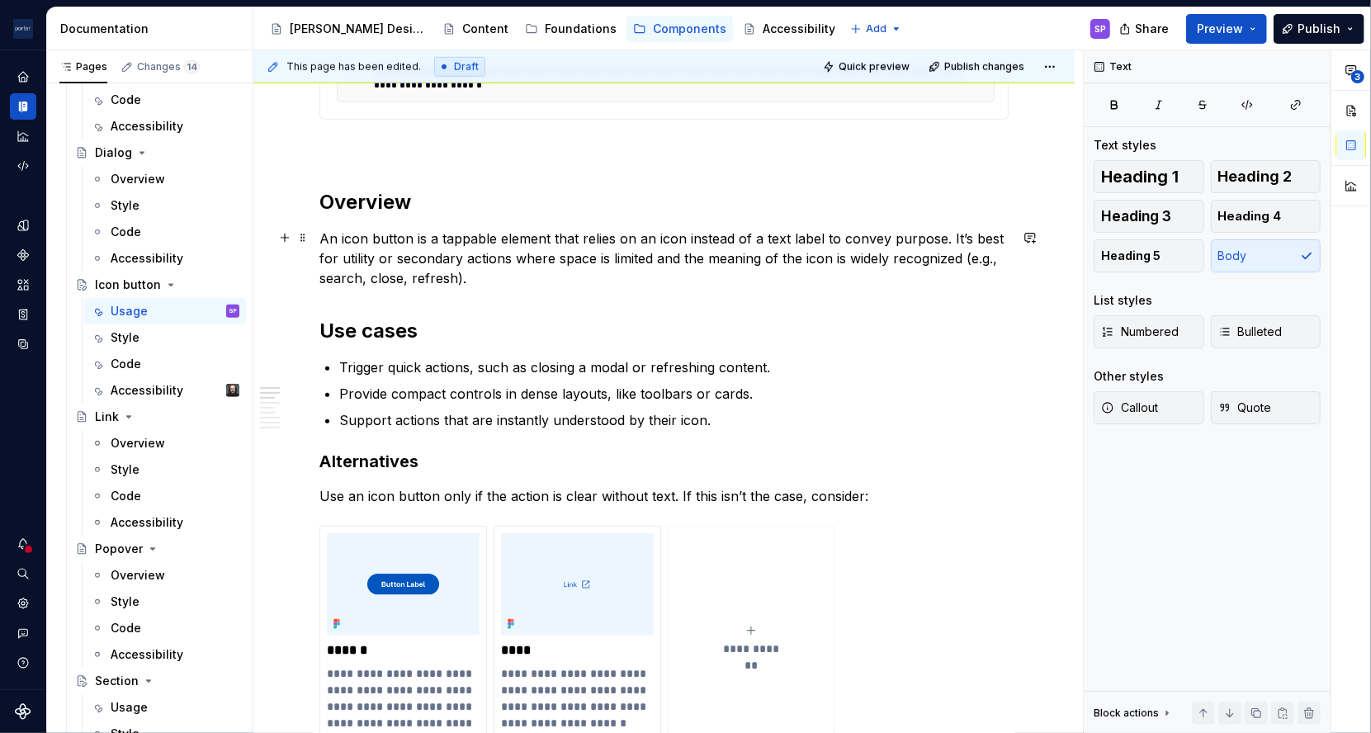
click at [721, 229] on p "An icon button is a tappable element that relies on an icon instead of a text l…" at bounding box center [663, 258] width 689 height 59
click at [712, 232] on p "An icon button is a tappable element that relies on an icon instead of a text l…" at bounding box center [663, 258] width 689 height 59
click at [920, 235] on p "An icon button is a tappable element that relies on an icon rather than a text …" at bounding box center [663, 258] width 689 height 59
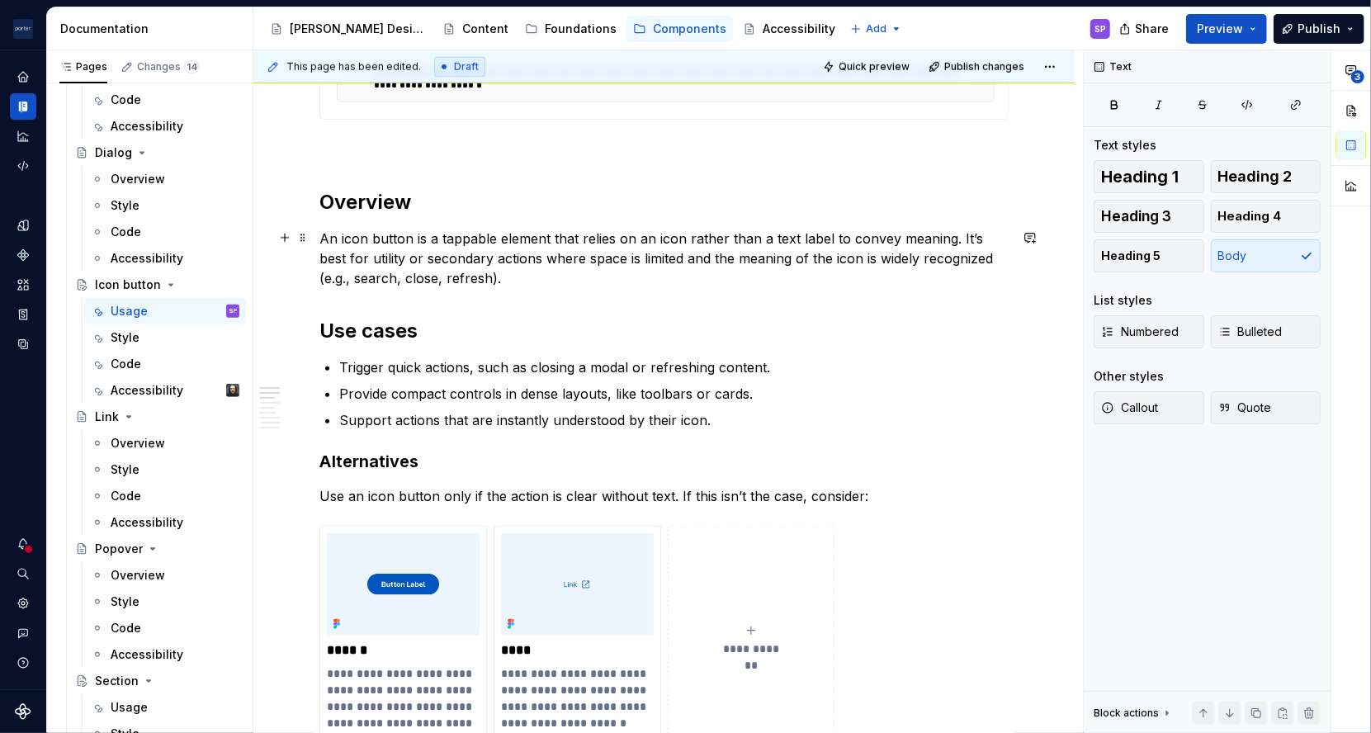
click at [733, 261] on p "An icon button is a tappable element that relies on an icon rather than a text …" at bounding box center [663, 258] width 689 height 59
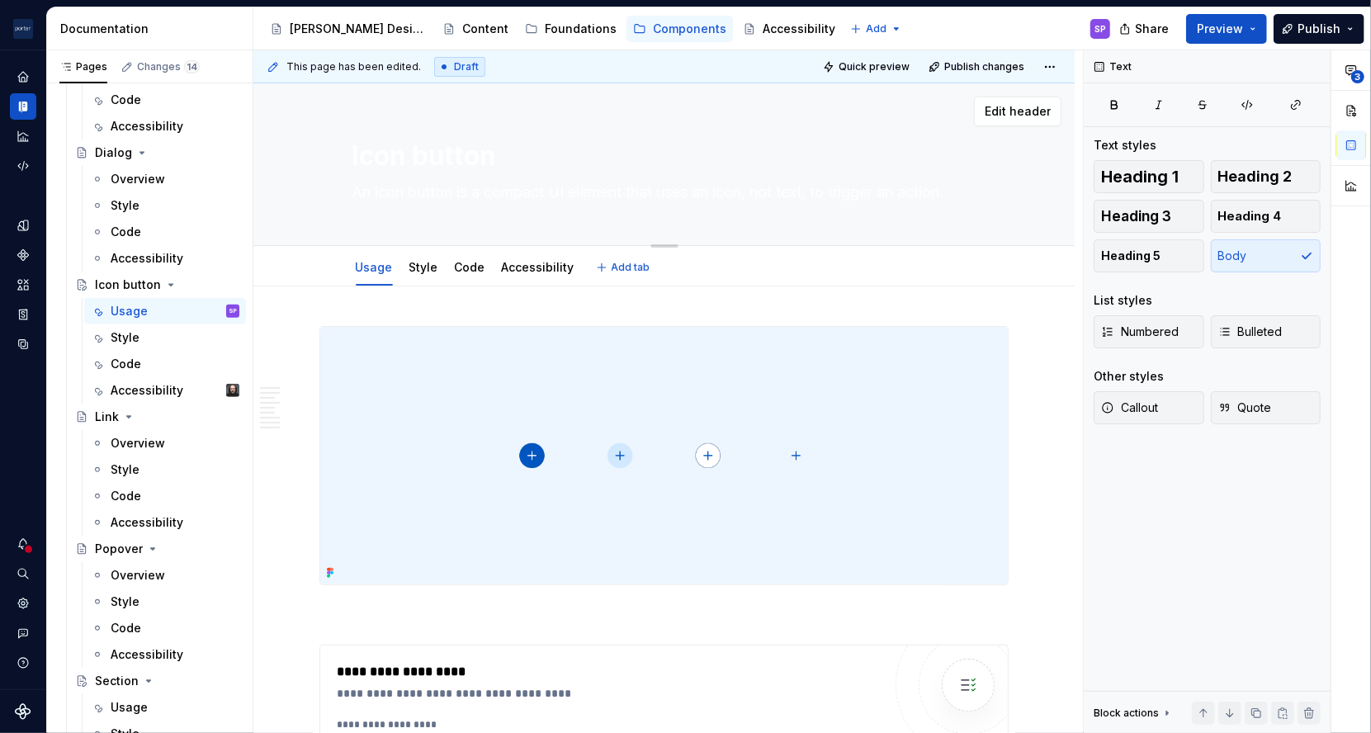
click at [516, 184] on textarea "An icon button is a compact UI element that uses an icon, not text, to trigger …" at bounding box center [661, 192] width 624 height 26
click at [754, 199] on textarea "An icon button is a compact UI element that uses an icon, not text, to trigger …" at bounding box center [661, 192] width 624 height 26
drag, startPoint x: 742, startPoint y: 196, endPoint x: 812, endPoint y: 196, distance: 70.2
click at [812, 196] on textarea "An icon button is a compact UI element that uses an icon, not text, to trigger …" at bounding box center [661, 192] width 624 height 26
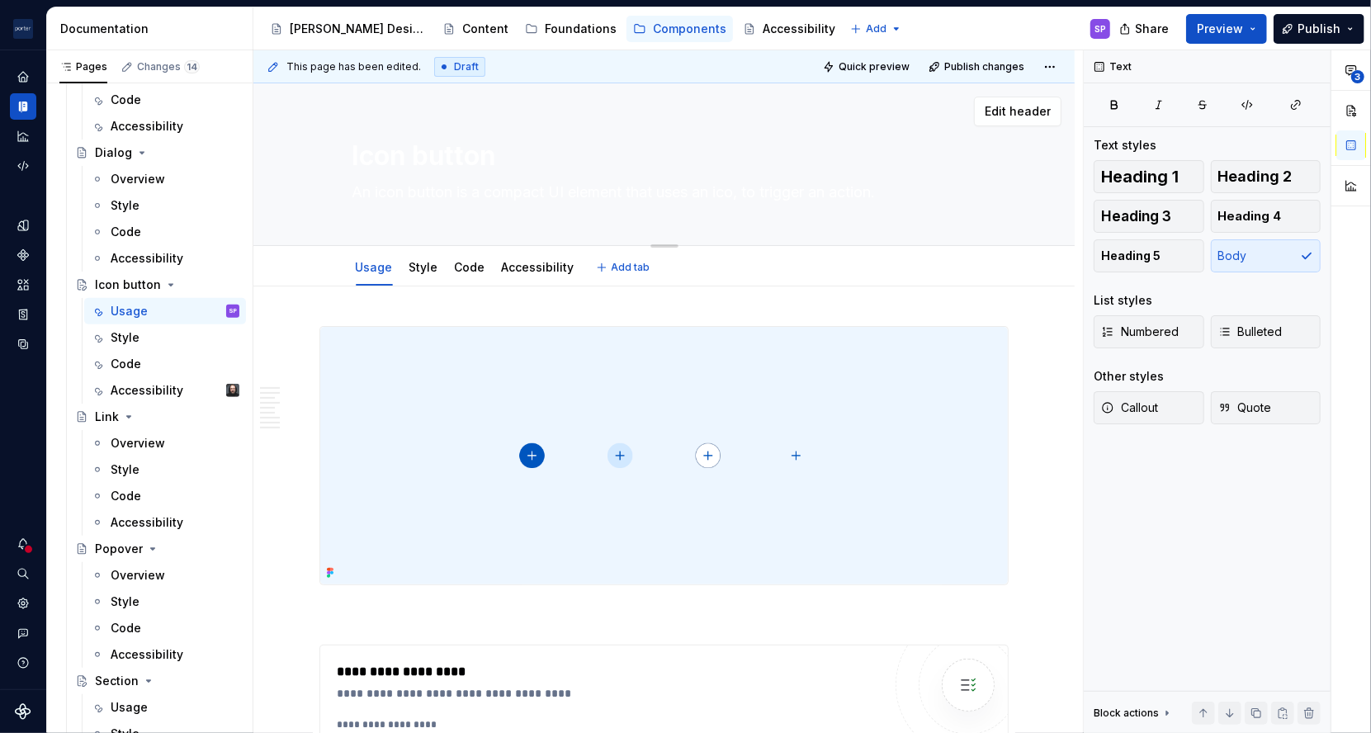
click at [812, 196] on textarea "An icon button is a compact UI element that uses an ico, to trigger an action." at bounding box center [661, 192] width 624 height 26
click at [739, 191] on textarea "An icon button is a compact UI element that uses an ico, to trigger an action." at bounding box center [661, 192] width 624 height 26
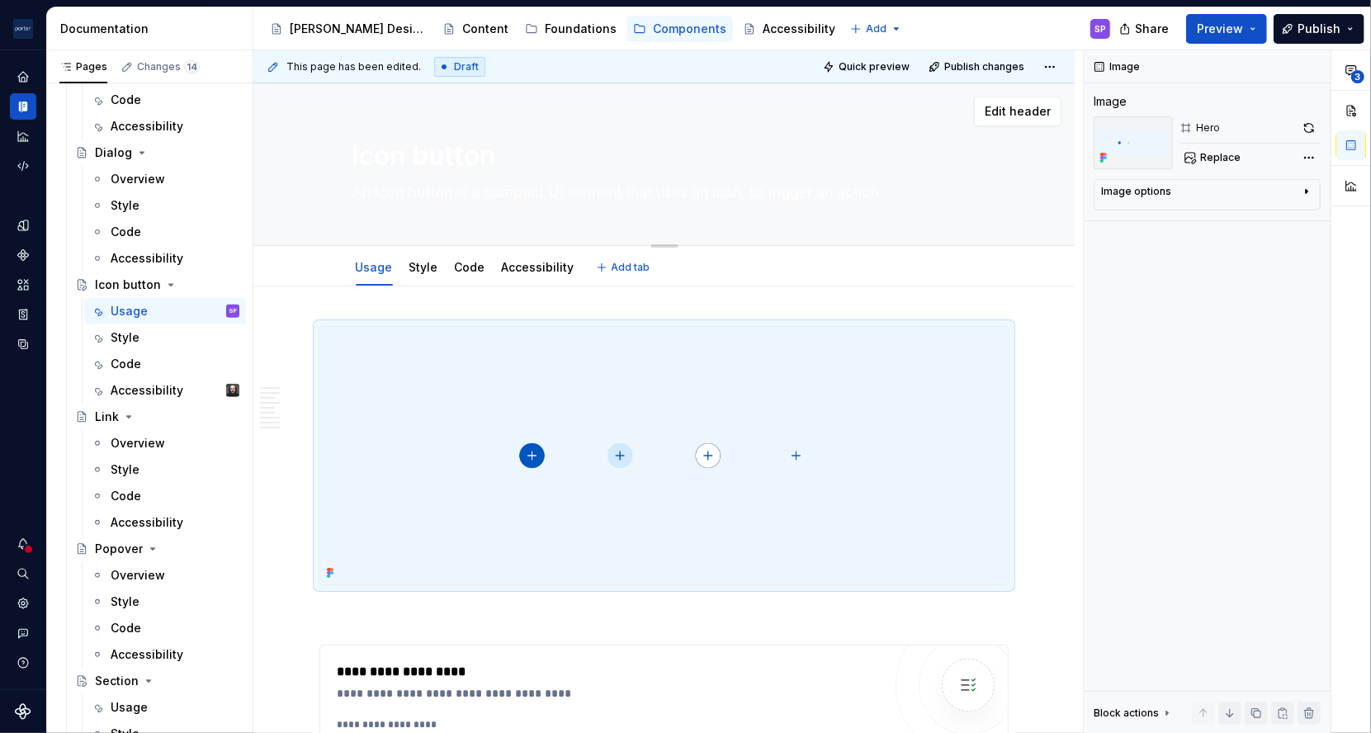
click at [761, 195] on textarea "An icon button is a compact UI element that uses an icon, to trigger an action." at bounding box center [661, 192] width 624 height 26
click at [749, 195] on textarea "An icon button is a compact UI element that uses an icon, to trigger an action." at bounding box center [661, 192] width 624 height 26
click at [749, 195] on textarea "An icon button is a compact UI element that uses an icon to trigger an action." at bounding box center [661, 192] width 624 height 26
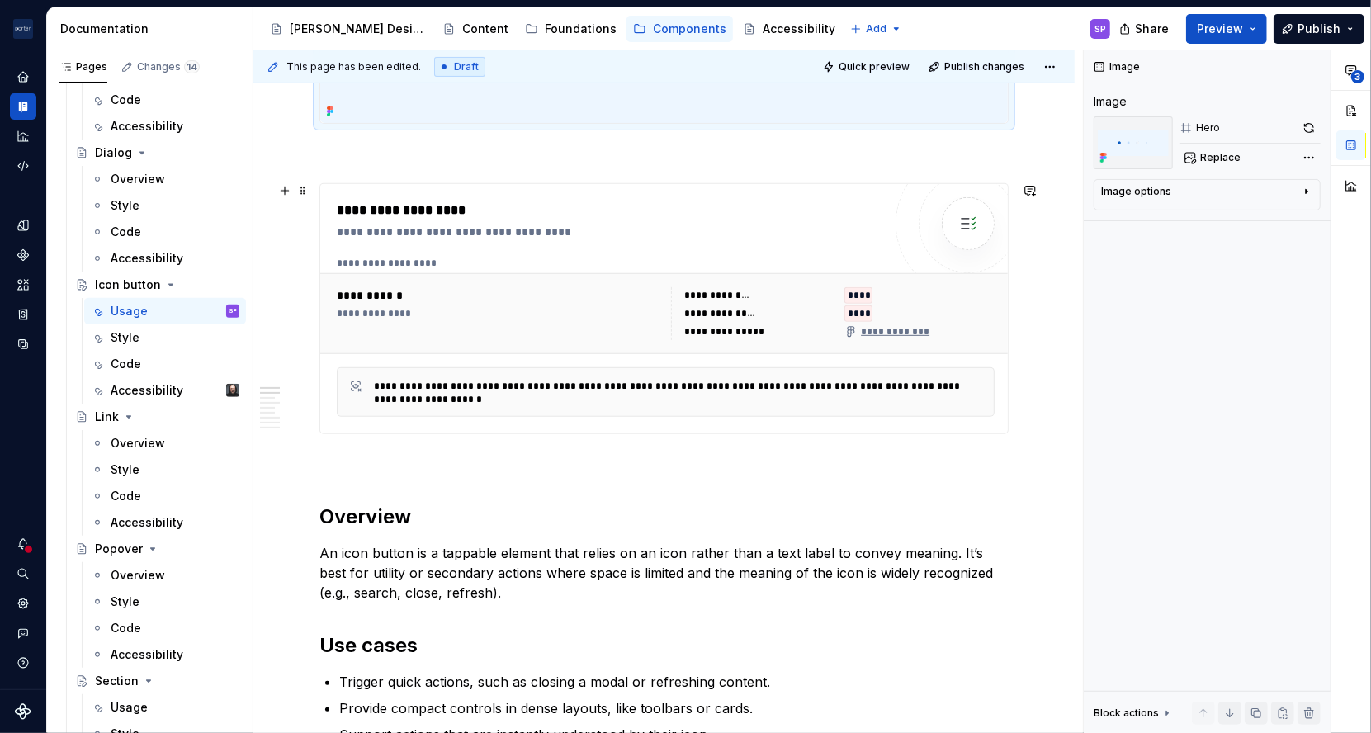
scroll to position [462, 0]
click at [582, 545] on p "An icon button is a tappable element that relies on an icon rather than a text …" at bounding box center [663, 571] width 689 height 59
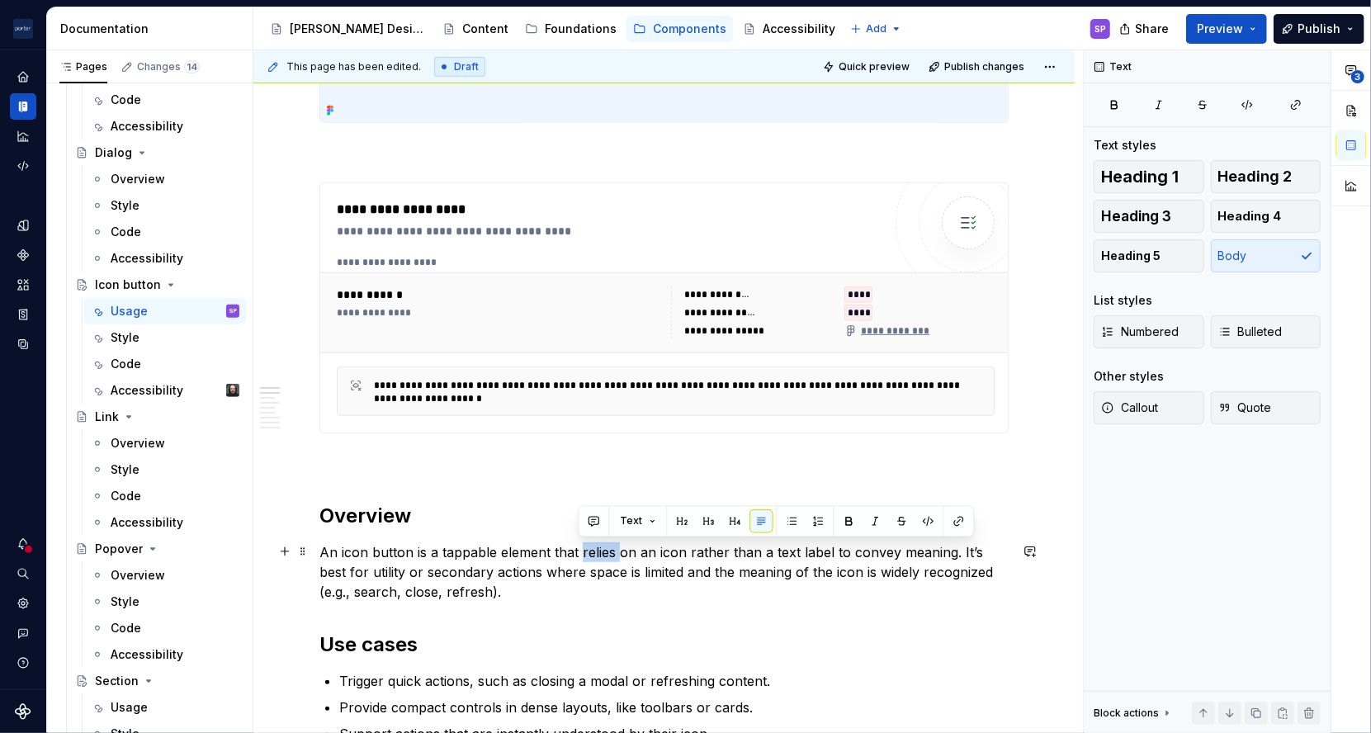
click at [582, 545] on p "An icon button is a tappable element that relies on an icon rather than a text …" at bounding box center [663, 571] width 689 height 59
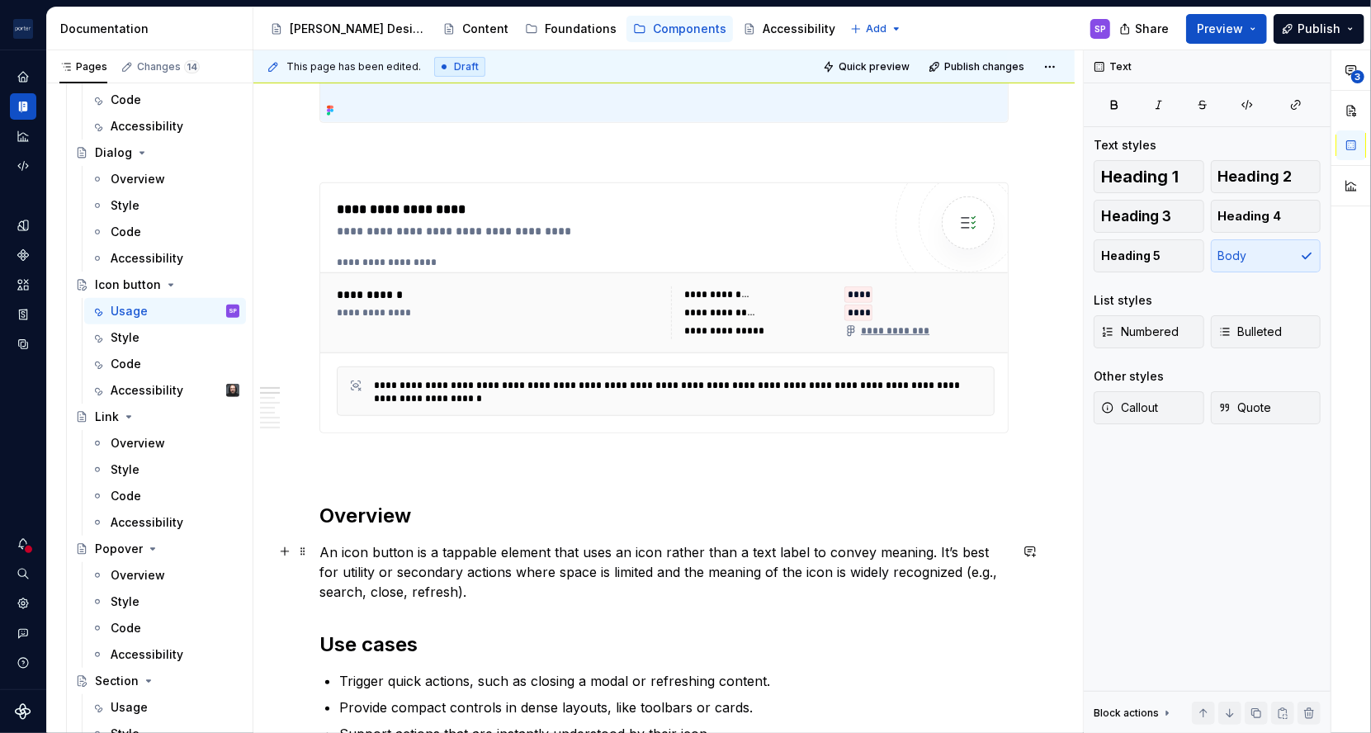
click at [712, 570] on p "An icon button is a tappable element that uses an icon rather than a text label…" at bounding box center [663, 571] width 689 height 59
click at [816, 593] on p "An icon button is a tappable element that uses an icon rather than a text label…" at bounding box center [663, 571] width 689 height 59
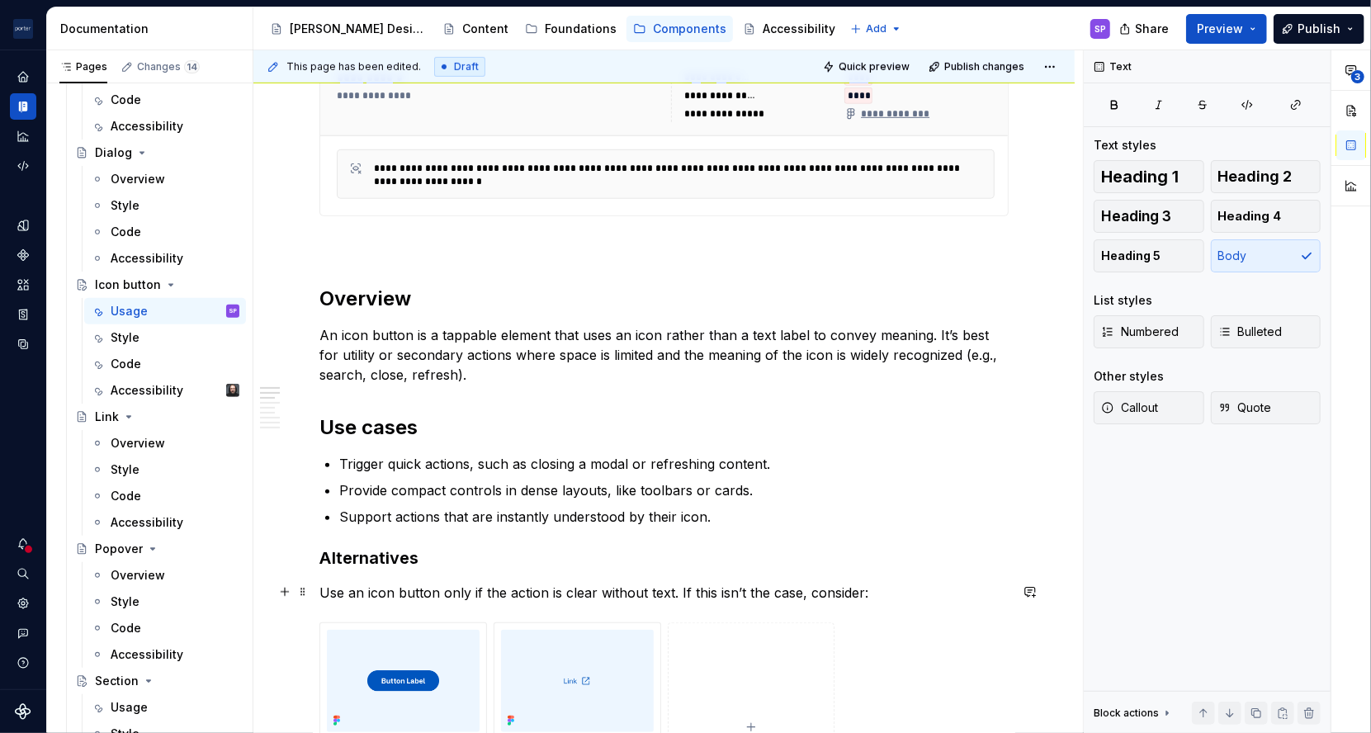
scroll to position [680, 0]
click at [903, 64] on span "Quick preview" at bounding box center [874, 66] width 71 height 13
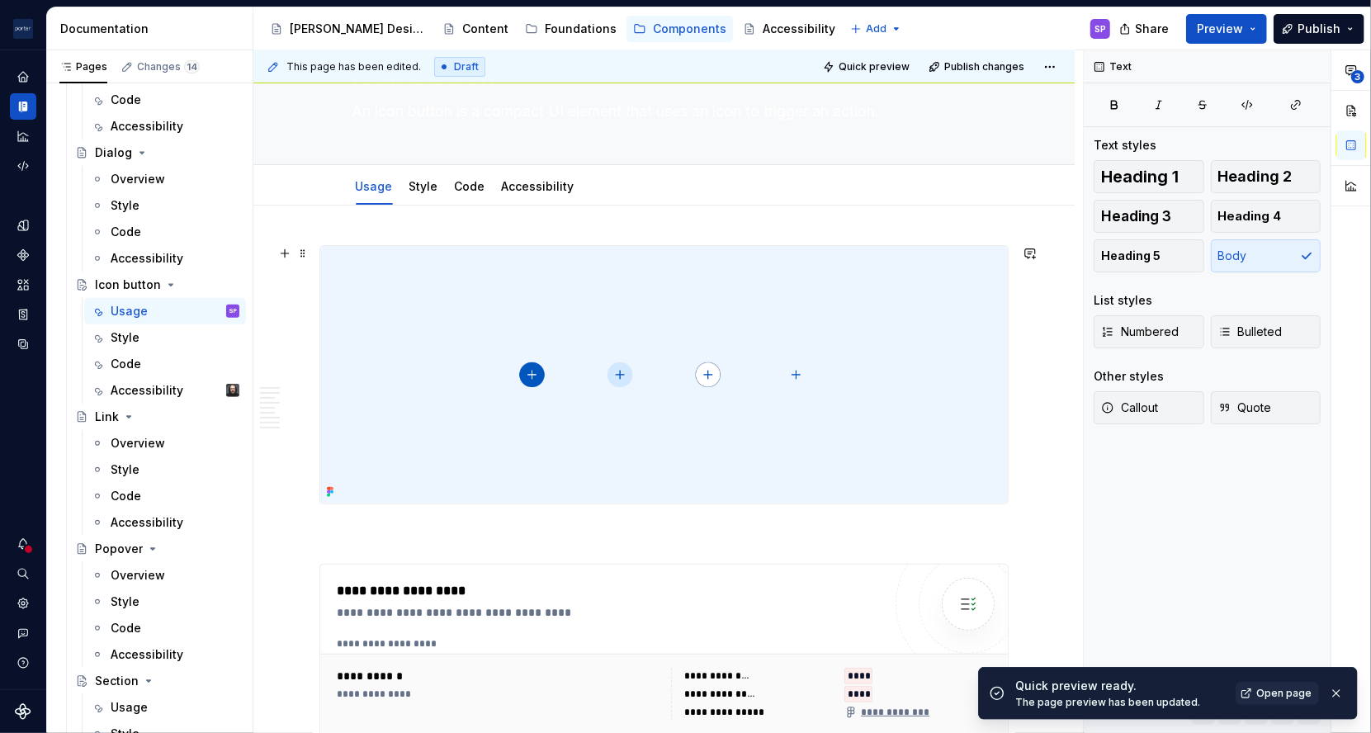
scroll to position [0, 0]
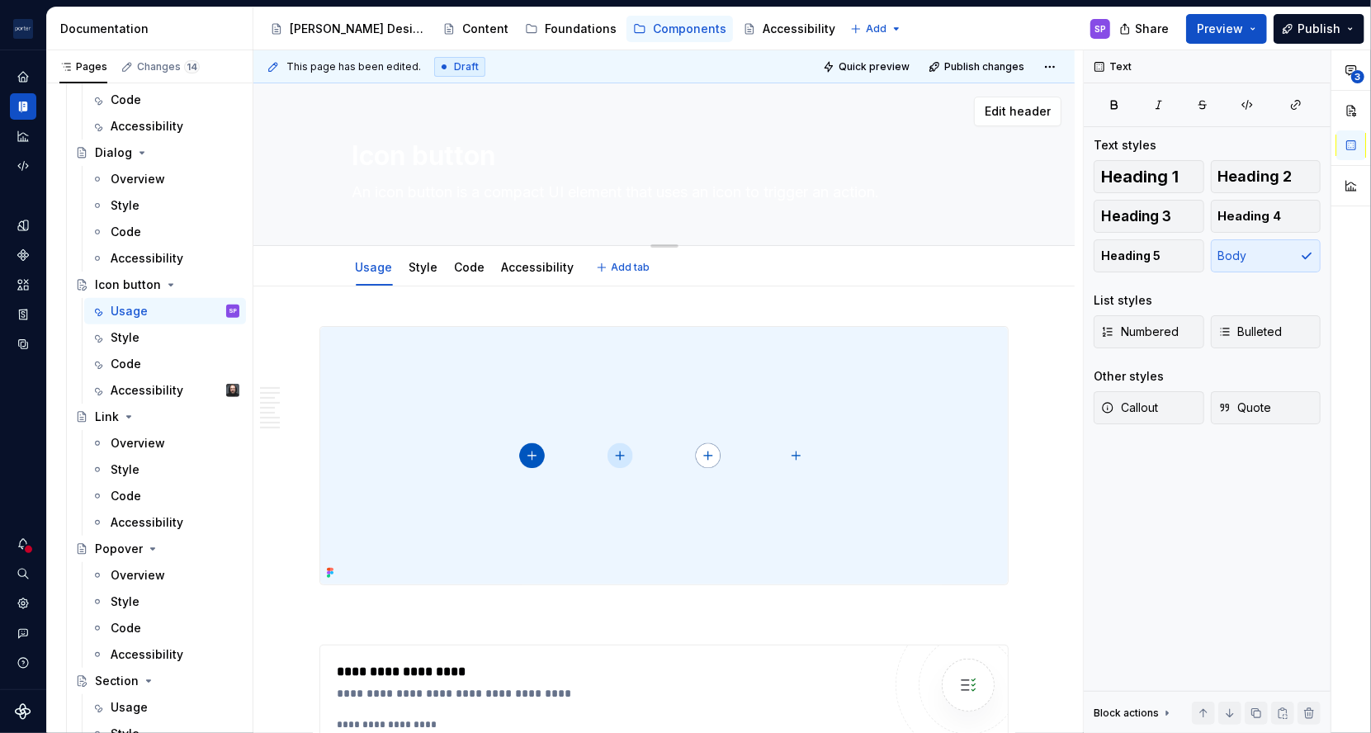
click at [436, 191] on textarea "An icon button is a compact UI element that uses an icon to trigger an action." at bounding box center [661, 192] width 624 height 26
click at [859, 174] on textarea "Icon button" at bounding box center [661, 156] width 624 height 40
click at [837, 192] on textarea "An icon button is a compact UI element that uses an icon to trigger an action." at bounding box center [661, 192] width 624 height 26
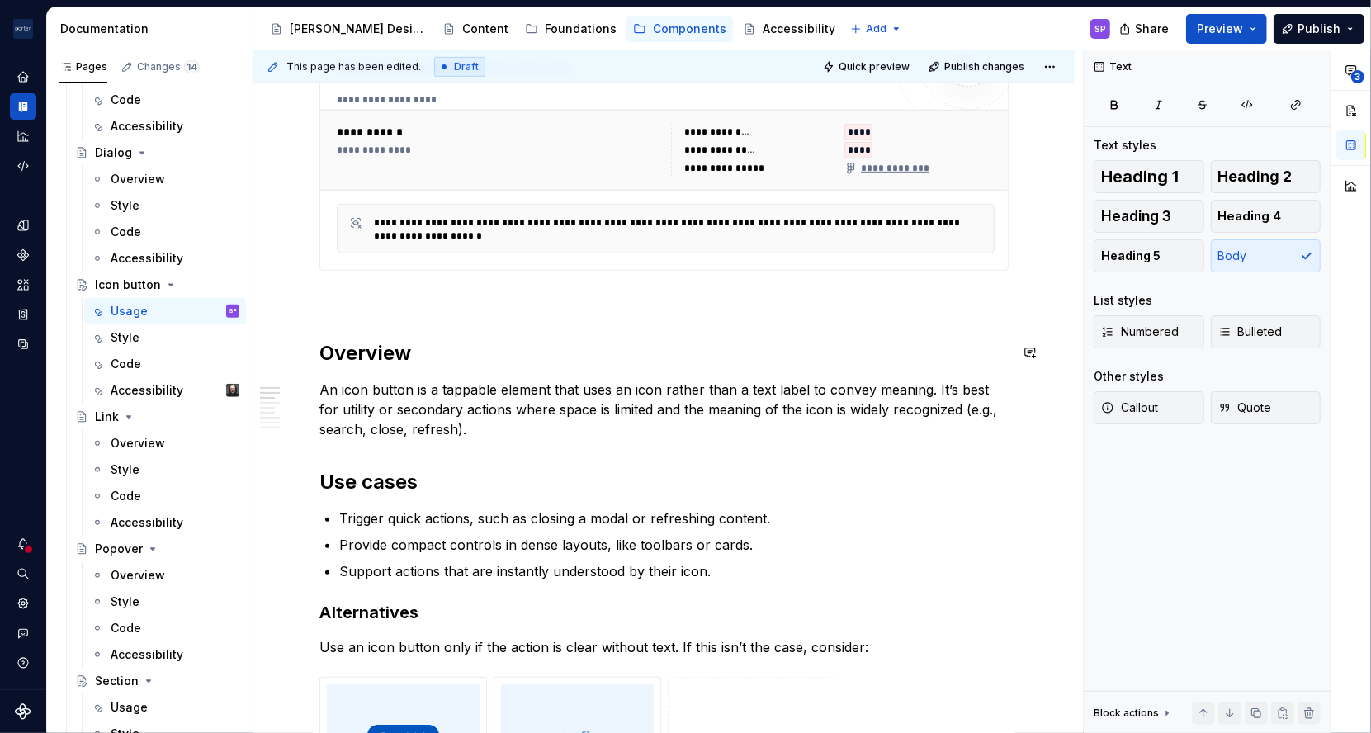
scroll to position [635, 0]
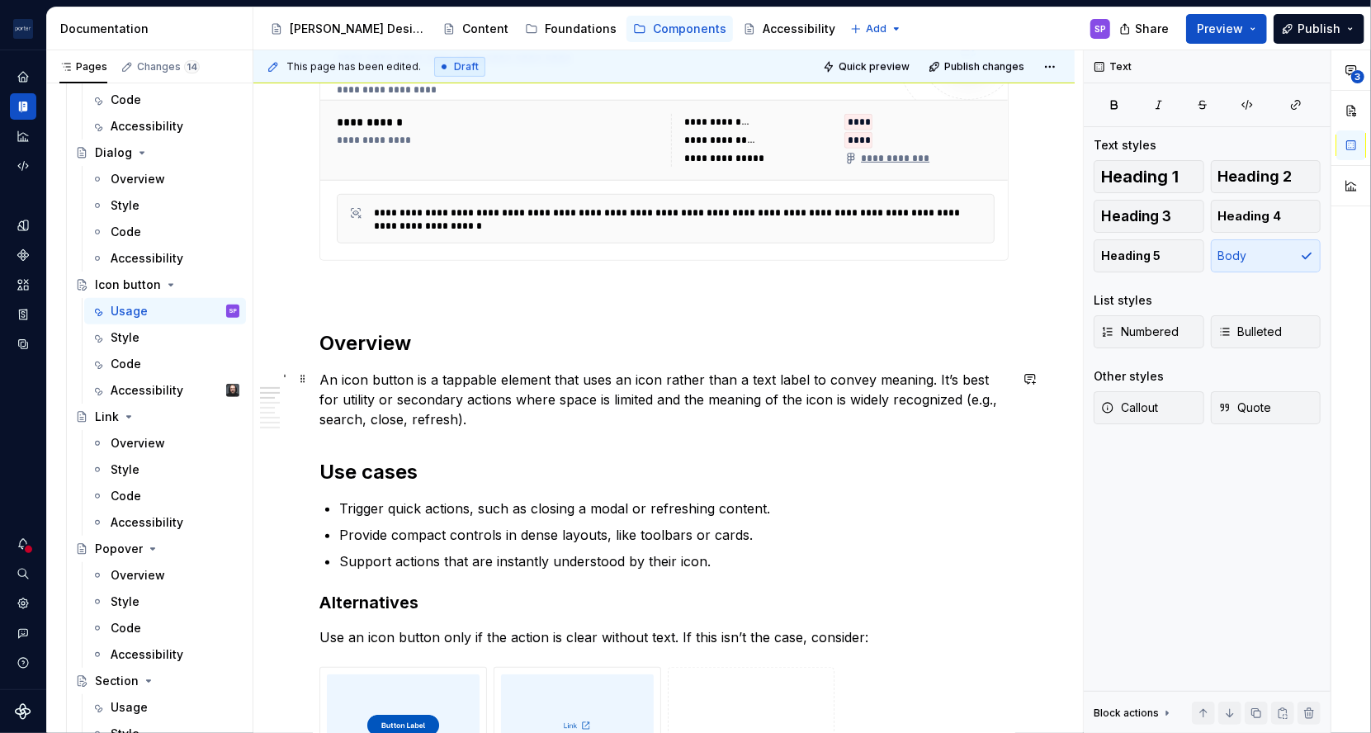
click at [594, 371] on p "An icon button is a tappable element that uses an icon rather than a text label…" at bounding box center [663, 399] width 689 height 59
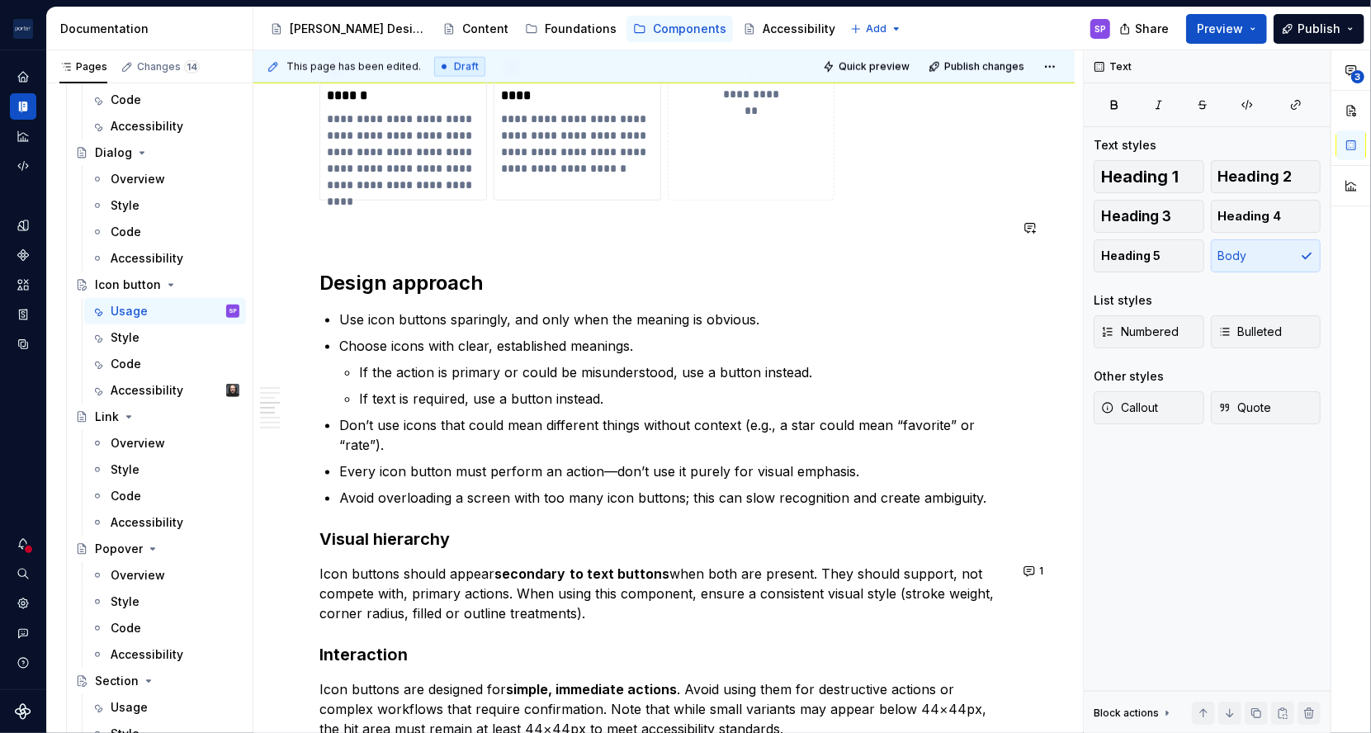
scroll to position [1337, 0]
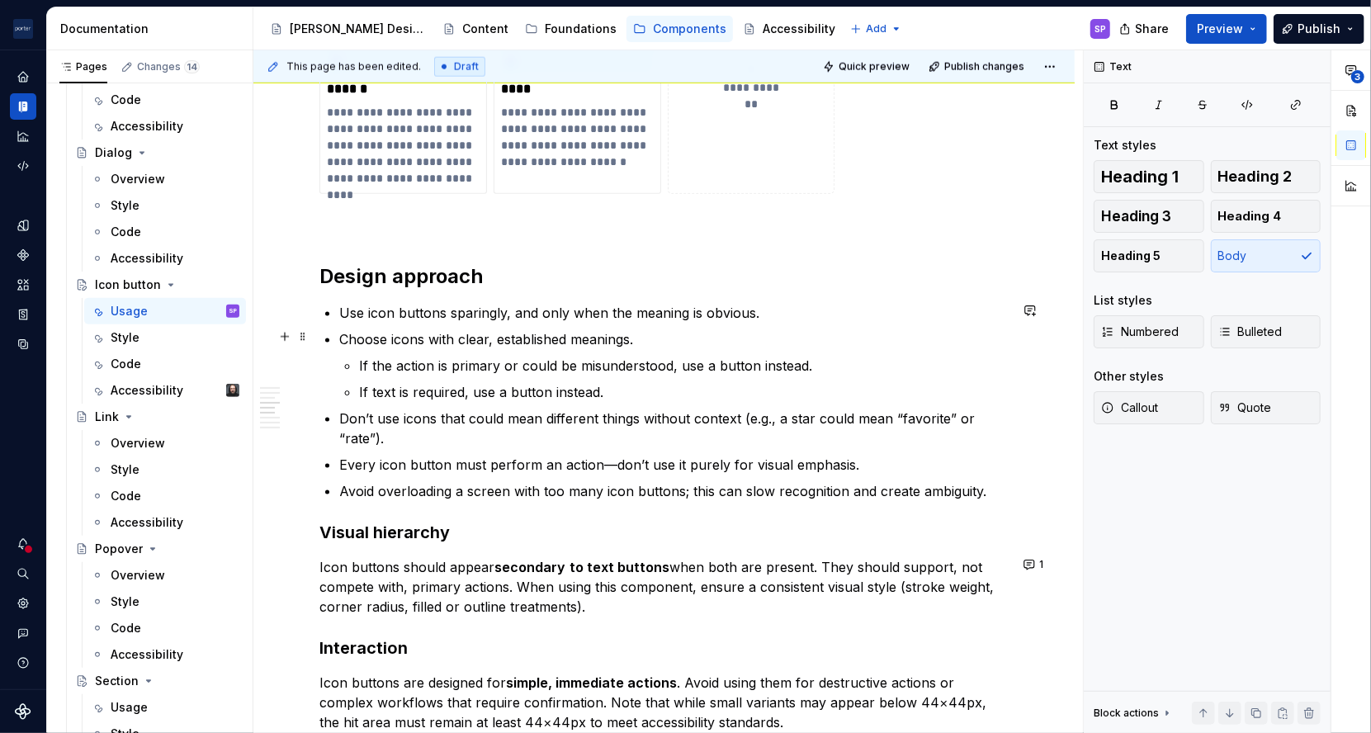
click at [758, 320] on ul "Use icon buttons sparingly, and only when the meaning is obvious. Choose icons …" at bounding box center [673, 402] width 669 height 198
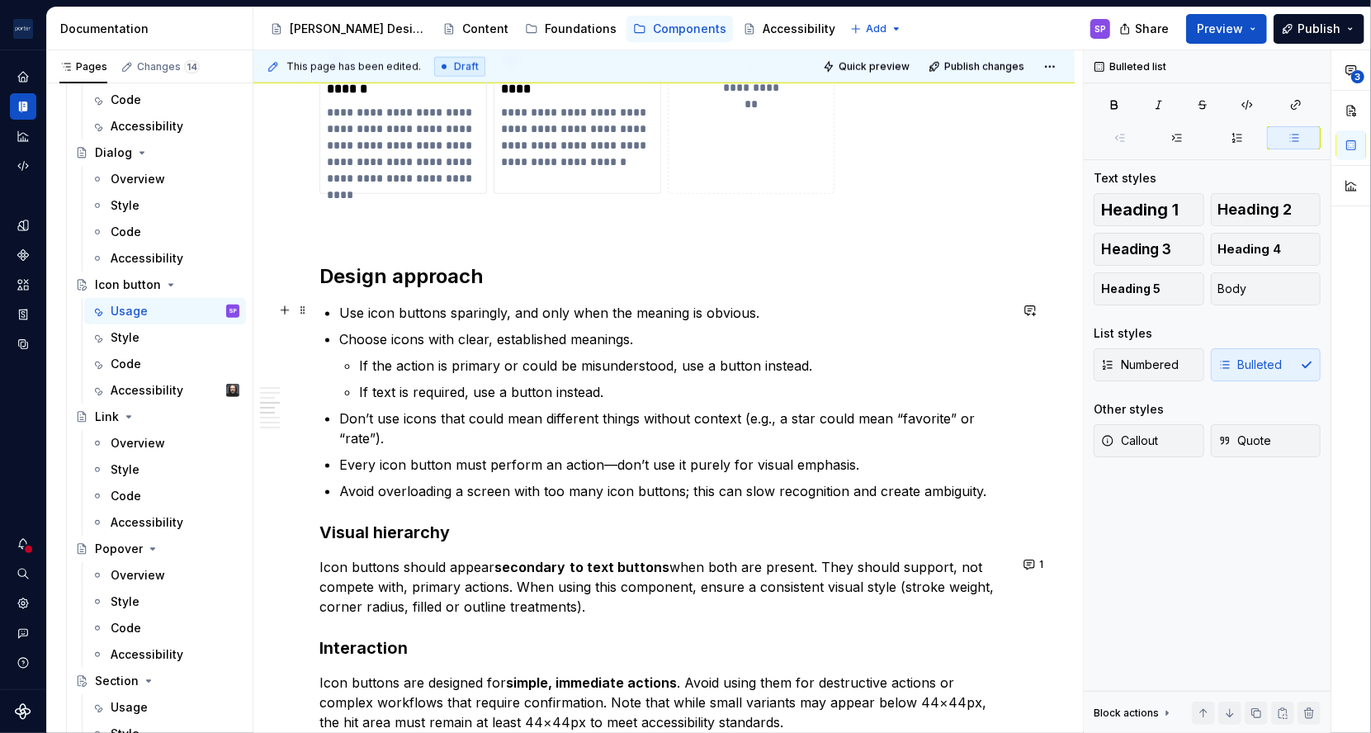
click at [783, 314] on p "Use icon buttons sparingly, and only when the meaning is obvious." at bounding box center [673, 313] width 669 height 20
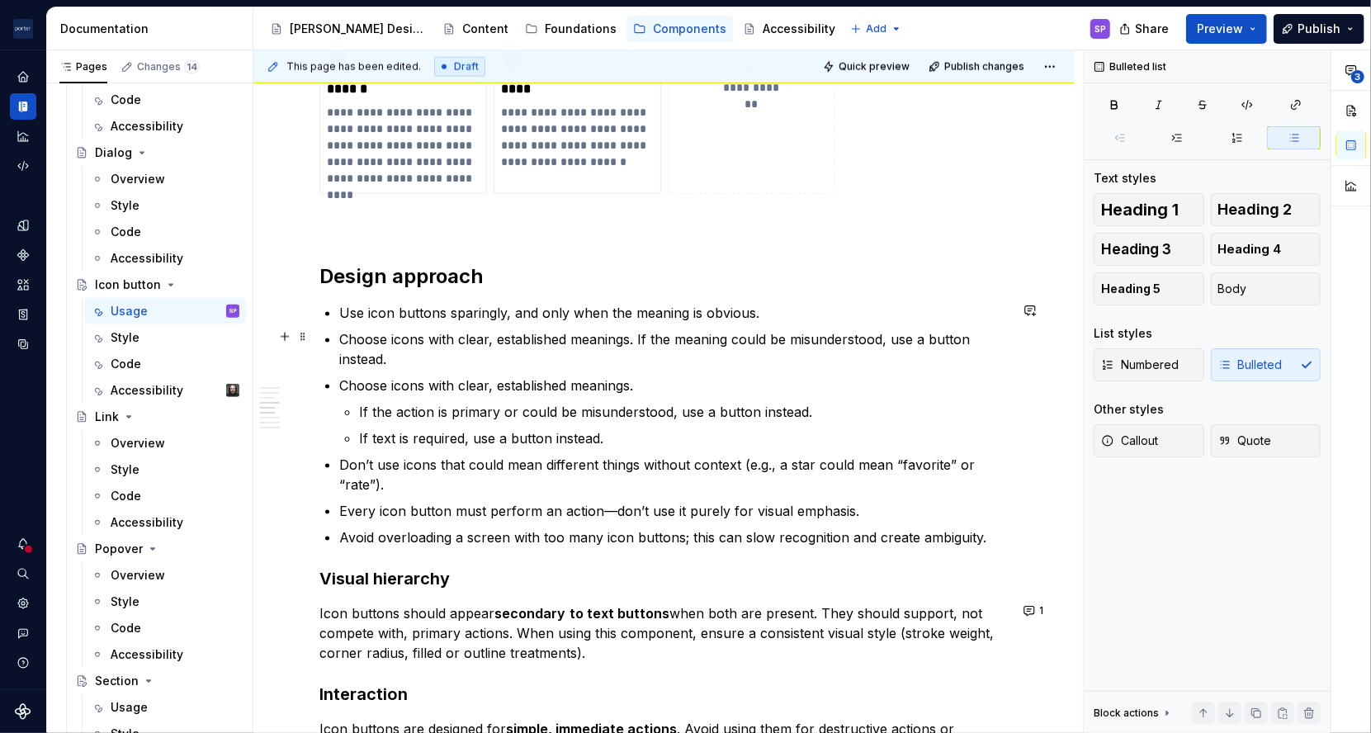
click at [928, 336] on p "Choose icons with clear, established meanings. If the meaning could be misunder…" at bounding box center [673, 349] width 669 height 40
click at [824, 367] on ul "Use icon buttons sparingly, and only when the meaning is obvious. Choose icons …" at bounding box center [673, 425] width 669 height 244
click at [792, 350] on p "Choose icons with clear, established meanings. If the meaning could be misunder…" at bounding box center [673, 349] width 669 height 40
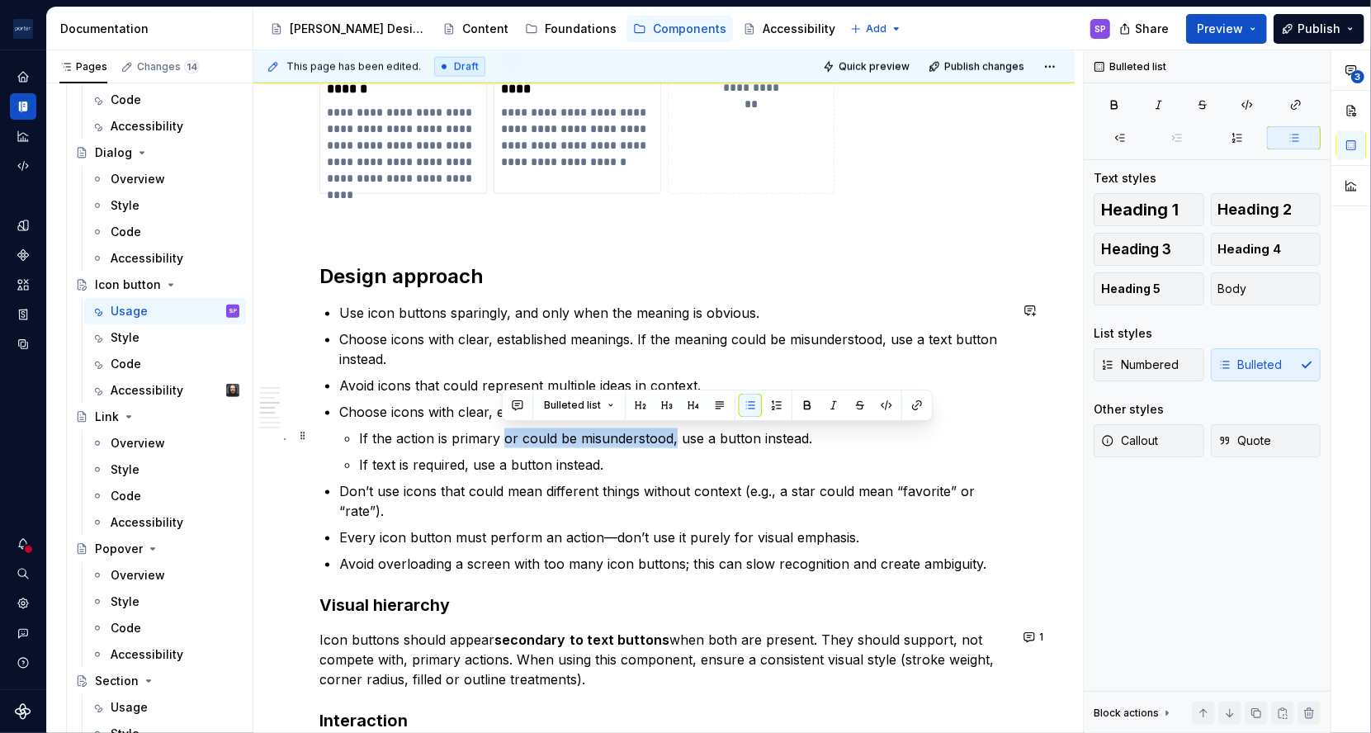
drag, startPoint x: 502, startPoint y: 437, endPoint x: 673, endPoint y: 432, distance: 171.7
click at [673, 432] on p "If the action is primary or could be misunderstood, use a button instead." at bounding box center [684, 438] width 650 height 20
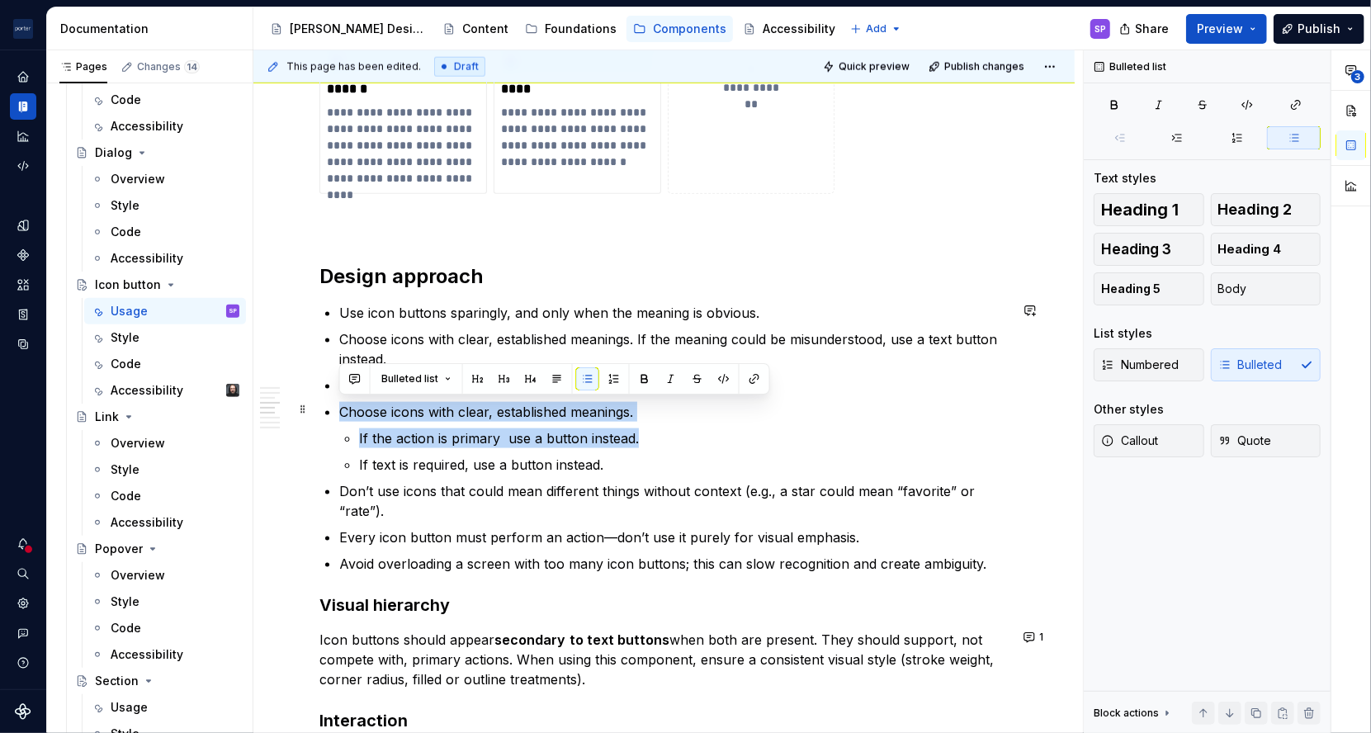
drag, startPoint x: 650, startPoint y: 434, endPoint x: 324, endPoint y: 409, distance: 327.8
click at [324, 409] on div "**********" at bounding box center [663, 343] width 689 height 2708
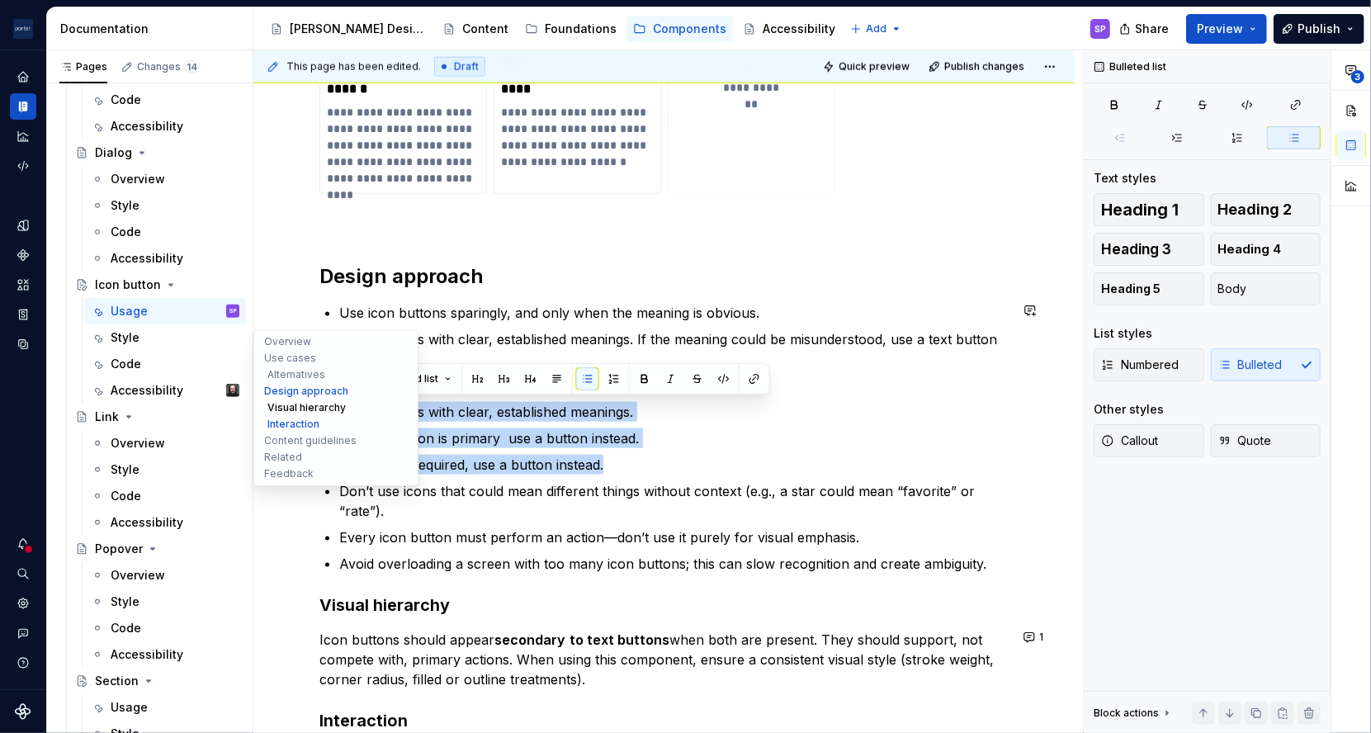
drag, startPoint x: 647, startPoint y: 469, endPoint x: 289, endPoint y: 399, distance: 364.8
click at [289, 399] on div "**********" at bounding box center [663, 341] width 821 height 3190
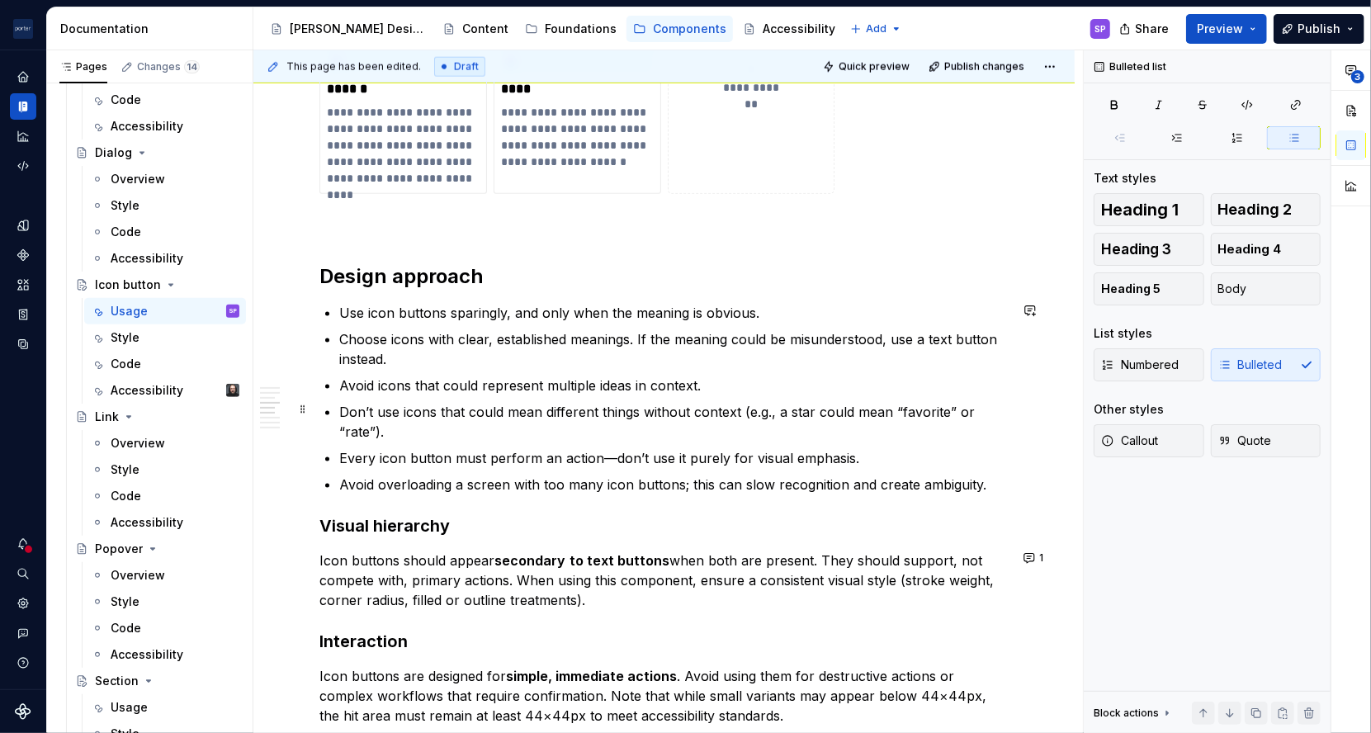
click at [788, 426] on p "Don’t use icons that could mean different things without context (e.g., a star …" at bounding box center [673, 422] width 669 height 40
click at [709, 391] on p "Avoid icons that could represent multiple ideas in context." at bounding box center [673, 386] width 669 height 20
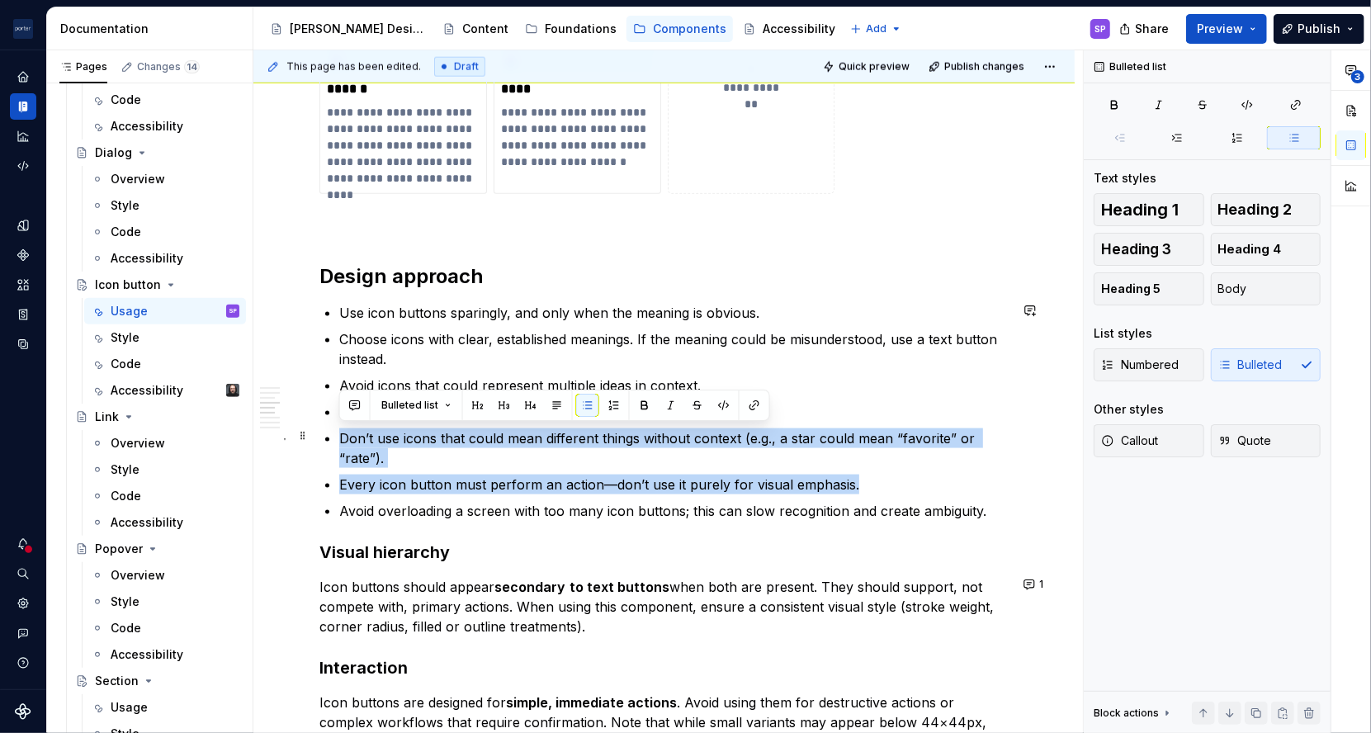
drag, startPoint x: 888, startPoint y: 484, endPoint x: 317, endPoint y: 430, distance: 573.7
click at [317, 430] on div "**********" at bounding box center [663, 416] width 821 height 2934
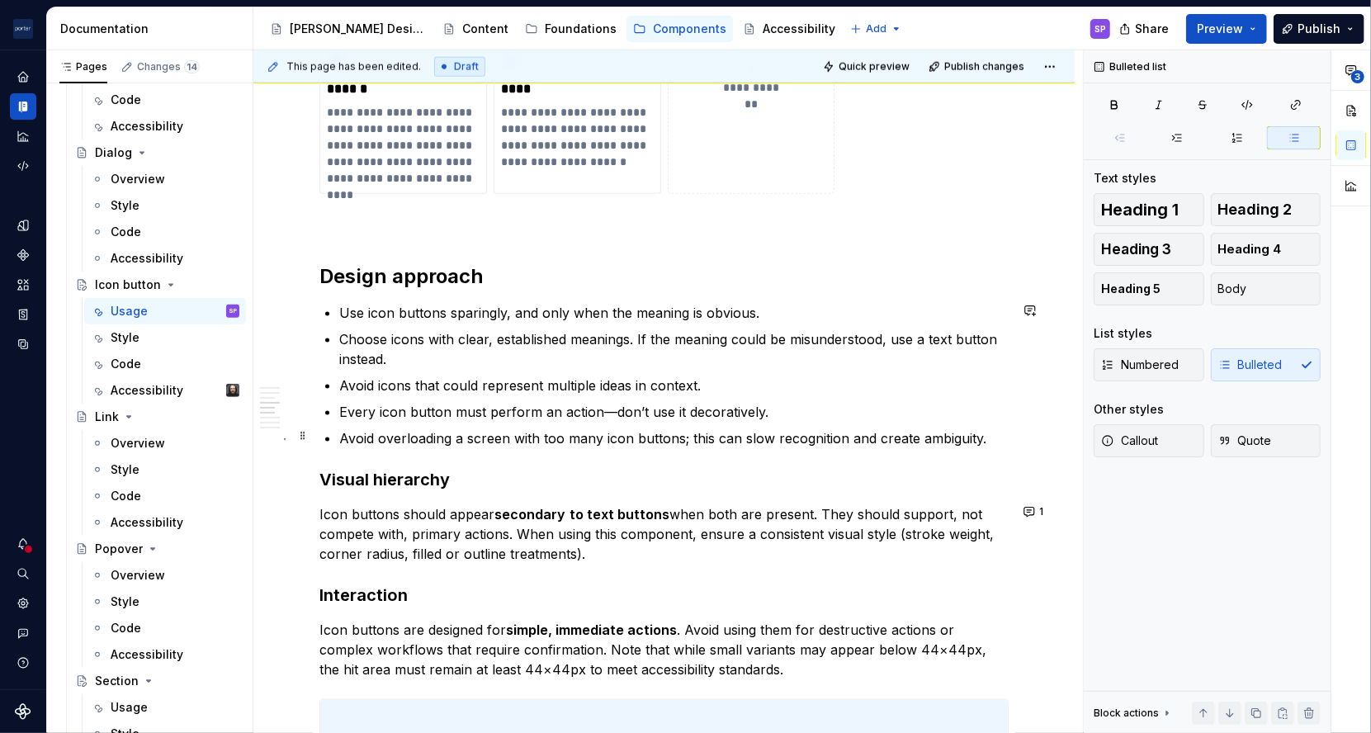
click at [339, 444] on p "Avoid overloading a screen with too many icon buttons; this can slow recognitio…" at bounding box center [673, 438] width 669 height 20
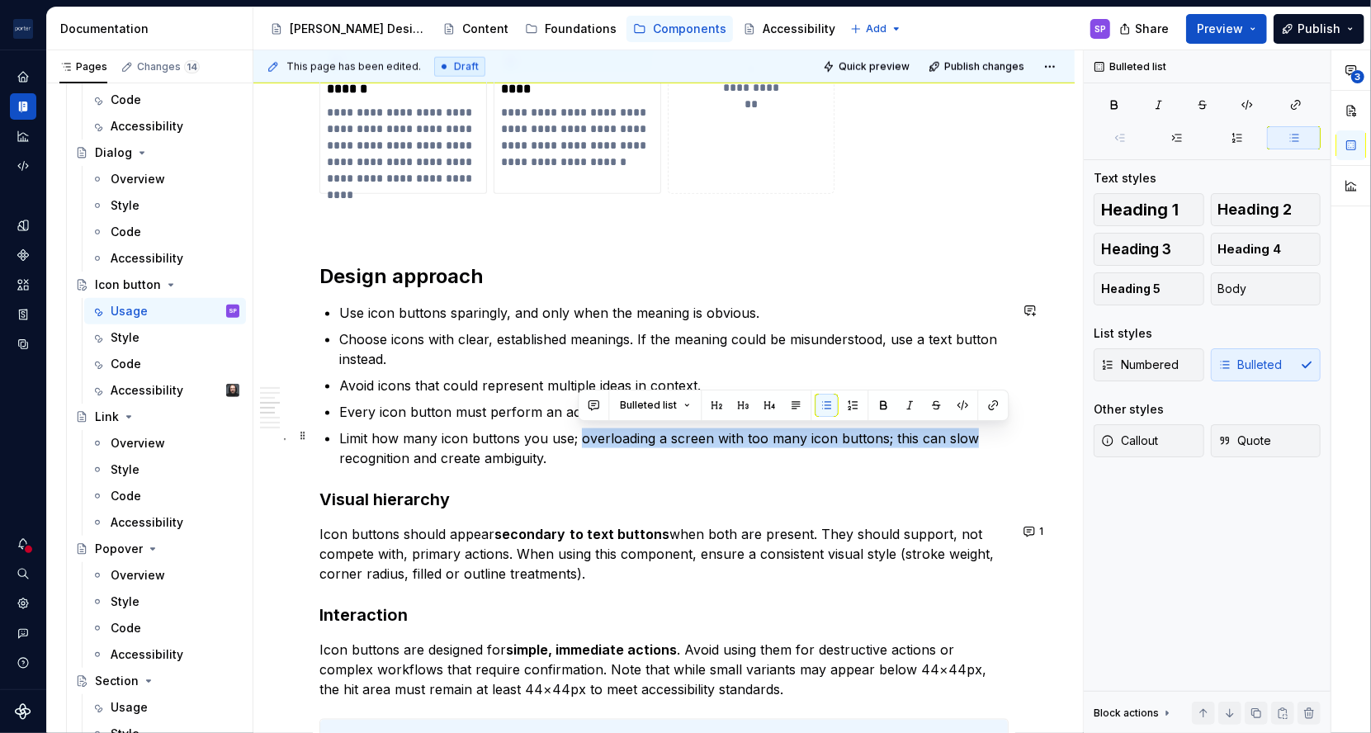
drag, startPoint x: 577, startPoint y: 439, endPoint x: 966, endPoint y: 441, distance: 388.7
click at [966, 441] on p "Limit how many icon buttons you use; overloading a screen with too many icon bu…" at bounding box center [673, 448] width 669 height 40
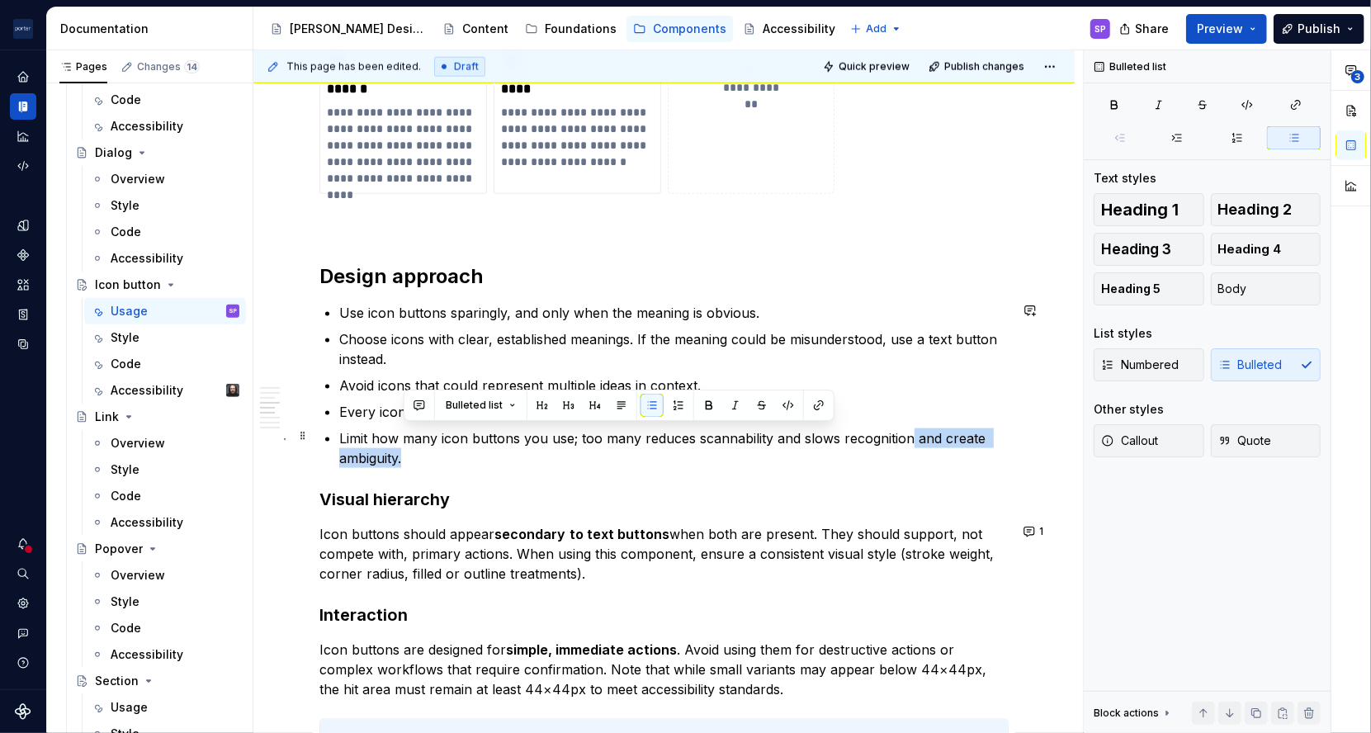
drag, startPoint x: 943, startPoint y: 447, endPoint x: 906, endPoint y: 436, distance: 38.9
click at [906, 436] on p "Limit how many icon buttons you use; too many reduces scannability and slows re…" at bounding box center [673, 448] width 669 height 40
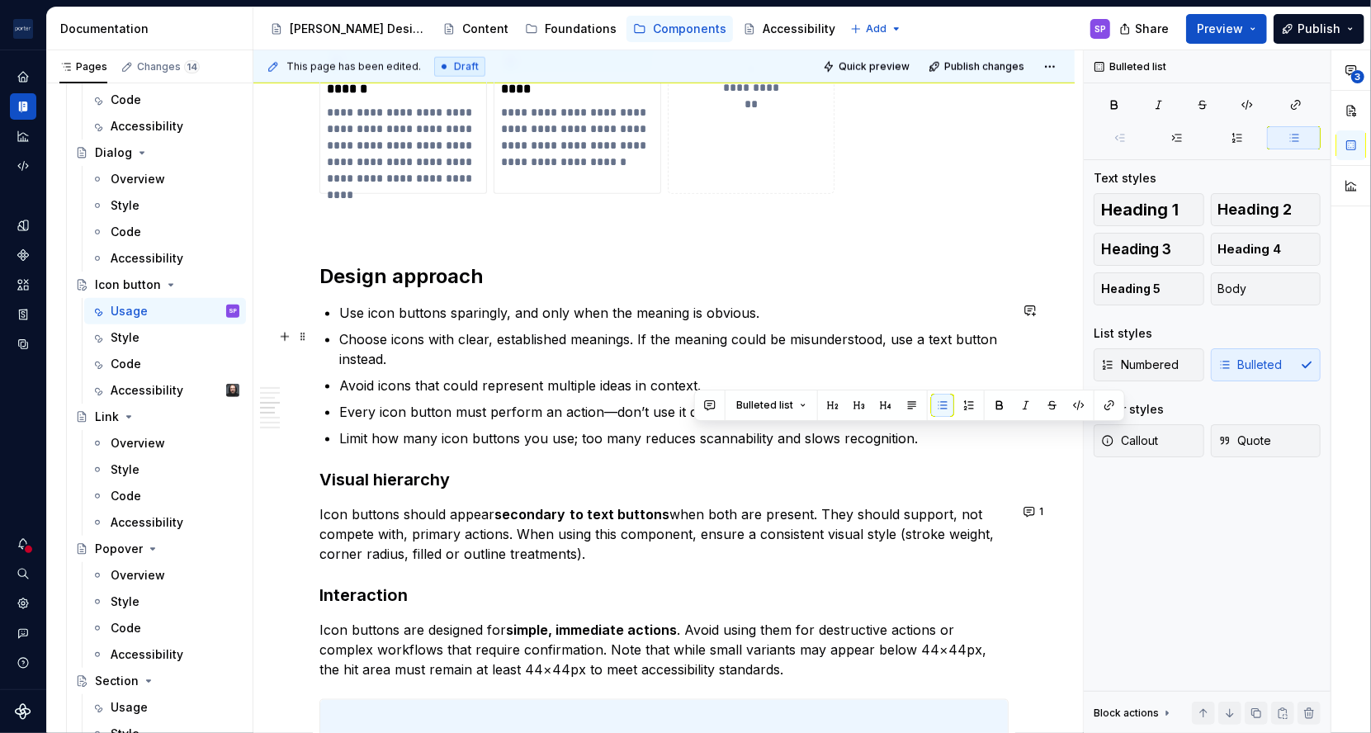
click at [791, 337] on p "Choose icons with clear, established meanings. If the meaning could be misunder…" at bounding box center [673, 349] width 669 height 40
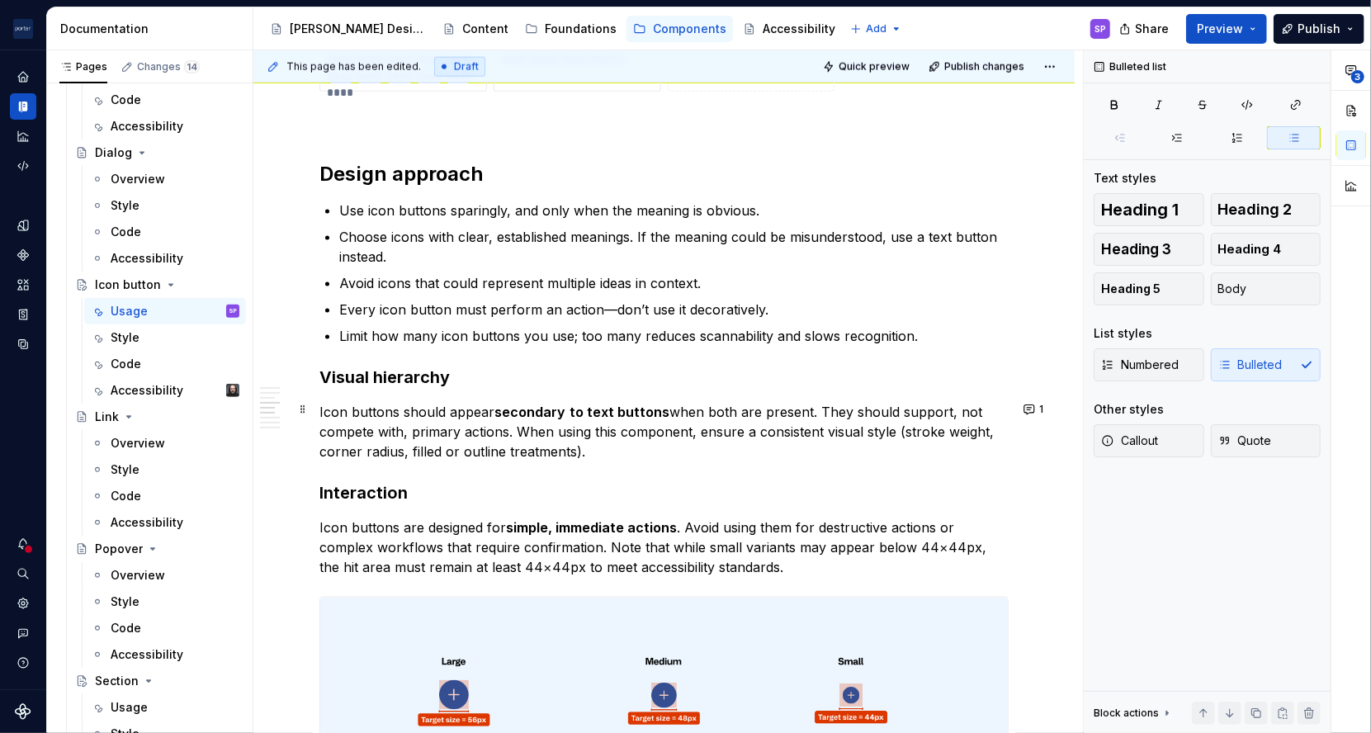
click at [869, 413] on p "Icon buttons should appear secondary to text buttons when both are present. The…" at bounding box center [663, 431] width 689 height 59
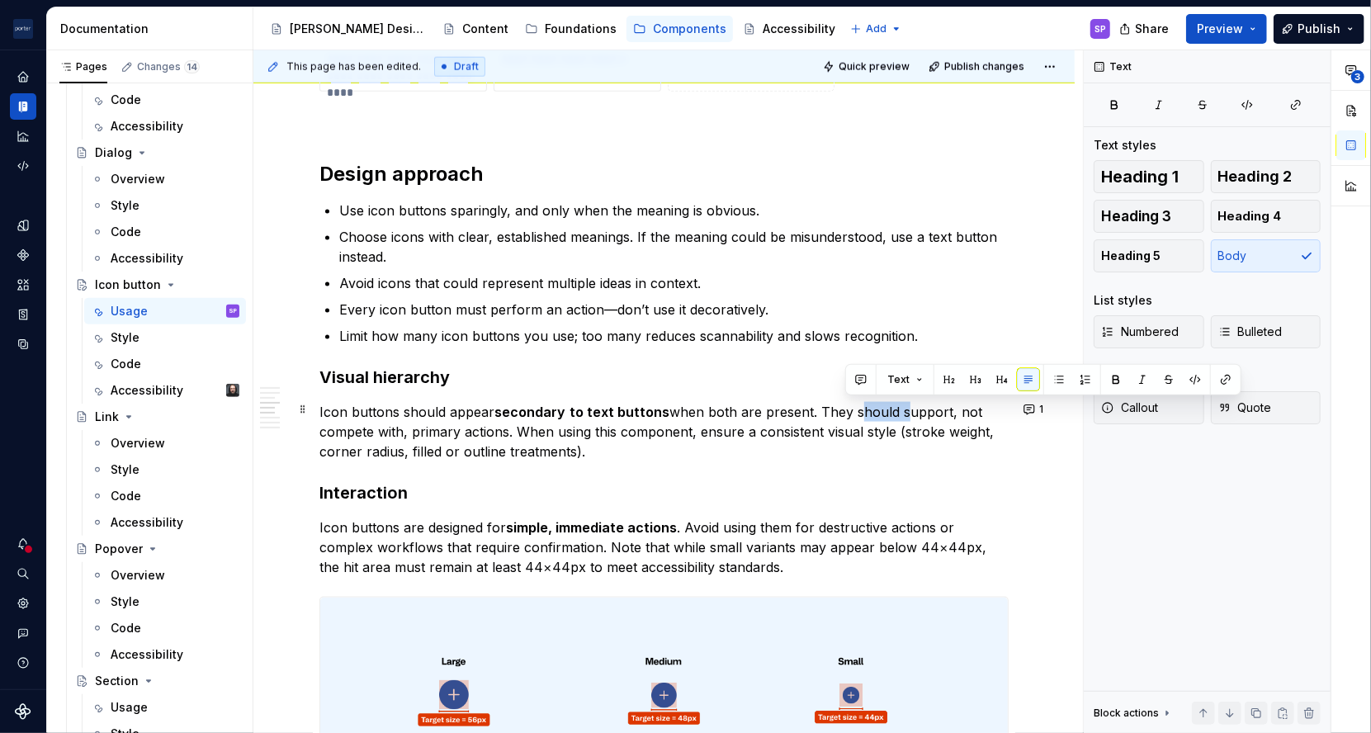
click at [869, 413] on p "Icon buttons should appear secondary to text buttons when both are present. The…" at bounding box center [663, 431] width 689 height 59
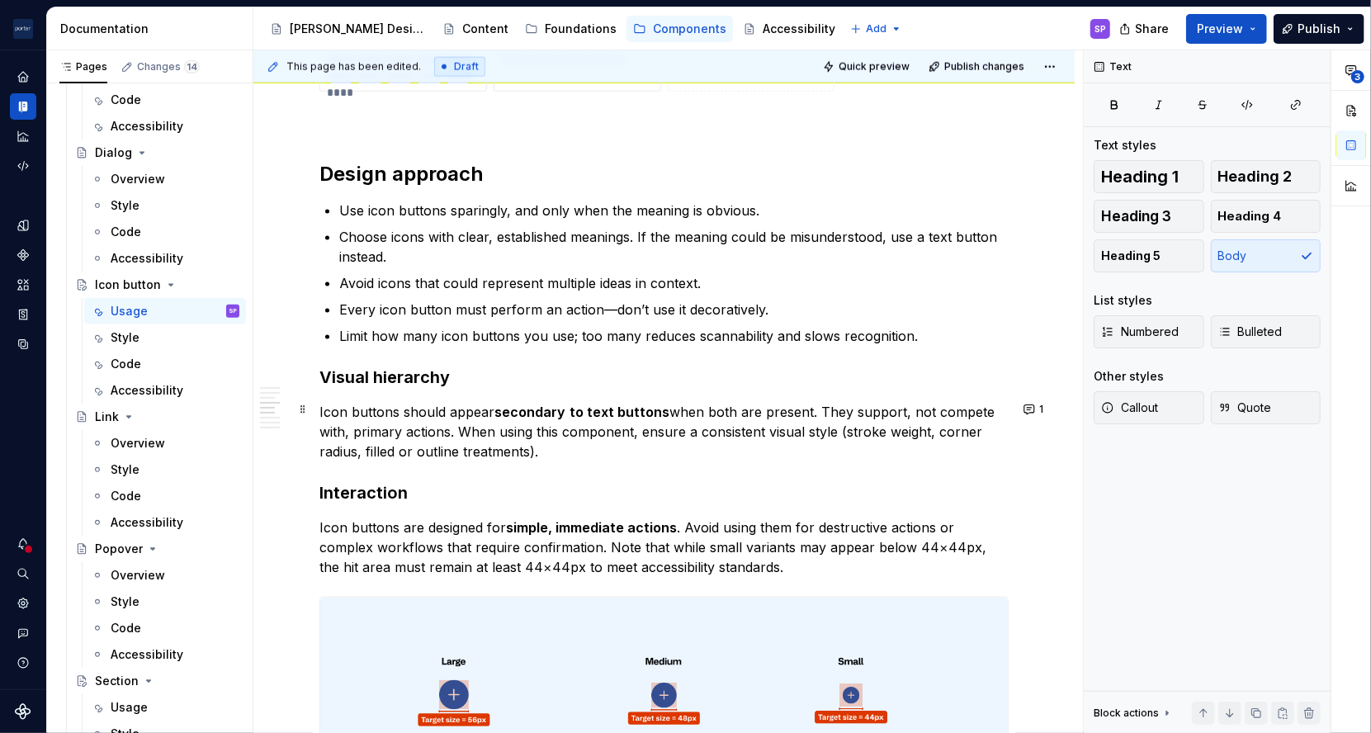
click at [905, 412] on p "Icon buttons should appear secondary to text buttons when both are present. The…" at bounding box center [663, 431] width 689 height 59
click at [892, 412] on p "Icon buttons should appear secondary to text buttons when both are present. The…" at bounding box center [663, 431] width 689 height 59
click at [434, 430] on p "Icon buttons should appear secondary to text buttons when both are present. The…" at bounding box center [663, 431] width 689 height 59
click at [407, 428] on p "Icon buttons should appear secondary to text buttons when both are present. The…" at bounding box center [663, 431] width 689 height 59
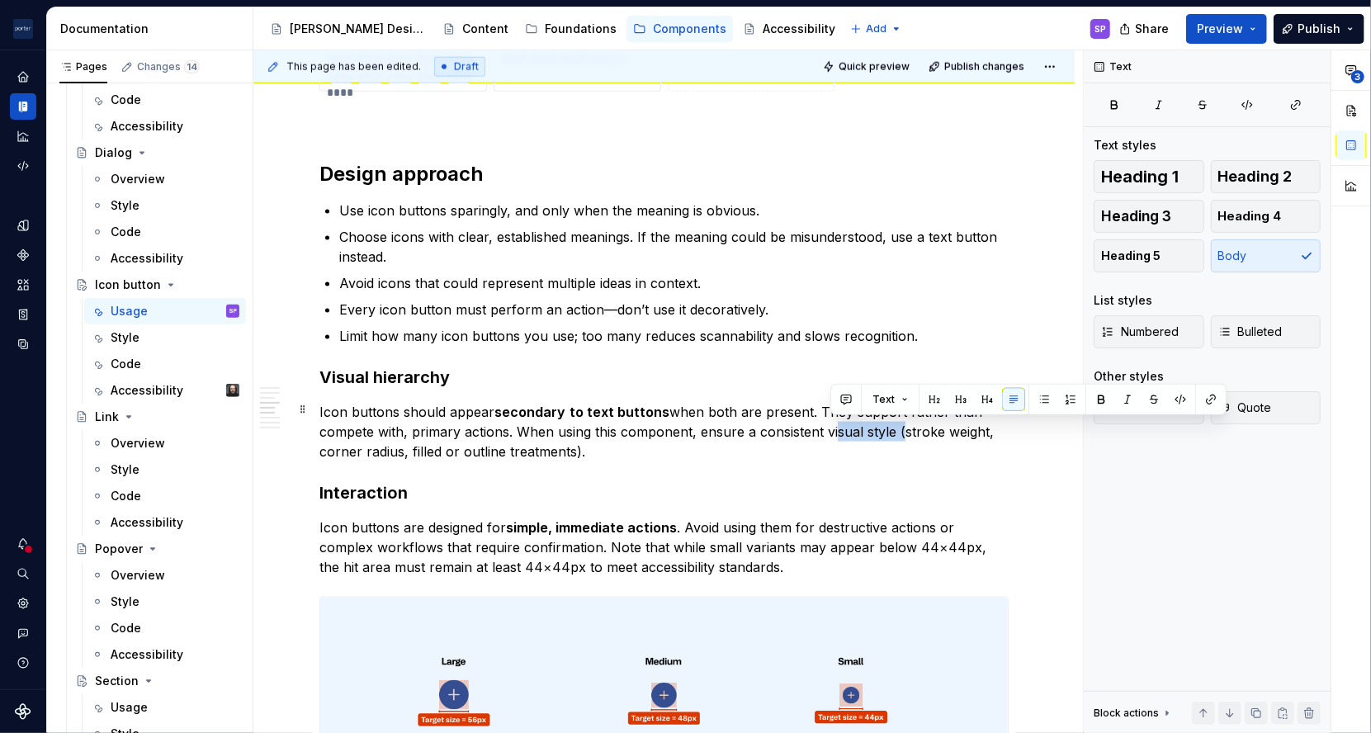
drag, startPoint x: 828, startPoint y: 434, endPoint x: 895, endPoint y: 428, distance: 67.2
click at [895, 428] on p "Icon buttons should appear secondary to text buttons when both are present. The…" at bounding box center [663, 431] width 689 height 59
click at [772, 430] on p "Icon buttons should appear secondary to text buttons when both are present. The…" at bounding box center [663, 431] width 689 height 59
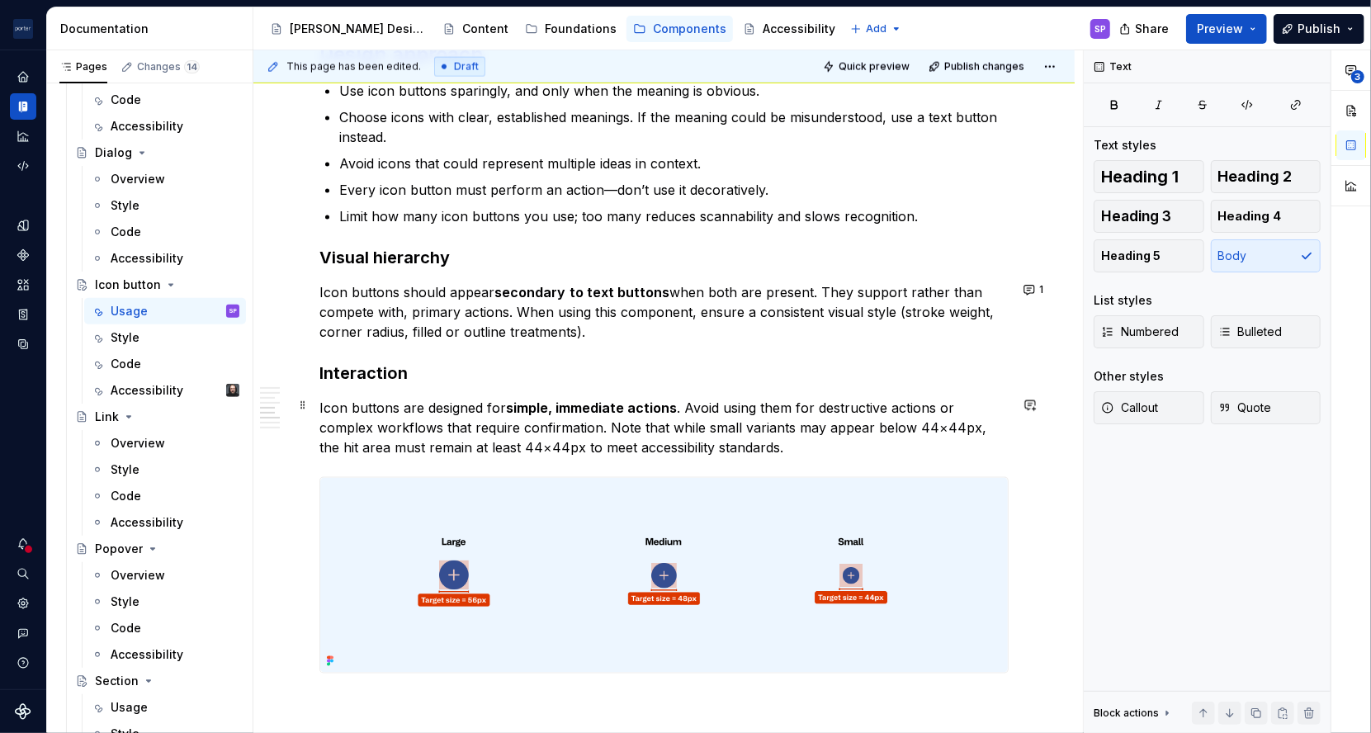
scroll to position [1573, 0]
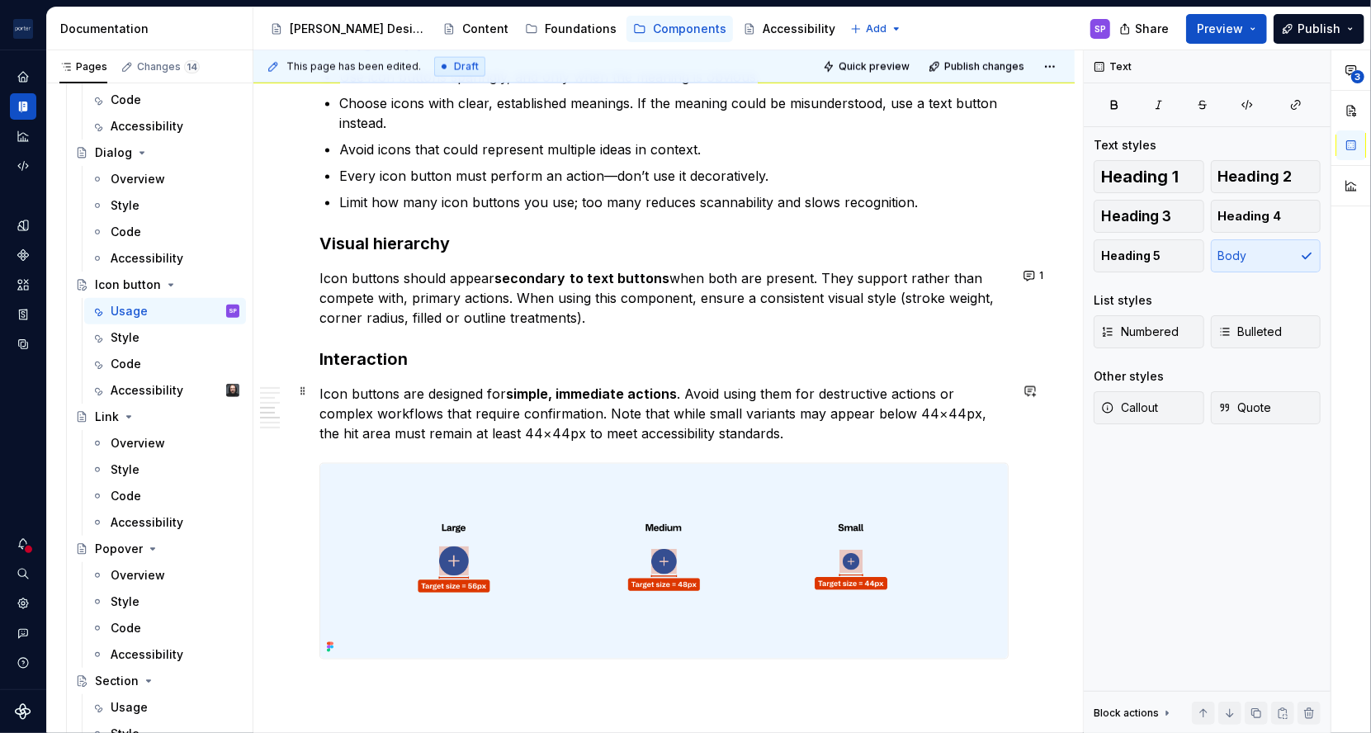
click at [905, 399] on p "Icon buttons are designed for simple, immediate actions . Avoid using them for …" at bounding box center [663, 413] width 689 height 59
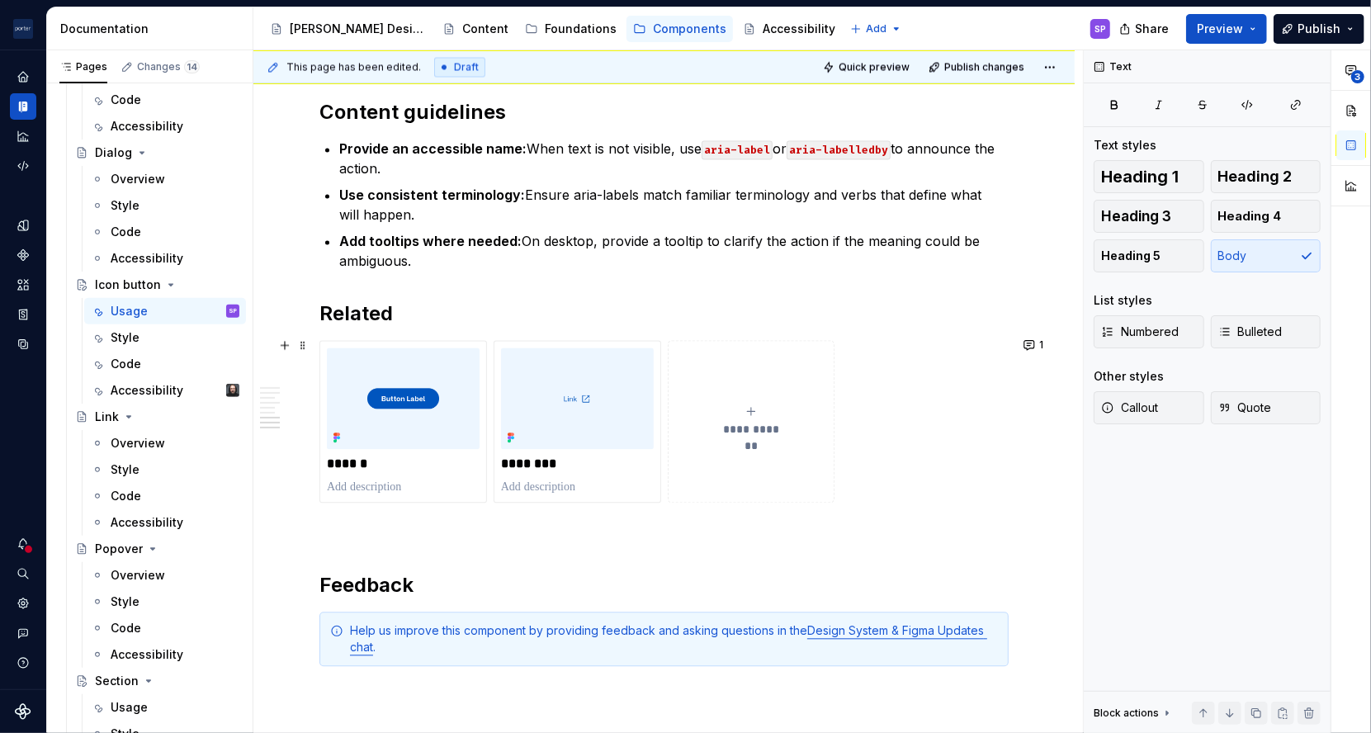
scroll to position [2086, 0]
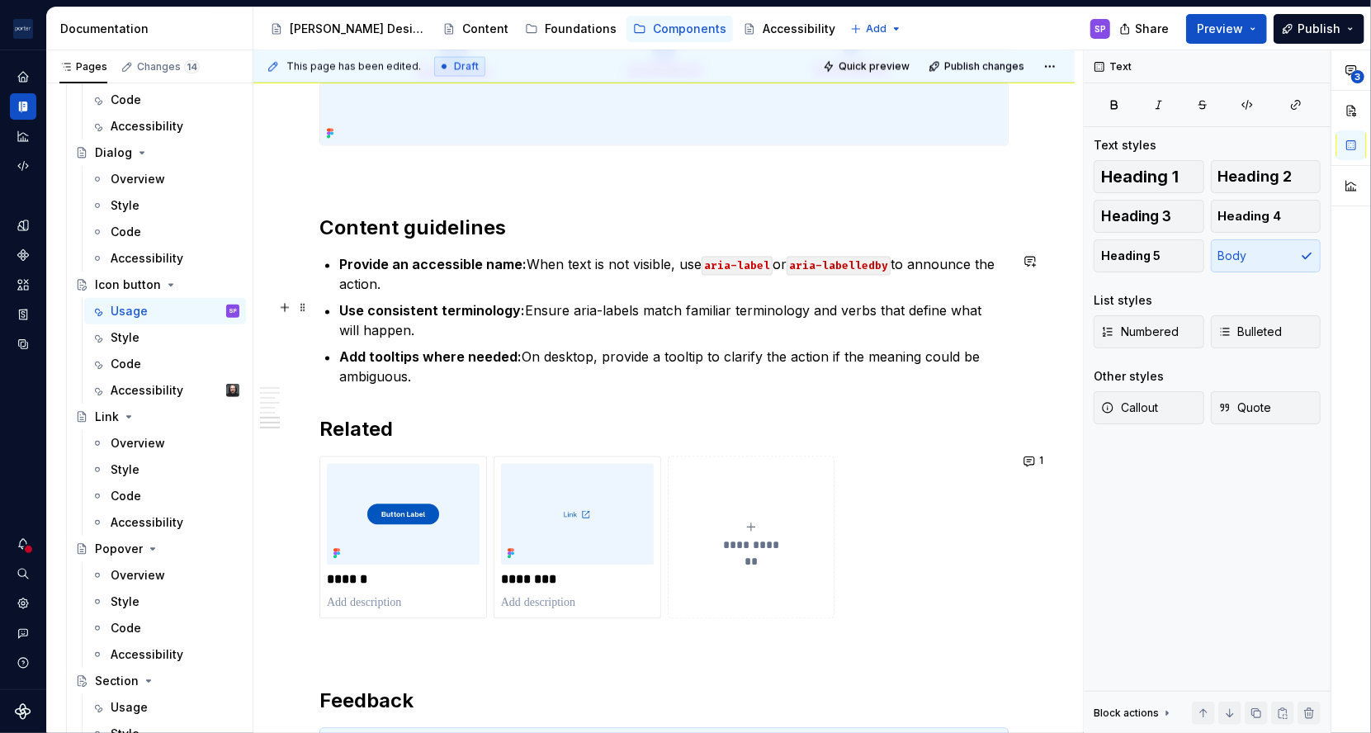
click at [418, 308] on strong "Use consistent terminology:" at bounding box center [432, 311] width 186 height 17
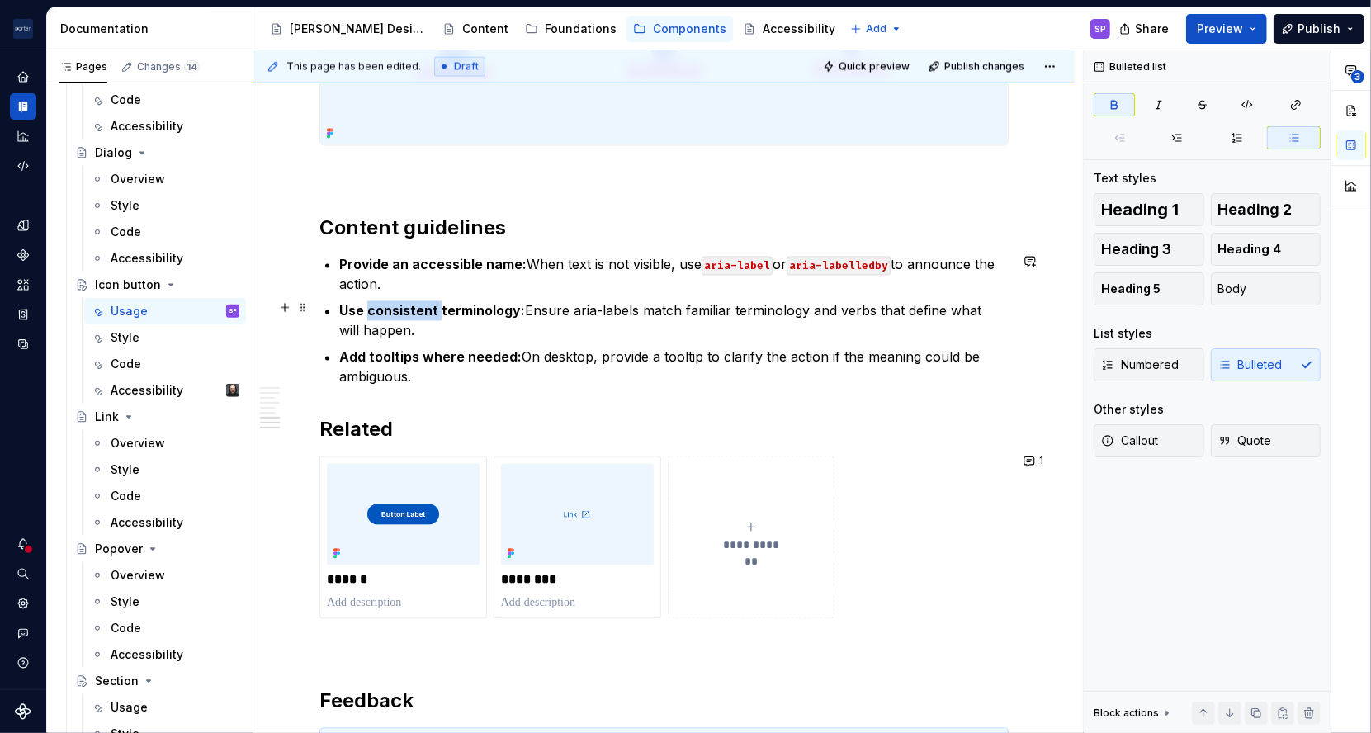
click at [418, 308] on strong "Use consistent terminology:" at bounding box center [432, 311] width 186 height 17
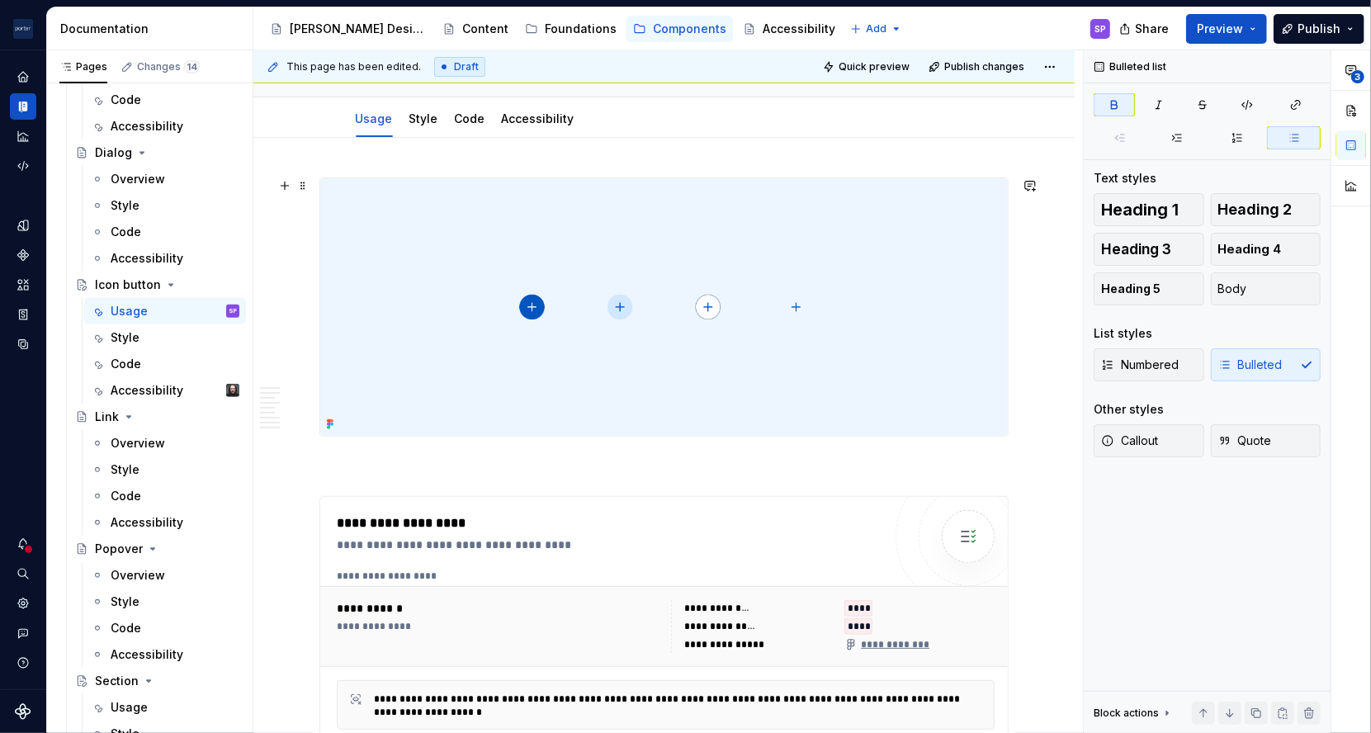
scroll to position [0, 0]
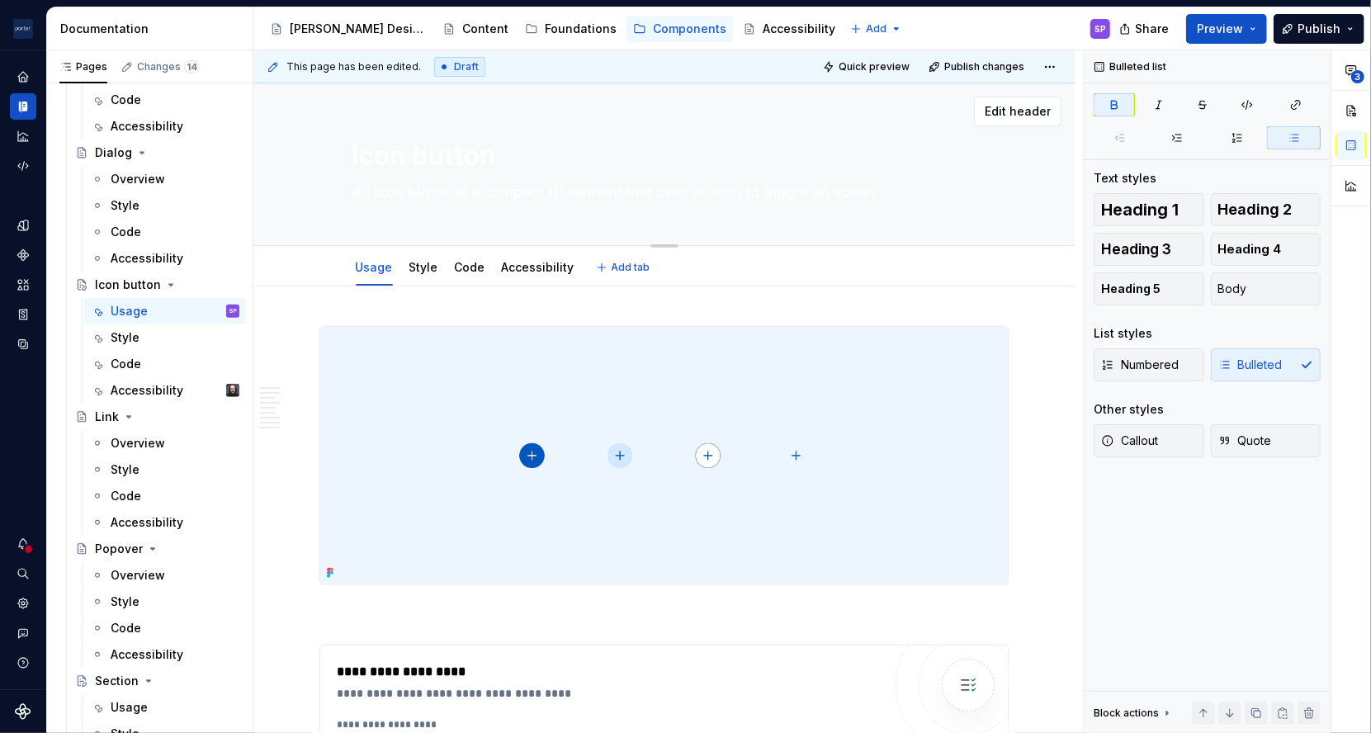
click at [588, 191] on textarea "An icon button is a compact UI element that uses an icon to trigger an action." at bounding box center [661, 192] width 624 height 26
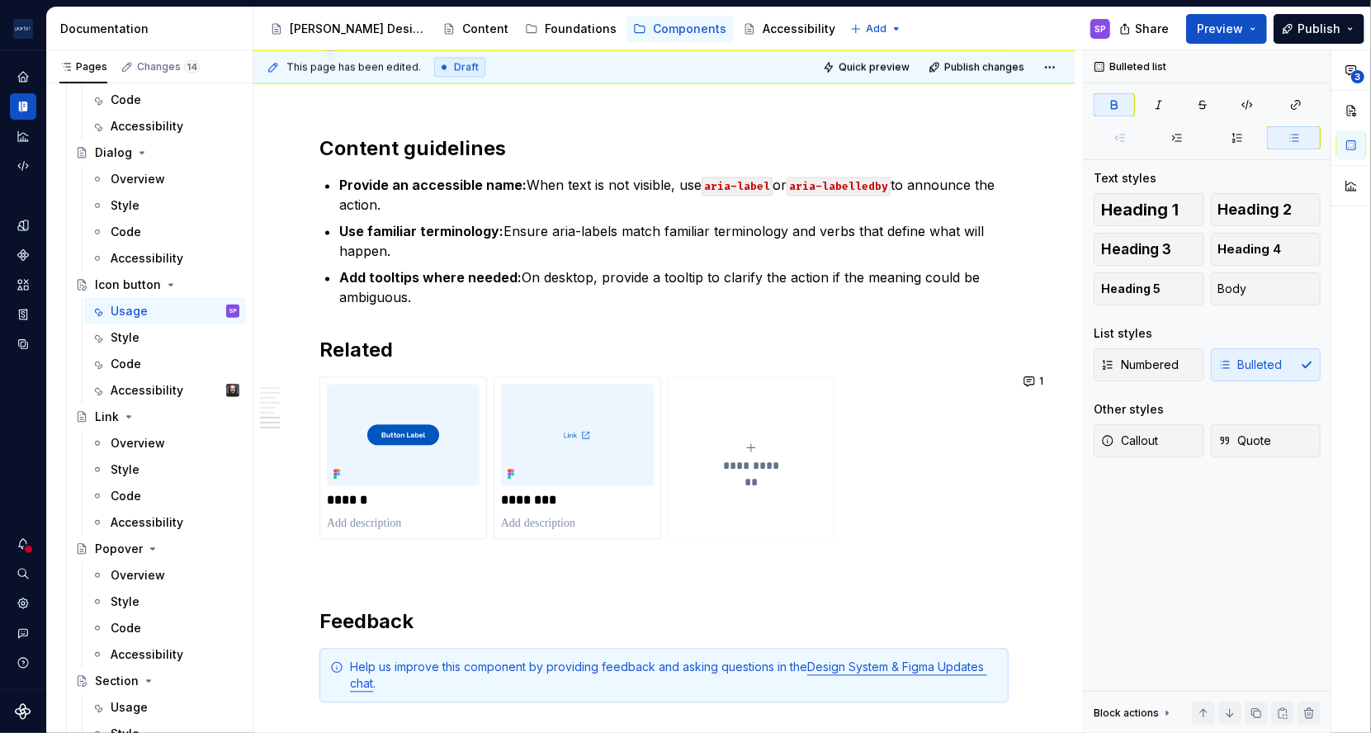
scroll to position [2167, 0]
